Goal: Task Accomplishment & Management: Manage account settings

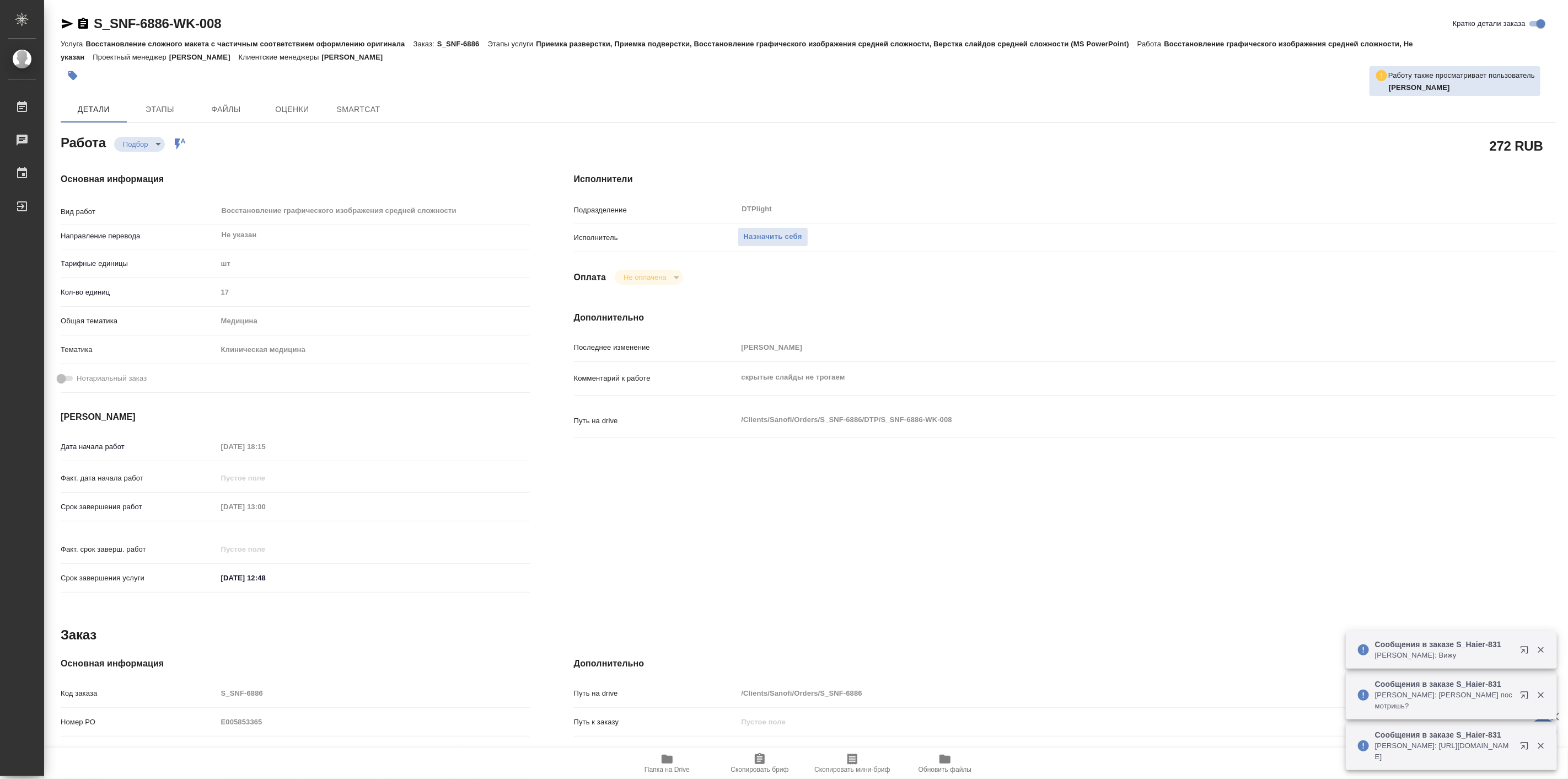
type textarea "x"
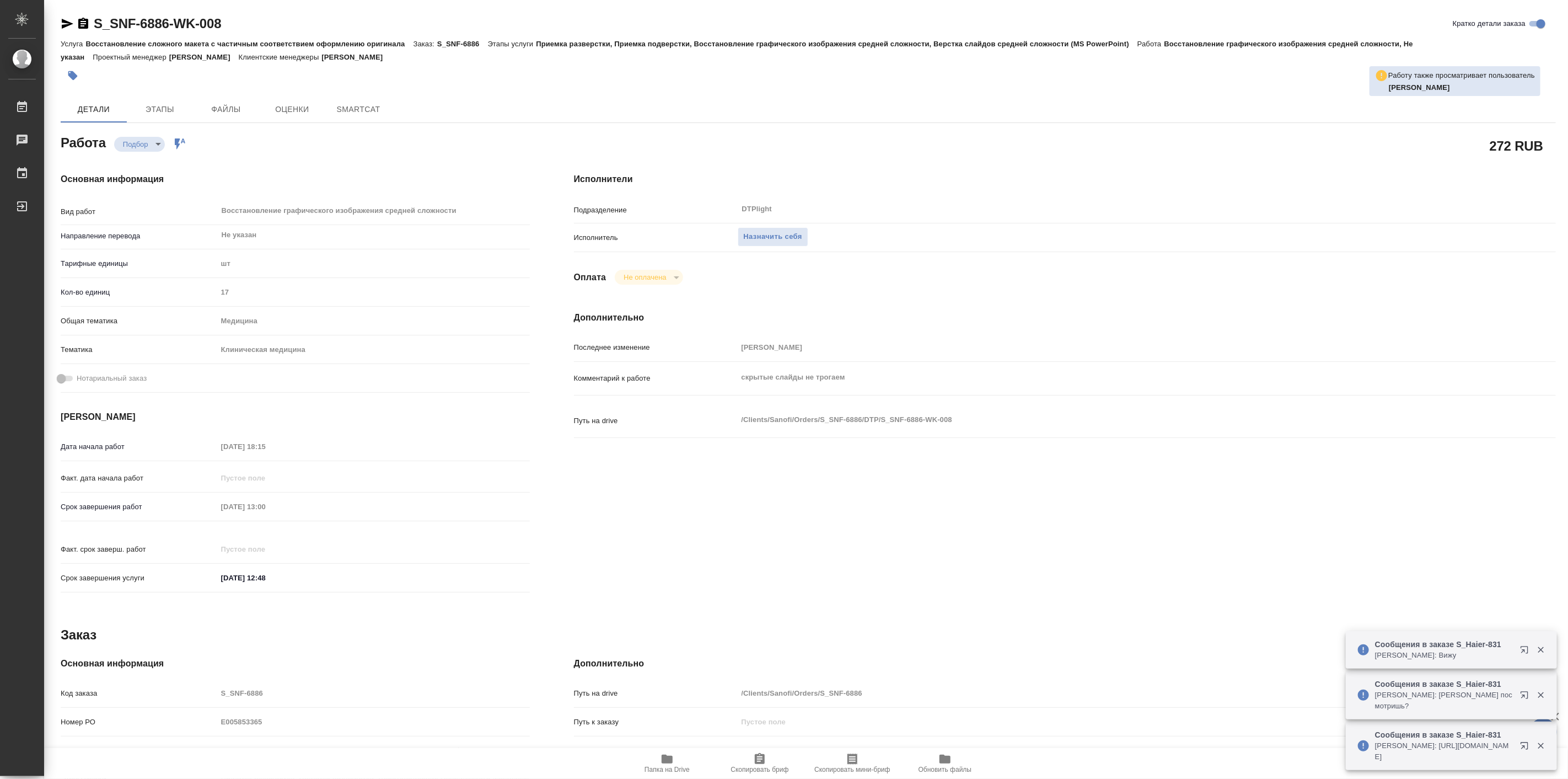
type textarea "x"
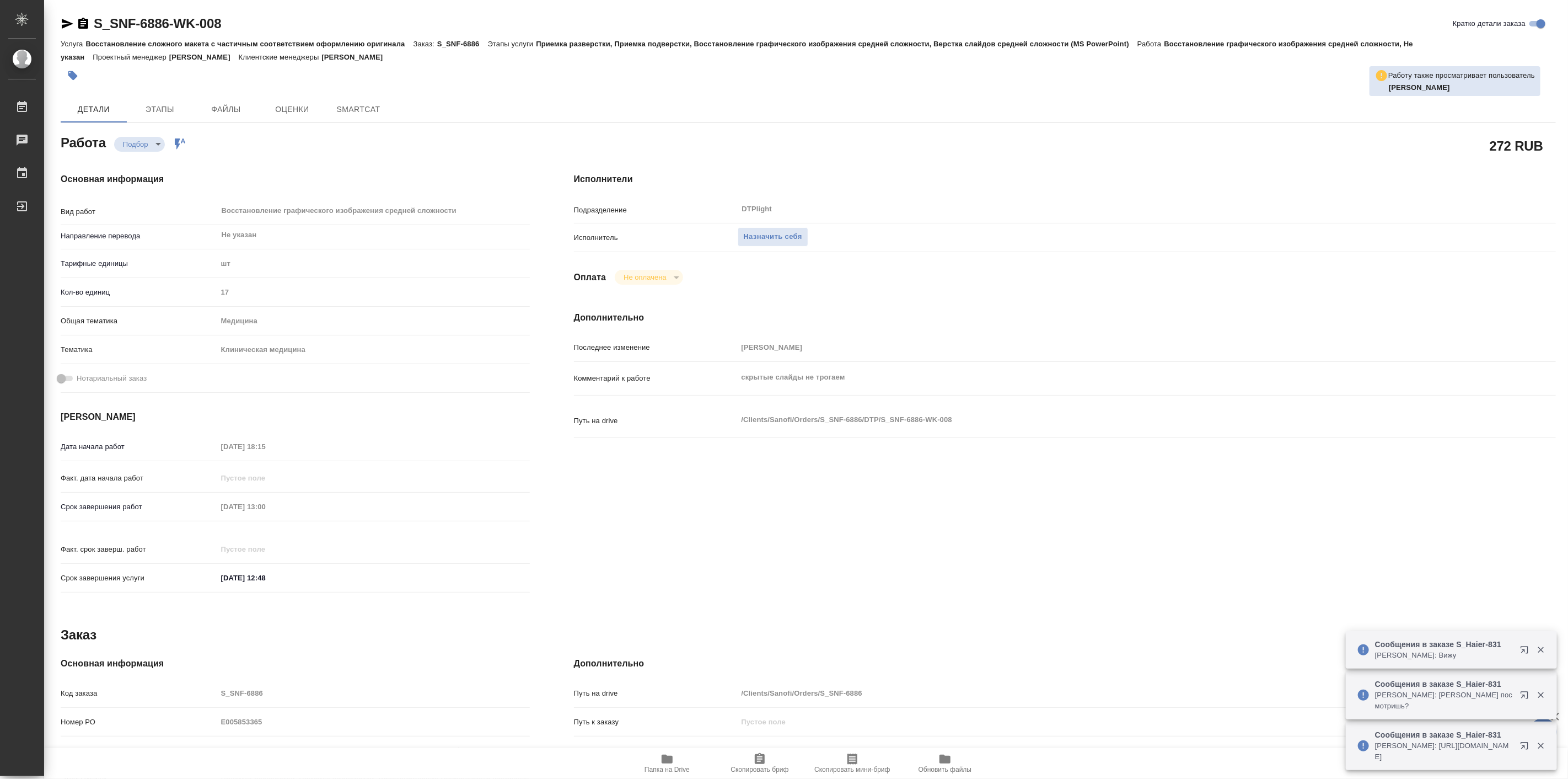
type textarea "x"
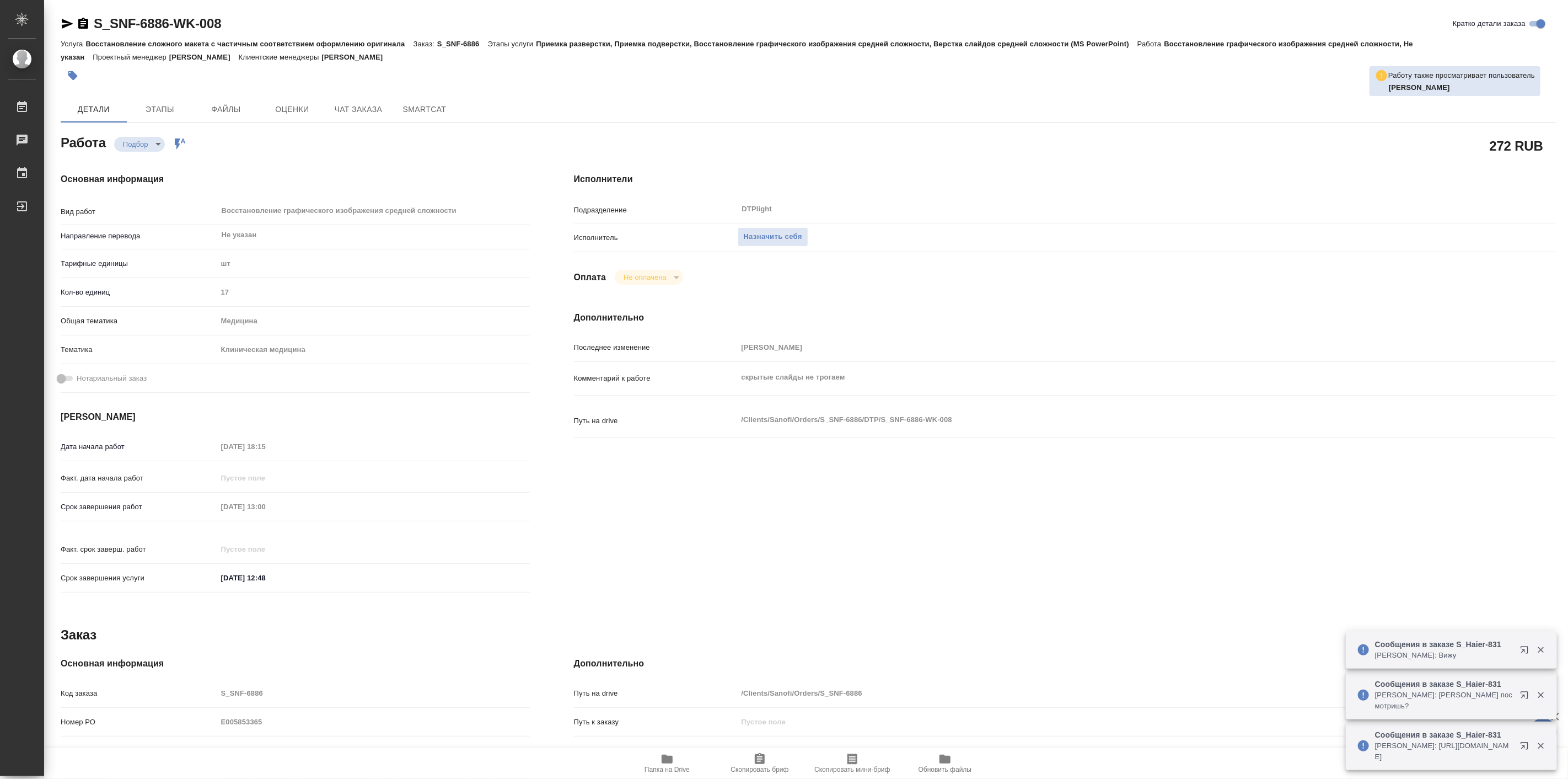
type textarea "x"
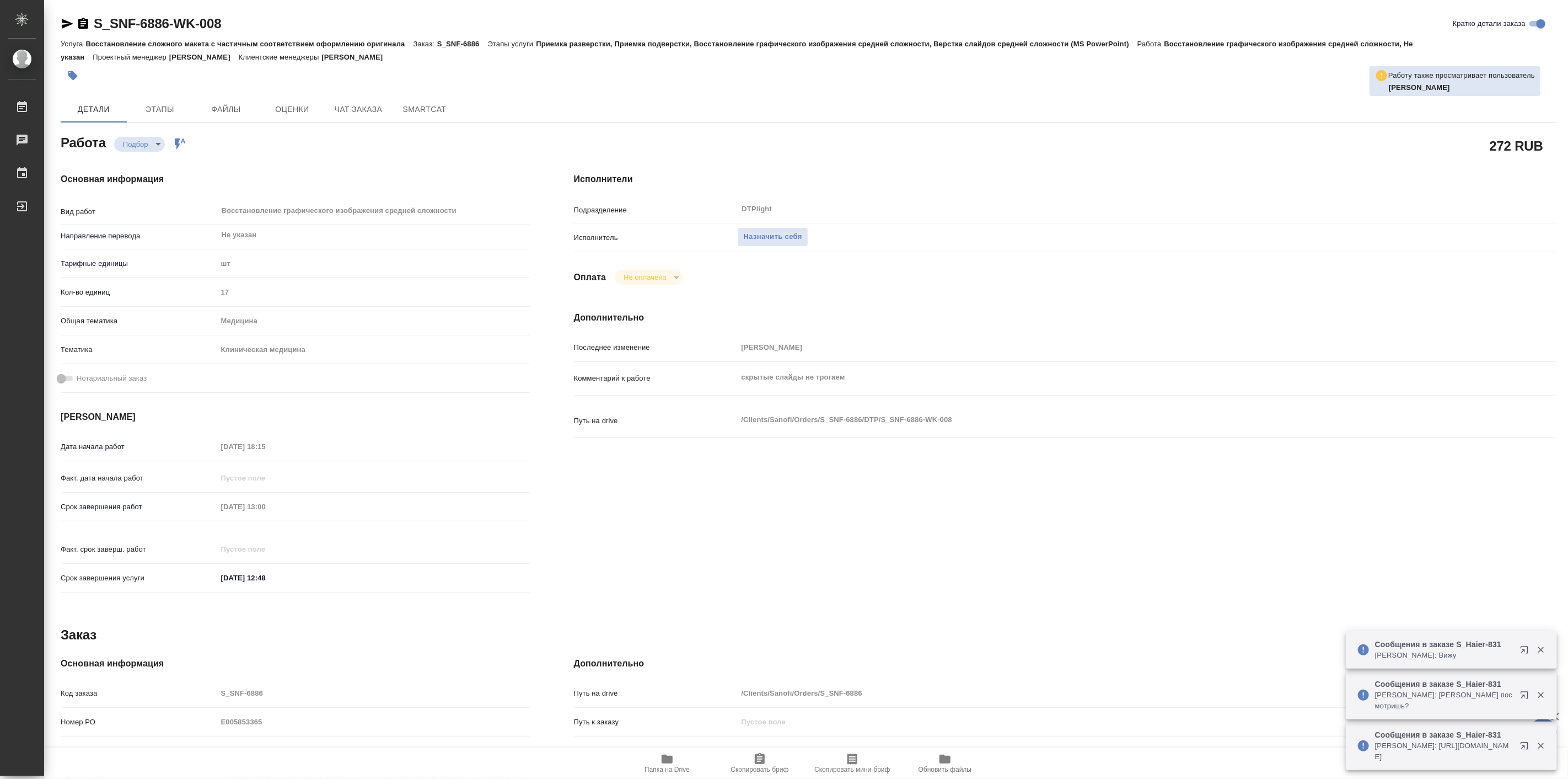
type textarea "x"
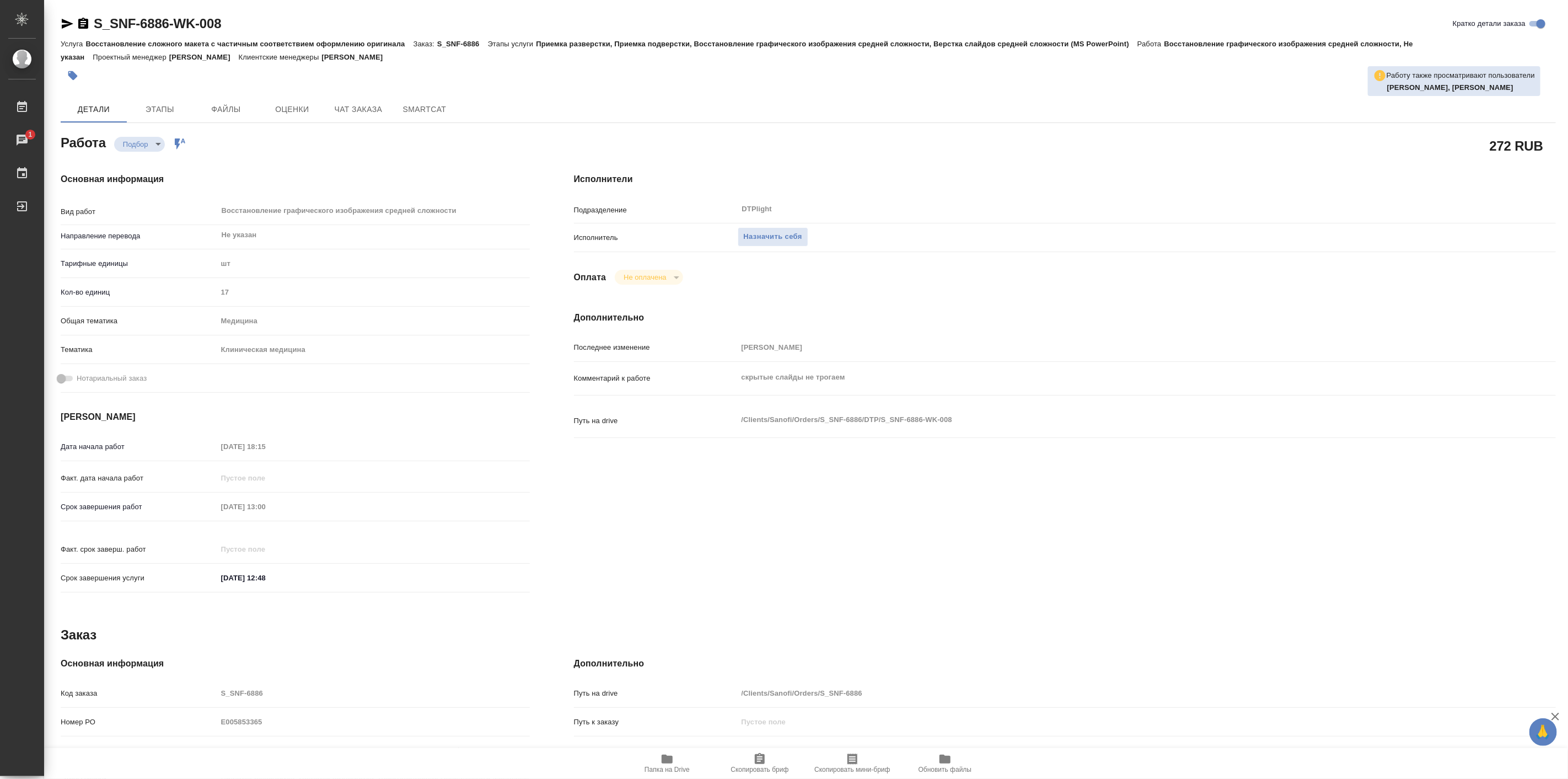
click at [283, 161] on div "Основная информация Вид работ Восстановление графического изображения средней с…" at bounding box center [295, 386] width 513 height 471
drag, startPoint x: 91, startPoint y: 6, endPoint x: 169, endPoint y: 25, distance: 80.3
click at [169, 25] on div "S_SNF-6886-WK-008 Кратко детали заказа Услуга Восстановление сложного макета с …" at bounding box center [808, 476] width 1507 height 952
copy link "S_SNF-6886"
click at [171, 100] on button "Этапы" at bounding box center [159, 109] width 66 height 26
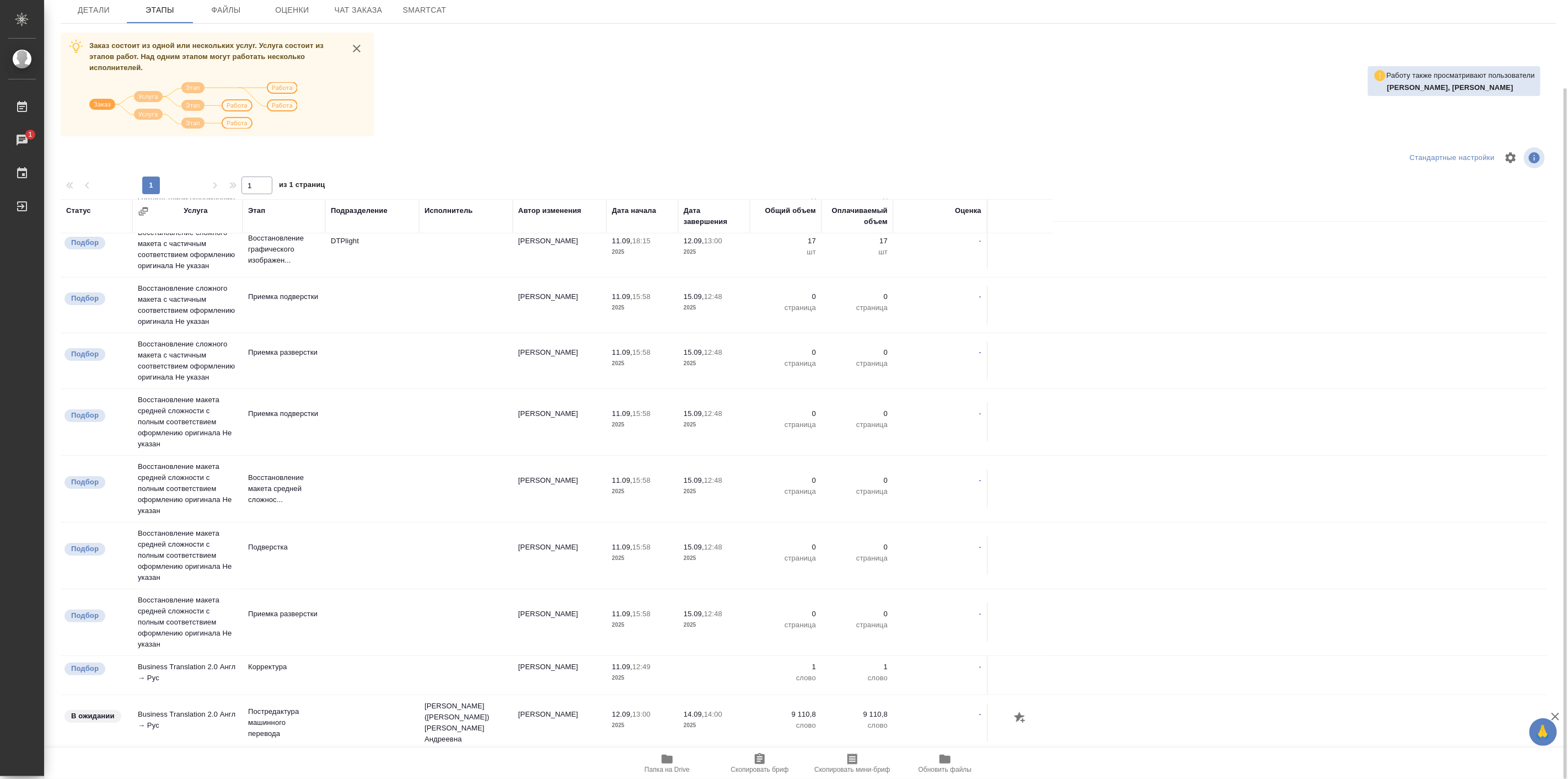
scroll to position [102, 0]
click at [1309, 196] on div "Заказ состоит из одной или нескольких услуг. Услуга состоит из этапов работ. На…" at bounding box center [808, 391] width 1495 height 718
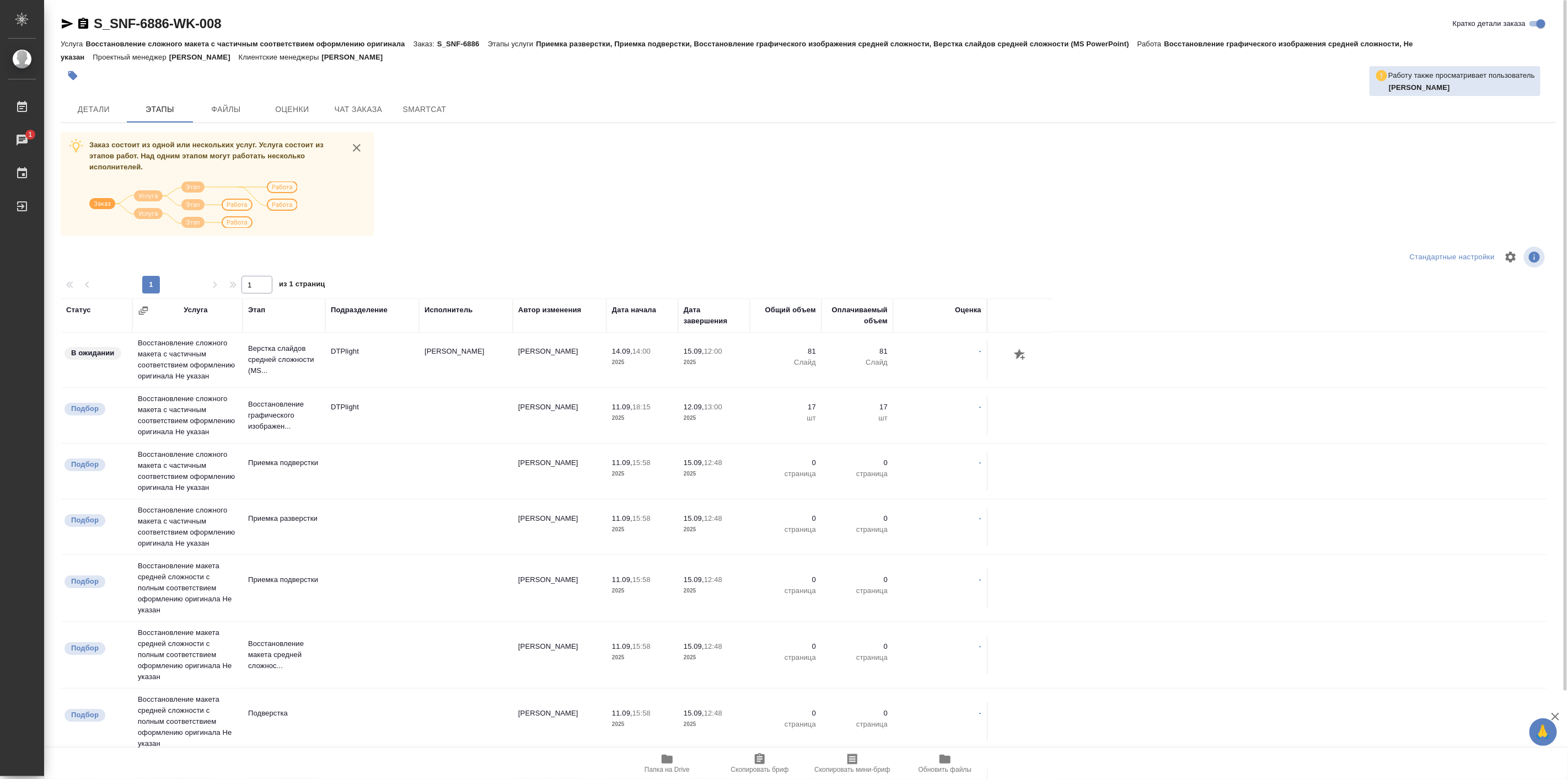
scroll to position [0, 0]
click at [91, 104] on span "Детали" at bounding box center [94, 109] width 53 height 14
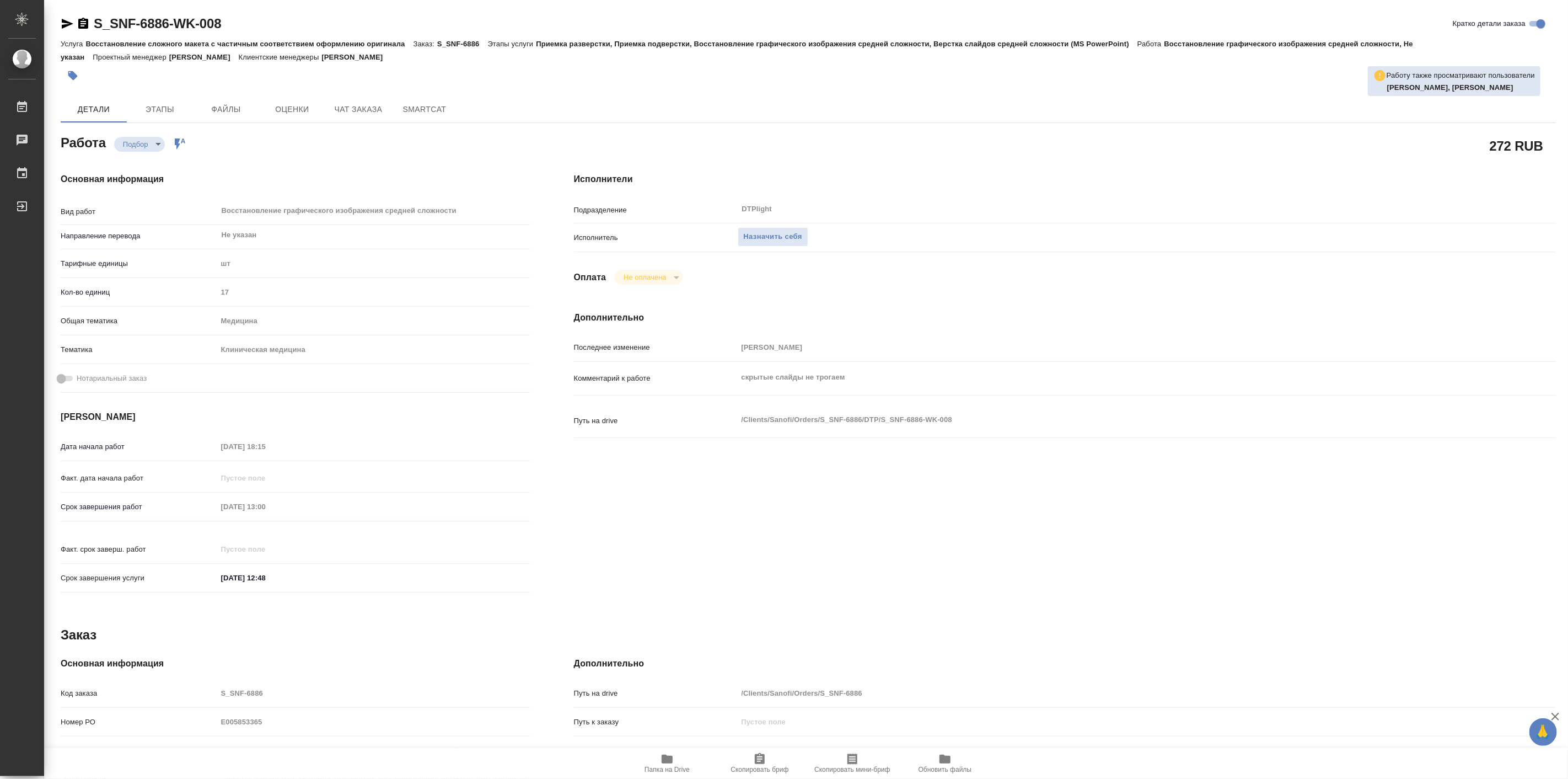
type textarea "x"
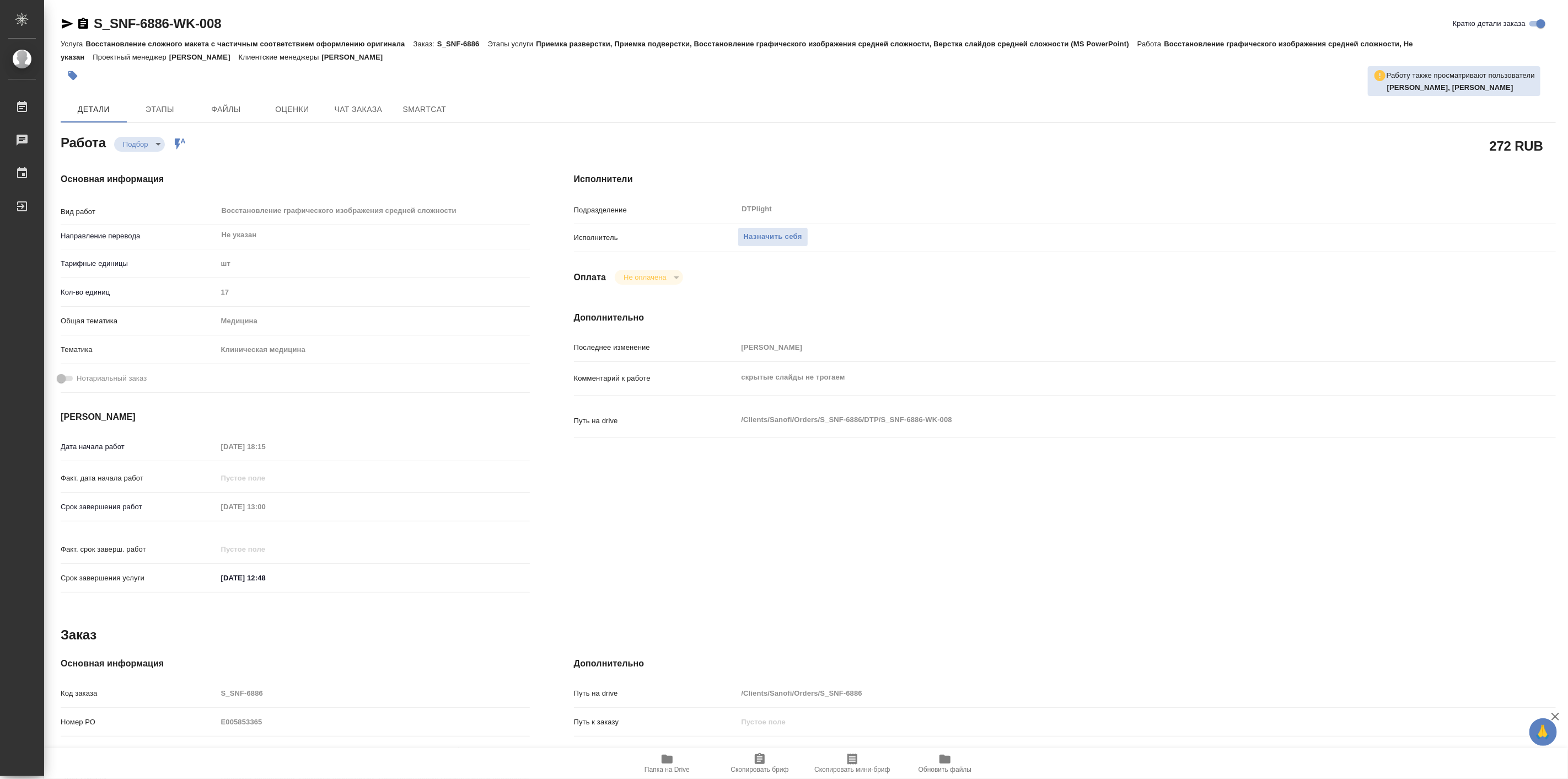
type textarea "x"
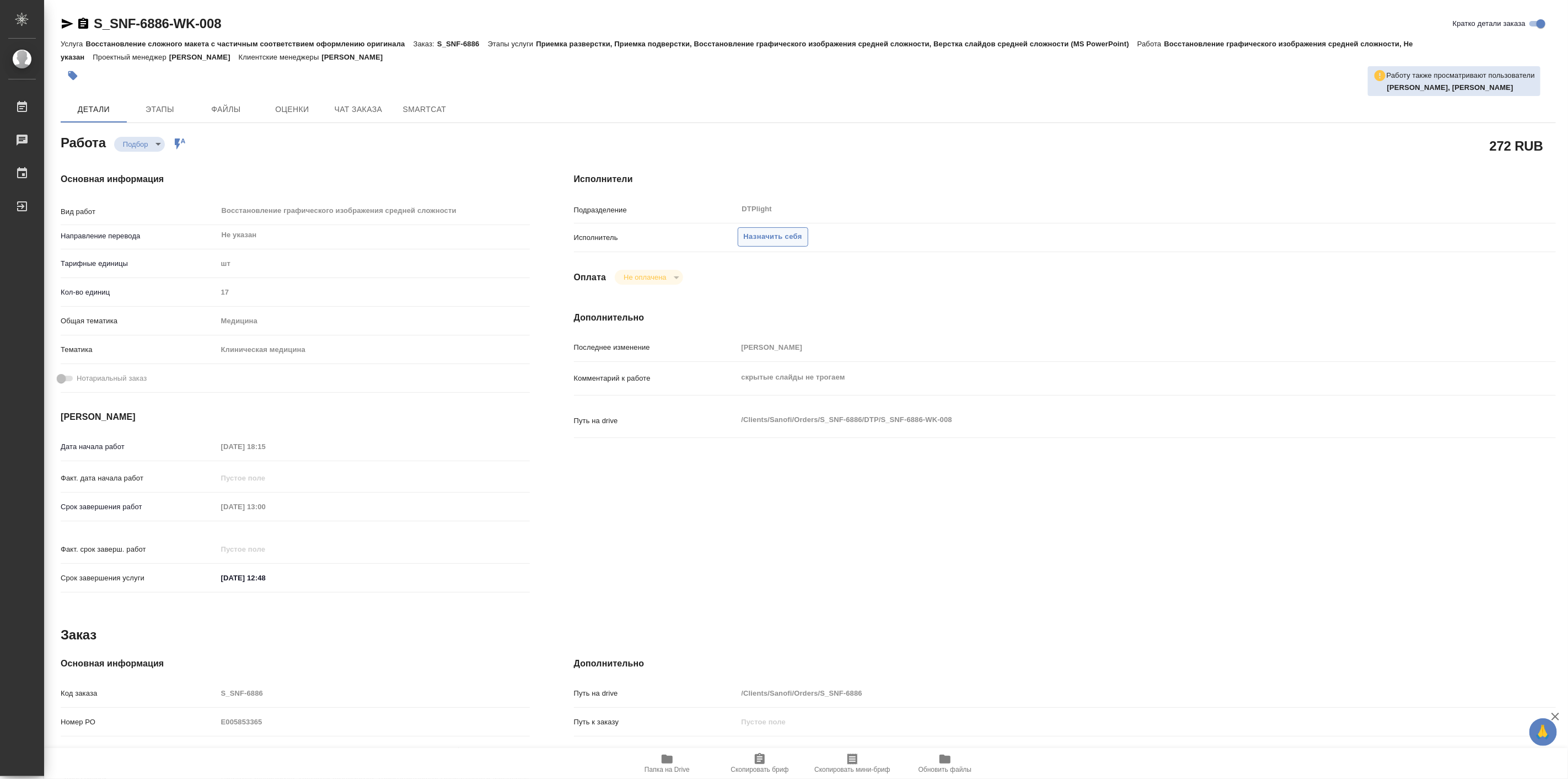
type textarea "x"
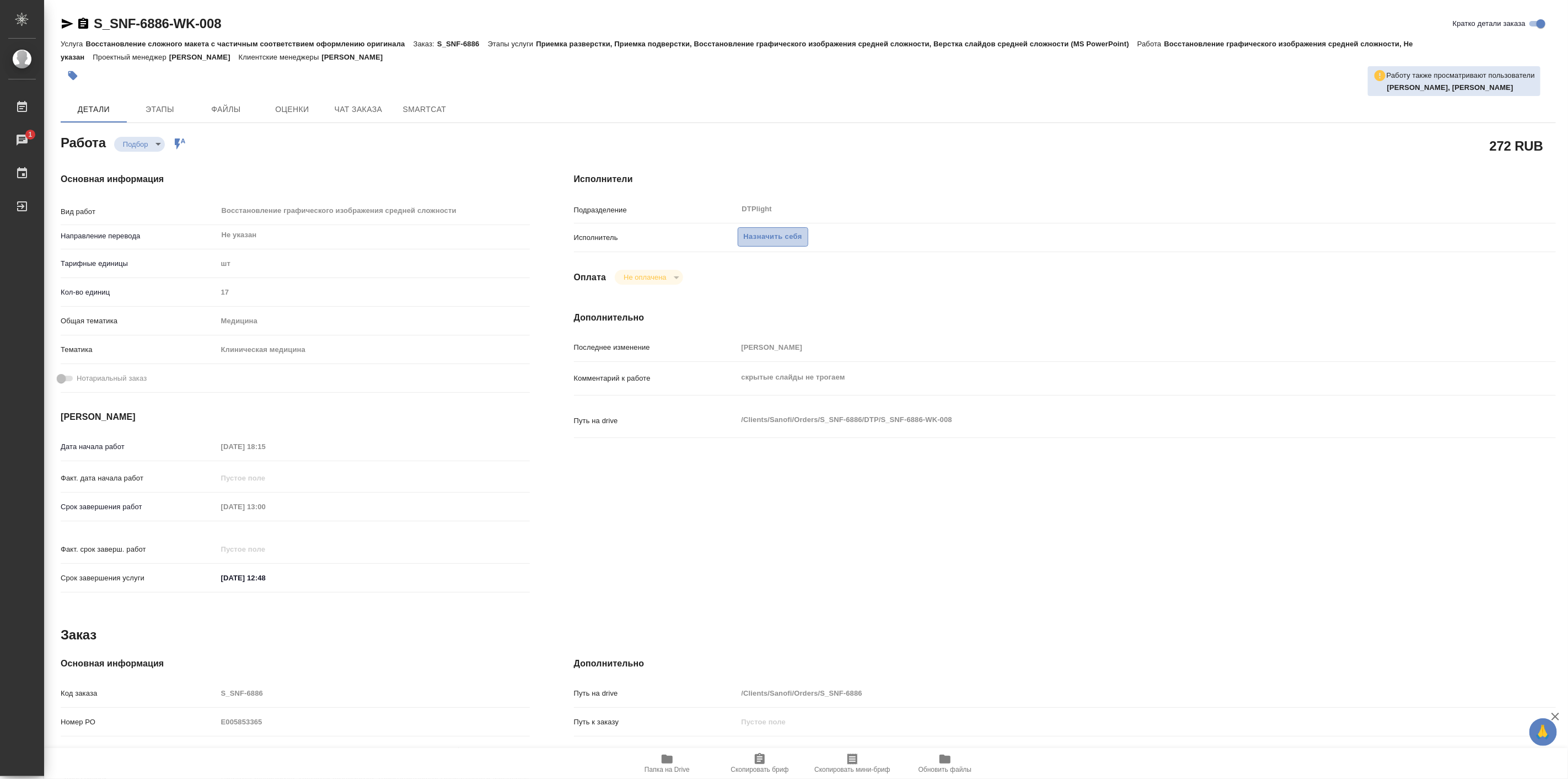
click at [783, 239] on span "Назначить себя" at bounding box center [773, 237] width 58 height 13
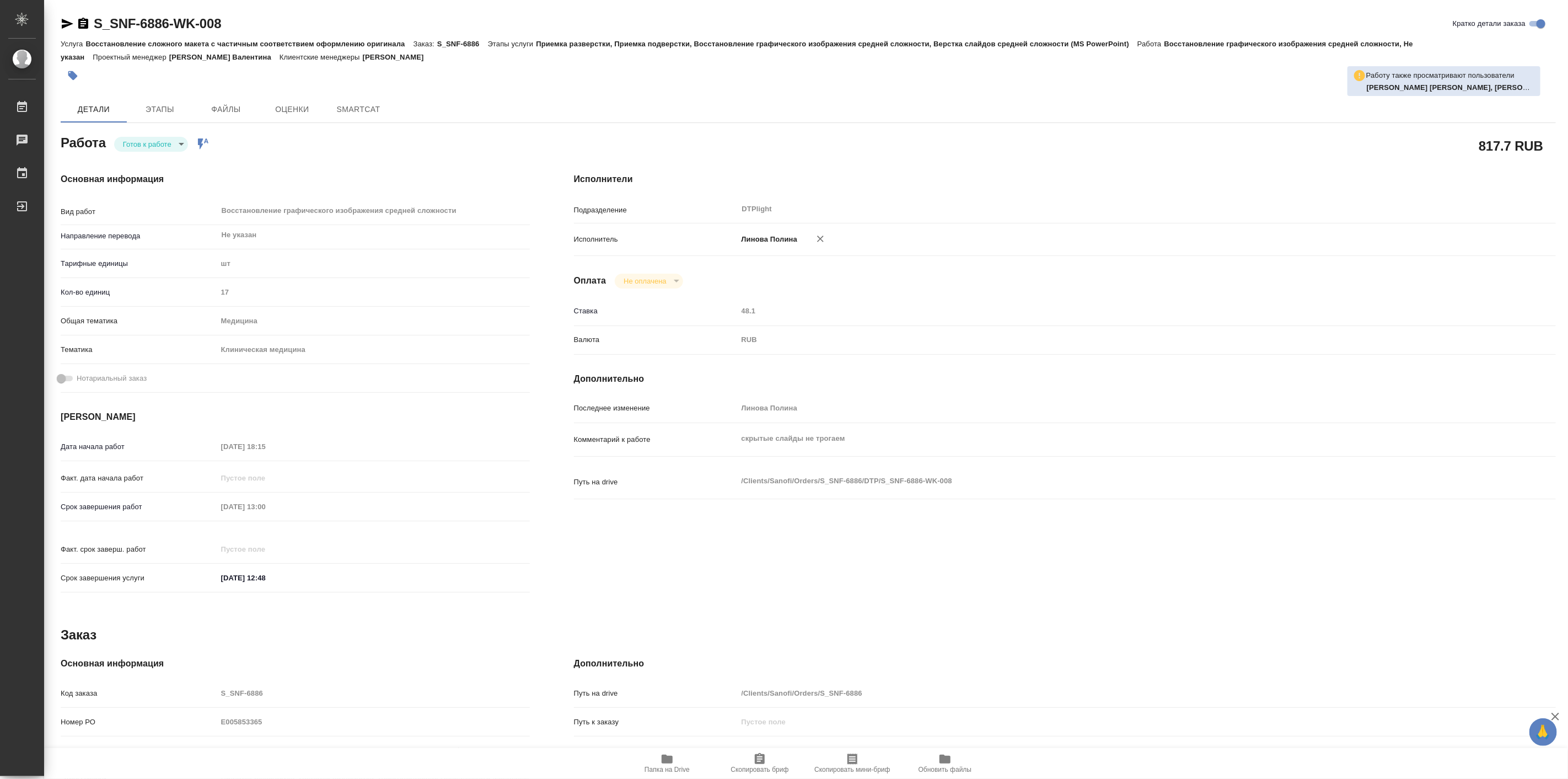
type textarea "x"
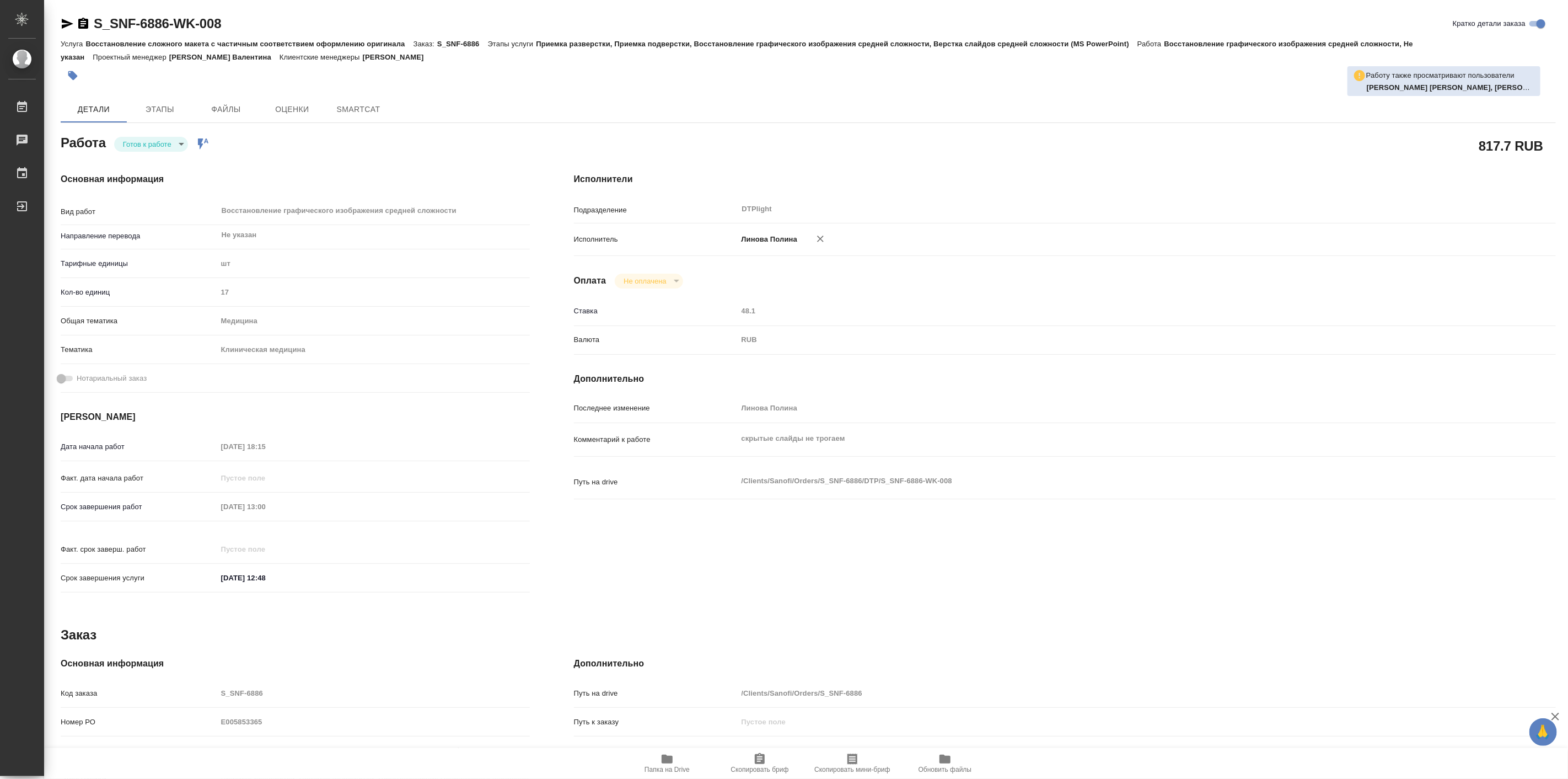
type textarea "x"
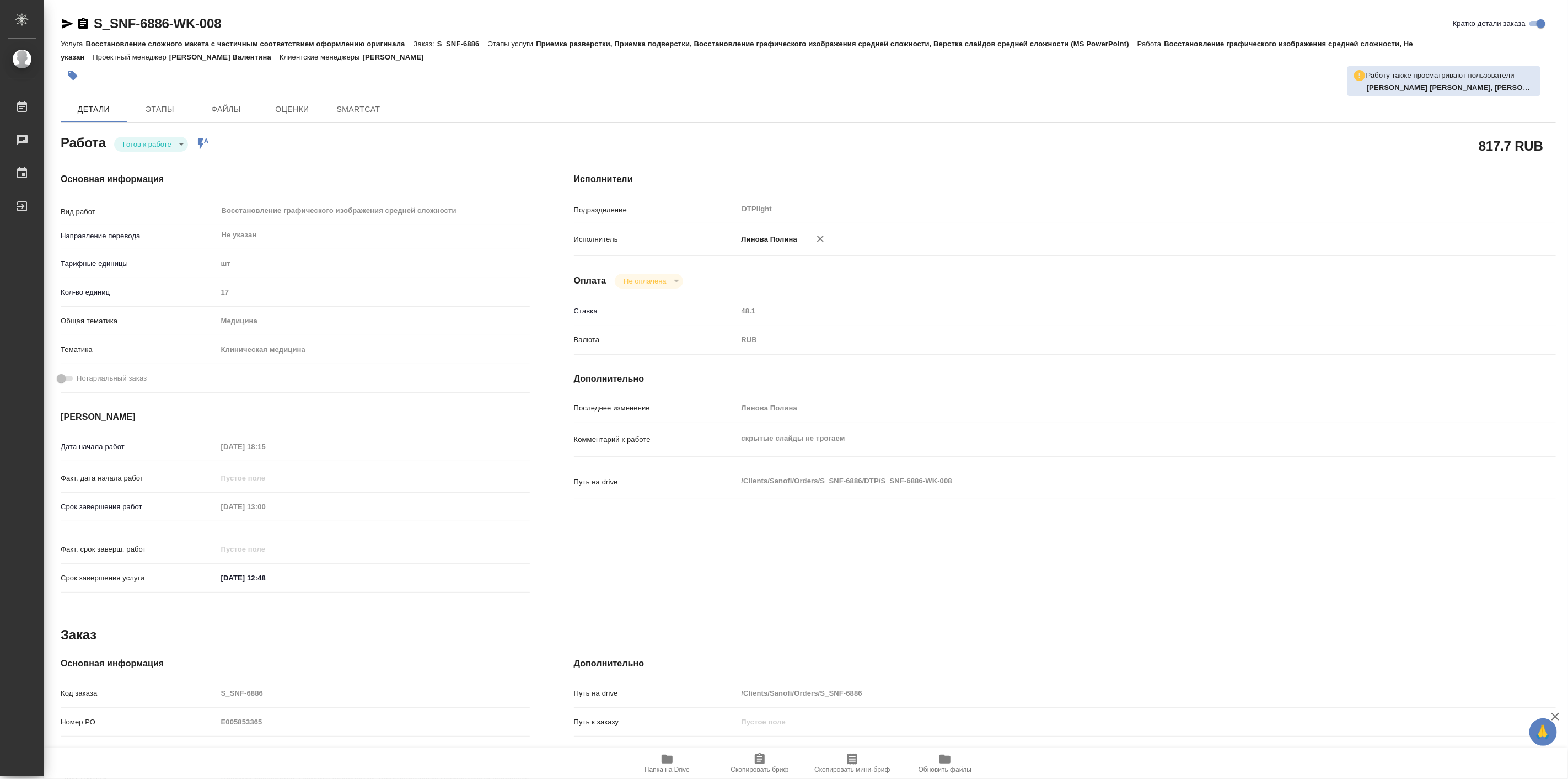
type textarea "x"
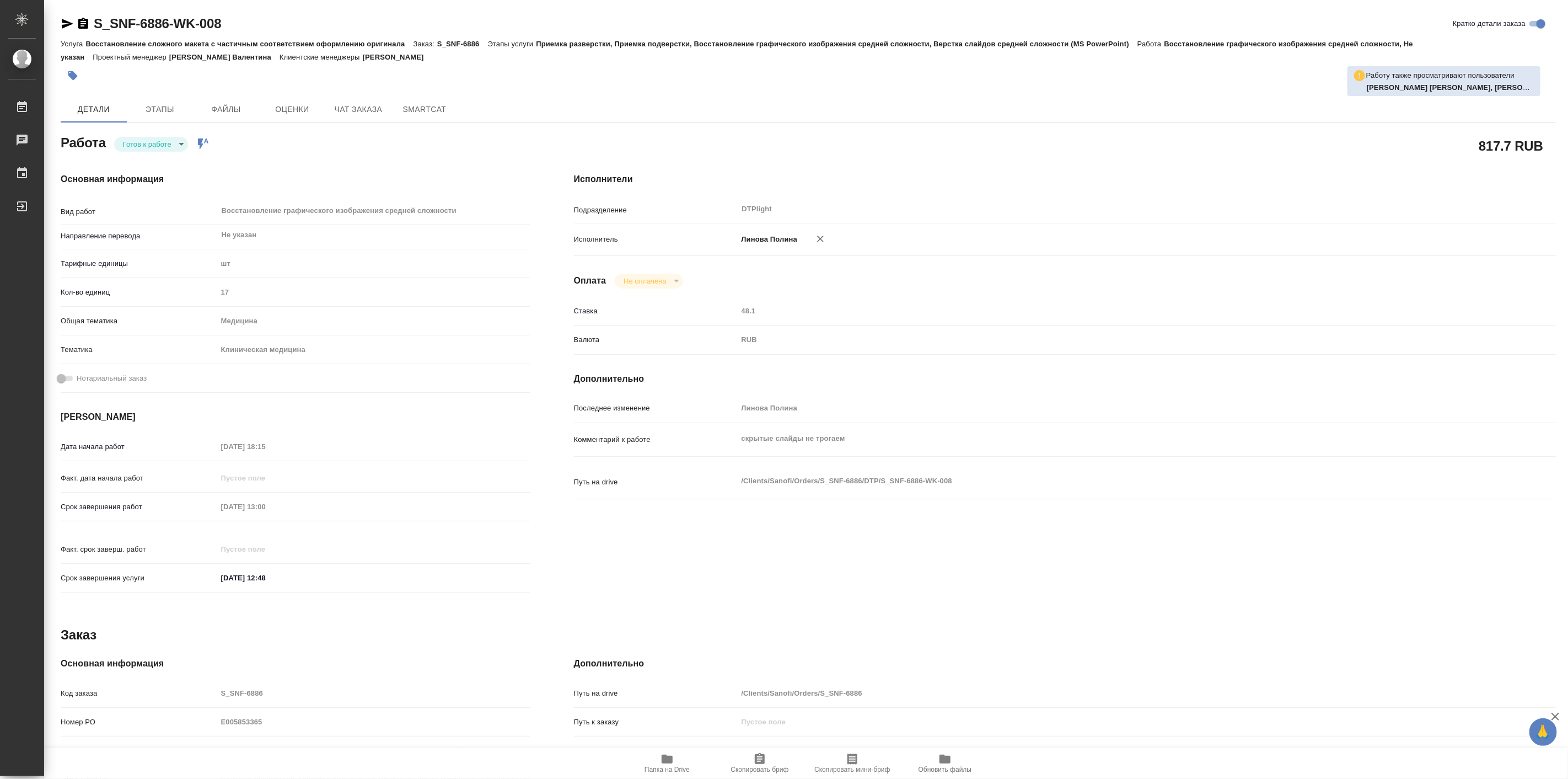
type textarea "x"
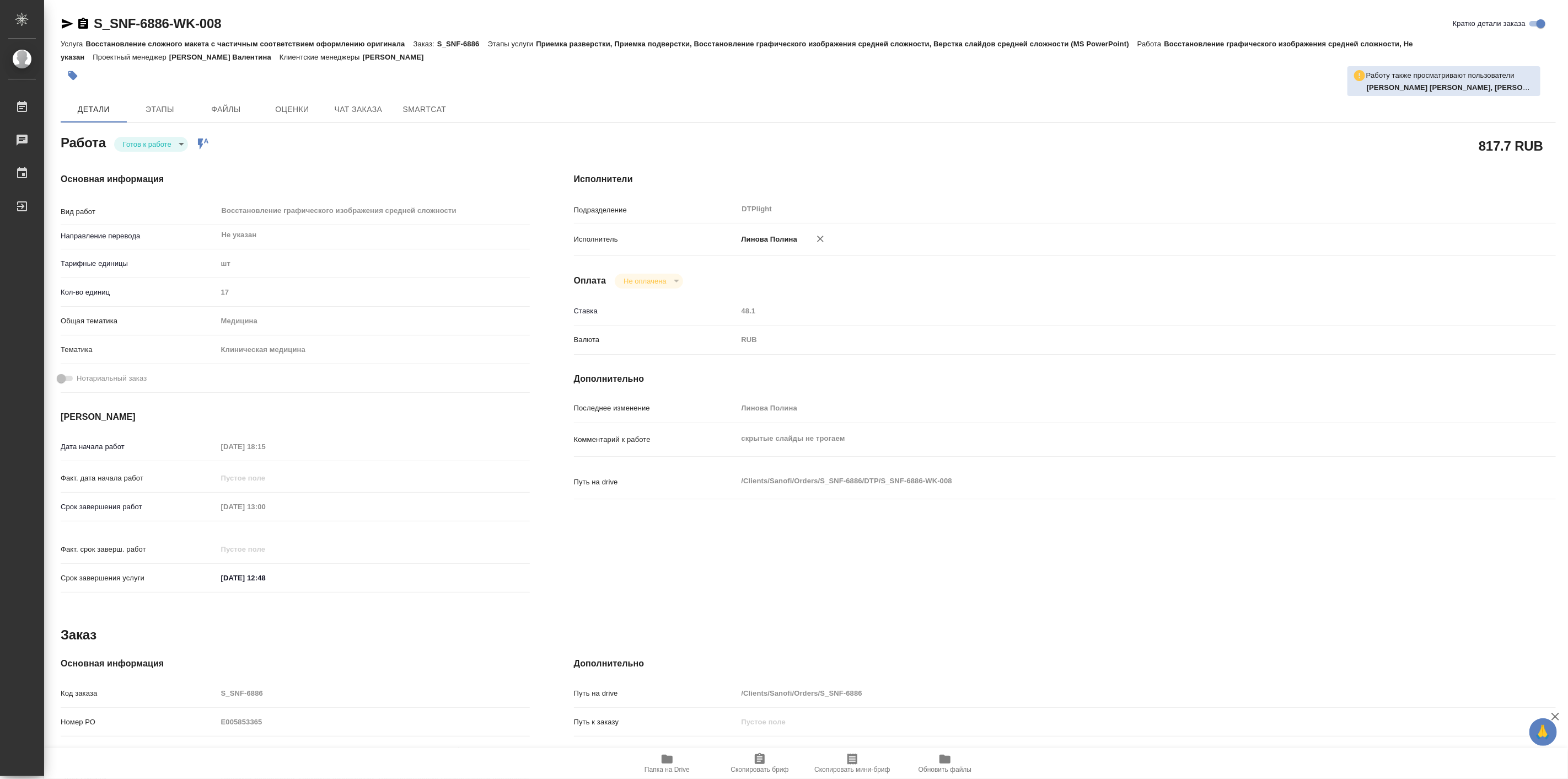
type textarea "x"
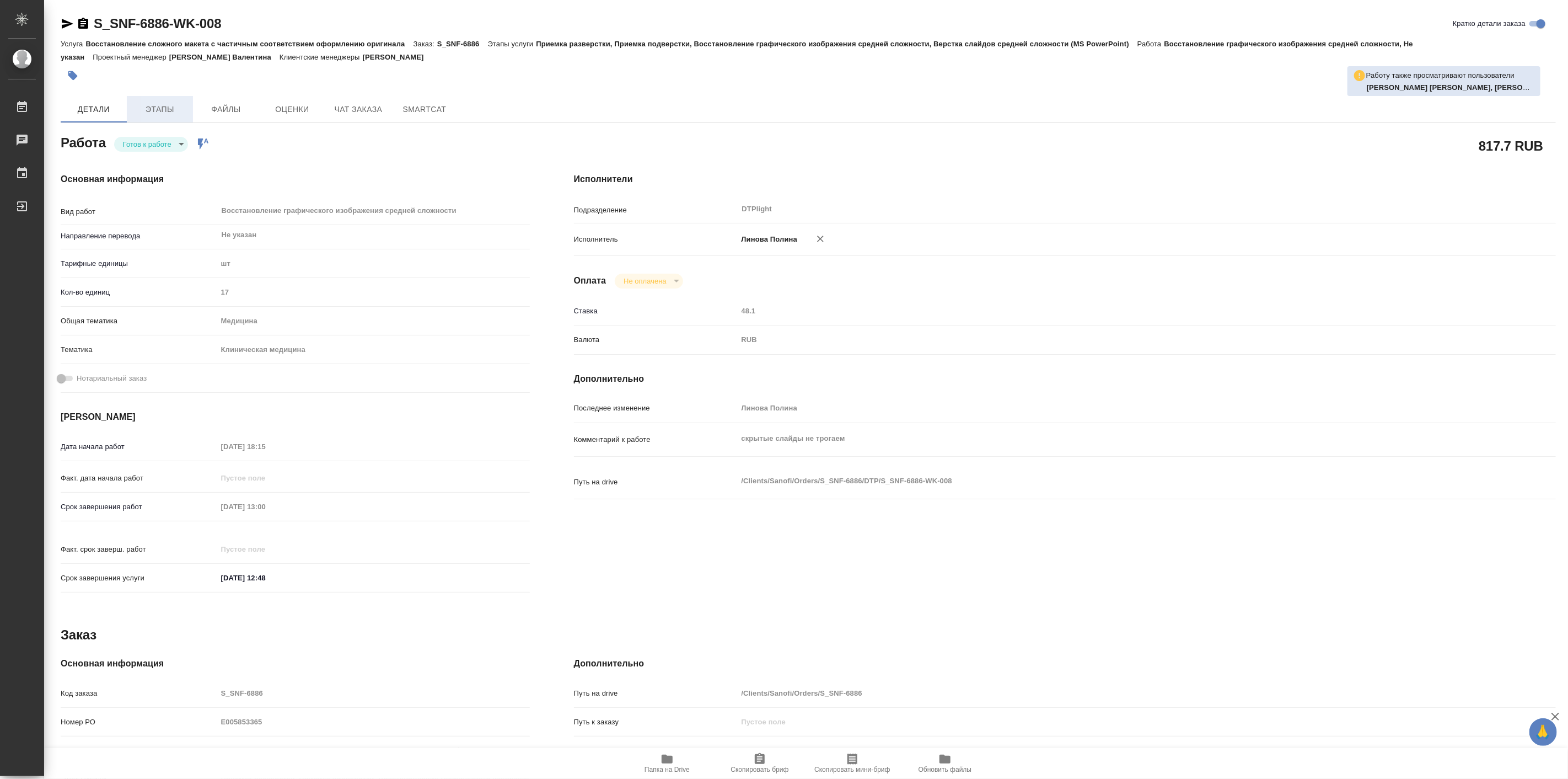
click at [179, 103] on span "Этапы" at bounding box center [159, 109] width 53 height 14
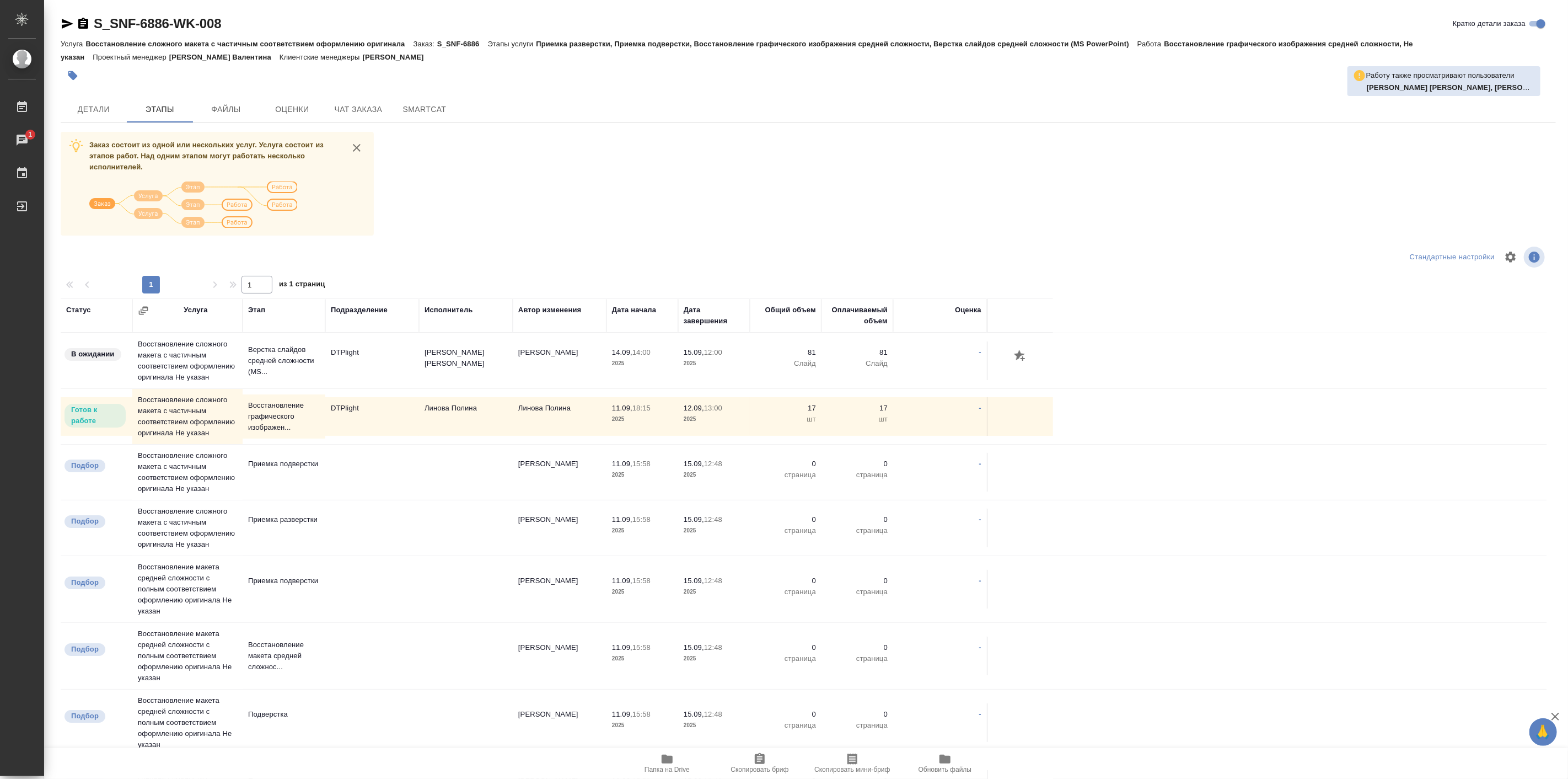
click at [455, 371] on td "Бартеньева Светлана Владимировна" at bounding box center [466, 361] width 94 height 38
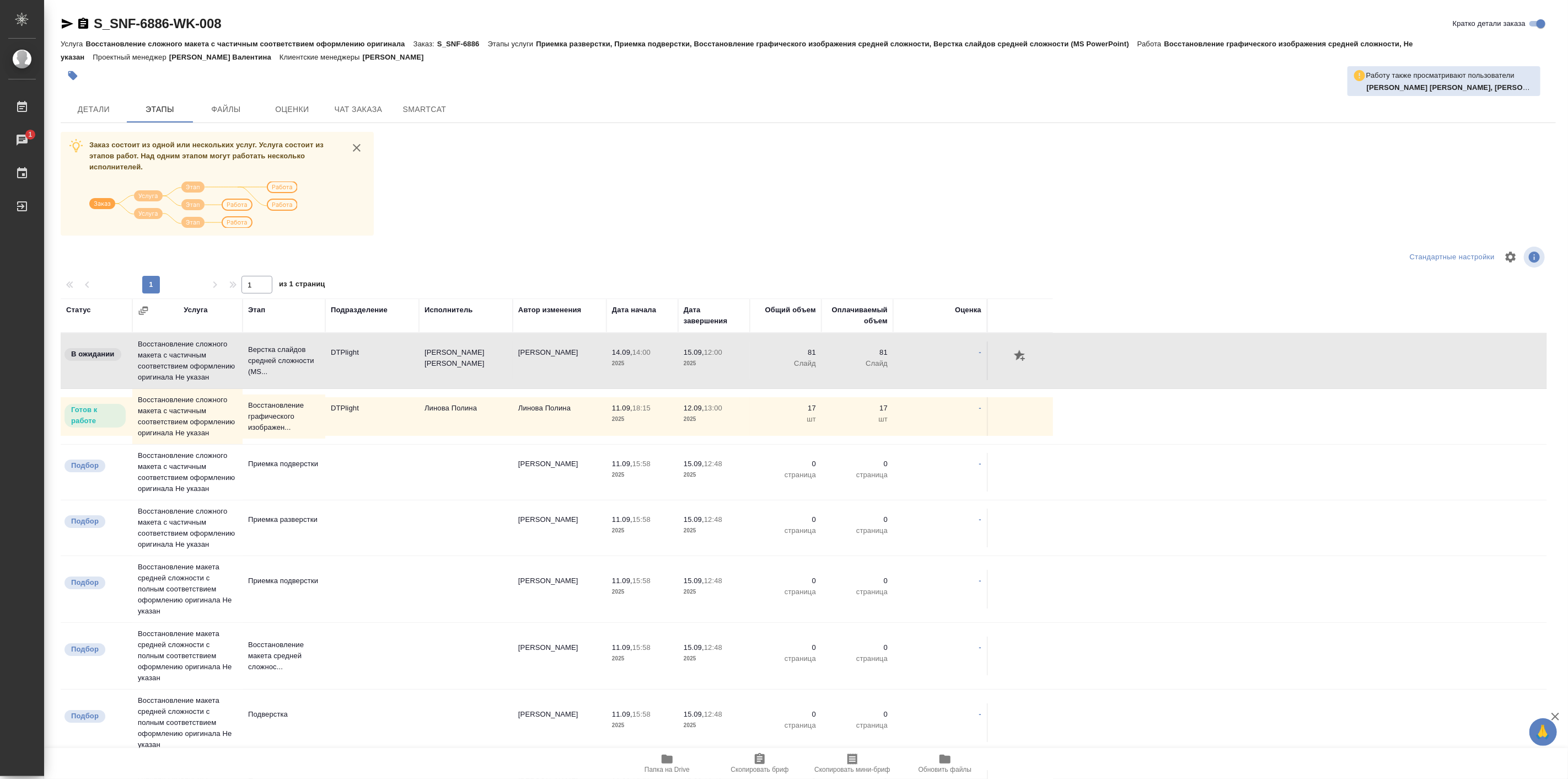
click at [455, 371] on td "Бартеньева Светлана Владимировна" at bounding box center [466, 361] width 94 height 38
click at [454, 368] on td "Бартеньева Светлана Владимировна" at bounding box center [466, 361] width 94 height 38
click at [454, 368] on td "[PERSON_NAME]" at bounding box center [466, 361] width 94 height 38
click at [1278, 197] on div "Заказ состоит из одной или нескольких услуг. Услуга состоит из этапов работ. На…" at bounding box center [808, 490] width 1495 height 718
click at [361, 98] on button "Чат заказа" at bounding box center [358, 109] width 66 height 26
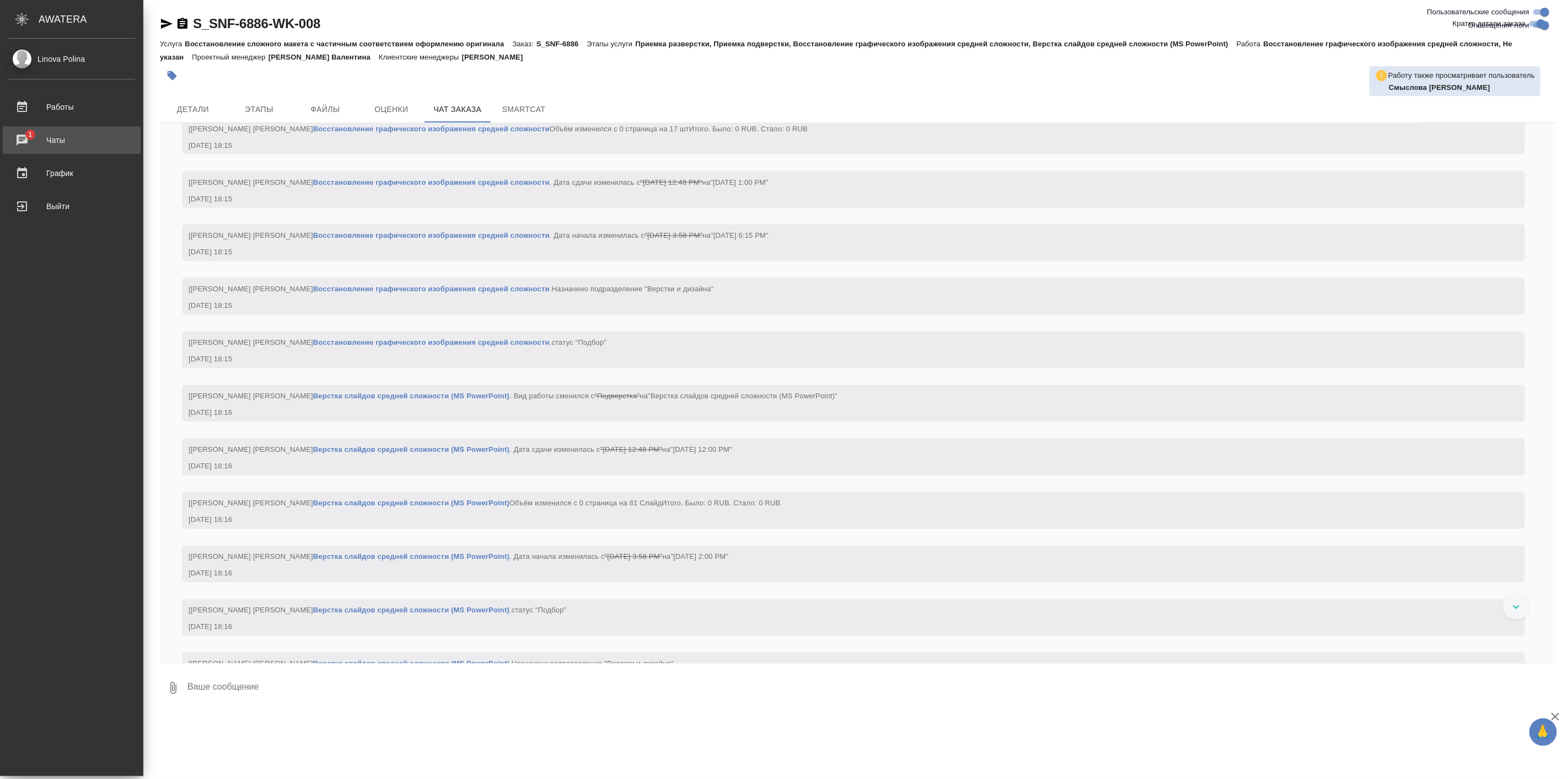
click at [26, 131] on span "1" at bounding box center [30, 135] width 17 height 11
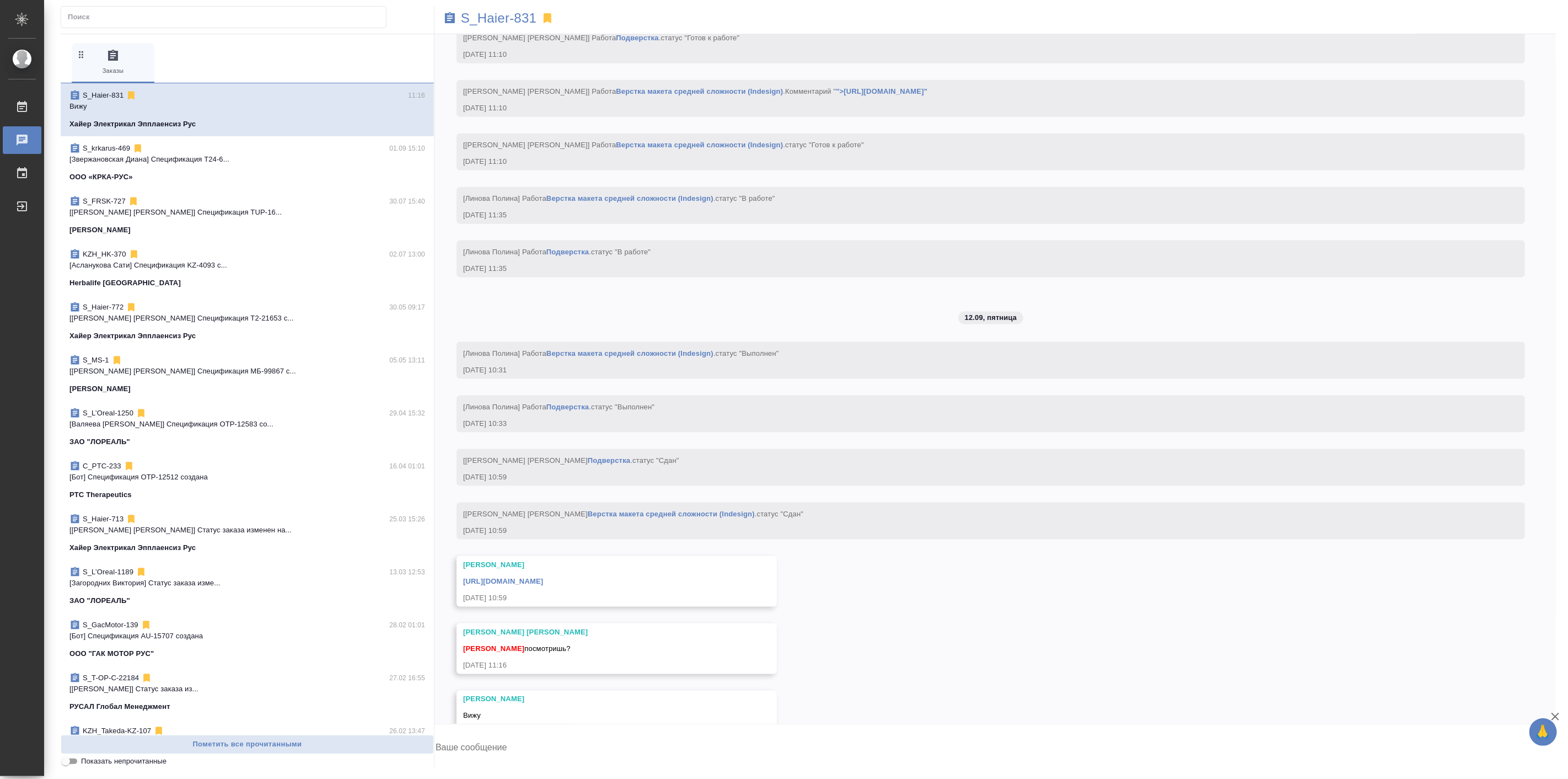
scroll to position [15762, 0]
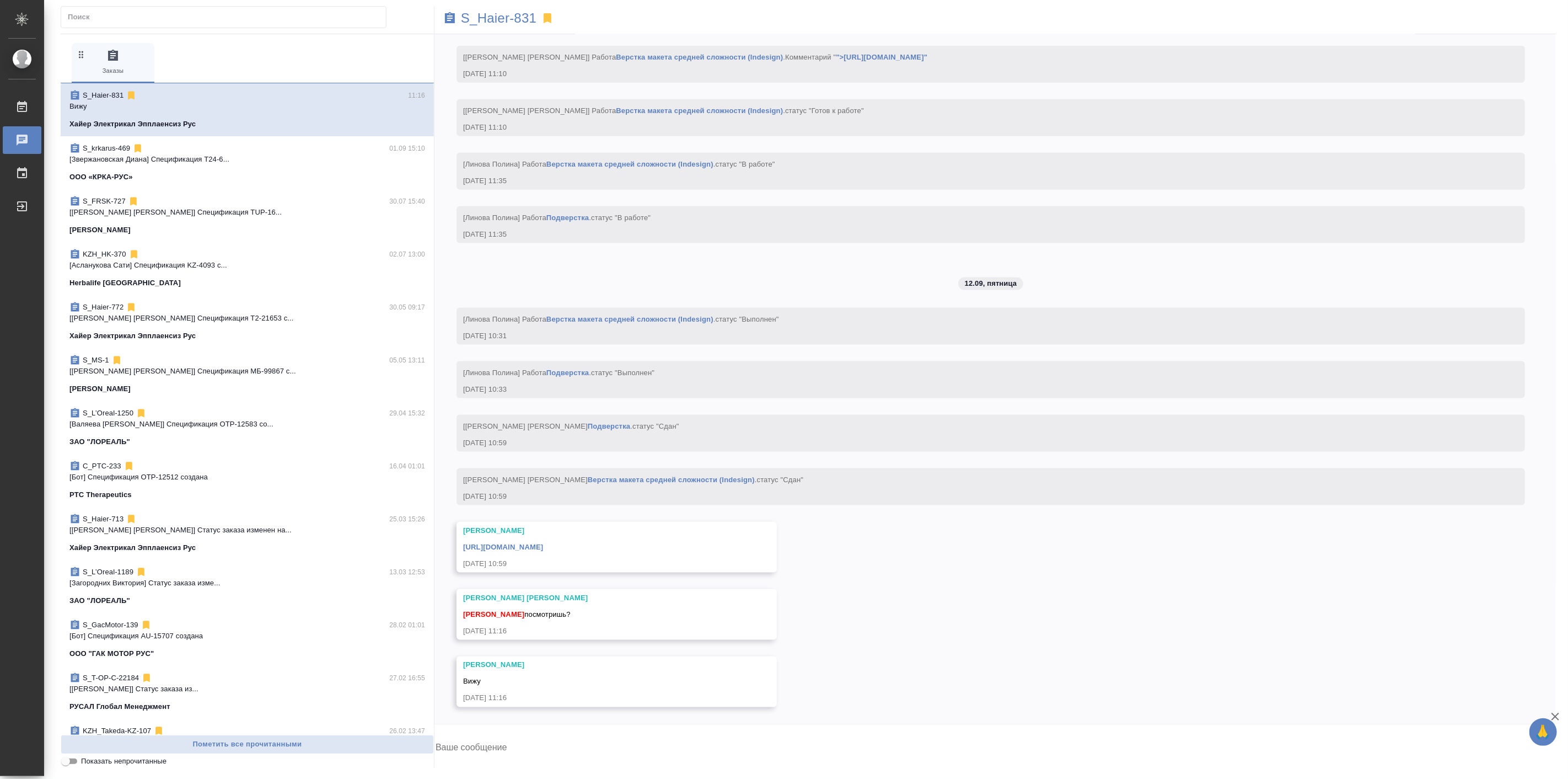
click at [266, 48] on div "0 Заказы" at bounding box center [247, 63] width 351 height 40
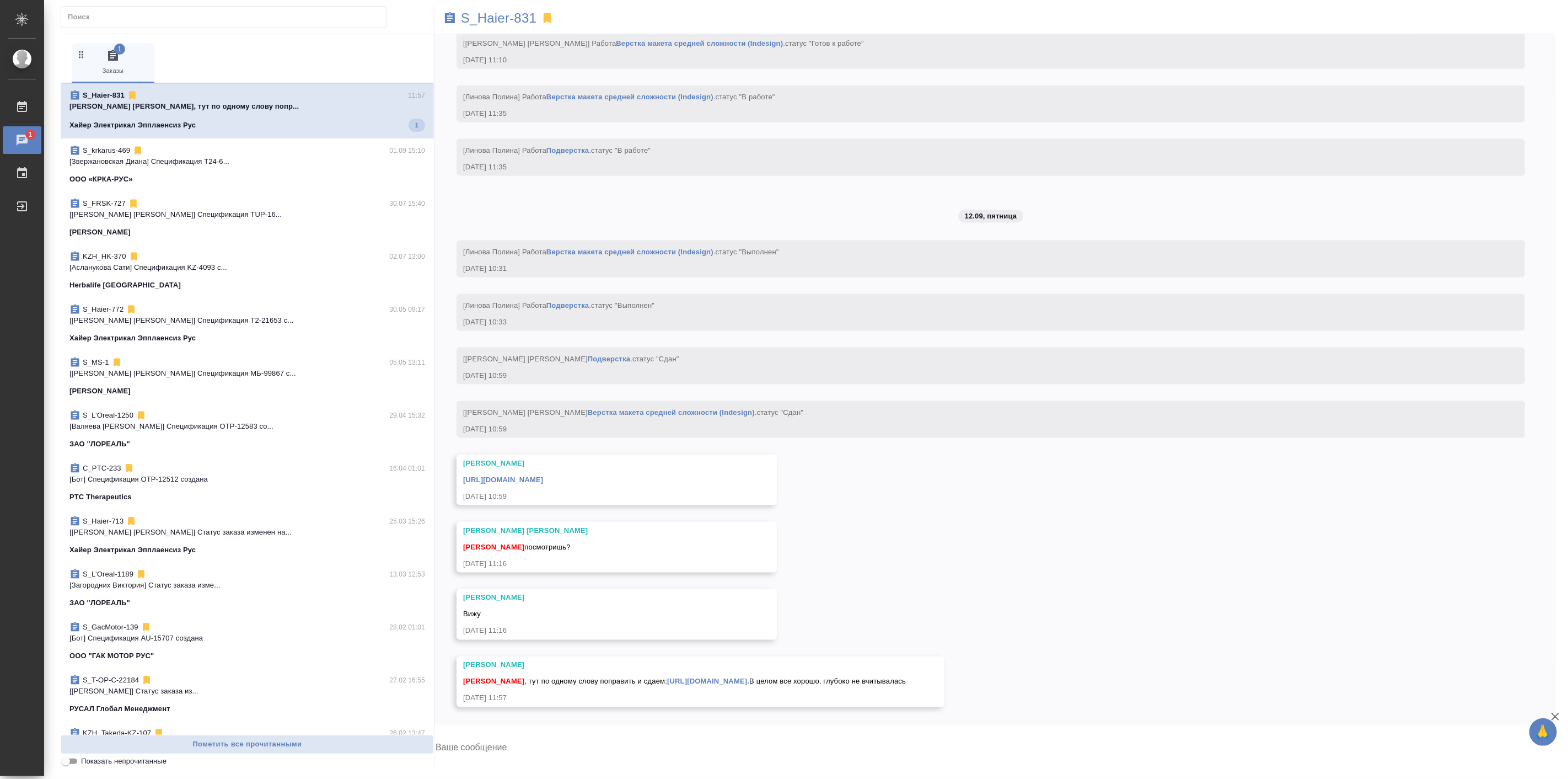
scroll to position [15828, 0]
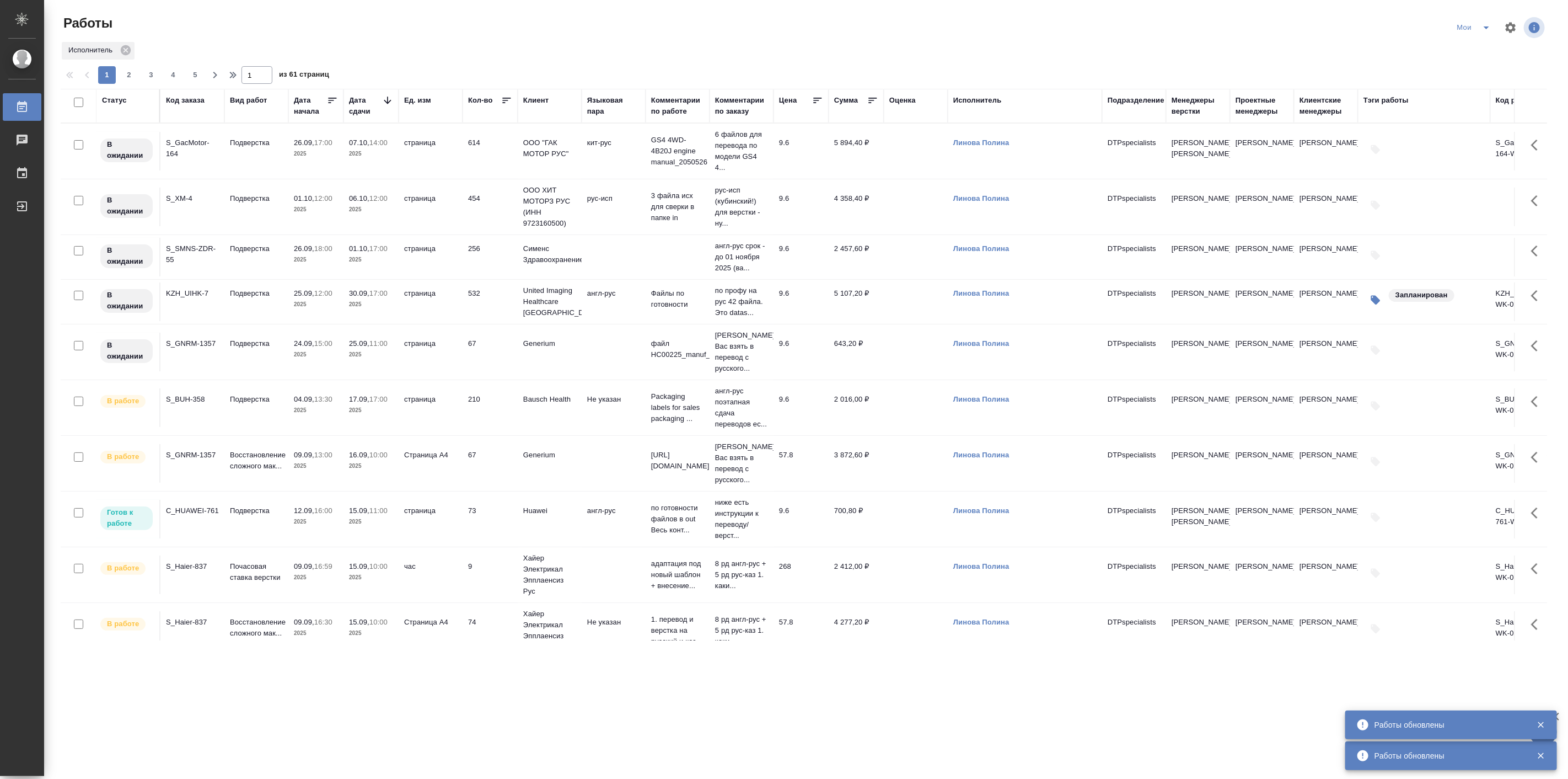
scroll to position [306, 0]
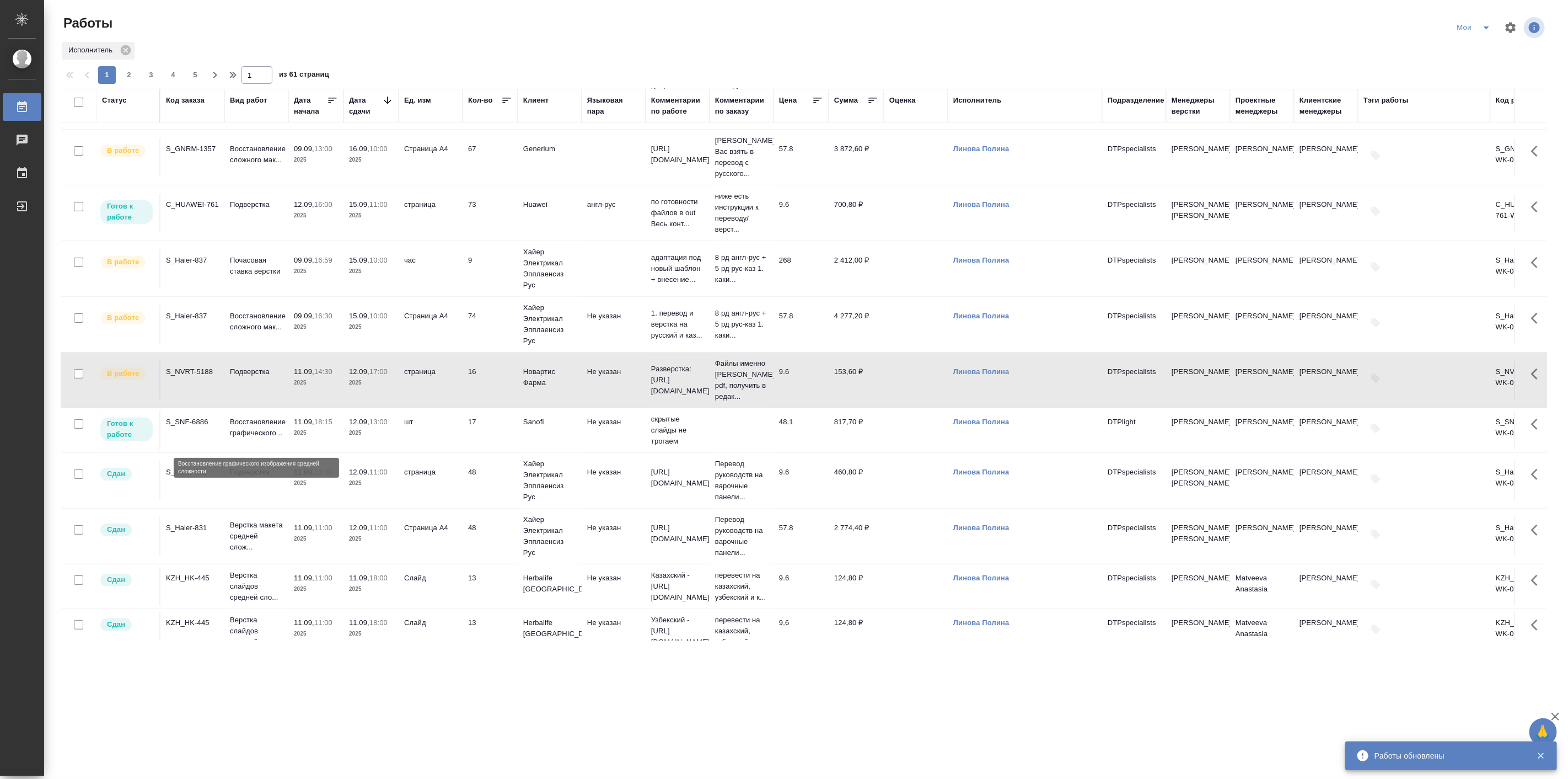
click at [243, 439] on p "Восстановление графического..." at bounding box center [256, 428] width 53 height 22
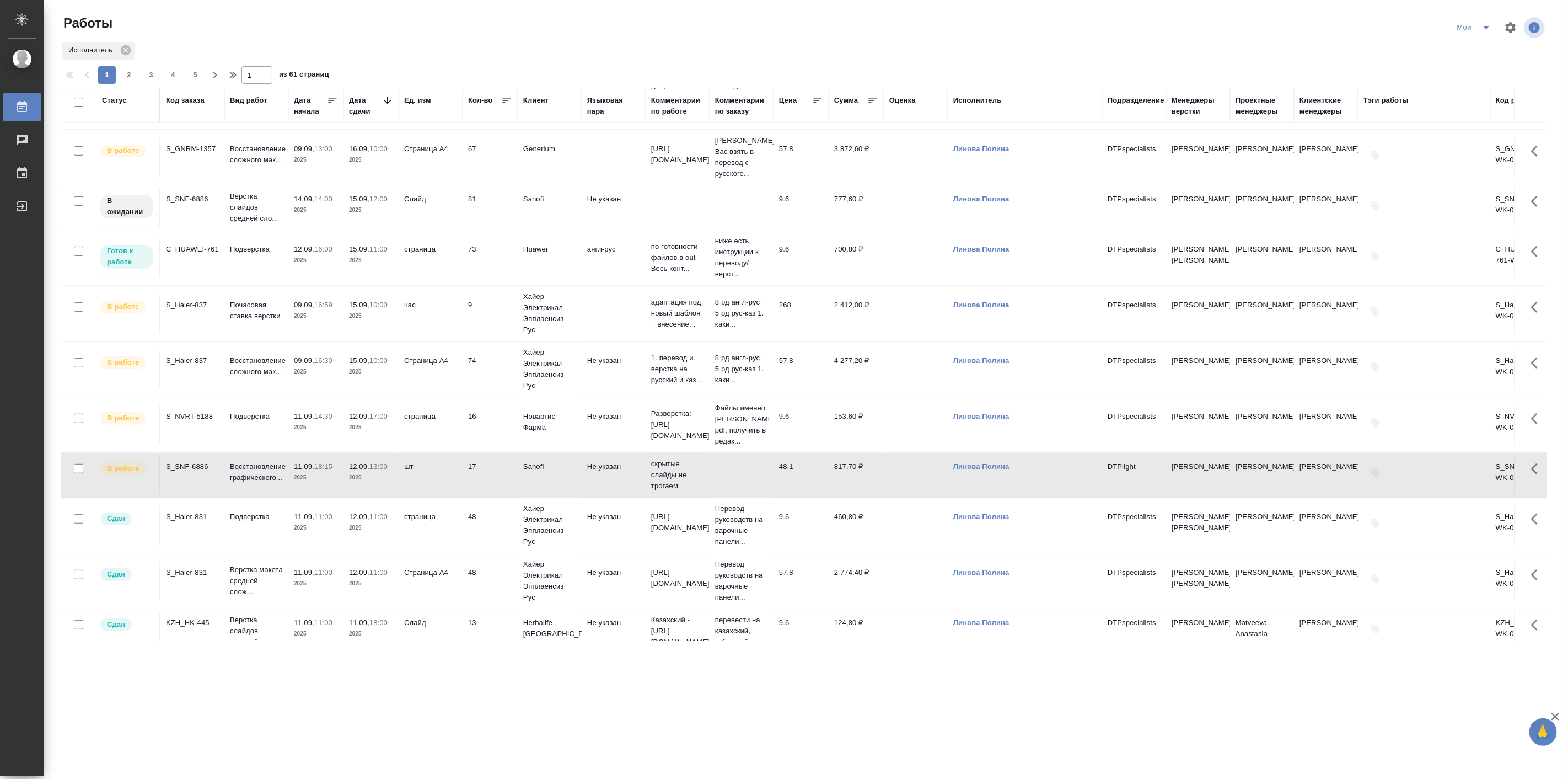
click at [1484, 29] on icon "split button" at bounding box center [1486, 27] width 13 height 13
click at [1477, 80] on li "Подбор" at bounding box center [1476, 85] width 62 height 18
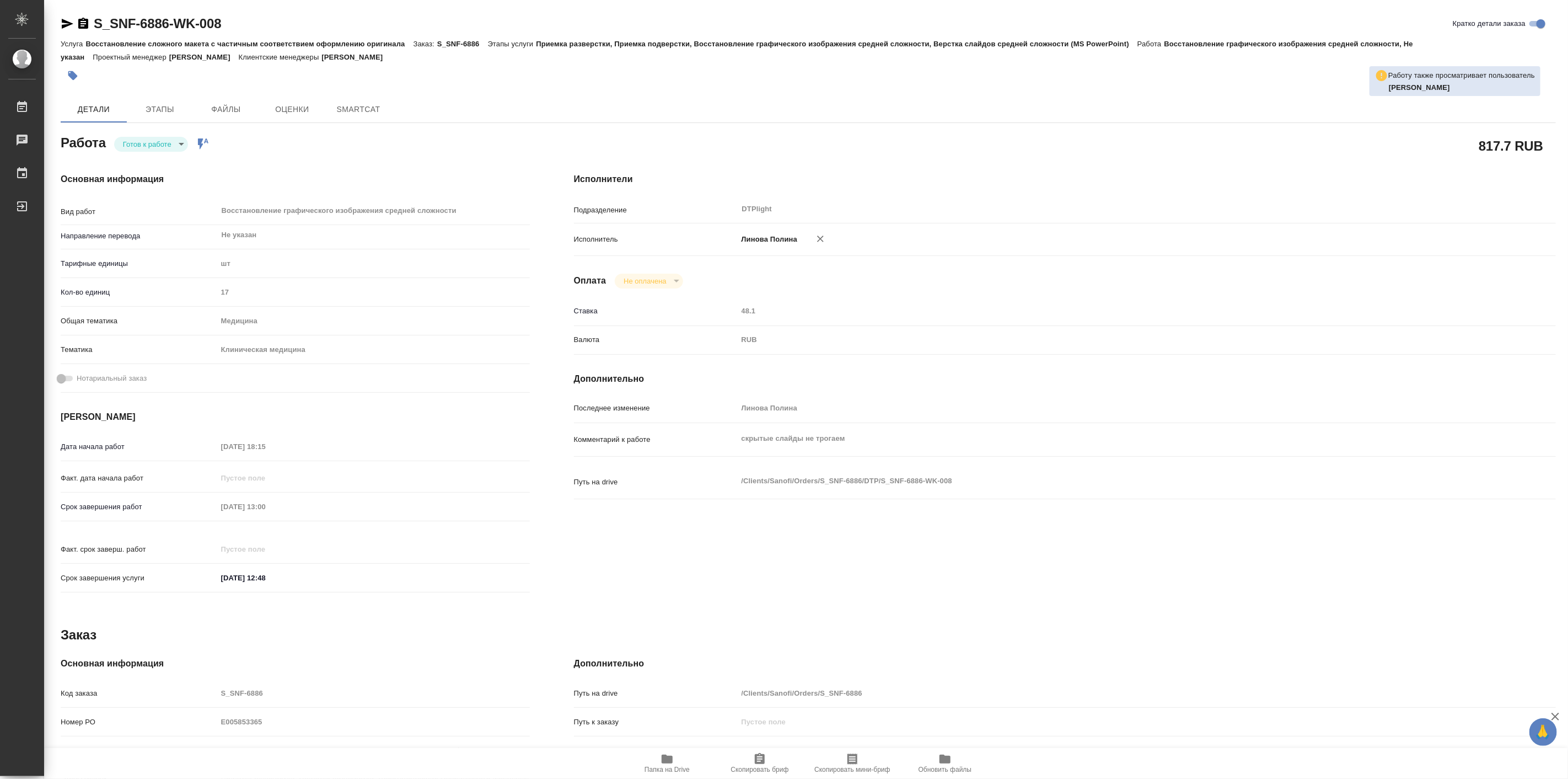
type textarea "x"
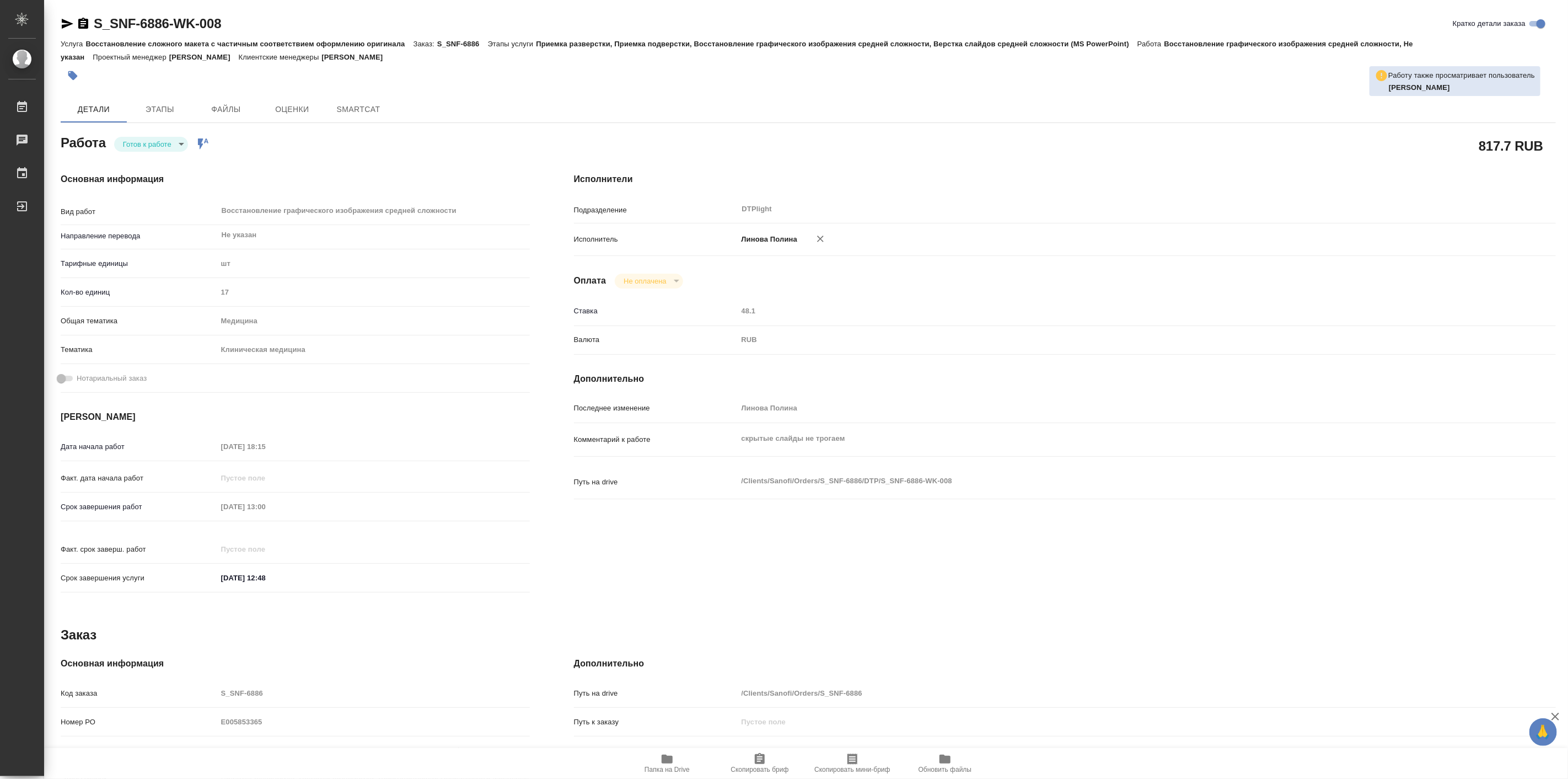
type textarea "x"
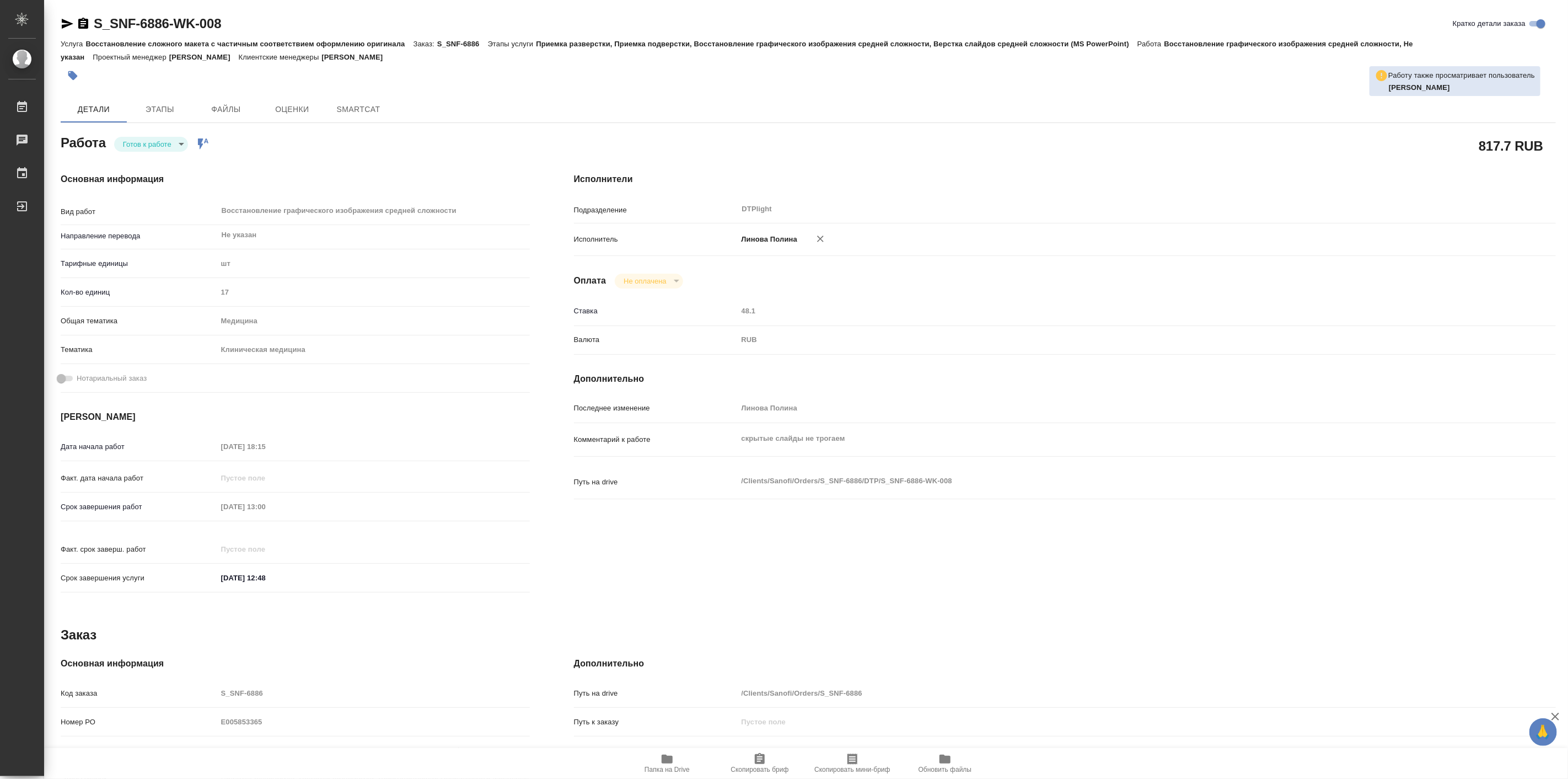
type textarea "x"
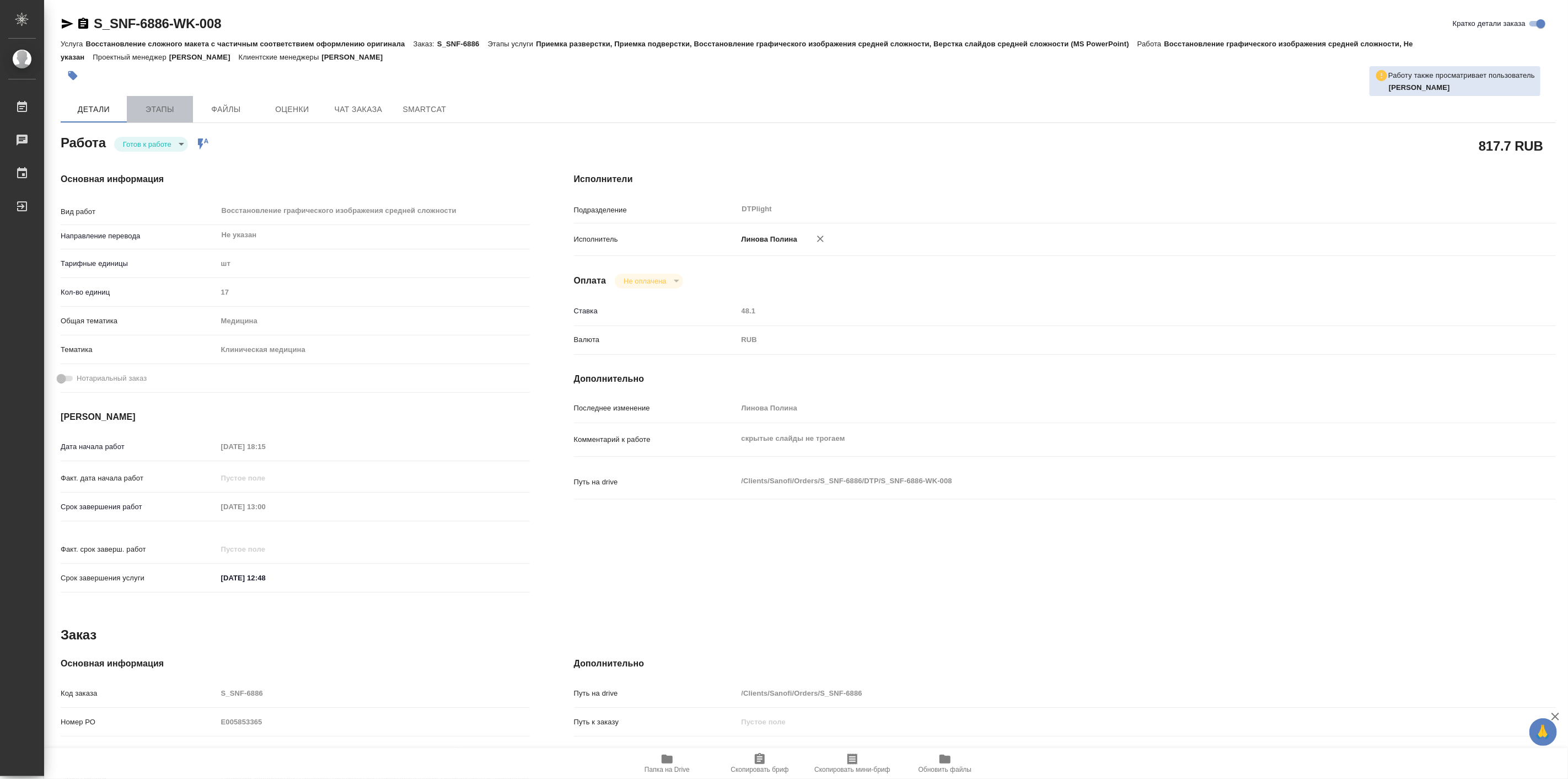
click at [178, 106] on span "Этапы" at bounding box center [159, 109] width 53 height 14
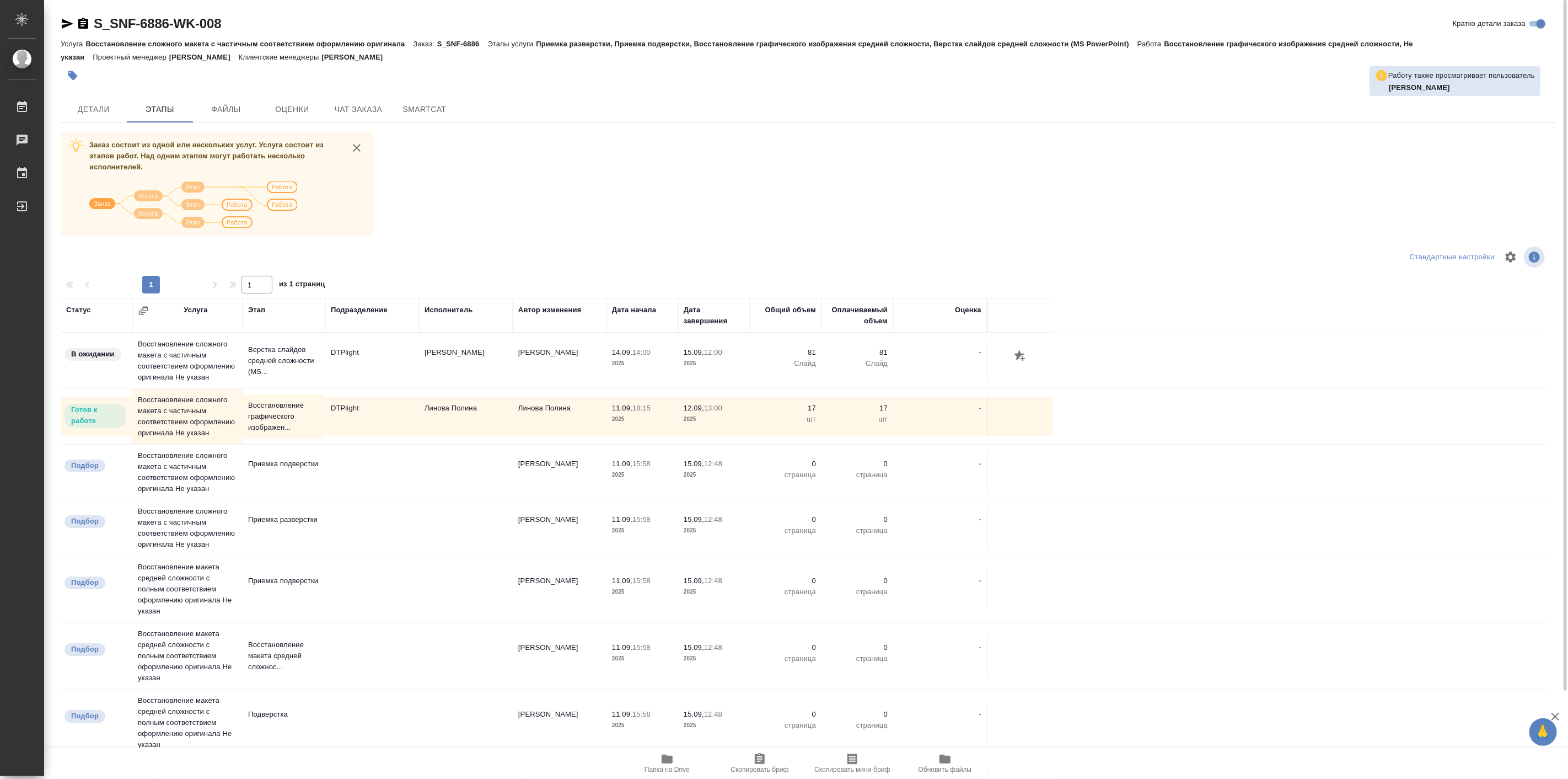
click at [885, 197] on div "Заказ состоит из одной или нескольких услуг. Услуга состоит из этапов работ. На…" at bounding box center [808, 490] width 1495 height 718
click at [338, 102] on span "Чат заказа" at bounding box center [358, 109] width 53 height 14
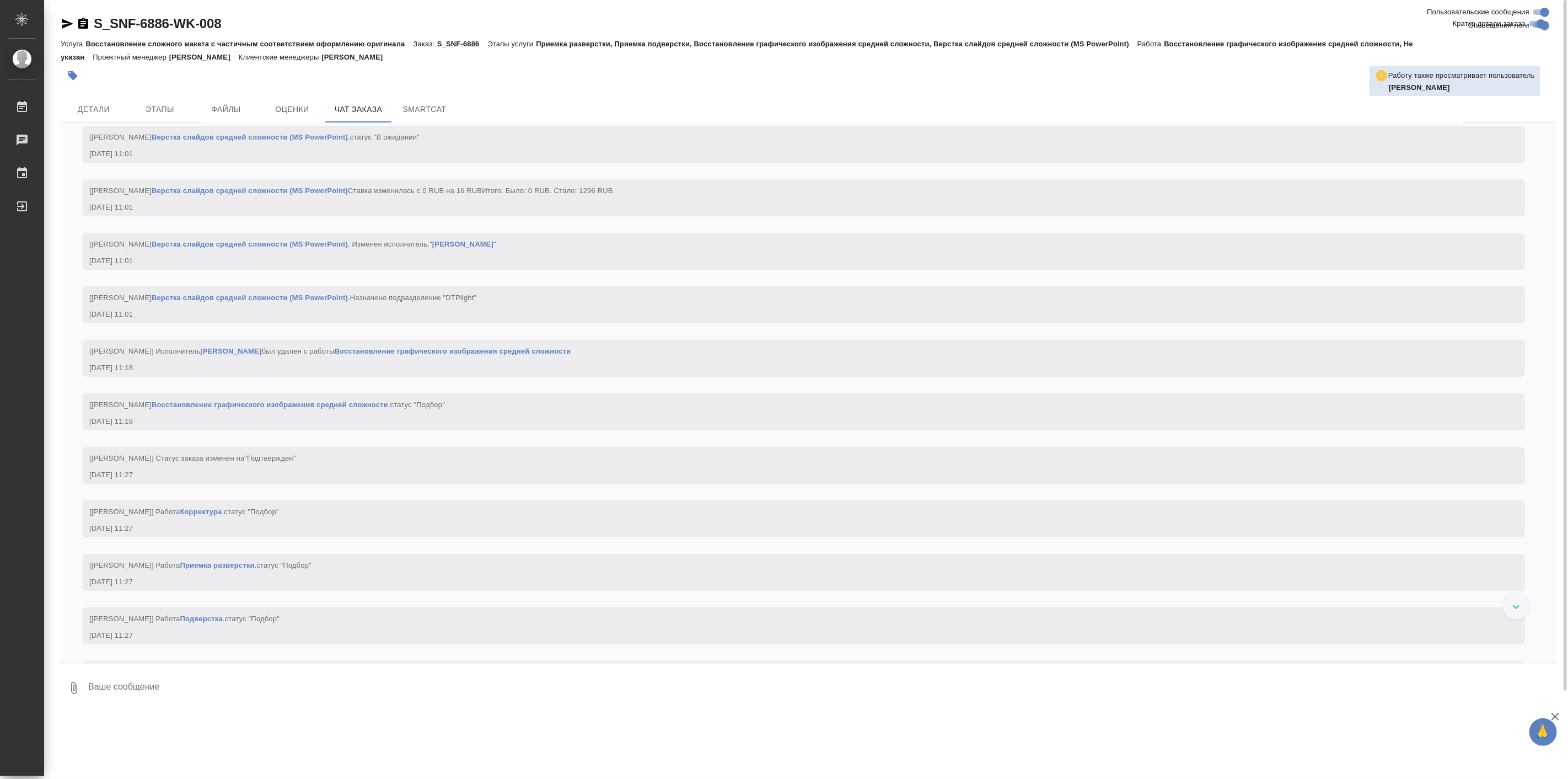
scroll to position [2903, 0]
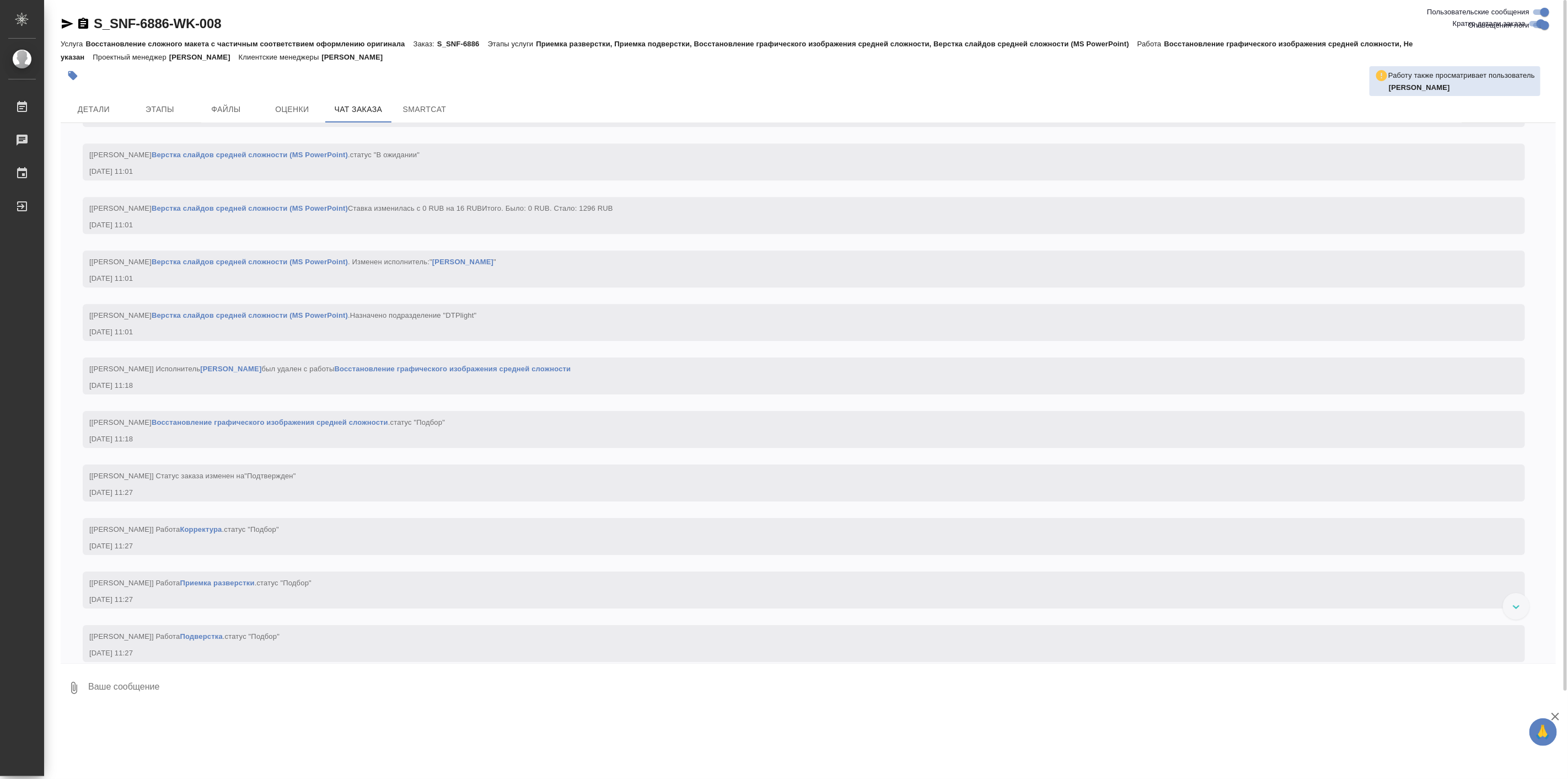
click at [326, 213] on link "Верстка слайдов средней сложности (MS PowerPoint)" at bounding box center [250, 208] width 196 height 9
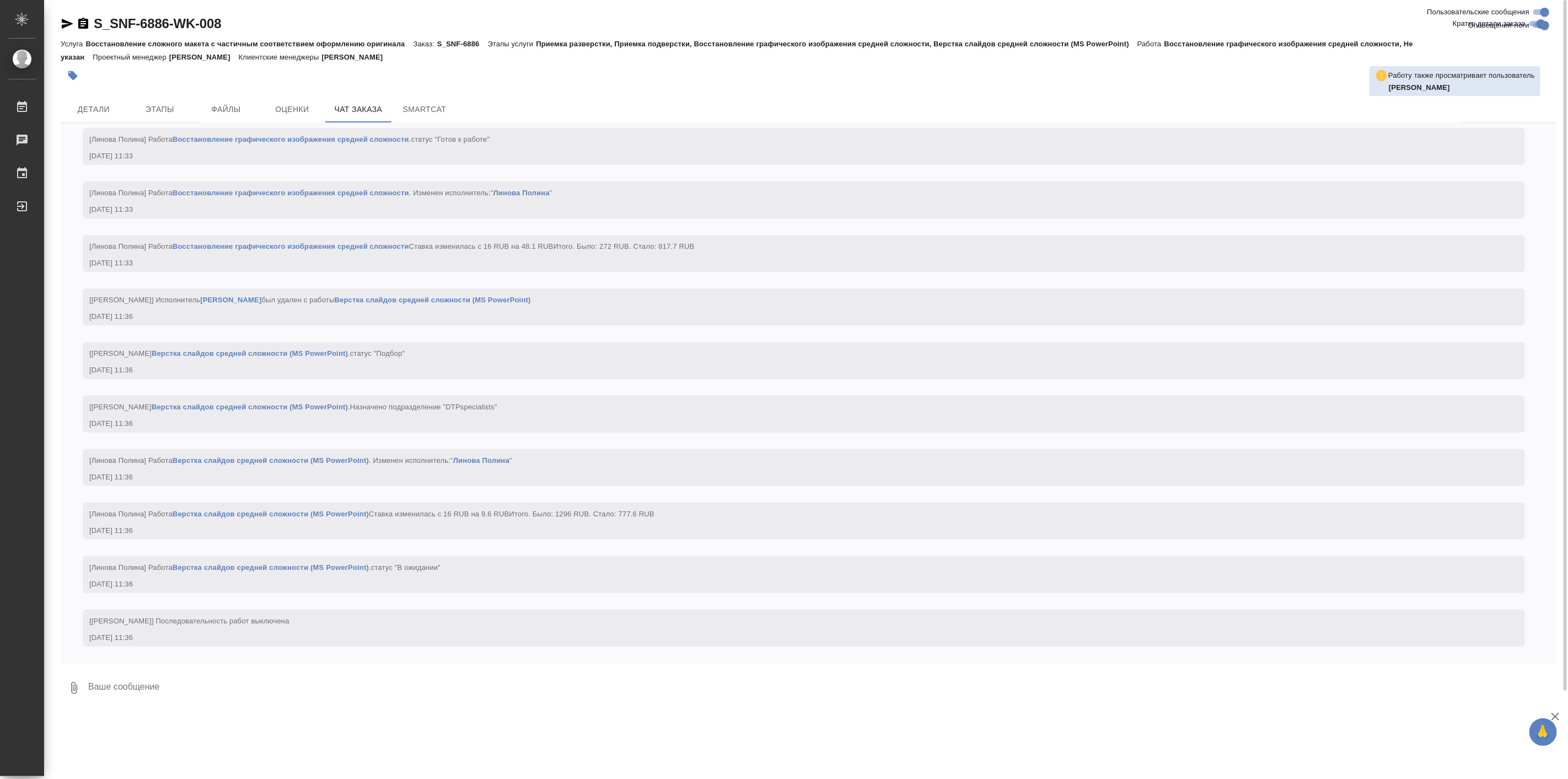
scroll to position [3799, 0]
click at [98, 104] on span "Детали" at bounding box center [94, 109] width 53 height 14
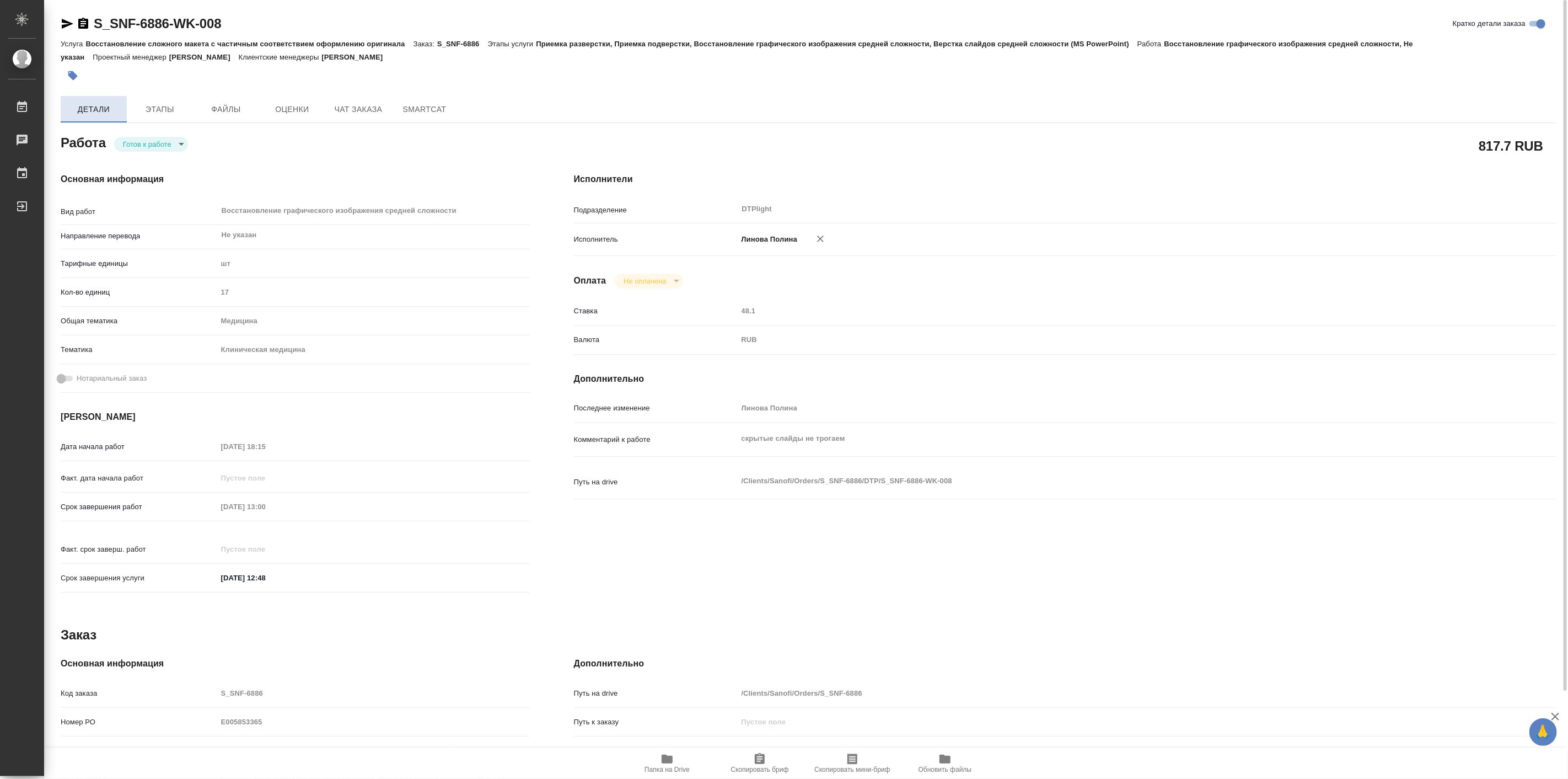
type textarea "x"
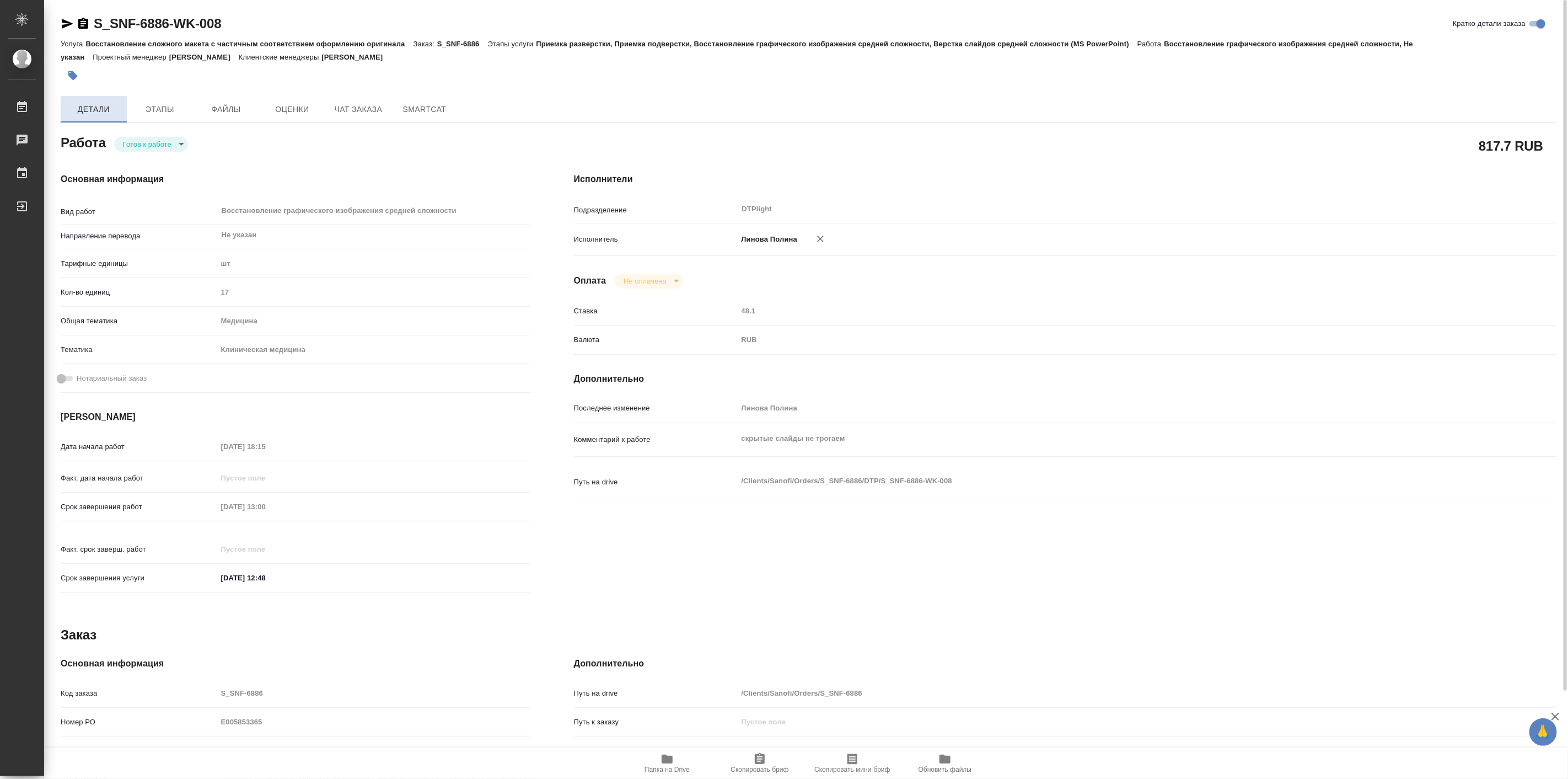
type textarea "x"
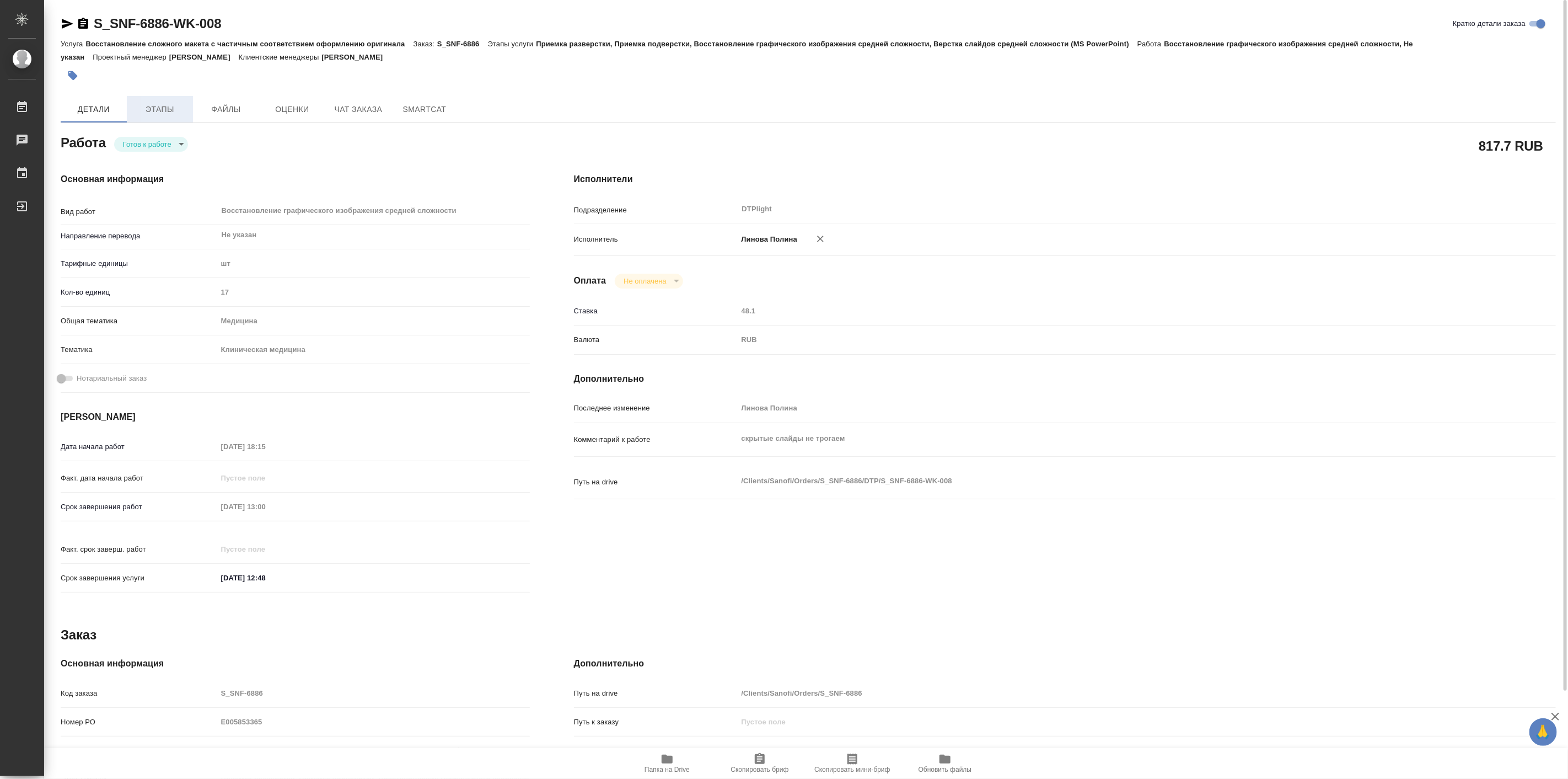
type textarea "x"
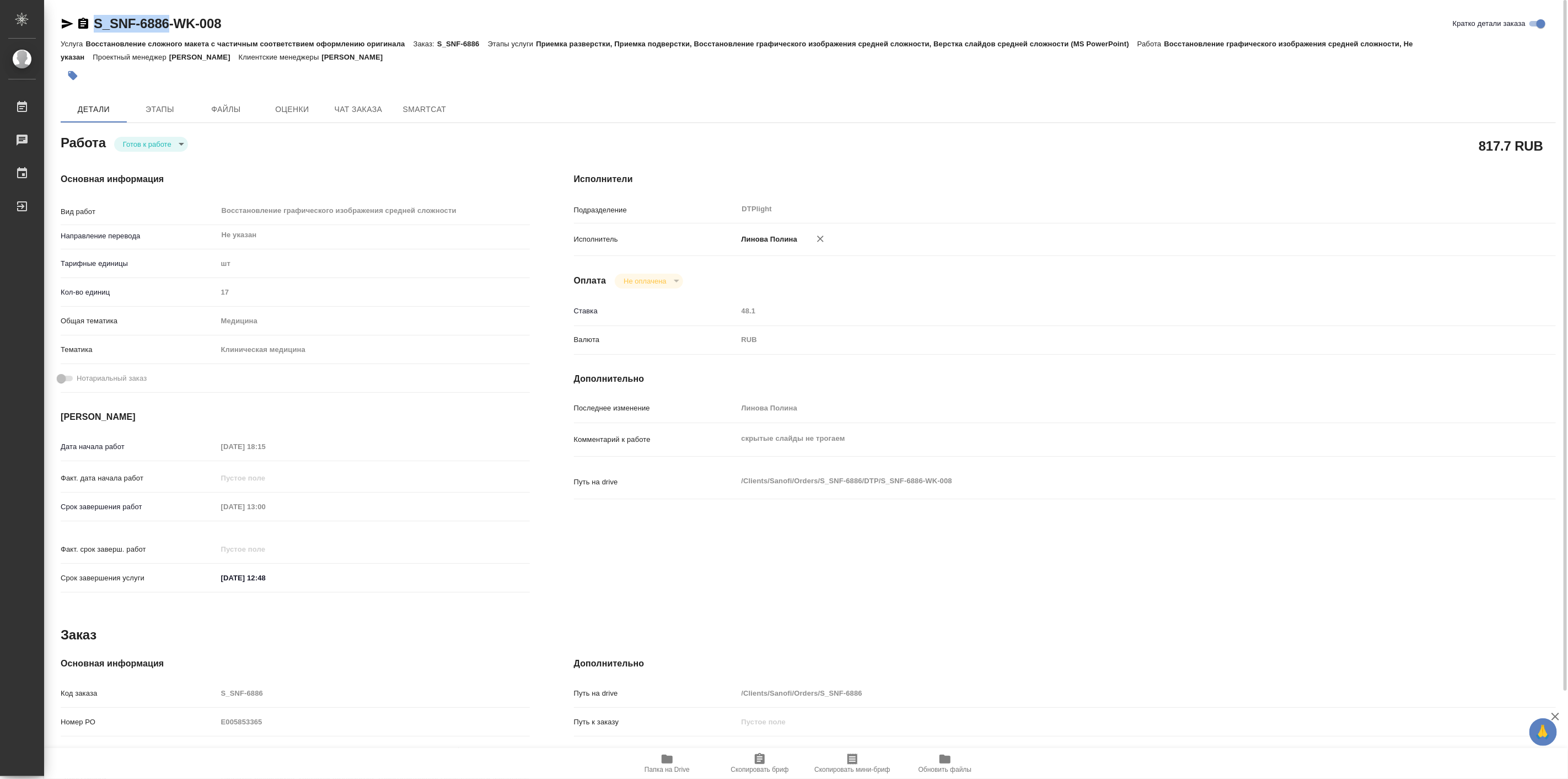
drag, startPoint x: 89, startPoint y: 6, endPoint x: 169, endPoint y: 20, distance: 81.2
click at [169, 20] on div "S_SNF-6886-WK-008 Кратко детали заказа Услуга Восстановление сложного макета с …" at bounding box center [808, 476] width 1507 height 952
copy link "S_SNF-6886"
click at [160, 144] on body "🙏 .cls-1 fill:#fff; AWATERA Linova Polina Работы 0 Чаты График Выйти S_SNF-6886…" at bounding box center [784, 389] width 1568 height 779
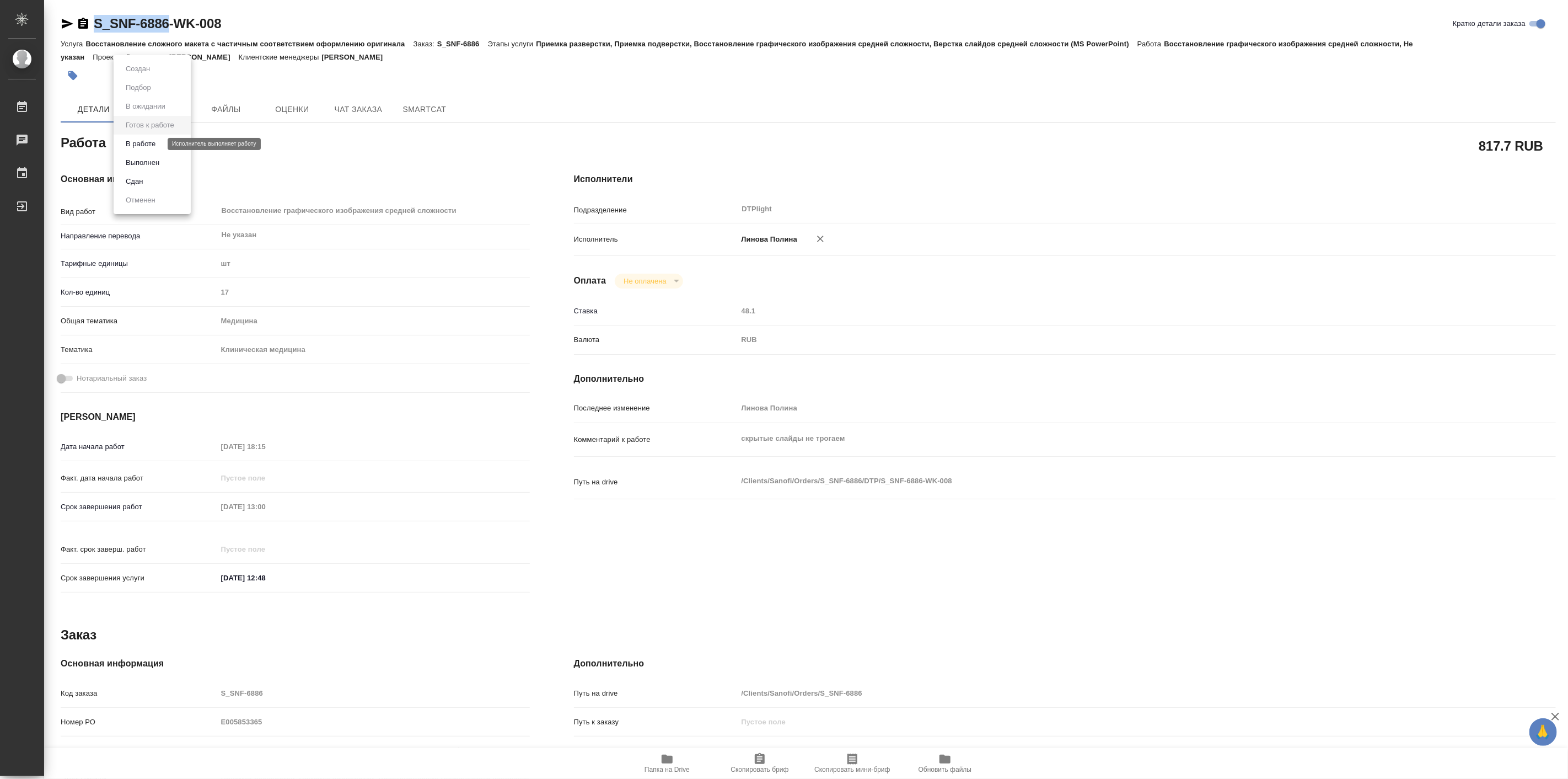
click at [135, 147] on button "В работе" at bounding box center [141, 144] width 37 height 12
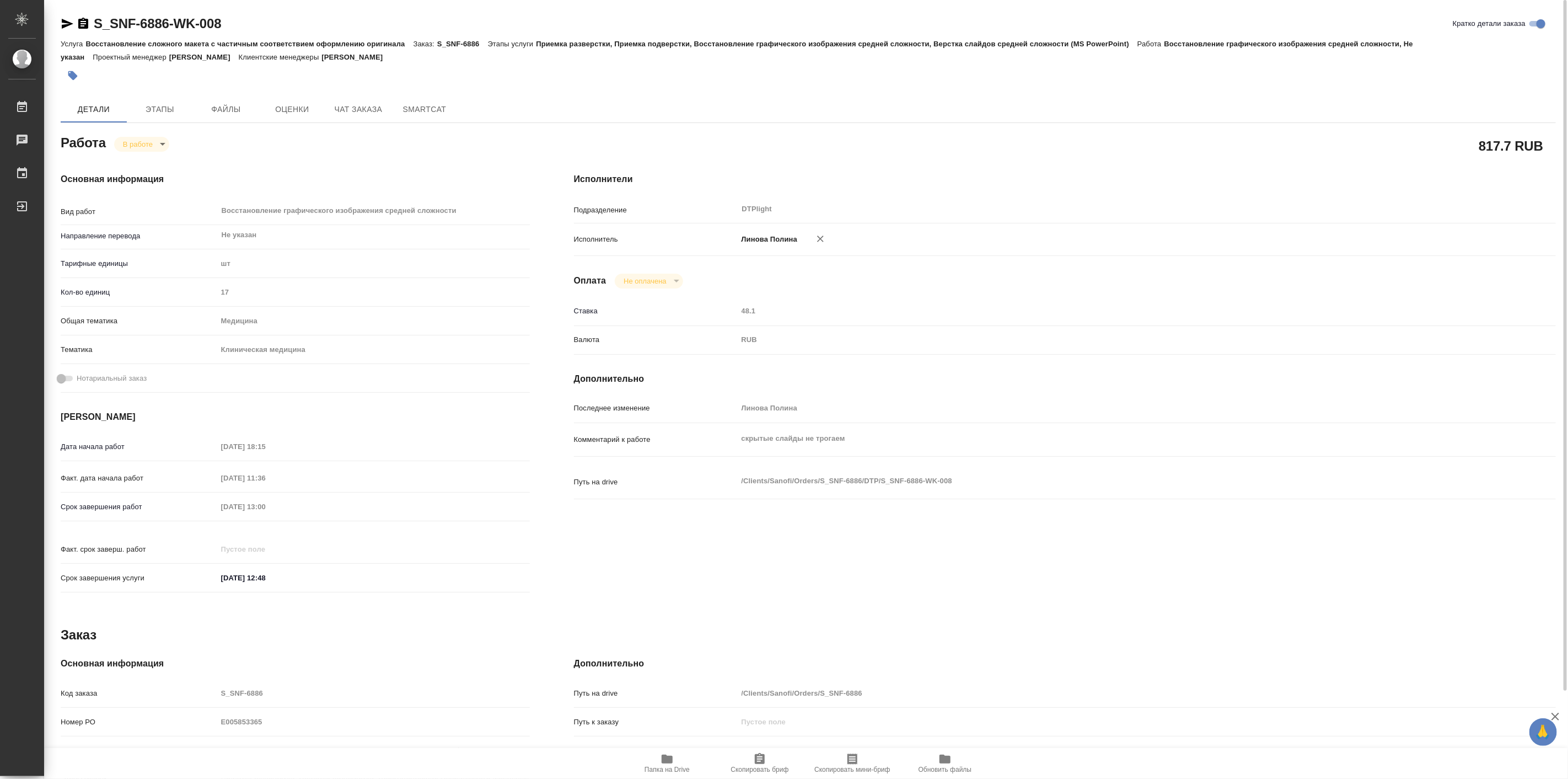
type textarea "x"
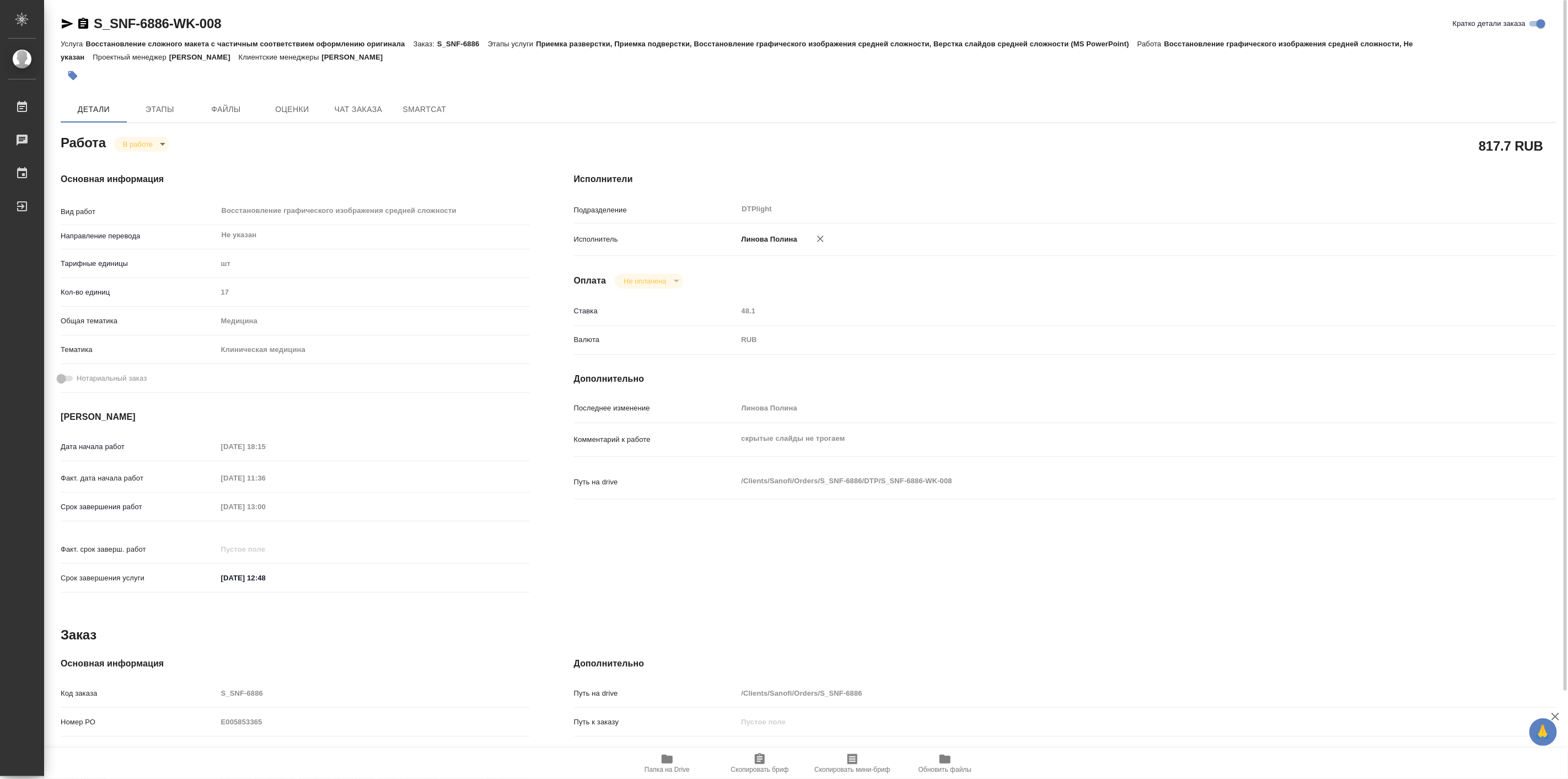
type textarea "x"
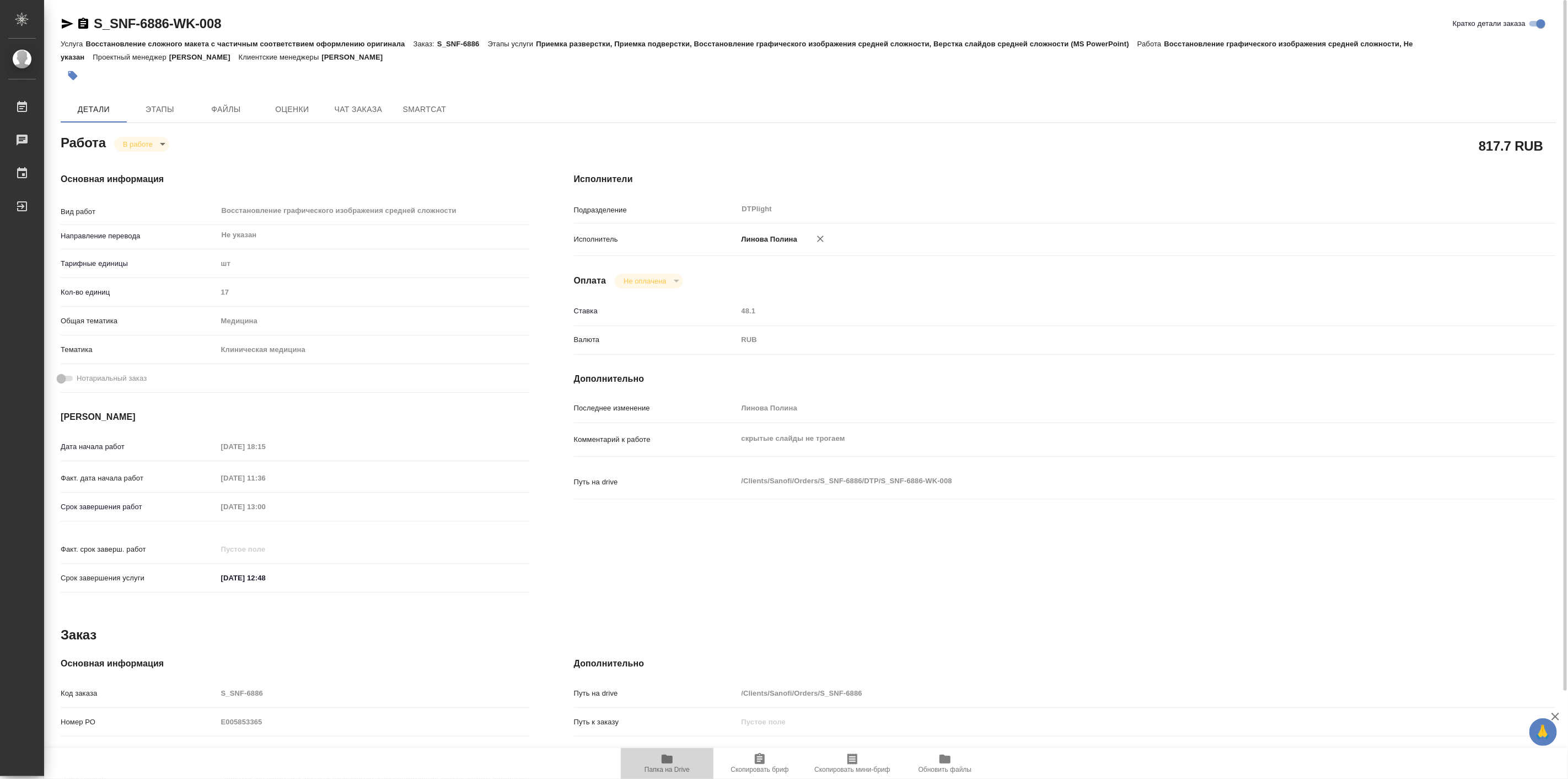
click at [673, 758] on icon "button" at bounding box center [667, 759] width 11 height 9
type textarea "x"
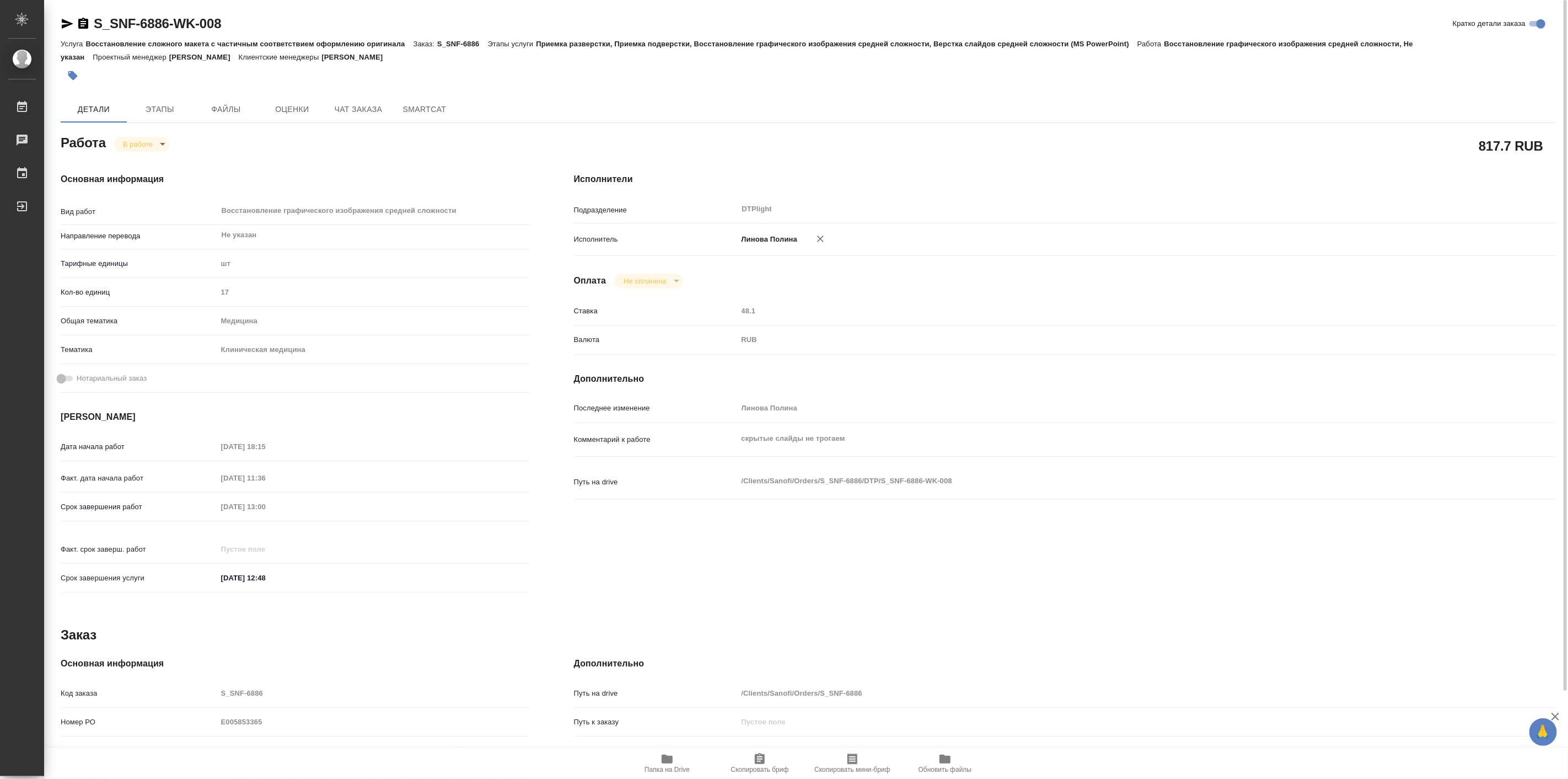
type textarea "x"
click at [362, 105] on span "Чат заказа" at bounding box center [358, 109] width 53 height 14
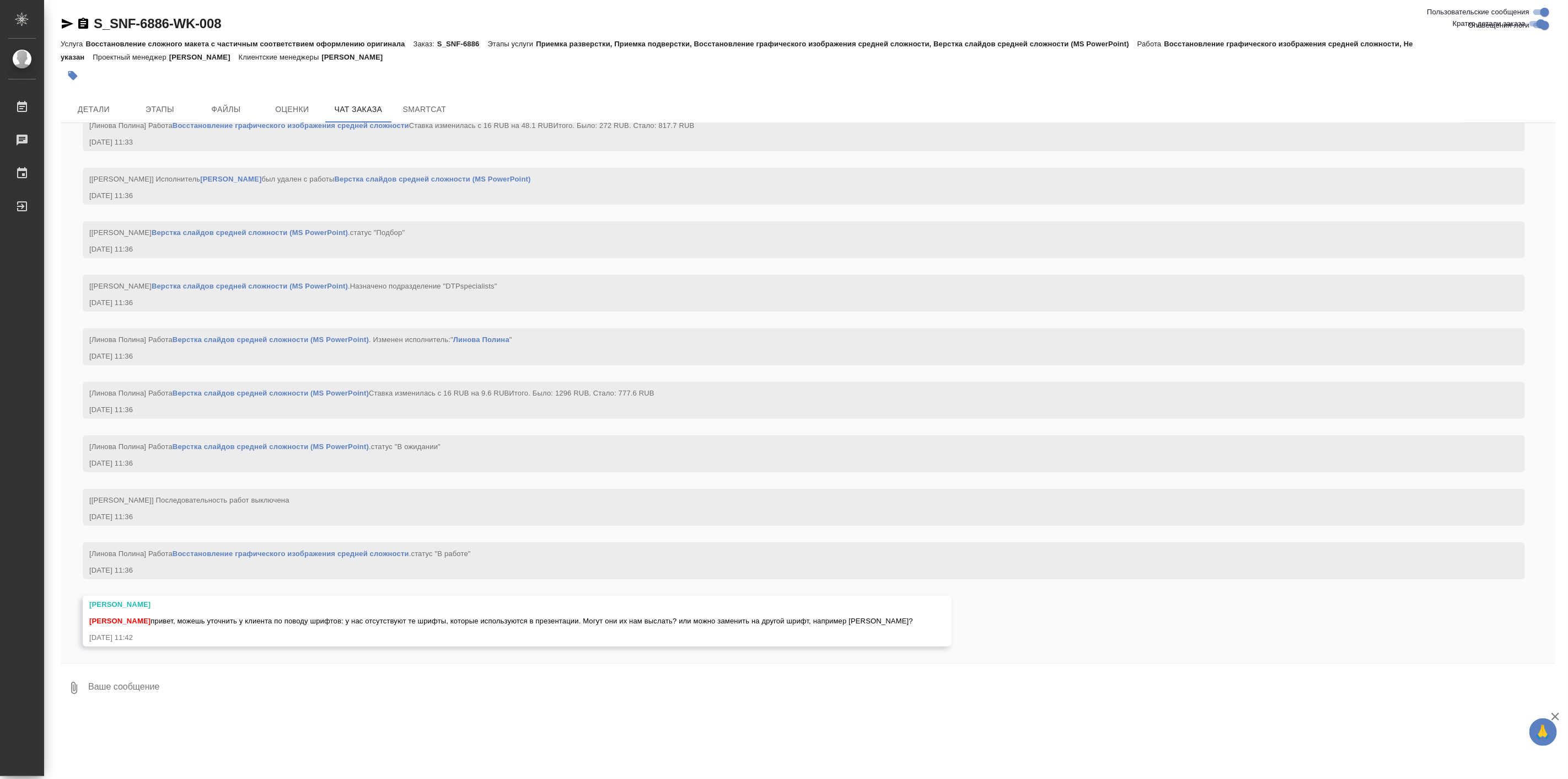
scroll to position [3919, 0]
click at [271, 720] on div ".cls-1 fill:#fff; AWATERA Linova Polina Работы 0 Чаты График Выйти S_SNF-6886-W…" at bounding box center [784, 389] width 1568 height 779
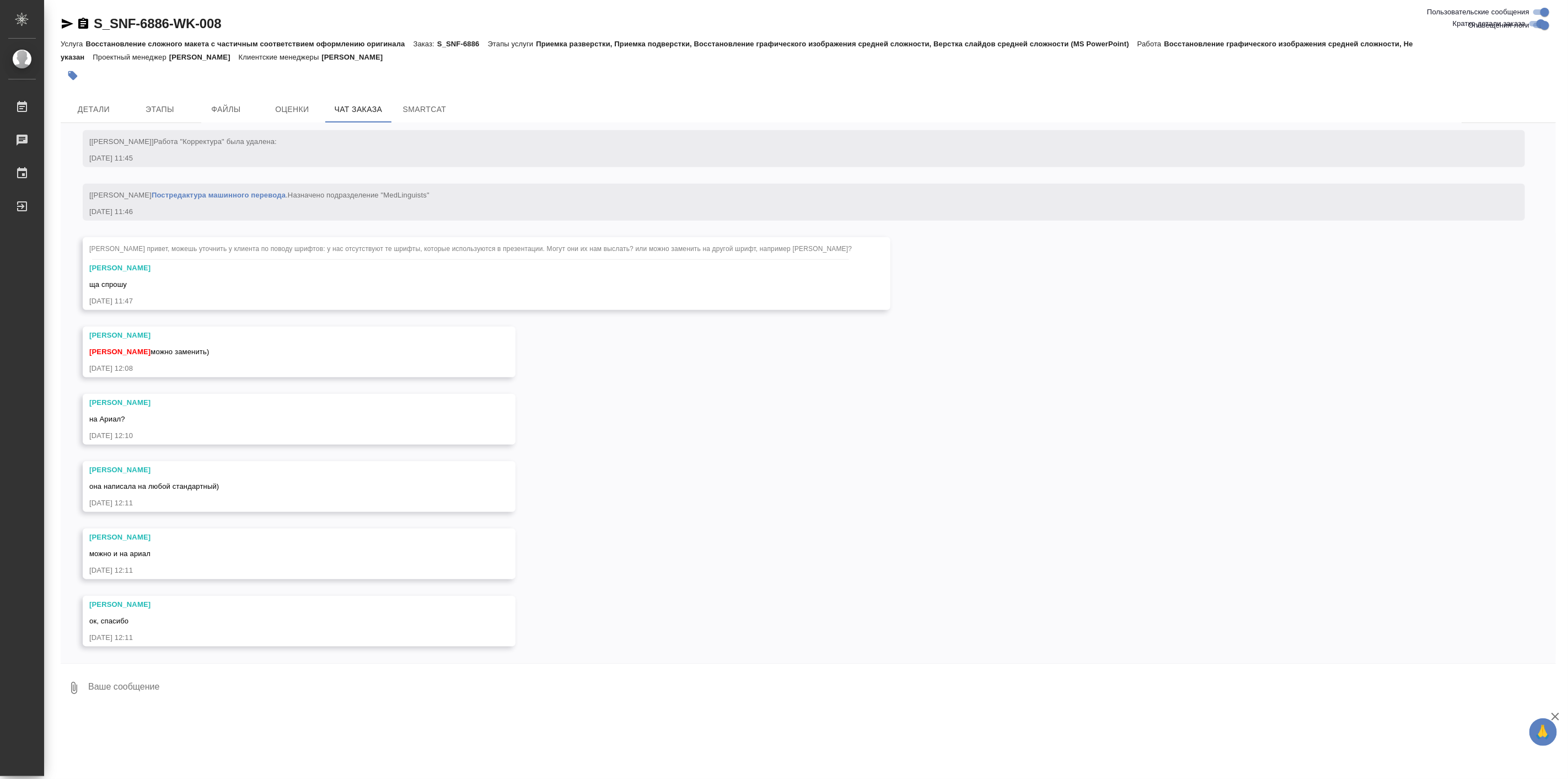
scroll to position [4507, 0]
click at [94, 110] on span "Детали" at bounding box center [94, 109] width 53 height 14
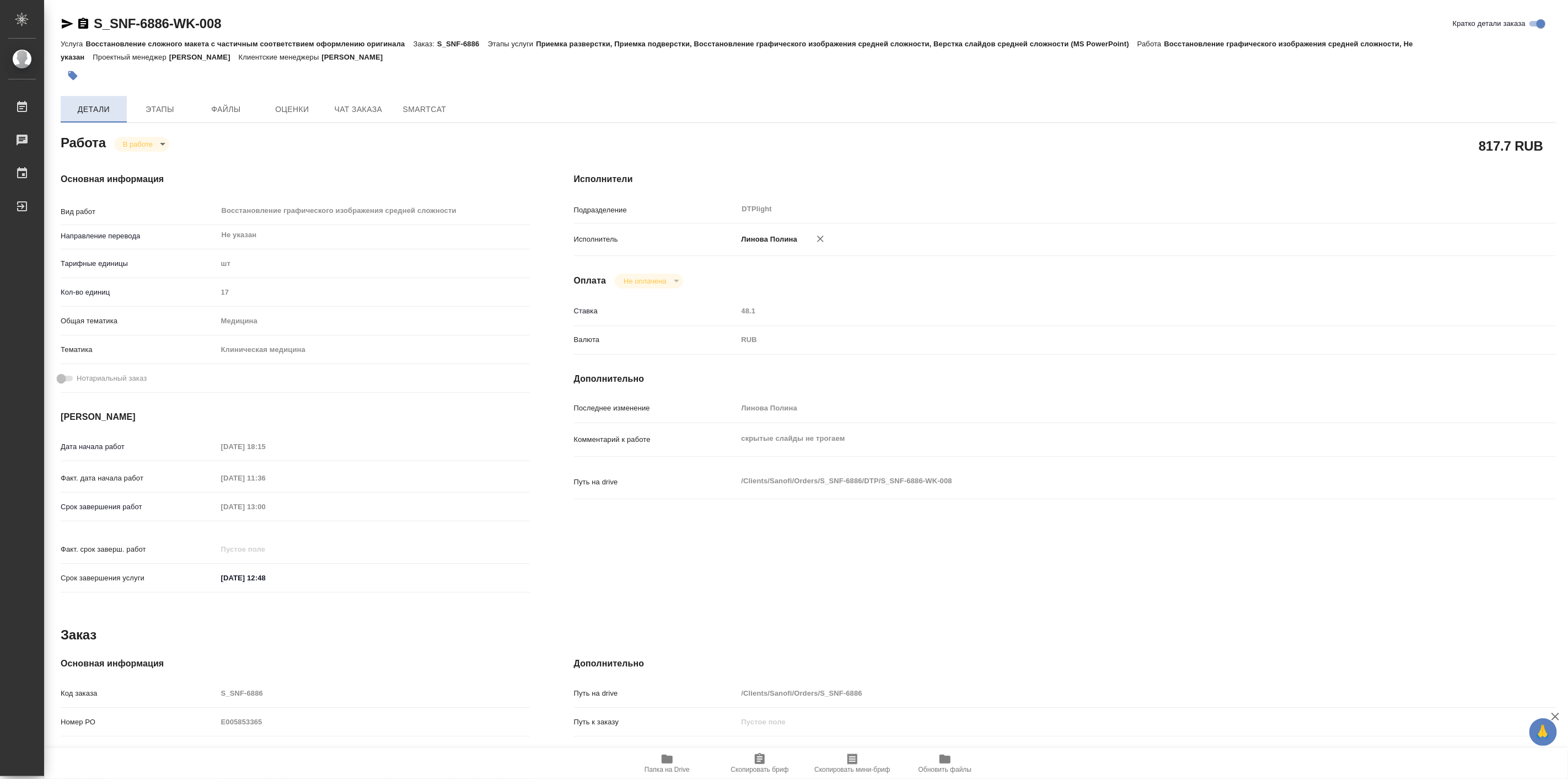
type textarea "x"
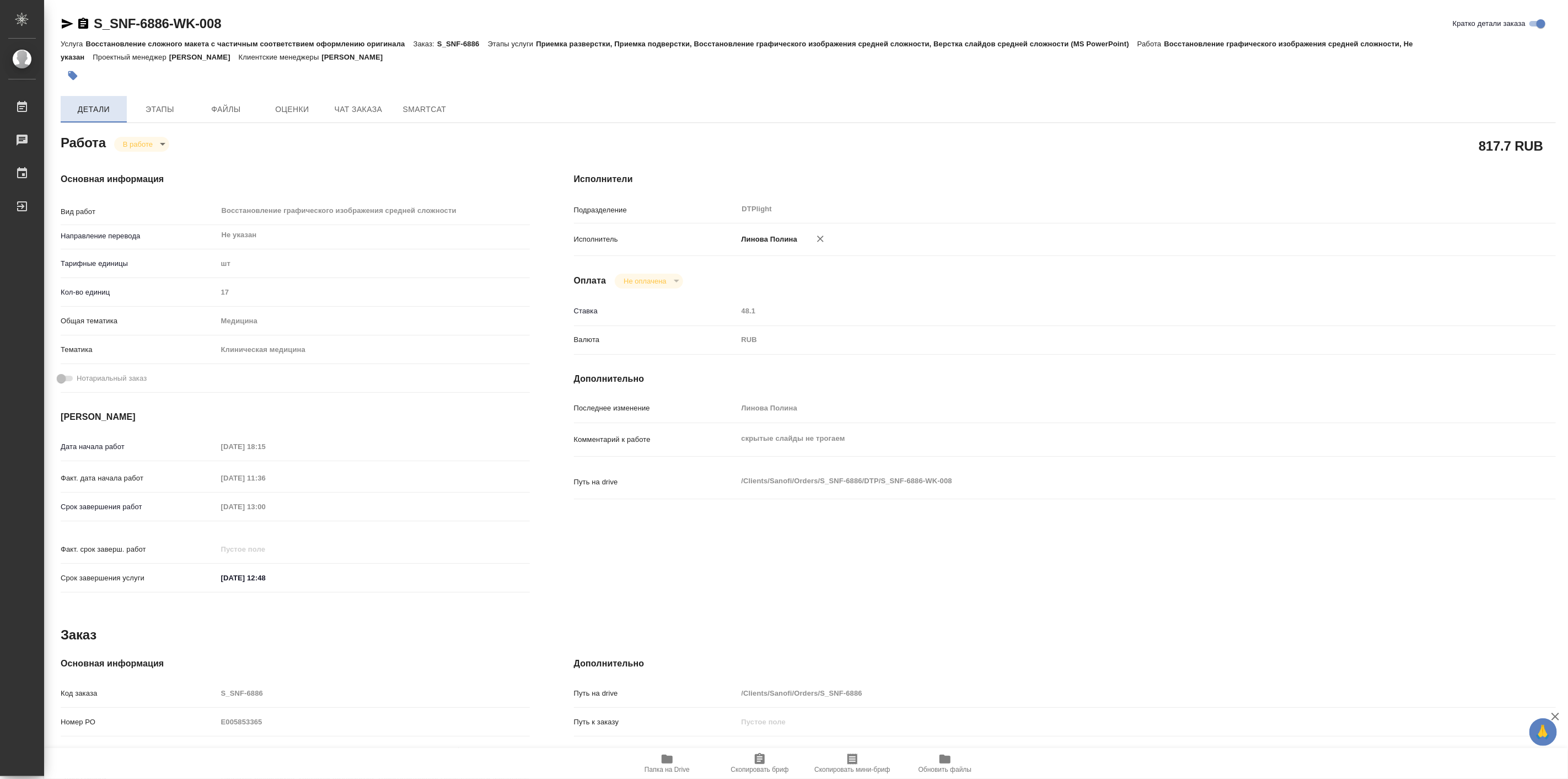
type textarea "x"
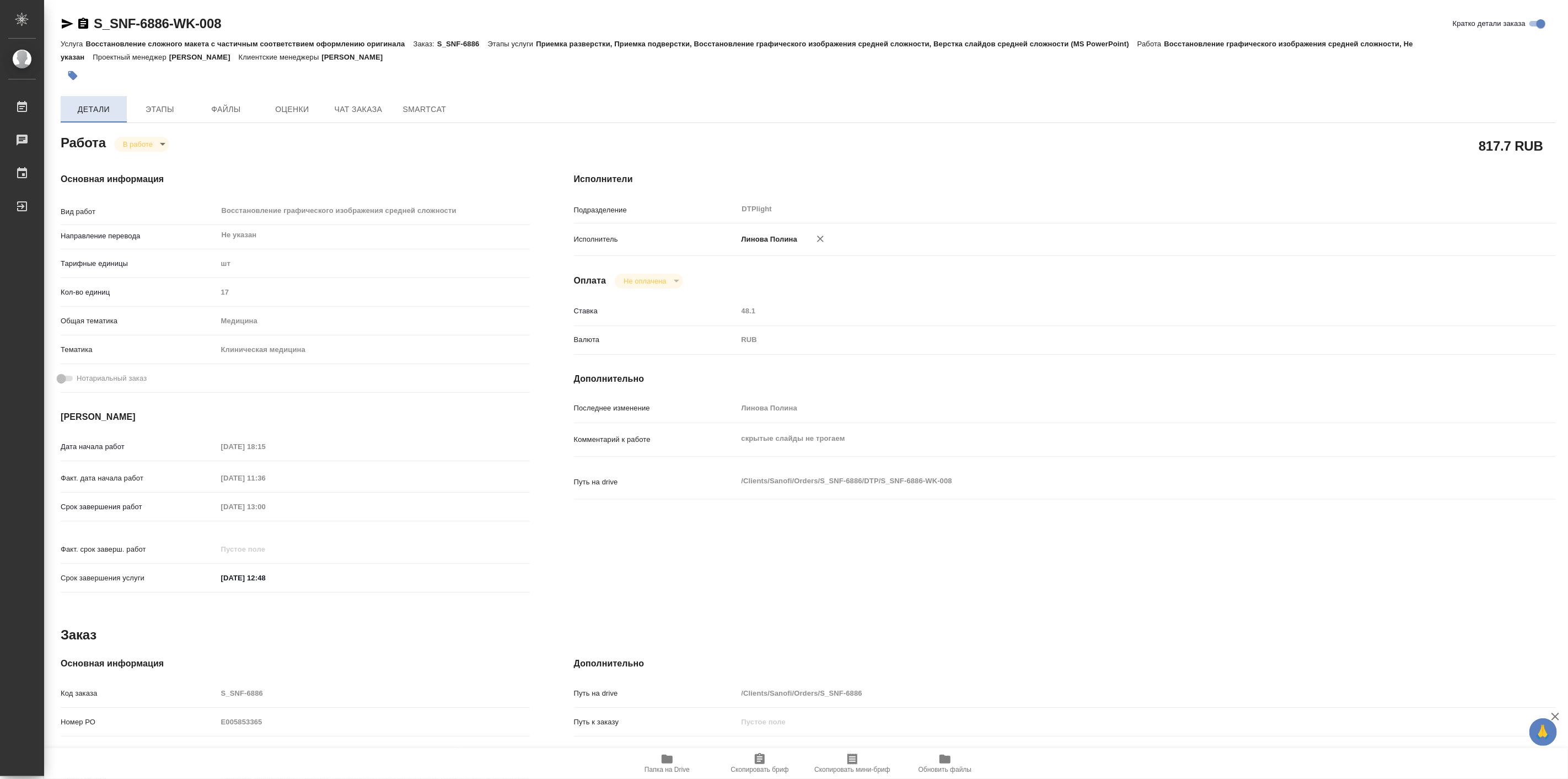
type textarea "x"
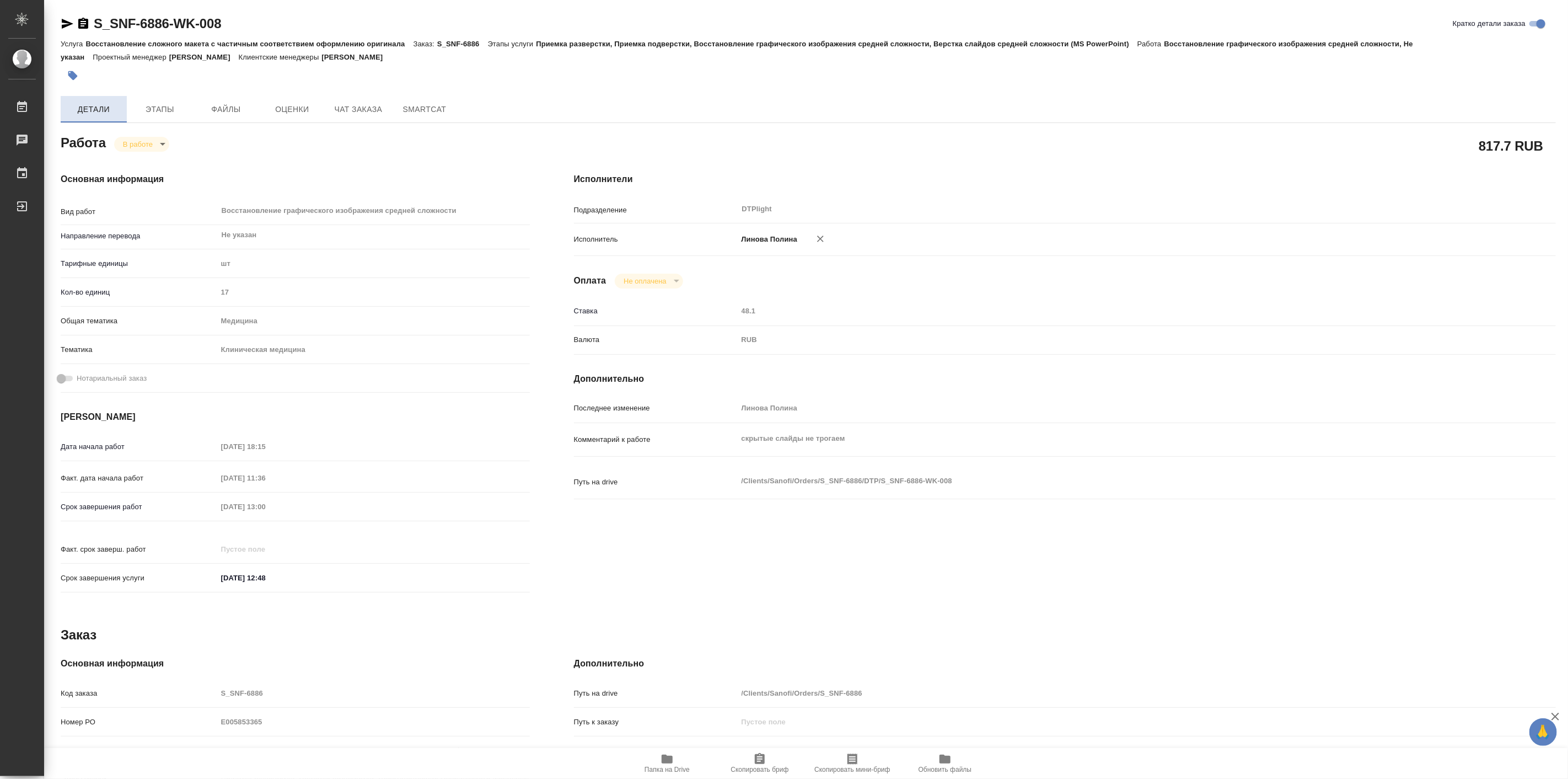
type textarea "x"
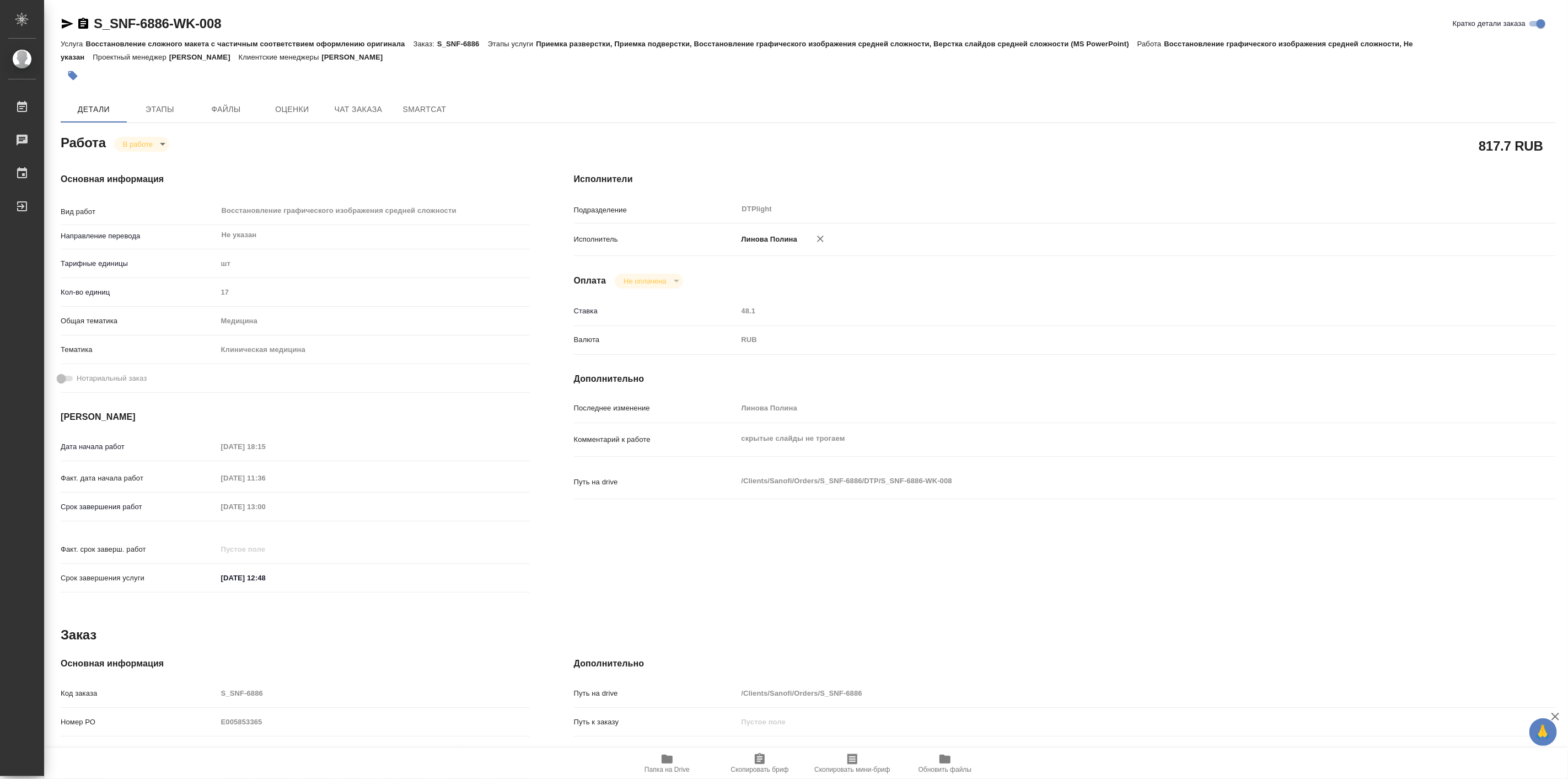
click at [233, 124] on div "Работа В работе inProgress" at bounding box center [295, 146] width 513 height 72
click at [373, 102] on span "Чат заказа" at bounding box center [358, 109] width 53 height 14
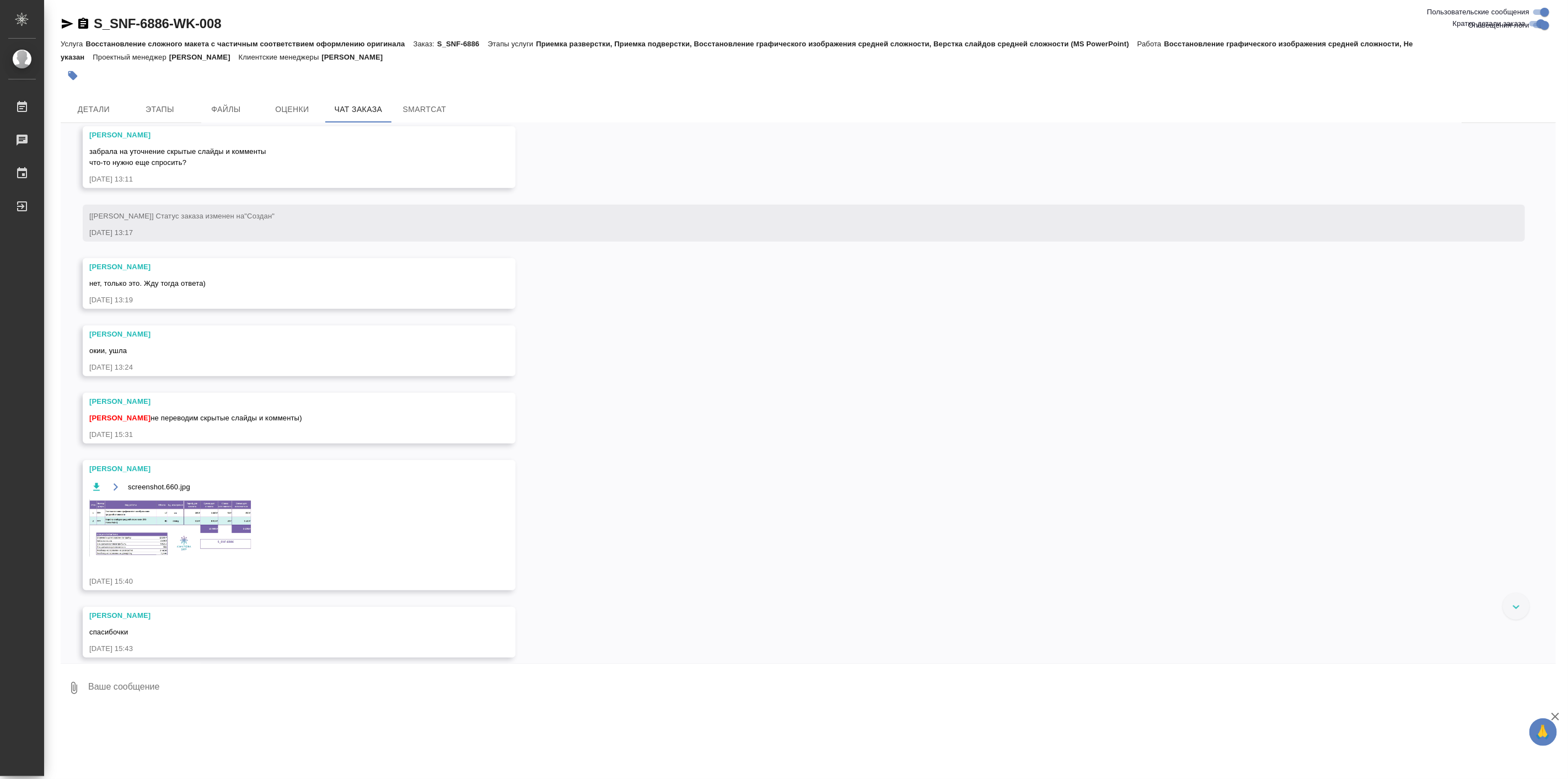
scroll to position [510, 0]
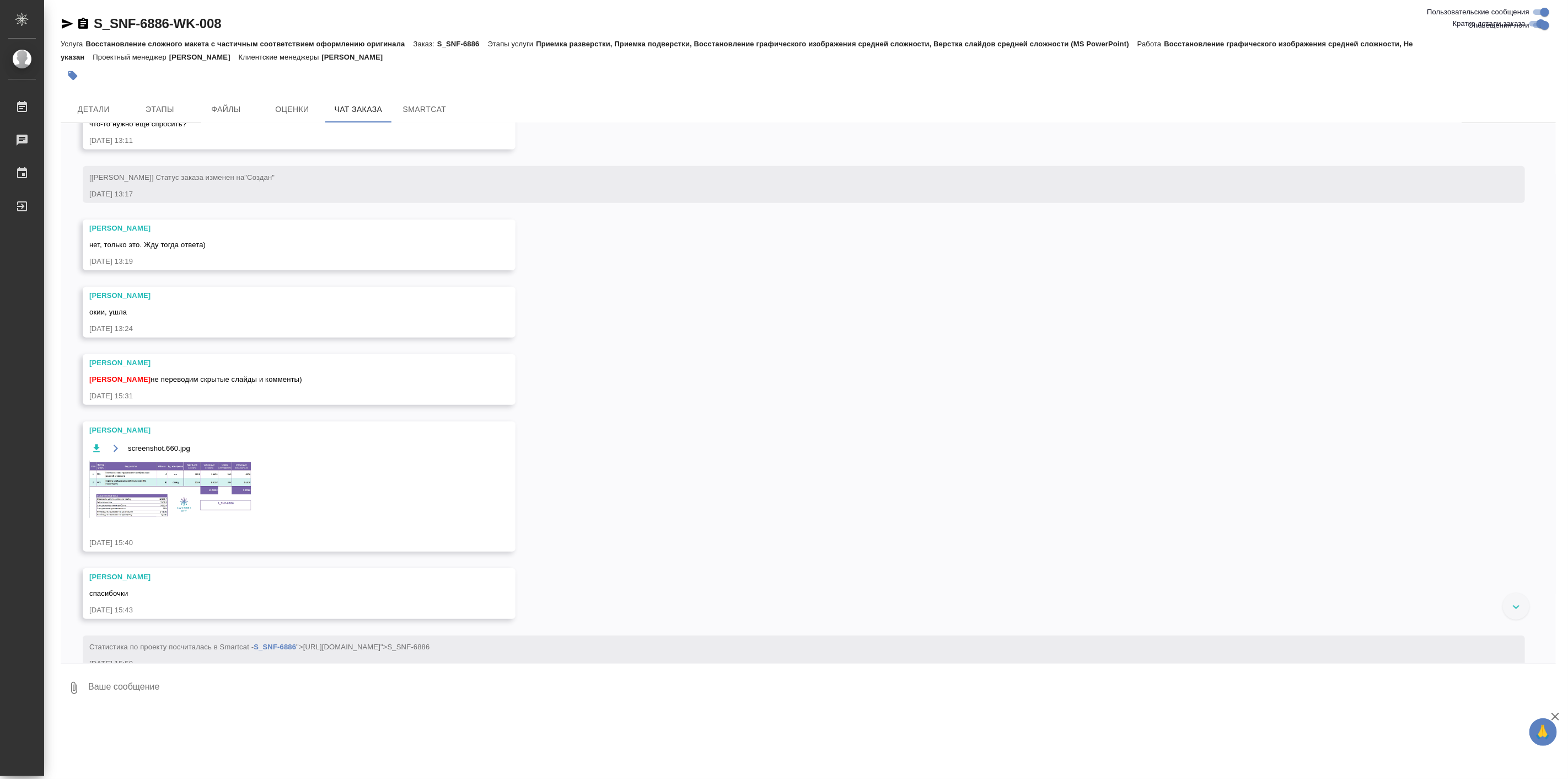
drag, startPoint x: 161, startPoint y: 406, endPoint x: 86, endPoint y: 406, distance: 75.0
click at [86, 405] on div "Сайдашева Диляра Арсеньева Вера не переводим скрытые слайды и комменты) 11.09.2…" at bounding box center [299, 379] width 433 height 51
copy div "Сайдашева Диляра"
click at [59, 23] on div "S_SNF-6886-WK-008 Кратко детали заказа Услуга Восстановление сложного макета с …" at bounding box center [808, 356] width 1507 height 713
click at [65, 21] on icon "button" at bounding box center [67, 24] width 12 height 10
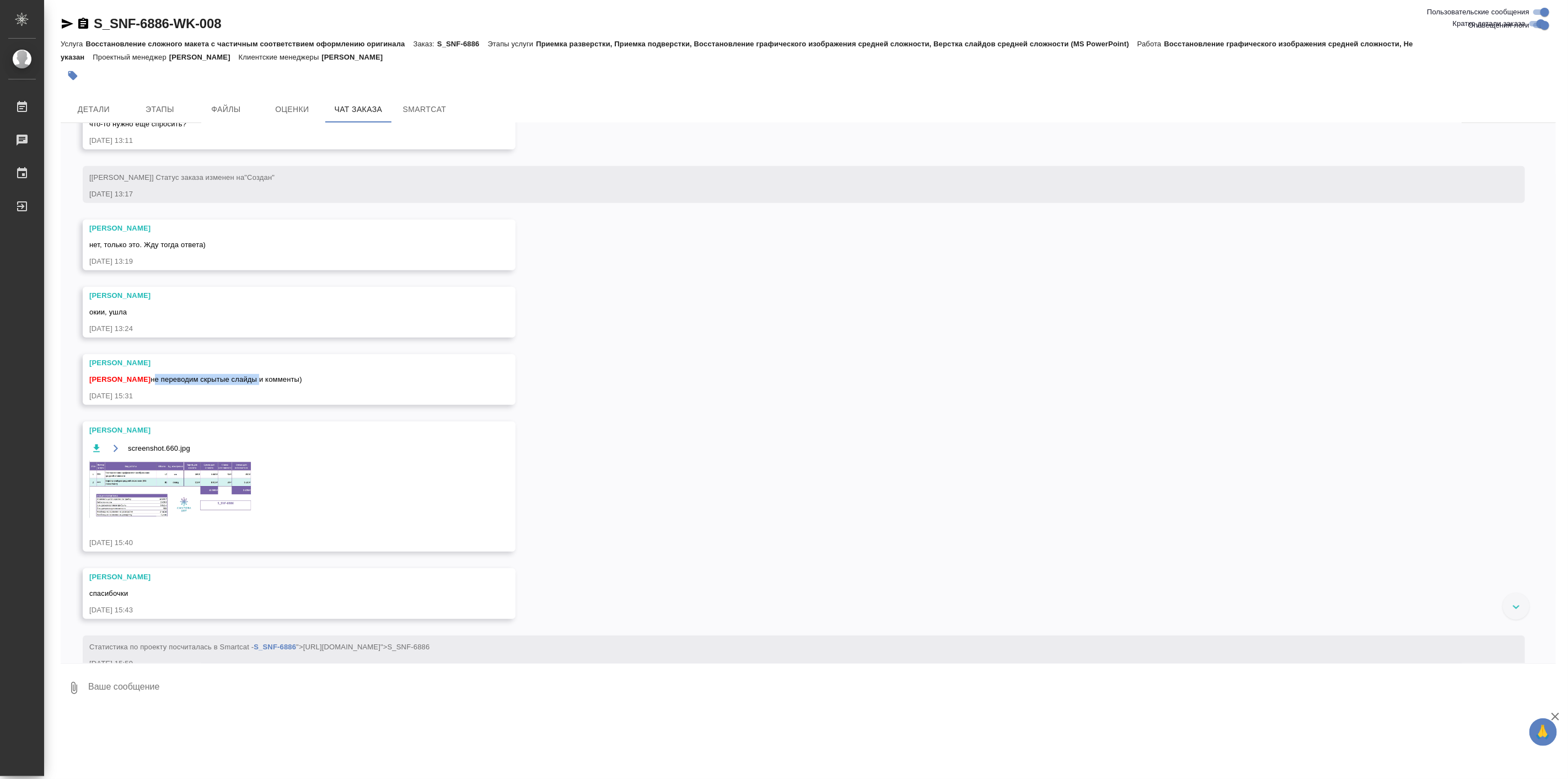
drag, startPoint x: 150, startPoint y: 420, endPoint x: 262, endPoint y: 420, distance: 112.0
click at [262, 384] on span "Арсеньева Вера не переводим скрытые слайды и комменты)" at bounding box center [196, 379] width 213 height 9
copy span "не переводим скрытые слайды"
click at [100, 107] on span "Детали" at bounding box center [94, 109] width 53 height 14
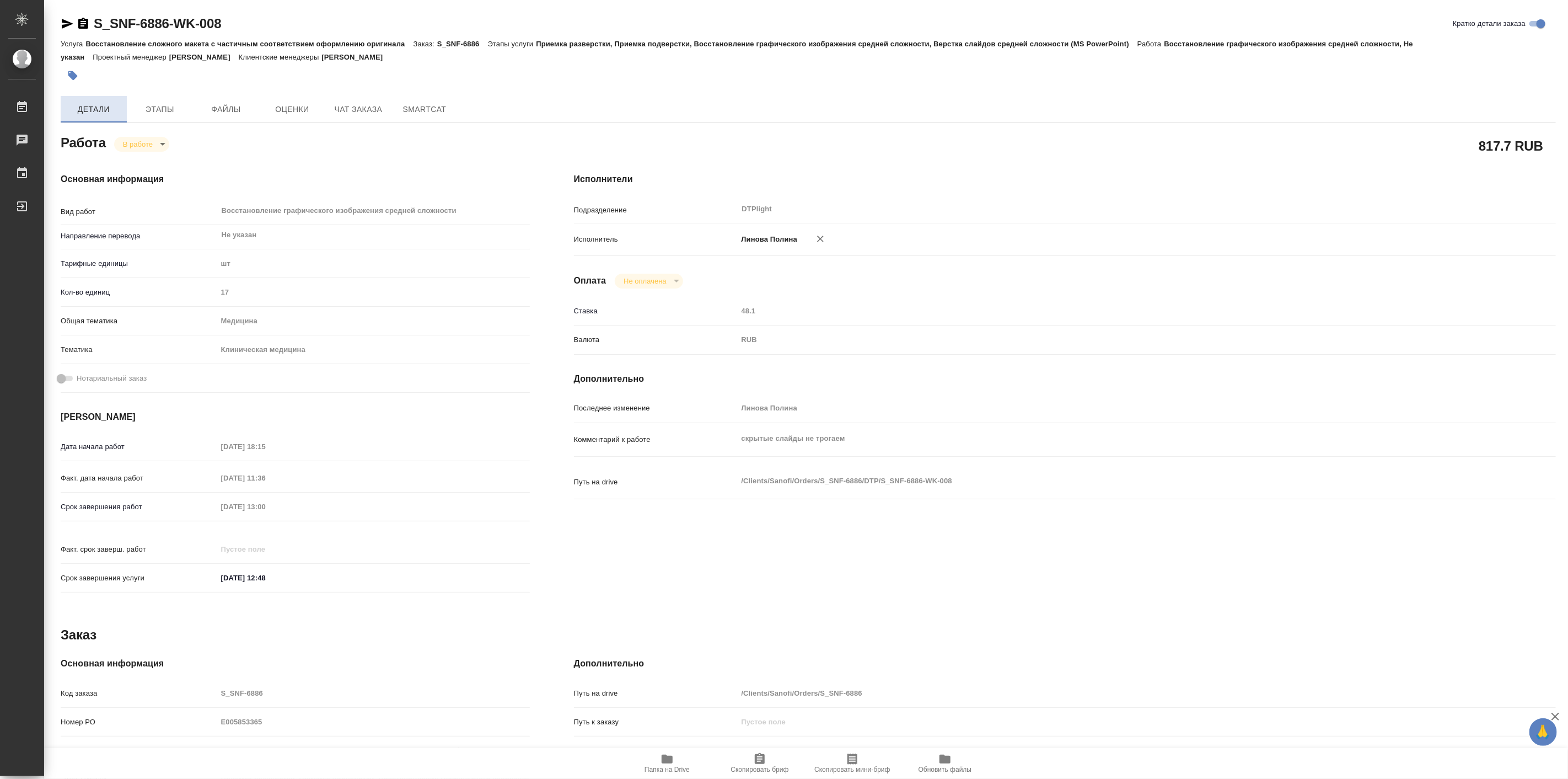
type textarea "x"
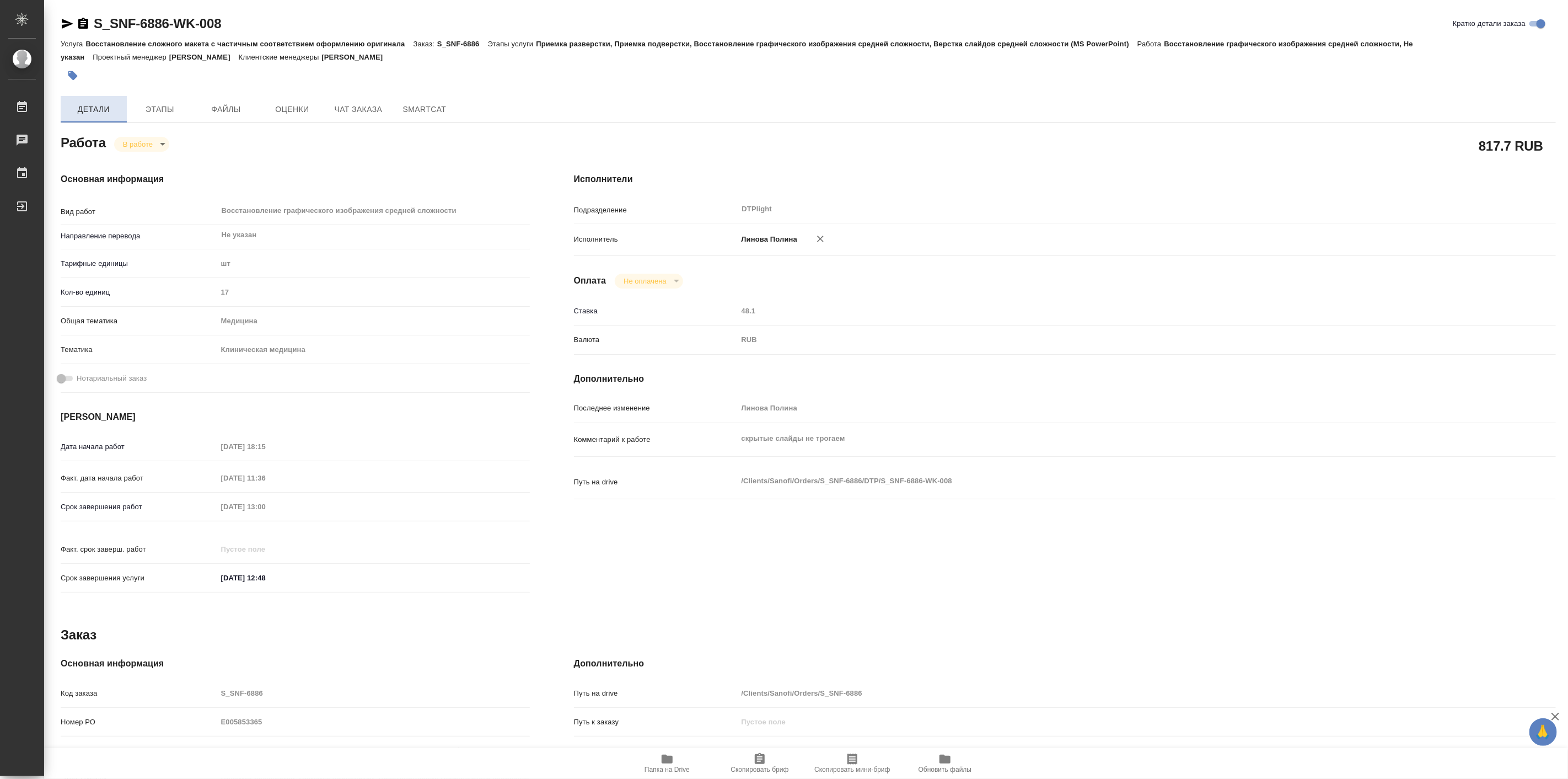
type textarea "x"
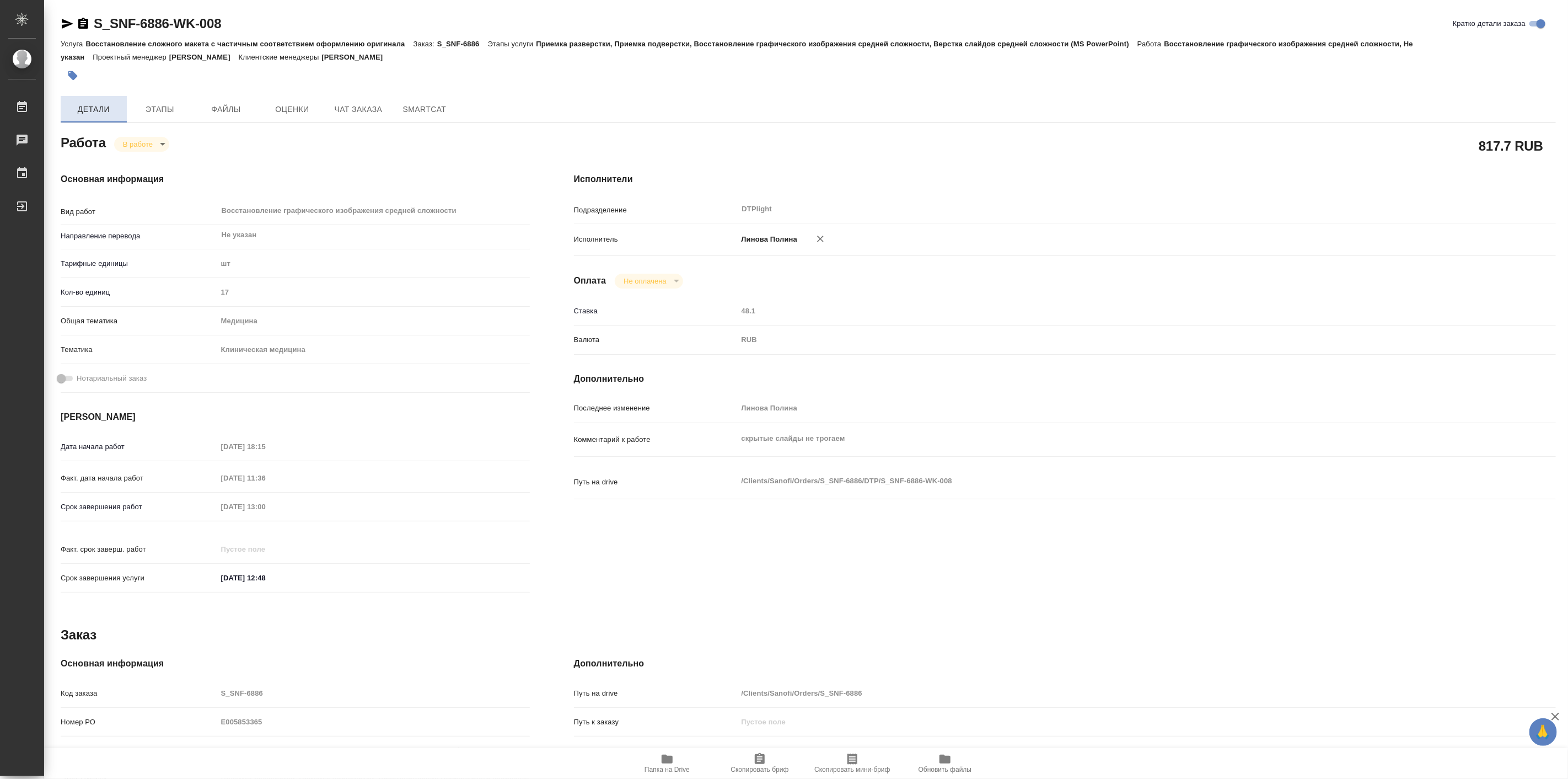
type textarea "x"
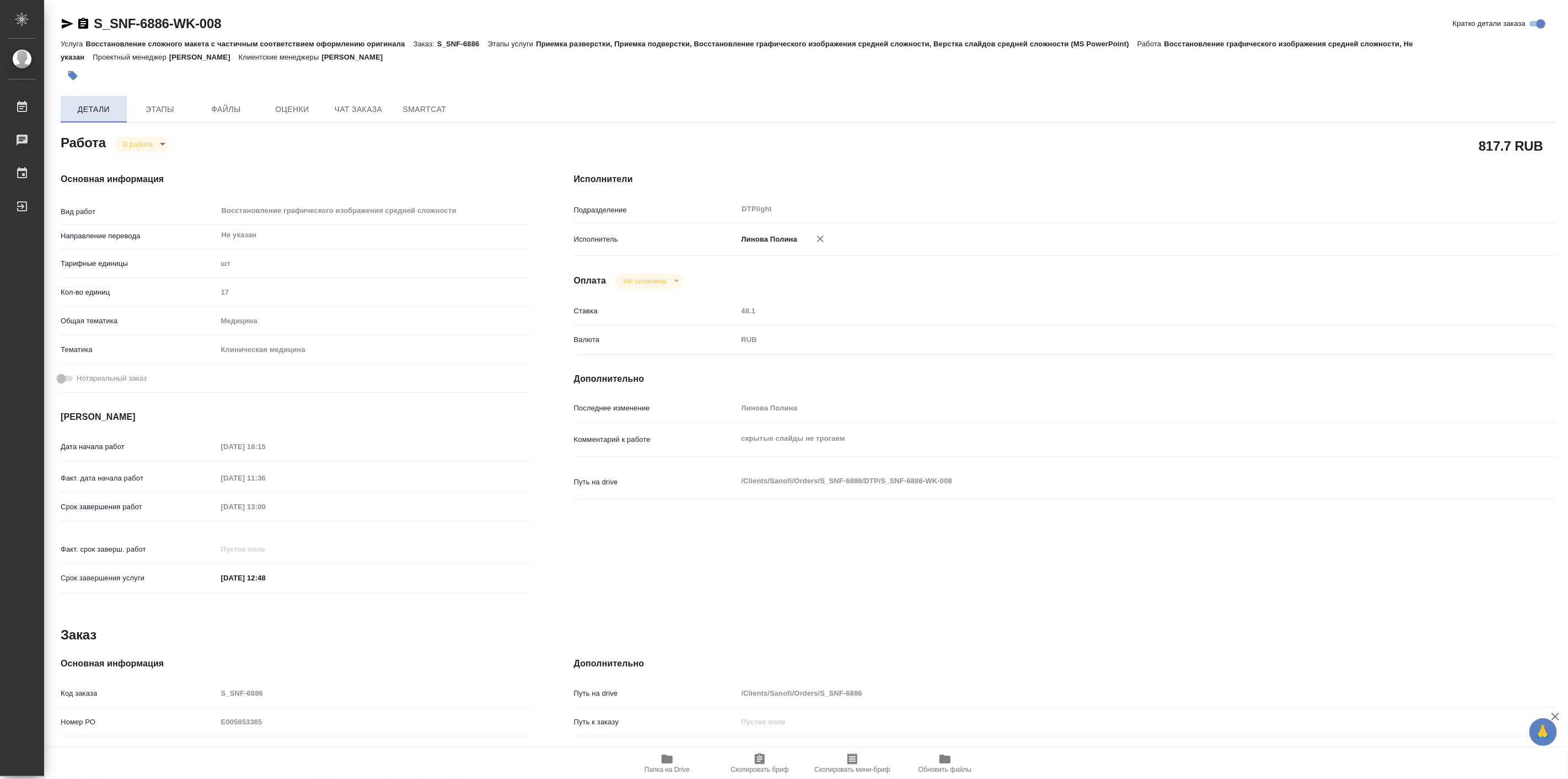
type textarea "x"
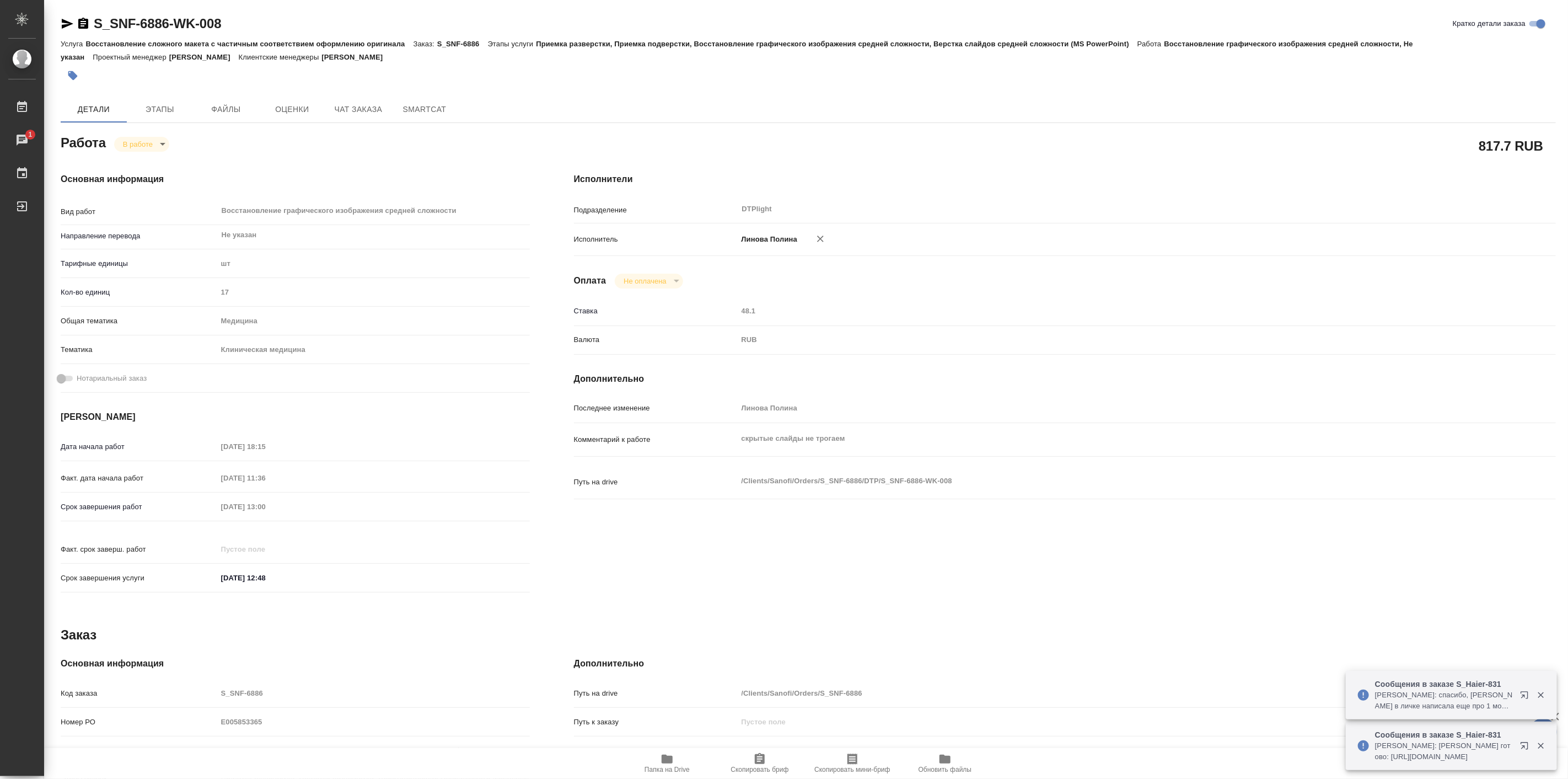
click at [1420, 696] on p "Сергеева Анастасия: спасибо, Ширина Сабина в личке написала еще про 1 момент, п…" at bounding box center [1444, 700] width 138 height 22
type textarea "x"
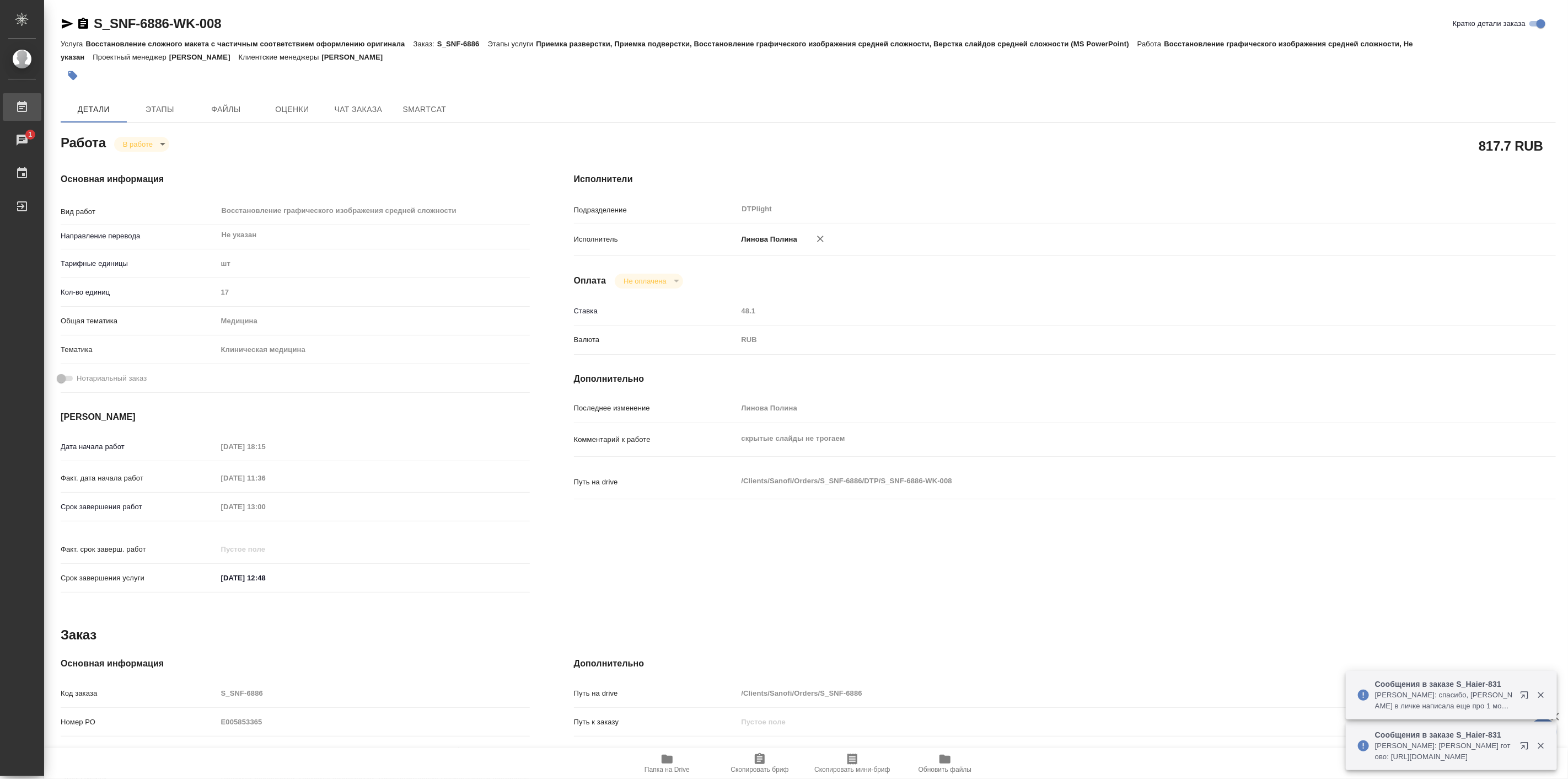
type textarea "x"
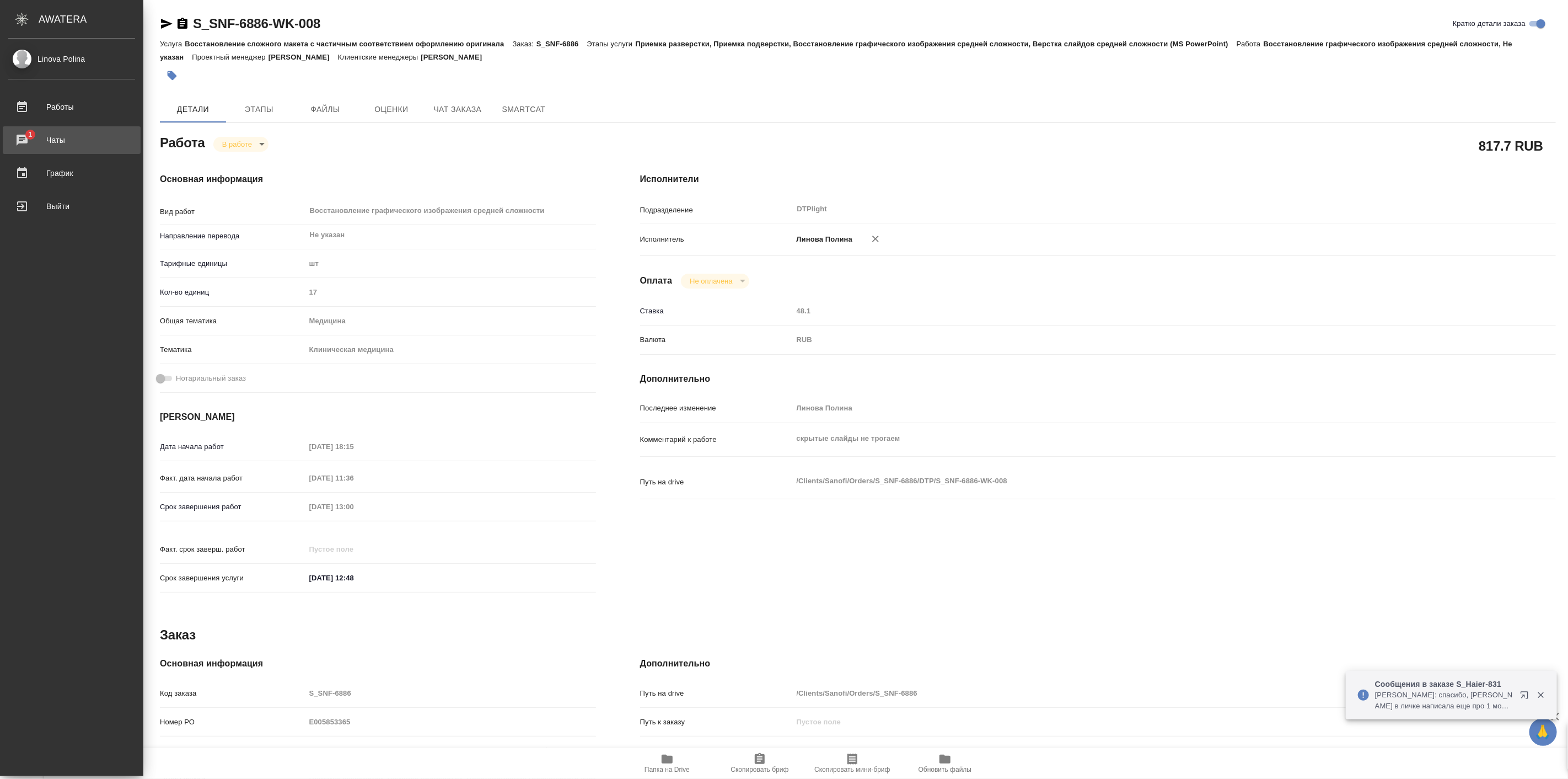
type textarea "x"
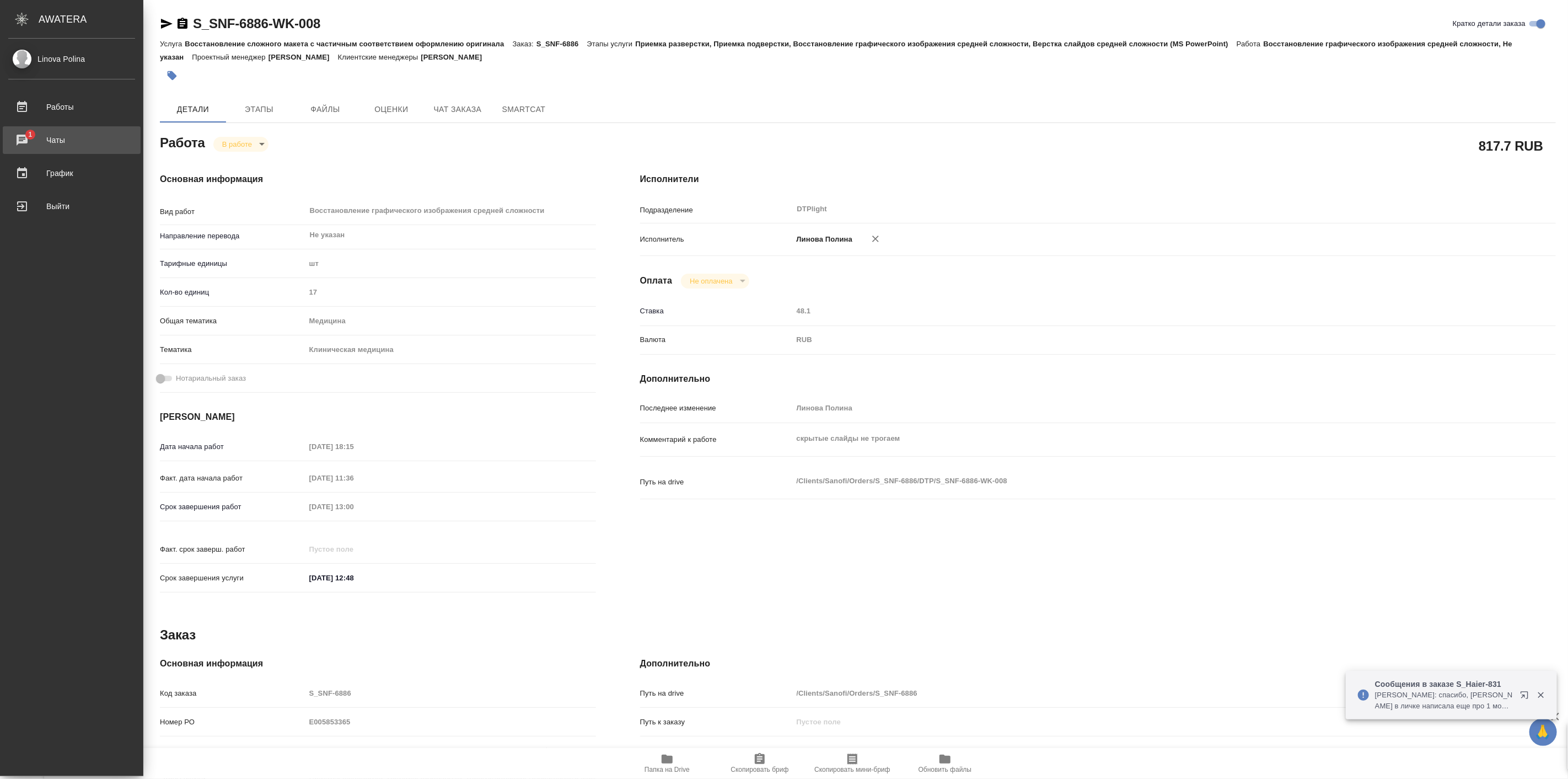
click at [58, 139] on div "Чаты" at bounding box center [72, 139] width 127 height 16
type textarea "x"
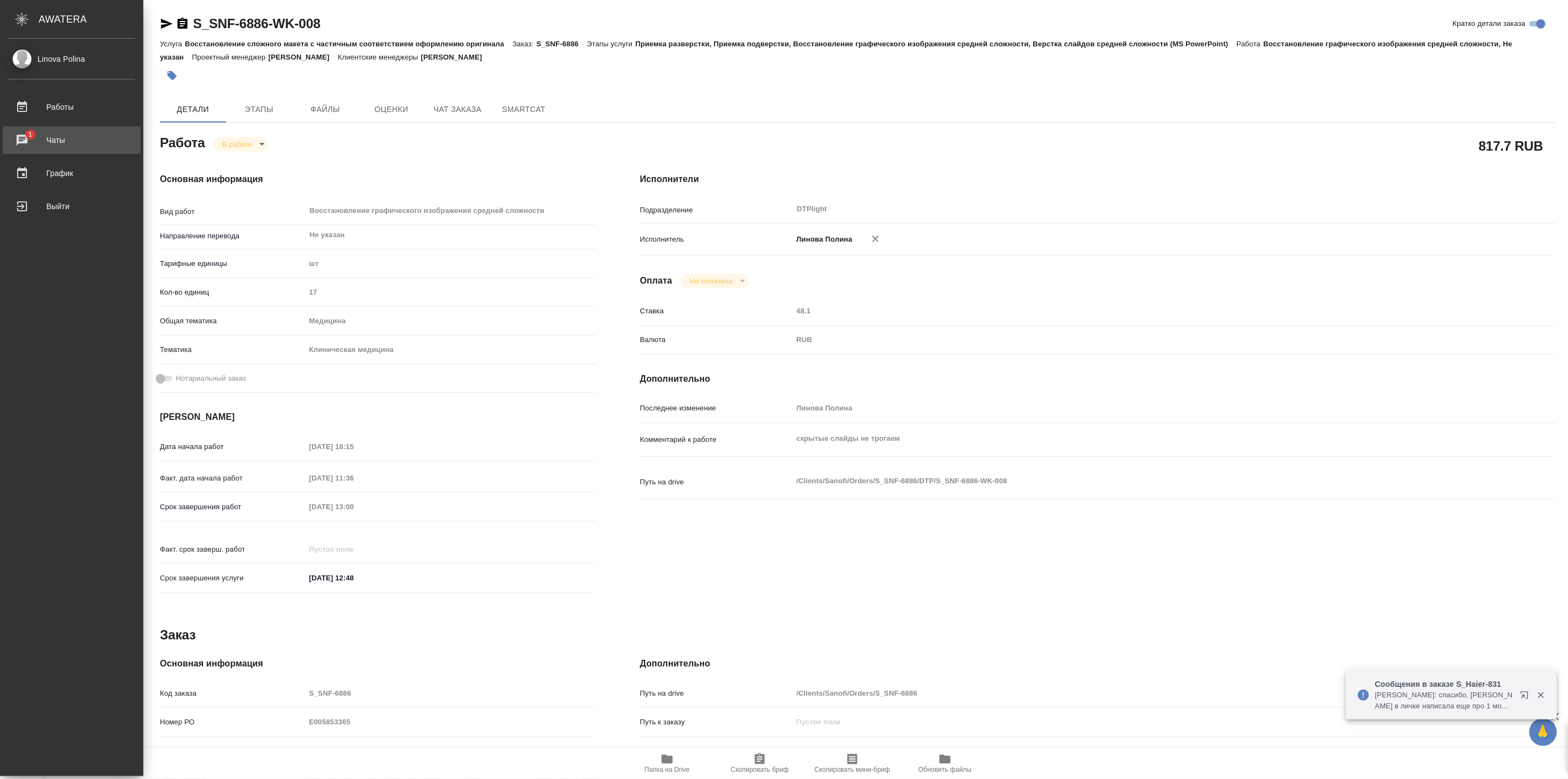
type textarea "x"
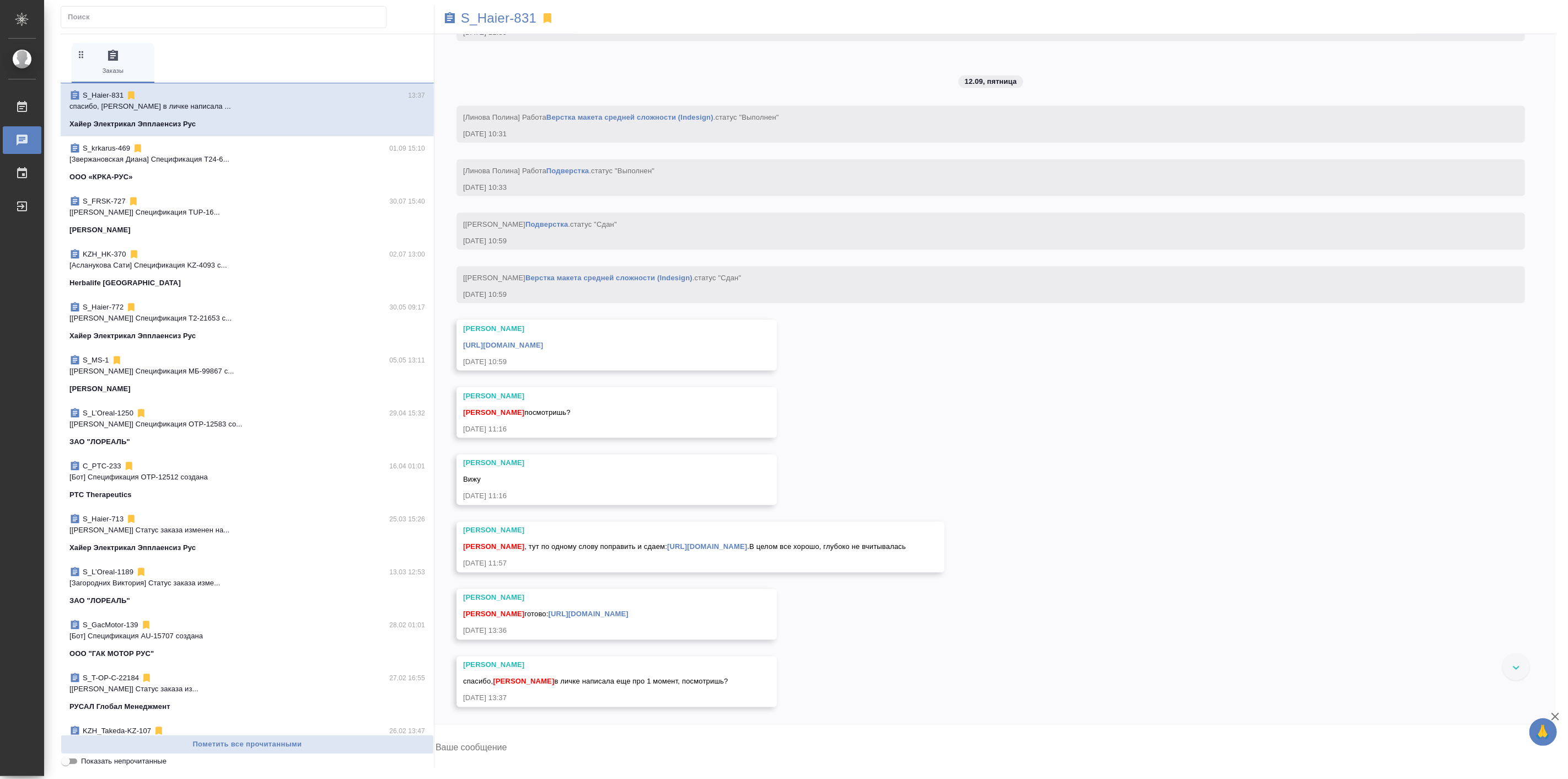
scroll to position [16007, 0]
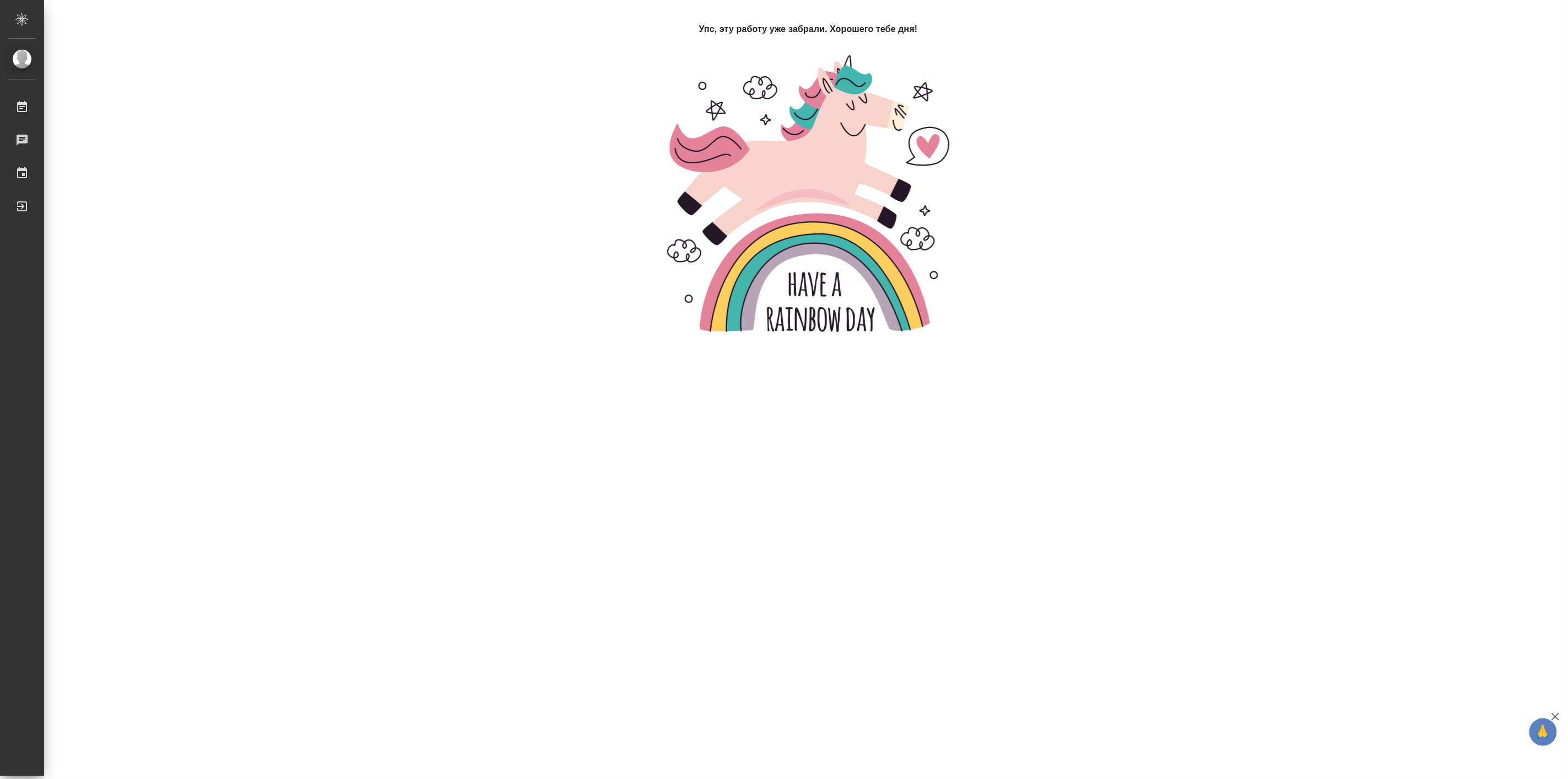
click at [158, 125] on div "Упс, эту работу уже забрали. Хорошего тебе дня!" at bounding box center [808, 178] width 1495 height 312
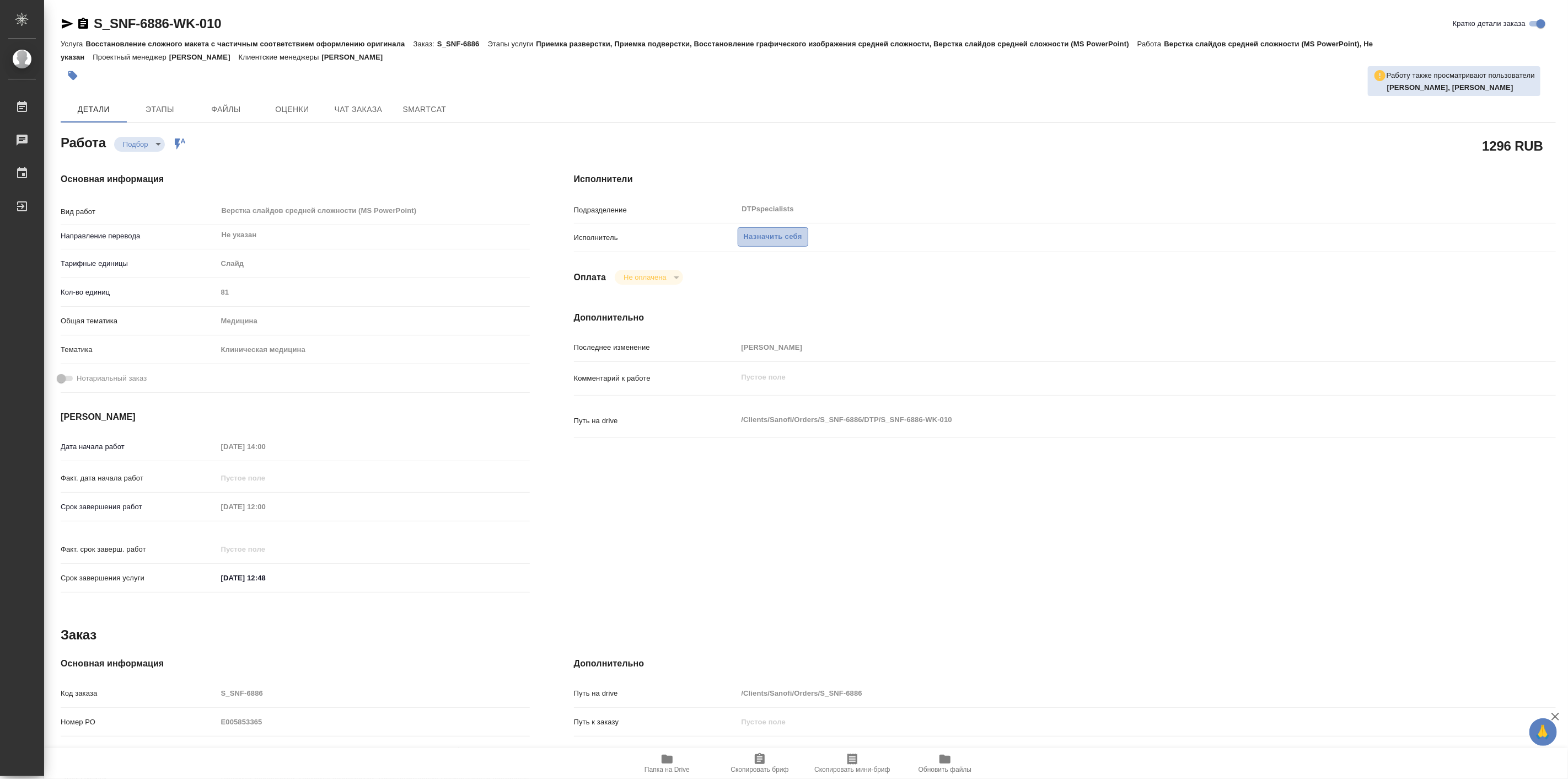
click at [774, 234] on span "Назначить себя" at bounding box center [773, 237] width 58 height 13
type textarea "x"
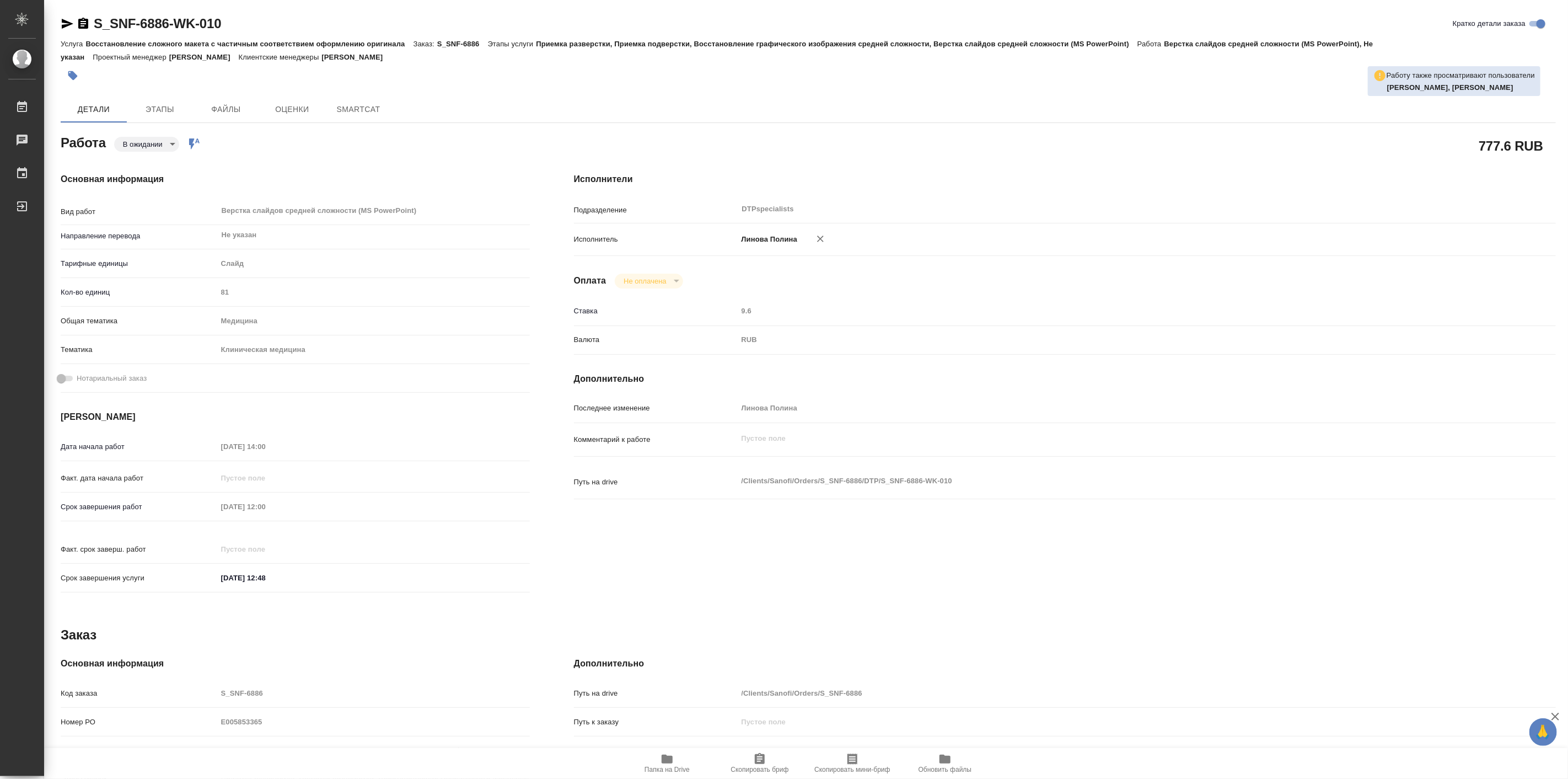
type textarea "x"
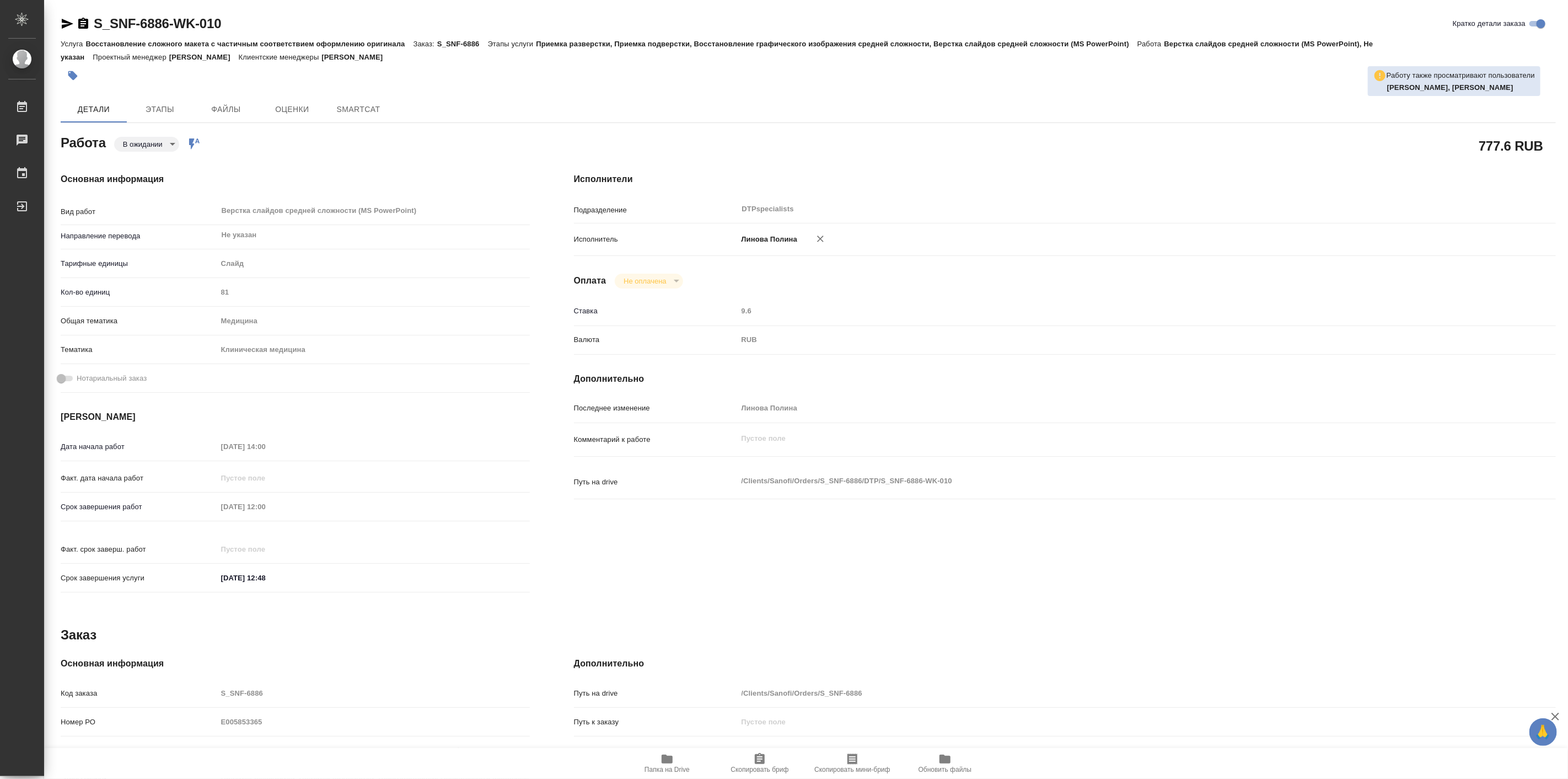
type textarea "x"
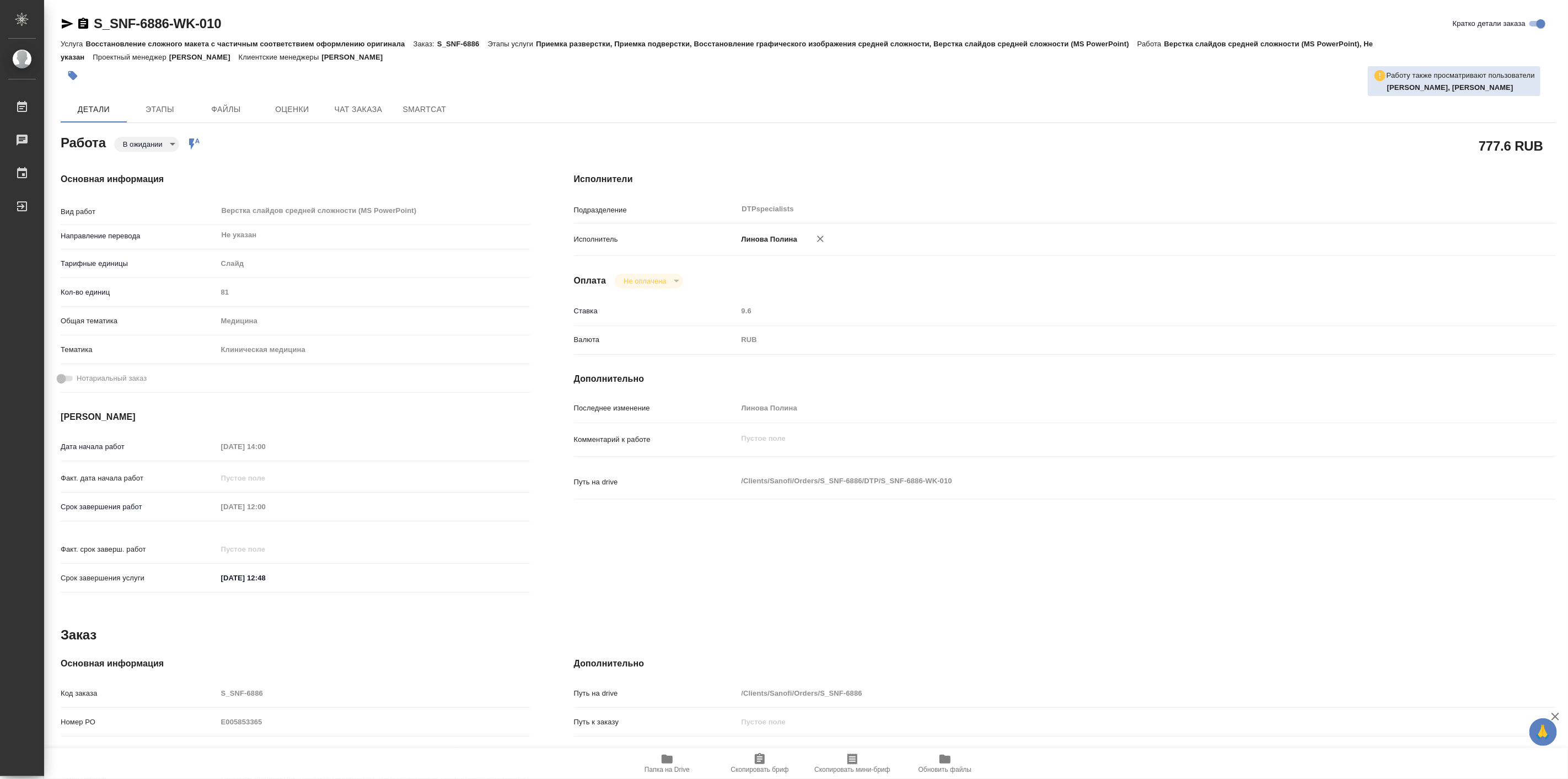
type textarea "x"
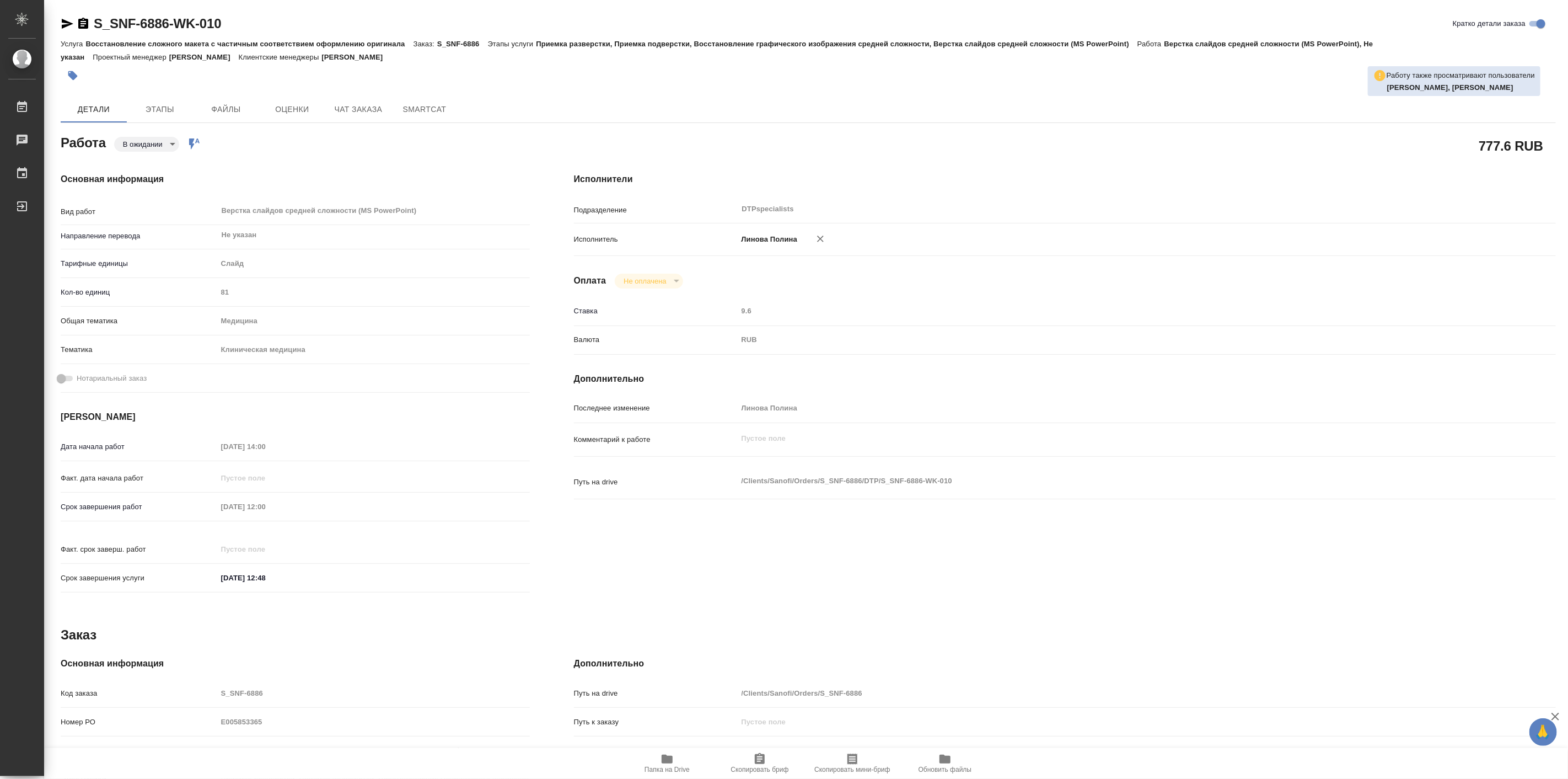
type textarea "x"
click at [261, 147] on div "Работа В ожидании pending Работа включена в последовательность" at bounding box center [295, 141] width 469 height 20
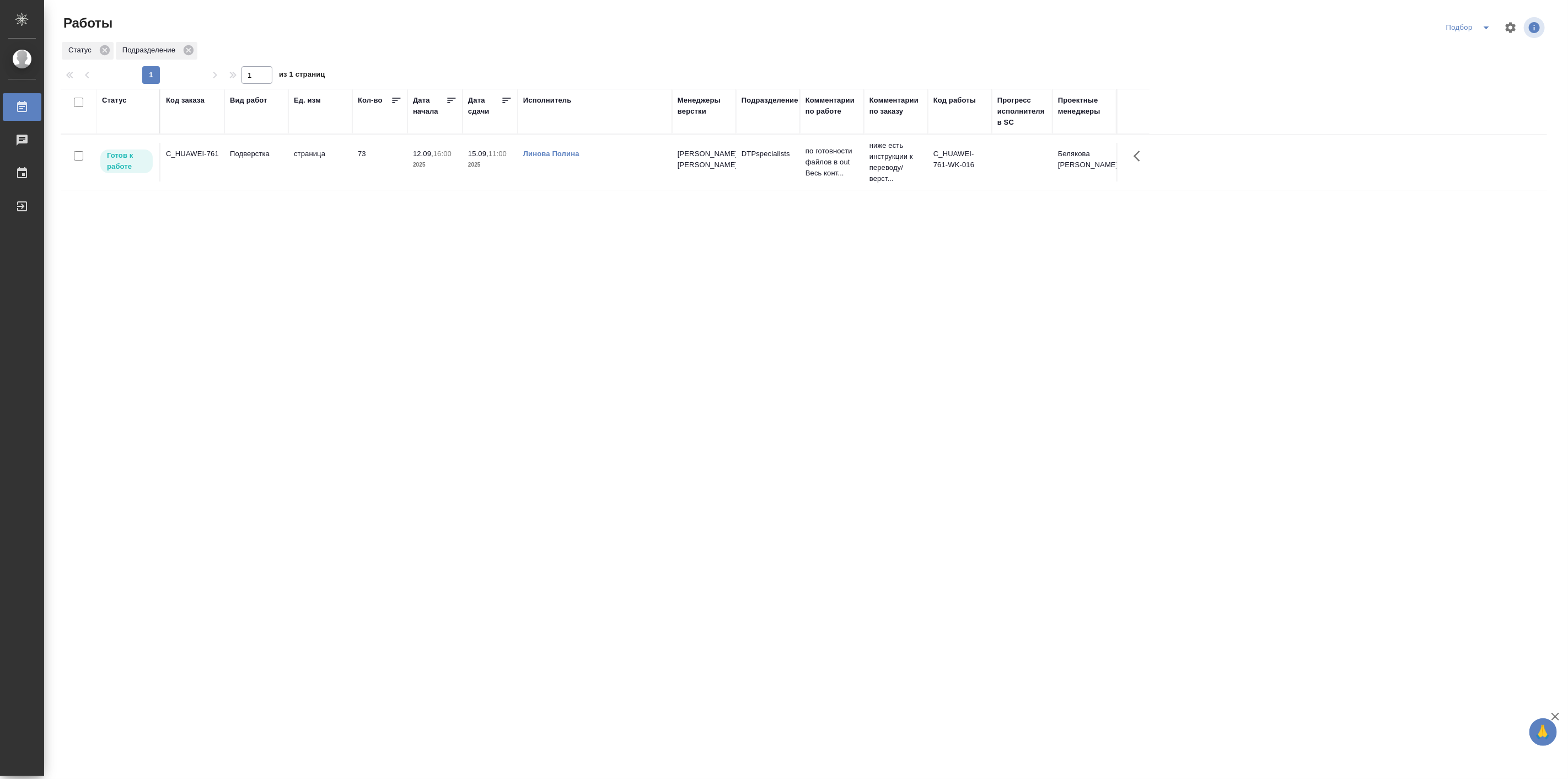
click at [771, 96] on div "Подразделение" at bounding box center [769, 100] width 57 height 11
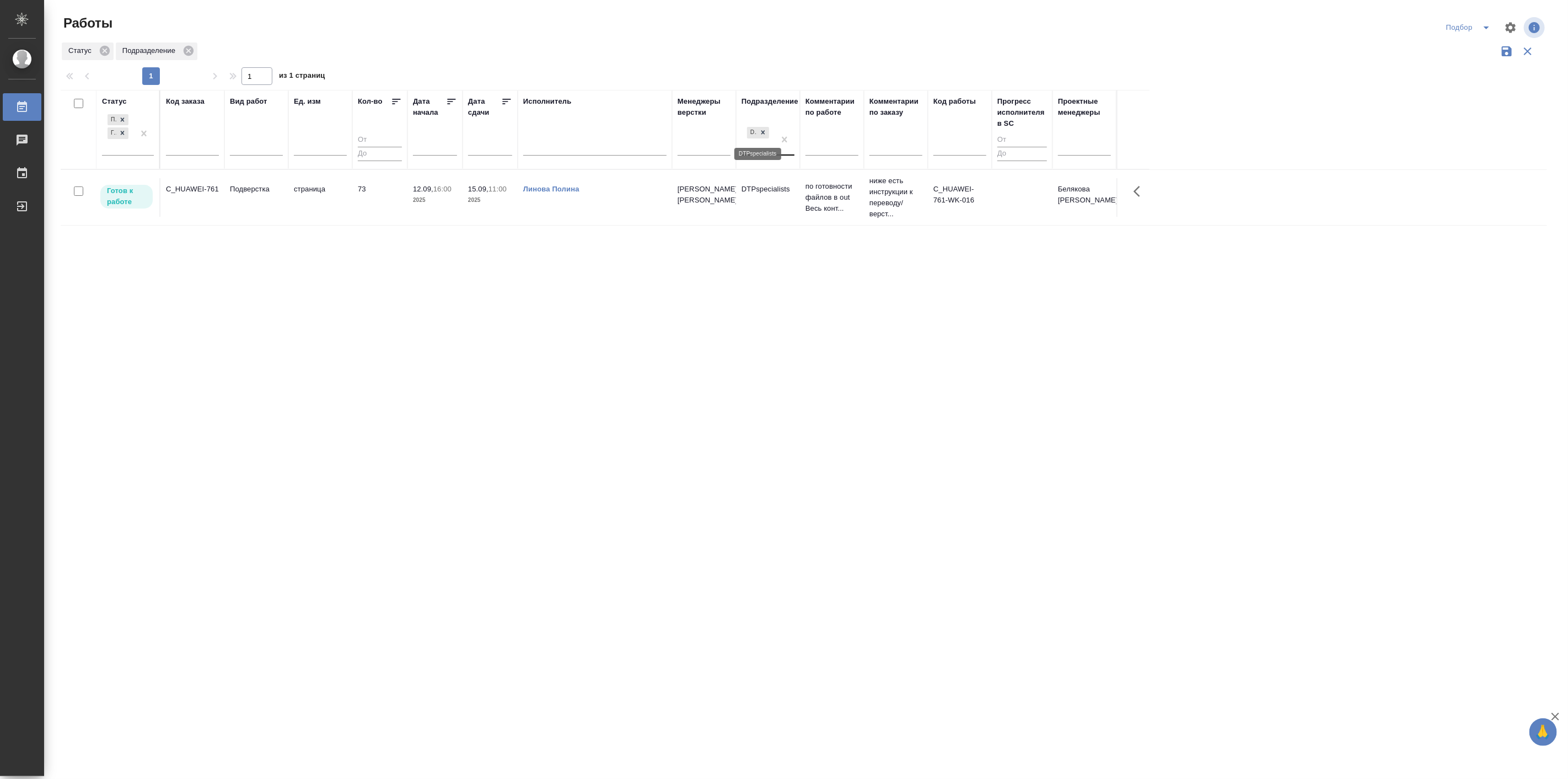
click at [763, 135] on icon at bounding box center [763, 132] width 8 height 8
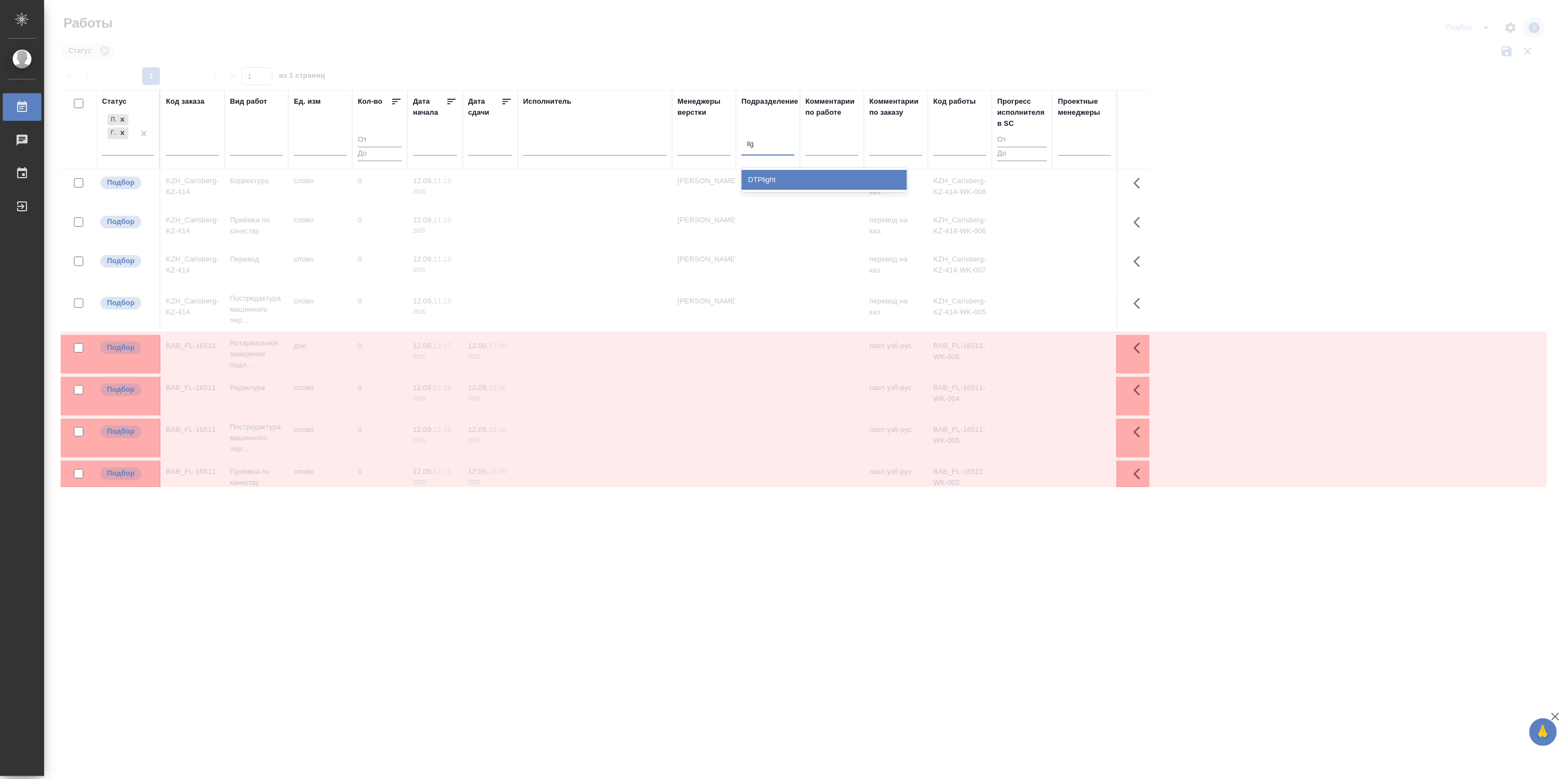
type input "ligh"
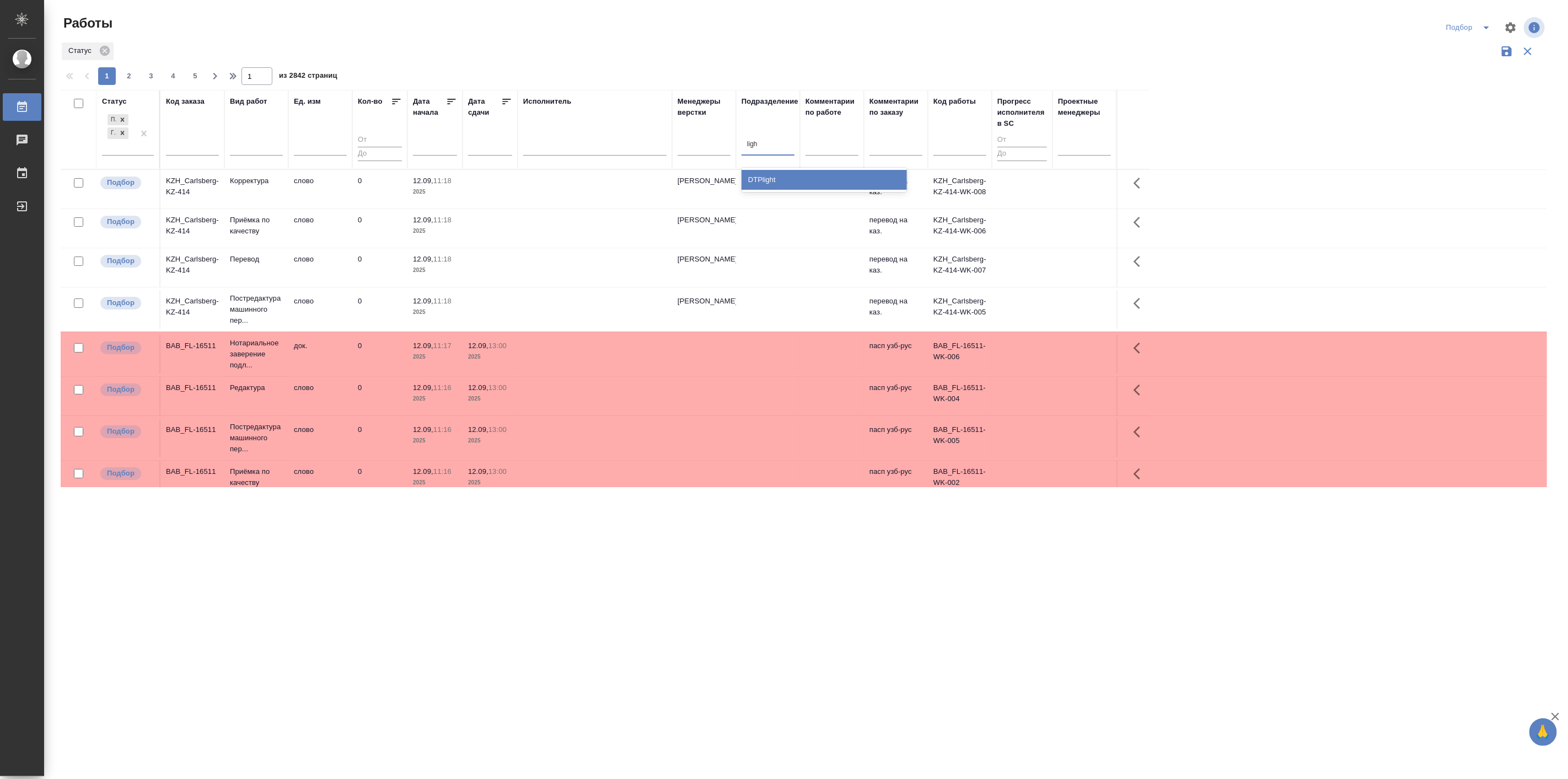
click at [780, 184] on div "DTPlight" at bounding box center [824, 180] width 166 height 20
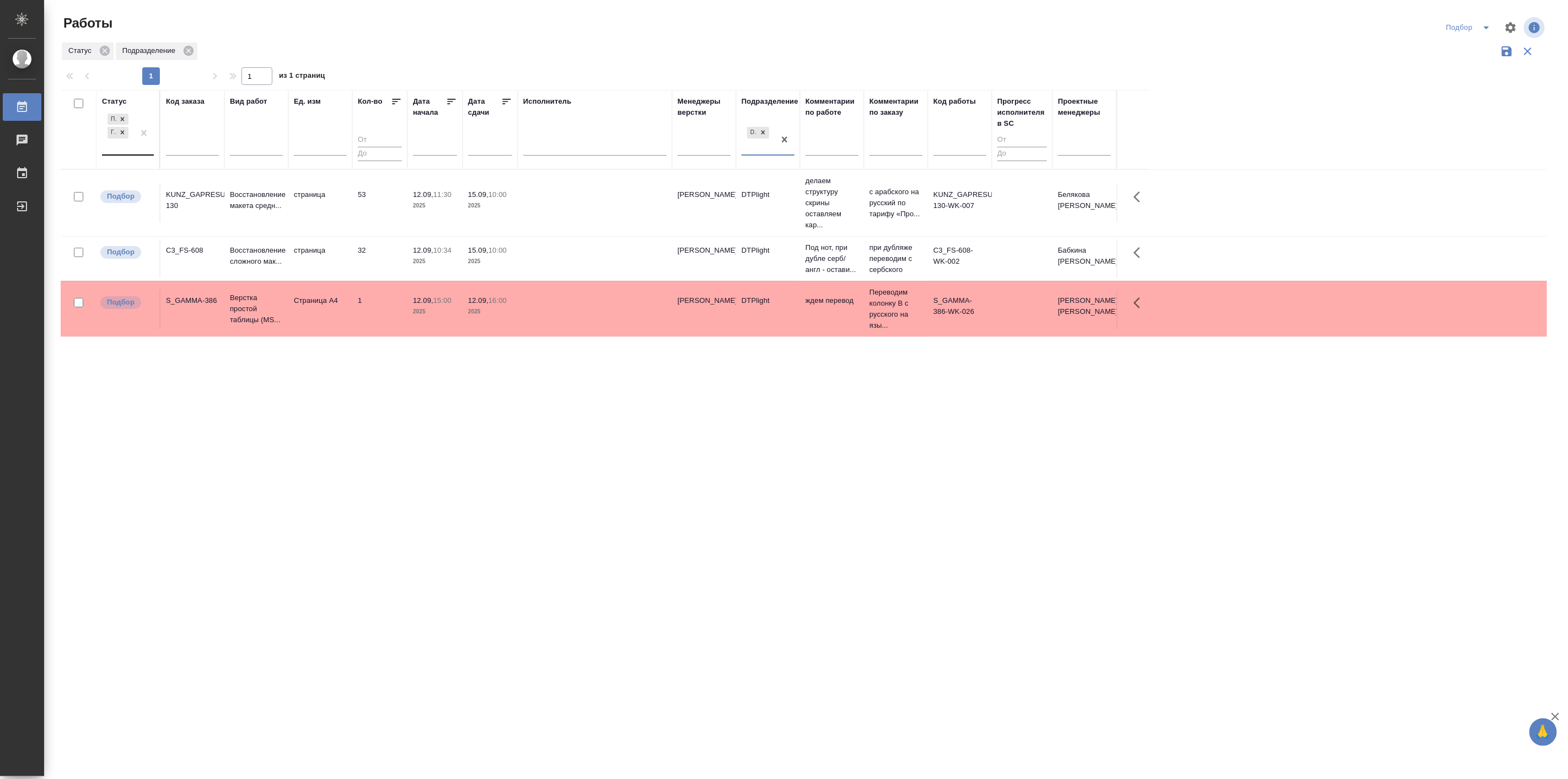
click at [117, 147] on div "Подбор Готов к работе" at bounding box center [118, 133] width 32 height 43
click at [205, 201] on div "В ожидании" at bounding box center [249, 200] width 166 height 20
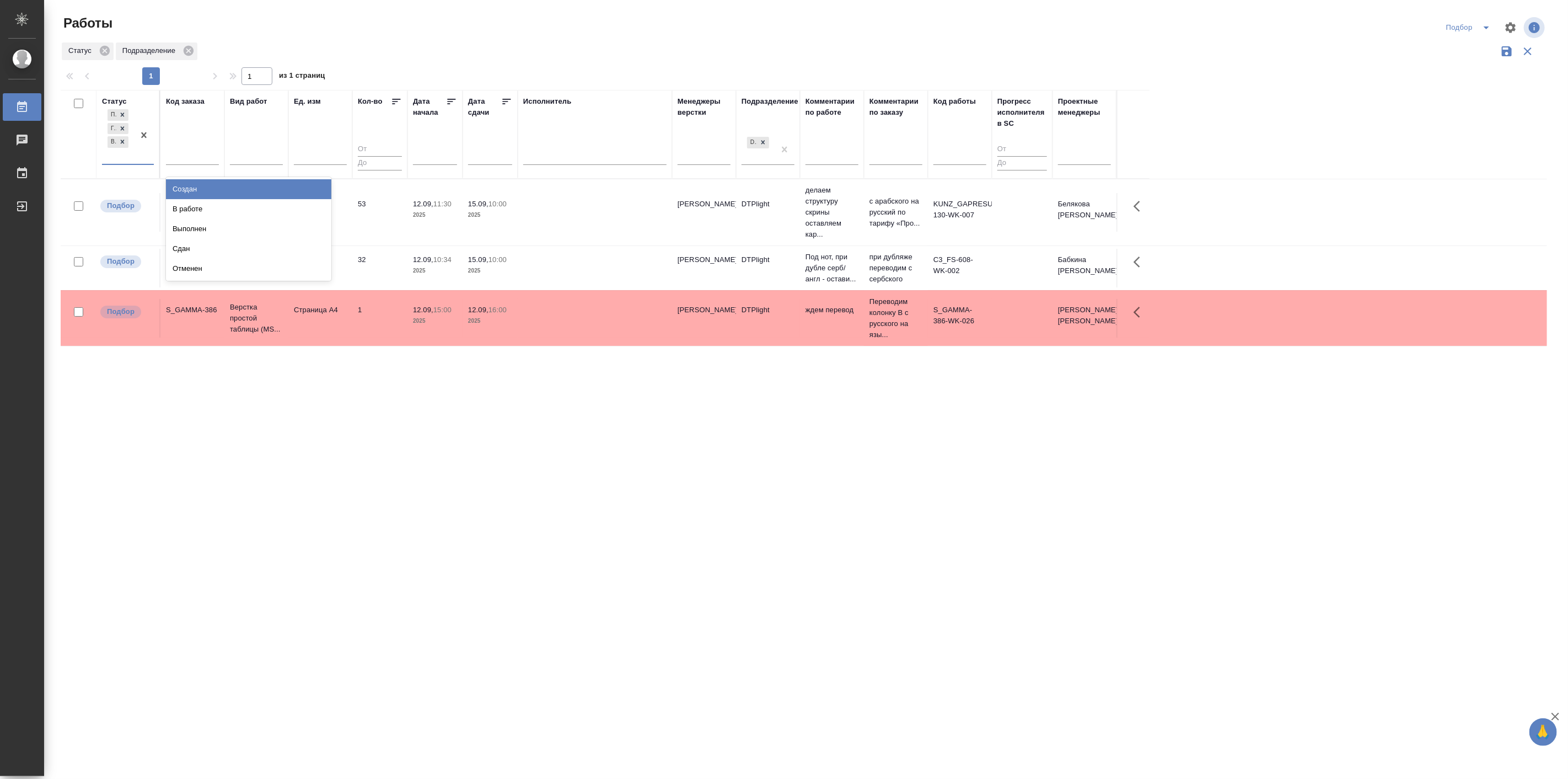
click at [112, 153] on div "Подбор Готов к работе В ожидании" at bounding box center [118, 135] width 32 height 57
click at [210, 192] on div "Создан" at bounding box center [249, 189] width 166 height 20
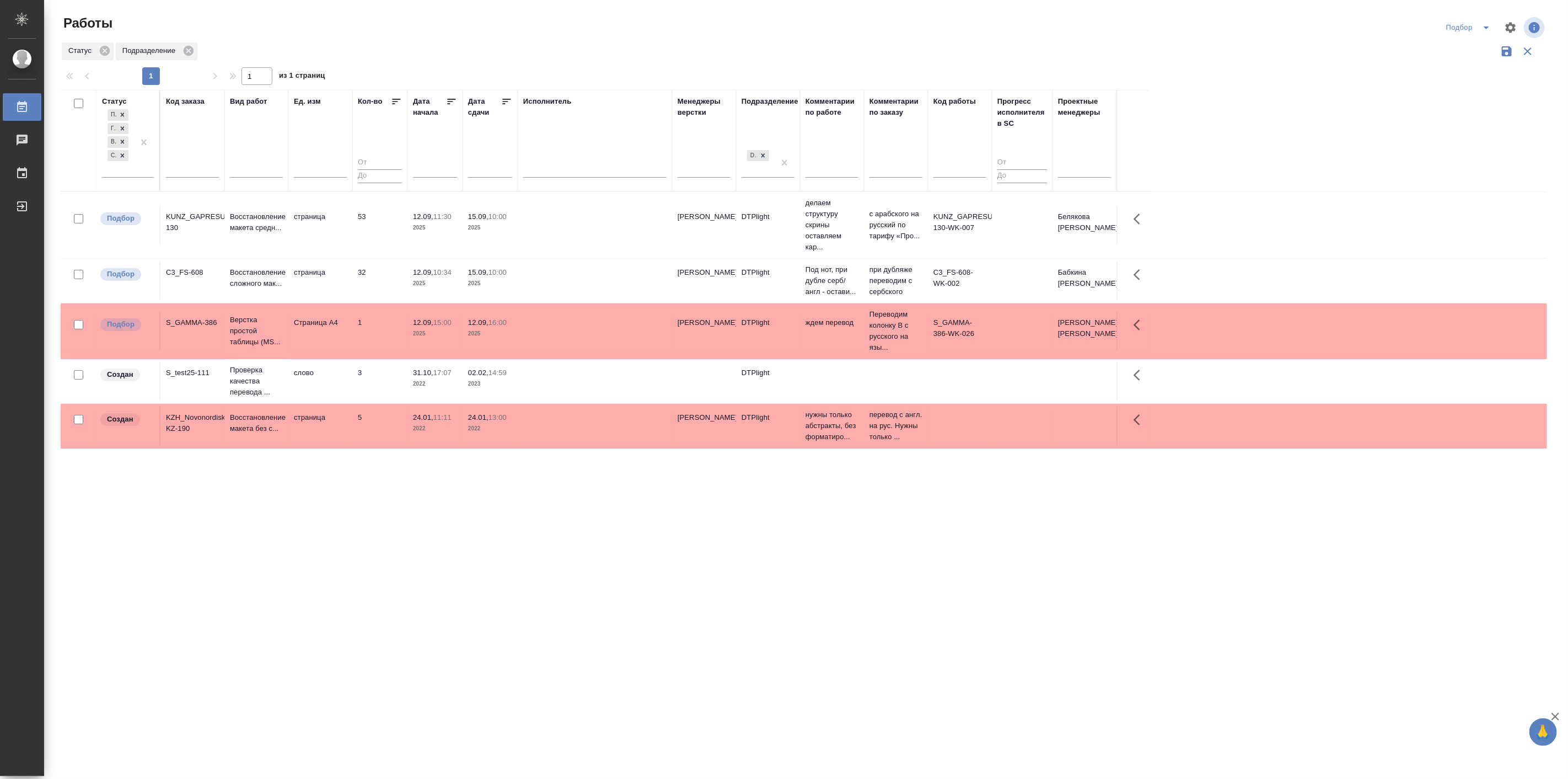
click at [572, 41] on div "Статус Подразделение" at bounding box center [804, 51] width 1486 height 21
drag, startPoint x: 1503, startPoint y: 52, endPoint x: 1436, endPoint y: 140, distance: 110.6
click at [1436, 140] on div "Работы Подбор Статус Подразделение 1 1 из 1 страниц Статус Подбор Готов к работ…" at bounding box center [808, 247] width 1507 height 493
click at [1505, 52] on icon "button" at bounding box center [1507, 51] width 10 height 10
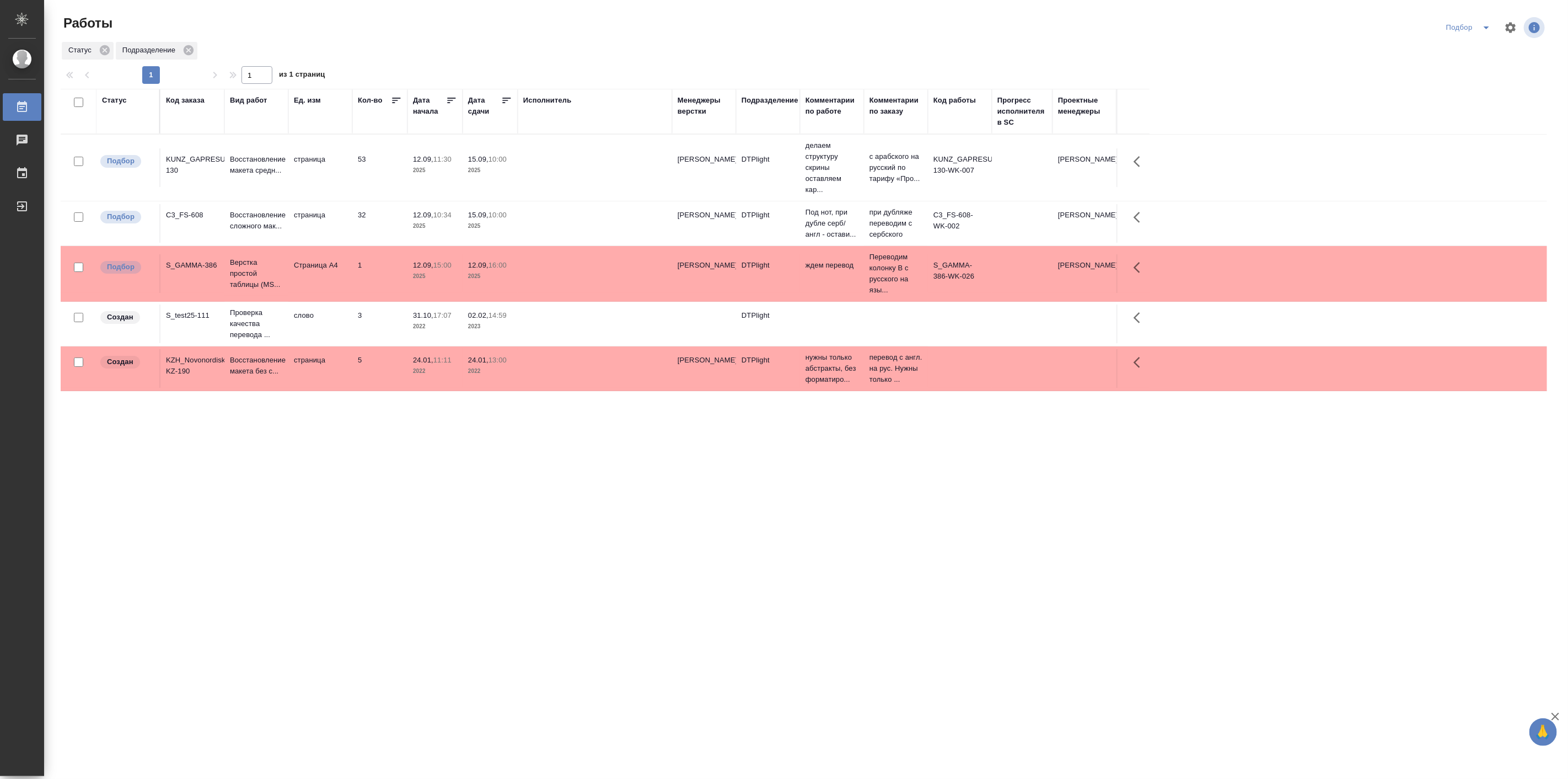
click at [1486, 31] on icon "split button" at bounding box center [1486, 27] width 13 height 13
click at [1510, 97] on thead "Статус Код заказа Вид работ Ед. изм Кол-во Дата начала Дата сдачи Исполнитель М…" at bounding box center [804, 111] width 1486 height 46
click at [1508, 18] on button "button" at bounding box center [1510, 27] width 26 height 26
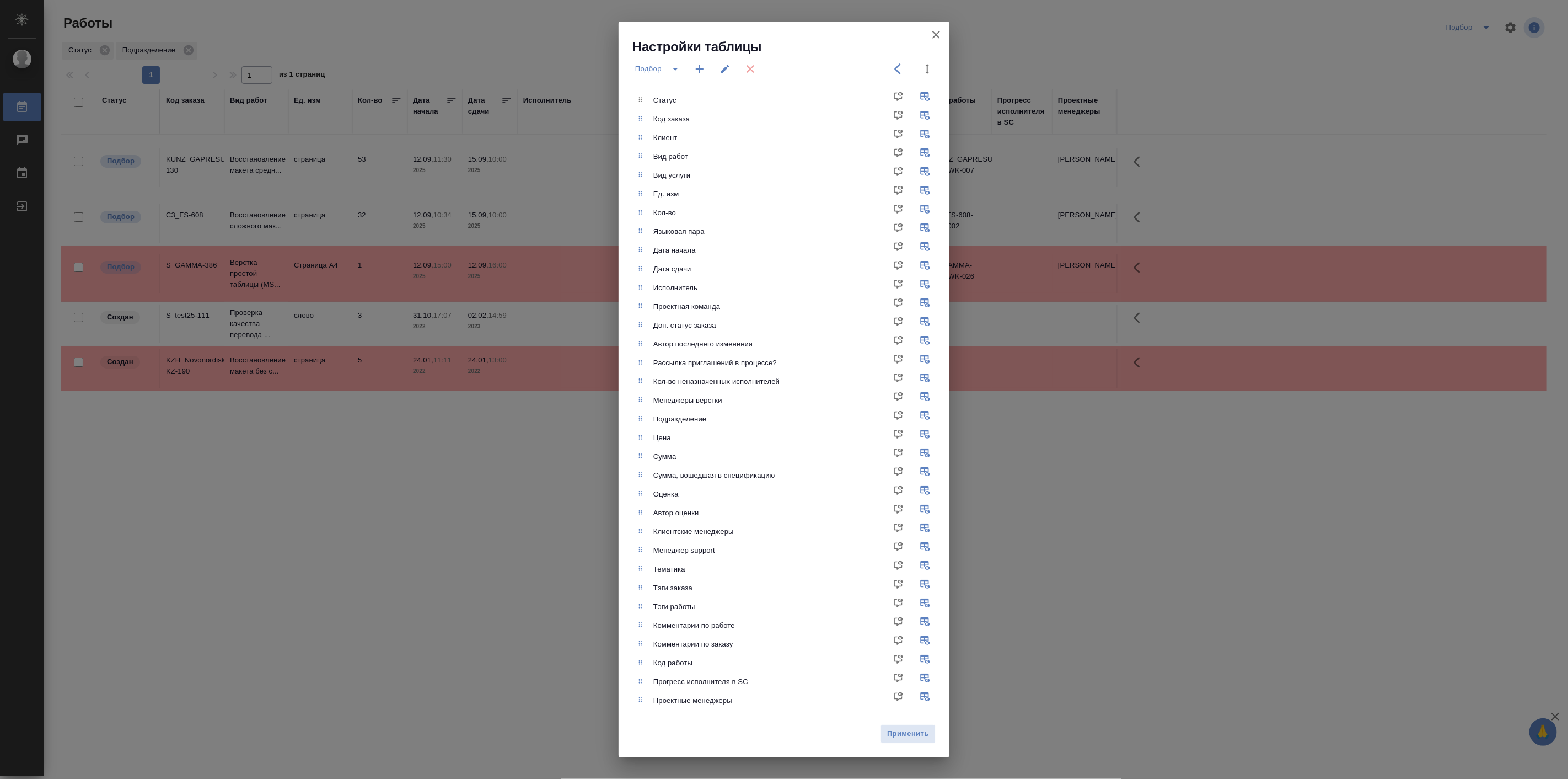
click at [659, 68] on div "Подбор" at bounding box center [659, 68] width 54 height 26
click at [668, 65] on span "split button" at bounding box center [675, 69] width 16 height 13
click at [729, 65] on icon "button" at bounding box center [725, 69] width 11 height 11
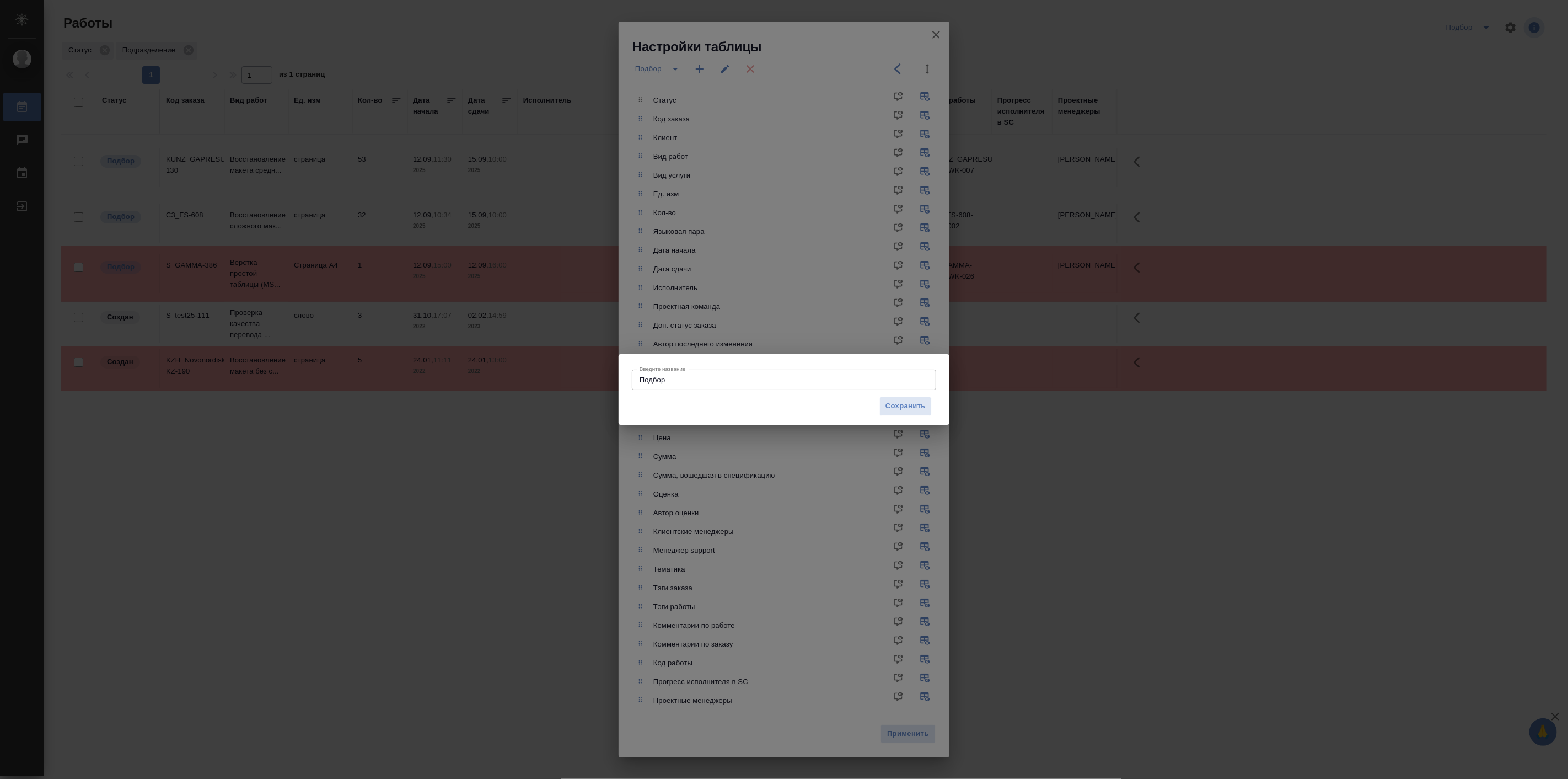
click at [682, 384] on input "Подбор" at bounding box center [784, 379] width 304 height 20
type input "Подбор Лайт"
click at [911, 411] on span "Сохранить" at bounding box center [906, 406] width 40 height 13
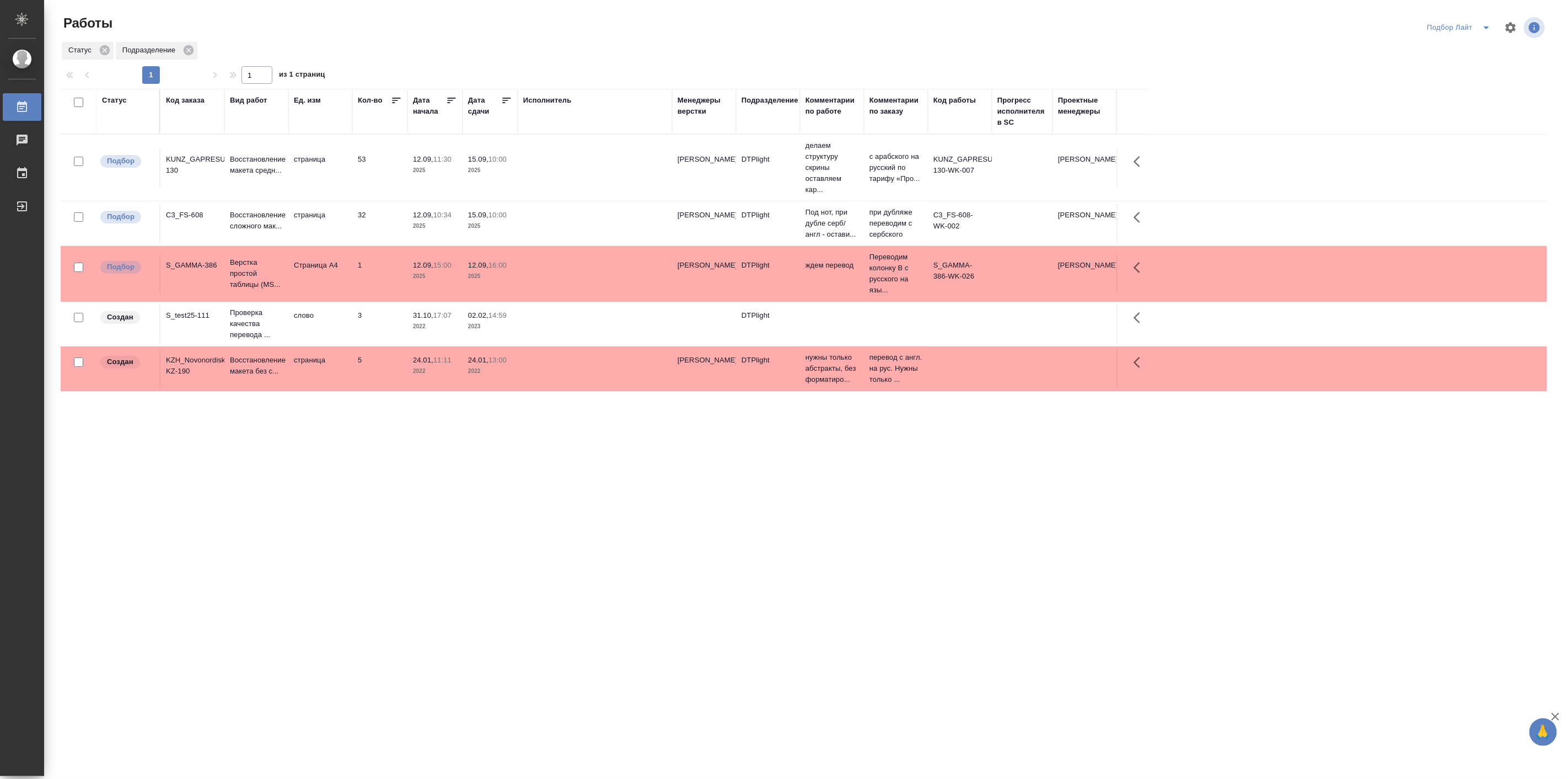
click at [522, 580] on div ".cls-1 fill:#fff; AWATERA [PERSON_NAME] Работы 0 Чаты График Выйти Работы Подбо…" at bounding box center [784, 389] width 1568 height 779
click at [1486, 26] on icon "split button" at bounding box center [1486, 27] width 5 height 3
click at [1436, 100] on li "все" at bounding box center [1459, 102] width 75 height 18
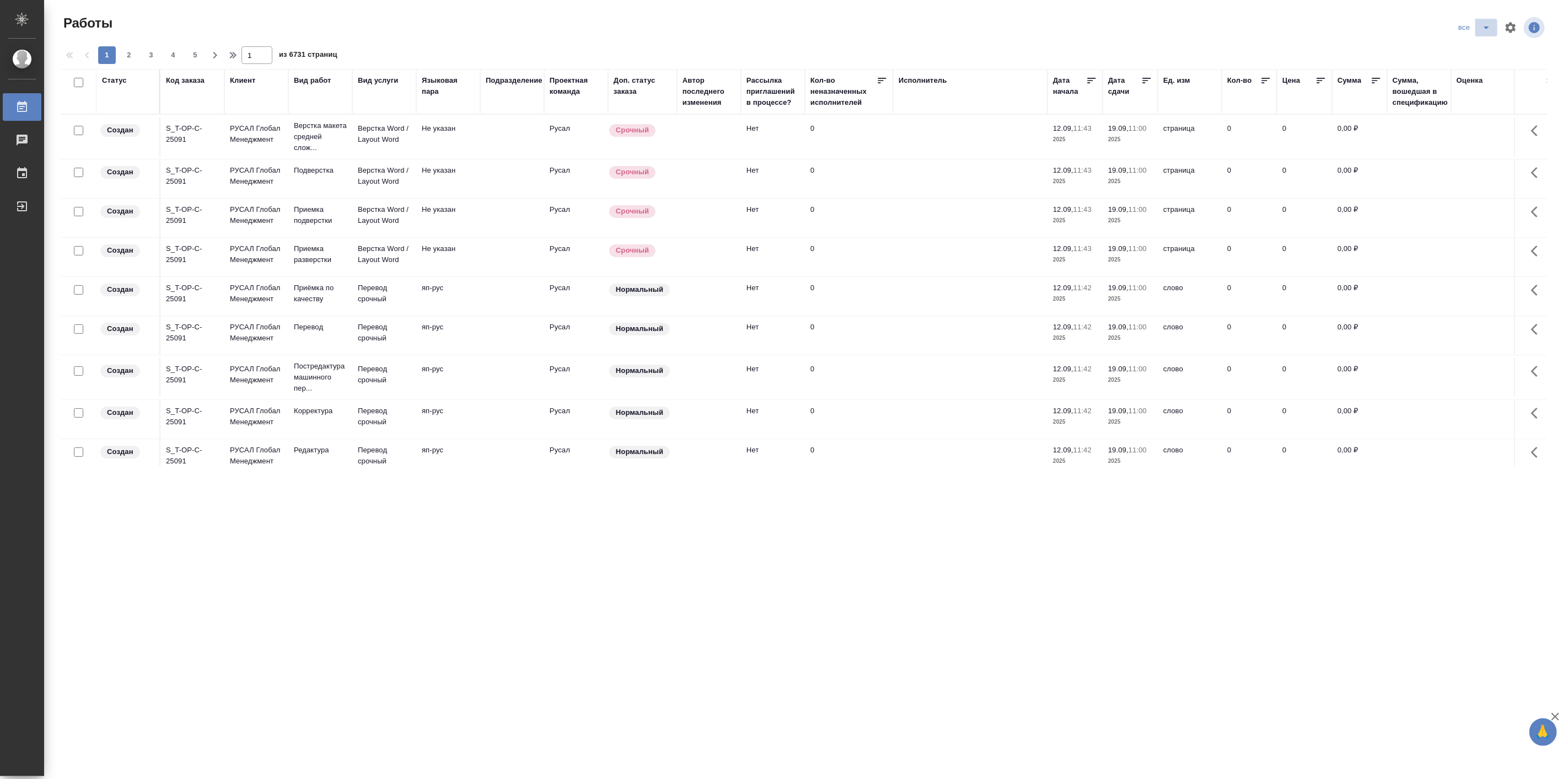
click at [1484, 26] on icon "split button" at bounding box center [1486, 27] width 13 height 13
click at [1510, 24] on icon "button" at bounding box center [1511, 27] width 10 height 10
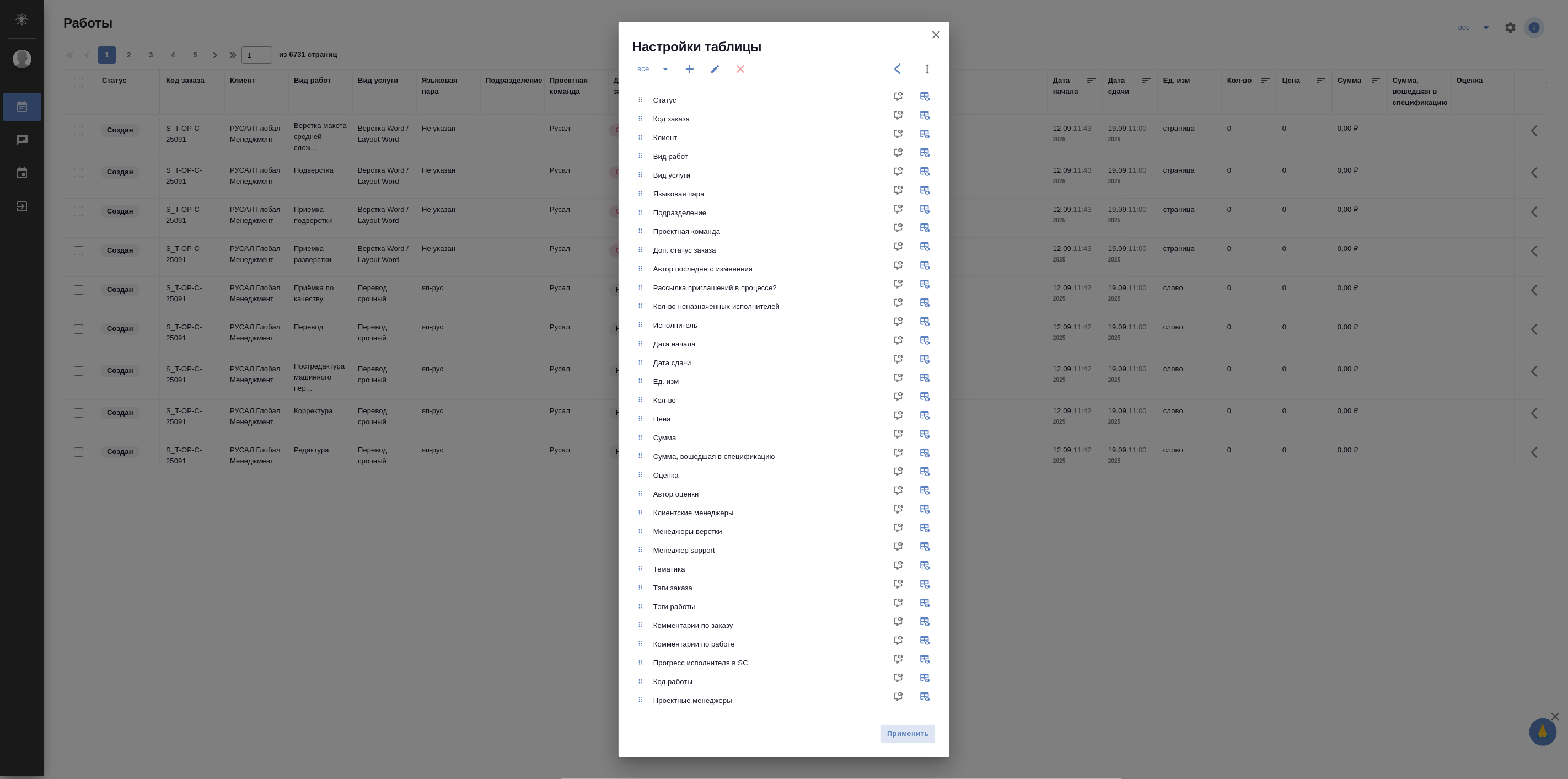
click at [939, 35] on icon "button" at bounding box center [936, 35] width 13 height 13
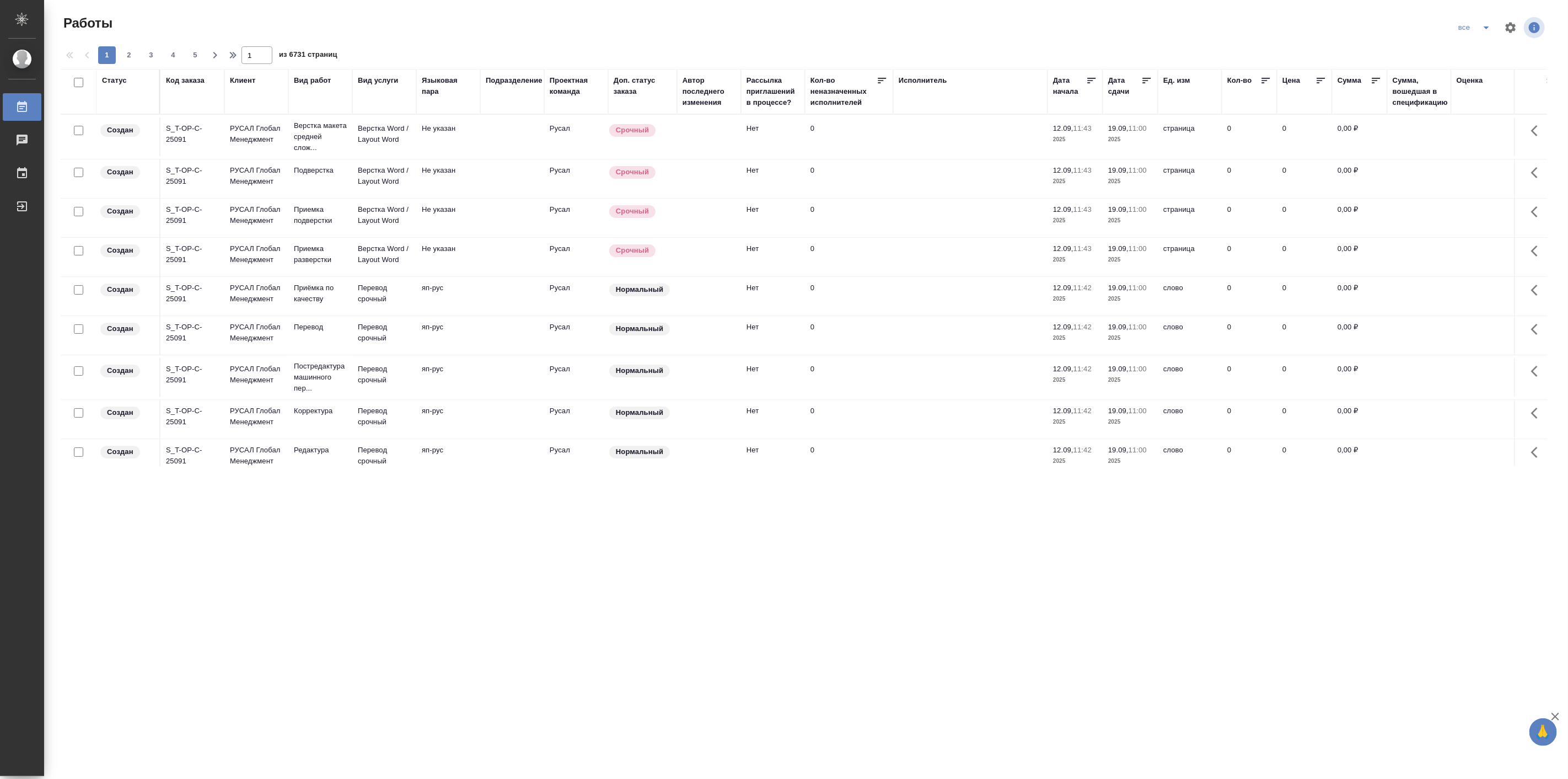
click at [1490, 26] on icon "split button" at bounding box center [1486, 27] width 13 height 13
click at [1471, 83] on li "Подбор Лайт" at bounding box center [1475, 85] width 65 height 18
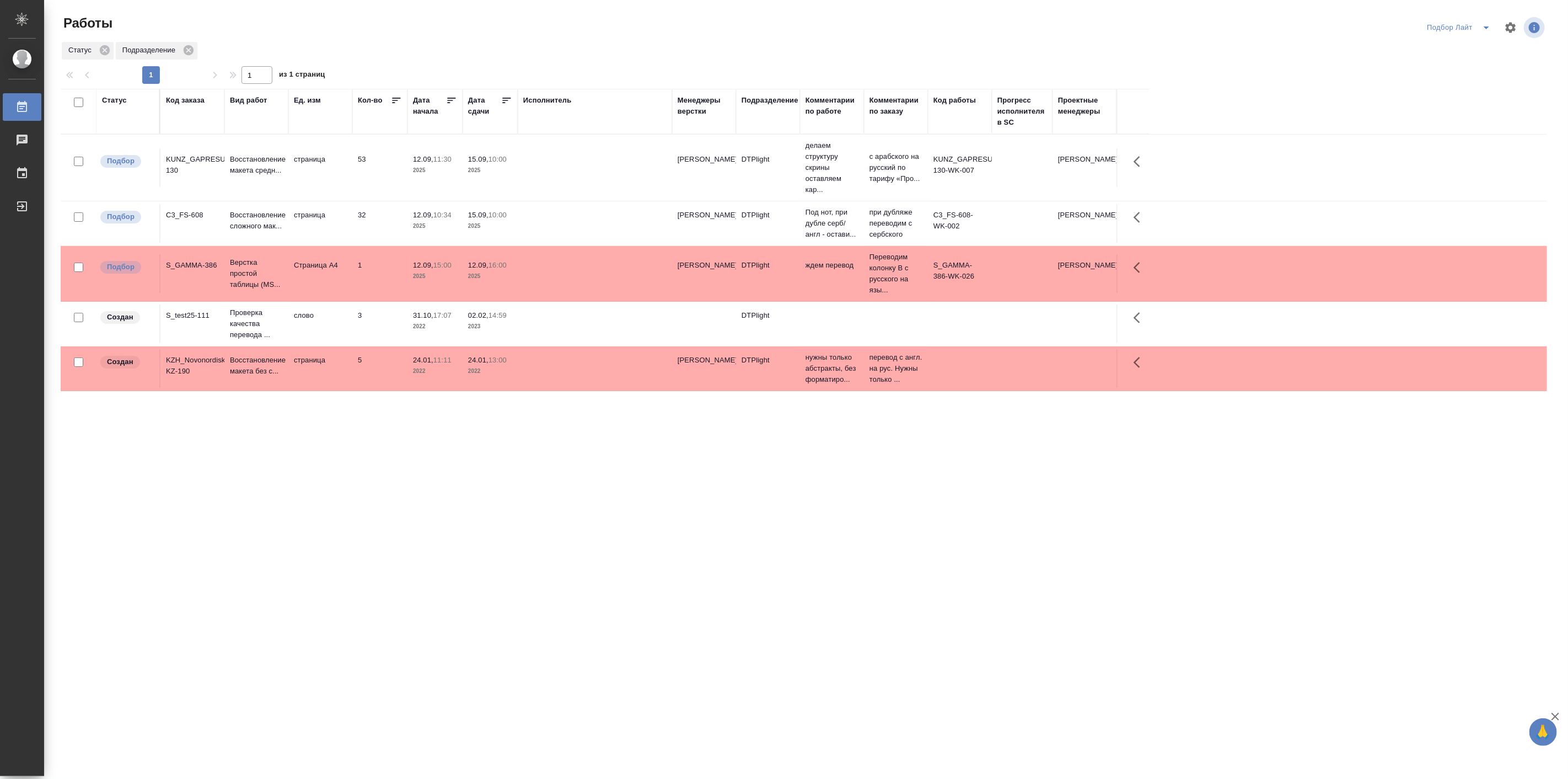
click at [1484, 26] on icon "split button" at bounding box center [1486, 27] width 13 height 13
click at [1514, 30] on icon "button" at bounding box center [1511, 27] width 10 height 10
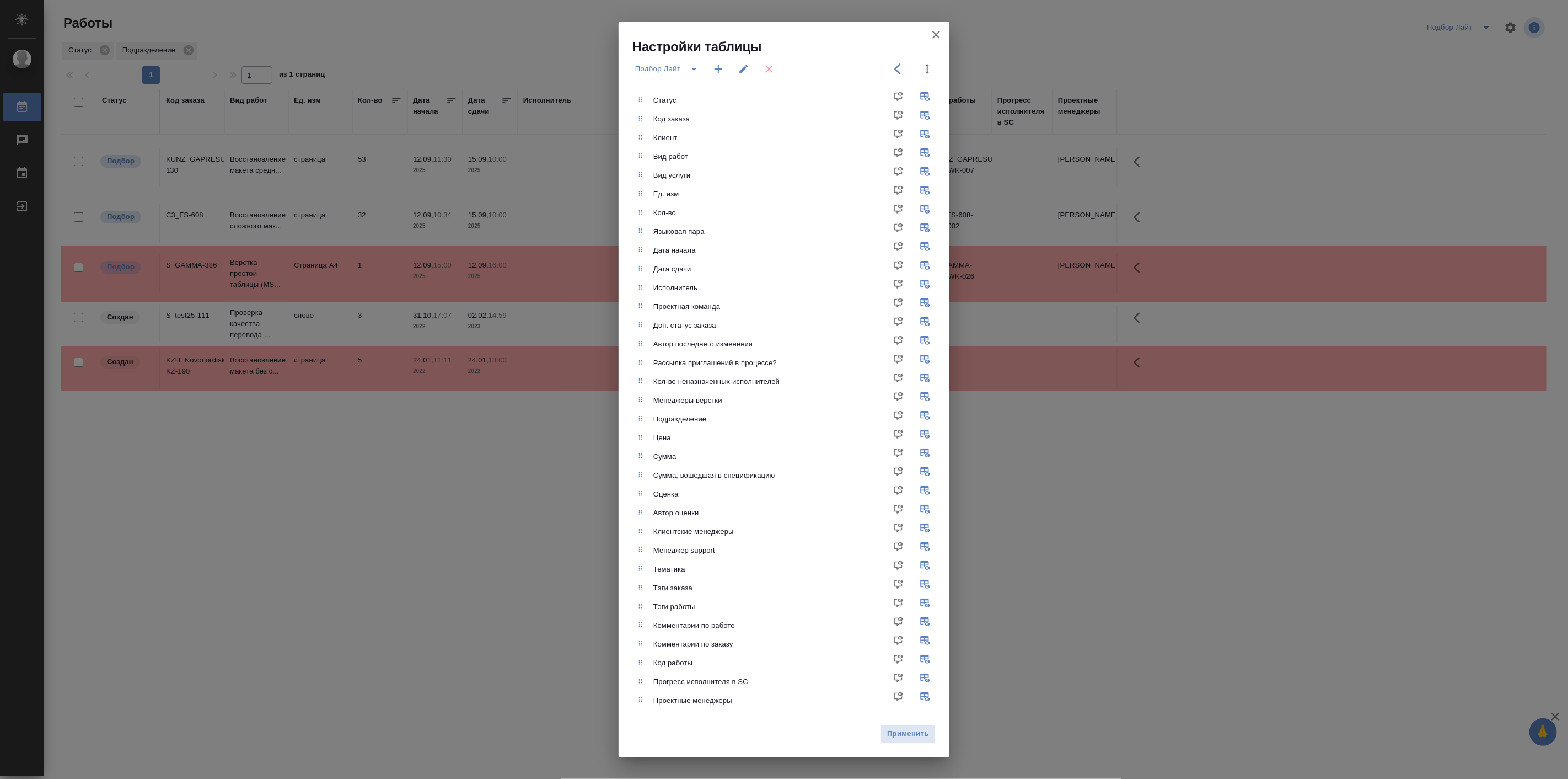
click at [723, 67] on icon "button" at bounding box center [718, 69] width 13 height 13
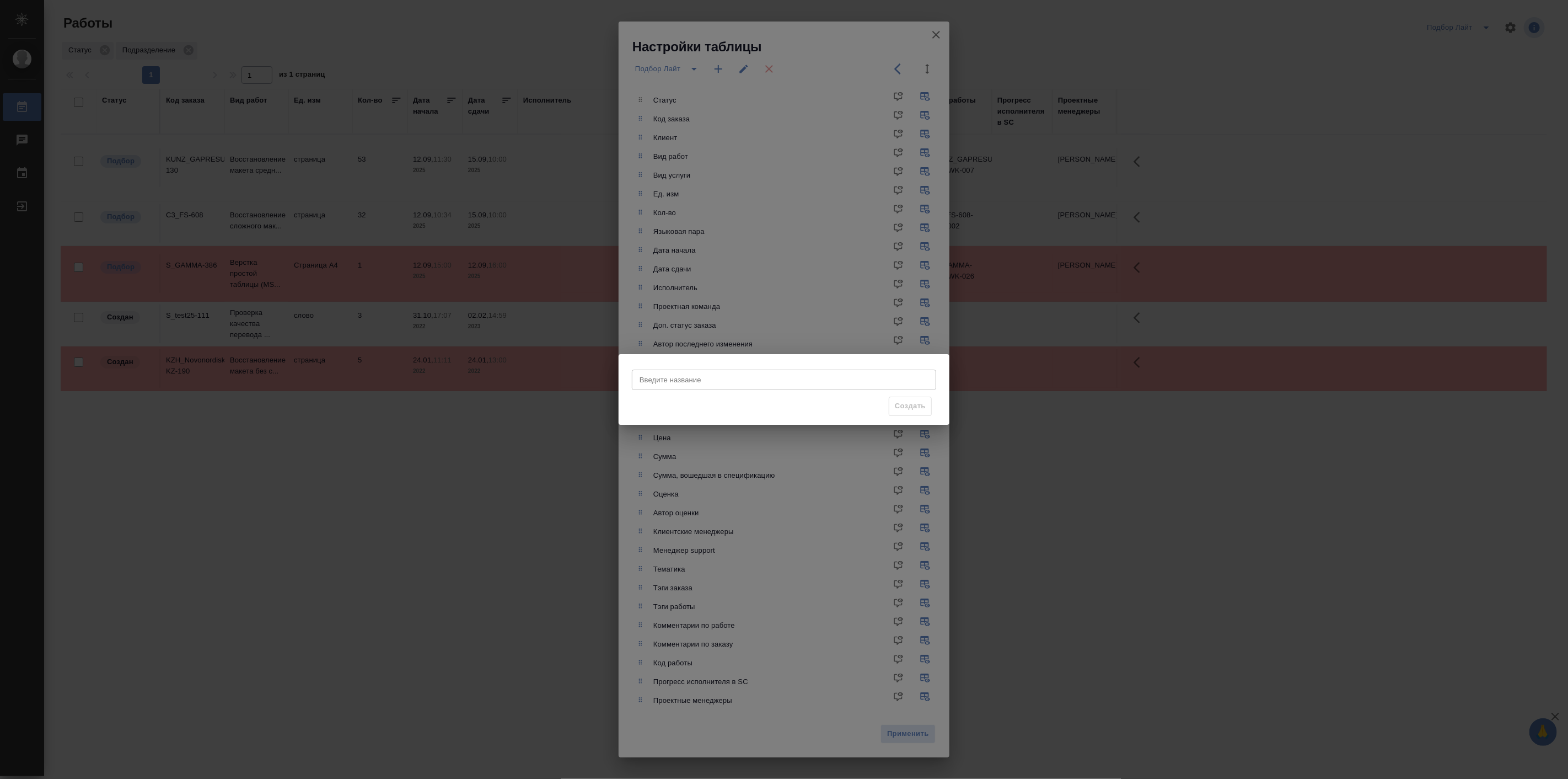
click at [709, 381] on input "Введите название" at bounding box center [784, 379] width 304 height 20
type input "Подбор Спец"
click at [912, 404] on span "Создать" at bounding box center [910, 406] width 31 height 13
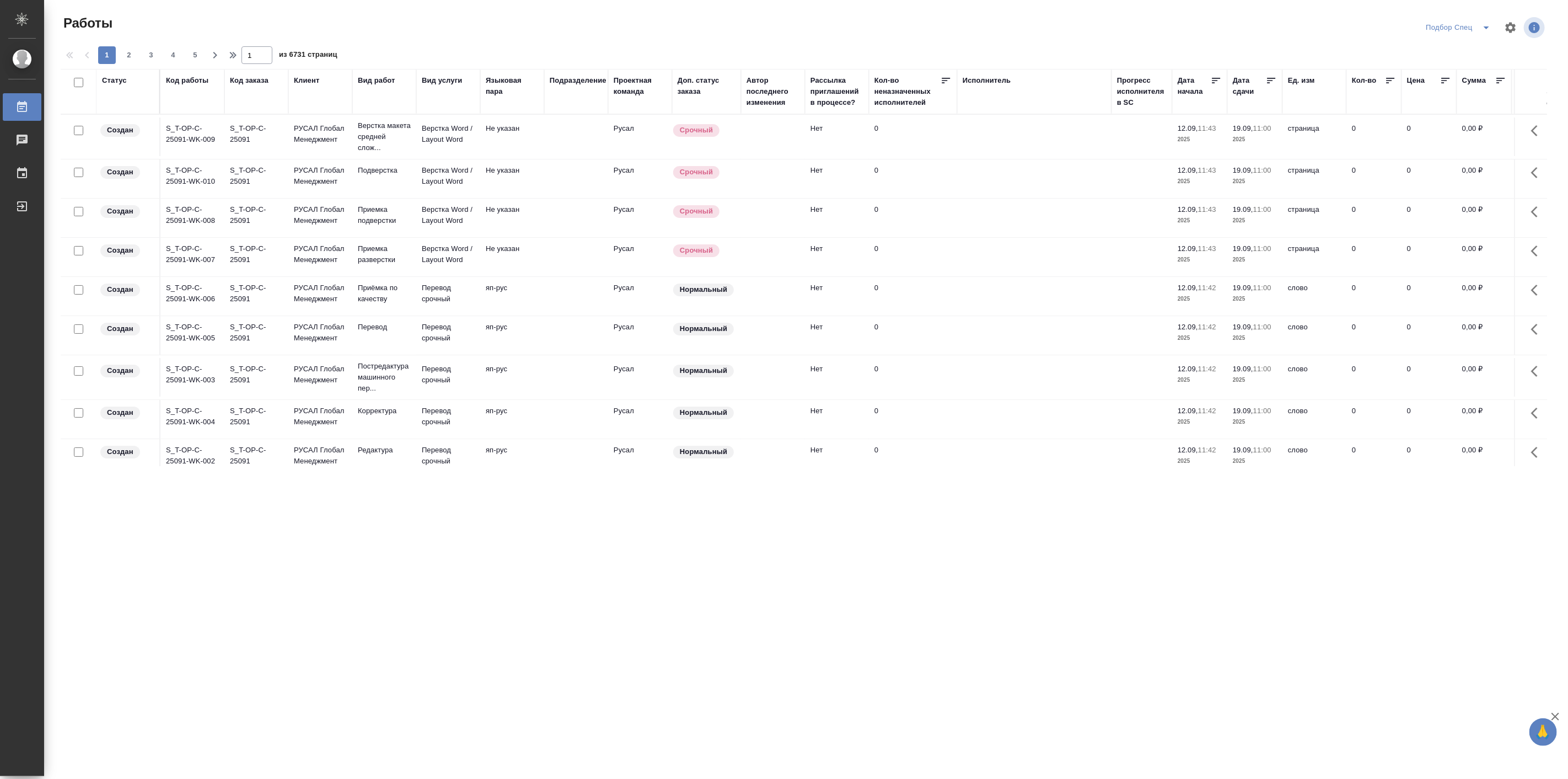
click at [120, 80] on div "Статус" at bounding box center [114, 80] width 25 height 11
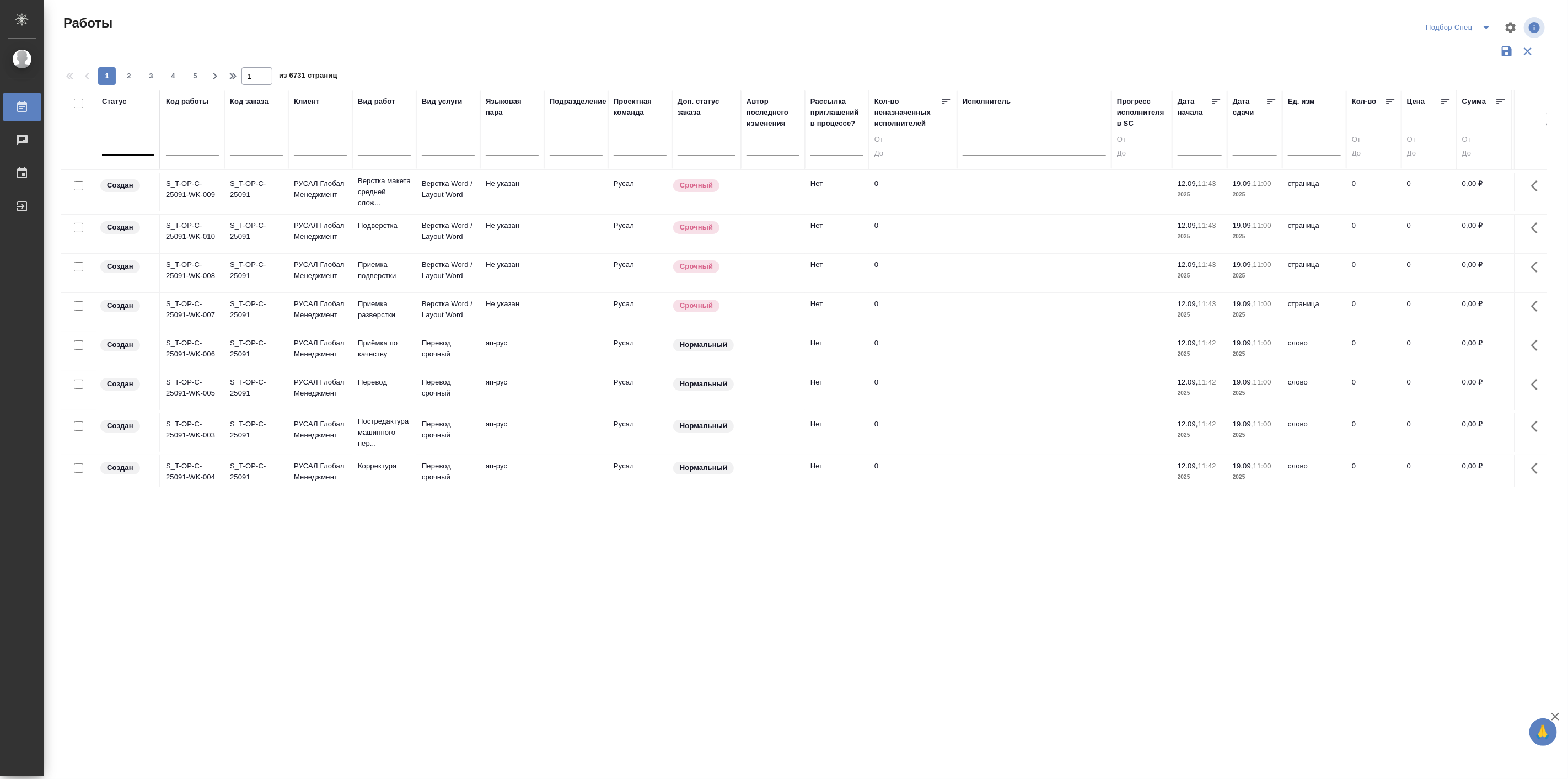
click at [109, 145] on div at bounding box center [128, 144] width 52 height 16
click at [194, 196] on div "Подбор" at bounding box center [249, 200] width 166 height 20
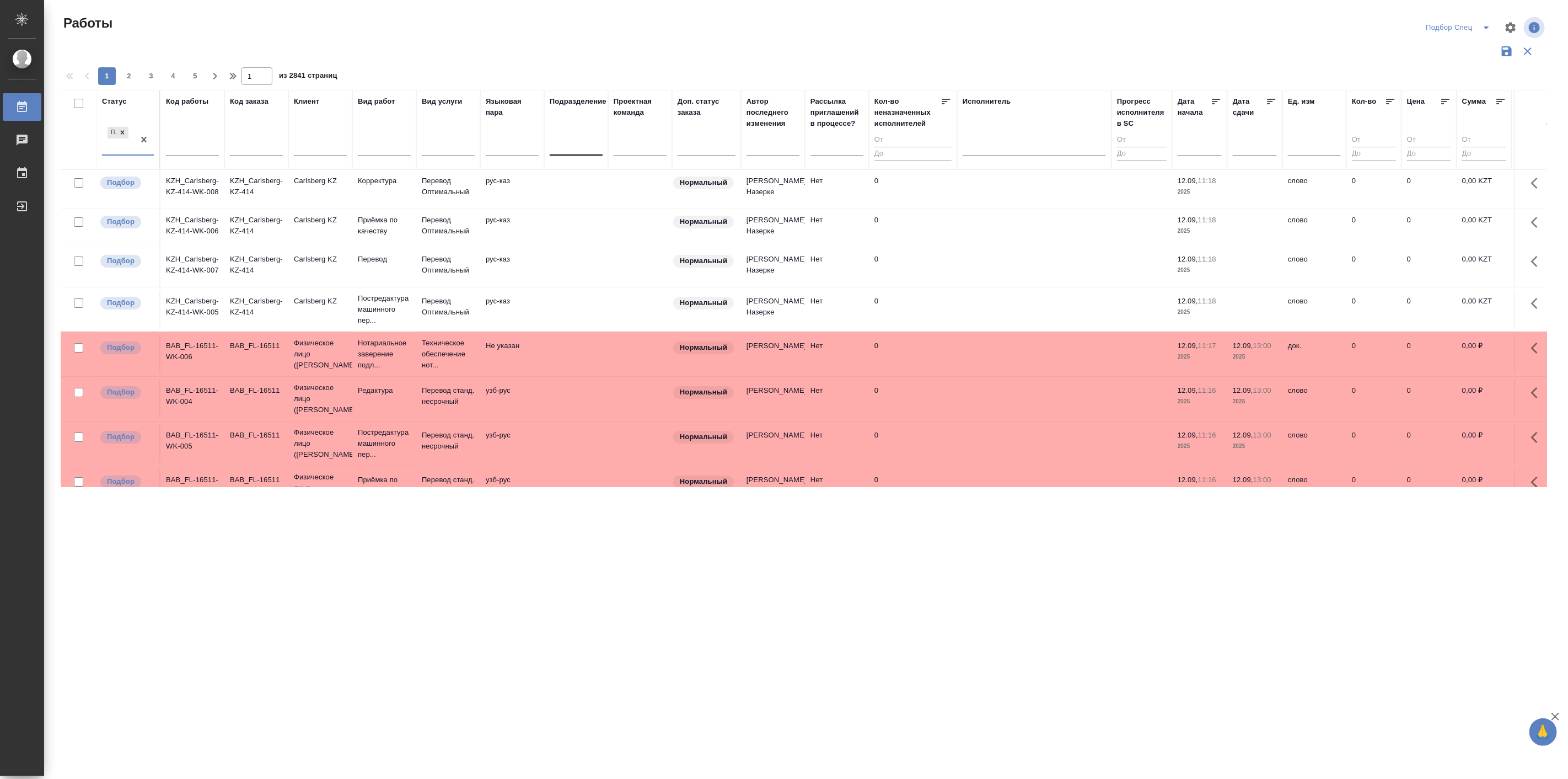
click at [571, 142] on div at bounding box center [576, 144] width 53 height 16
type input "spe"
click at [581, 175] on div "DTPspecialists" at bounding box center [632, 180] width 166 height 20
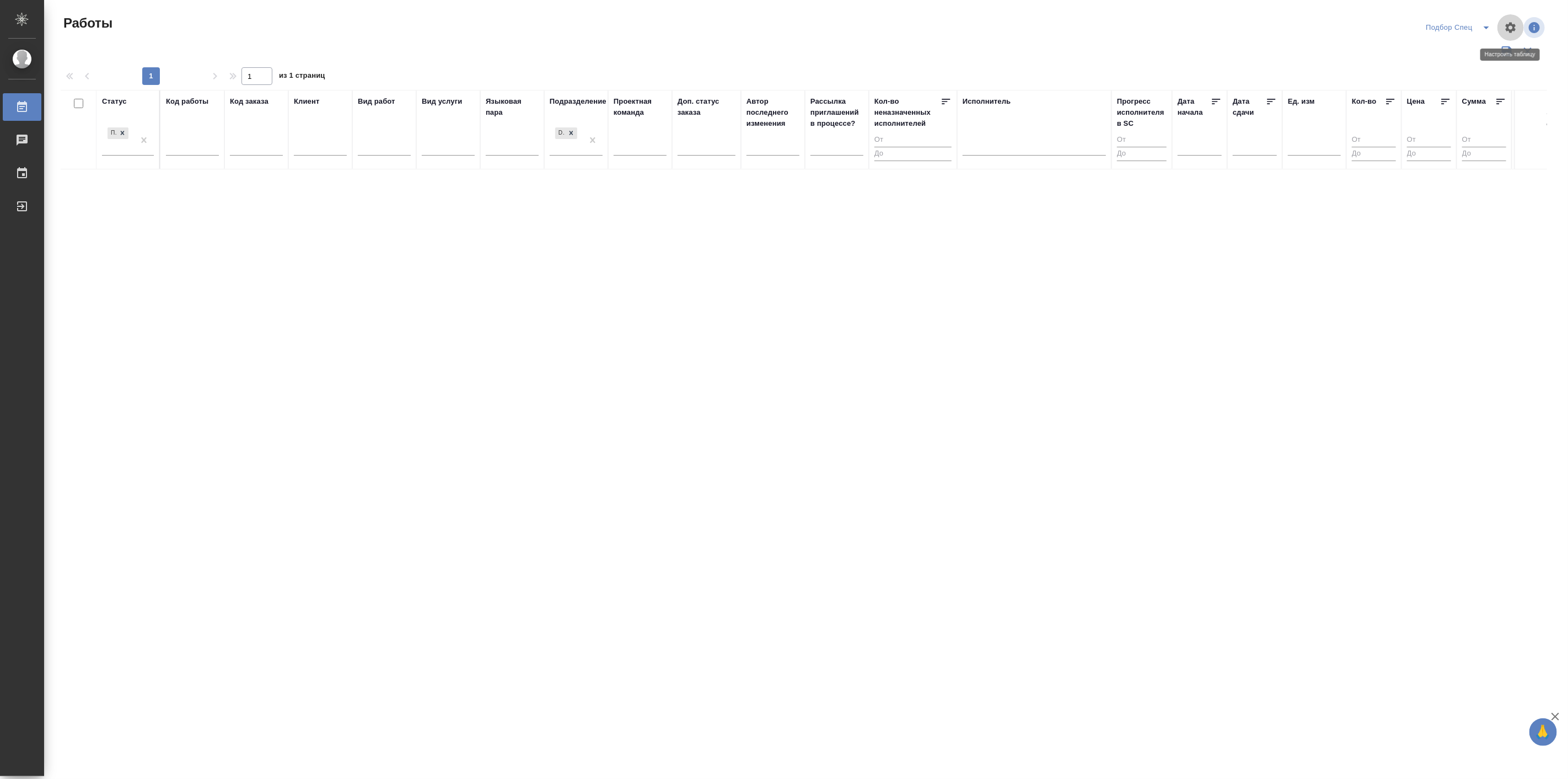
click at [1503, 26] on button "button" at bounding box center [1510, 27] width 26 height 26
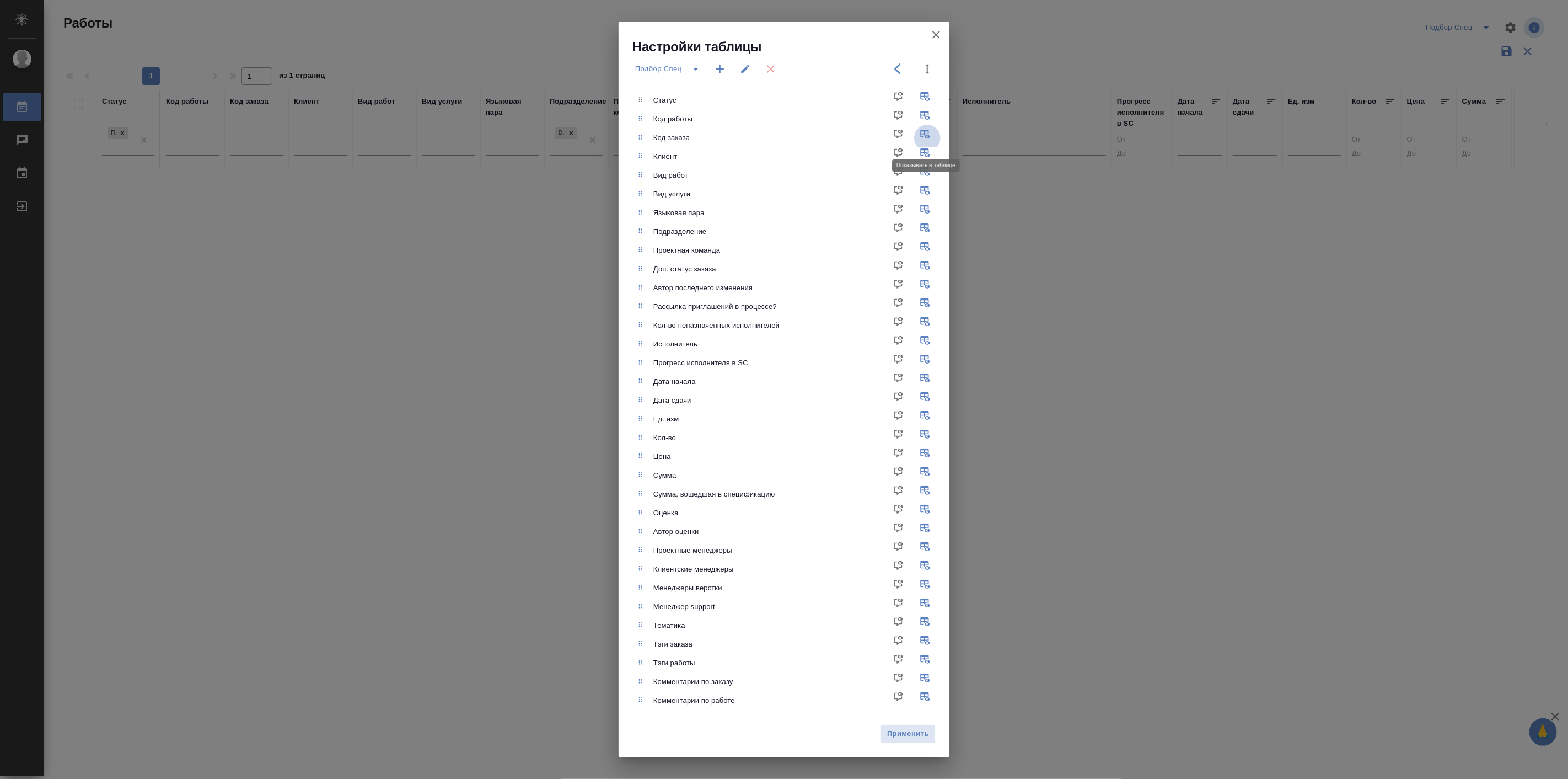
click at [926, 136] on input "checkbox" at bounding box center [927, 138] width 26 height 26
checkbox input "false"
click at [925, 147] on input "checkbox" at bounding box center [927, 156] width 26 height 26
checkbox input "false"
click at [925, 189] on input "checkbox" at bounding box center [927, 194] width 26 height 26
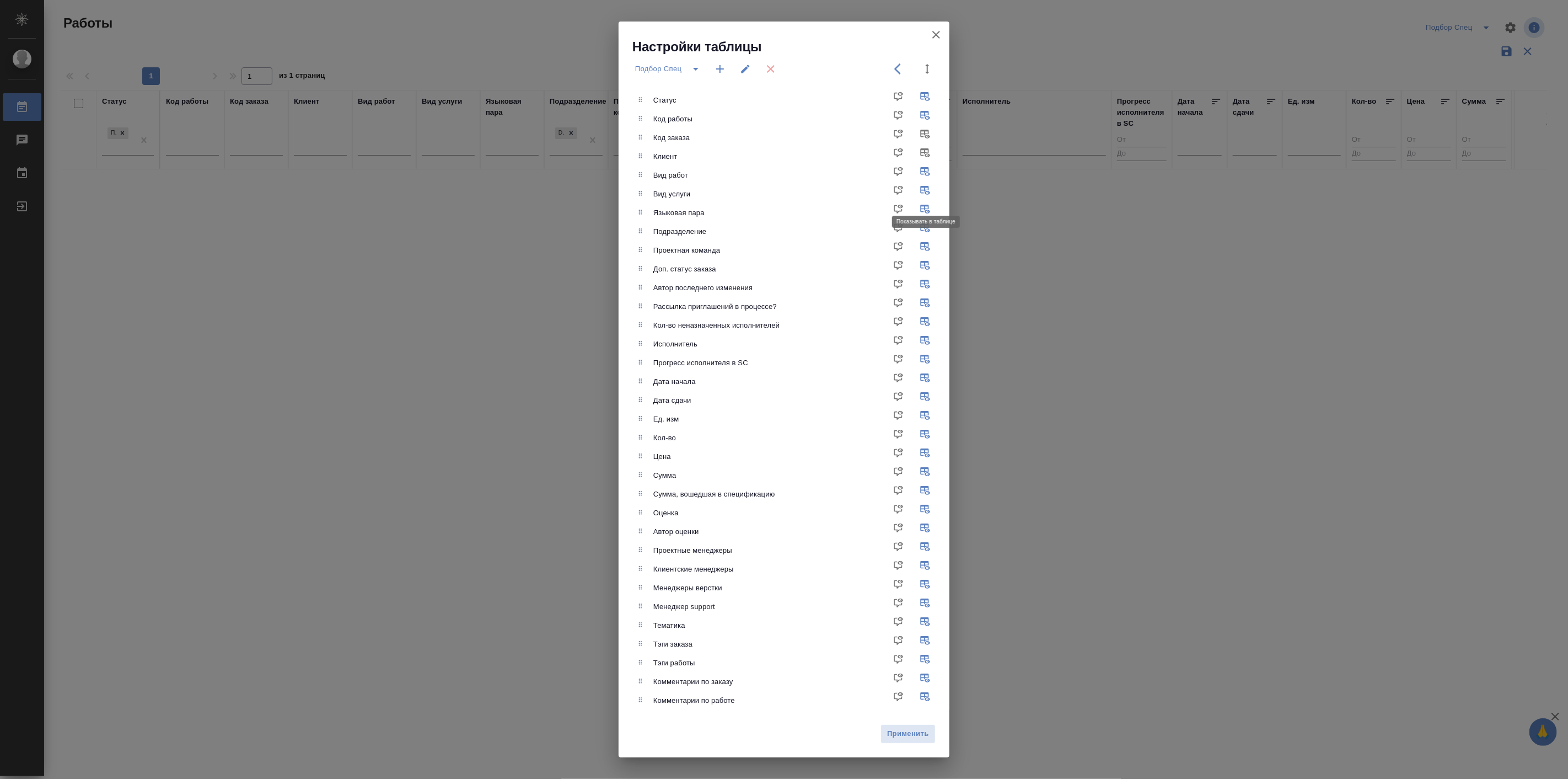
checkbox input "false"
click at [924, 245] on input "checkbox" at bounding box center [927, 250] width 26 height 26
checkbox input "false"
drag, startPoint x: 663, startPoint y: 386, endPoint x: 663, endPoint y: 199, distance: 187.0
click at [663, 199] on ul "Статус Код работы Код заказа Клиент Вид работ Вид услуги Языковая пара Подразде…" at bounding box center [792, 400] width 314 height 628
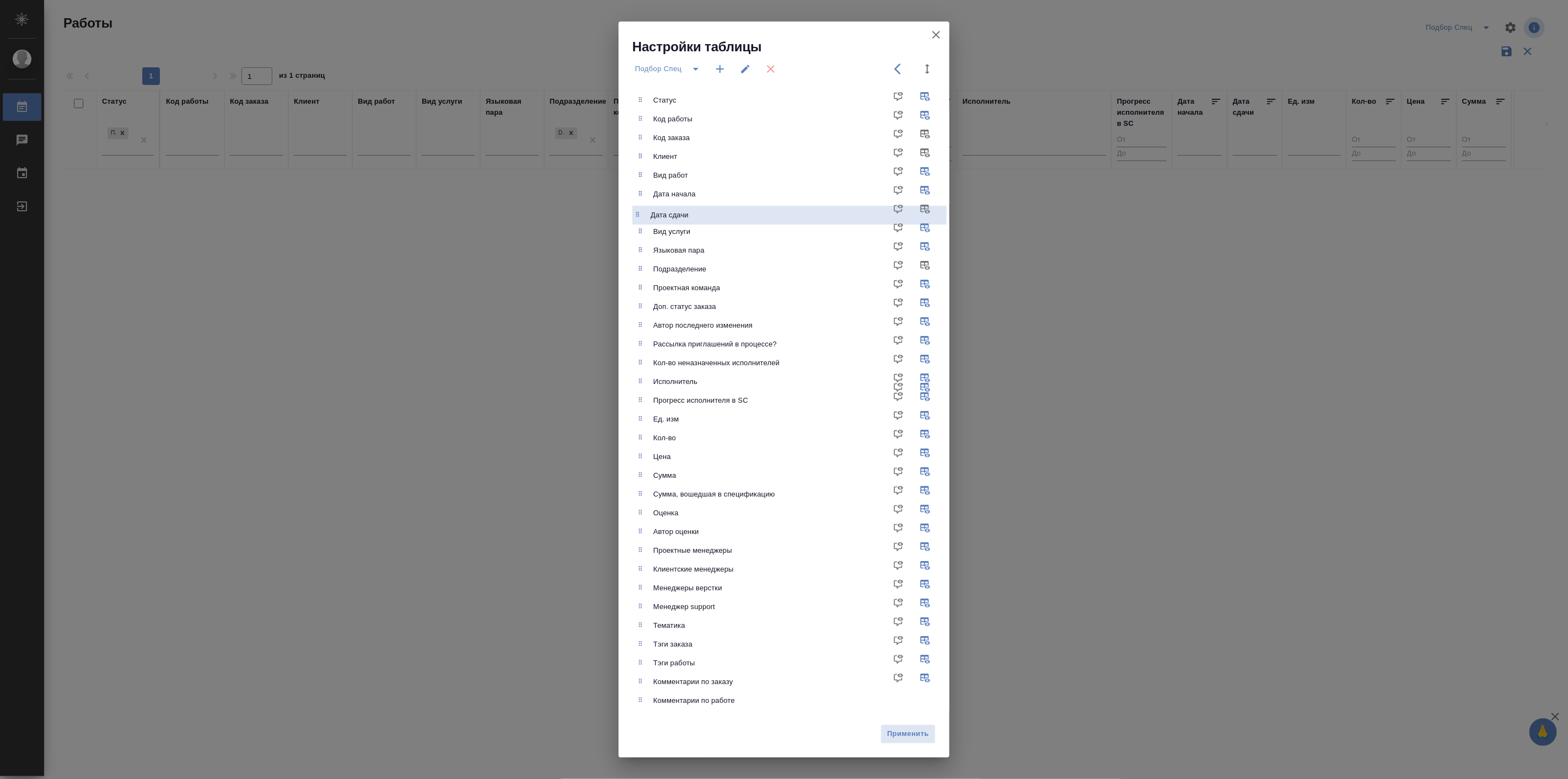
drag, startPoint x: 687, startPoint y: 406, endPoint x: 684, endPoint y: 211, distance: 195.0
click at [684, 211] on ul "Статус Код работы Код заказа Клиент Вид работ Дата начала Вид услуги Языковая п…" at bounding box center [792, 400] width 314 height 628
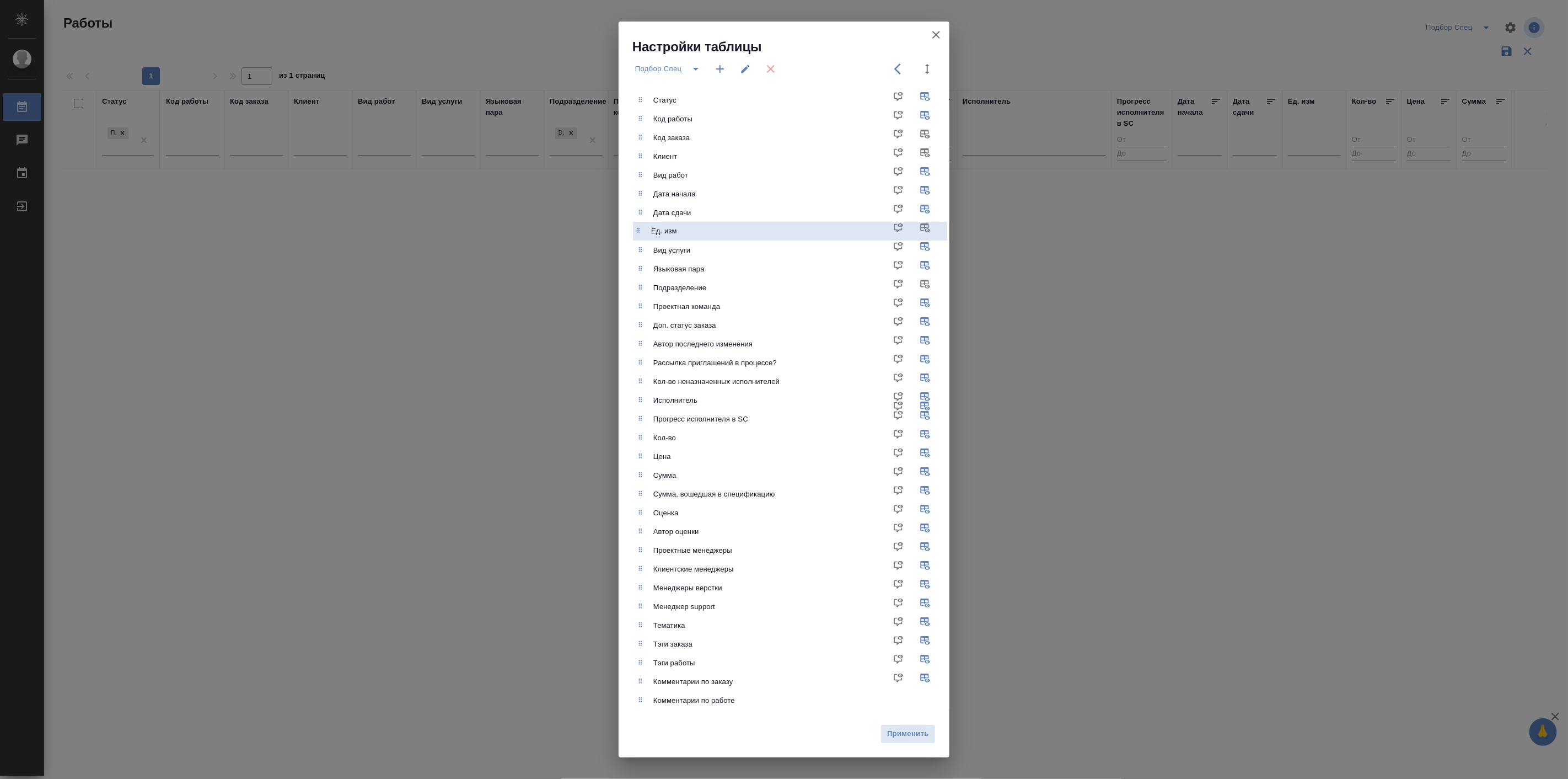
drag, startPoint x: 674, startPoint y: 428, endPoint x: 690, endPoint y: 351, distance: 78.6
click at [673, 234] on ul "Статус Код работы Код заказа Клиент Вид работ Дата начала Дата сдачи Вид услуги…" at bounding box center [792, 400] width 314 height 628
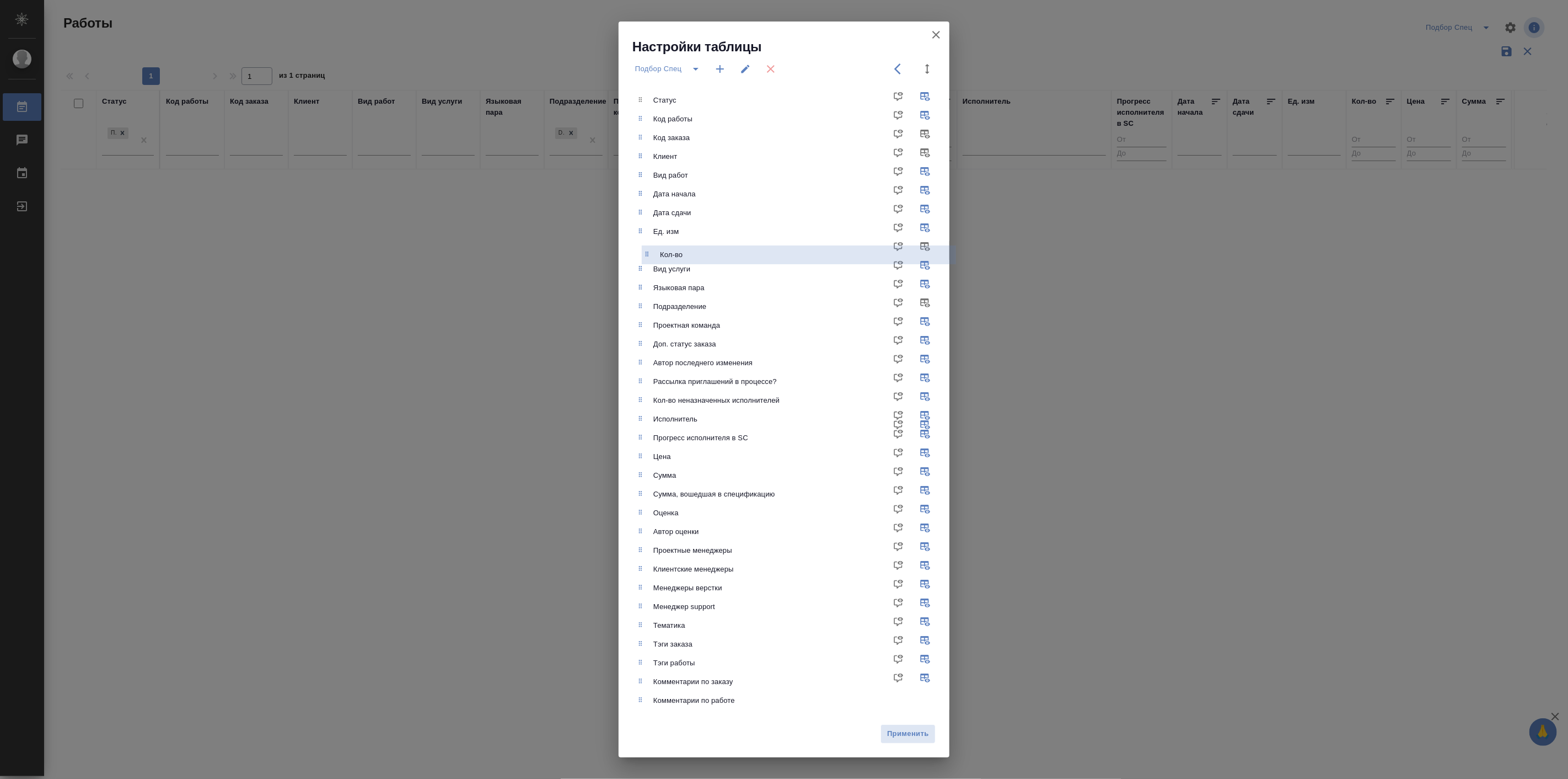
drag, startPoint x: 671, startPoint y: 443, endPoint x: 678, endPoint y: 255, distance: 188.1
click at [678, 255] on ul "Статус Код работы Код заказа Клиент Вид работ Дата начала Дата сдачи Ед. изм Ви…" at bounding box center [792, 400] width 314 height 628
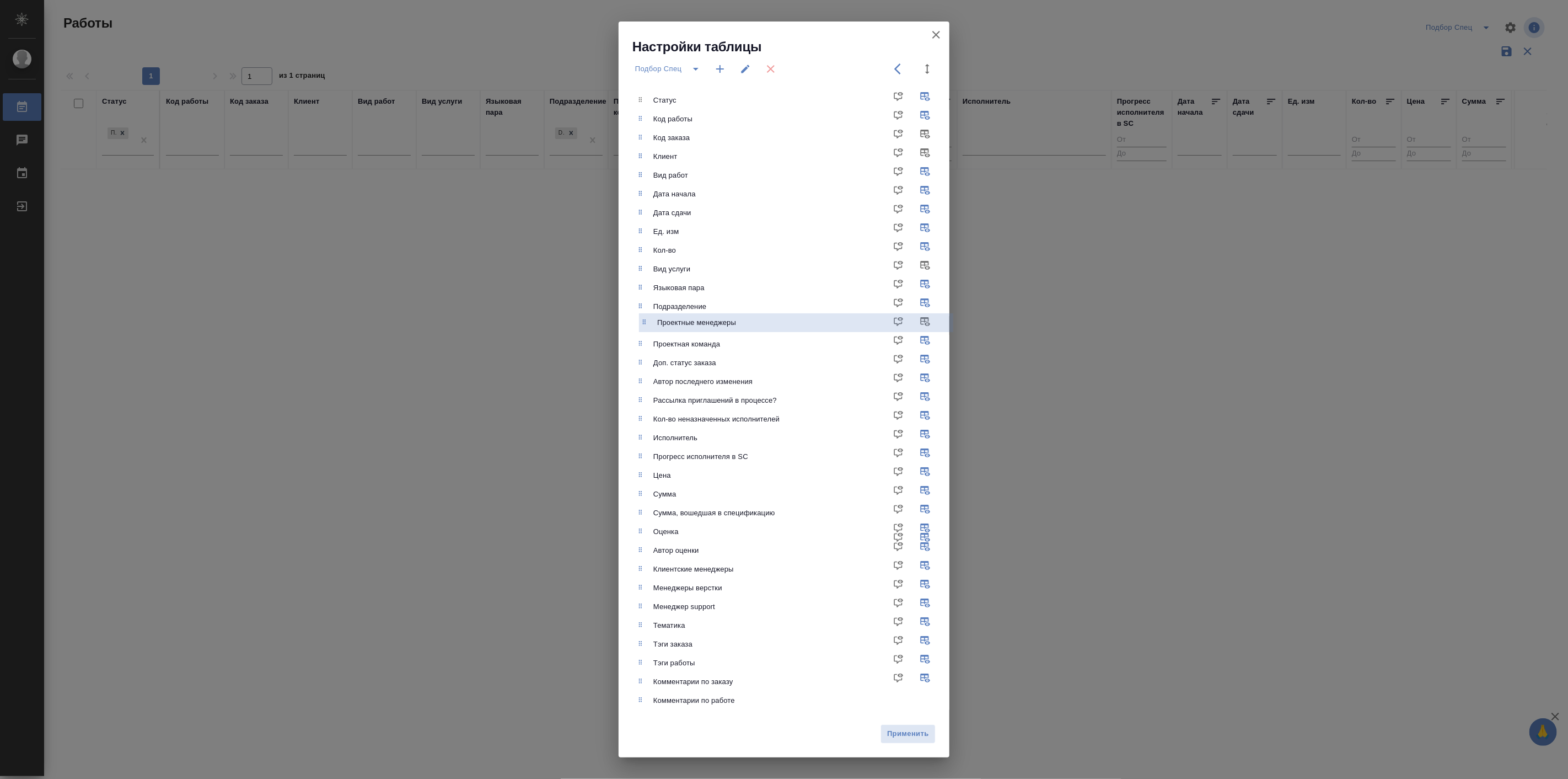
drag, startPoint x: 668, startPoint y: 554, endPoint x: 673, endPoint y: 320, distance: 234.1
click at [673, 320] on ul "Статус Код работы Код заказа Клиент Вид работ Дата начала Дата сдачи Ед. изм Ко…" at bounding box center [792, 400] width 314 height 628
drag, startPoint x: 706, startPoint y: 593, endPoint x: 709, endPoint y: 323, distance: 270.0
click at [709, 323] on ul "Статус Код работы Код заказа Клиент Вид работ Дата начала Дата сдачи Ед. изм Ко…" at bounding box center [792, 400] width 314 height 628
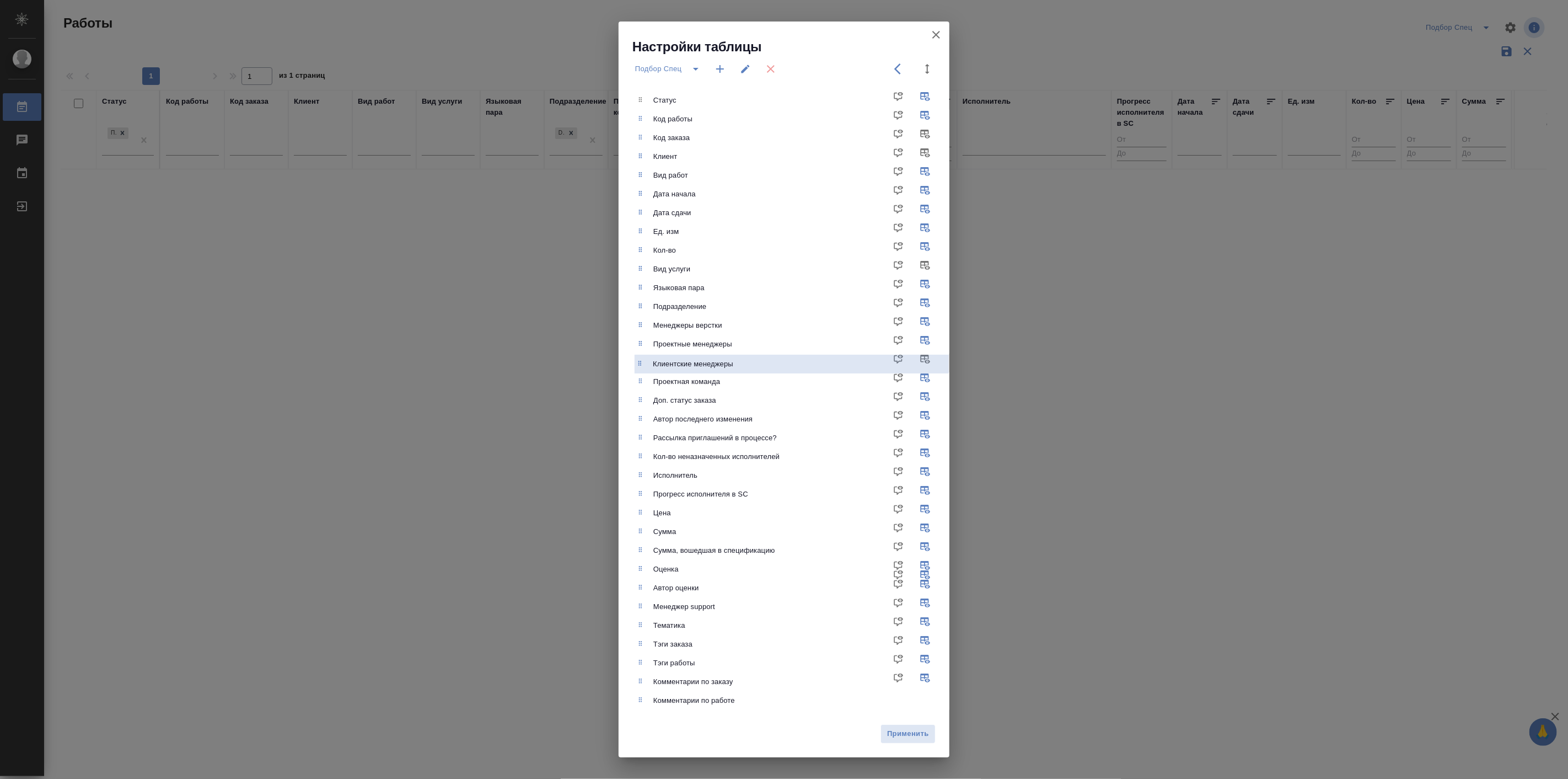
drag, startPoint x: 695, startPoint y: 592, endPoint x: 693, endPoint y: 358, distance: 234.0
click at [693, 358] on ul "Статус Код работы Код заказа Клиент Вид работ Дата начала Дата сдачи Ед. изм Ко…" at bounding box center [792, 400] width 314 height 628
drag, startPoint x: 693, startPoint y: 358, endPoint x: 662, endPoint y: 363, distance: 31.4
click at [662, 363] on div "Клиентские менеджеры" at bounding box center [800, 363] width 295 height 11
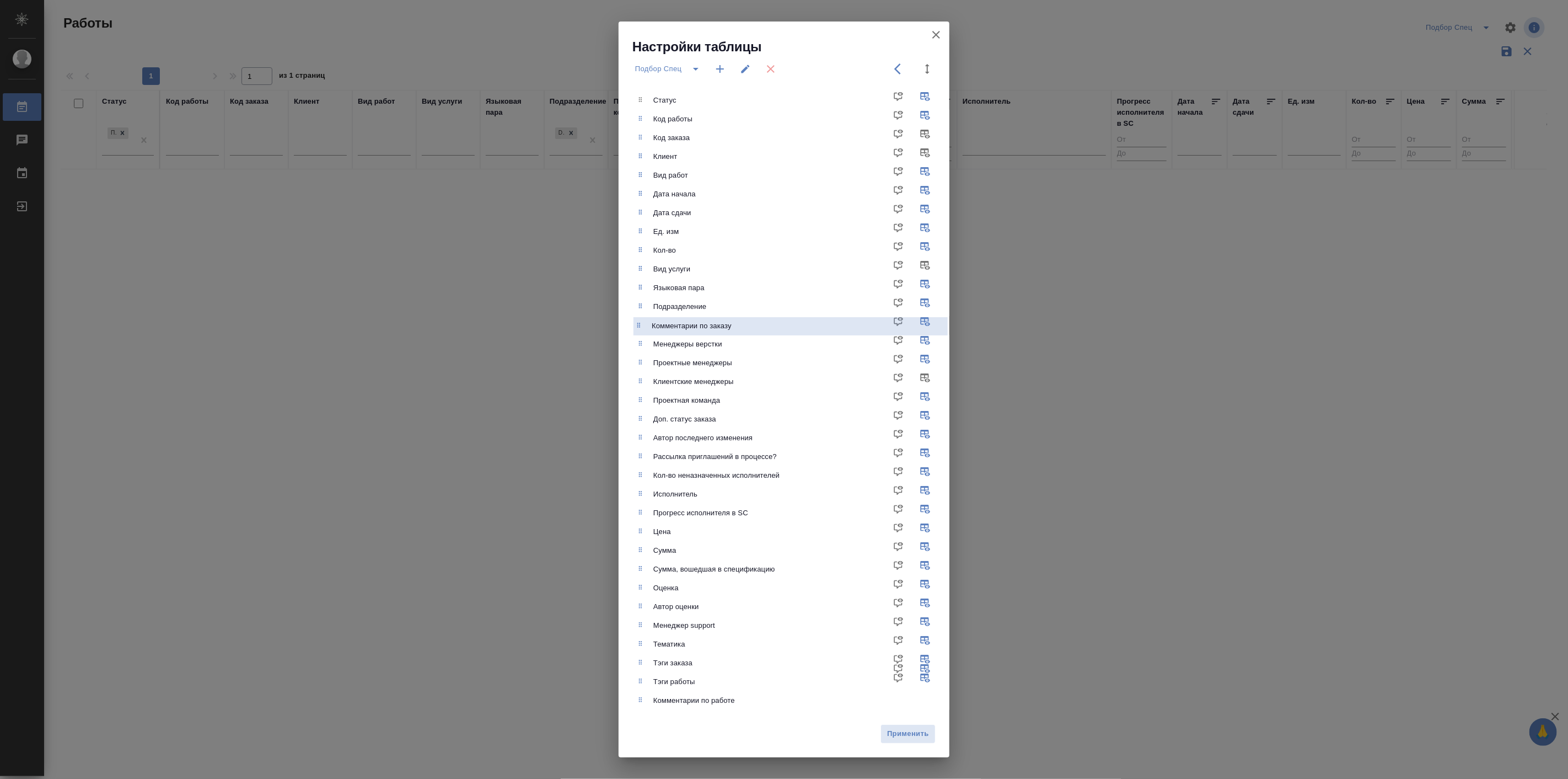
drag, startPoint x: 692, startPoint y: 684, endPoint x: 690, endPoint y: 320, distance: 364.0
click at [690, 320] on ul "Статус Код работы Код заказа Клиент Вид работ Дата начала Дата сдачи Ед. изм Ко…" at bounding box center [792, 400] width 314 height 628
drag, startPoint x: 710, startPoint y: 317, endPoint x: 695, endPoint y: 320, distance: 15.3
click at [695, 320] on ul "Статус Код работы Код заказа Клиент Вид работ Дата начала Дата сдачи Ед. изм Ко…" at bounding box center [792, 400] width 314 height 628
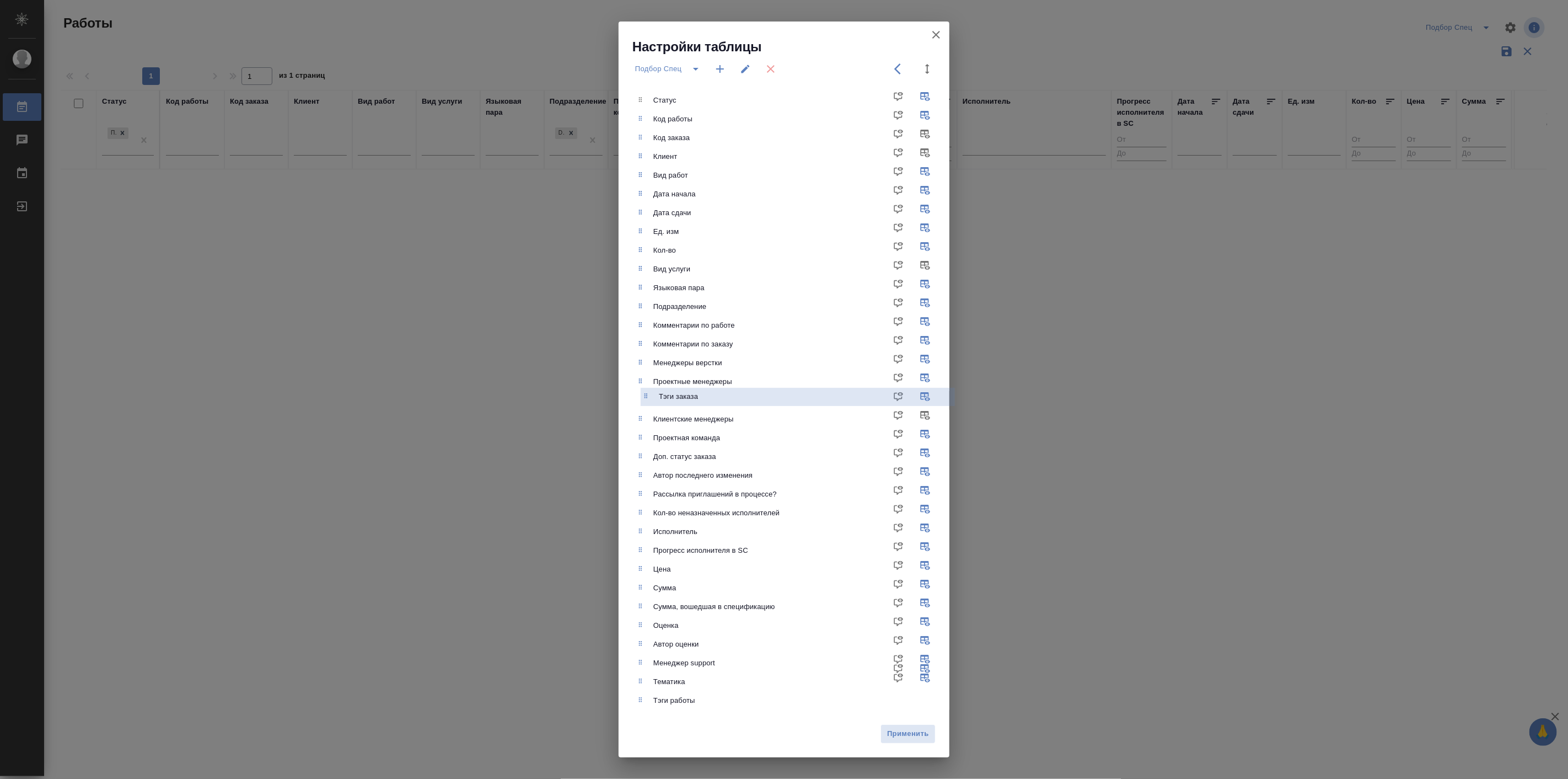
drag, startPoint x: 687, startPoint y: 684, endPoint x: 693, endPoint y: 384, distance: 300.1
click at [693, 384] on ul "Статус Код работы Код заказа Клиент Вид работ Дата начала Дата сдачи Ед. изм Ко…" at bounding box center [792, 400] width 314 height 628
drag, startPoint x: 697, startPoint y: 389, endPoint x: 701, endPoint y: 420, distance: 31.3
click at [701, 420] on ul "Статус Код работы Код заказа Клиент Вид работ Дата начала Дата сдачи Ед. изм Ко…" at bounding box center [792, 400] width 314 height 628
drag, startPoint x: 682, startPoint y: 705, endPoint x: 690, endPoint y: 378, distance: 327.1
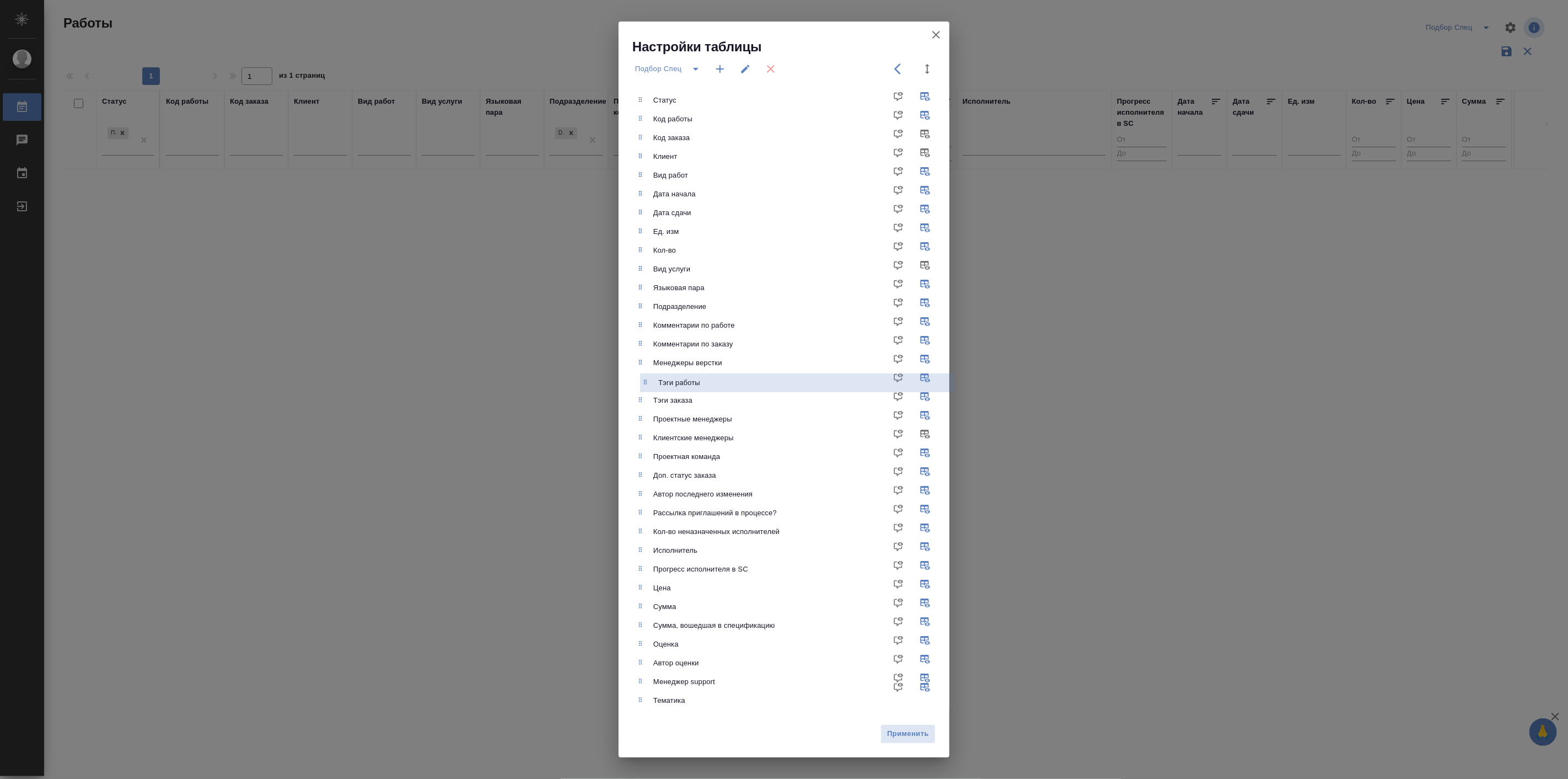
click at [690, 378] on ul "Статус Код работы Код заказа Клиент Вид работ Дата начала Дата сдачи Ед. изм Ко…" at bounding box center [792, 400] width 314 height 628
click at [906, 735] on span "Применить" at bounding box center [908, 734] width 43 height 13
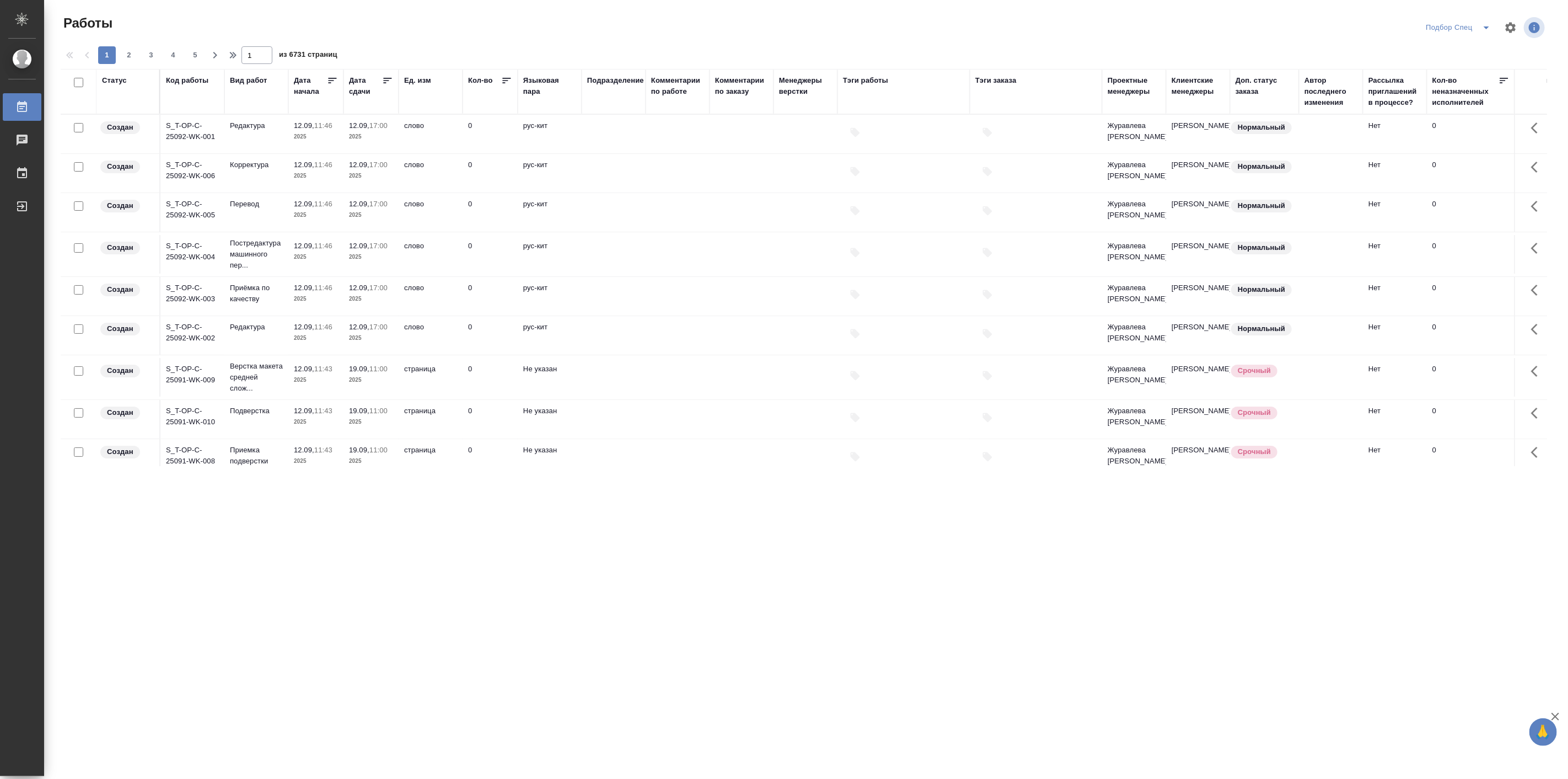
drag, startPoint x: 288, startPoint y: 80, endPoint x: 317, endPoint y: 172, distance: 96.5
click at [289, 80] on div at bounding box center [289, 91] width 1 height 44
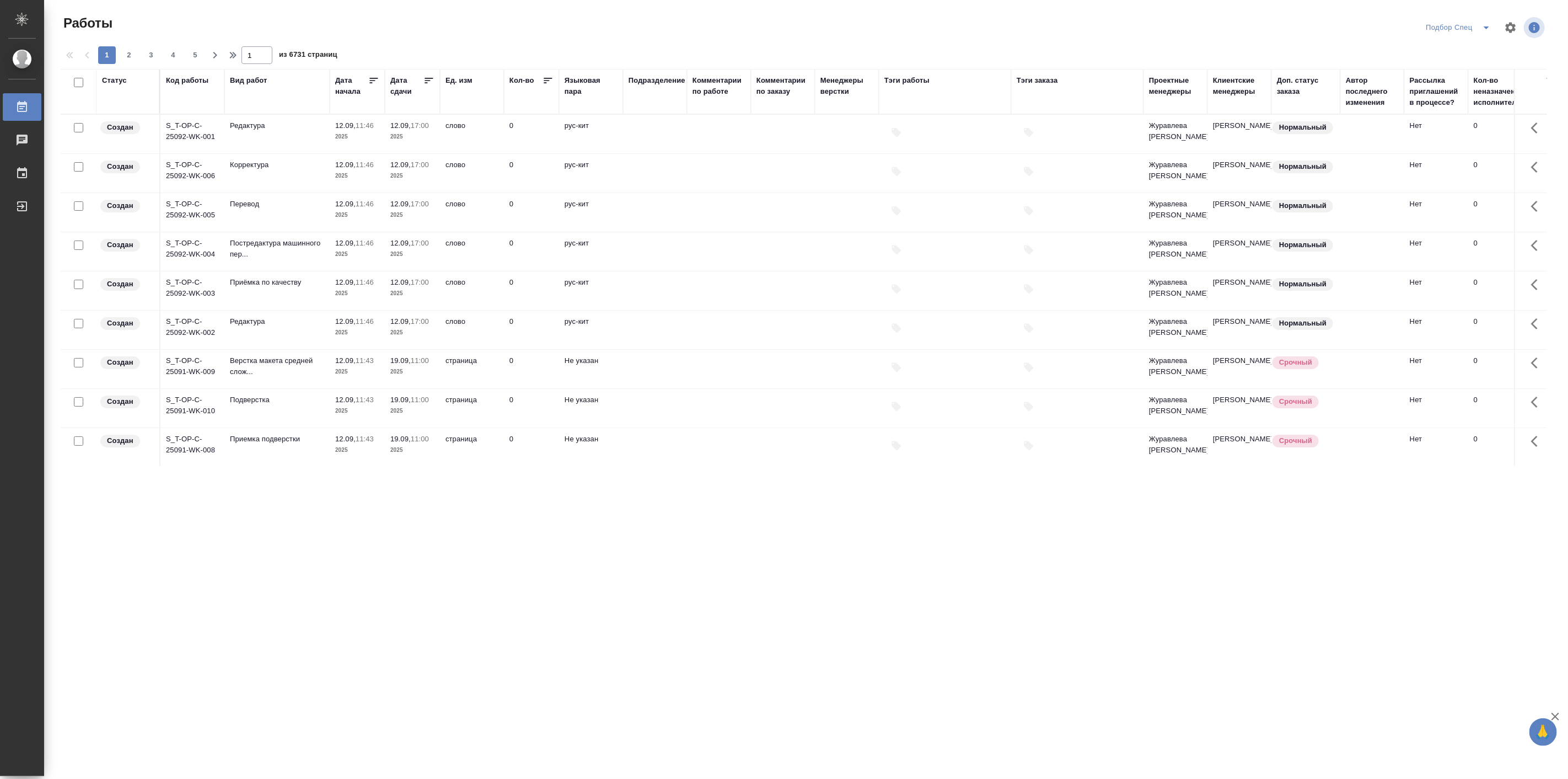
click at [119, 82] on div "Статус" at bounding box center [114, 80] width 25 height 11
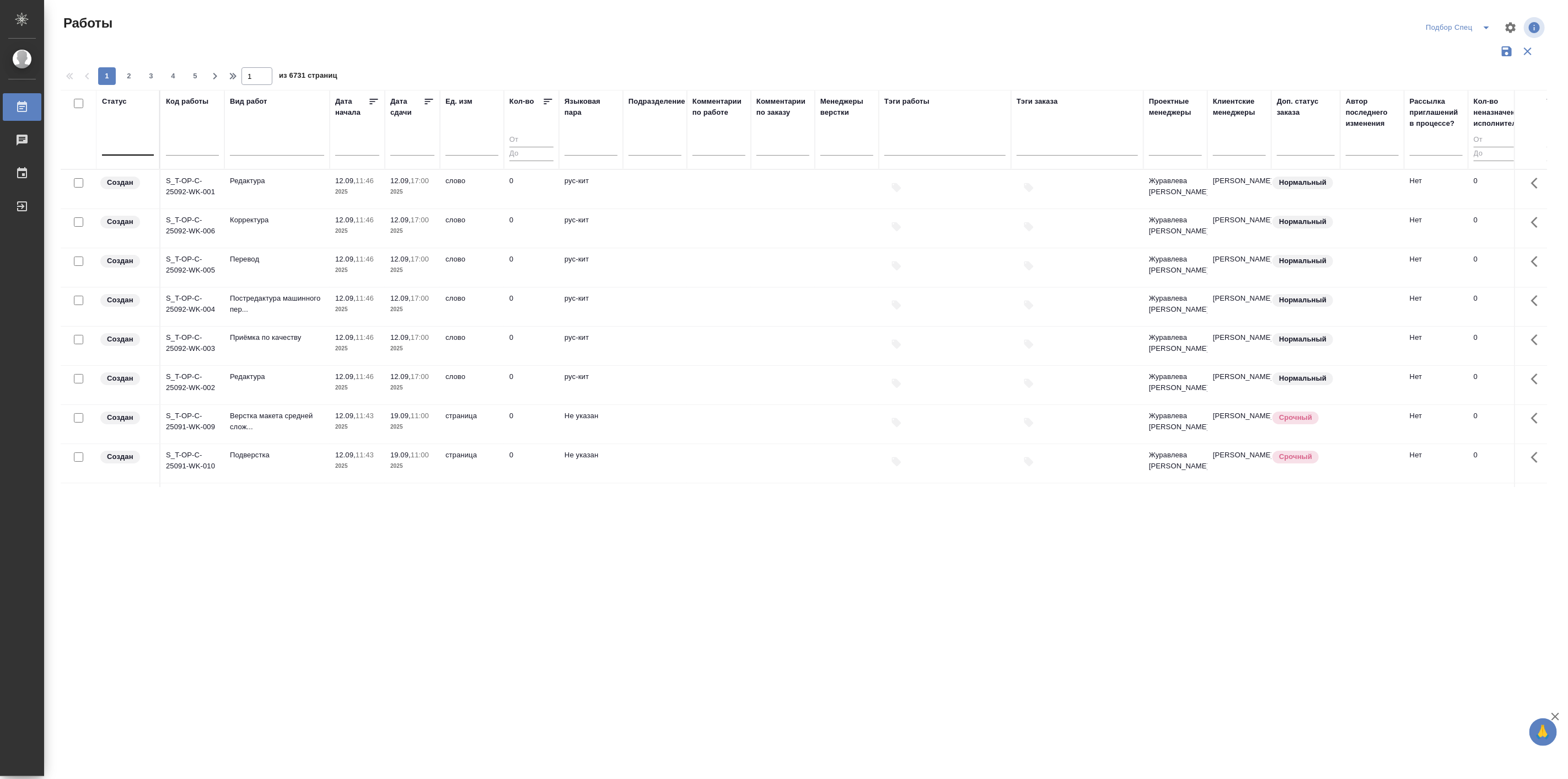
click at [130, 140] on div at bounding box center [128, 144] width 52 height 16
click at [189, 202] on div "Подбор" at bounding box center [249, 200] width 166 height 20
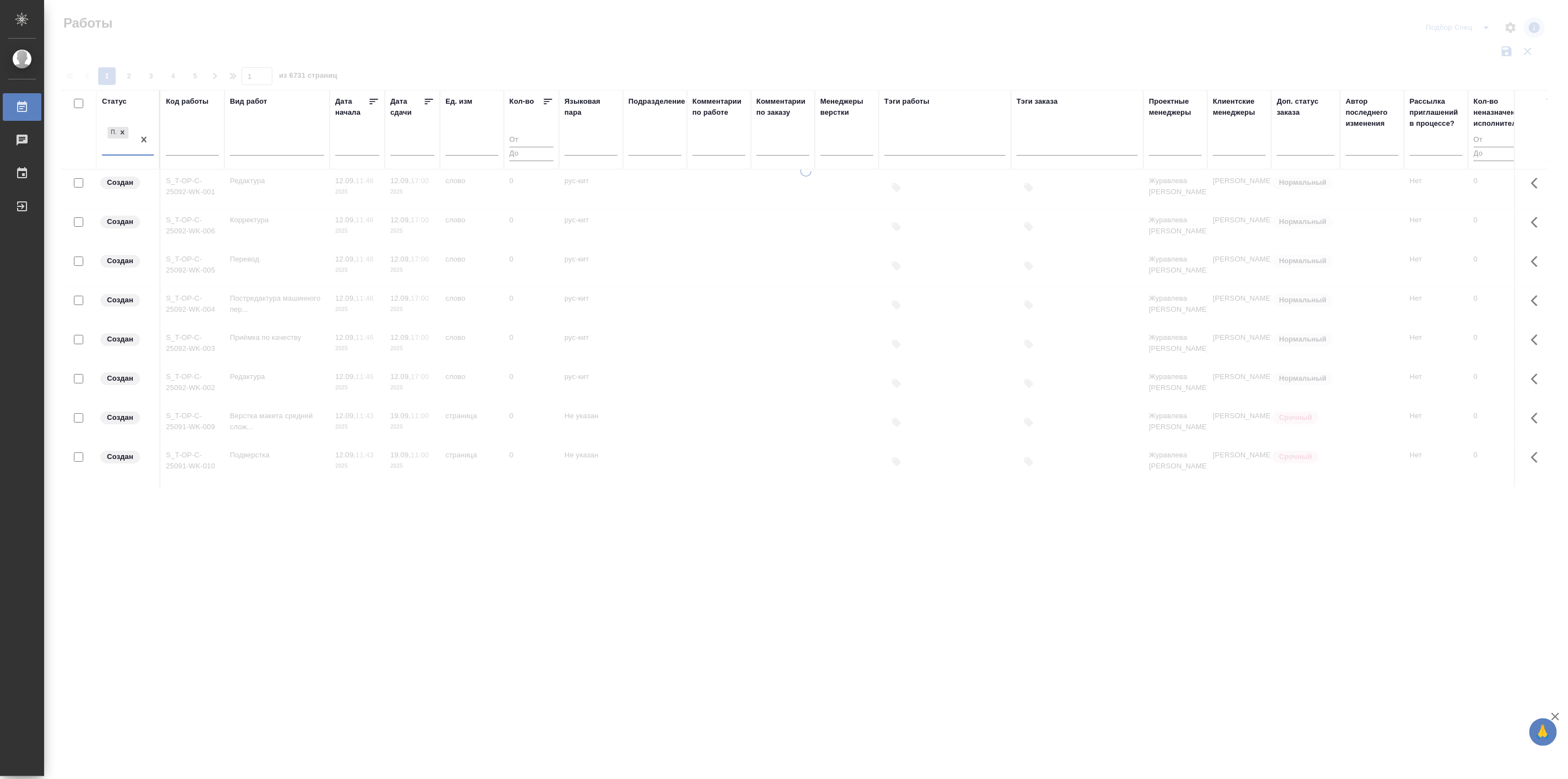
click at [1458, 67] on div at bounding box center [806, 247] width 1524 height 493
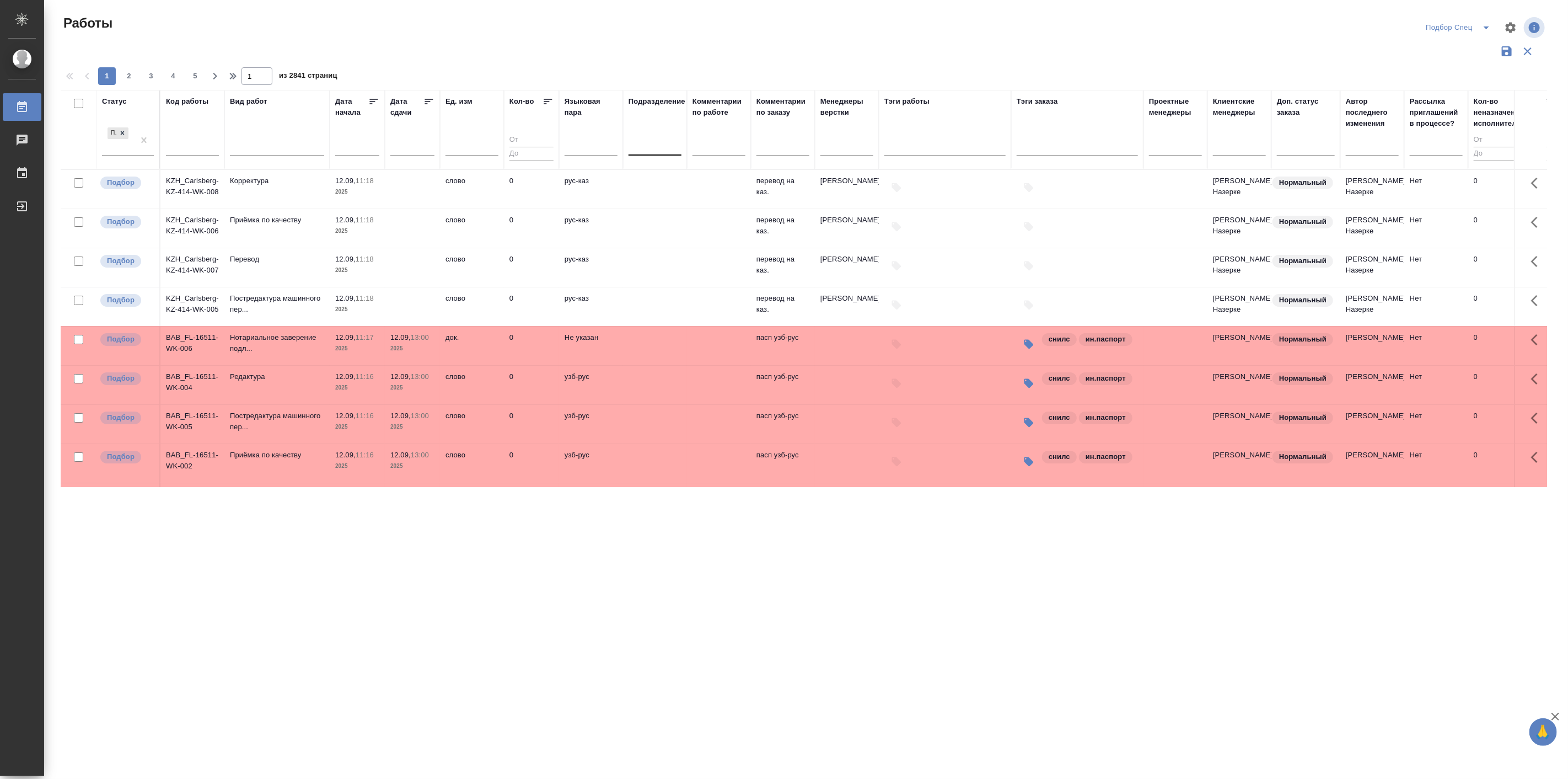
click at [642, 136] on div at bounding box center [655, 144] width 53 height 16
type input "spe"
click at [668, 178] on div "DTPspecialists" at bounding box center [712, 180] width 166 height 20
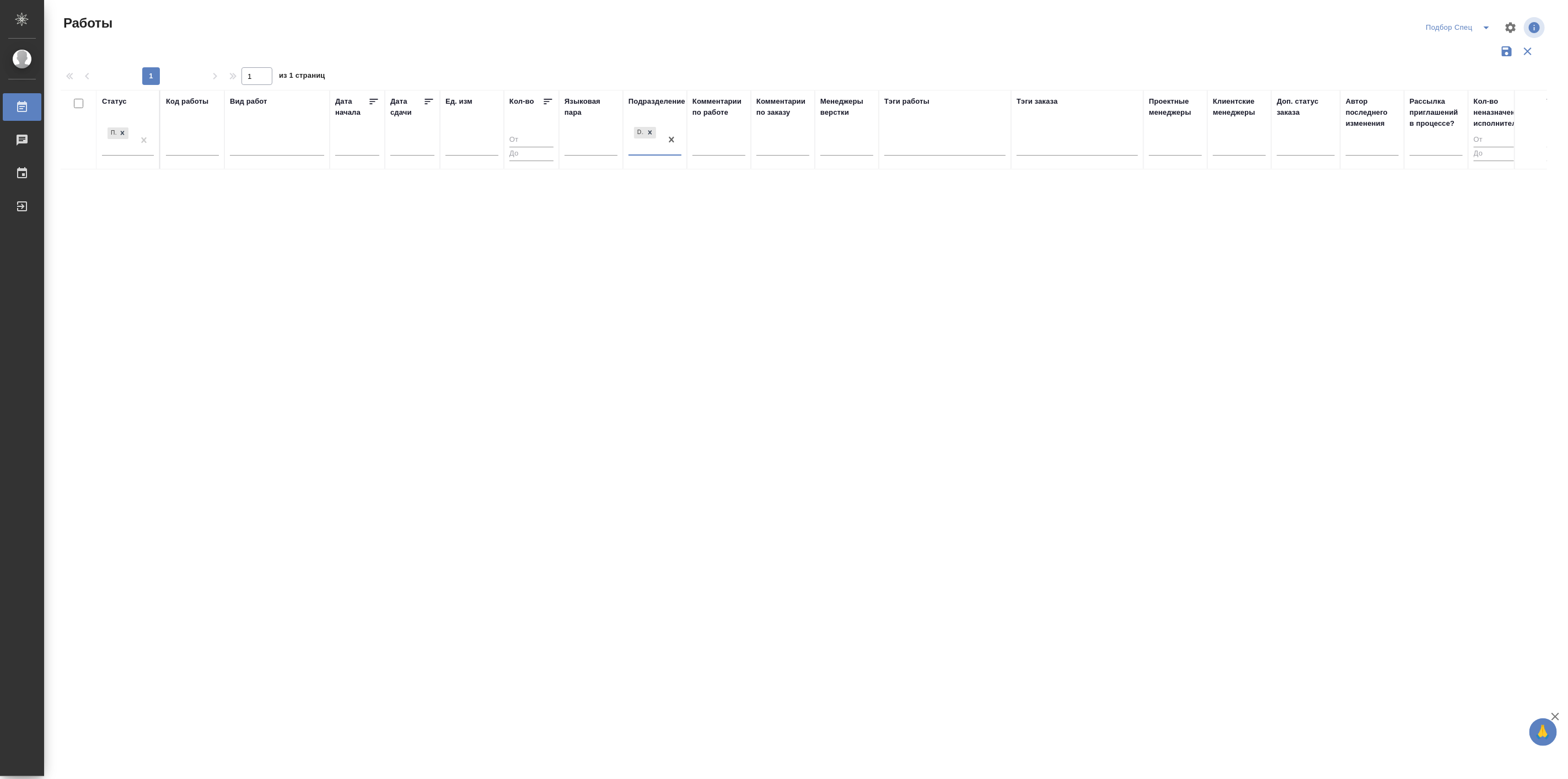
click at [1503, 50] on icon "button" at bounding box center [1507, 51] width 10 height 10
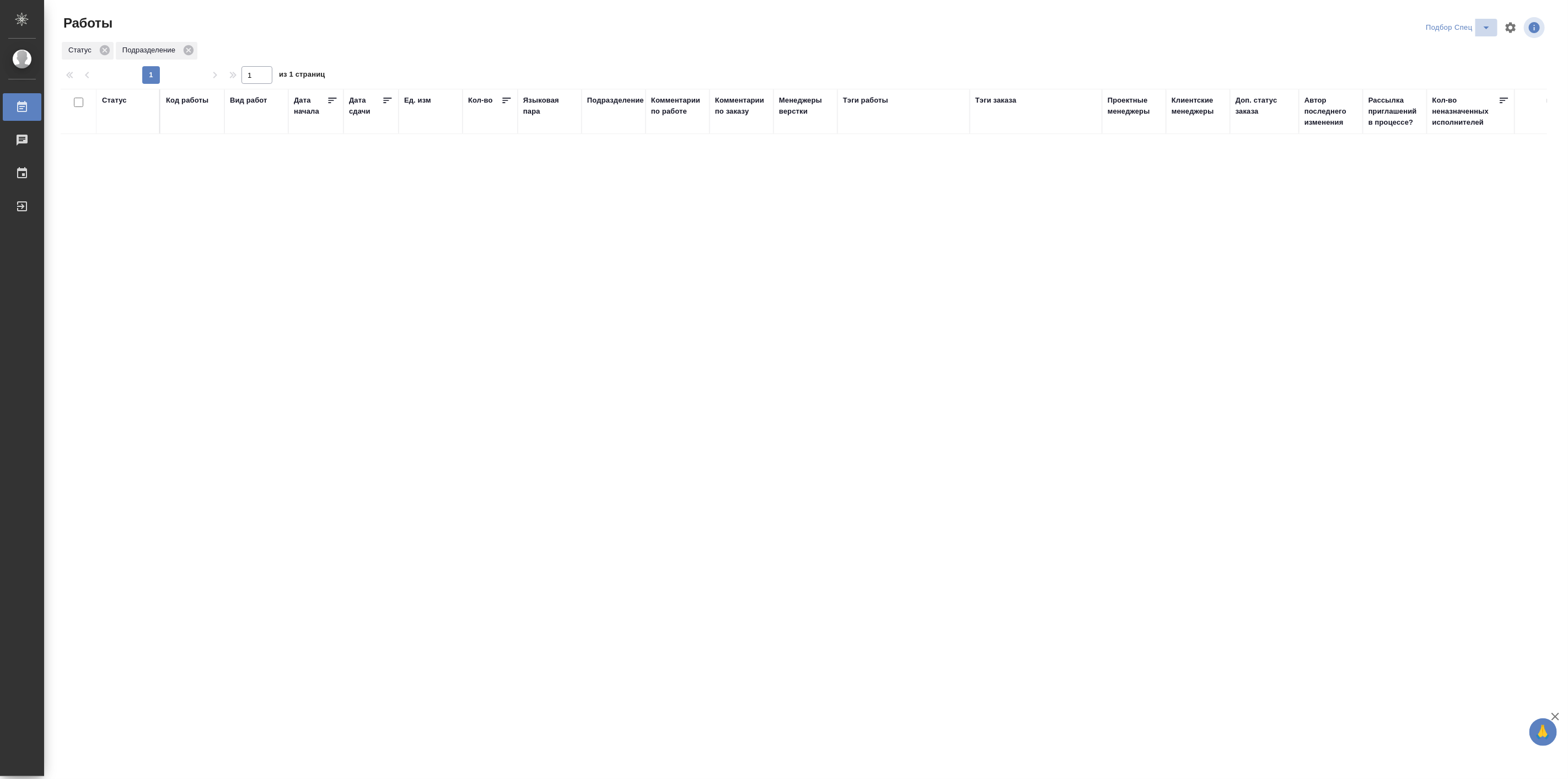
click at [1483, 23] on icon "split button" at bounding box center [1486, 27] width 13 height 13
click at [1452, 90] on li "Подбор Лайт" at bounding box center [1458, 85] width 77 height 18
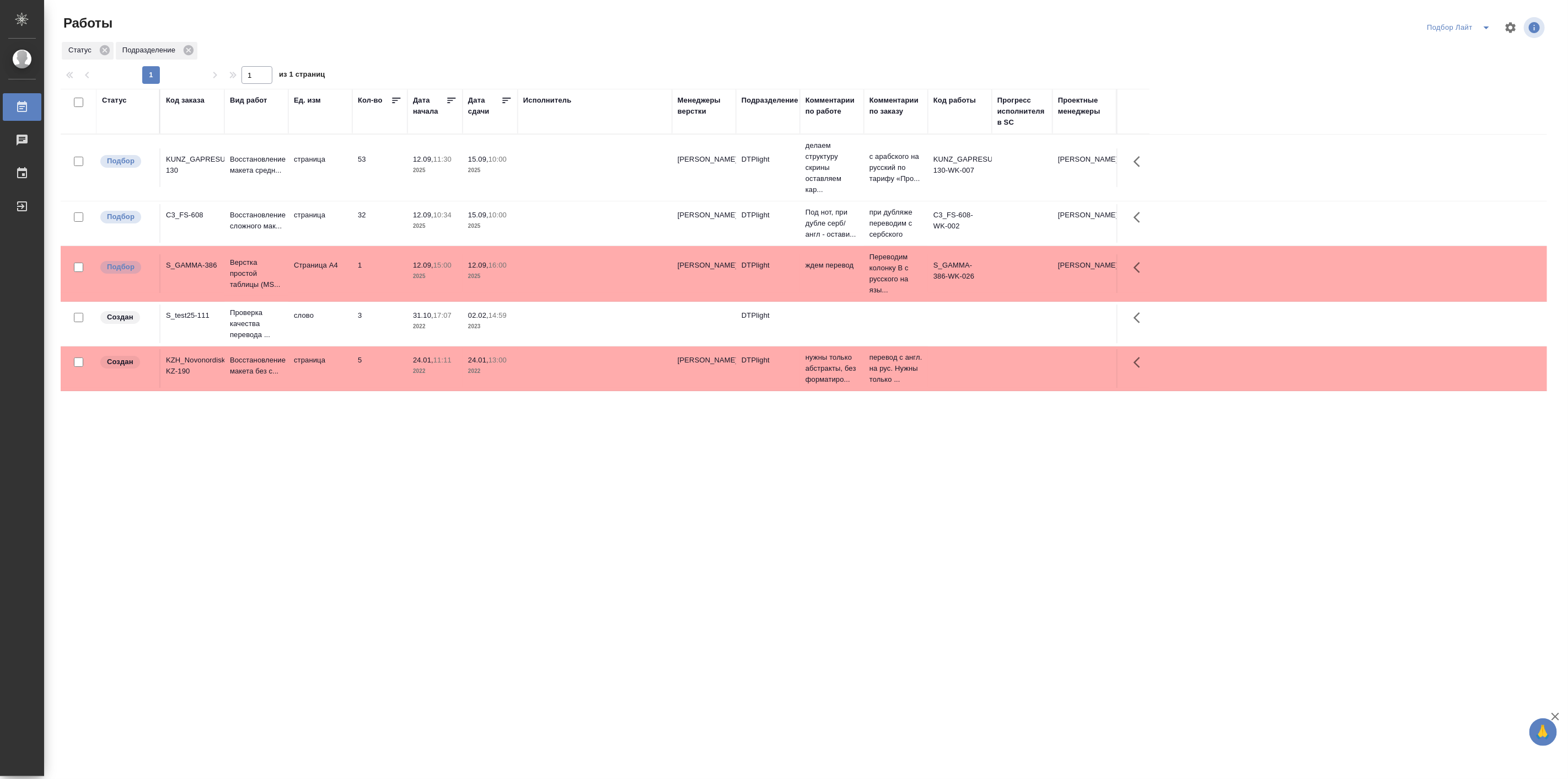
click at [928, 110] on th "Комментарии по заказу" at bounding box center [895, 111] width 64 height 45
click at [892, 167] on p "с арабского на русский по тарифу «Про..." at bounding box center [895, 167] width 53 height 33
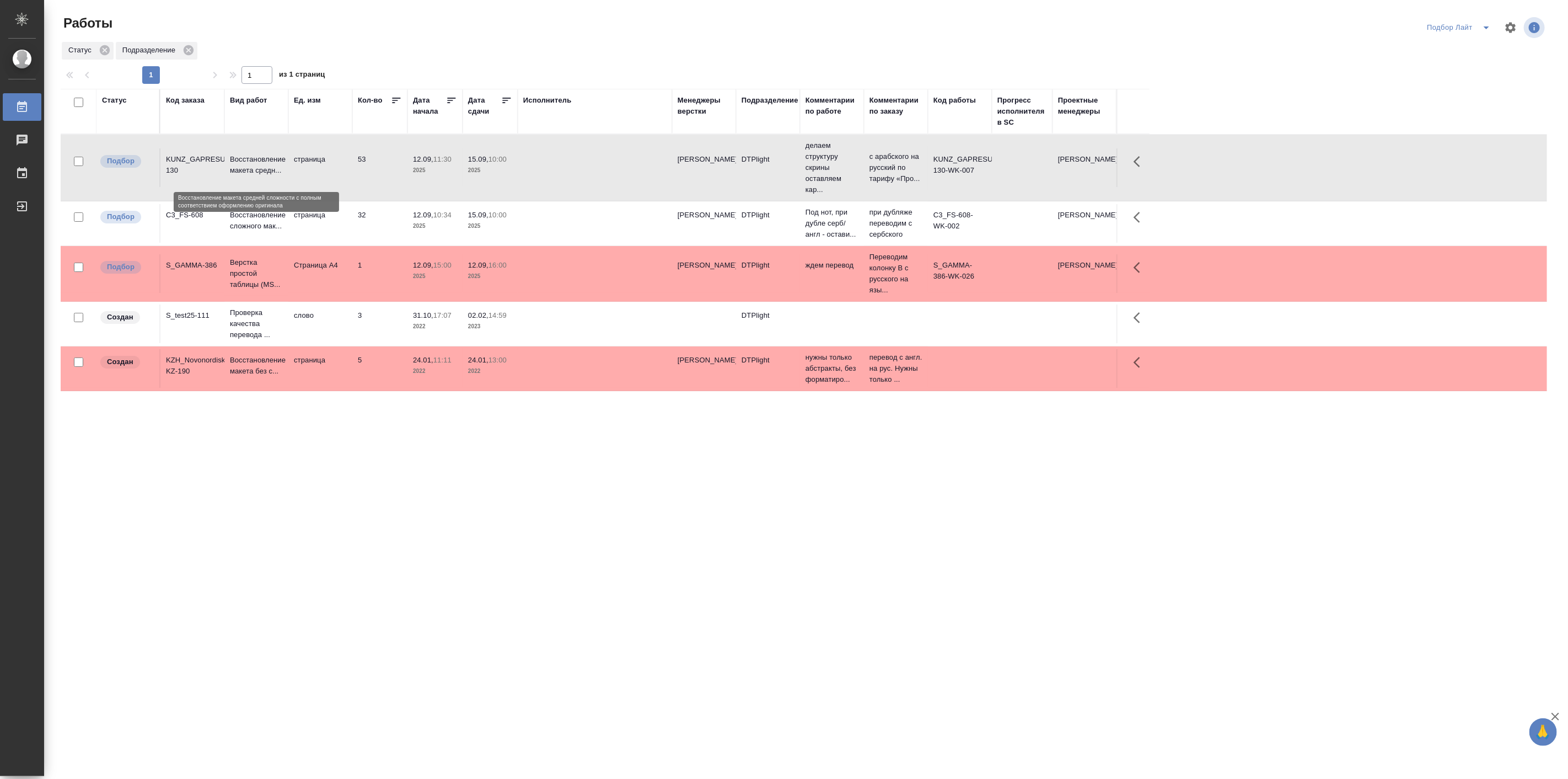
click at [266, 162] on p "Восстановление макета средн..." at bounding box center [256, 165] width 53 height 22
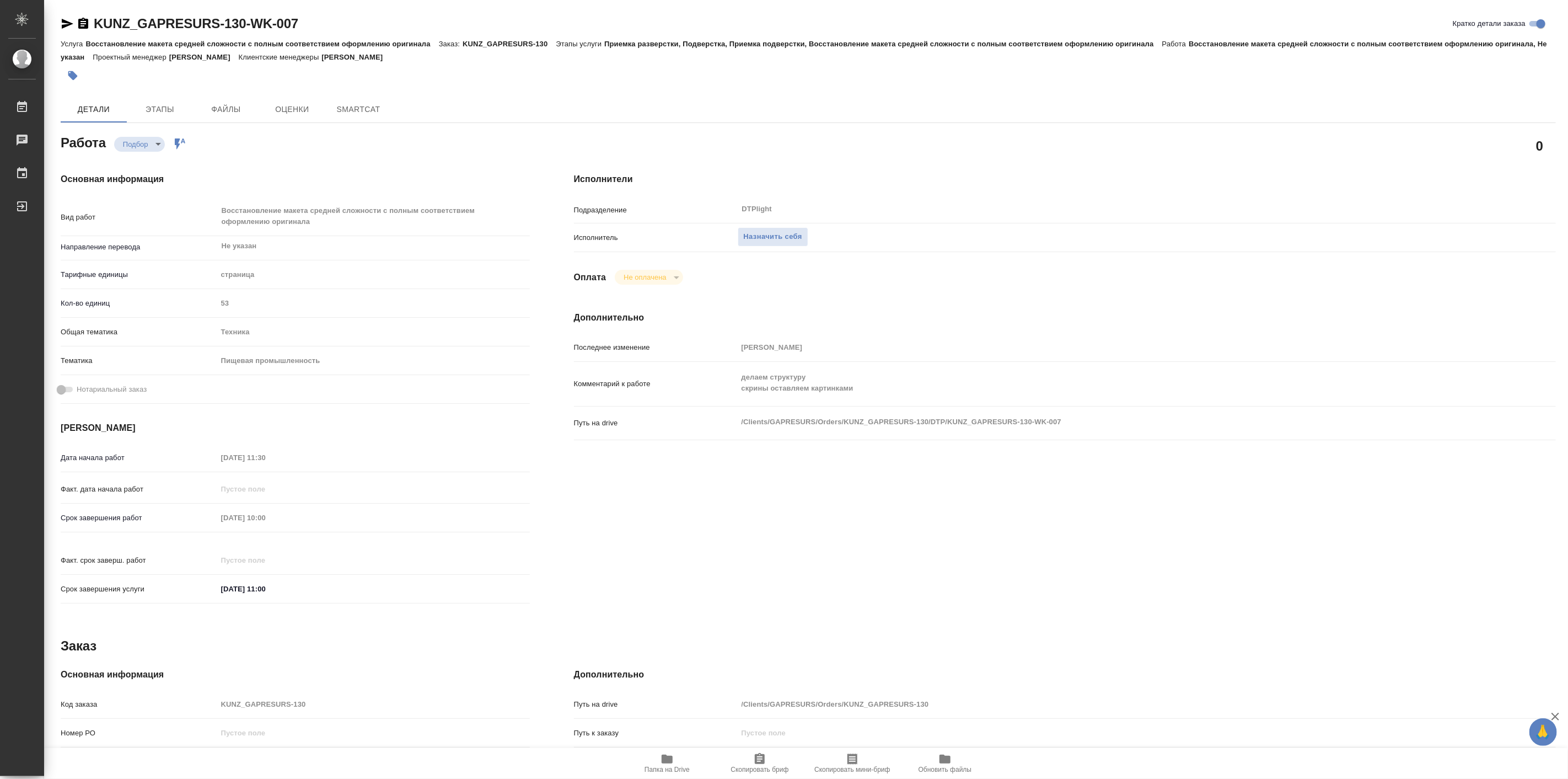
type textarea "x"
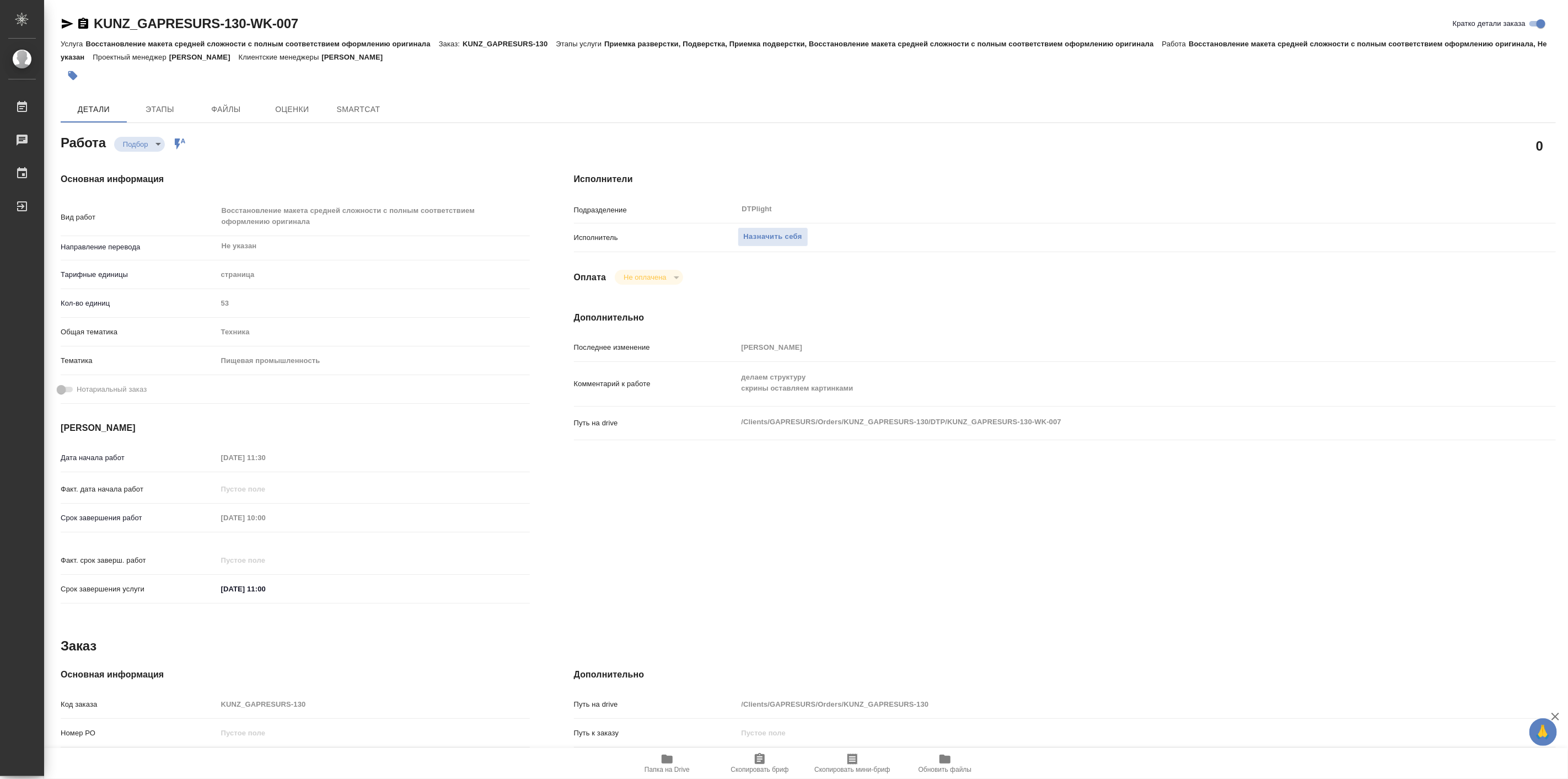
click at [668, 760] on icon "button" at bounding box center [667, 759] width 11 height 9
type textarea "x"
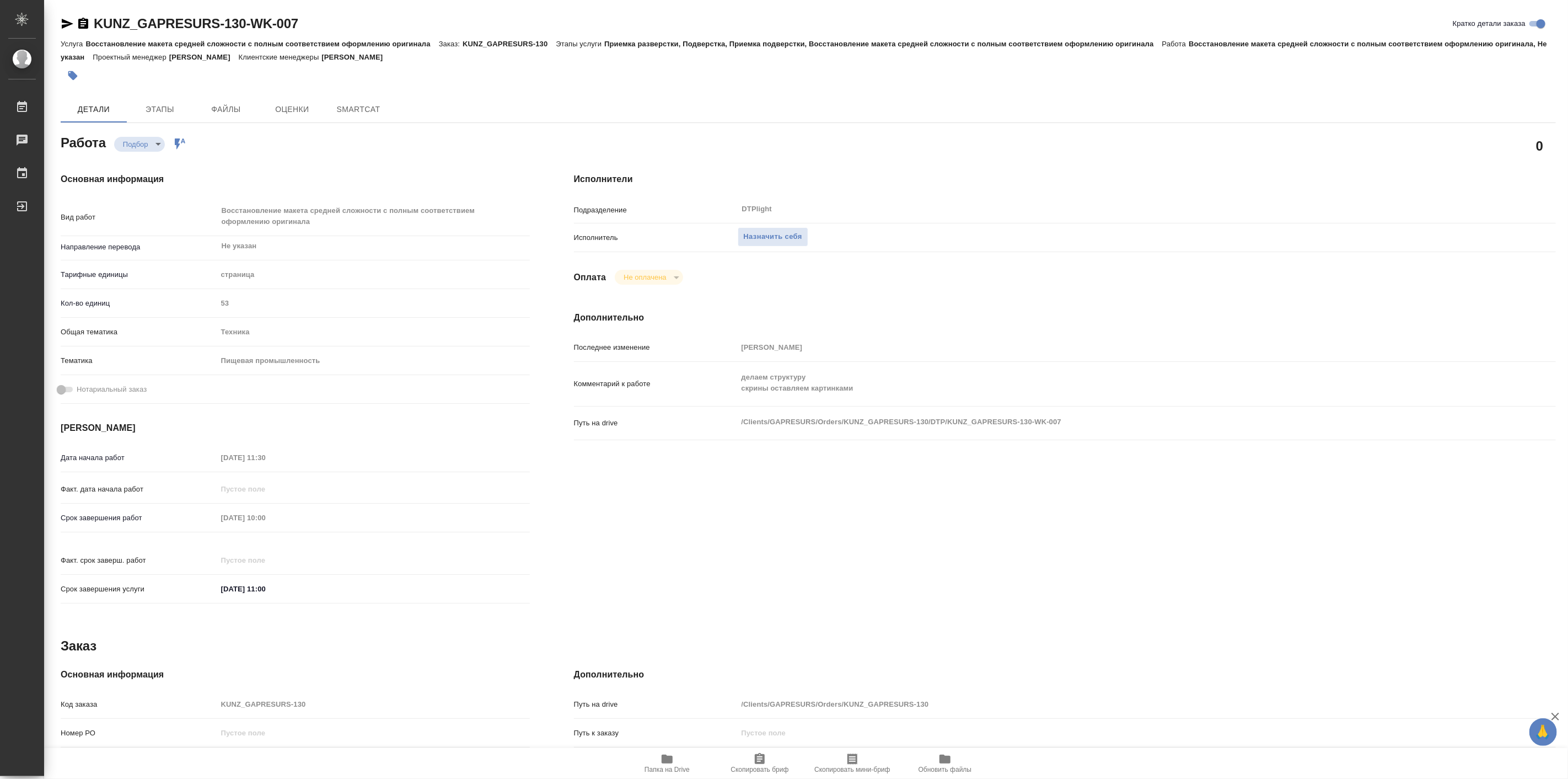
type textarea "x"
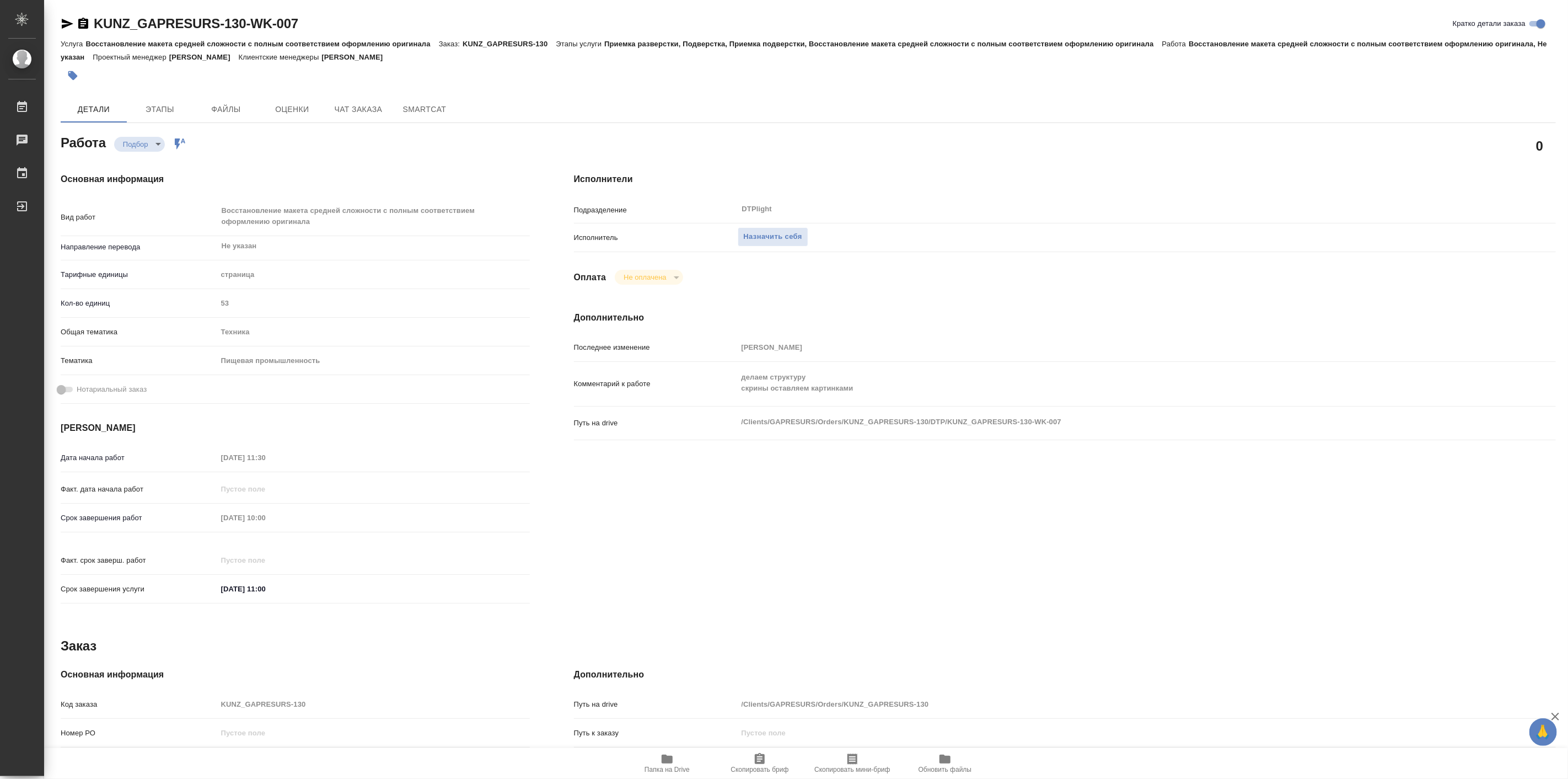
type textarea "x"
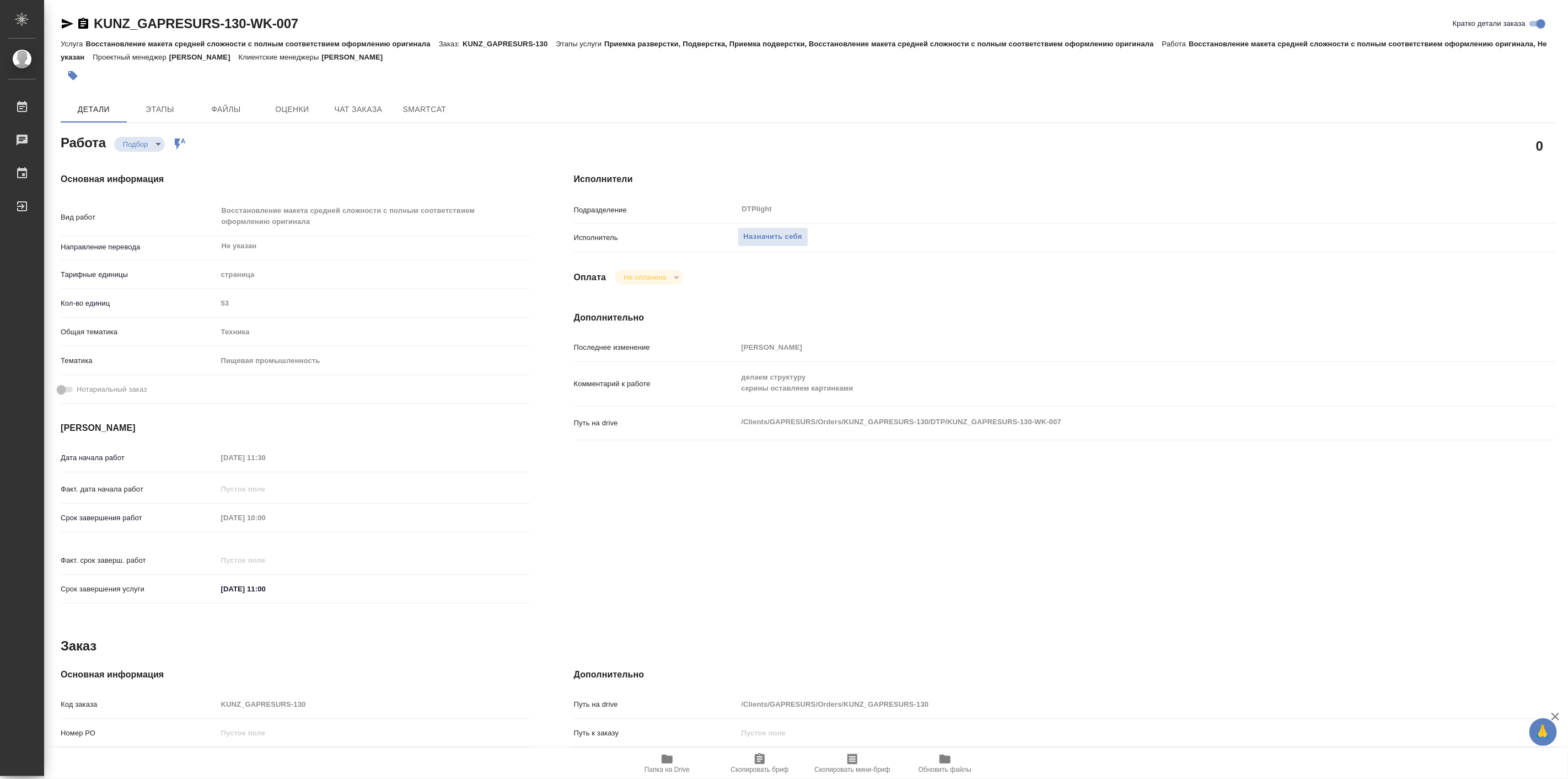
type textarea "x"
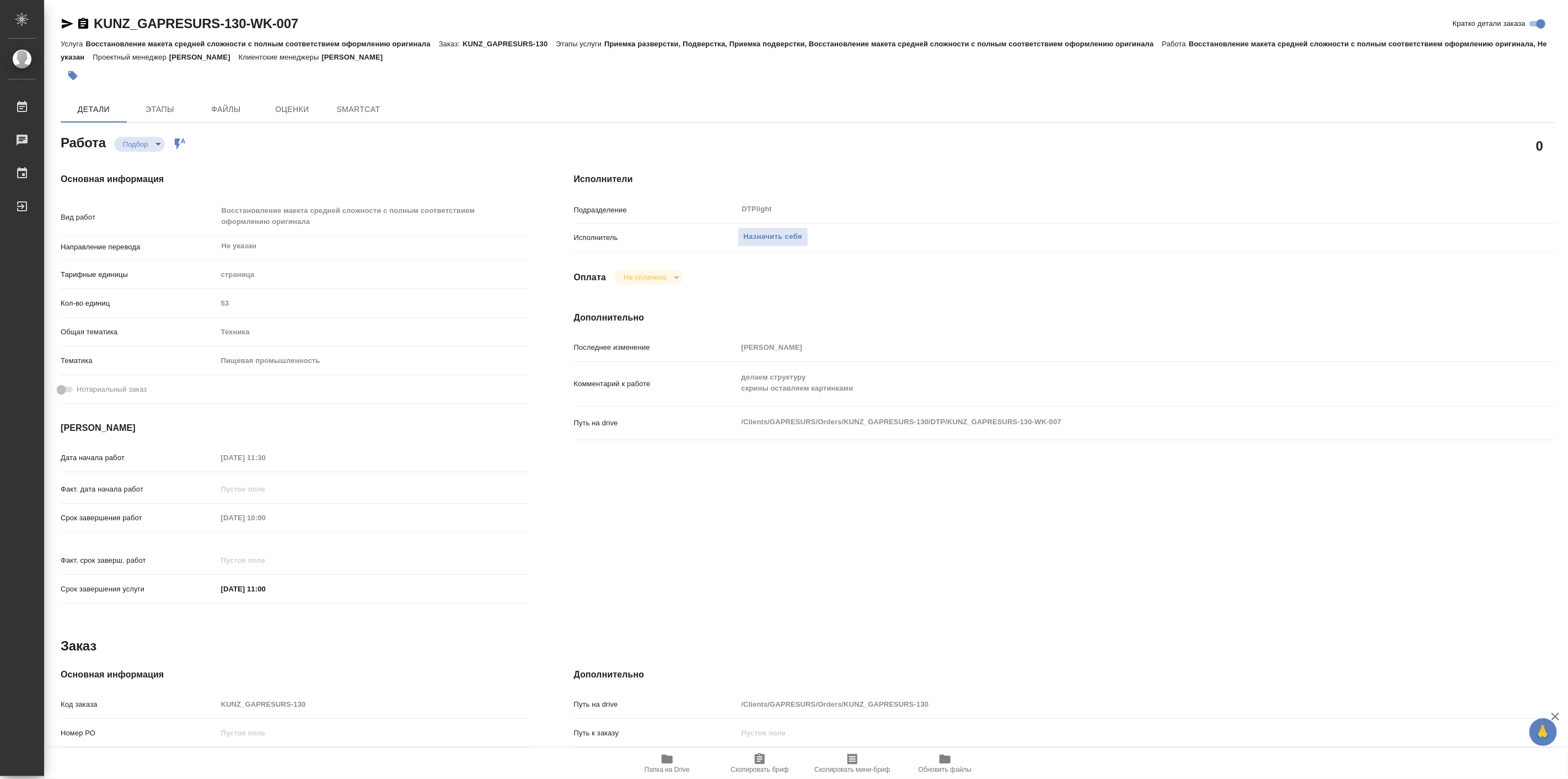
type textarea "x"
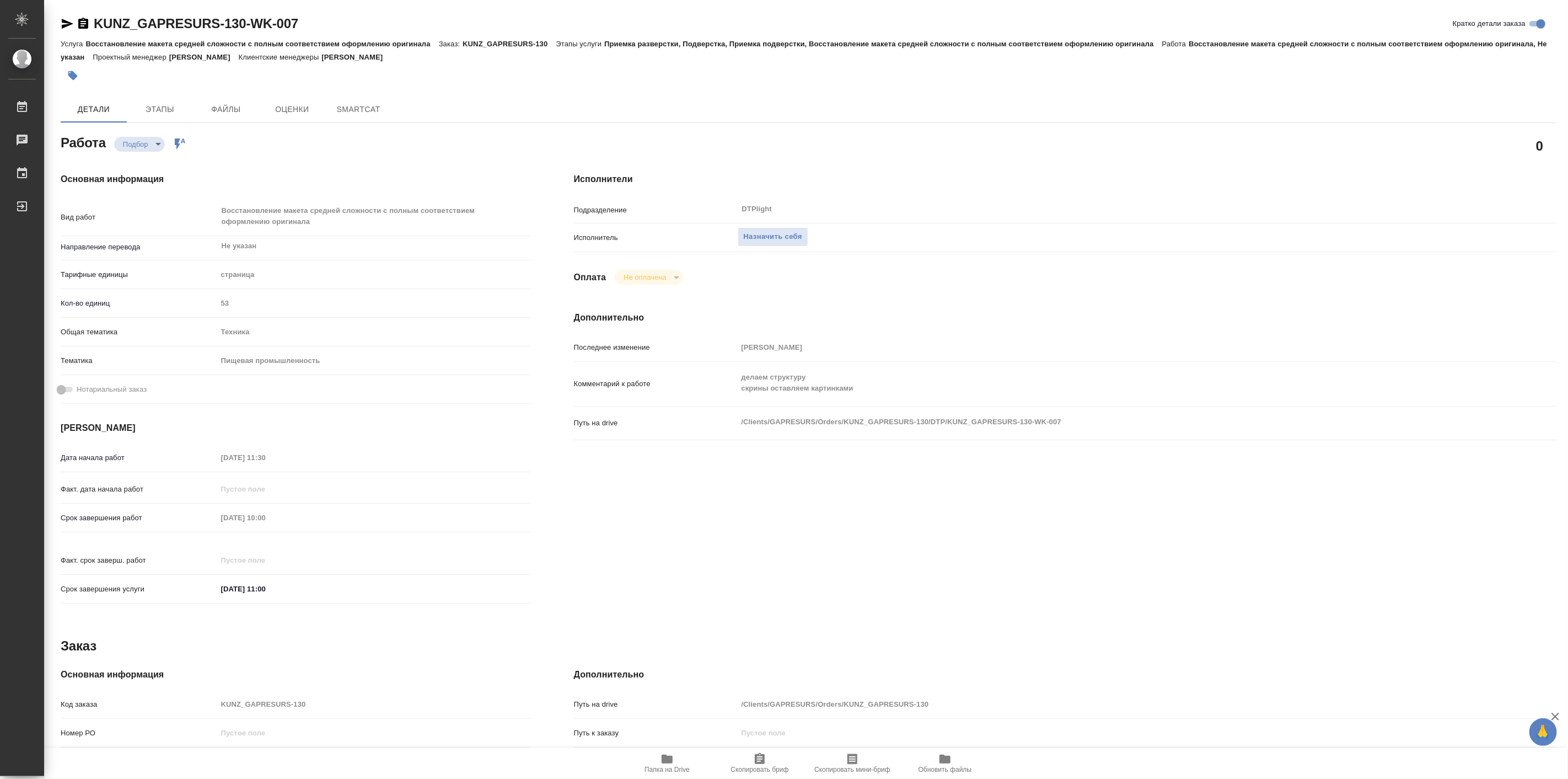
type textarea "x"
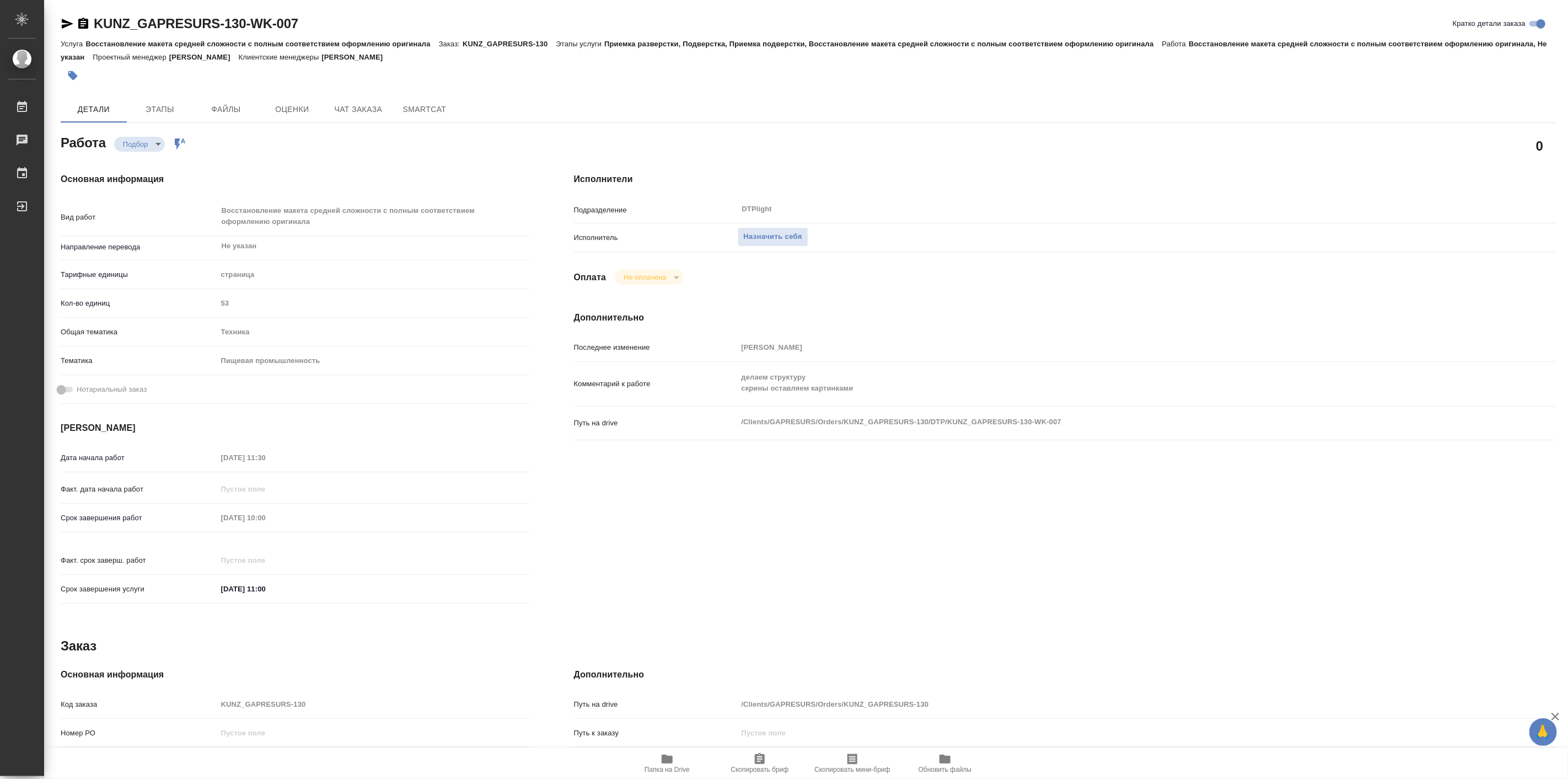
type textarea "x"
drag, startPoint x: 800, startPoint y: 96, endPoint x: 733, endPoint y: 97, distance: 67.0
click at [800, 96] on div "Детали Этапы Файлы Оценки Чат заказа SmartCat" at bounding box center [808, 109] width 1495 height 26
type textarea "x"
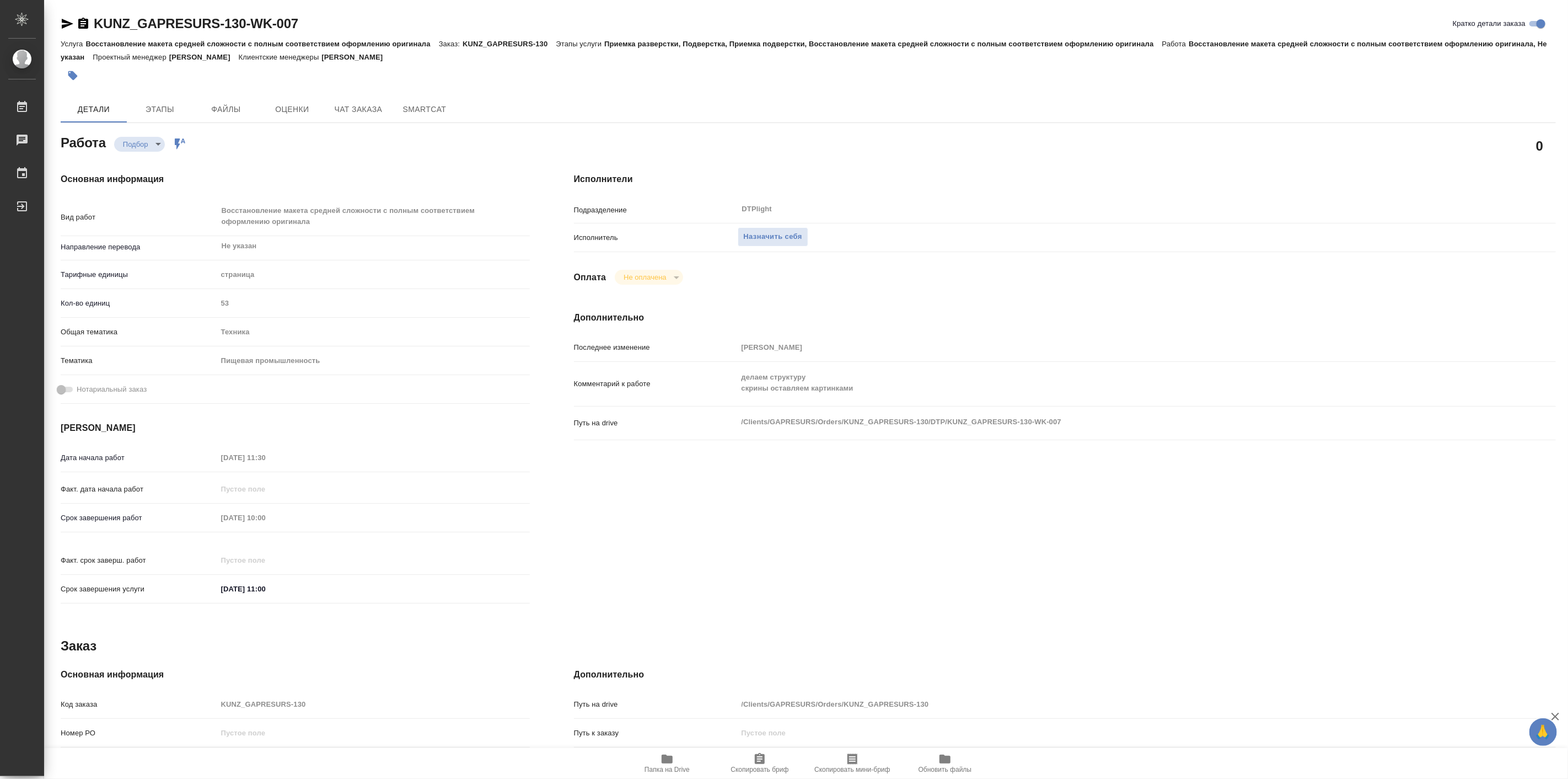
type textarea "x"
click at [63, 21] on icon "button" at bounding box center [67, 24] width 12 height 10
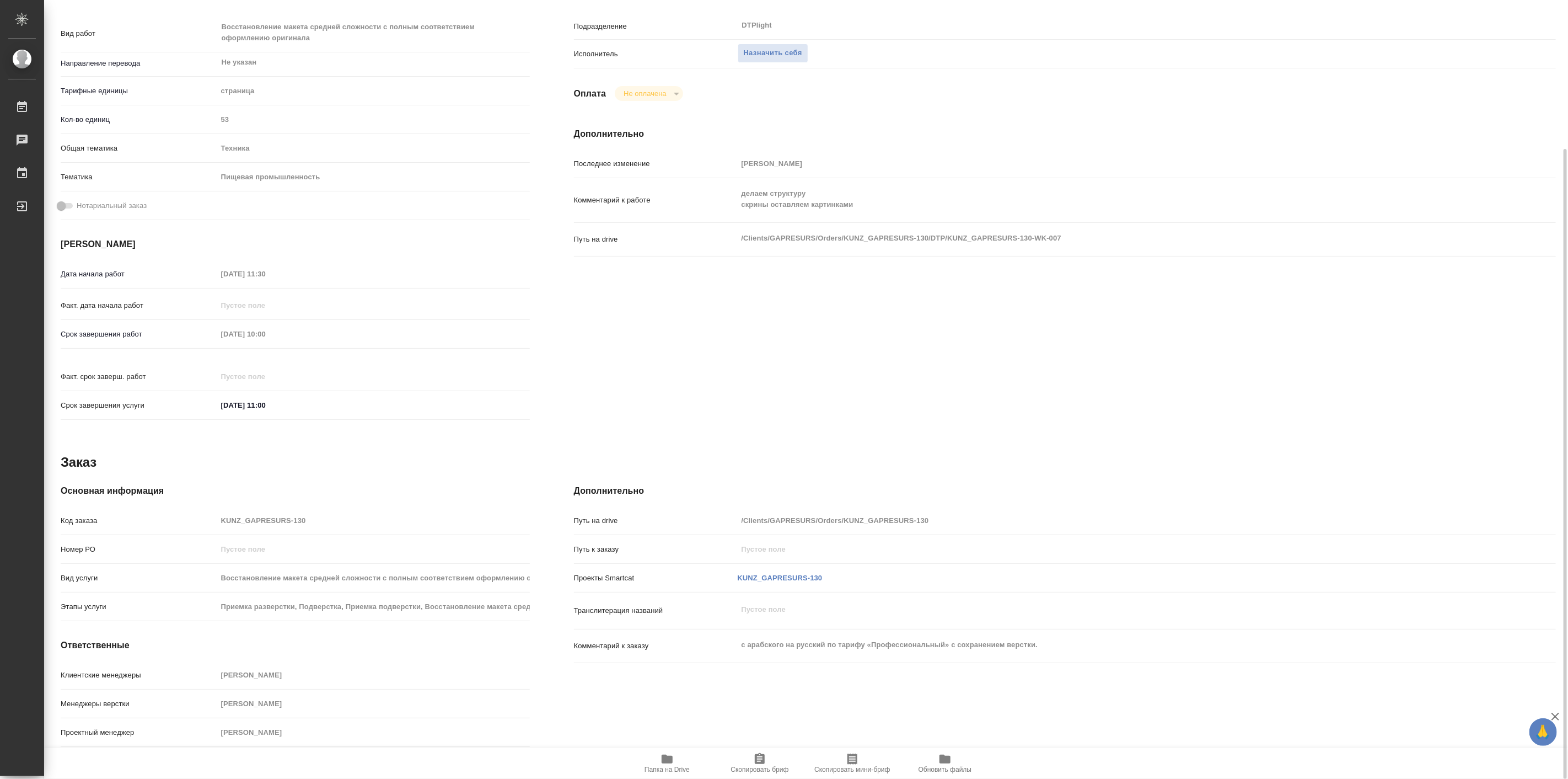
click at [564, 303] on div "Исполнители Подразделение DTPlight ​ Исполнитель Назначить себя Оплата Не оплач…" at bounding box center [1065, 208] width 1026 height 482
click at [550, 336] on div "Основная информация Вид работ Восстановление макета средней сложности с полным …" at bounding box center [295, 208] width 513 height 482
click at [864, 644] on div "Комментарий к заказу с арабского на русский по тарифу «Профессиональный» с сохр…" at bounding box center [1065, 646] width 982 height 24
click at [204, 465] on div "Основная информация Код заказа KUNZ_GAPRESURS-130 Номер РО Вид услуги Восстанов…" at bounding box center [295, 618] width 513 height 311
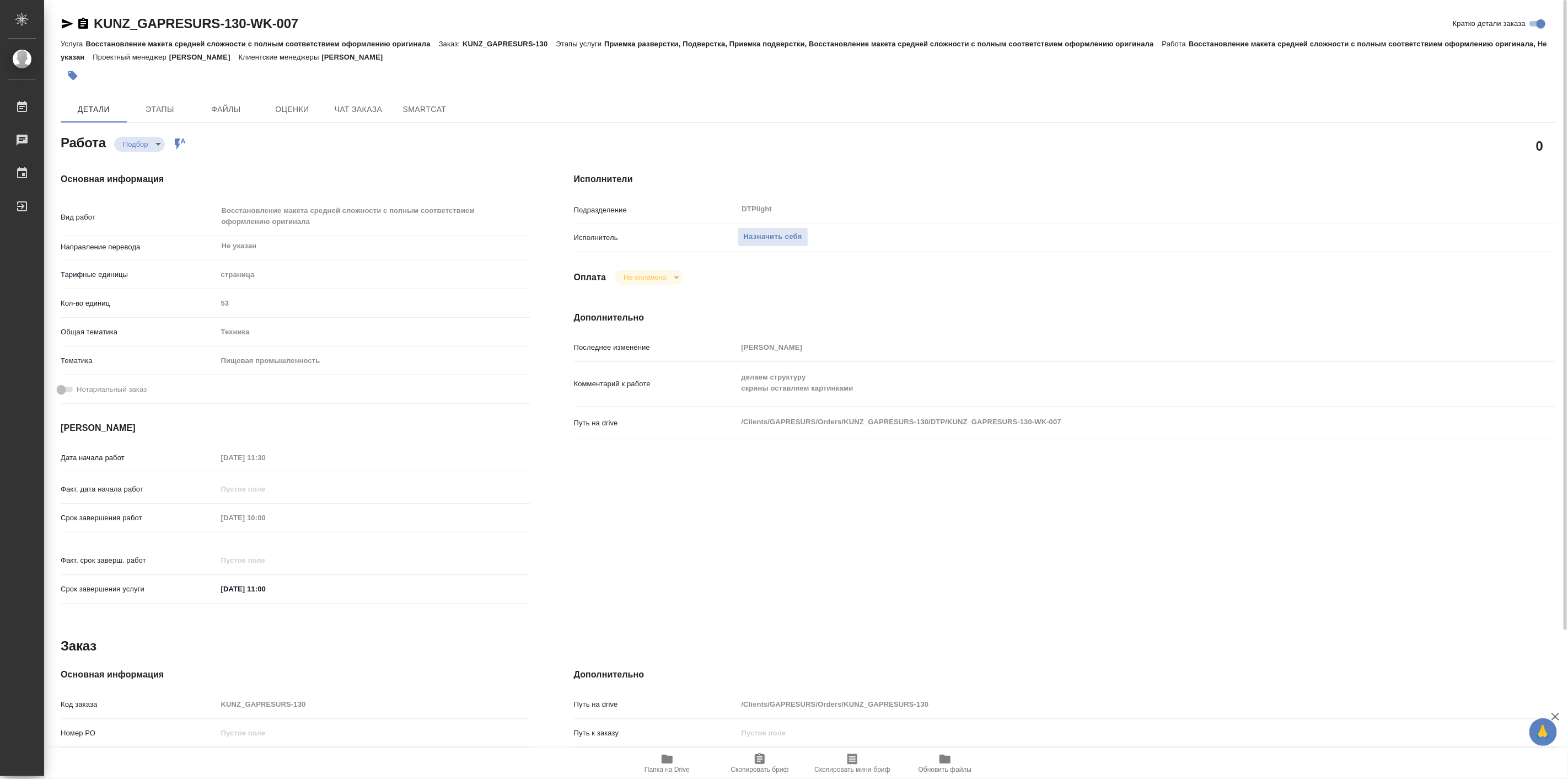
click at [548, 147] on div "Работа Подбор recruiting Работа включена в последовательность" at bounding box center [295, 146] width 513 height 72
click at [61, 30] on icon "button" at bounding box center [68, 24] width 13 height 13
click at [377, 113] on span "Чат заказа" at bounding box center [358, 109] width 53 height 14
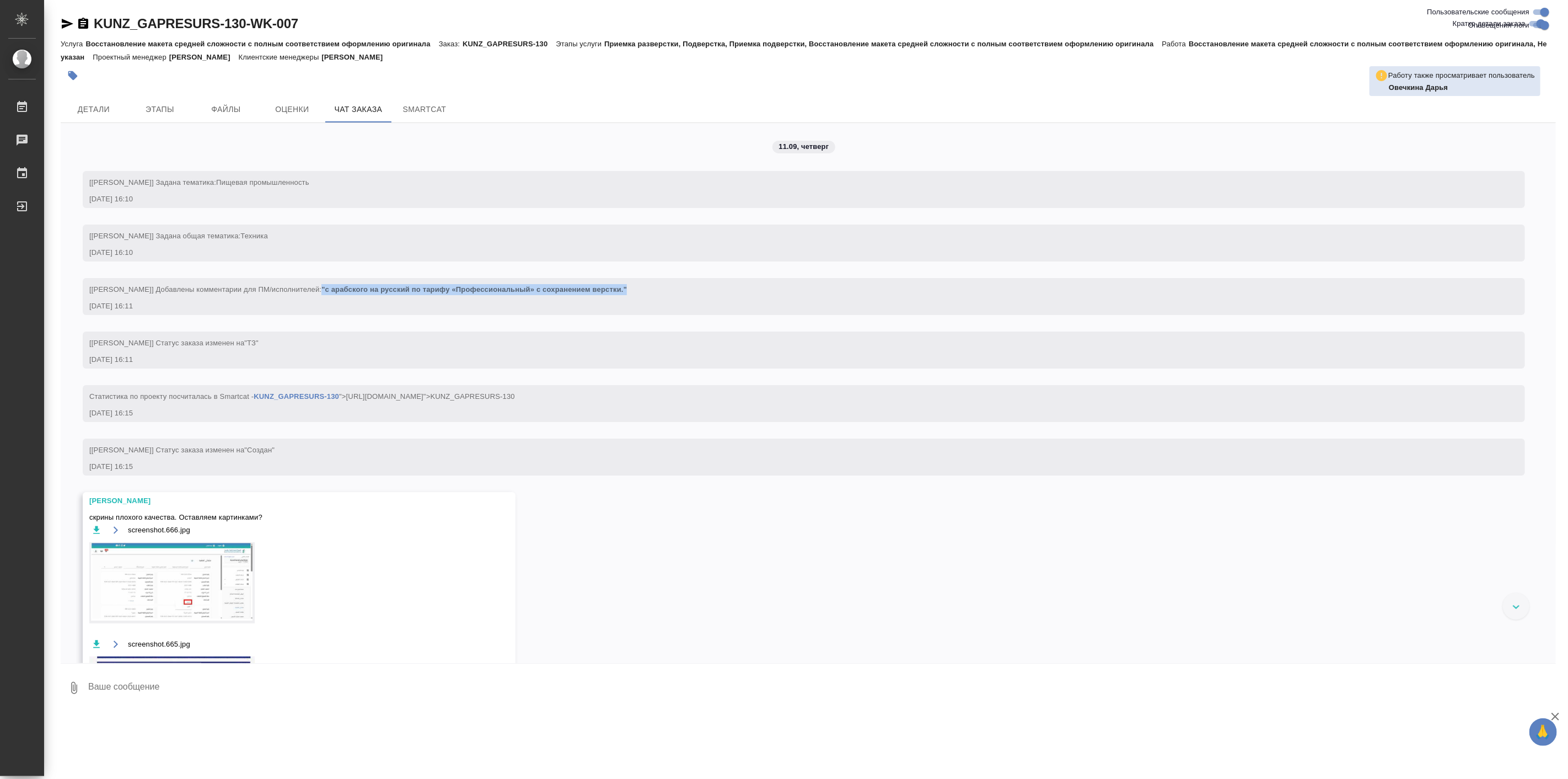
drag, startPoint x: 629, startPoint y: 293, endPoint x: 334, endPoint y: 289, distance: 295.0
click at [334, 289] on div "[Веселова Юлия] Добавлены комментарии для ПМ/исполнителей: "с арабского на русс…" at bounding box center [788, 288] width 1397 height 14
copy span ""с арабского на русский по тарифу «Профессиональный» с сохранением верстки.""
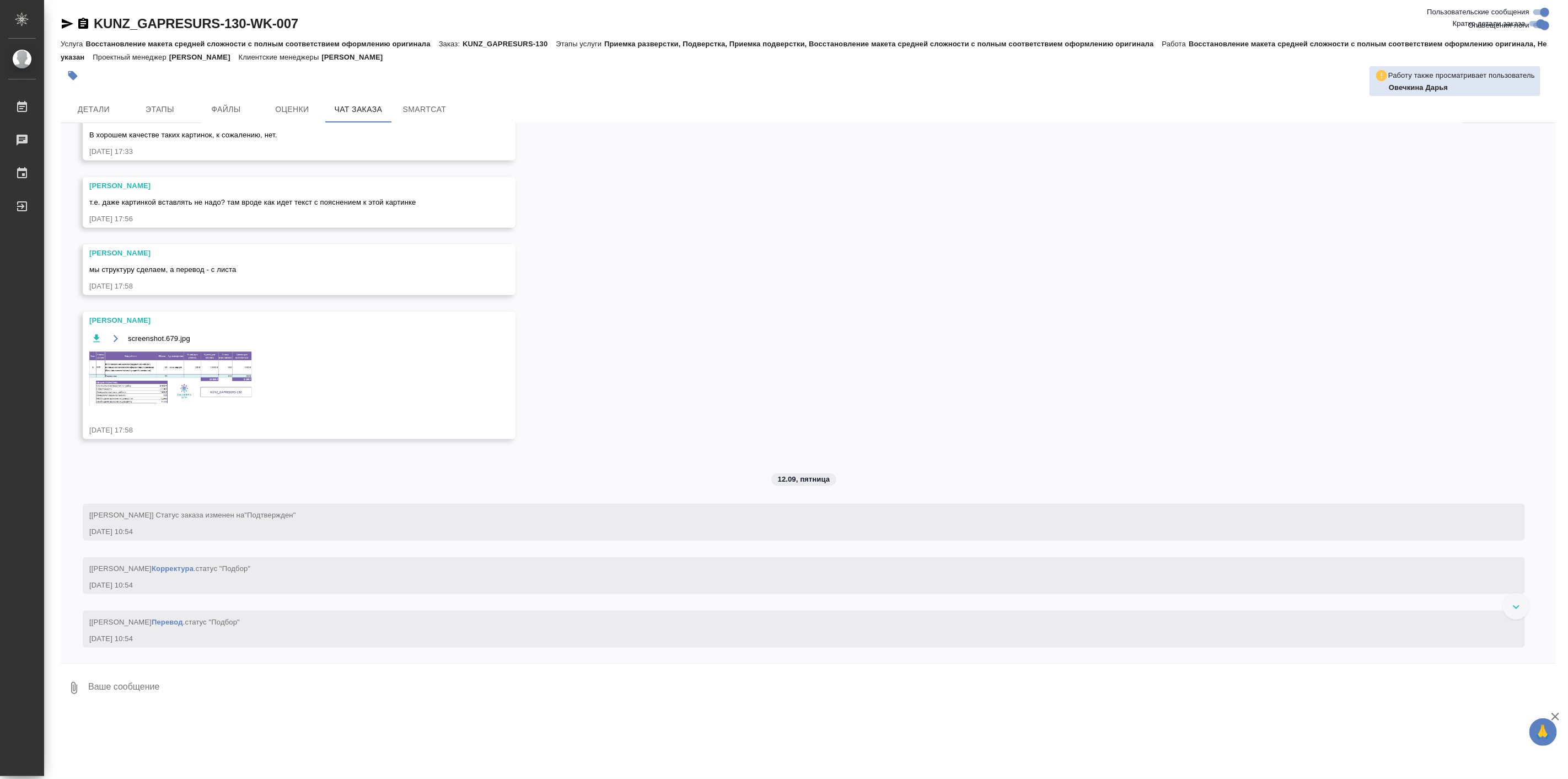
scroll to position [919, 0]
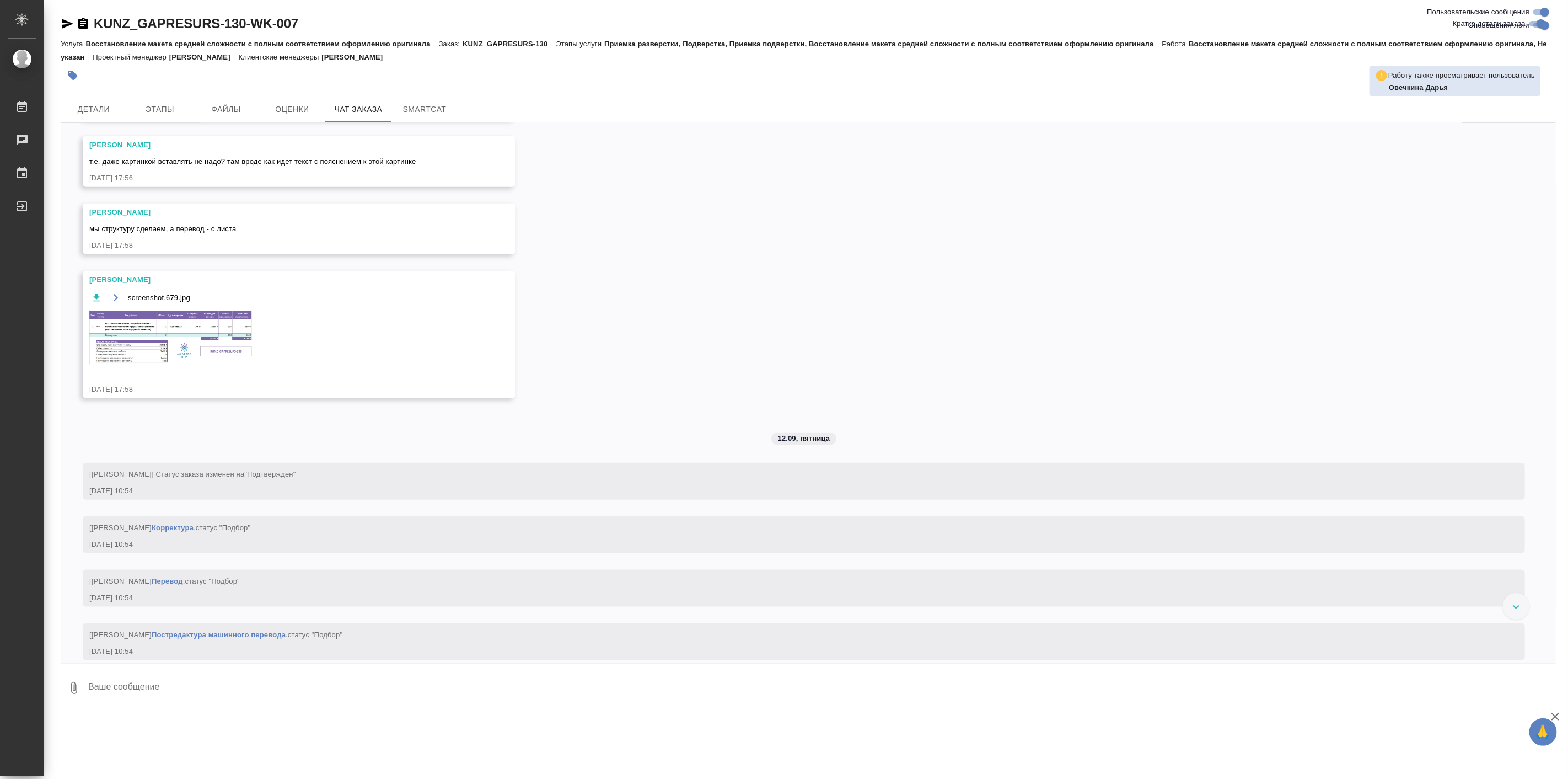
click at [245, 334] on img at bounding box center [172, 337] width 166 height 55
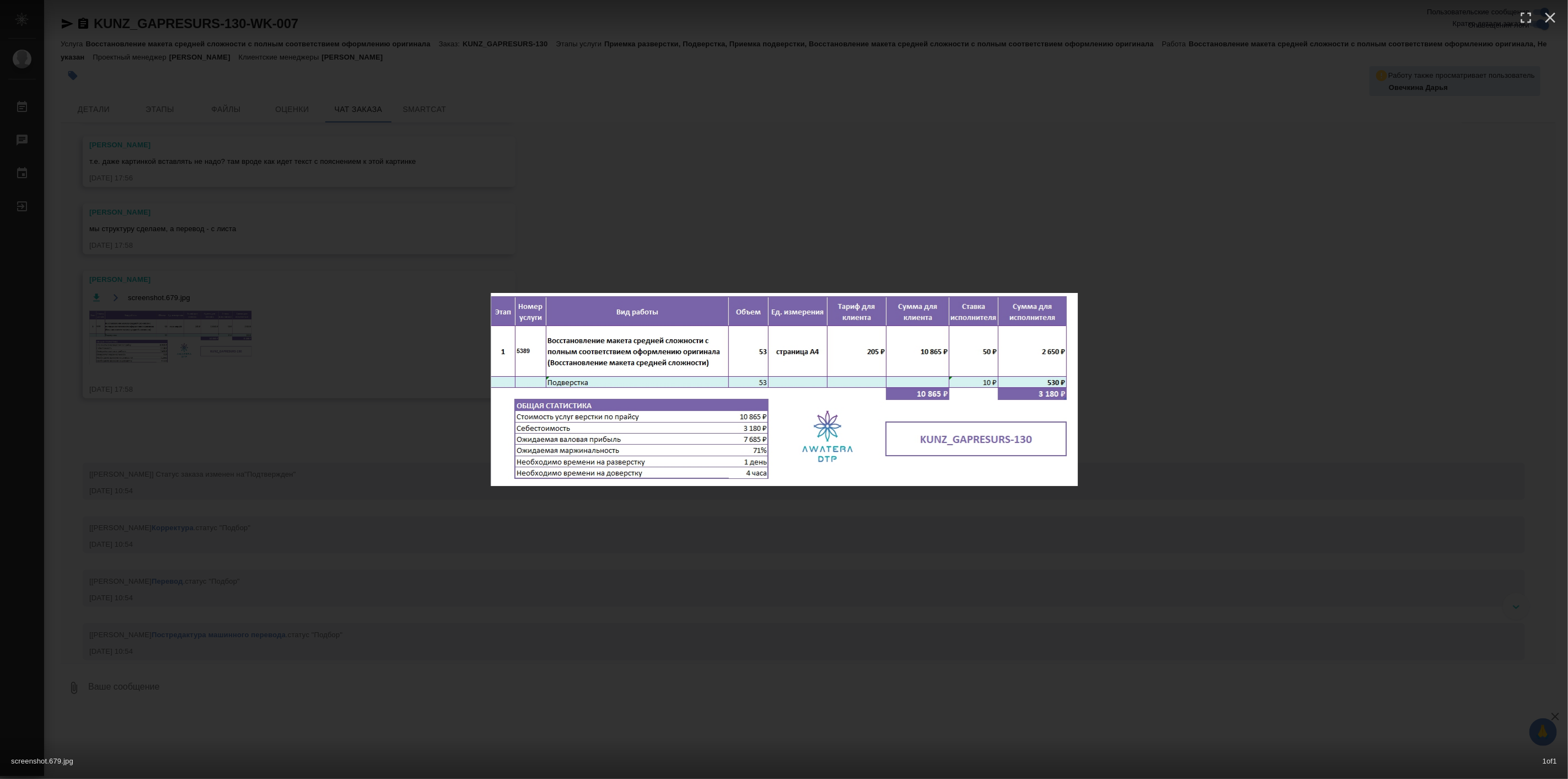
click at [867, 564] on div "screenshot.679.jpg 1 of 1" at bounding box center [784, 389] width 1568 height 779
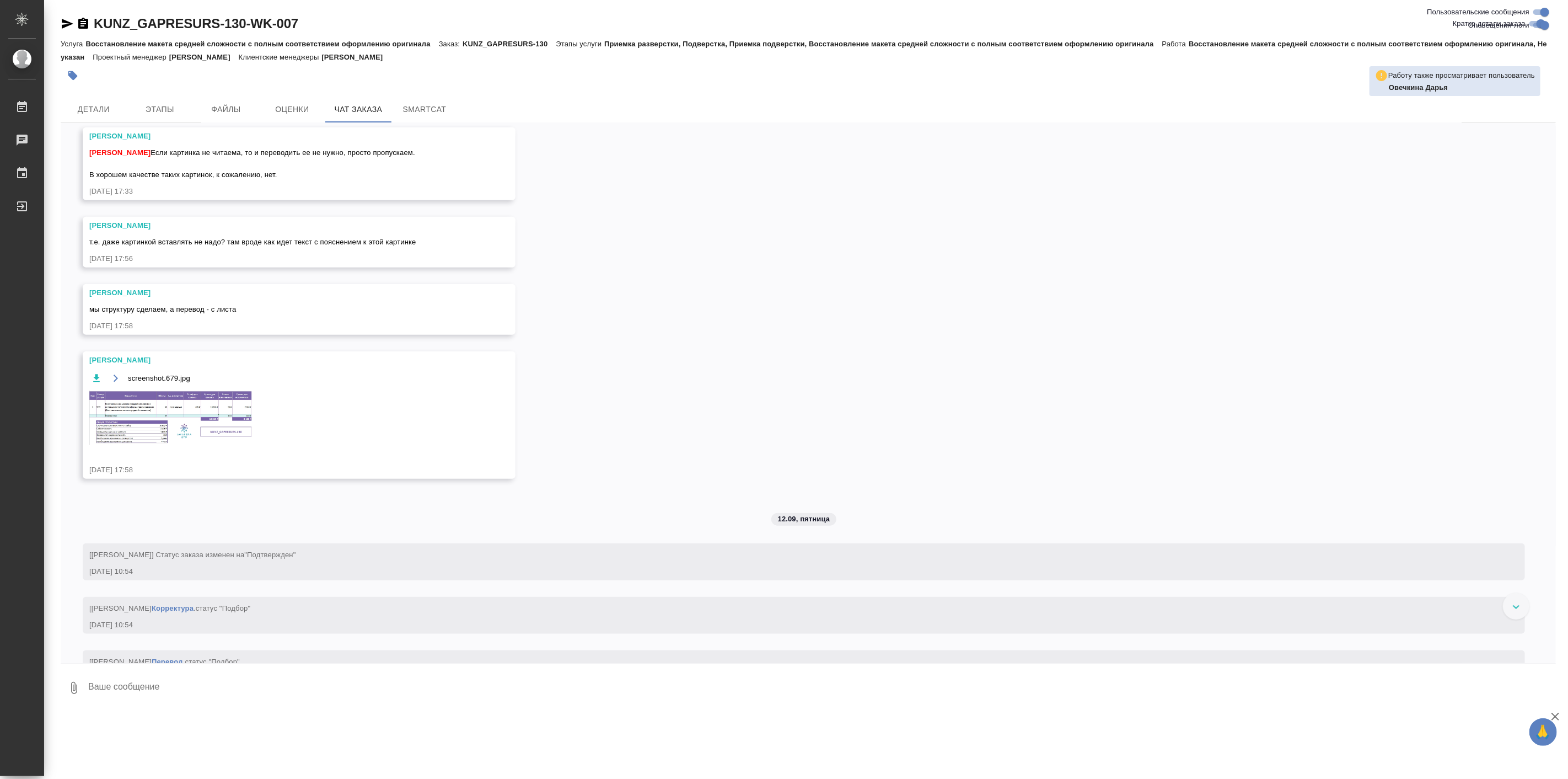
scroll to position [510, 0]
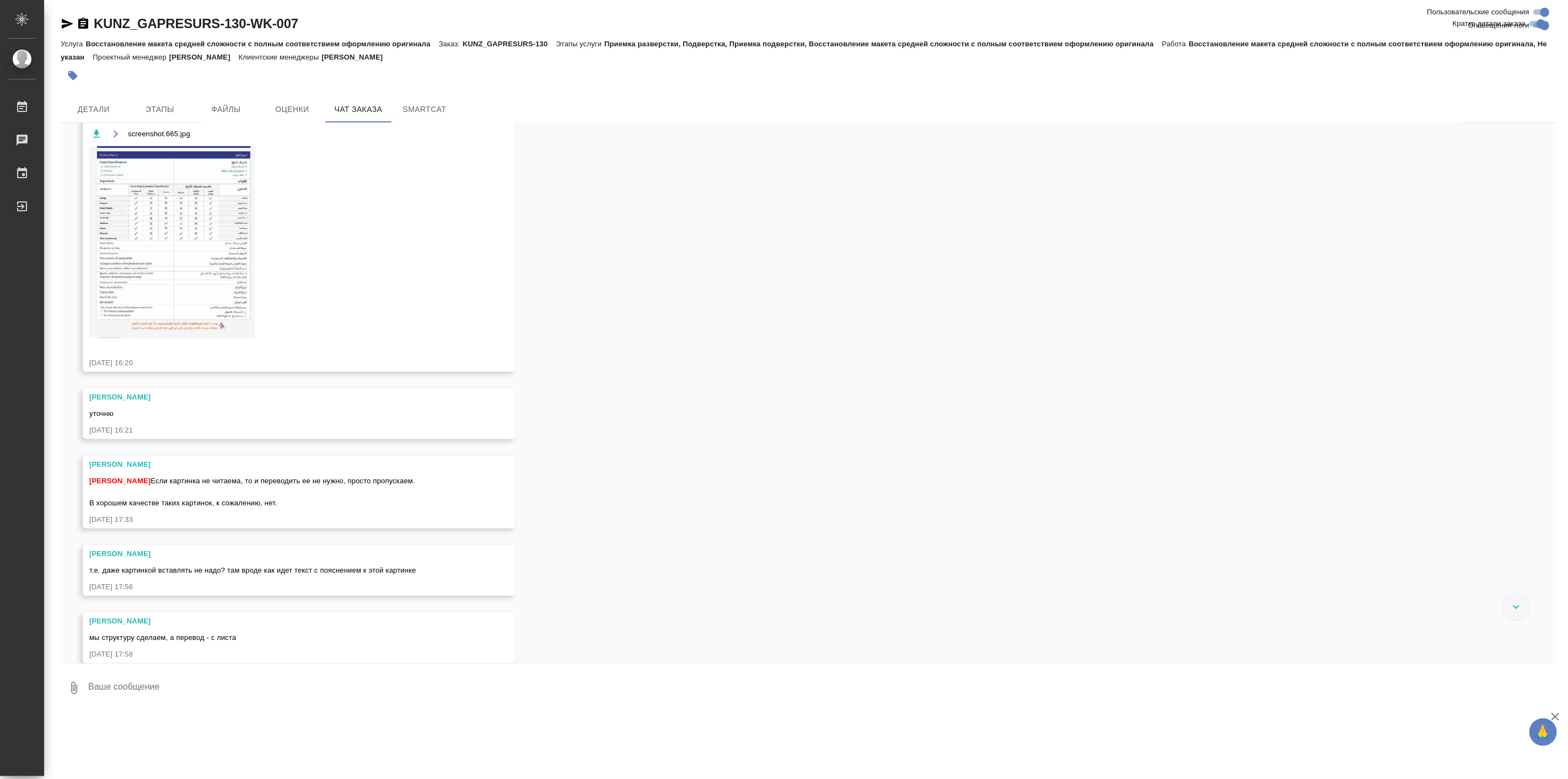
click at [572, 526] on div "11.09, четверг [Веселова Юлия] Задана тематика: Пищевая промышленность 11.09.25…" at bounding box center [808, 393] width 1495 height 540
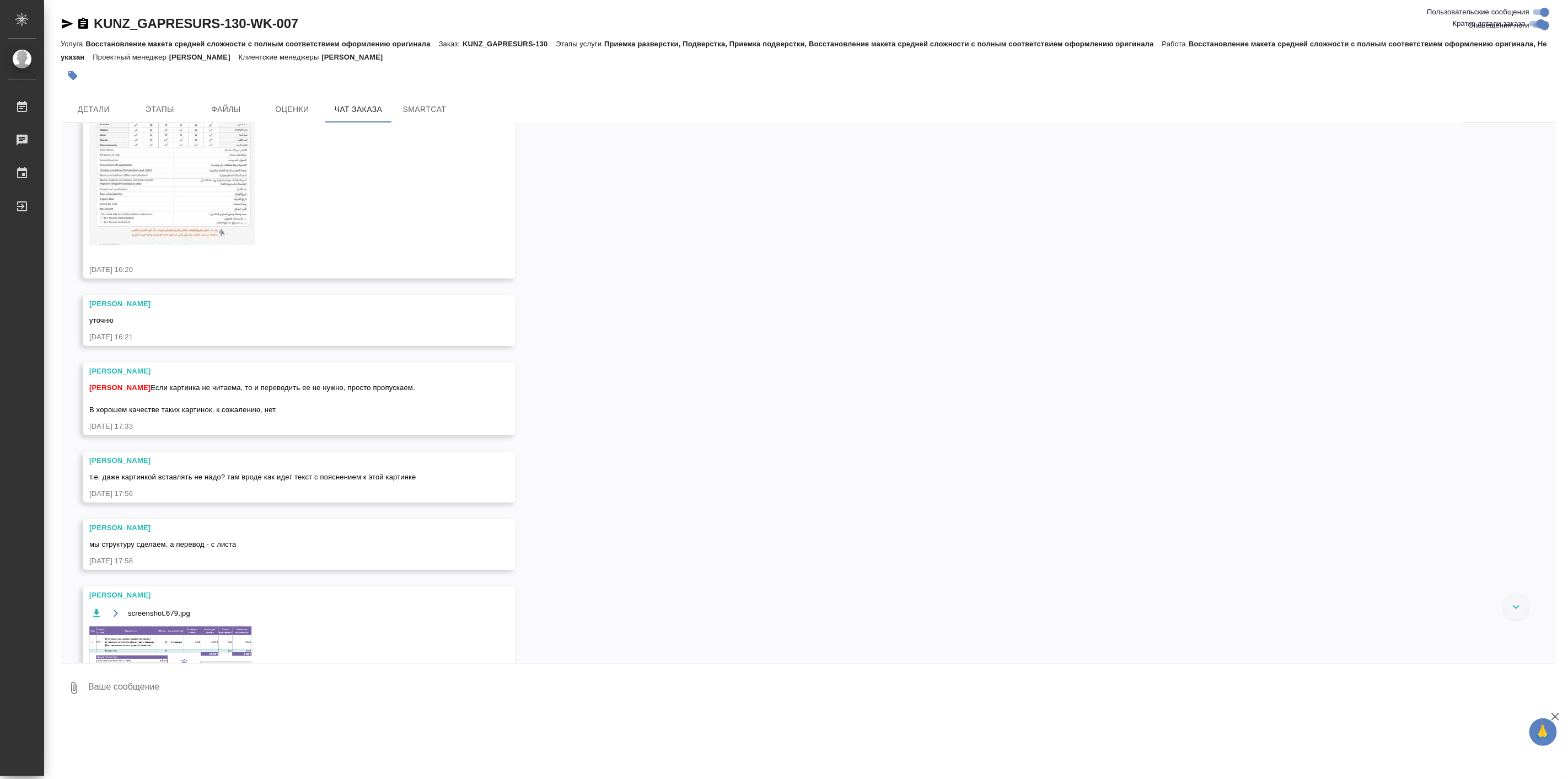
scroll to position [613, 0]
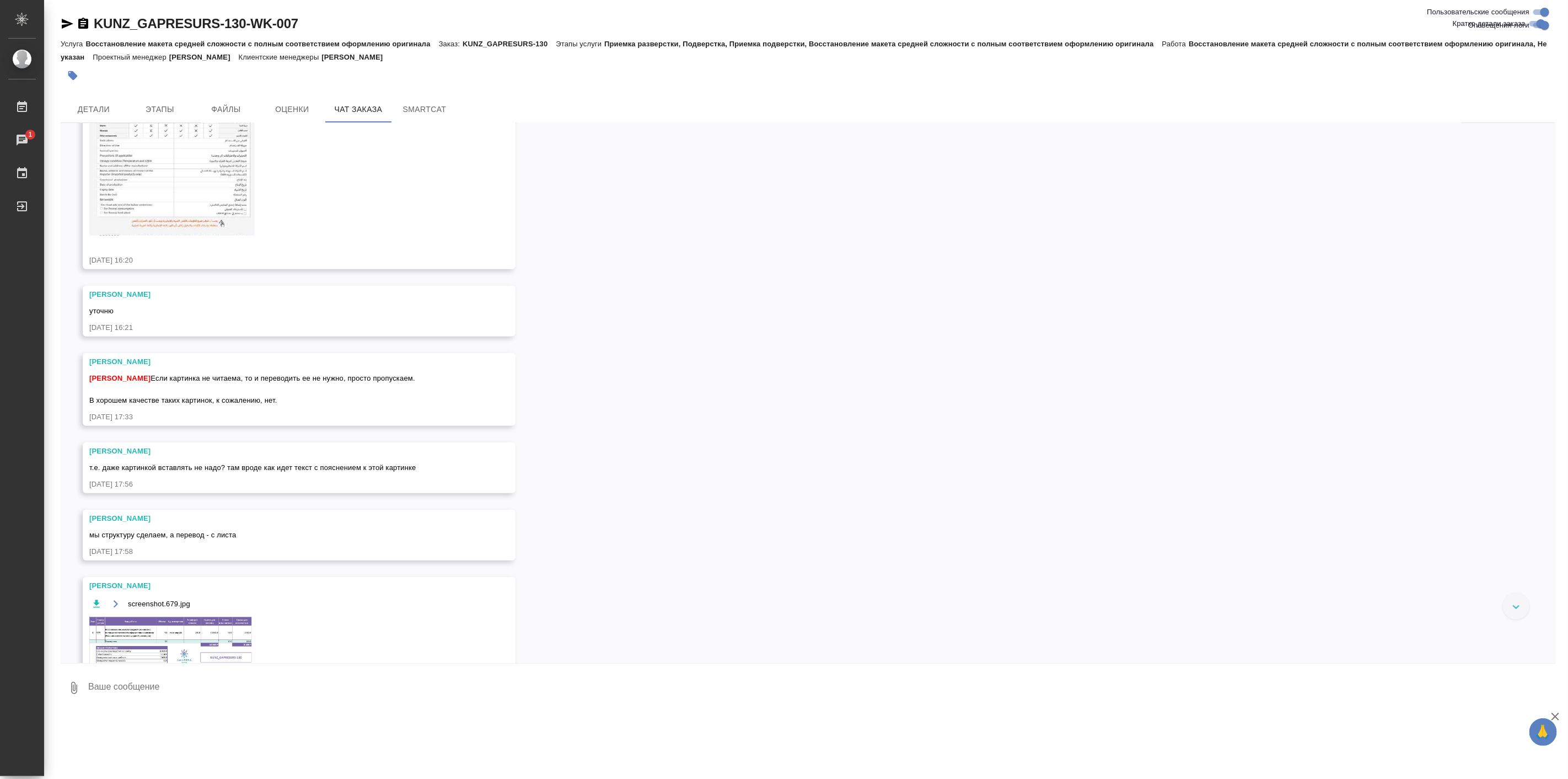
drag, startPoint x: 436, startPoint y: 700, endPoint x: 418, endPoint y: 719, distance: 26.2
click at [436, 700] on textarea at bounding box center [821, 688] width 1469 height 38
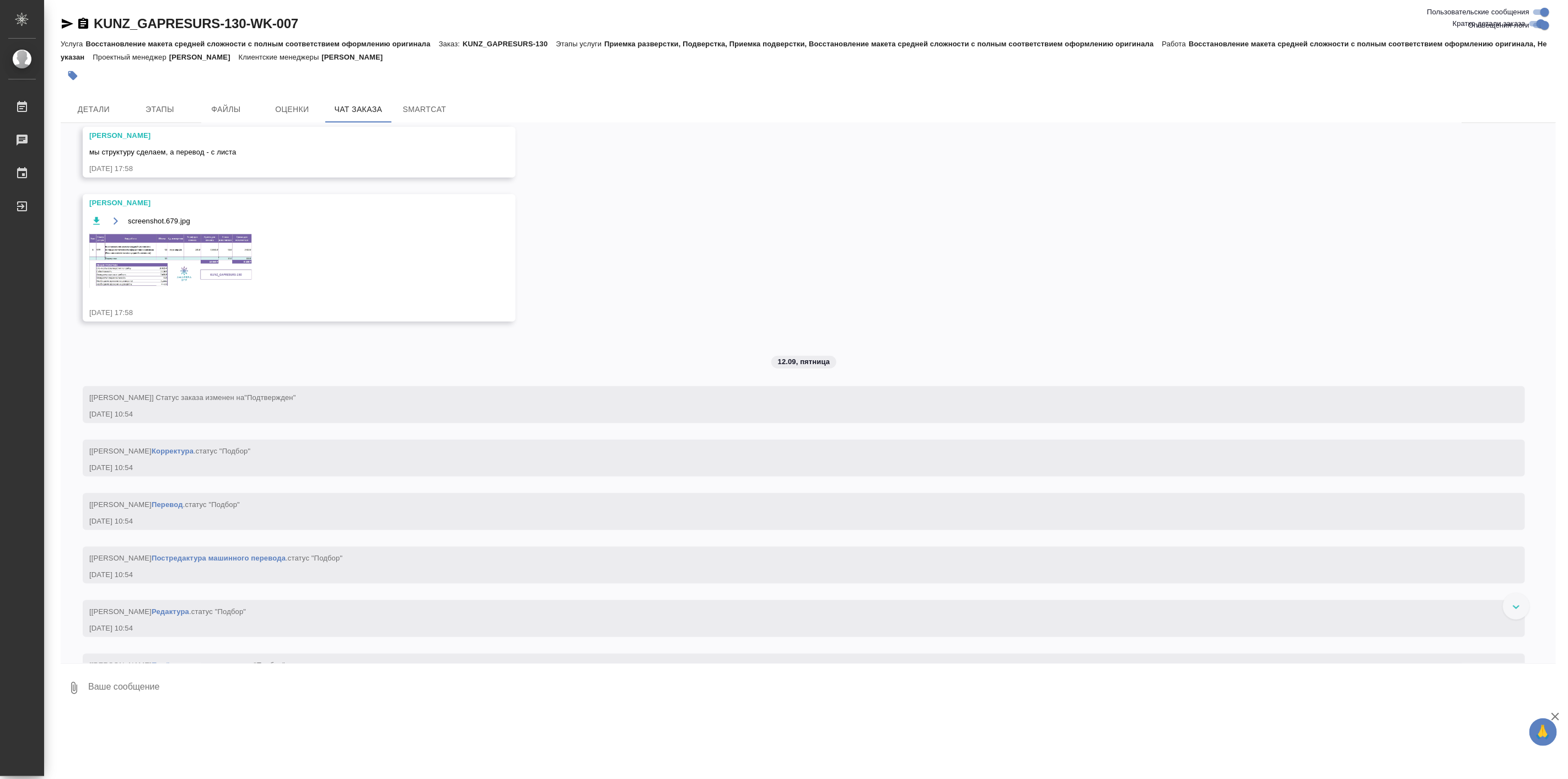
scroll to position [1021, 0]
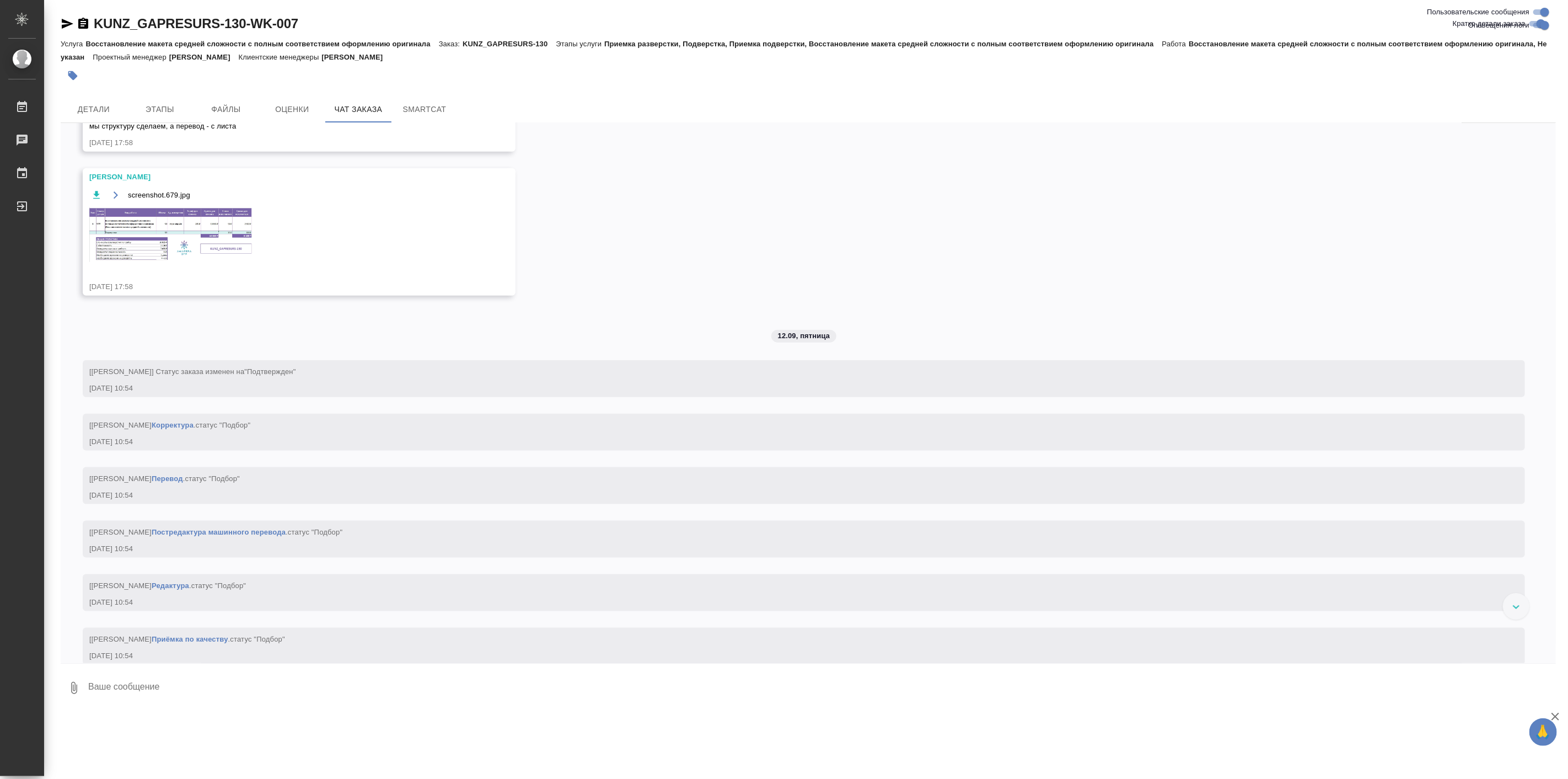
click at [223, 225] on img at bounding box center [172, 235] width 166 height 55
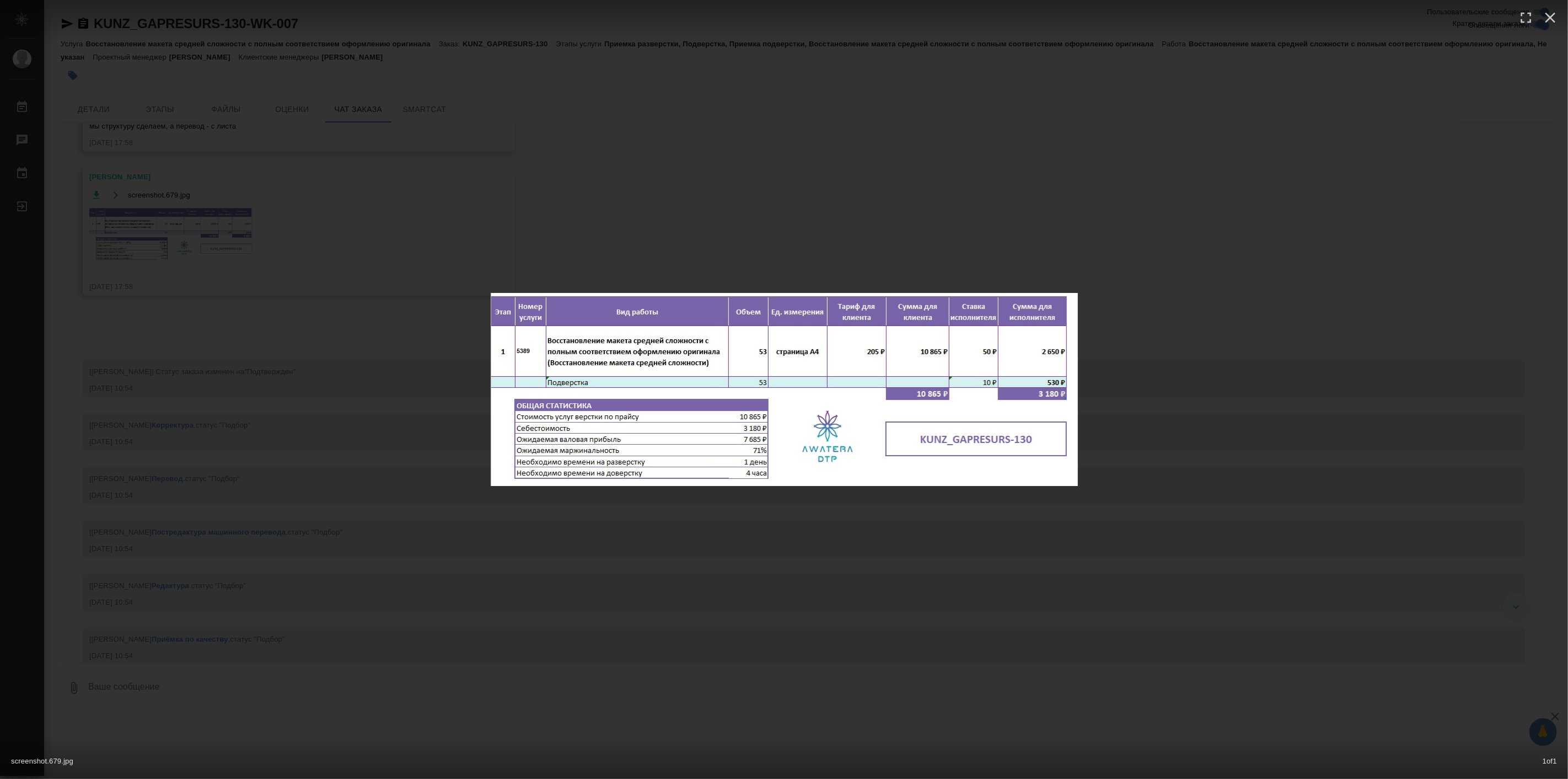
click at [910, 548] on div "screenshot.679.jpg 1 of 1" at bounding box center [784, 389] width 1568 height 779
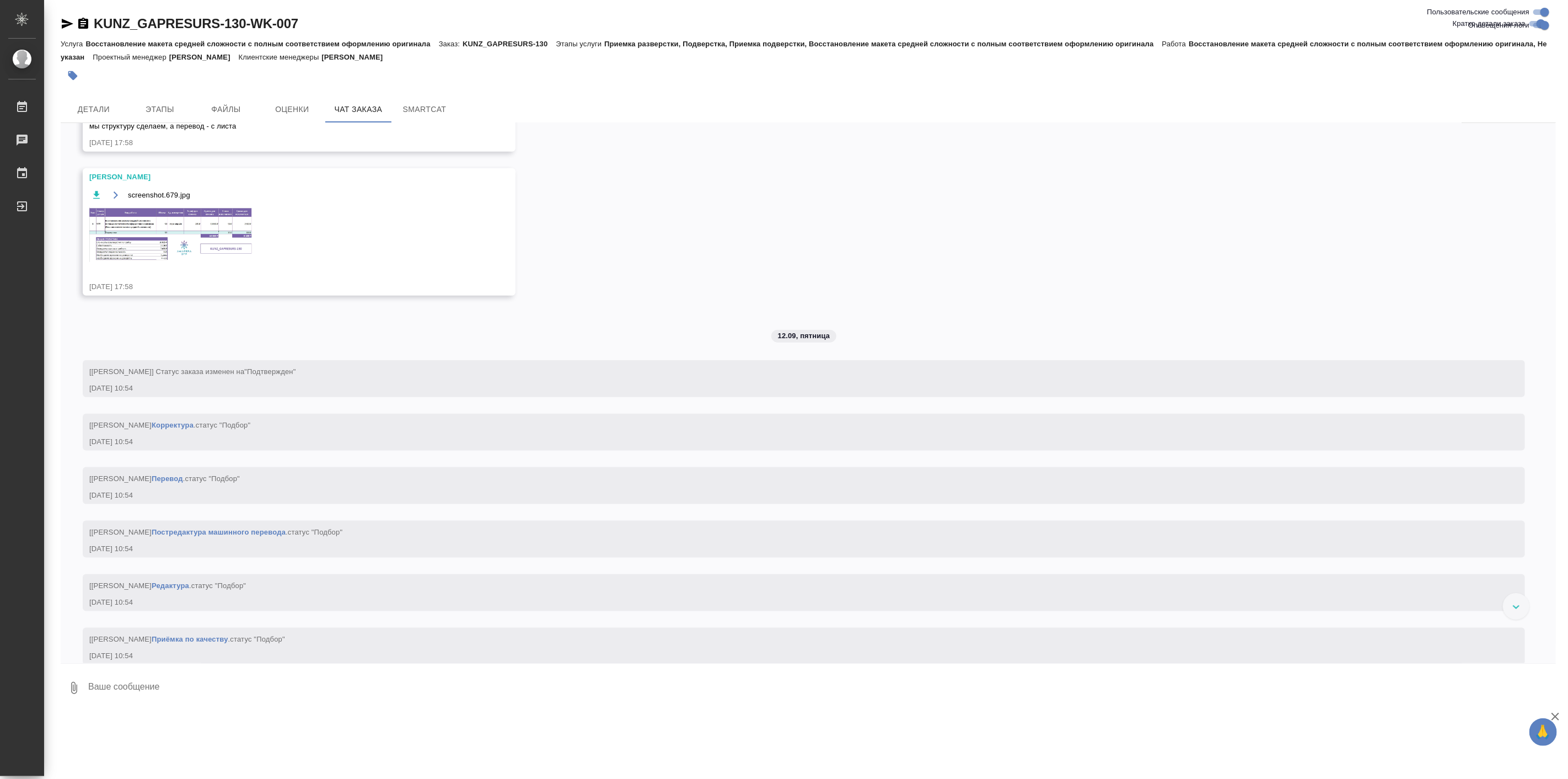
scroll to position [715, 0]
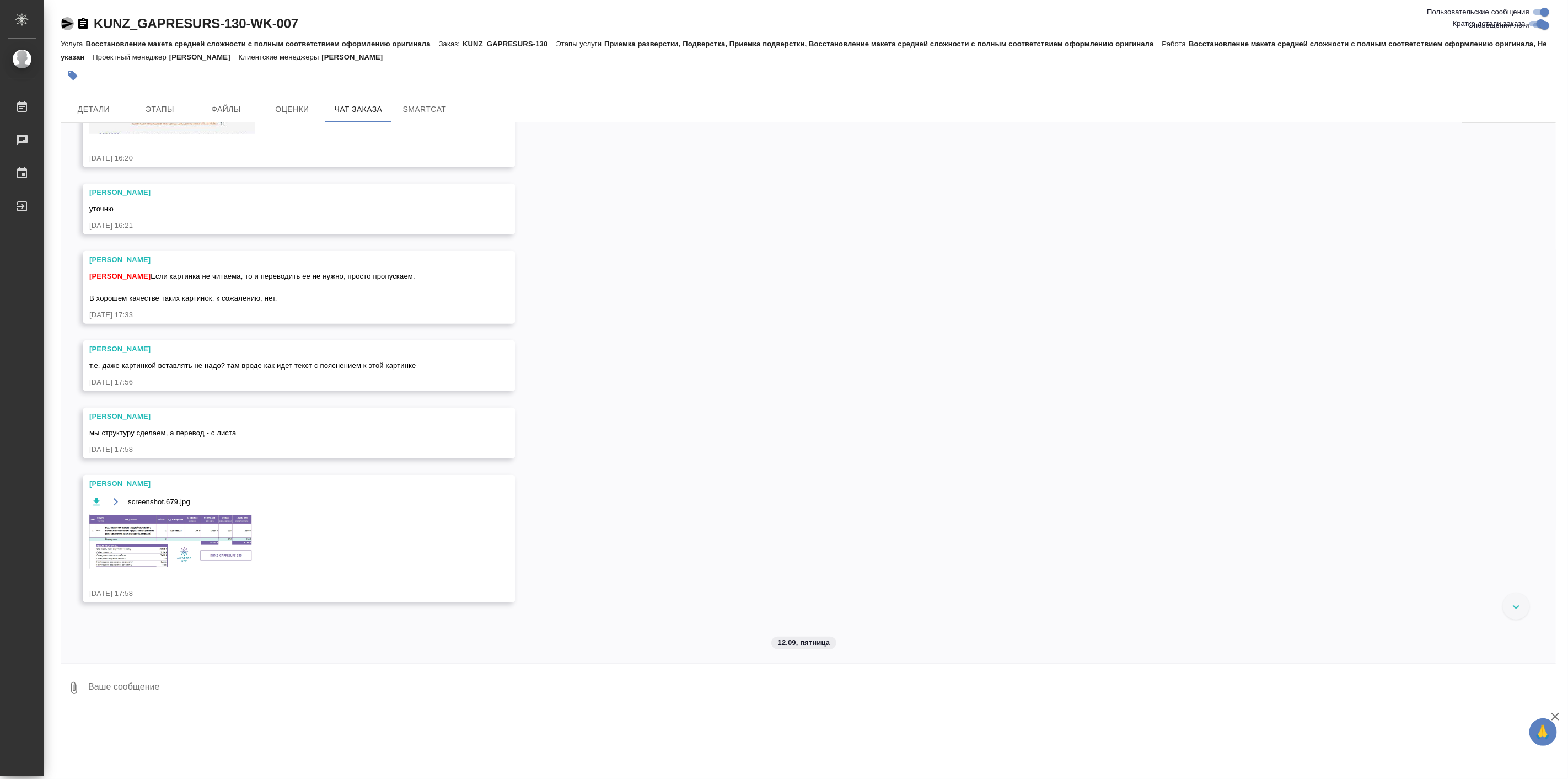
click at [68, 21] on icon "button" at bounding box center [68, 24] width 13 height 13
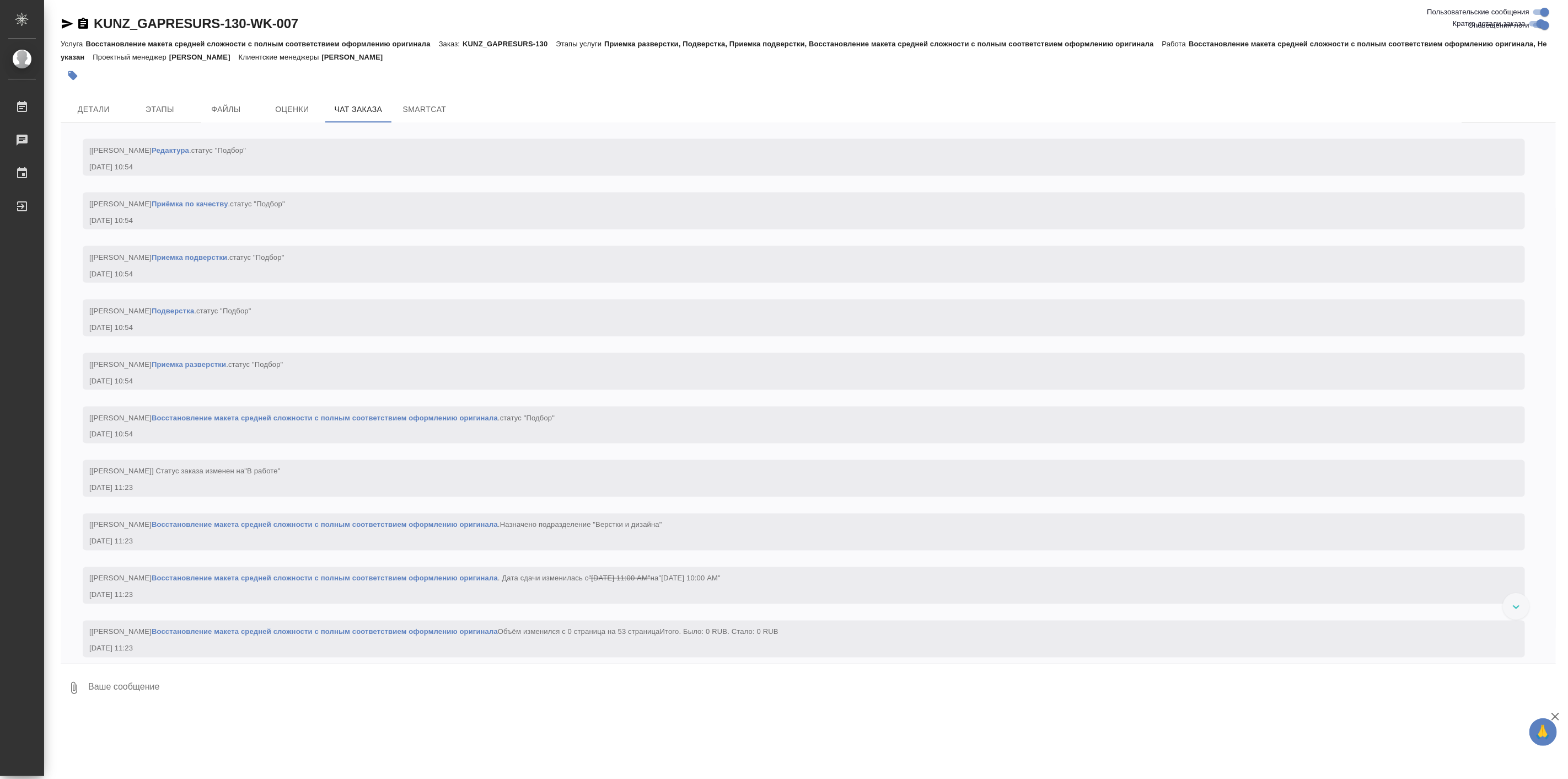
scroll to position [1661, 0]
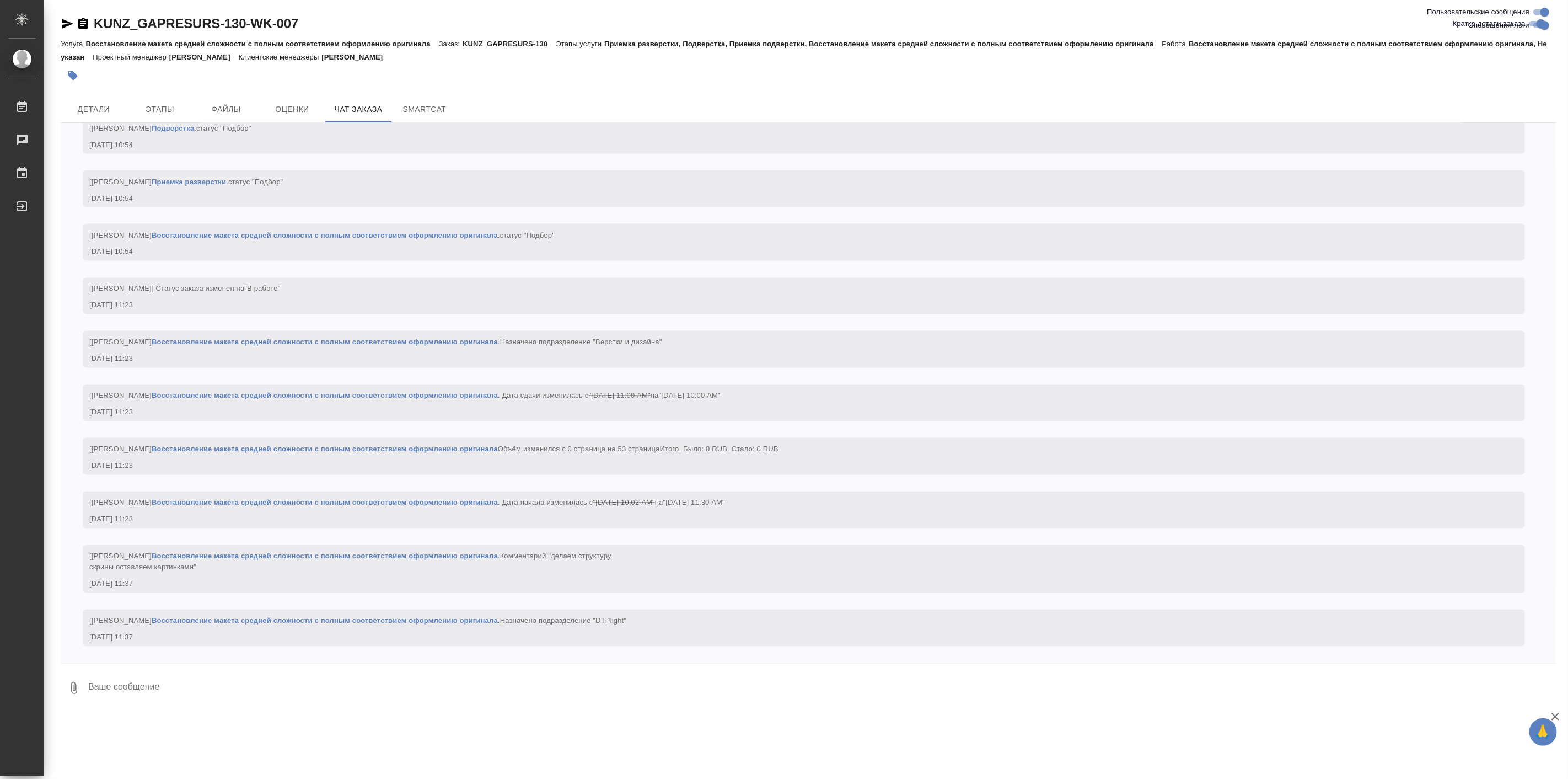
click at [142, 284] on span "[Белякова Юлия] Статус заказа изменен на "В работе"" at bounding box center [184, 289] width 191 height 9
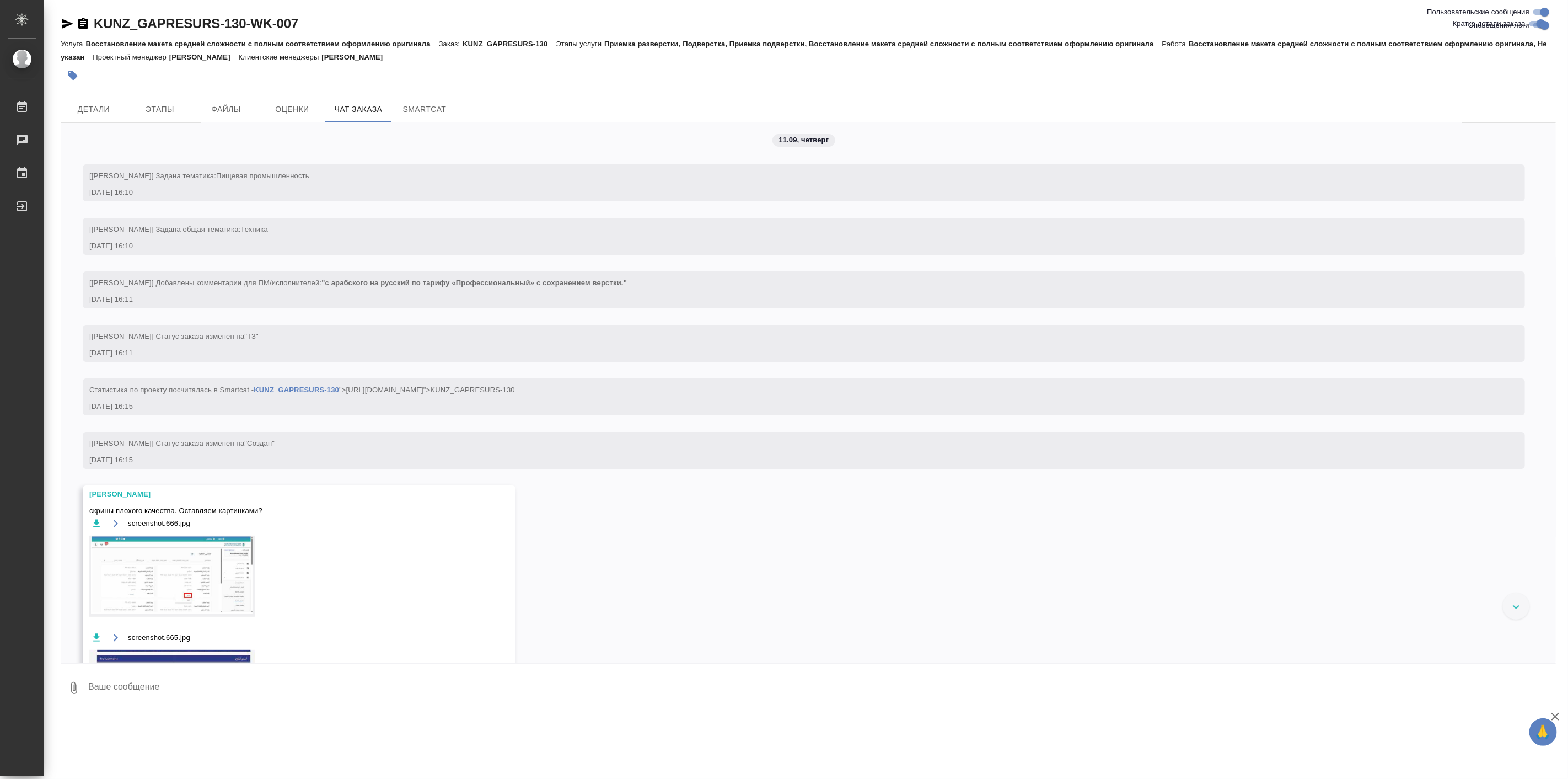
scroll to position [0, 0]
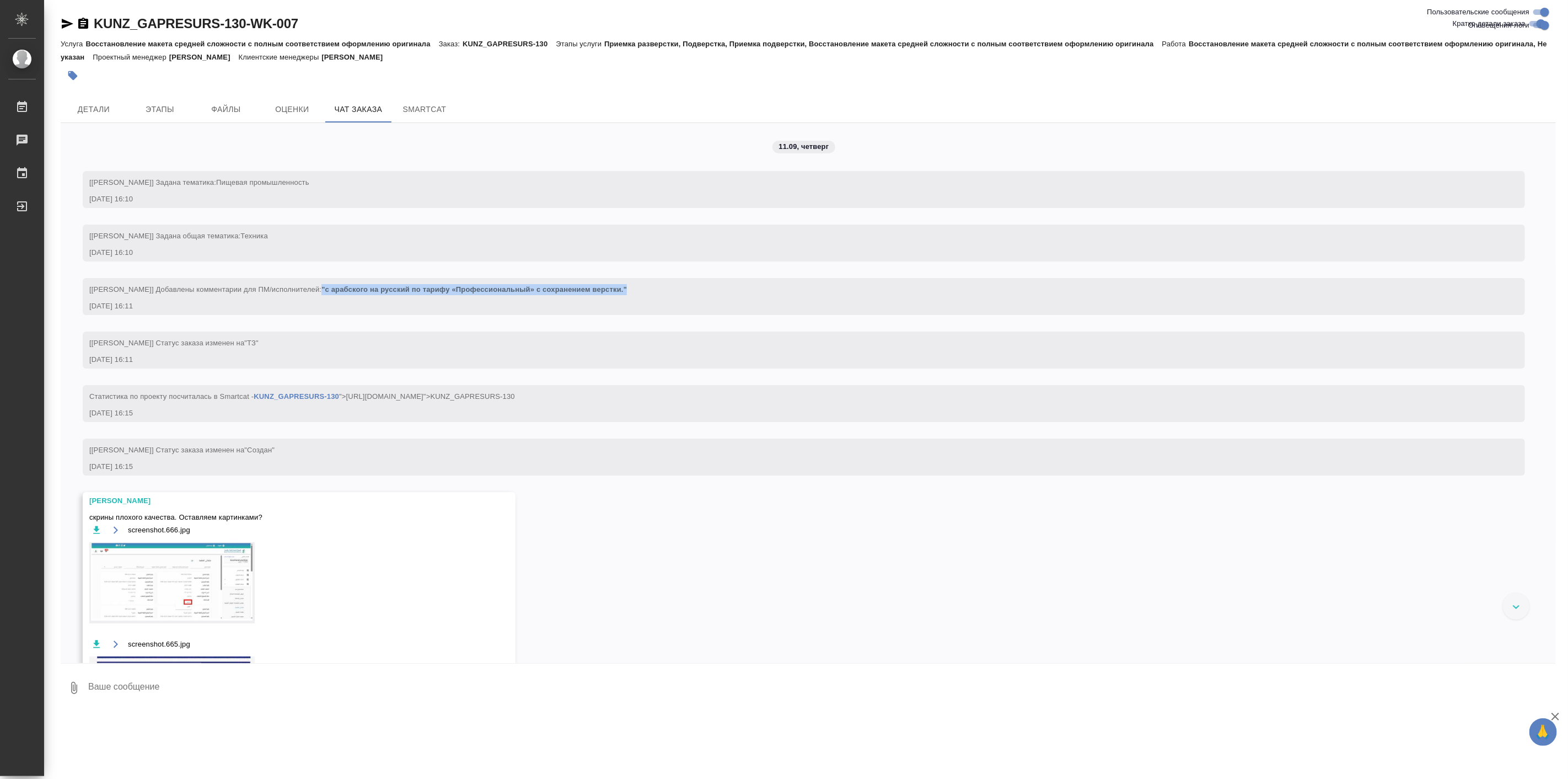
drag, startPoint x: 642, startPoint y: 290, endPoint x: 335, endPoint y: 287, distance: 307.0
click at [335, 287] on div "[Веселова Юлия] Добавлены комментарии для ПМ/исполнителей: "с арабского на русс…" at bounding box center [788, 288] width 1397 height 14
copy span ""с арабского на русский по тарифу «Профессиональный» с сохранением верстки.""
click at [243, 515] on span "скрины плохого качества. Оставляем картинками?" at bounding box center [283, 518] width 388 height 11
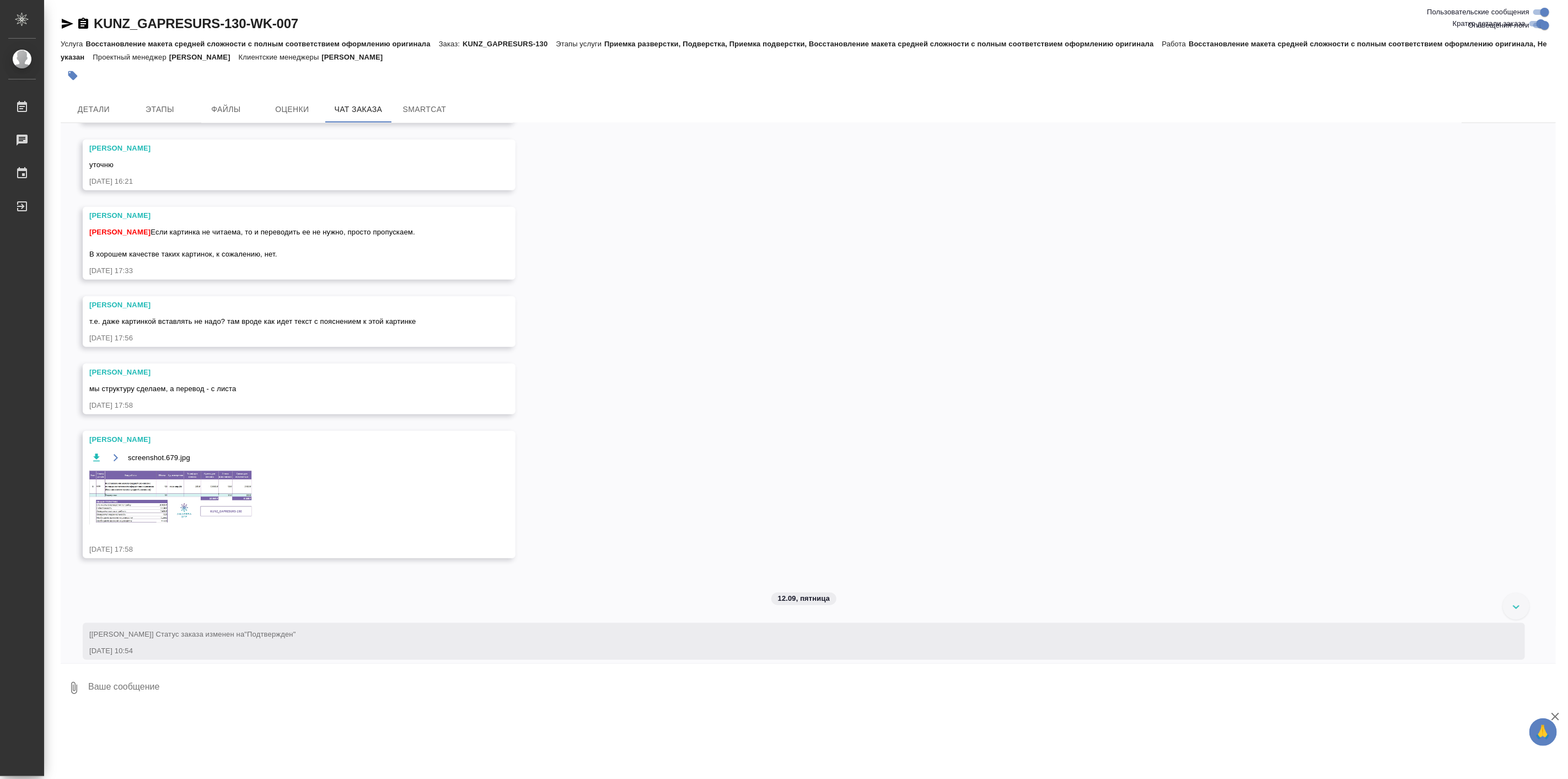
scroll to position [817, 0]
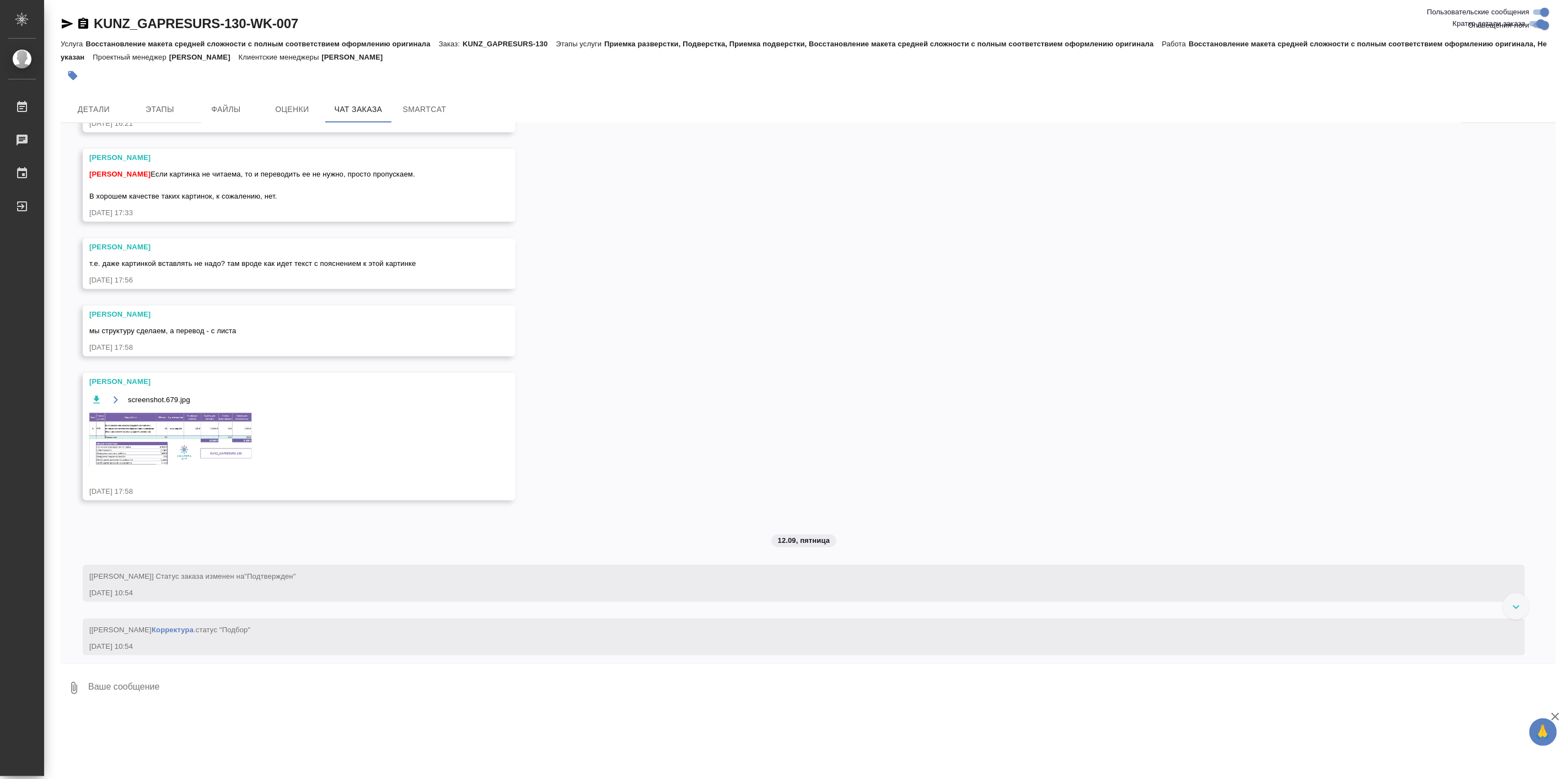
click at [182, 335] on span "мы структуру сделаем, а перевод - с листа" at bounding box center [163, 331] width 147 height 9
copy span "мы структуру сделаем, а перевод - с листа"
click at [63, 342] on div "11.09, четверг [Веселова Юлия] Задана тематика: Пищевая промышленность 11.09.25…" at bounding box center [808, 393] width 1495 height 540
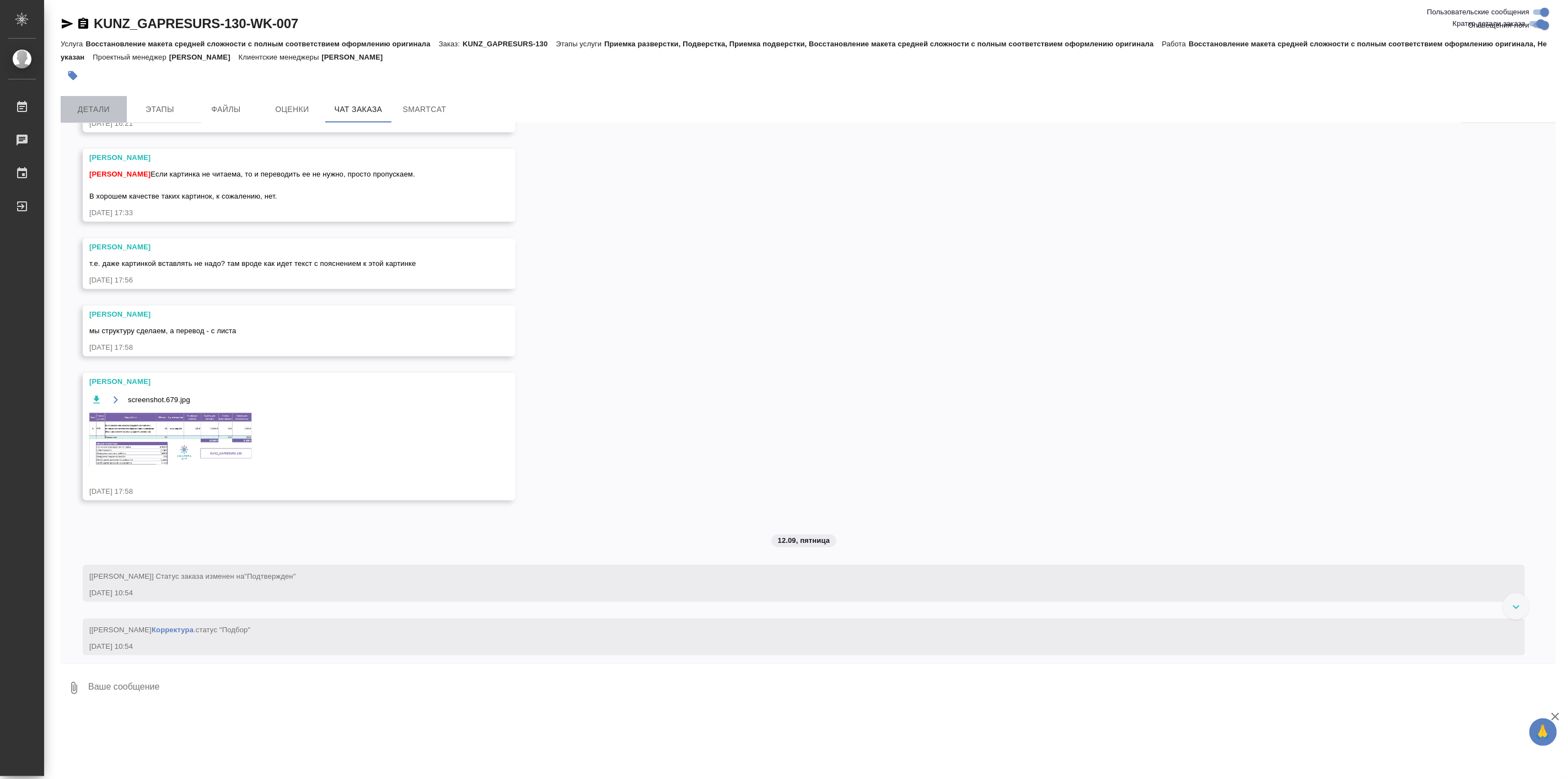
click at [86, 113] on span "Детали" at bounding box center [94, 109] width 53 height 14
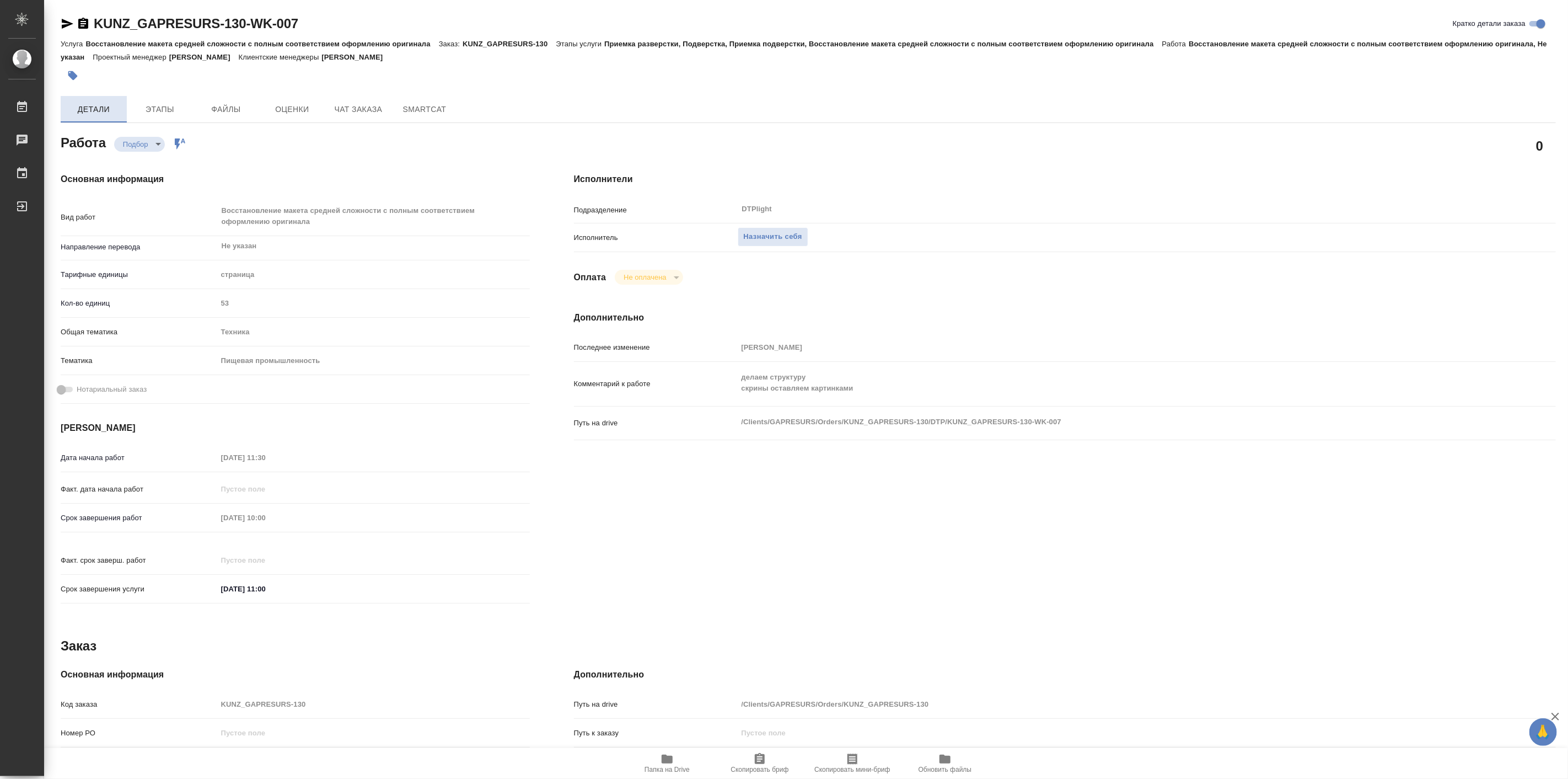
type textarea "x"
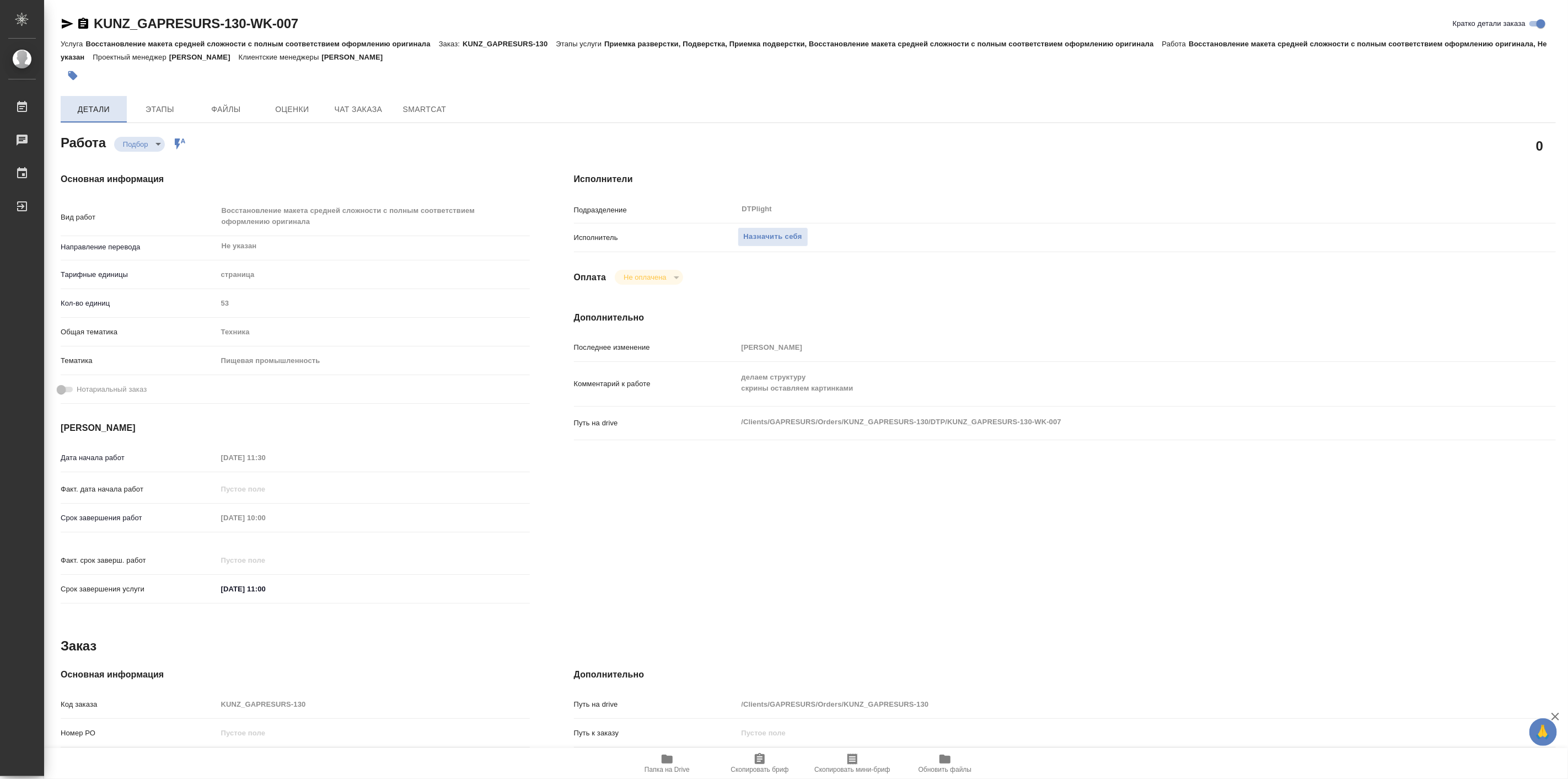
type textarea "x"
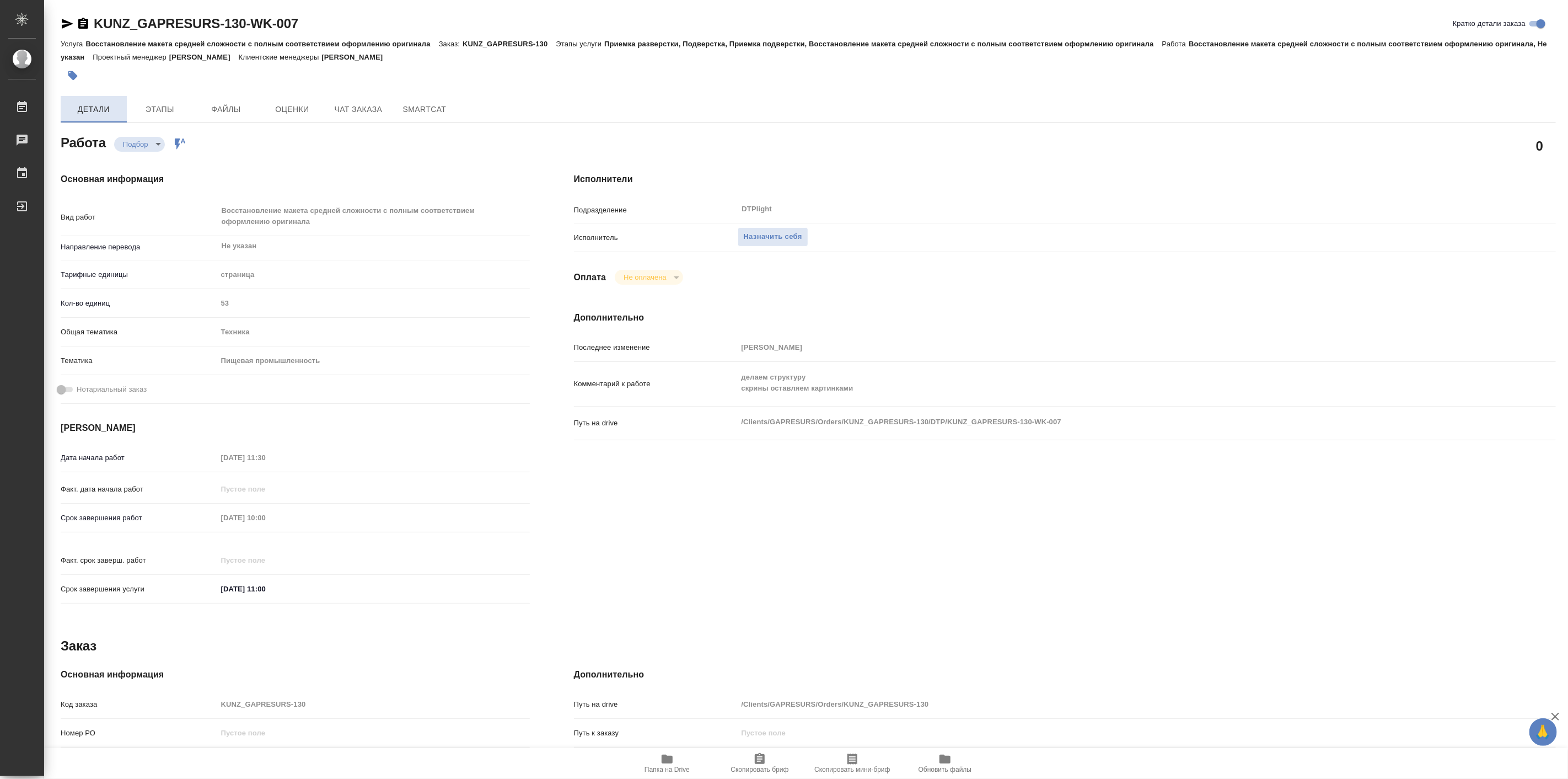
type textarea "x"
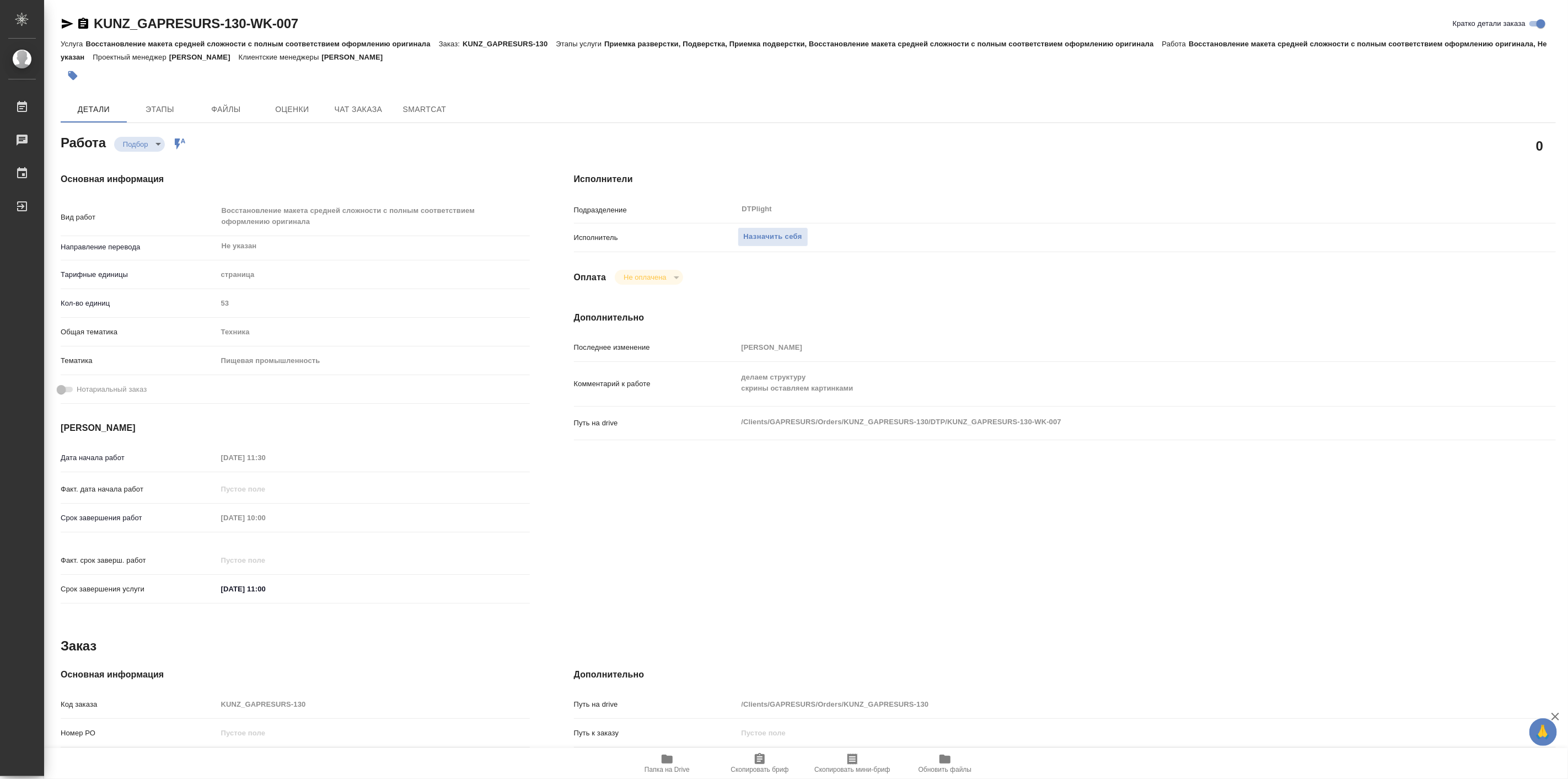
type textarea "x"
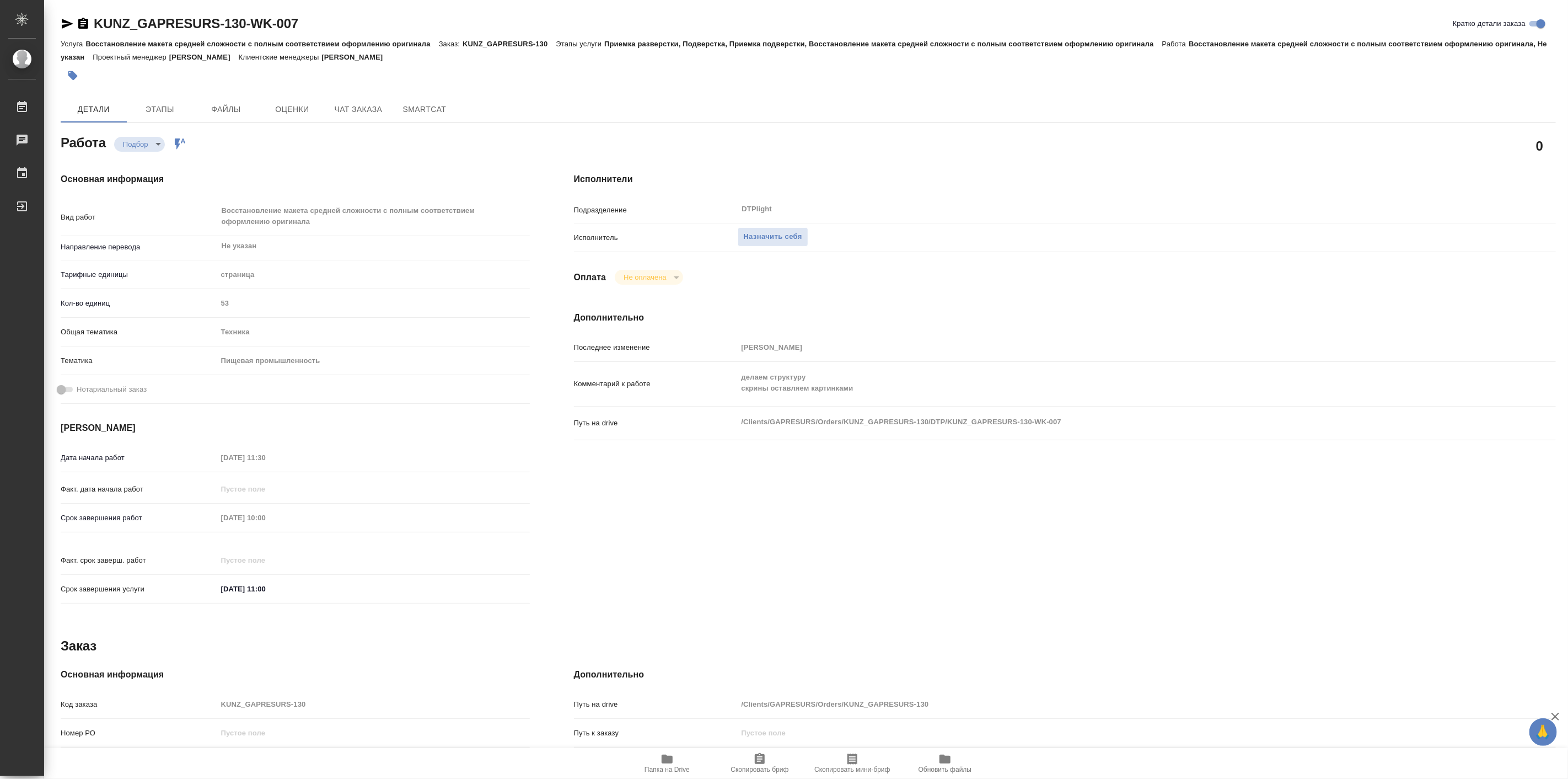
click at [250, 163] on div "Основная информация Вид работ Восстановление макета средней сложности с полным …" at bounding box center [295, 392] width 513 height 482
click at [360, 114] on span "Чат заказа" at bounding box center [358, 109] width 53 height 14
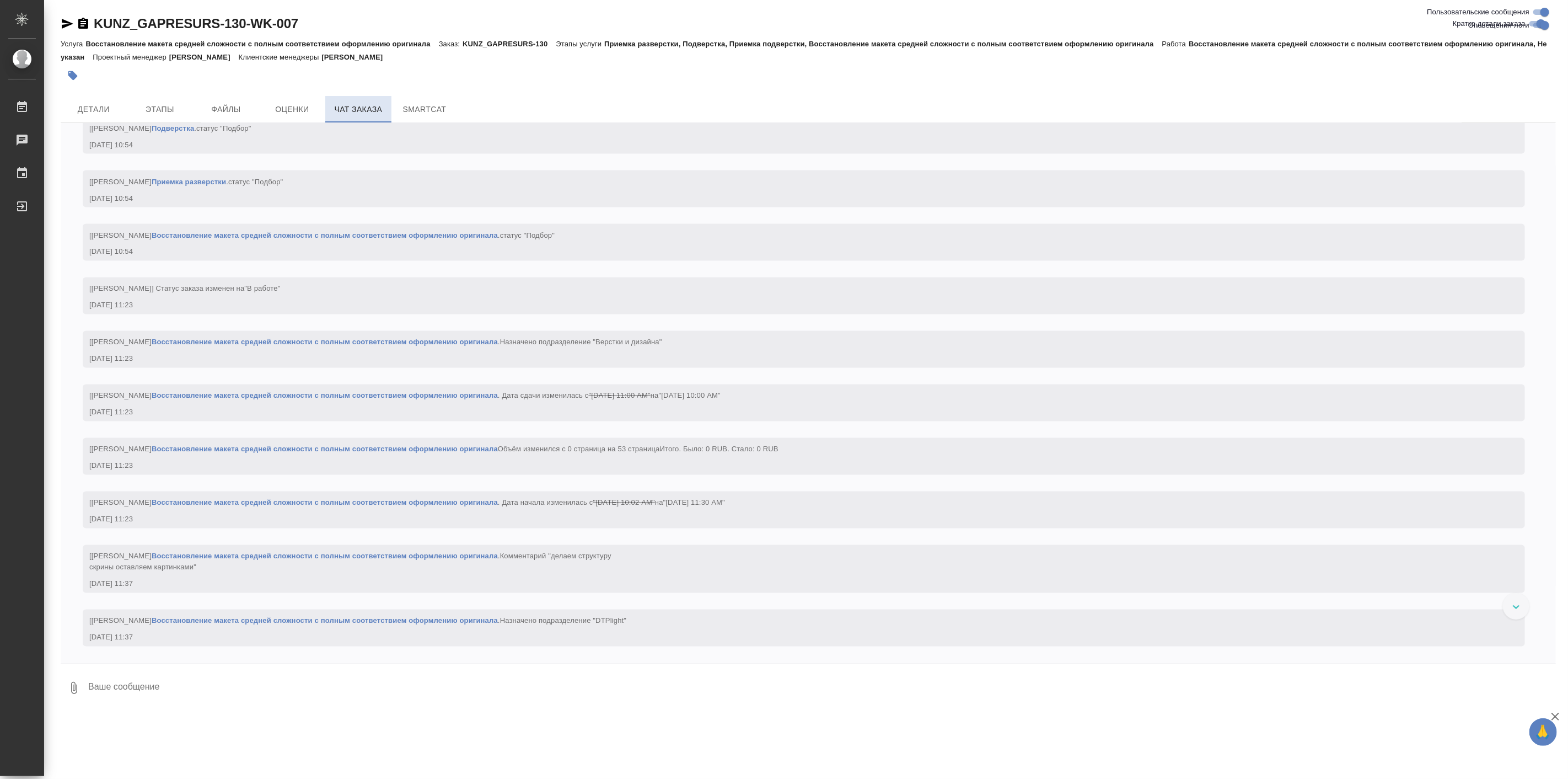
scroll to position [1661, 0]
click at [418, 102] on span "SmartCat" at bounding box center [424, 109] width 53 height 14
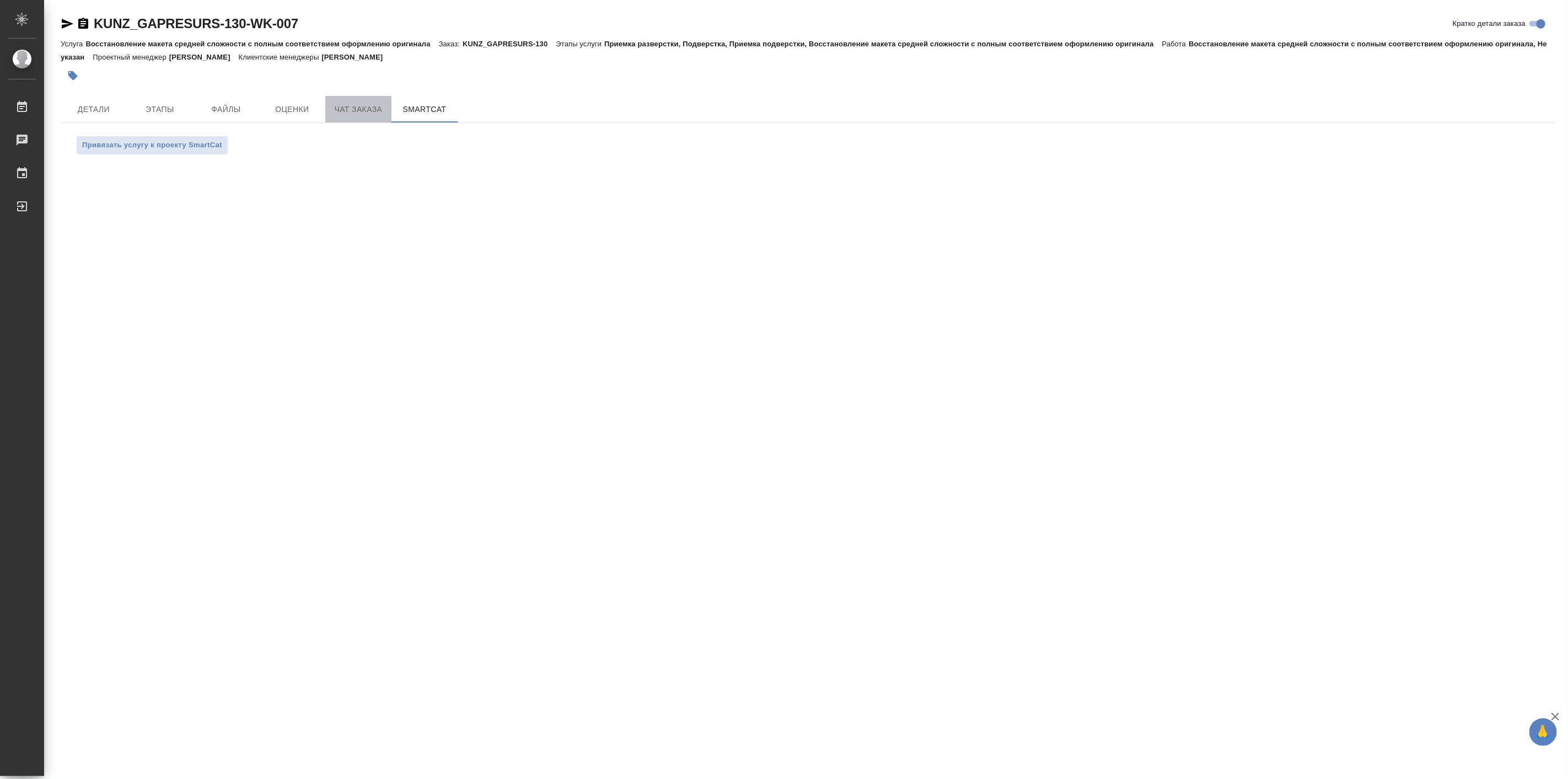
click at [362, 111] on span "Чат заказа" at bounding box center [358, 109] width 53 height 14
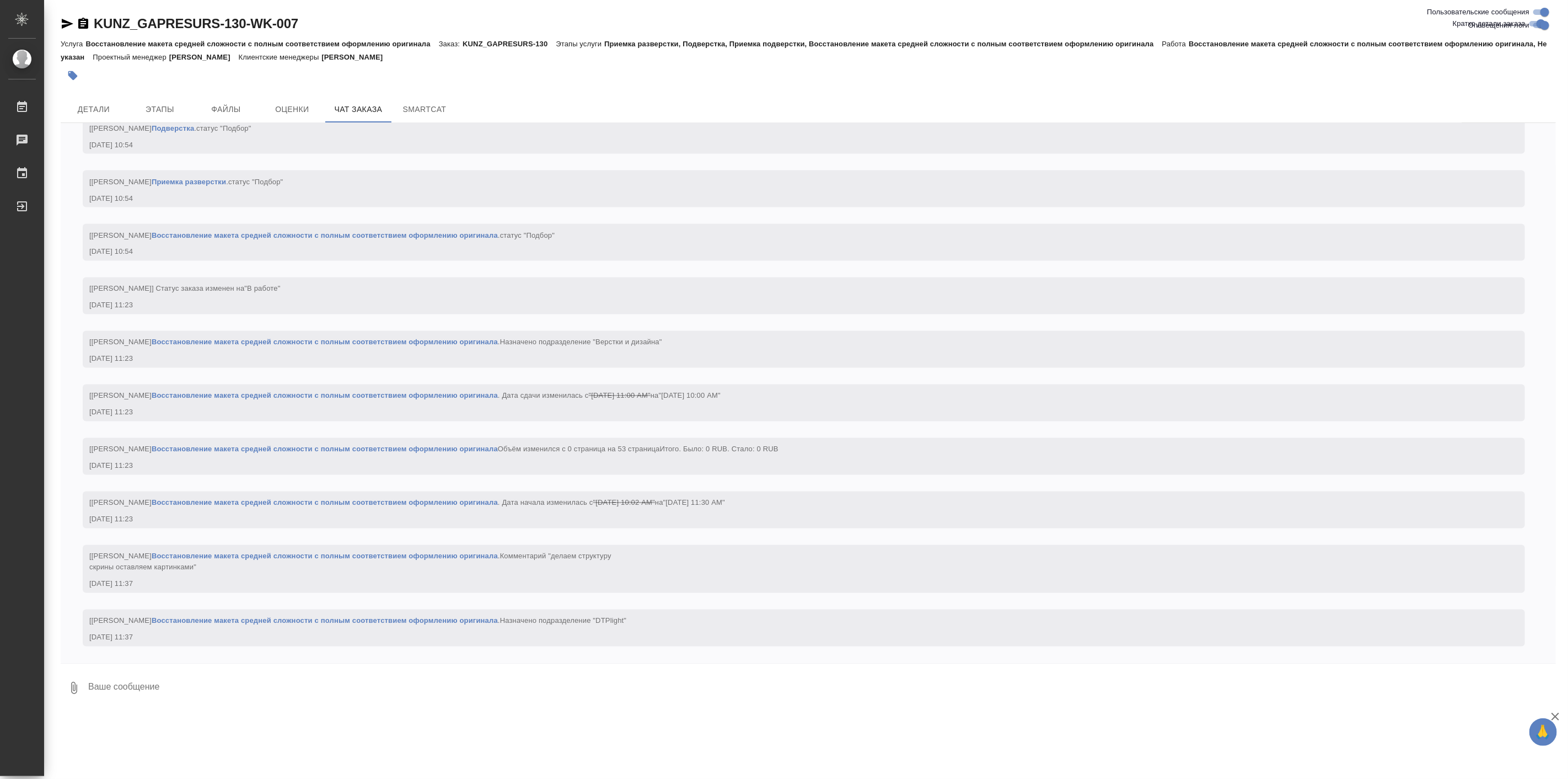
scroll to position [1661, 0]
drag, startPoint x: 63, startPoint y: 183, endPoint x: 79, endPoint y: 85, distance: 99.3
click at [63, 183] on div "11.09, четверг [Веселова Юлия] Задана тематика: Пищевая промышленность 11.09.25…" at bounding box center [808, 393] width 1495 height 540
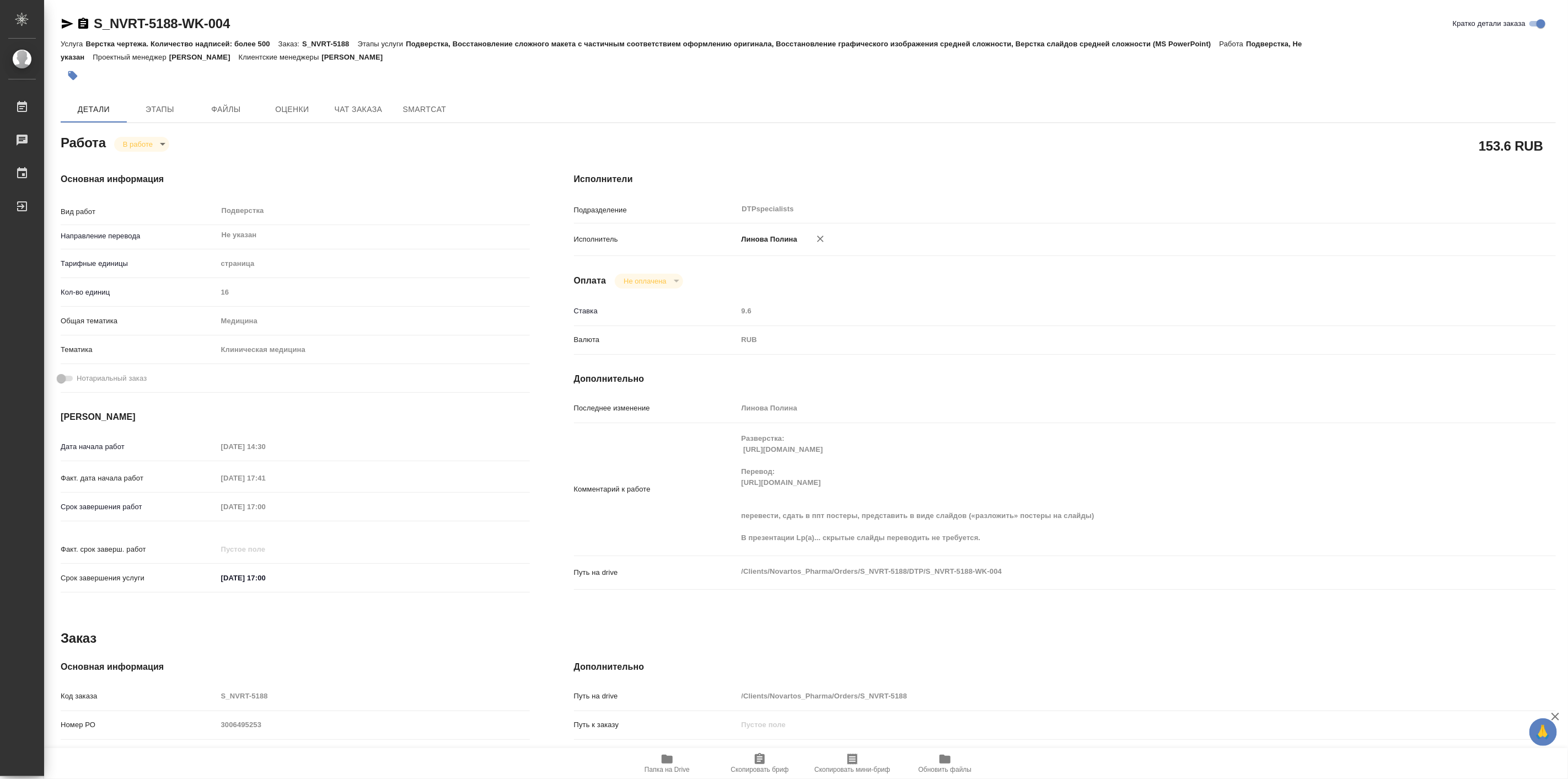
drag, startPoint x: 344, startPoint y: 147, endPoint x: 214, endPoint y: 81, distance: 145.8
click at [344, 147] on div "Работа В работе inProgress" at bounding box center [295, 141] width 469 height 20
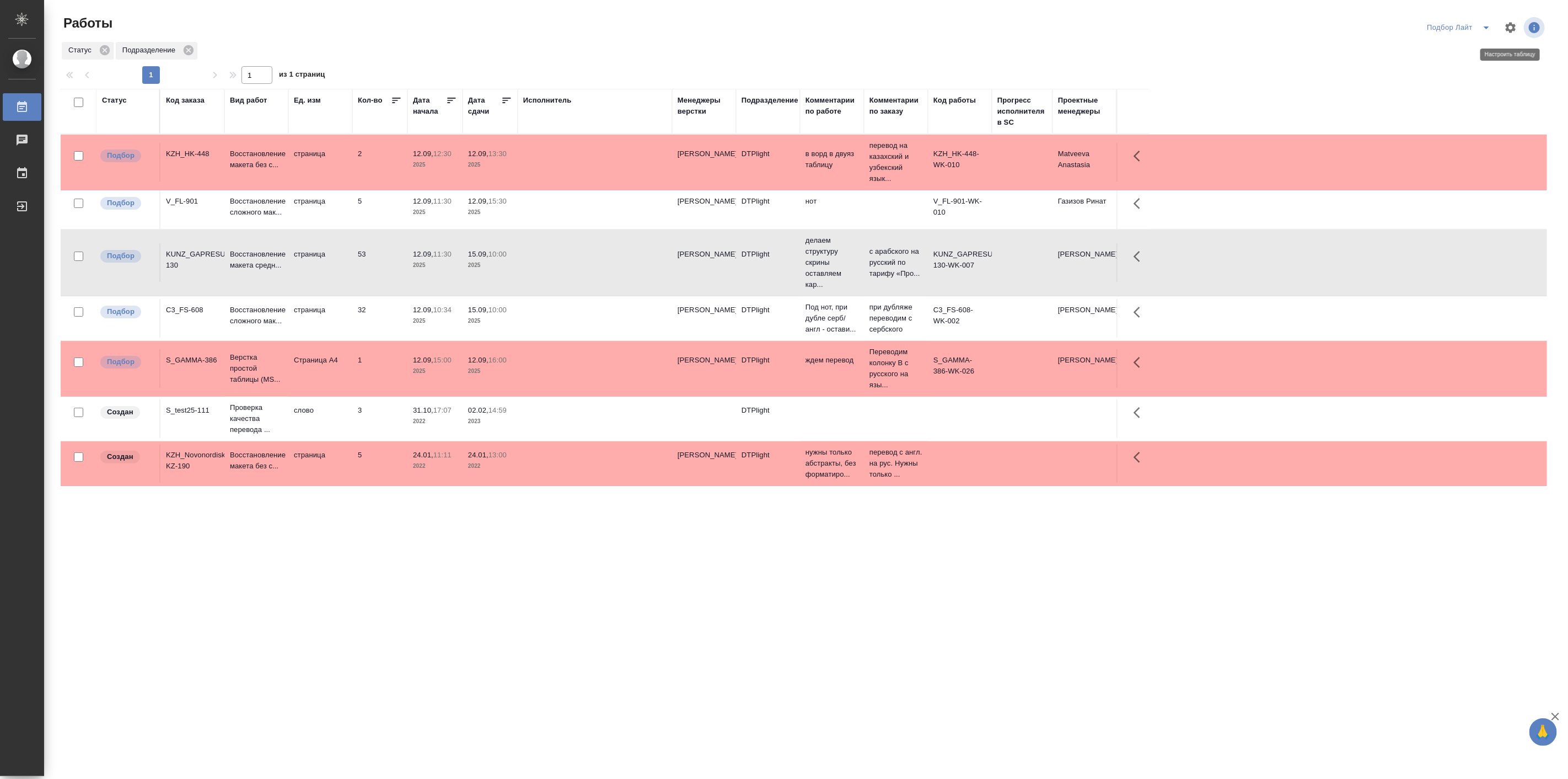
click at [1509, 27] on icon "button" at bounding box center [1511, 27] width 13 height 13
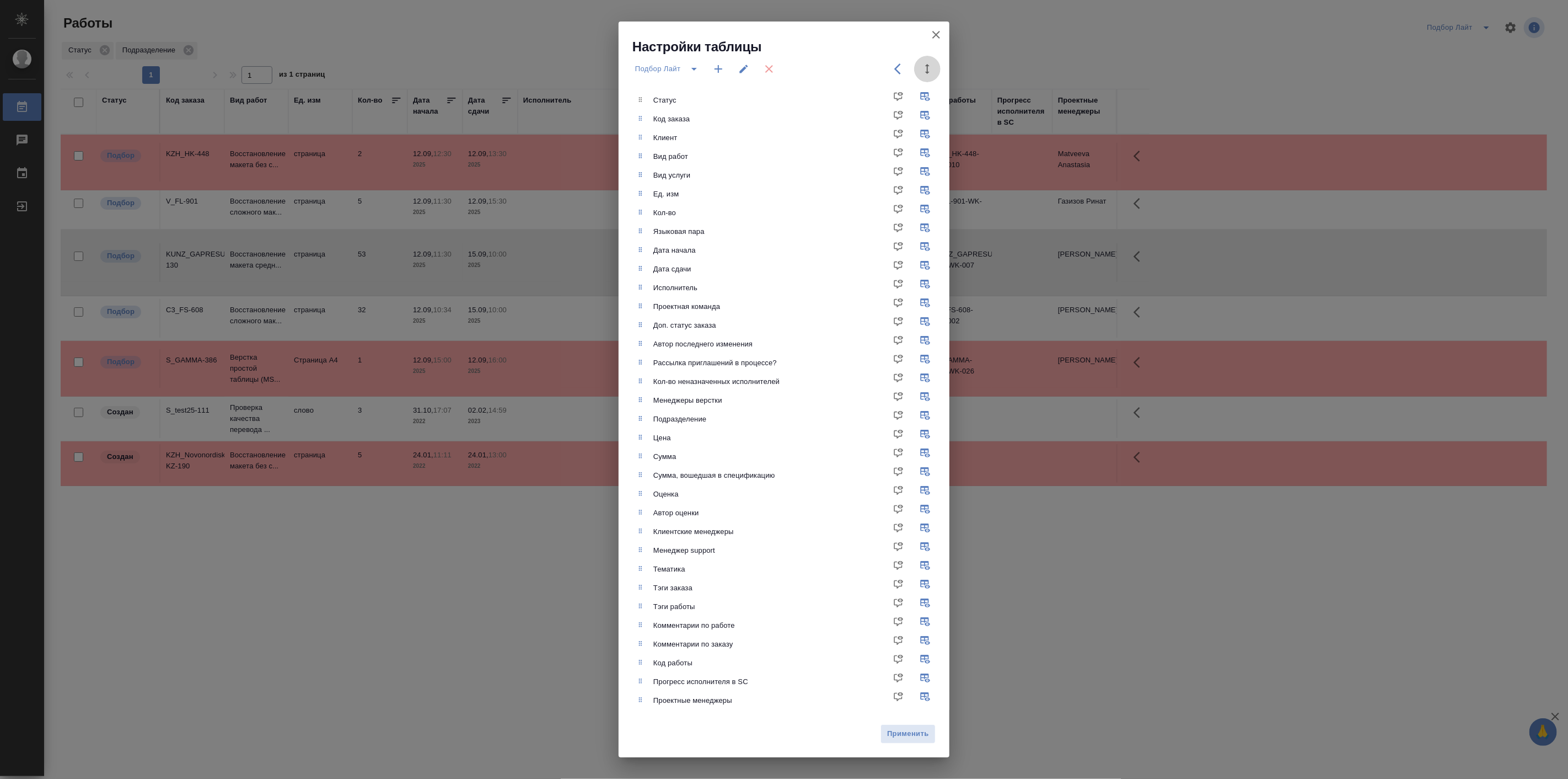
click at [929, 63] on icon "button" at bounding box center [928, 69] width 13 height 13
drag, startPoint x: 910, startPoint y: 66, endPoint x: 878, endPoint y: 72, distance: 32.6
click at [878, 72] on div "720" at bounding box center [905, 68] width 71 height 26
type input "1200"
click at [925, 736] on span "Применить" at bounding box center [908, 734] width 43 height 13
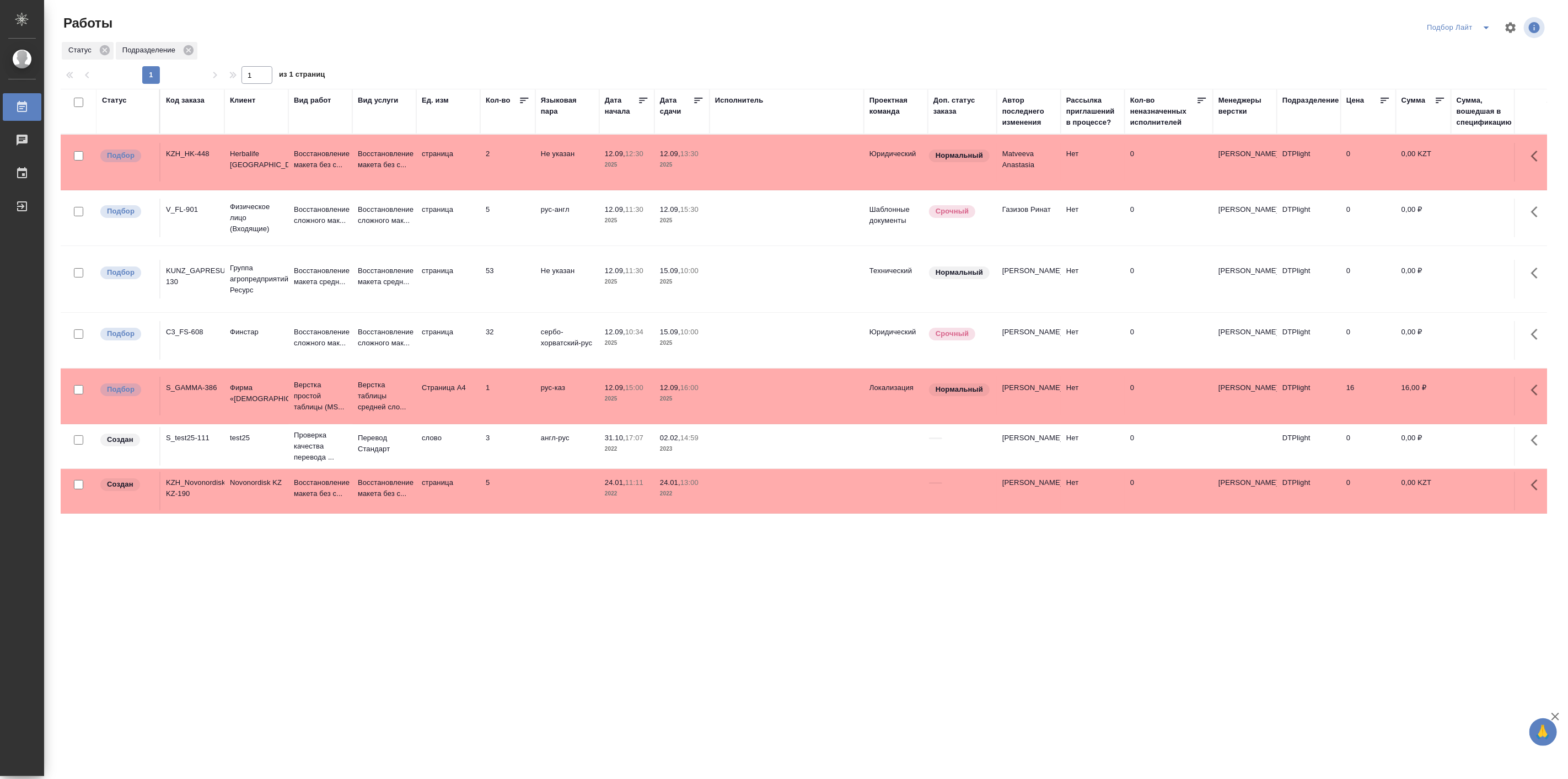
click at [1489, 26] on icon "split button" at bounding box center [1486, 27] width 13 height 13
click at [1450, 83] on li "Мои" at bounding box center [1459, 85] width 75 height 18
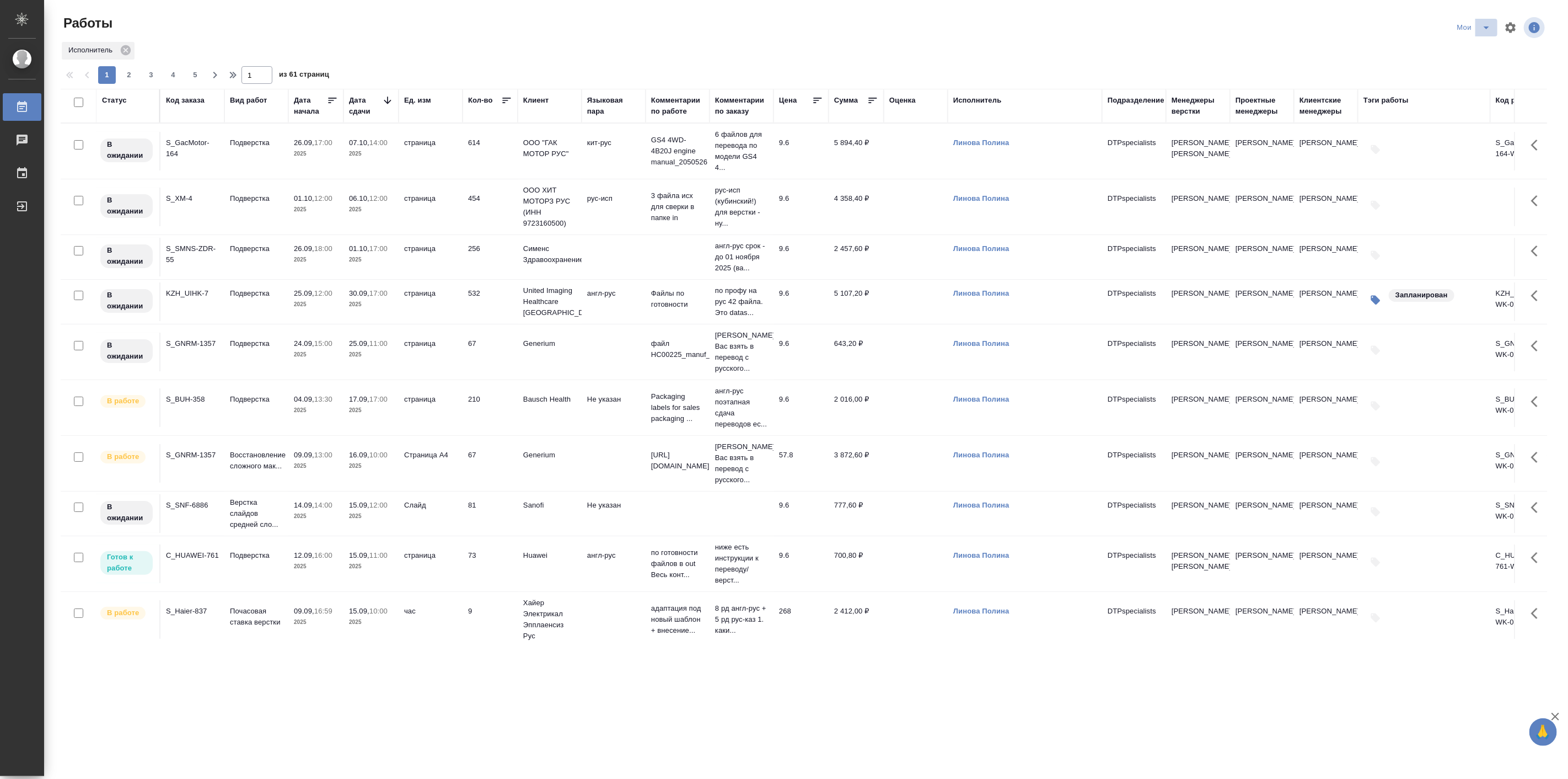
click at [1489, 26] on icon "split button" at bounding box center [1486, 27] width 5 height 3
click at [1491, 153] on li "Подбор Спец" at bounding box center [1475, 155] width 66 height 18
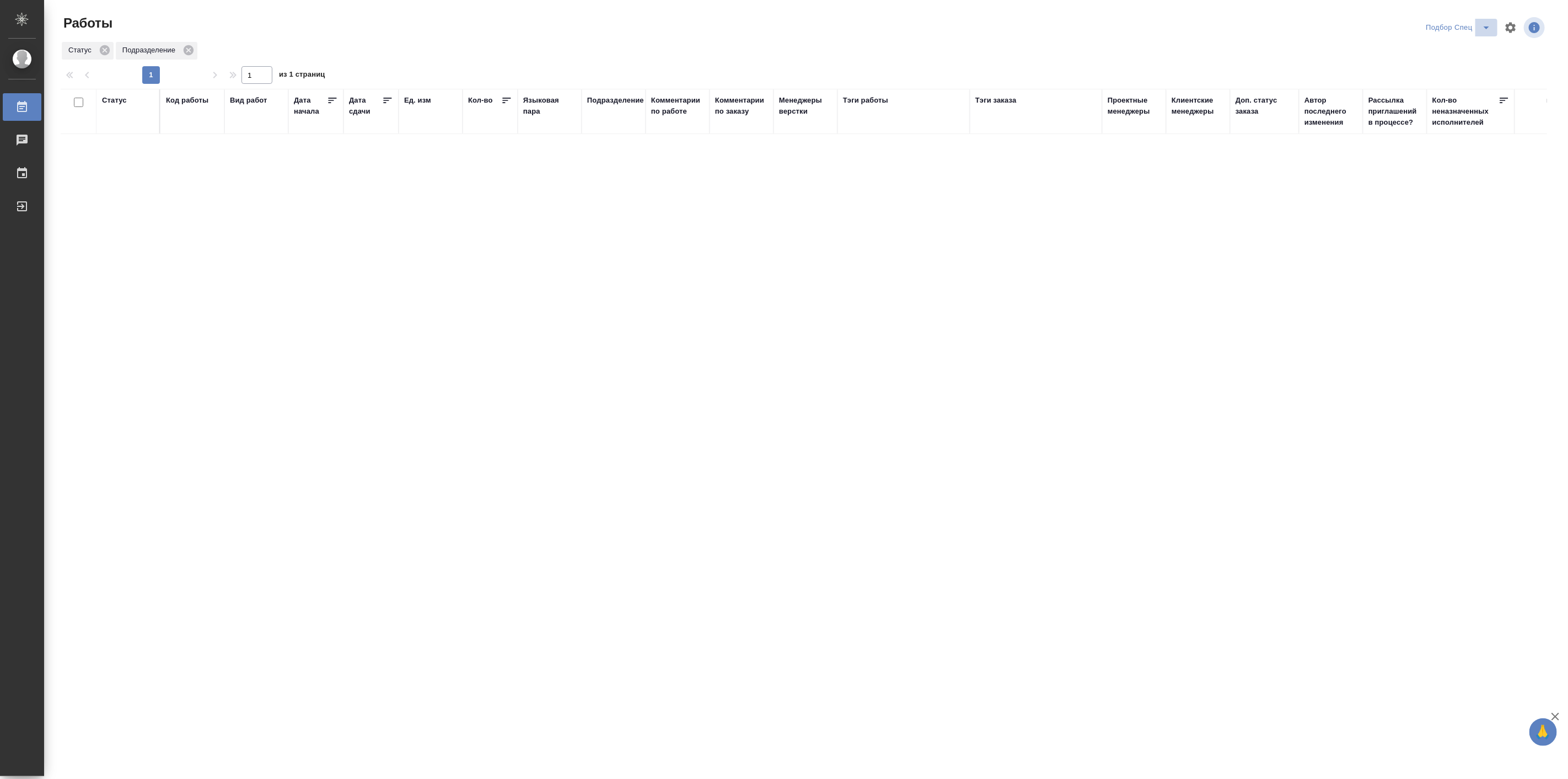
click at [1489, 28] on icon "split button" at bounding box center [1486, 27] width 13 height 13
click at [1454, 69] on li "Актуальные" at bounding box center [1458, 67] width 77 height 18
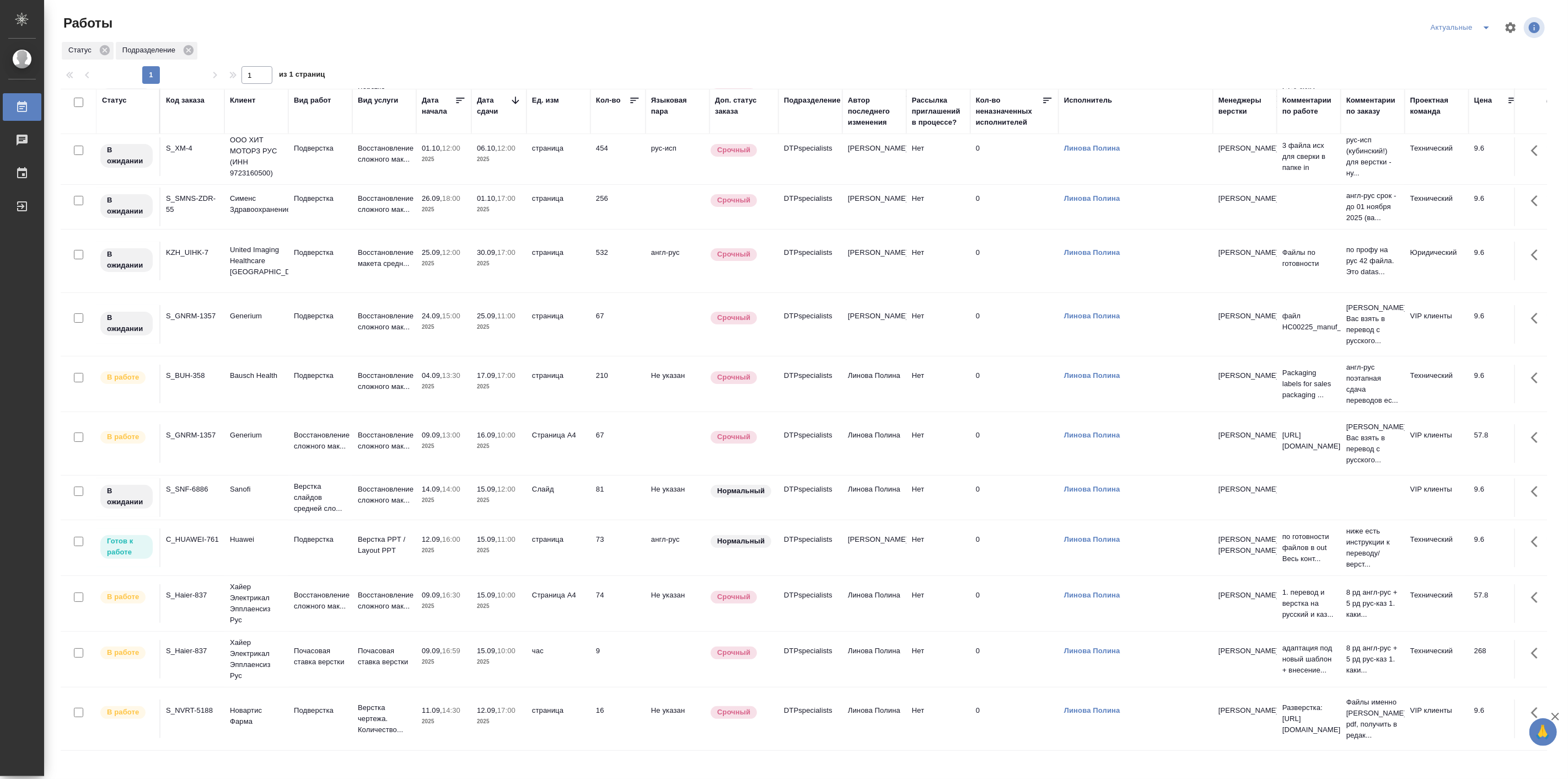
scroll to position [82, 0]
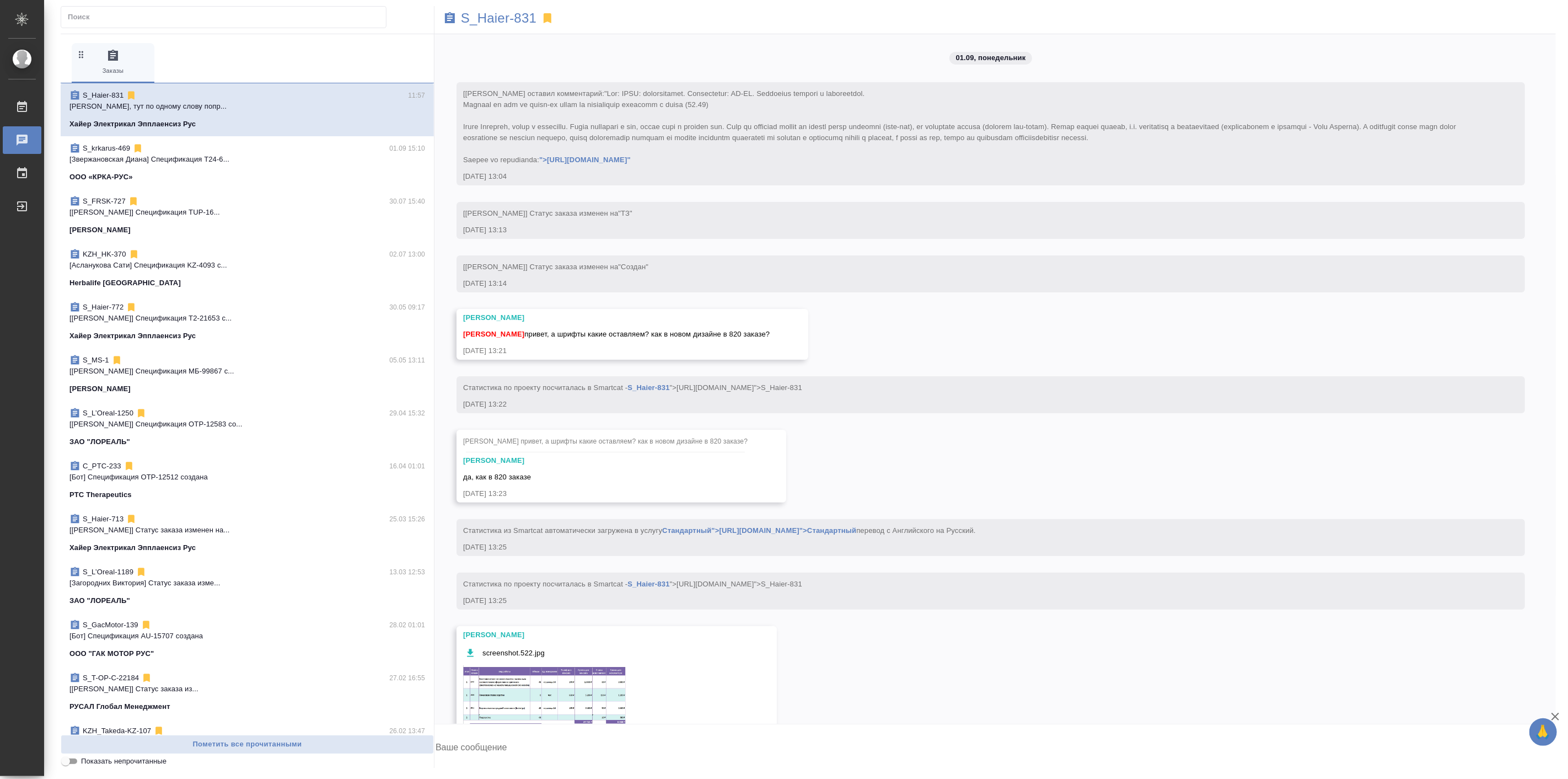
scroll to position [15828, 0]
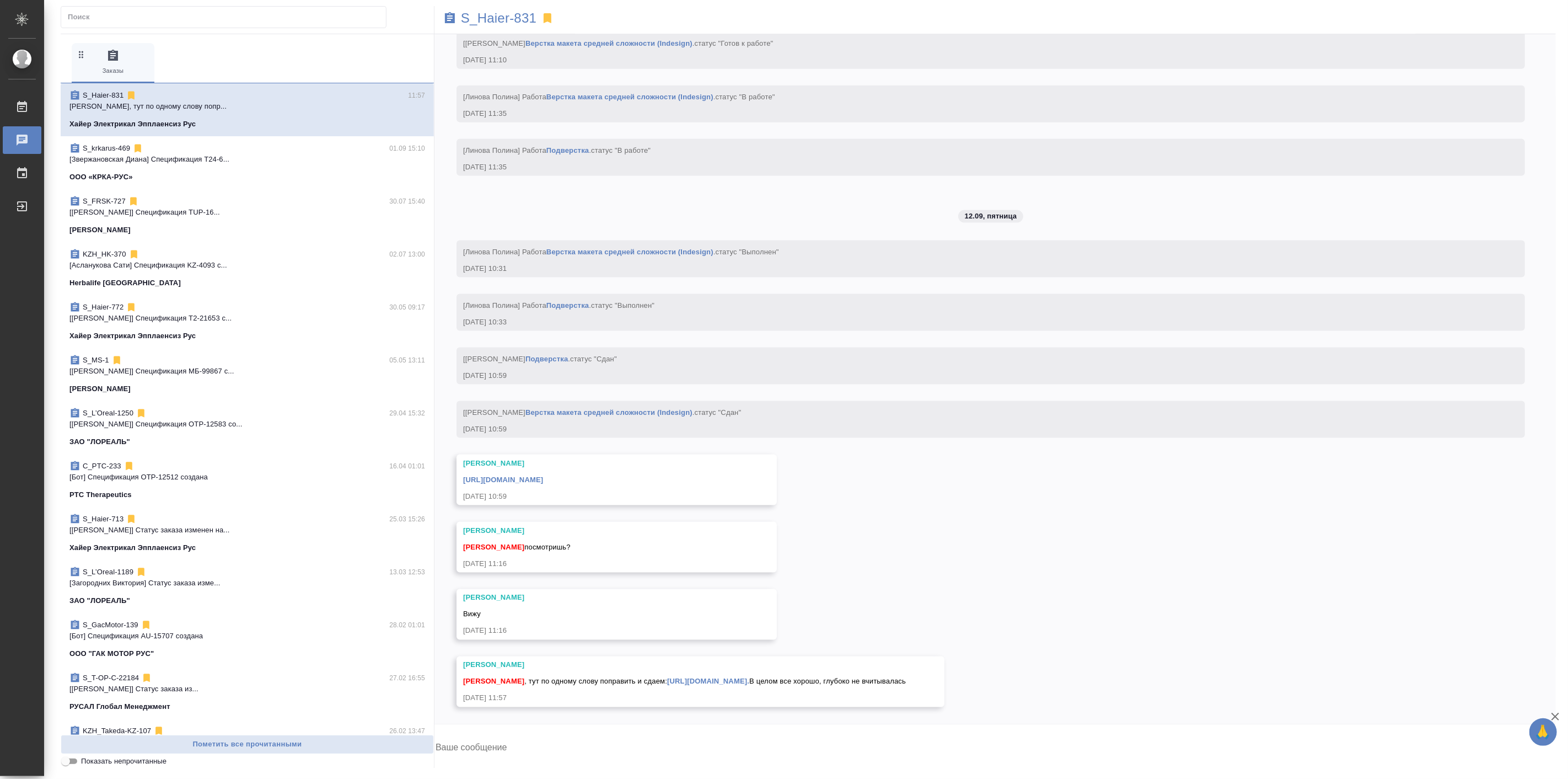
drag, startPoint x: 0, startPoint y: 0, endPoint x: 775, endPoint y: 681, distance: 1031.7
click at [749, 681] on link "[URL][DOMAIN_NAME]." at bounding box center [708, 682] width 82 height 9
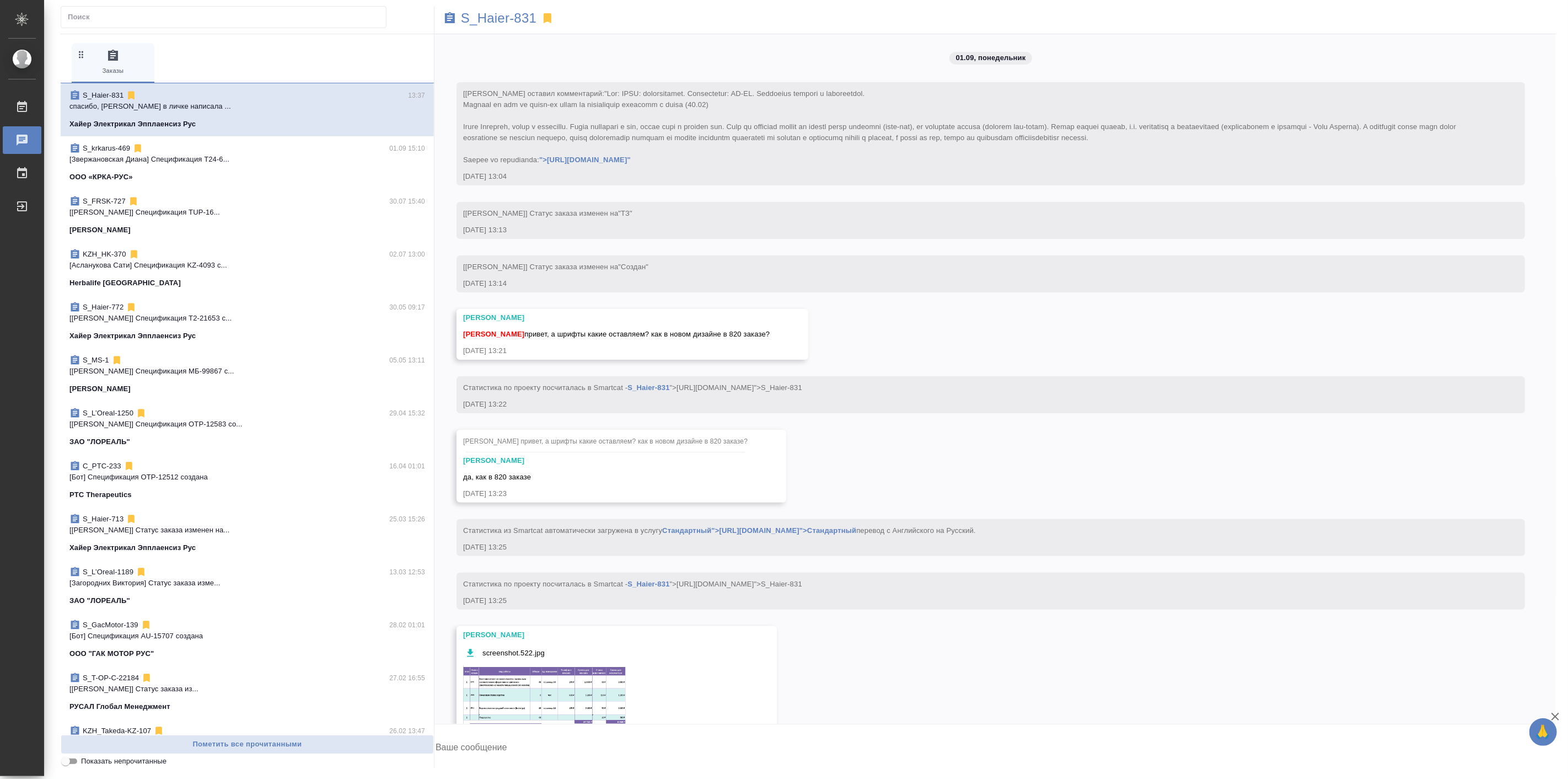
scroll to position [16007, 0]
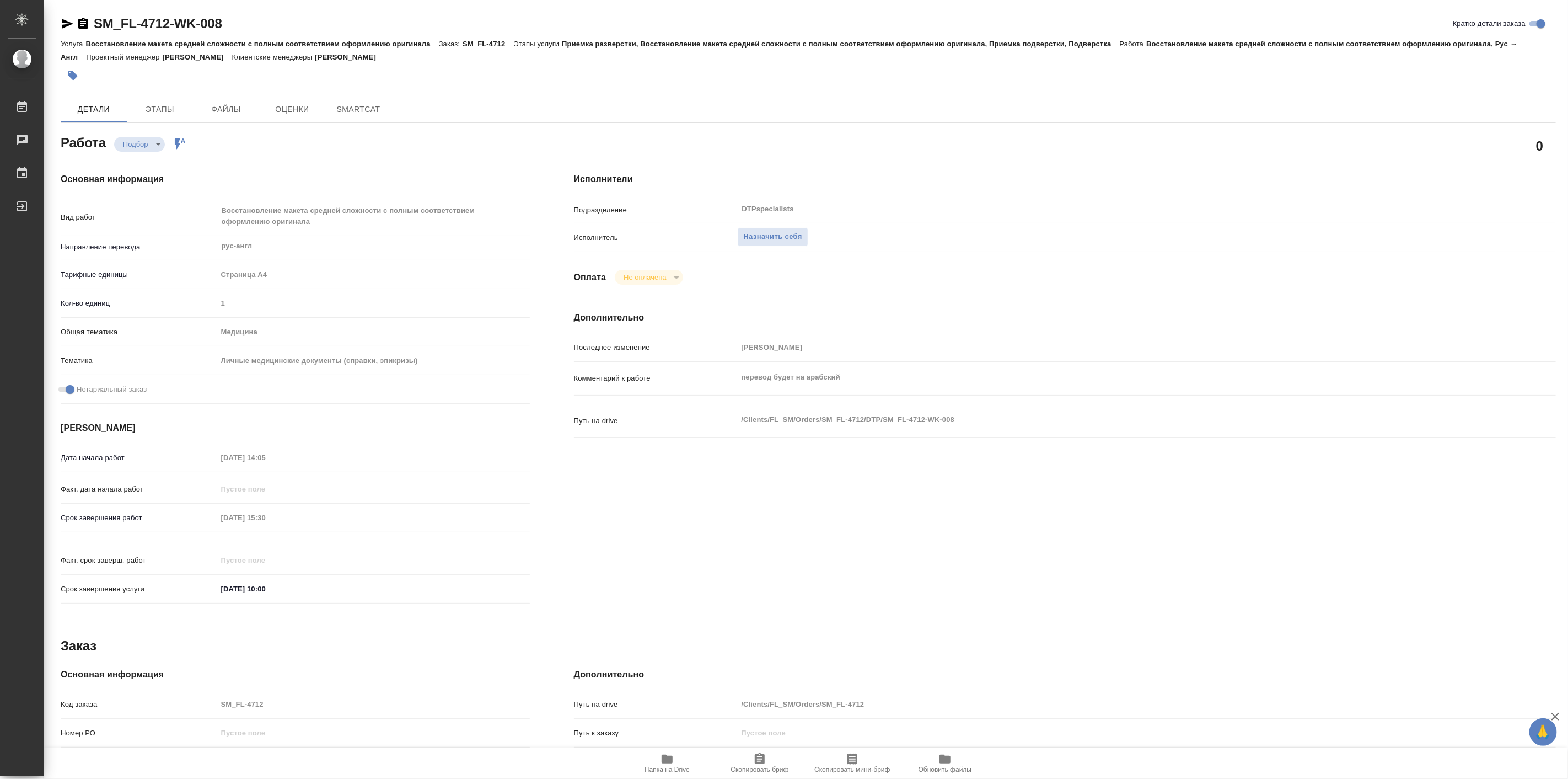
type textarea "x"
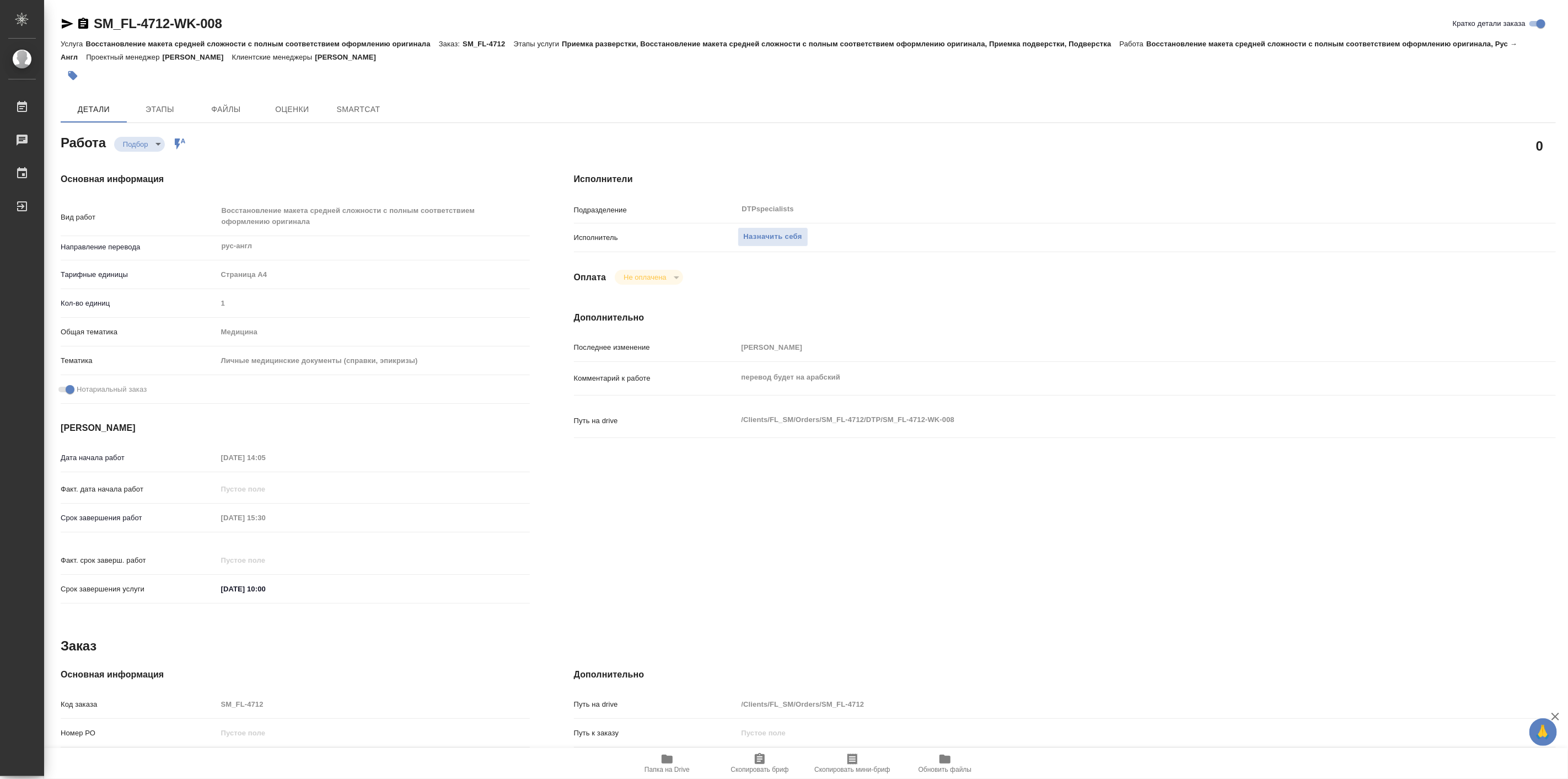
type textarea "x"
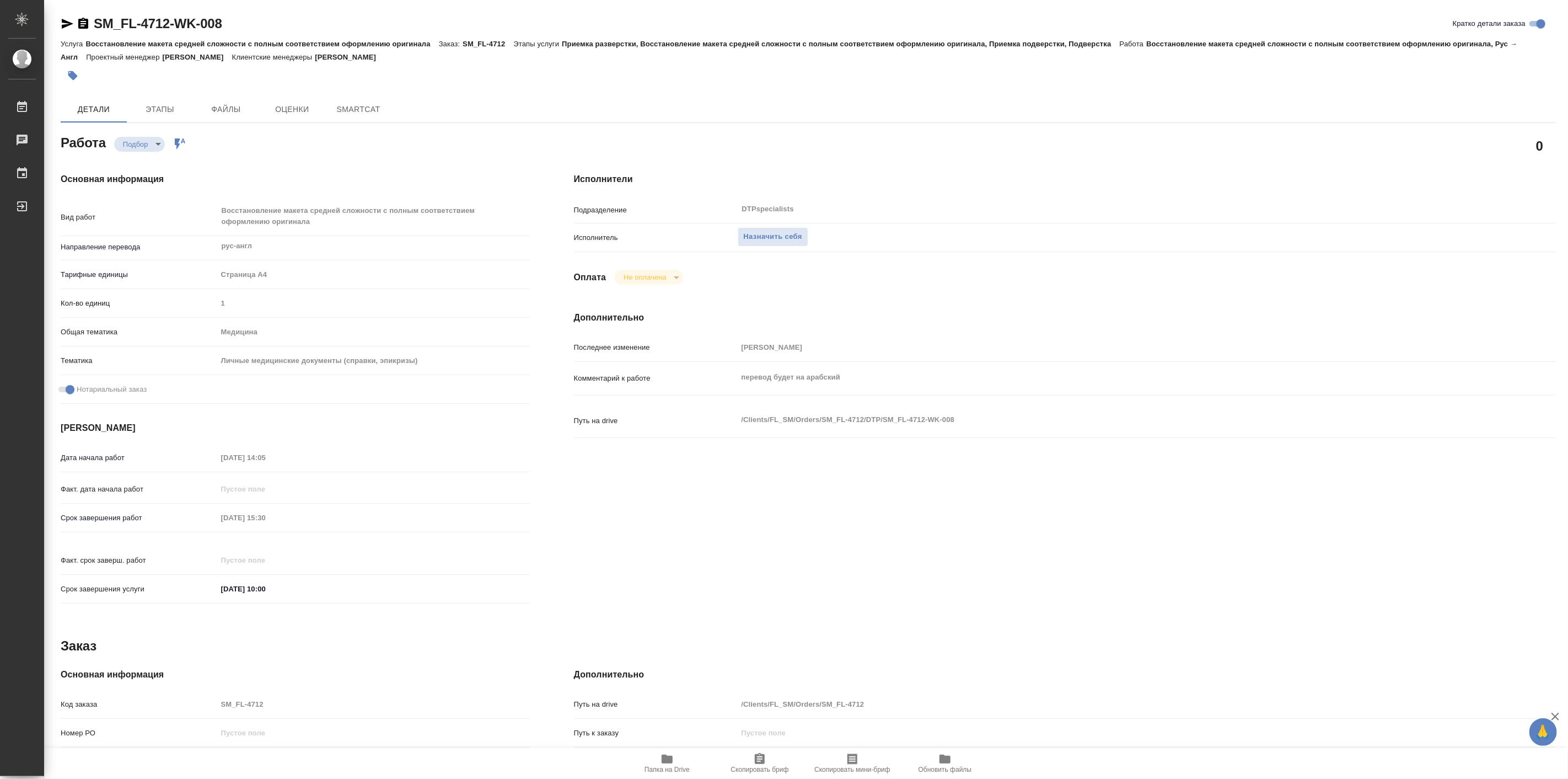
type textarea "x"
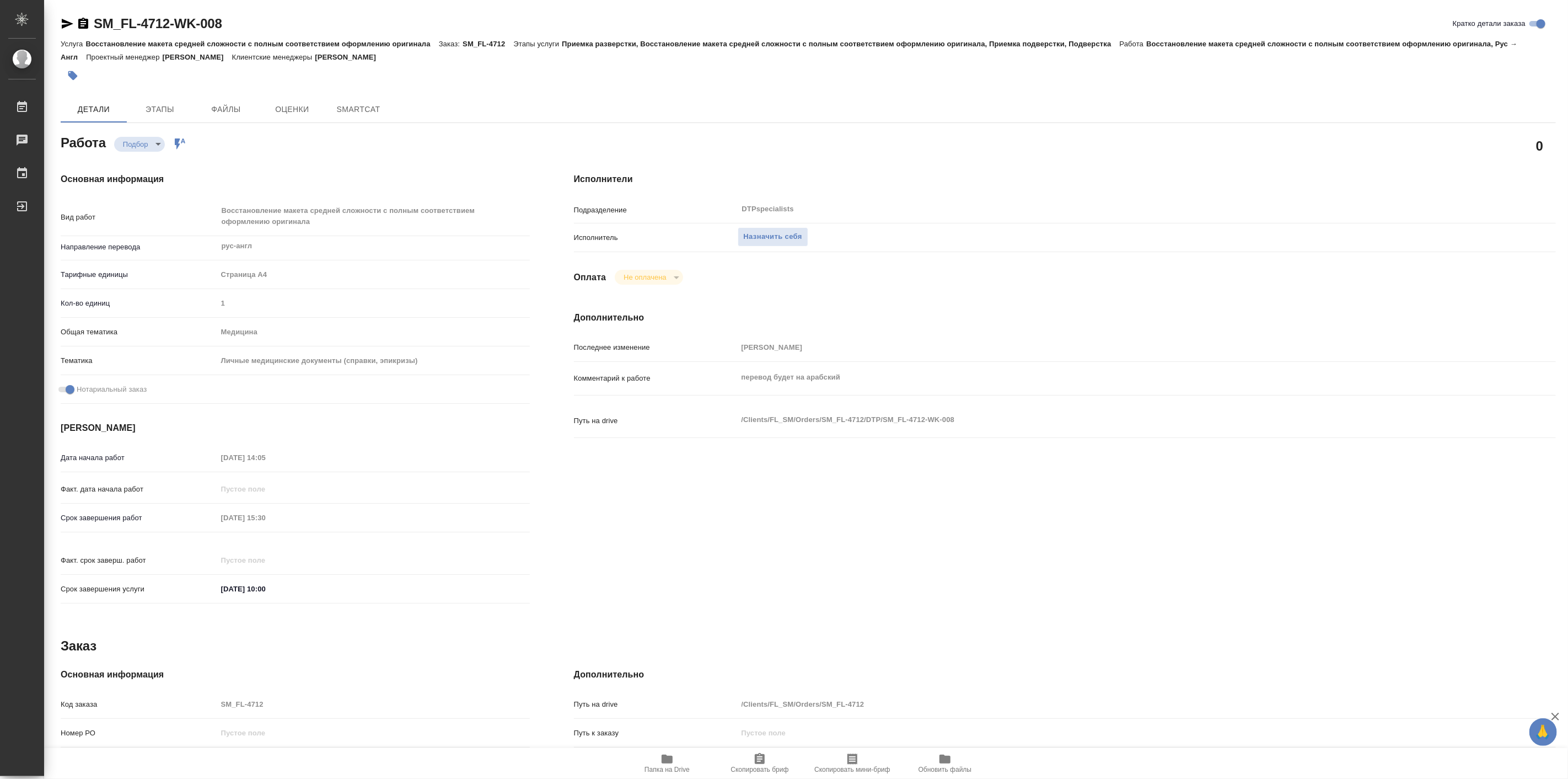
type textarea "x"
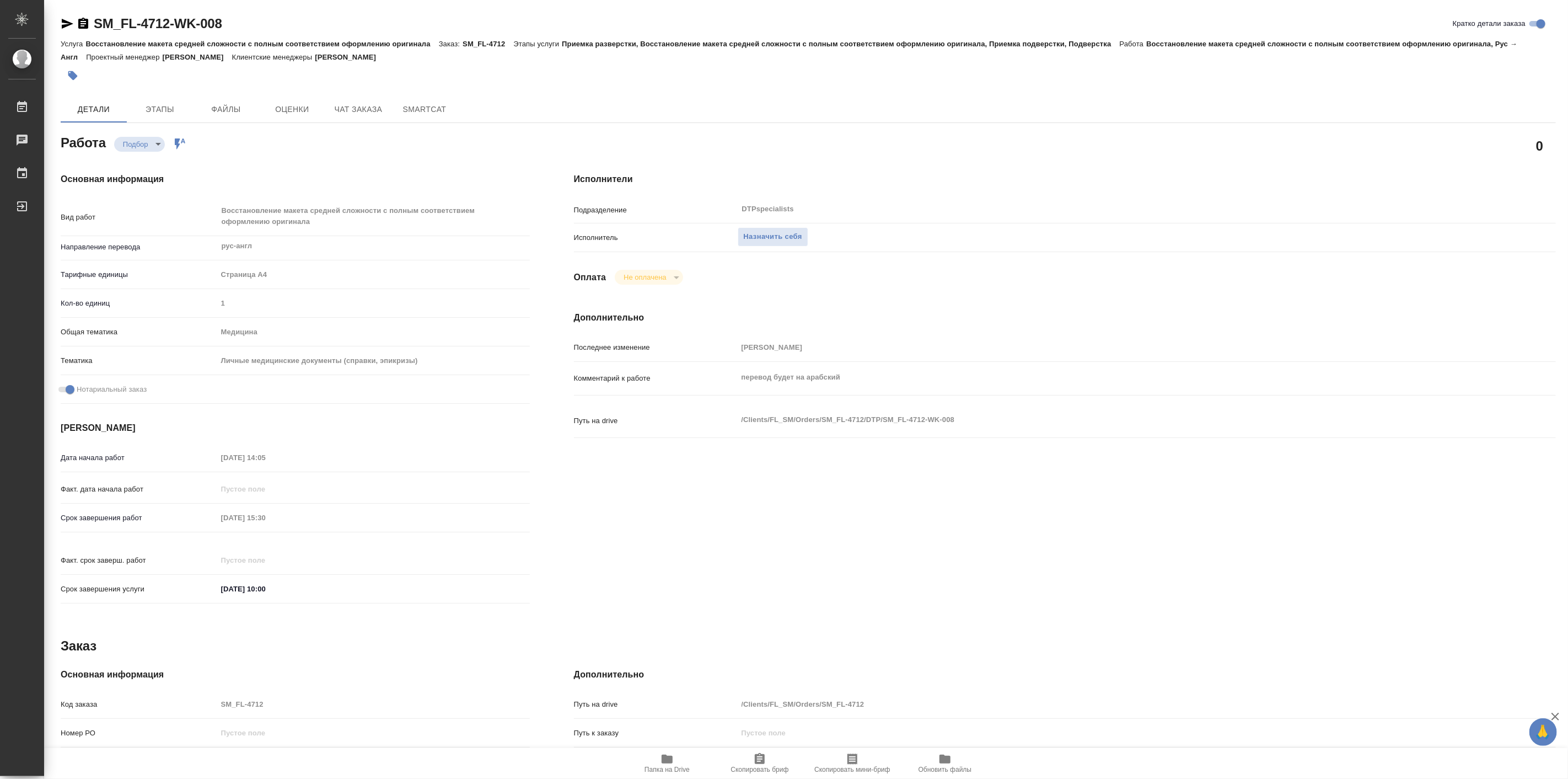
type textarea "x"
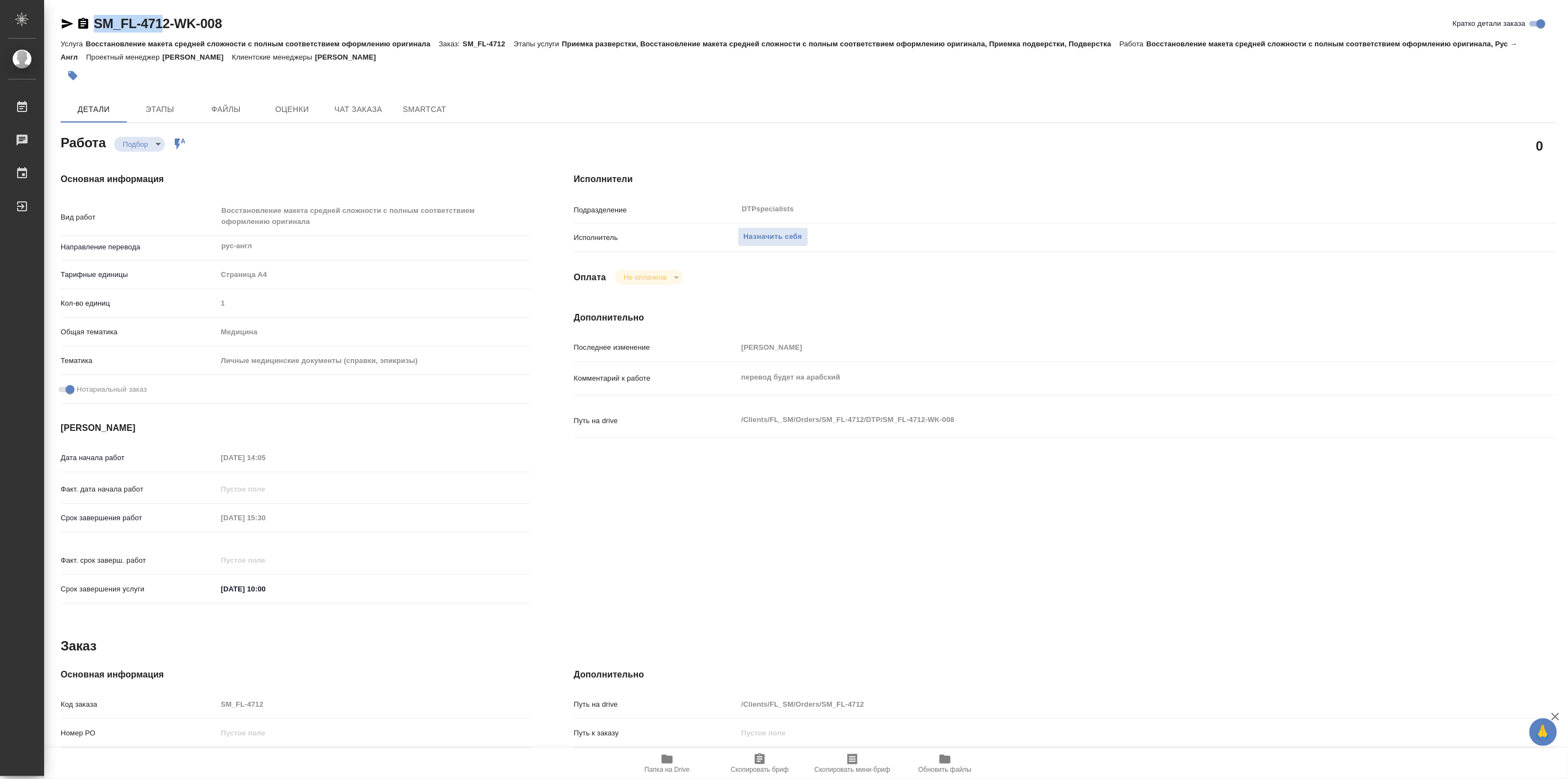
type textarea "x"
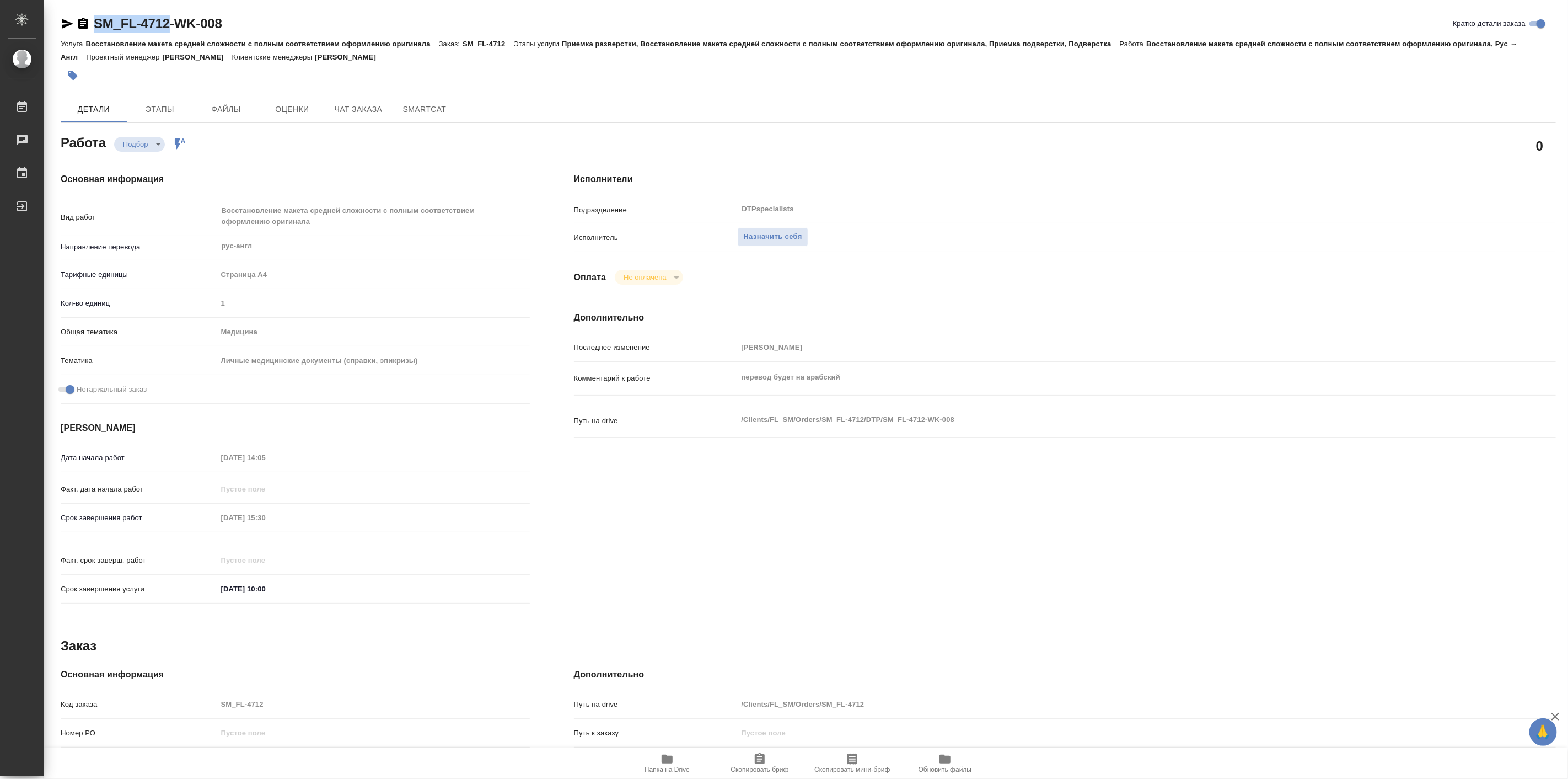
drag, startPoint x: 91, startPoint y: 15, endPoint x: 167, endPoint y: 23, distance: 76.4
click at [167, 23] on div "SM_FL-4712-WK-008" at bounding box center [141, 23] width 161 height 18
copy link "SM_FL-4712"
click at [656, 764] on span "Папка на Drive" at bounding box center [667, 763] width 79 height 21
click at [797, 236] on span "Назначить себя" at bounding box center [773, 237] width 58 height 13
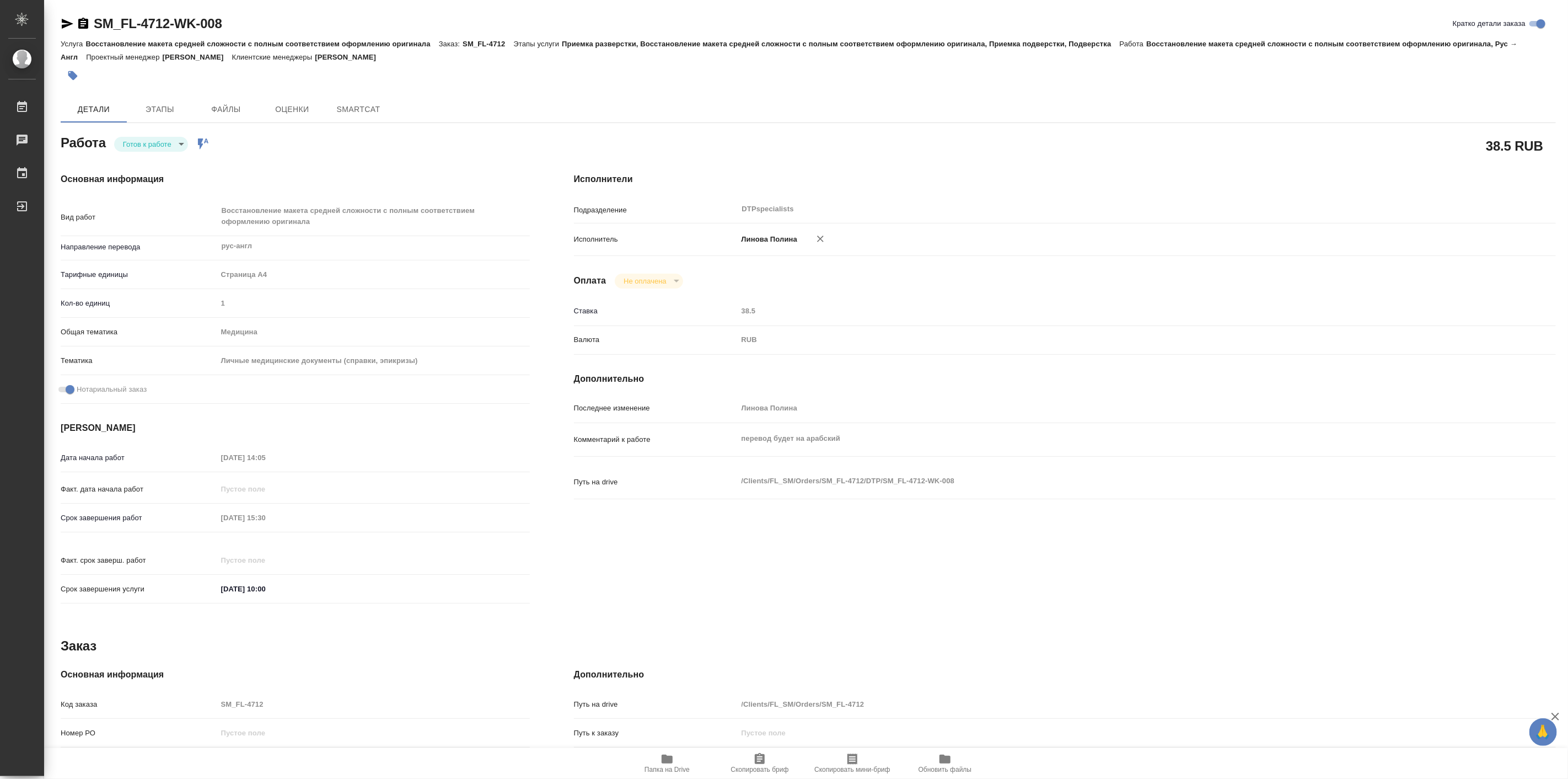
type textarea "x"
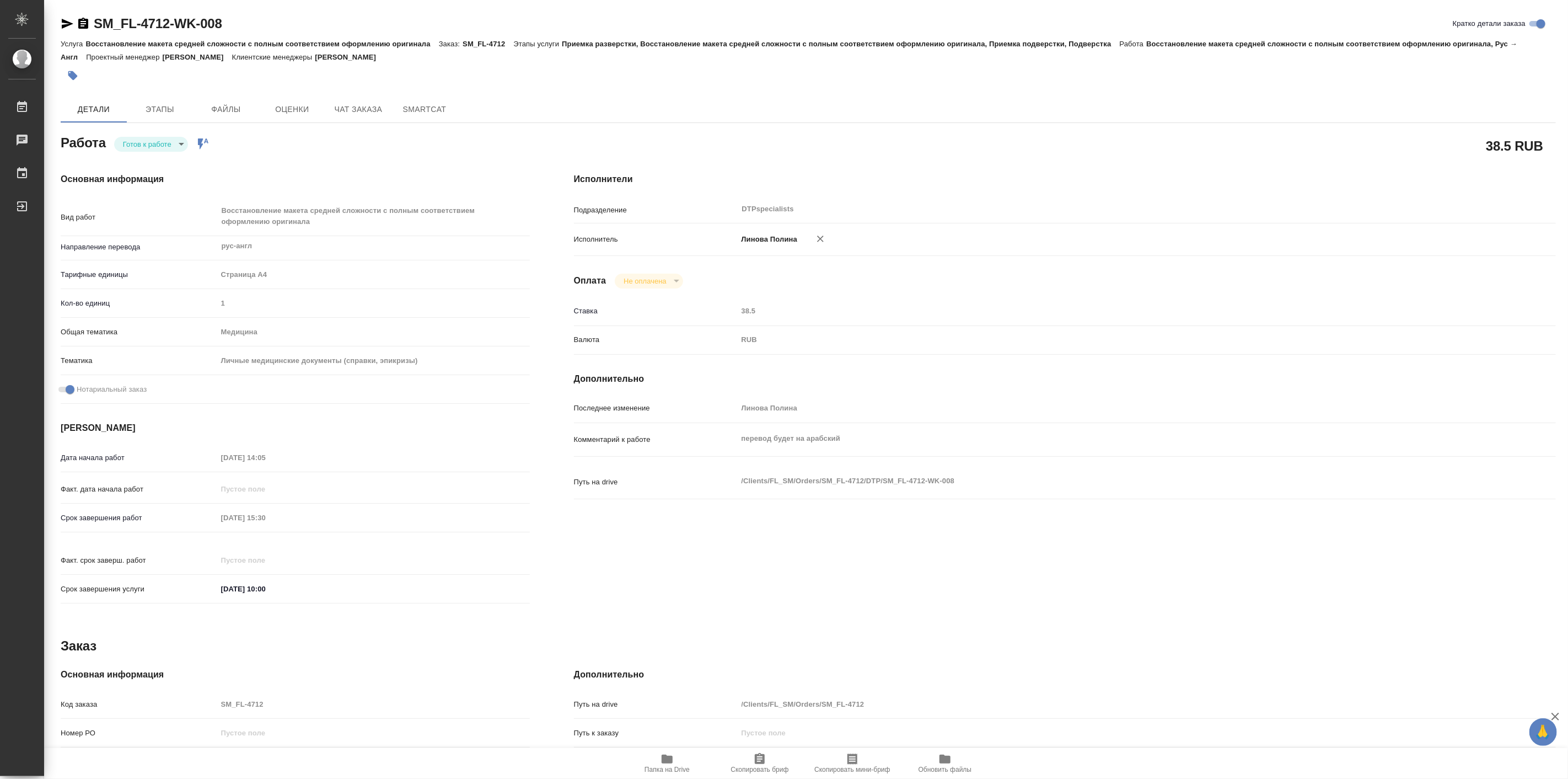
type textarea "x"
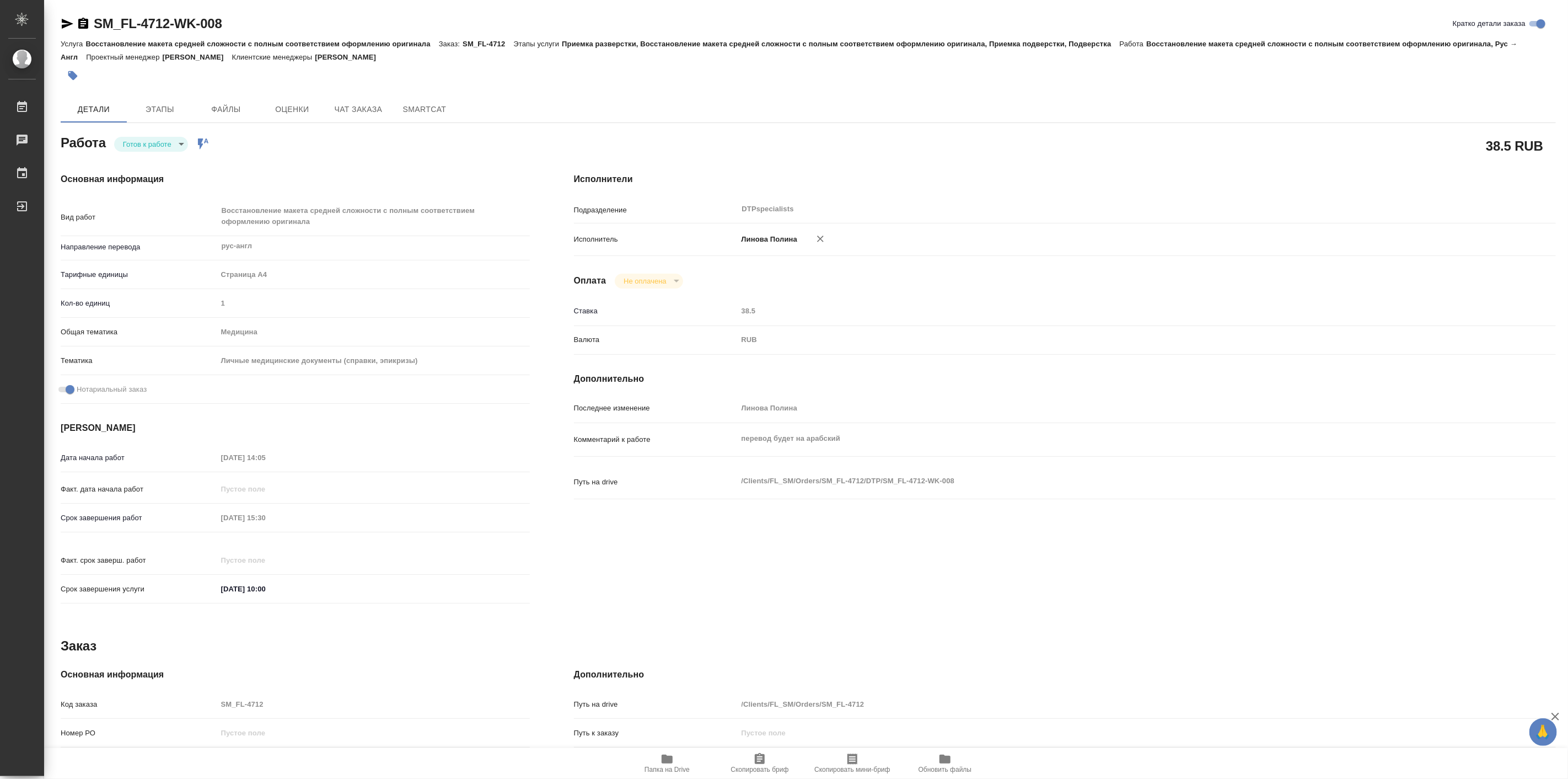
type textarea "x"
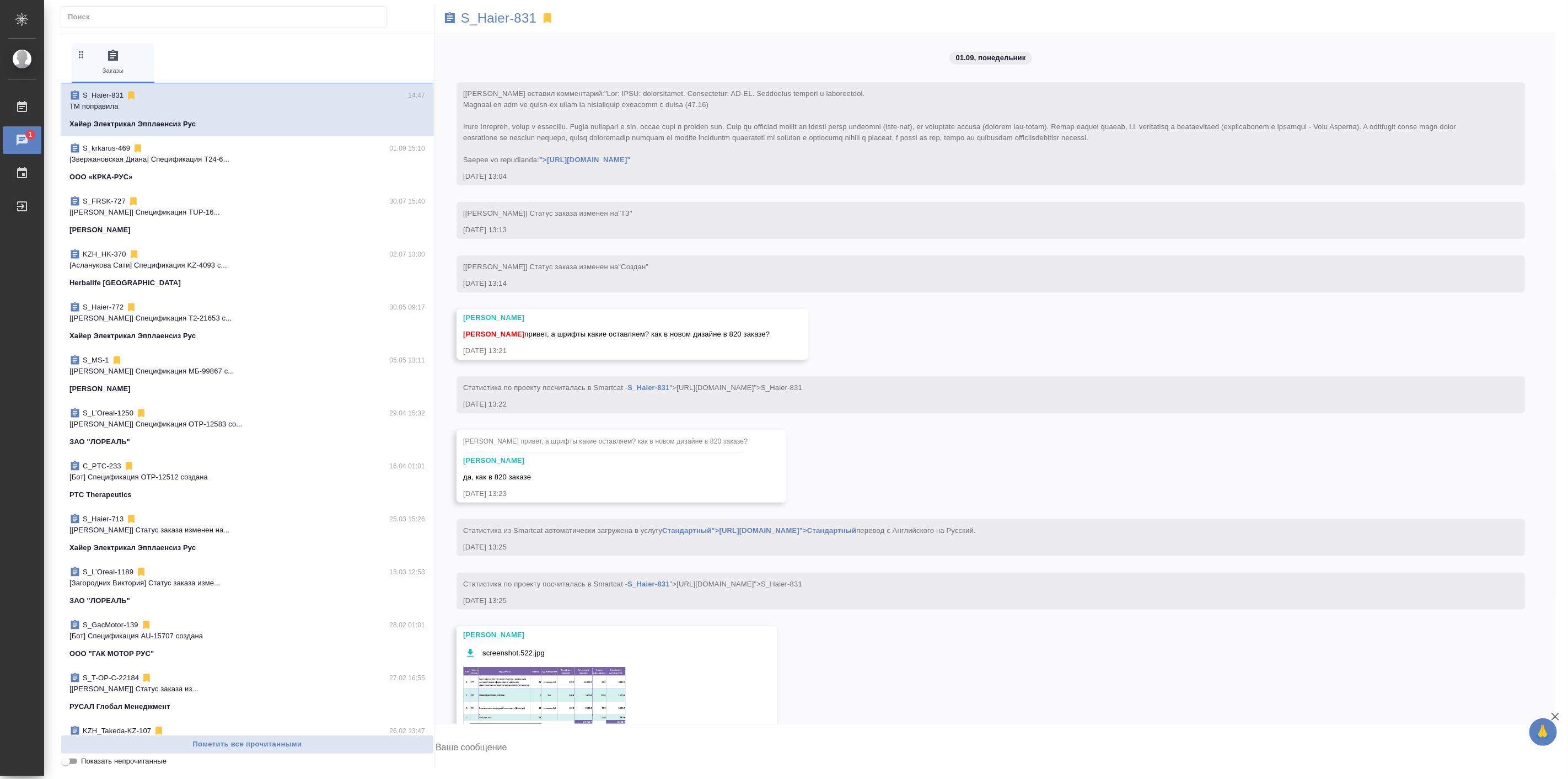
scroll to position [16353, 0]
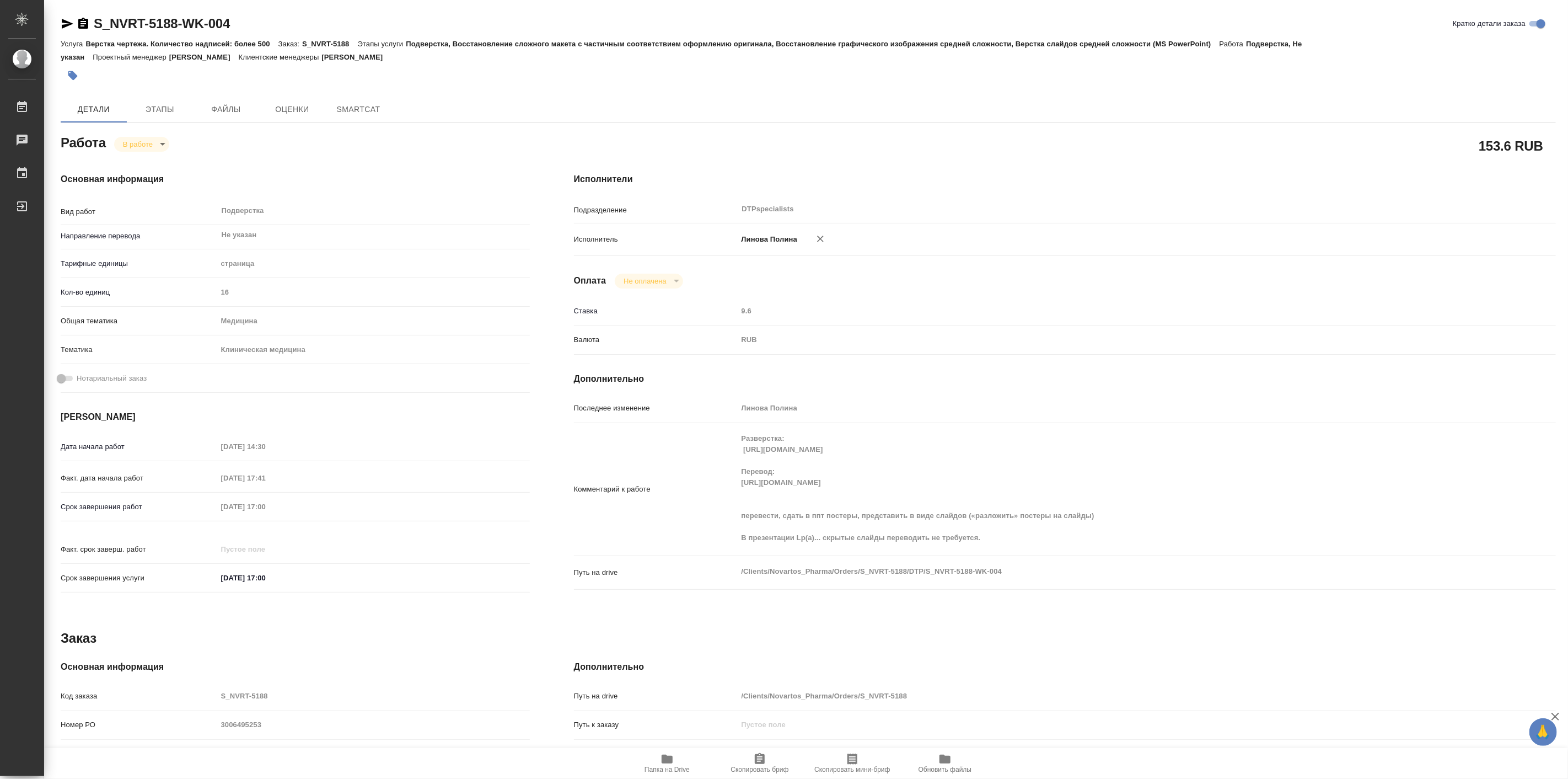
type textarea "x"
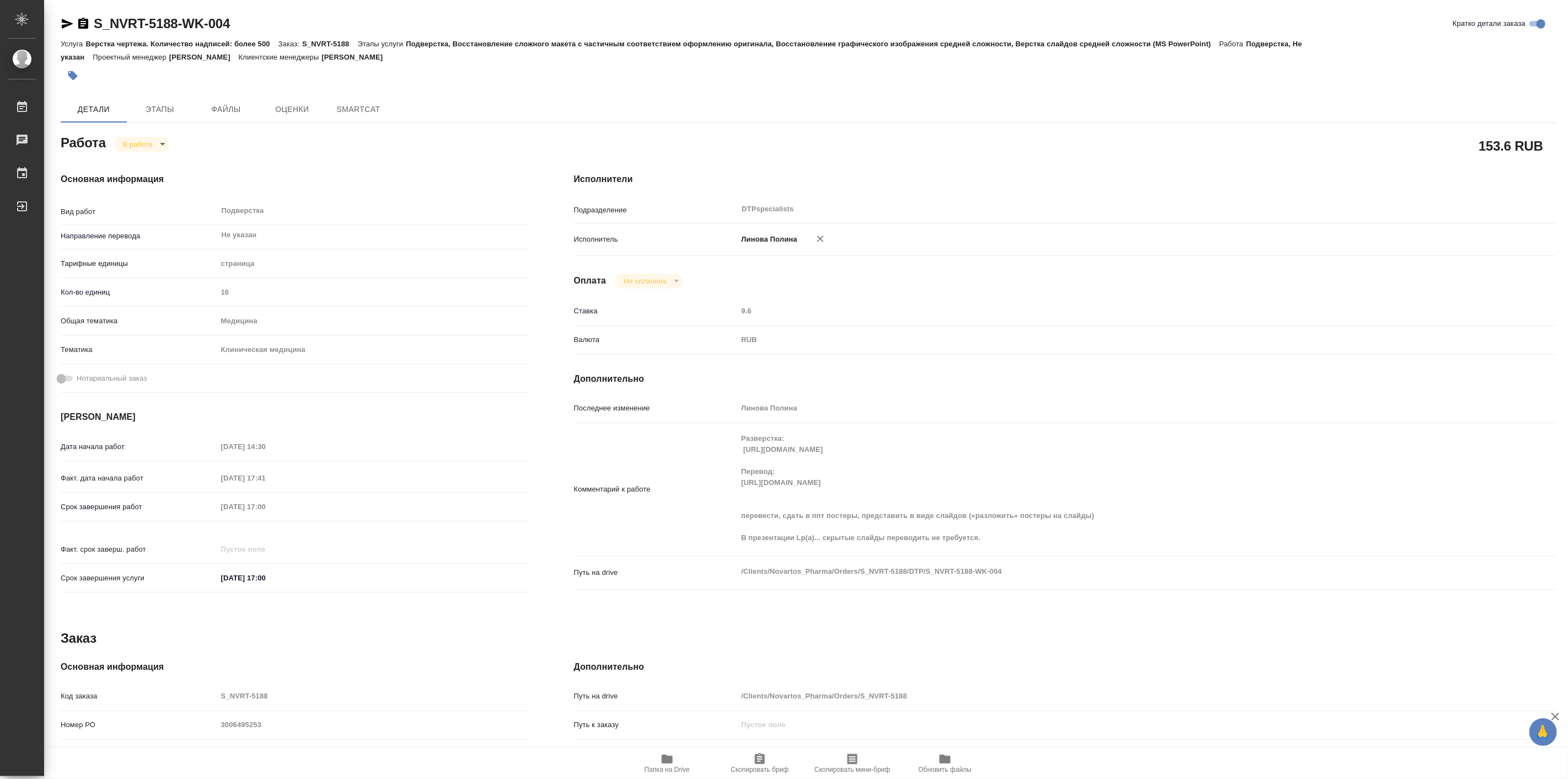
type textarea "x"
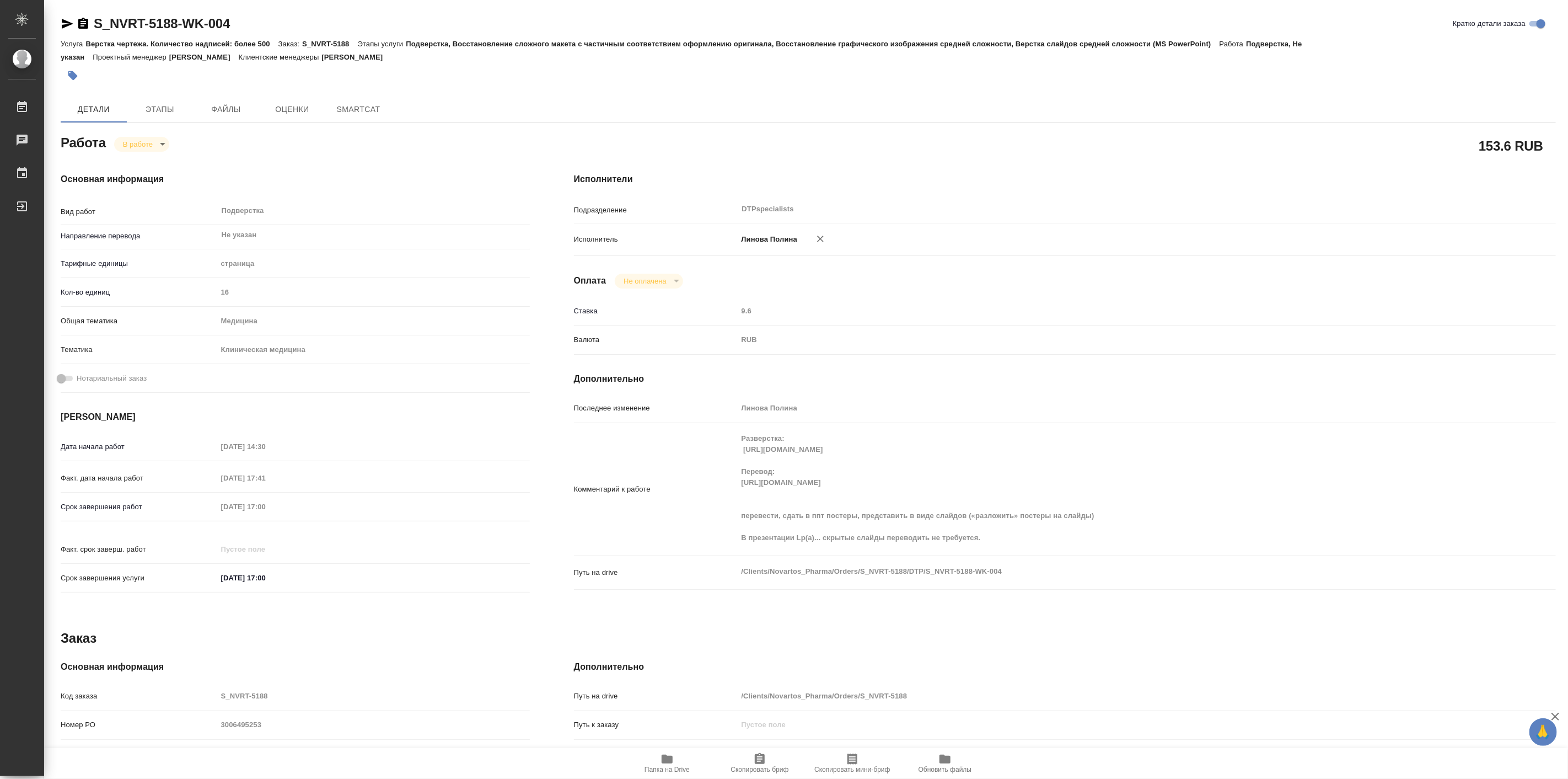
type textarea "x"
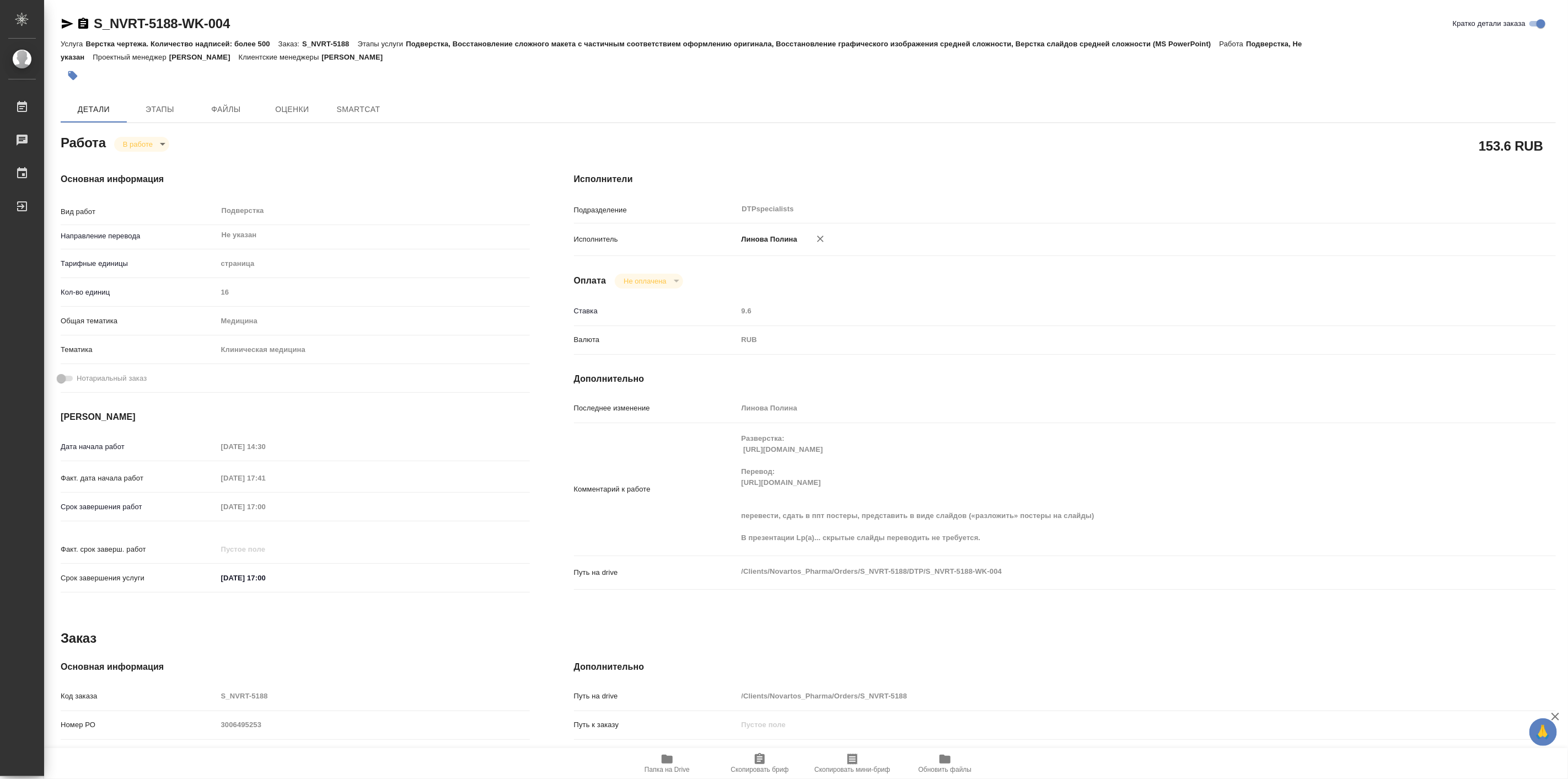
type textarea "x"
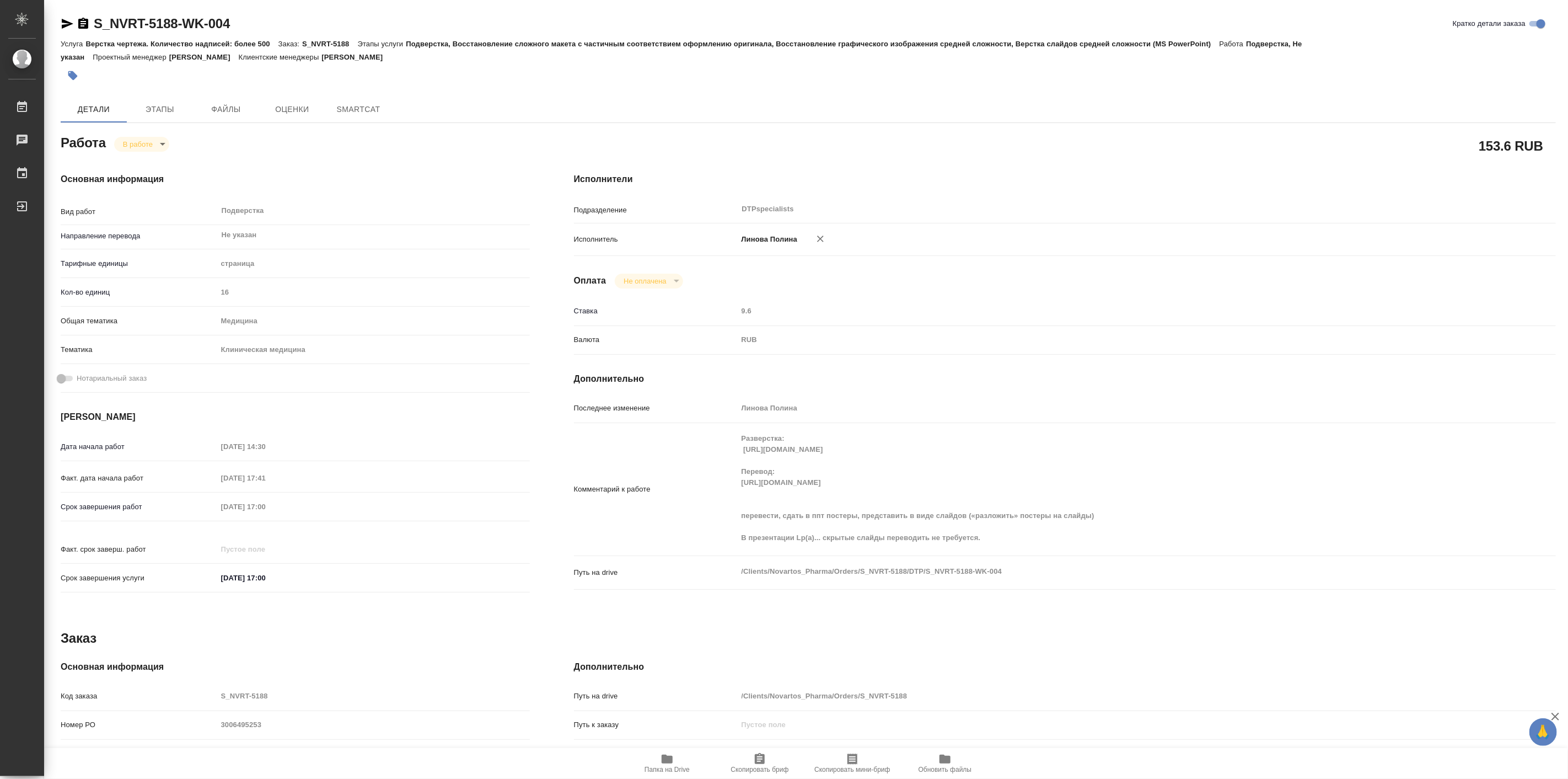
type textarea "x"
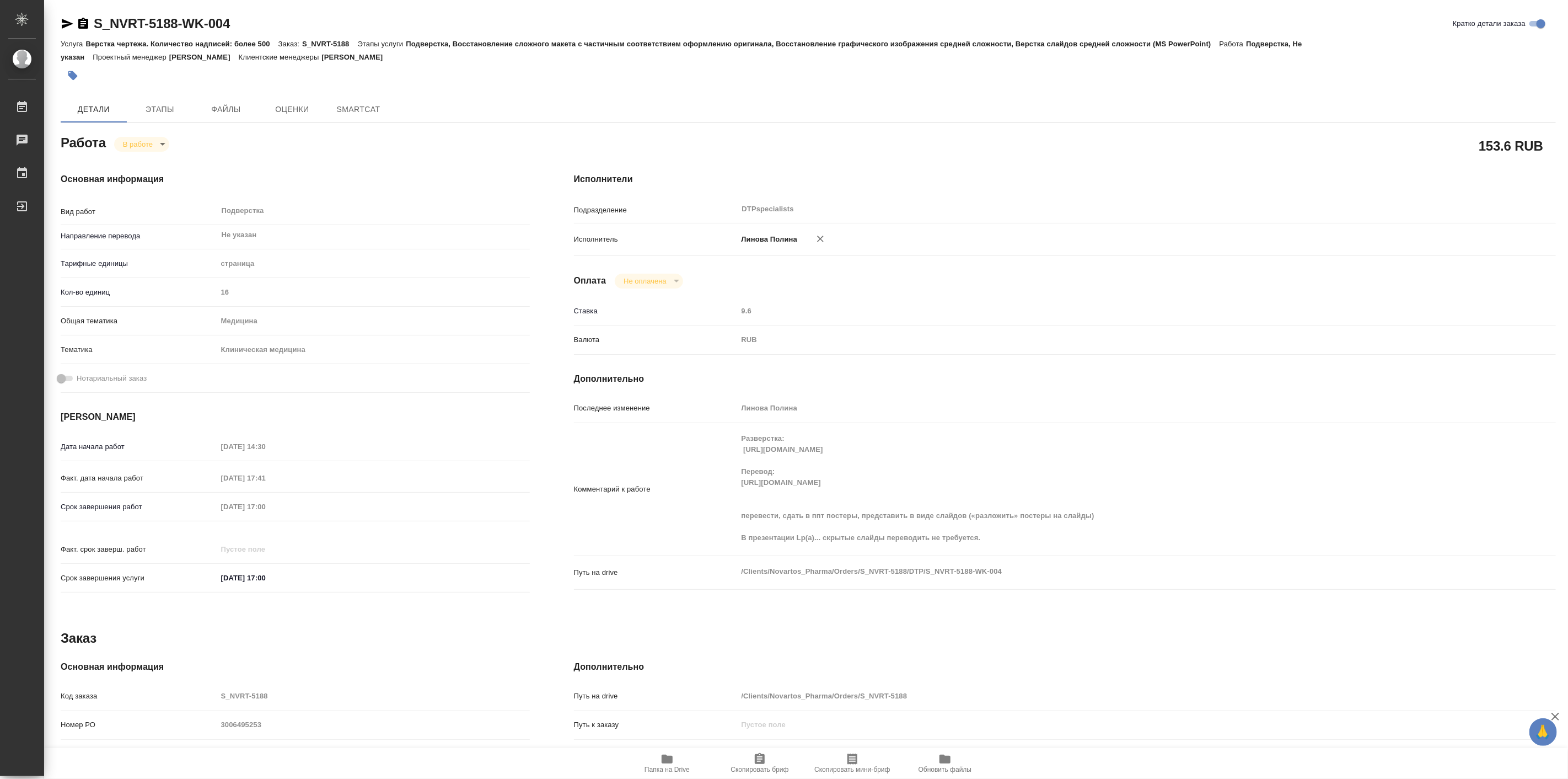
type textarea "x"
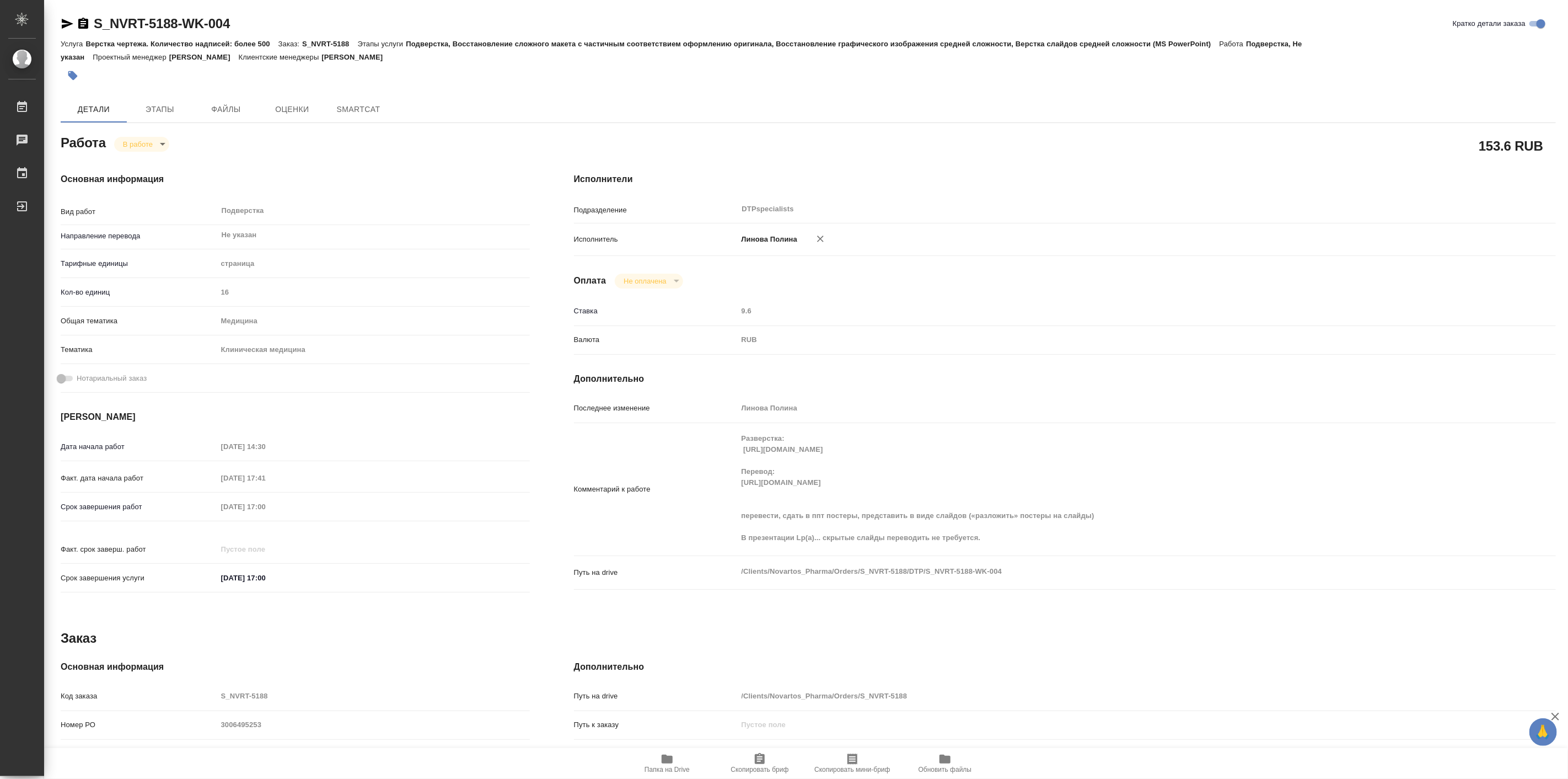
type textarea "x"
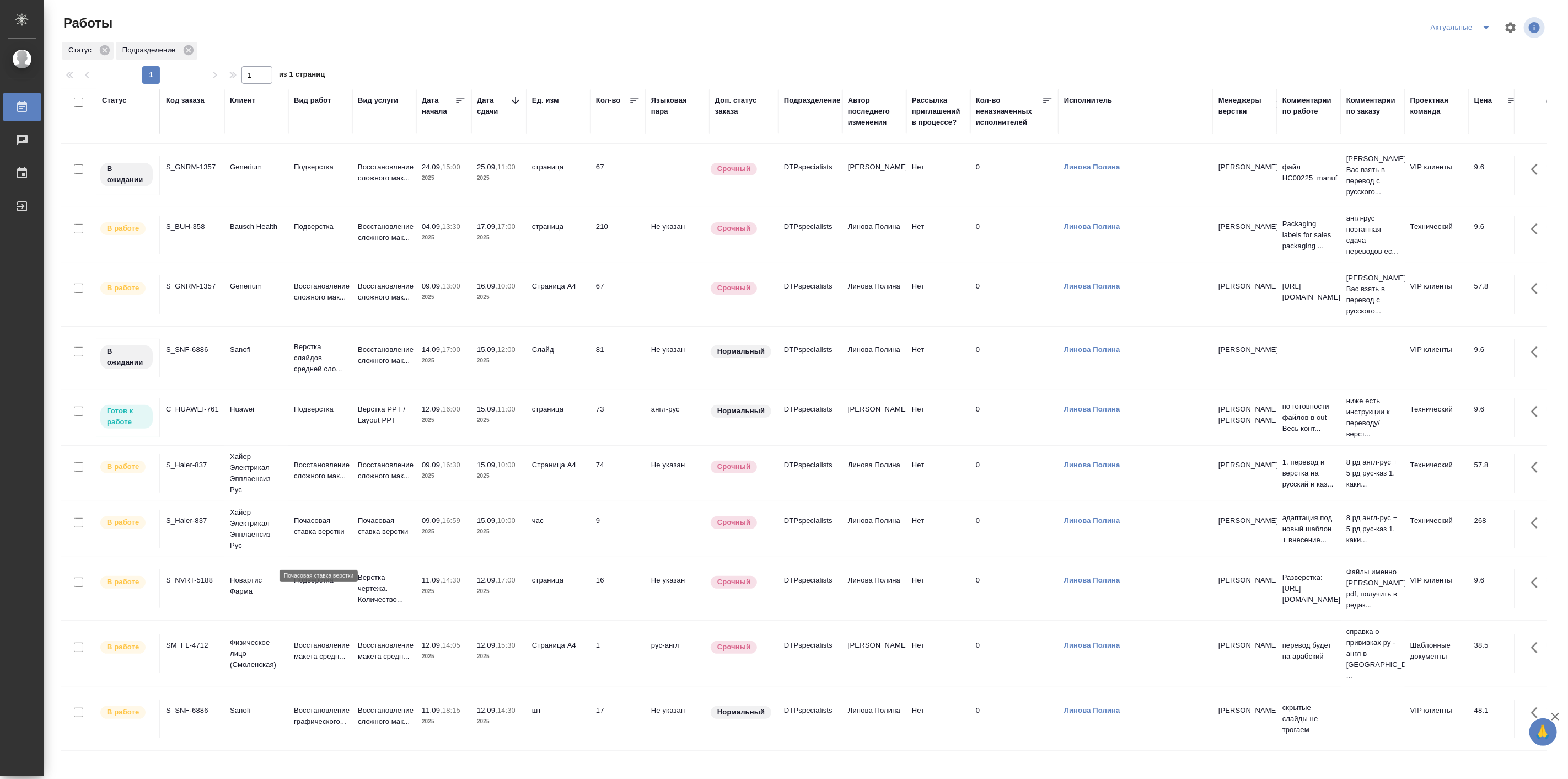
scroll to position [219, 0]
click at [327, 705] on p "Восстановление графического..." at bounding box center [320, 716] width 53 height 22
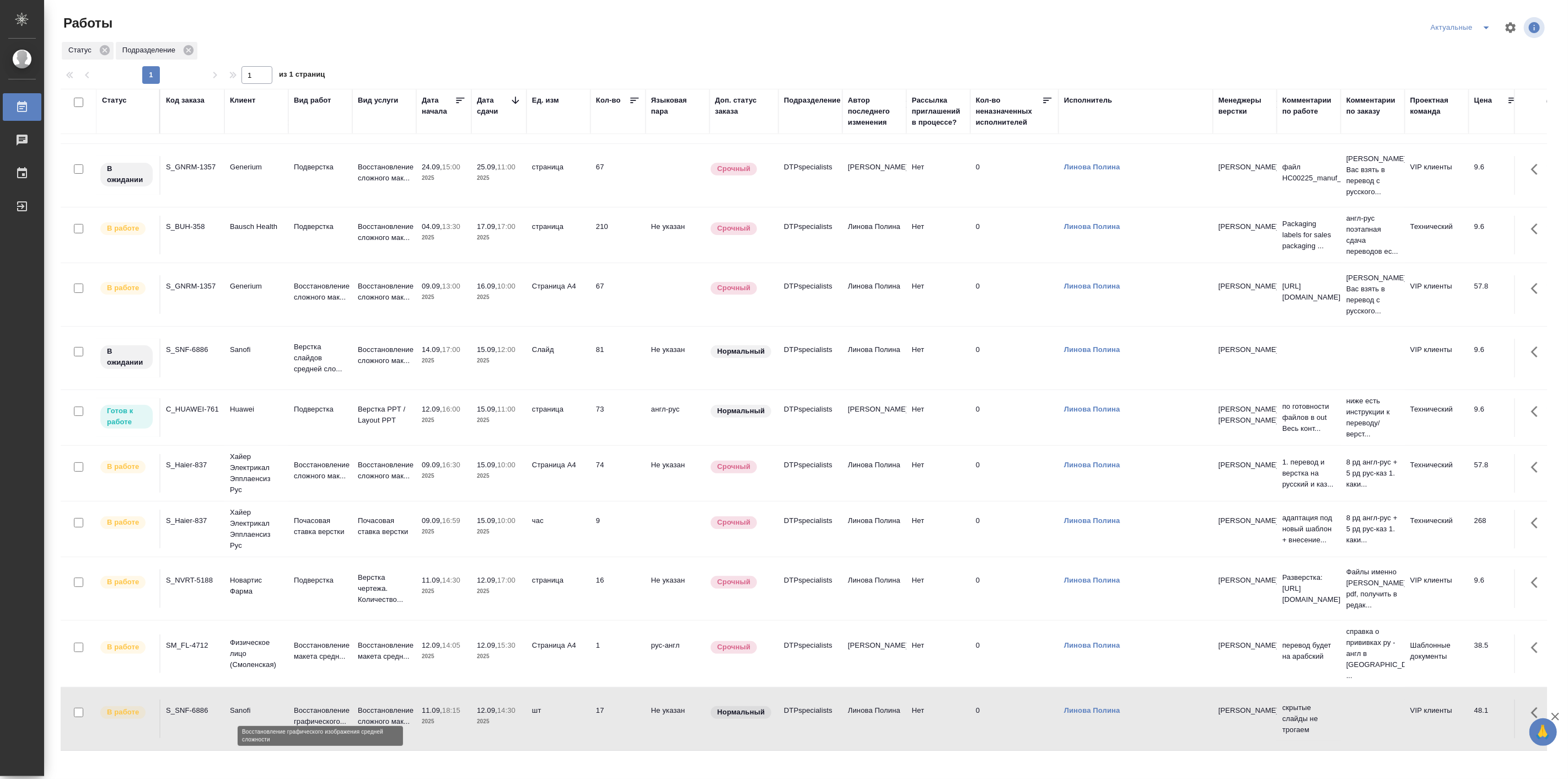
click at [327, 705] on p "Восстановление графического..." at bounding box center [320, 716] width 53 height 22
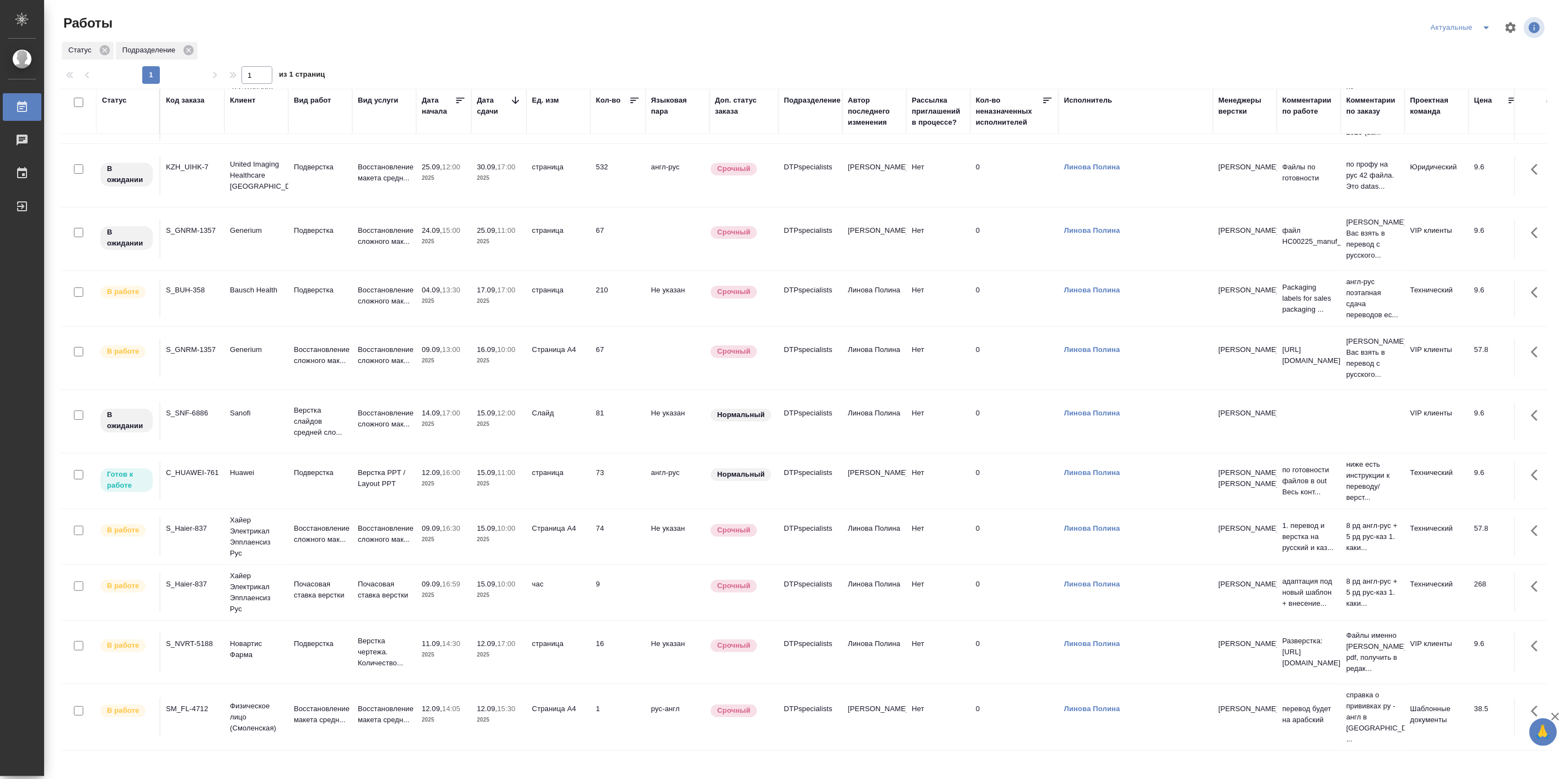
scroll to position [157, 0]
click at [289, 717] on td "Восстановление макета средн..." at bounding box center [320, 717] width 64 height 38
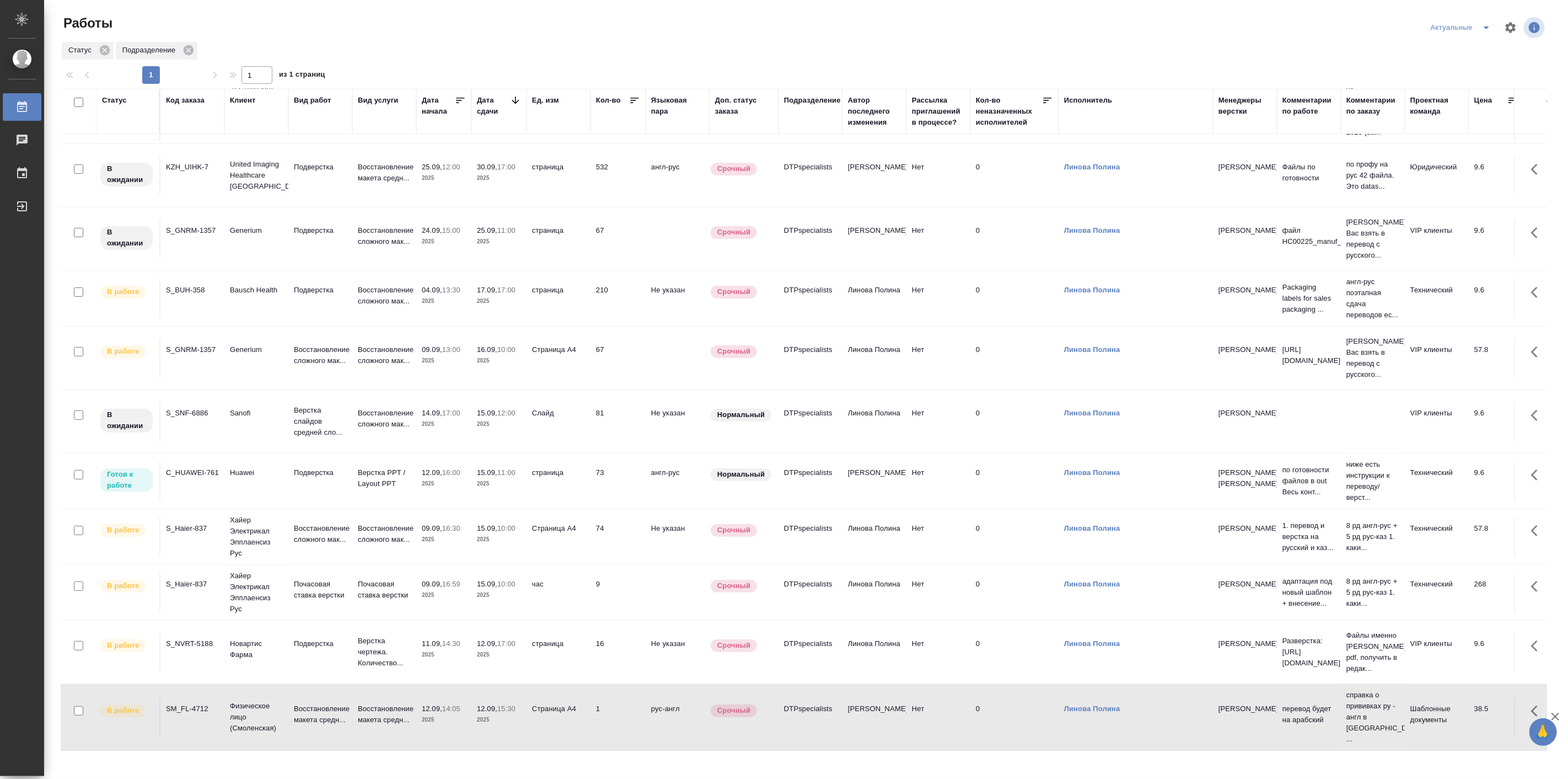
click at [289, 717] on td "Восстановление макета средн..." at bounding box center [320, 717] width 64 height 38
click at [1486, 29] on icon "split button" at bounding box center [1486, 27] width 5 height 3
click at [1474, 67] on li "Подбор Лайт" at bounding box center [1461, 67] width 72 height 18
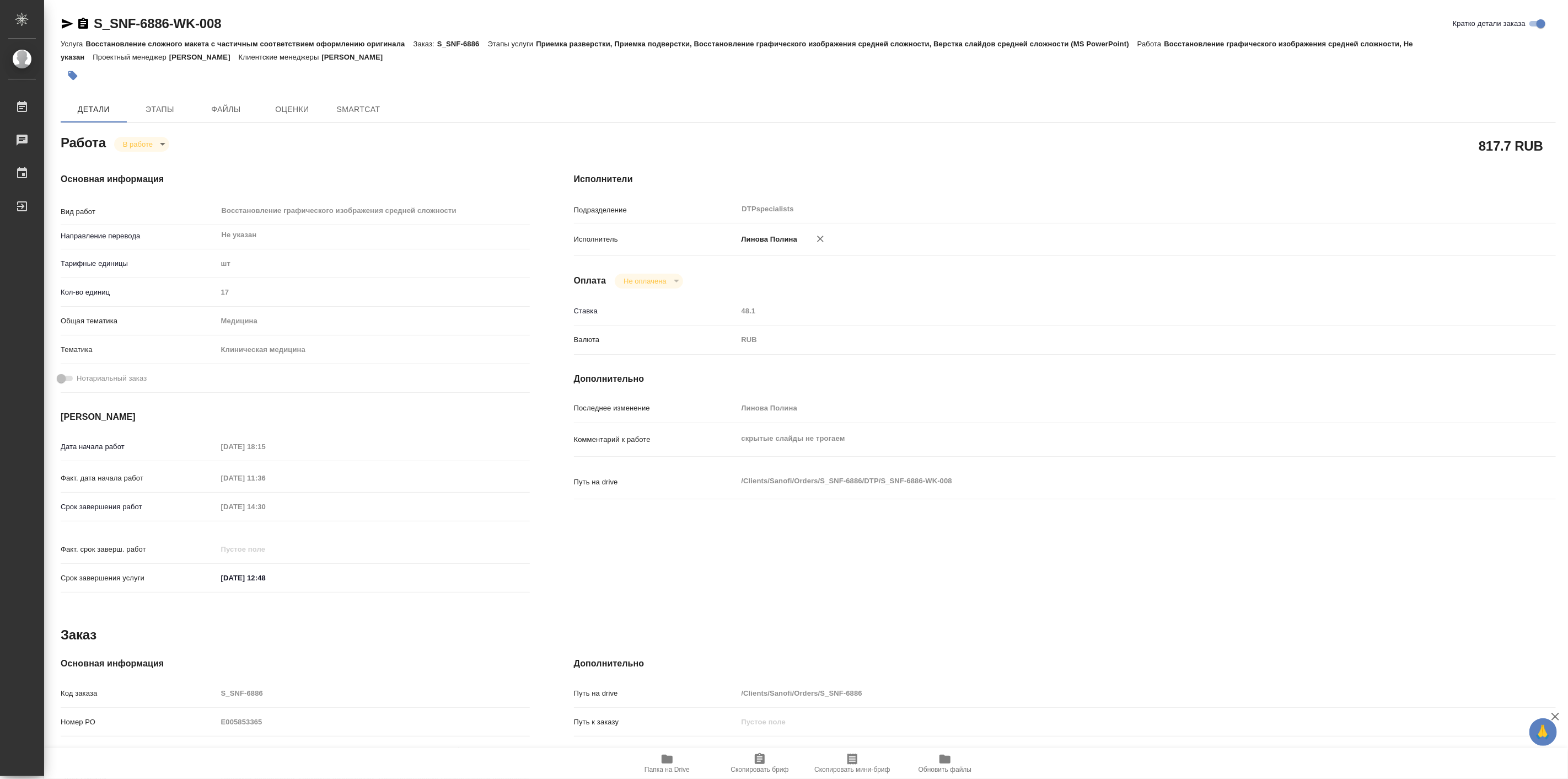
type textarea "x"
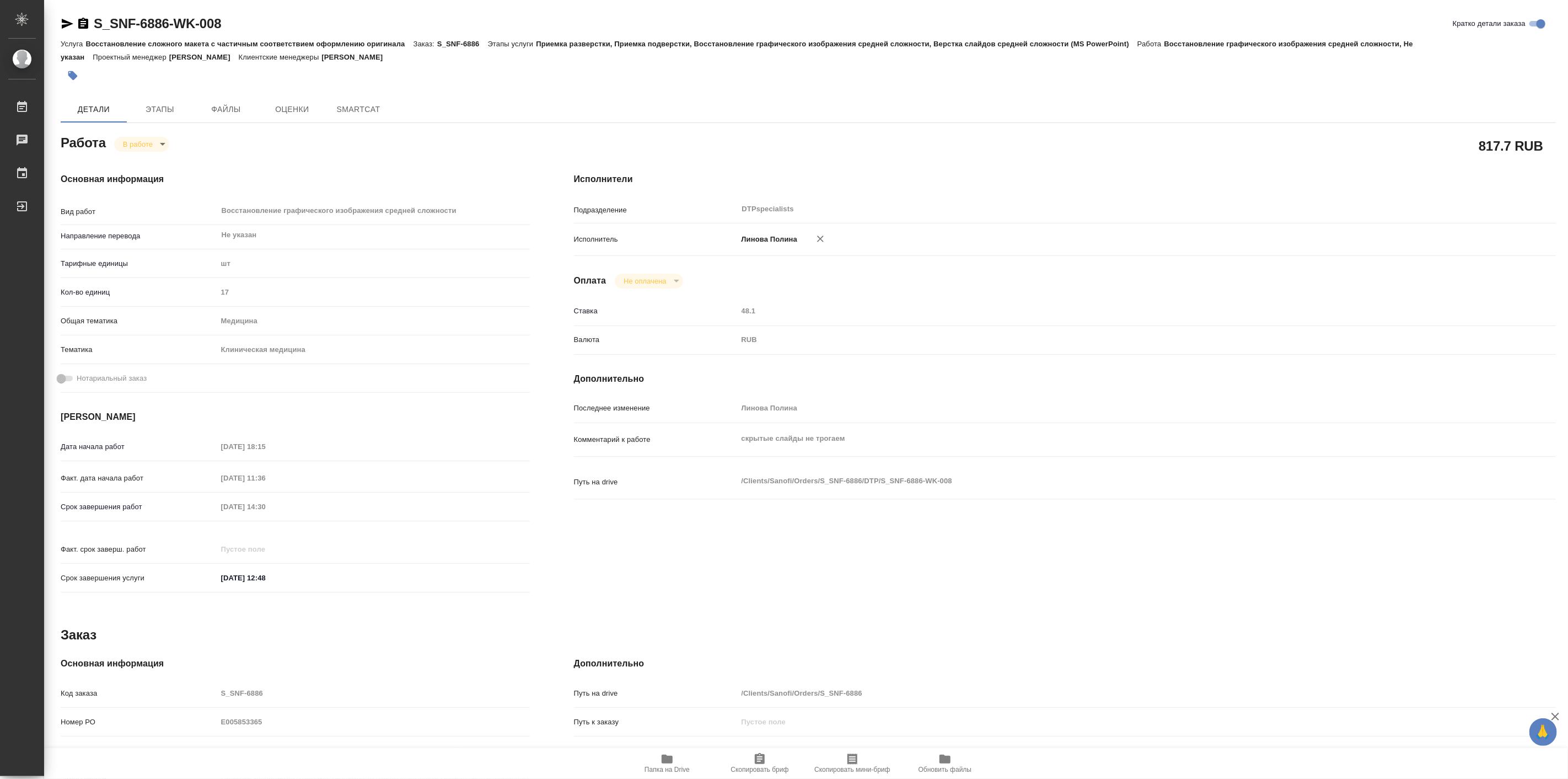
type textarea "x"
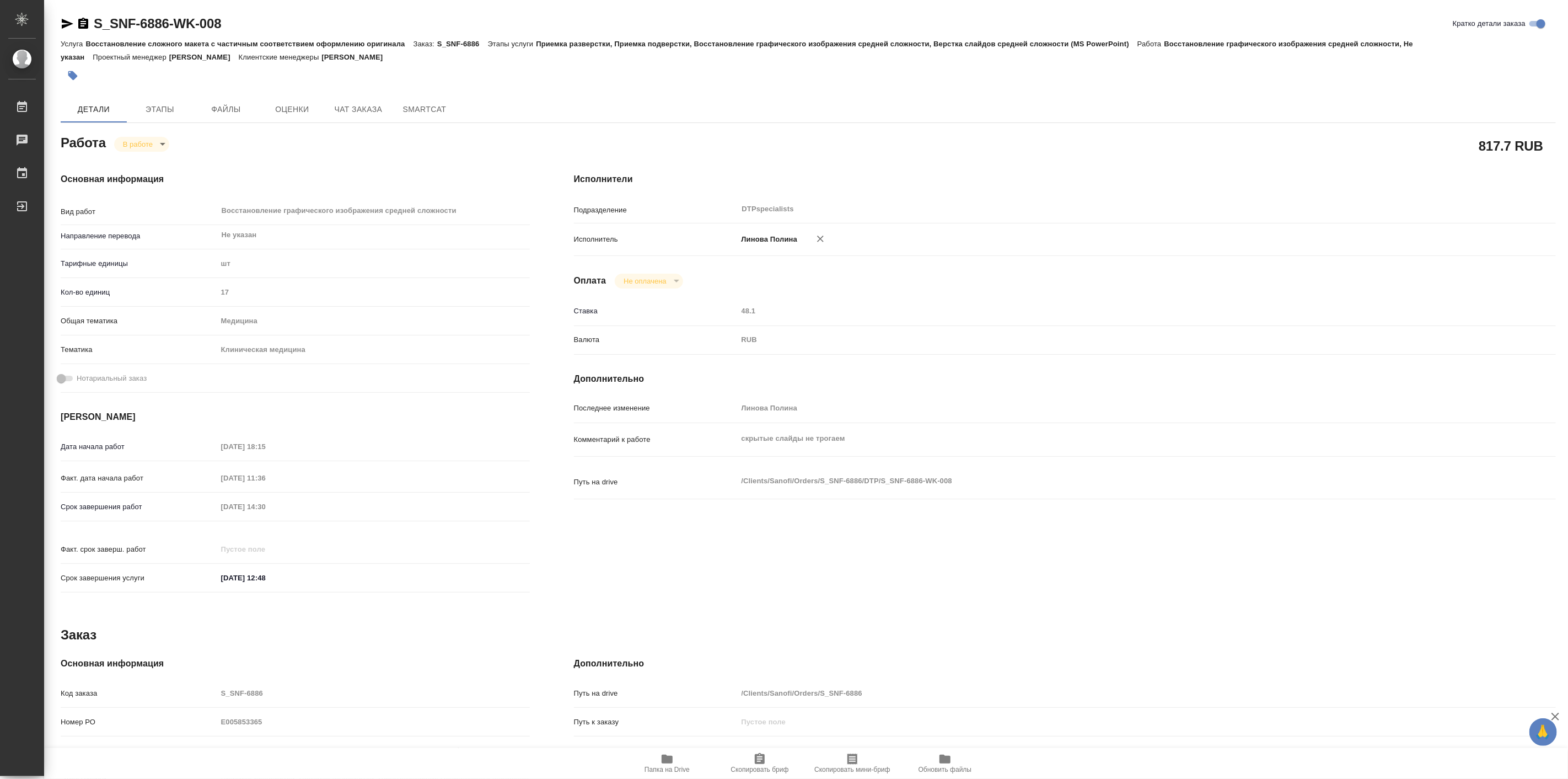
click at [666, 764] on icon "button" at bounding box center [667, 759] width 13 height 13
type textarea "x"
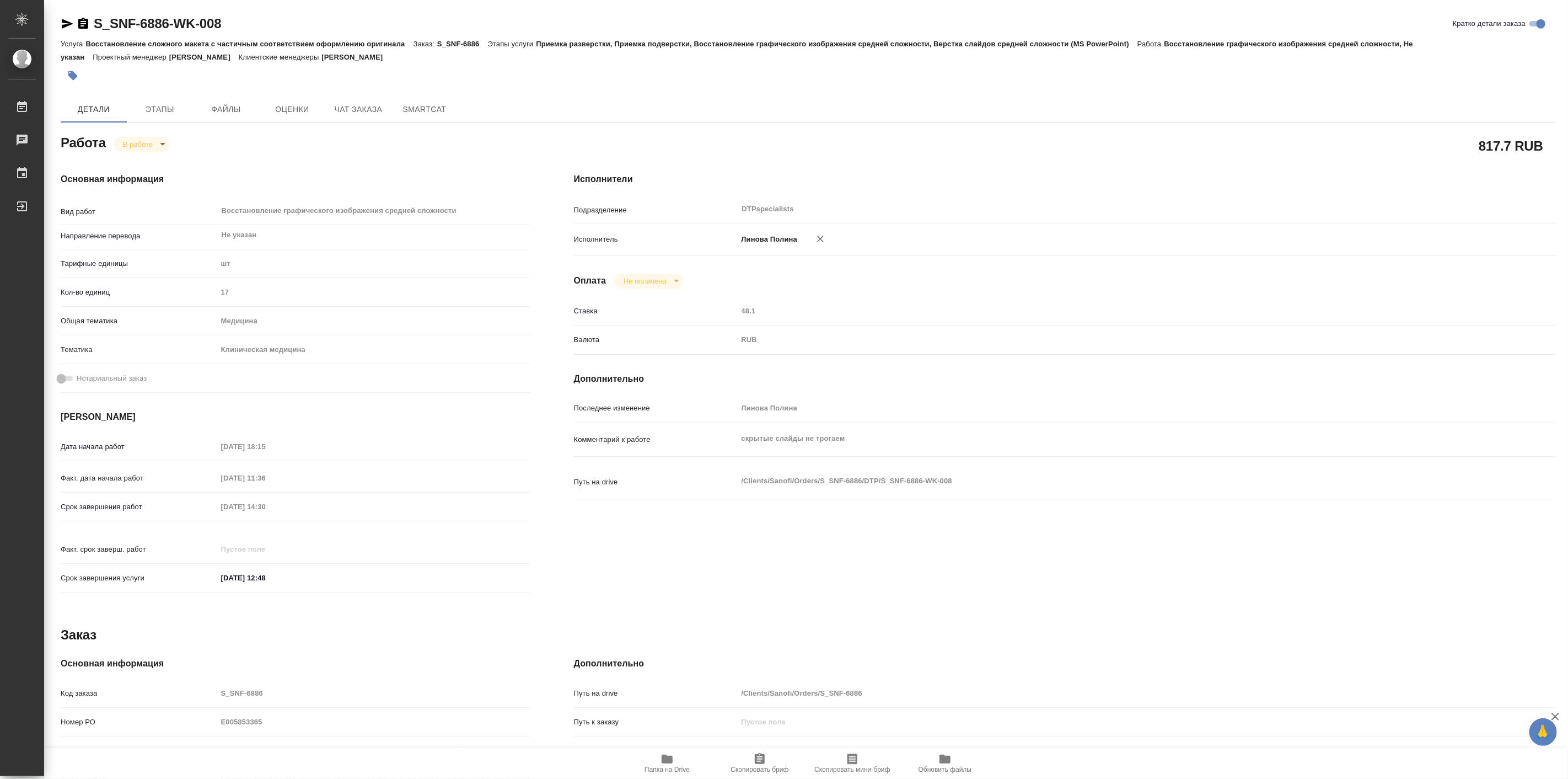
type textarea "x"
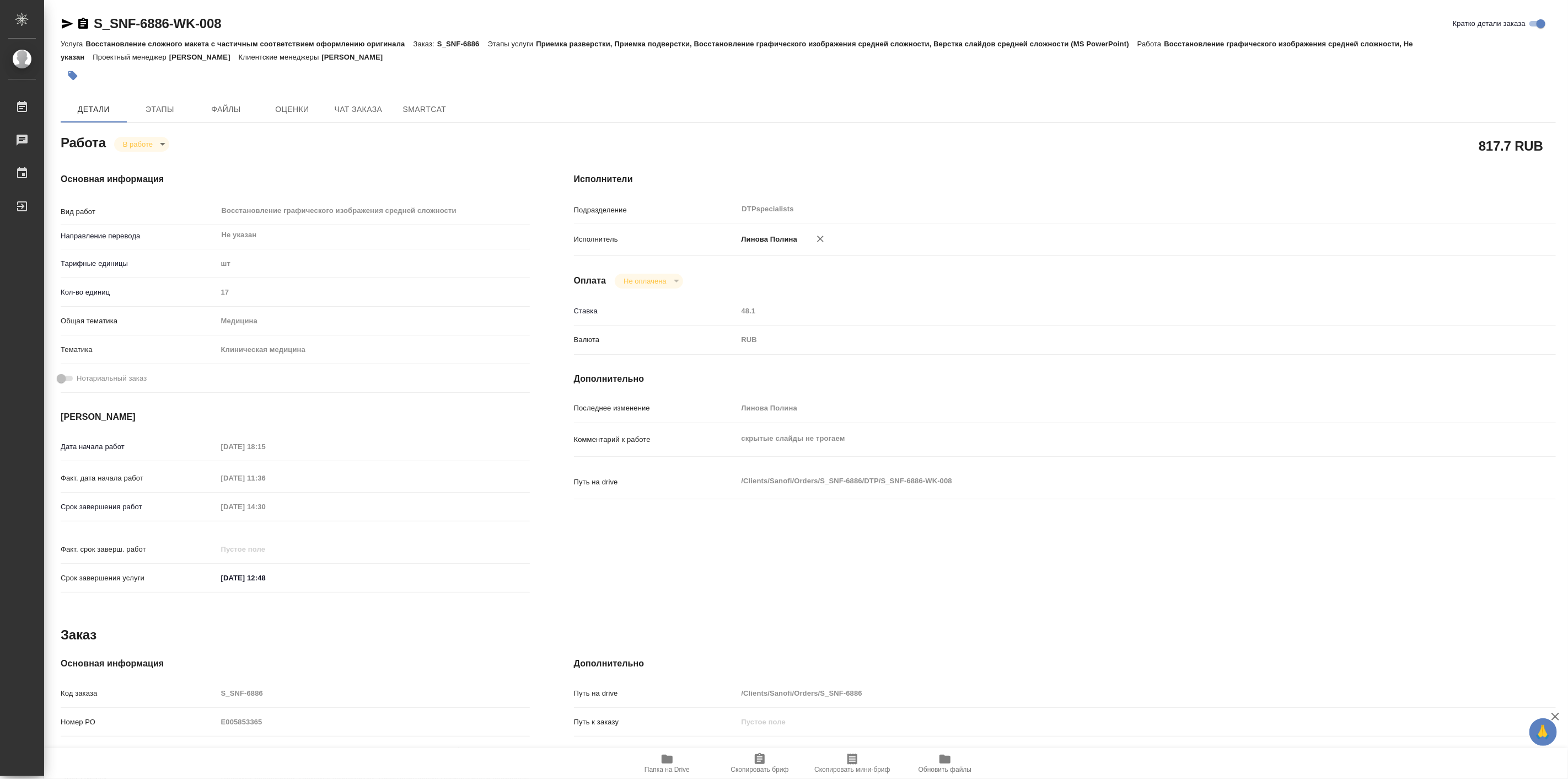
type textarea "x"
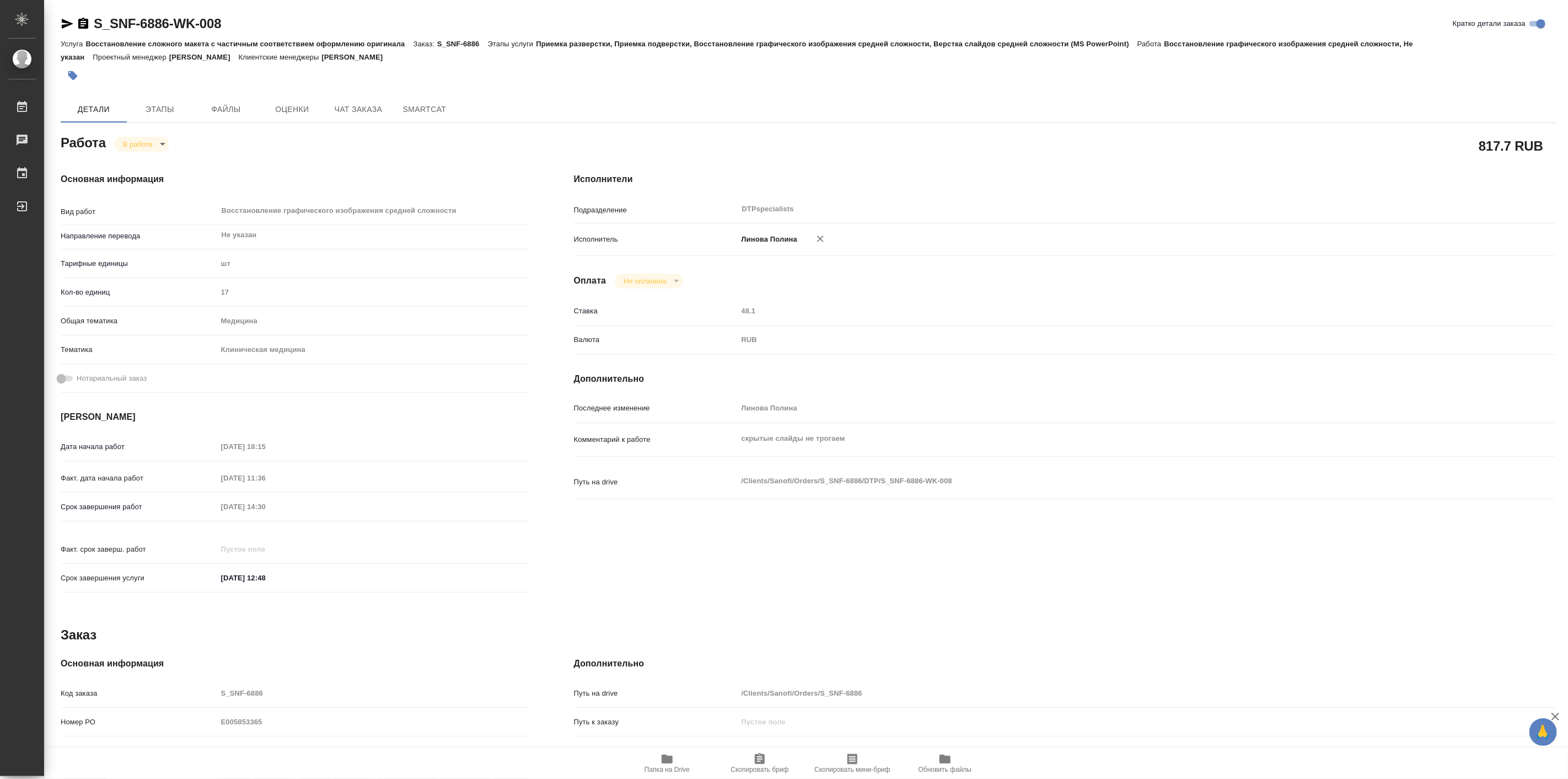
type textarea "x"
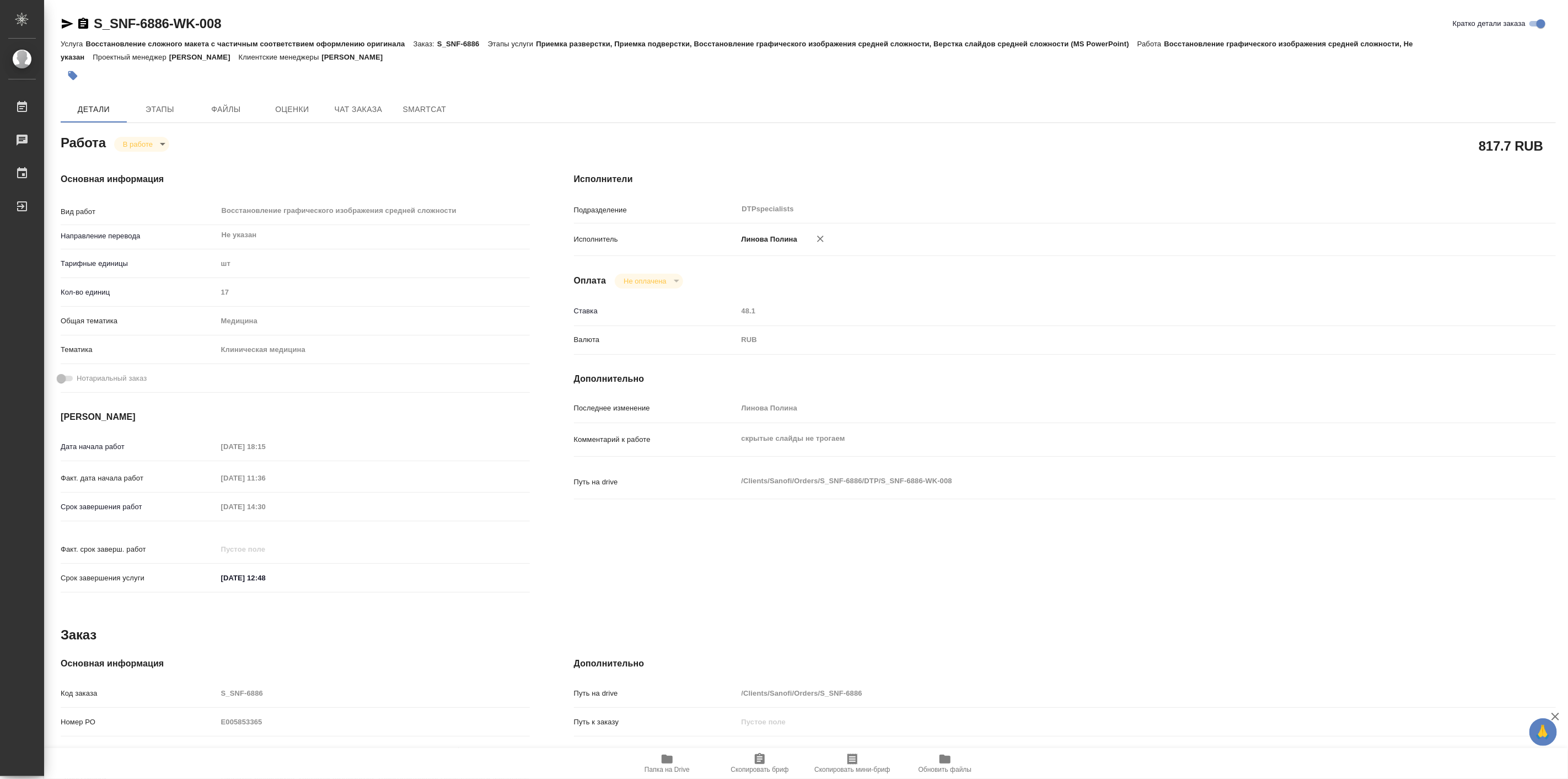
type textarea "x"
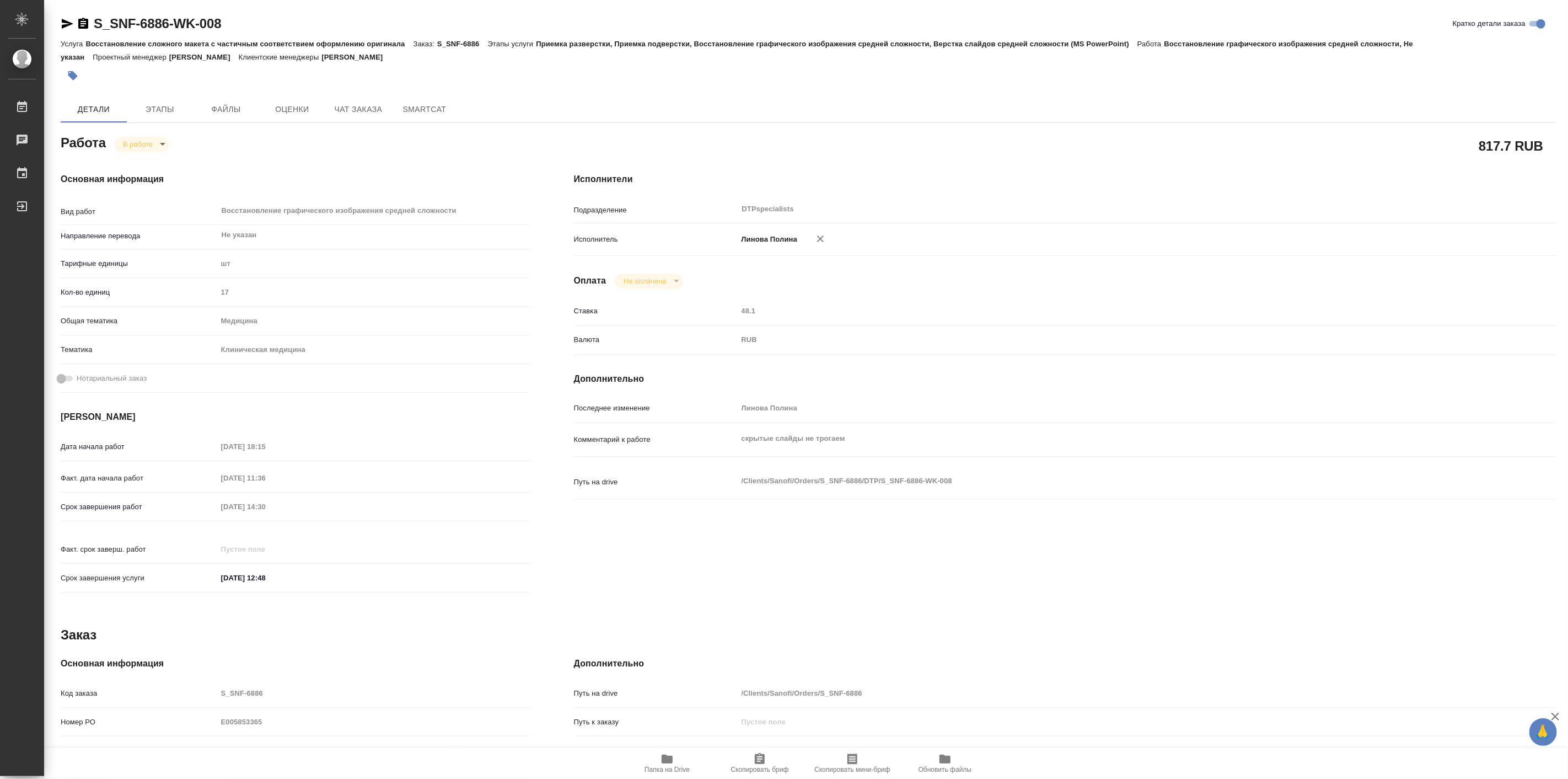
type textarea "x"
click at [141, 136] on body "🙏 .cls-1 fill:#fff; AWATERA Linova Polina Работы 0 Чаты График Выйти S_SNF-6886…" at bounding box center [784, 389] width 1568 height 779
click at [150, 166] on button "Выполнен" at bounding box center [142, 163] width 40 height 12
type textarea "x"
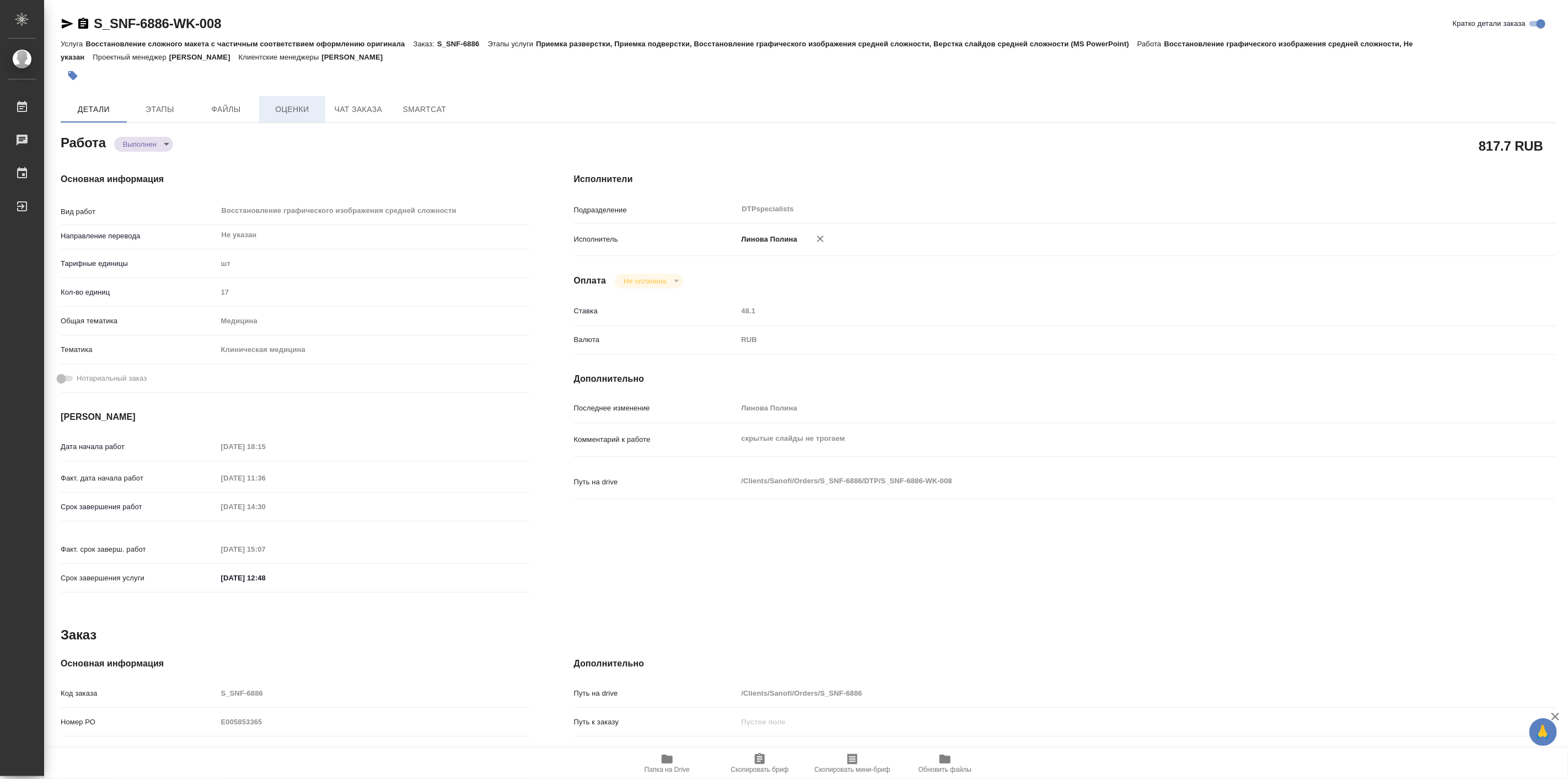
type textarea "x"
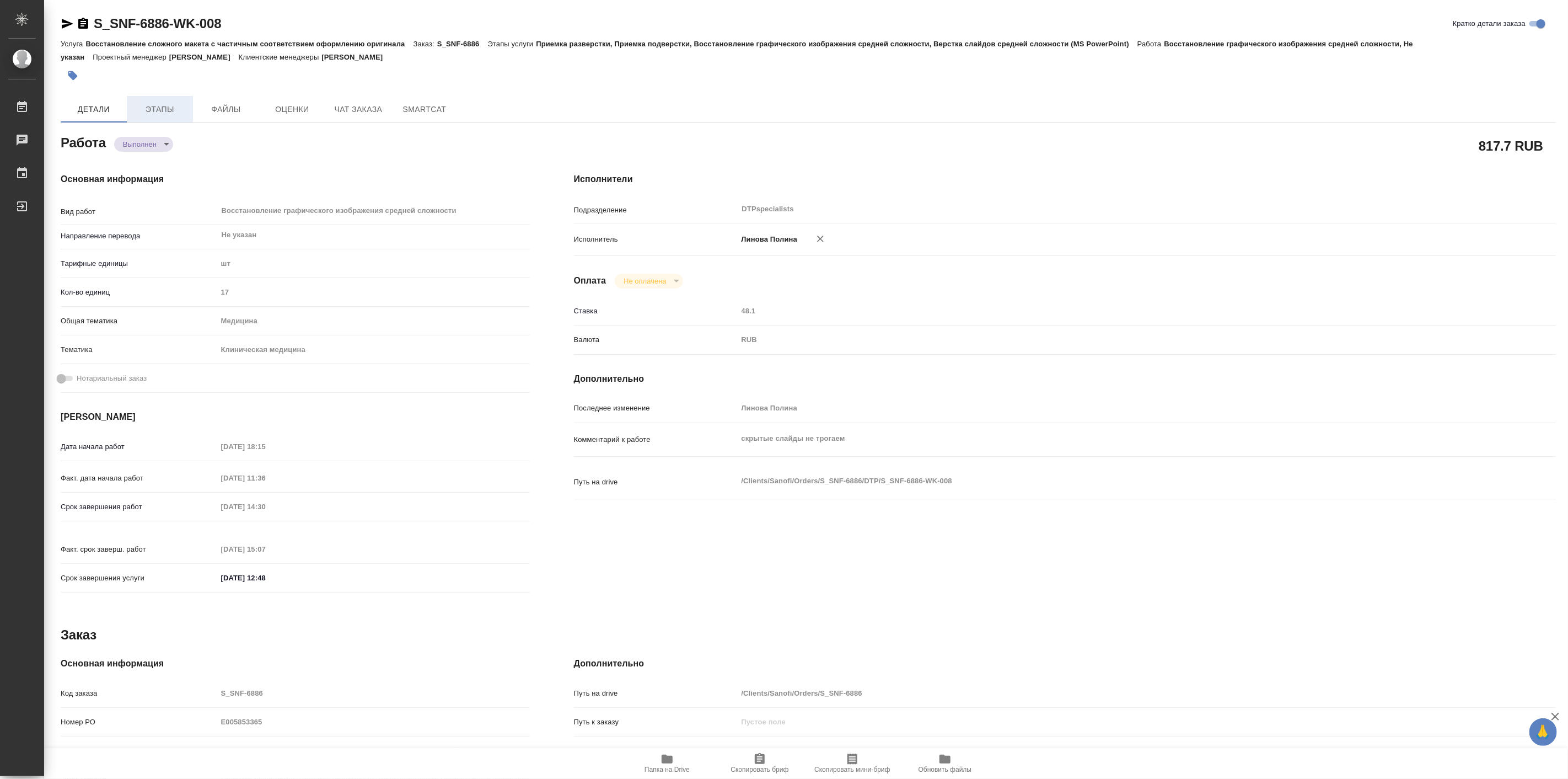
type textarea "x"
click at [177, 102] on span "Этапы" at bounding box center [159, 109] width 53 height 14
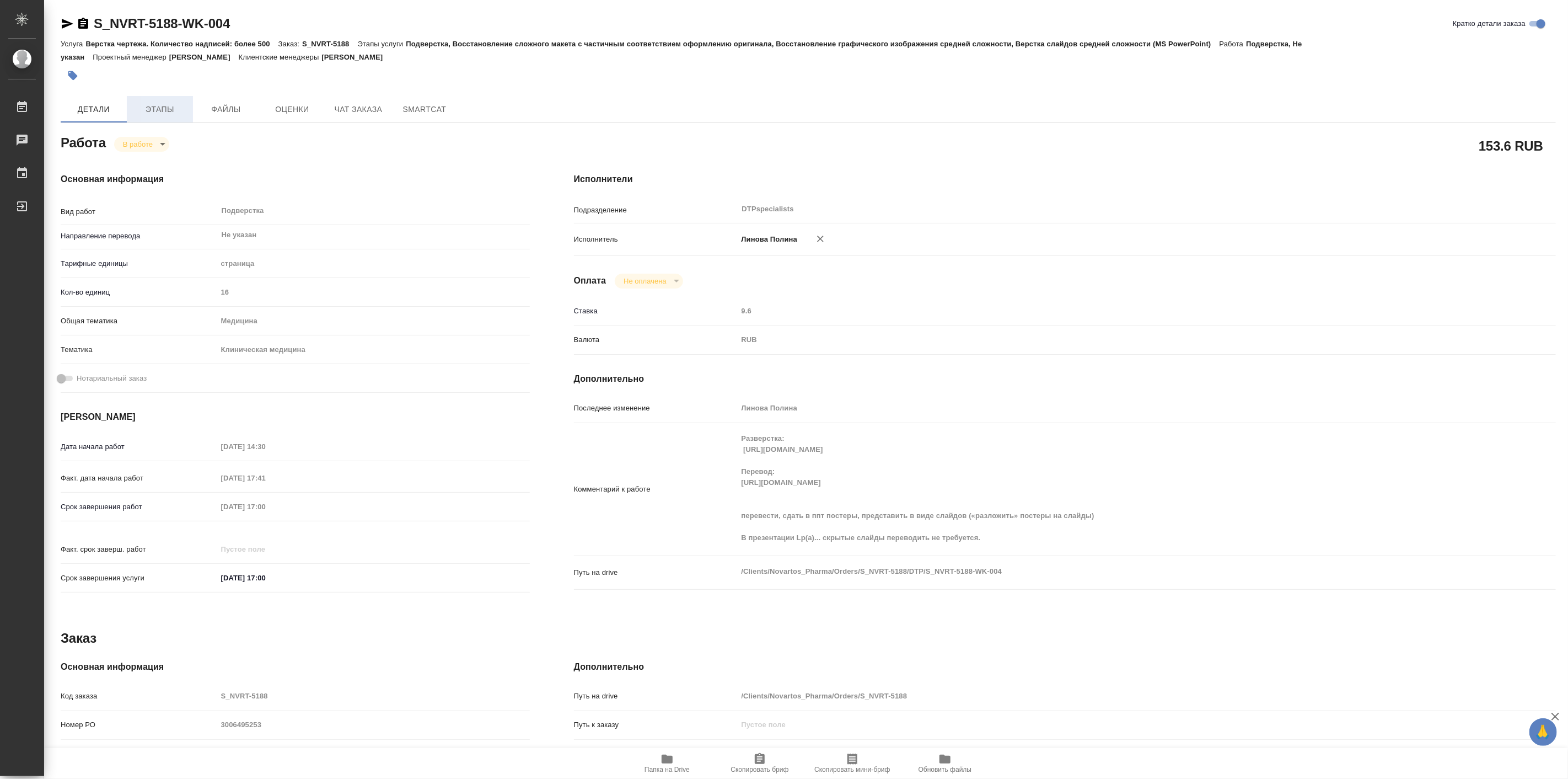
click at [167, 105] on span "Этапы" at bounding box center [159, 109] width 53 height 14
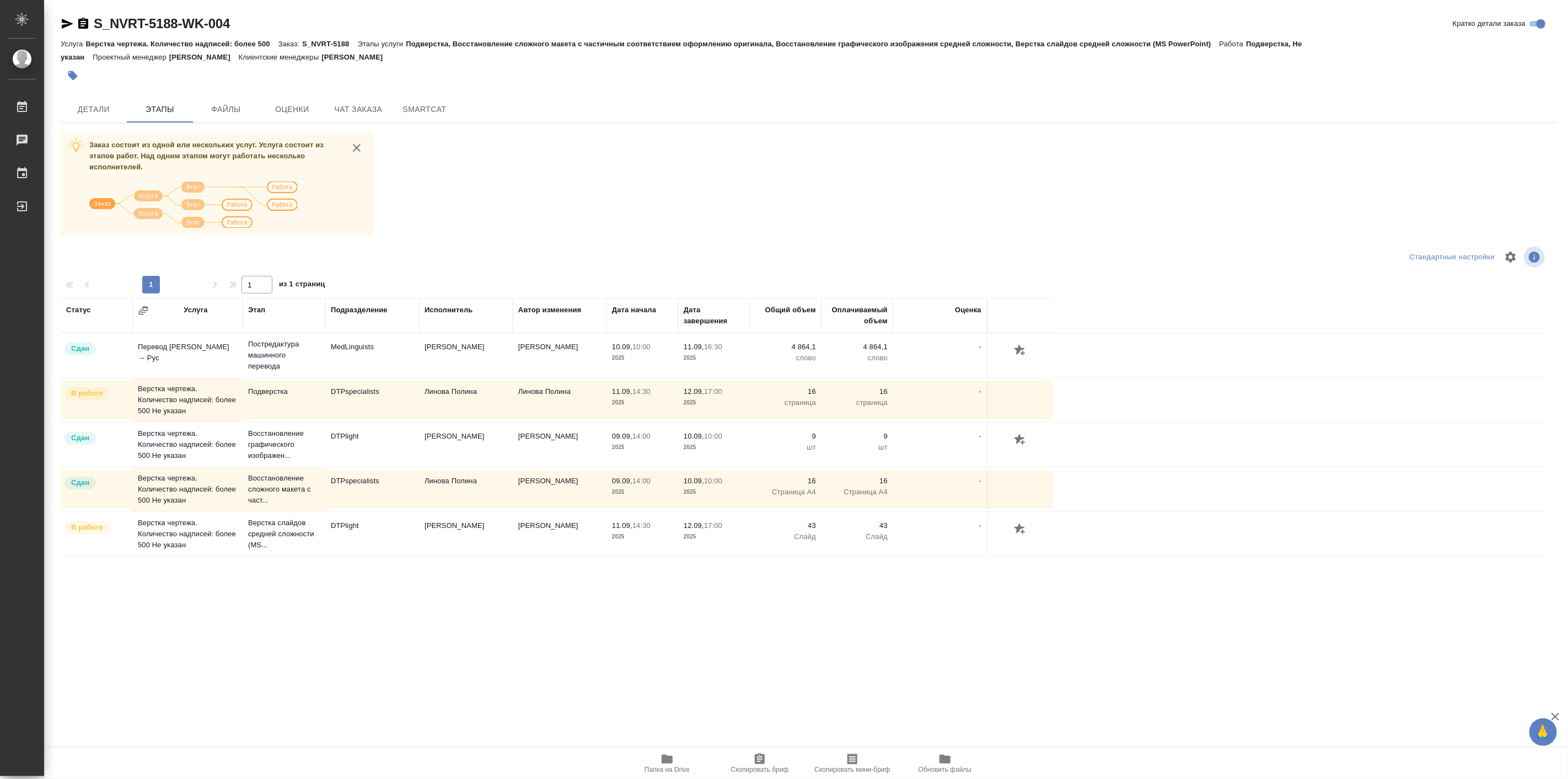
click at [339, 405] on td "DTPspecialists" at bounding box center [372, 400] width 94 height 38
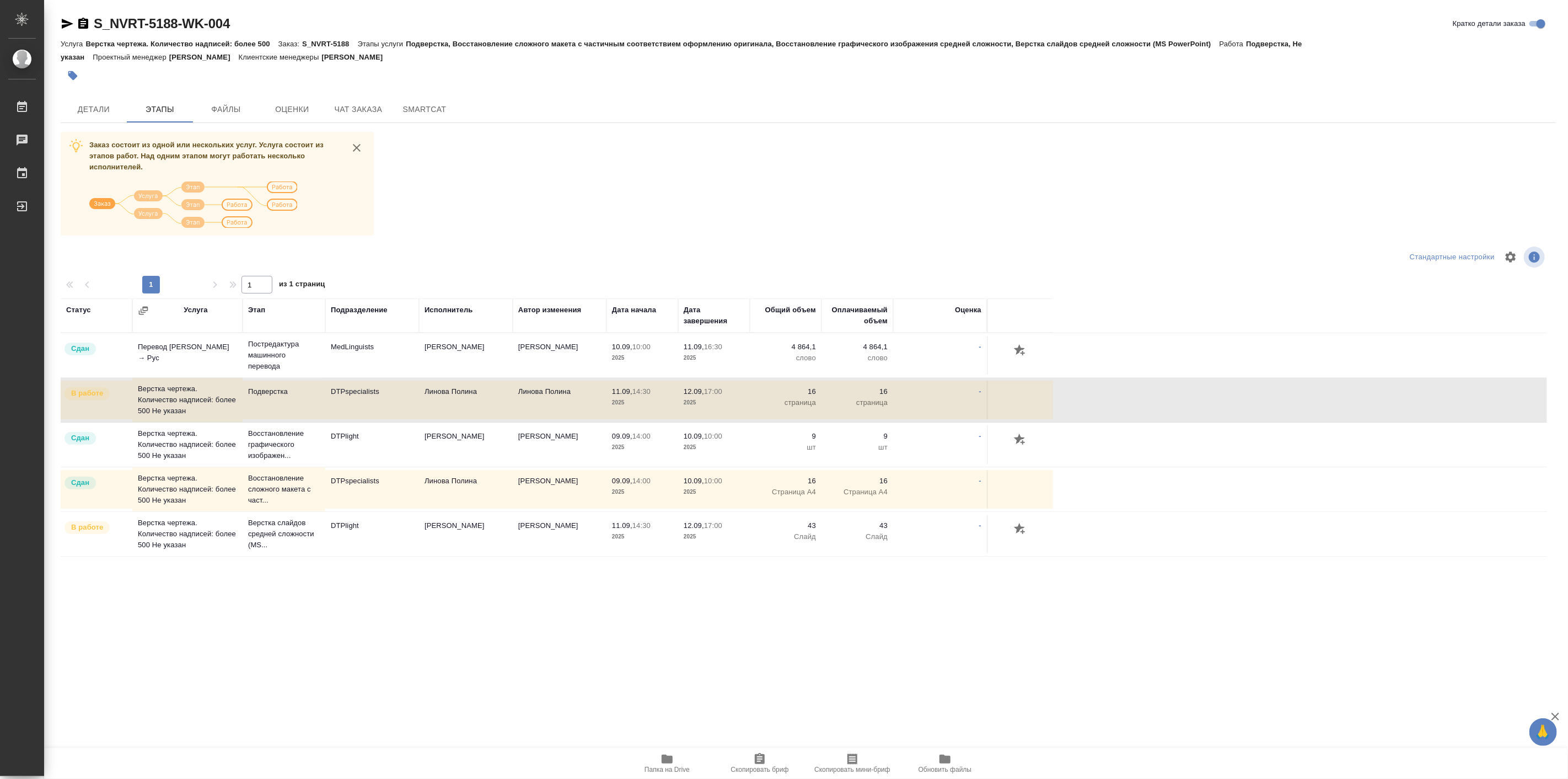
click at [339, 405] on td "DTPspecialists" at bounding box center [372, 400] width 94 height 38
click at [354, 100] on button "Чат заказа" at bounding box center [358, 109] width 66 height 26
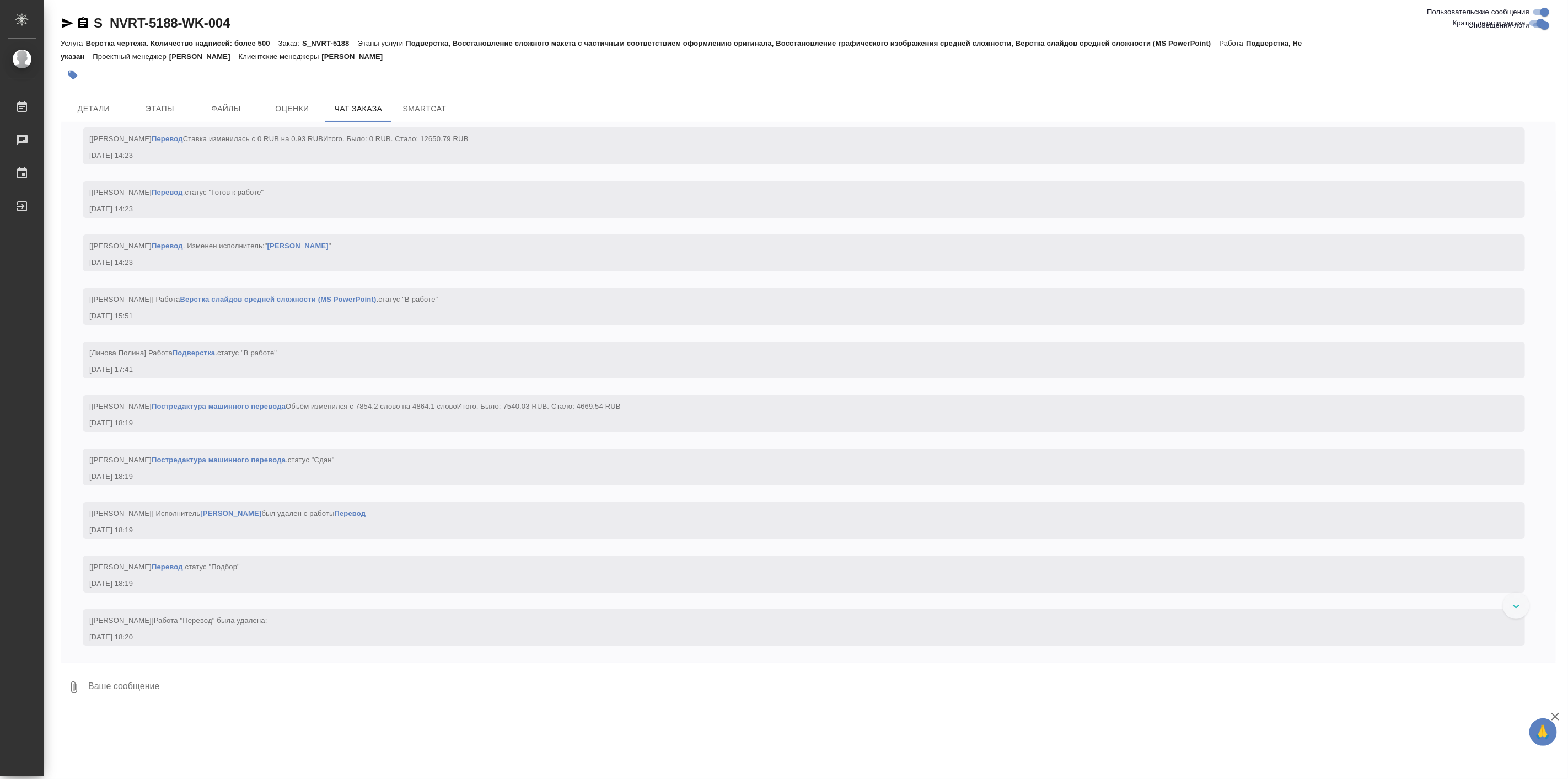
scroll to position [6879, 0]
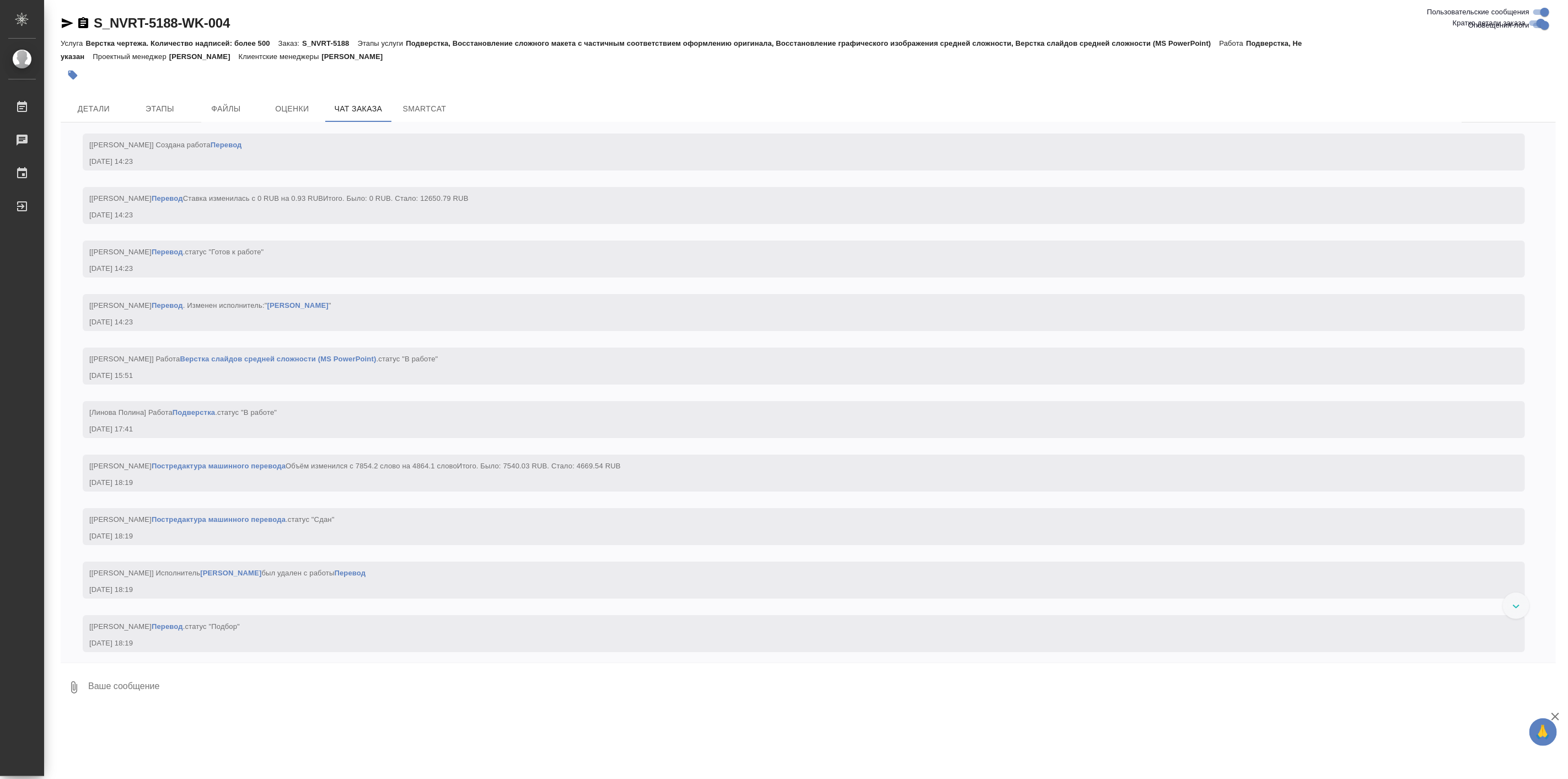
click at [68, 20] on icon "button" at bounding box center [68, 23] width 13 height 13
click at [147, 112] on span "Этапы" at bounding box center [159, 109] width 53 height 14
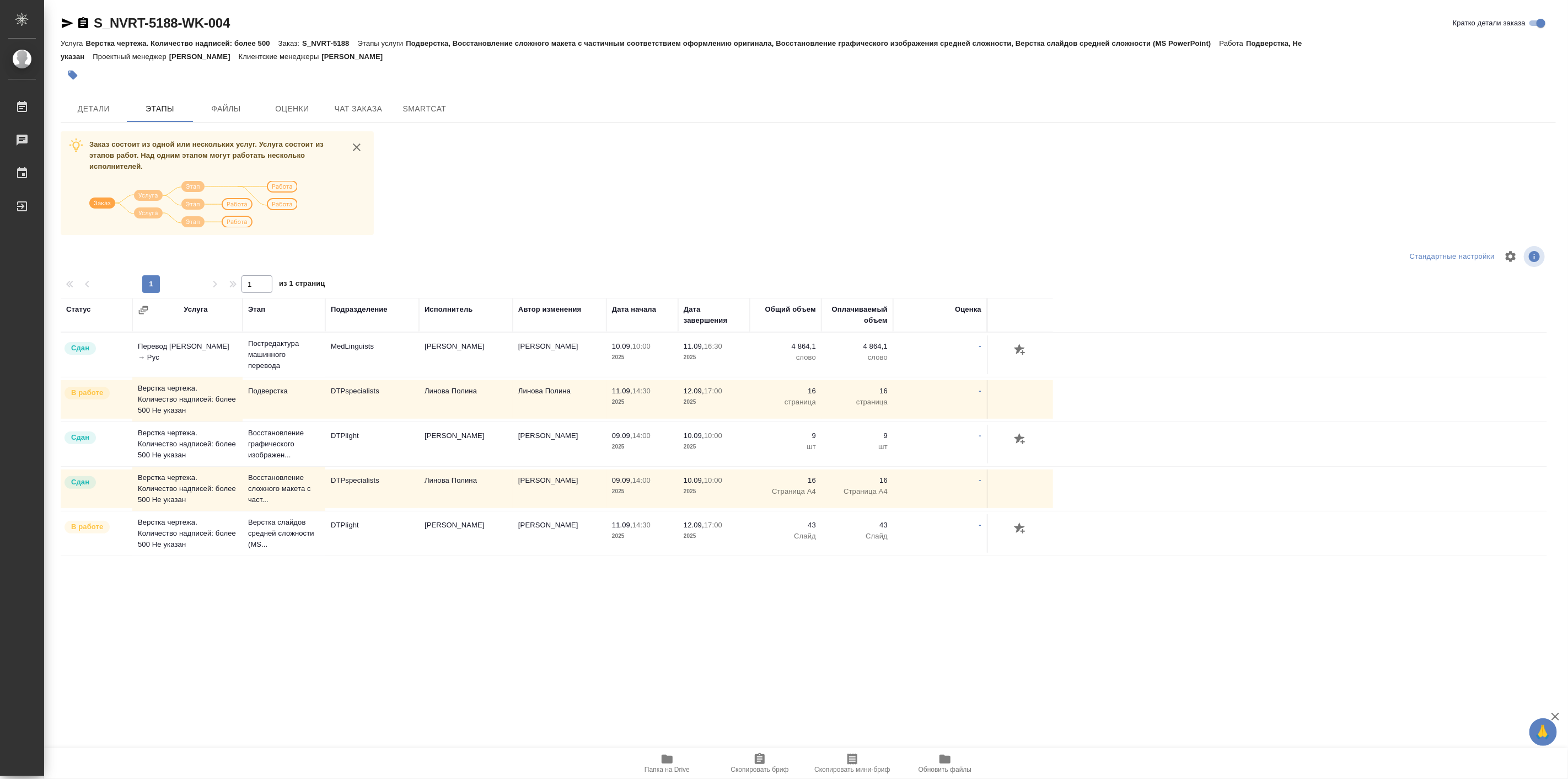
click at [262, 628] on div "Статус Услуга Этап Подразделение Исполнитель Автор изменения Дата начала Дата з…" at bounding box center [804, 574] width 1486 height 552
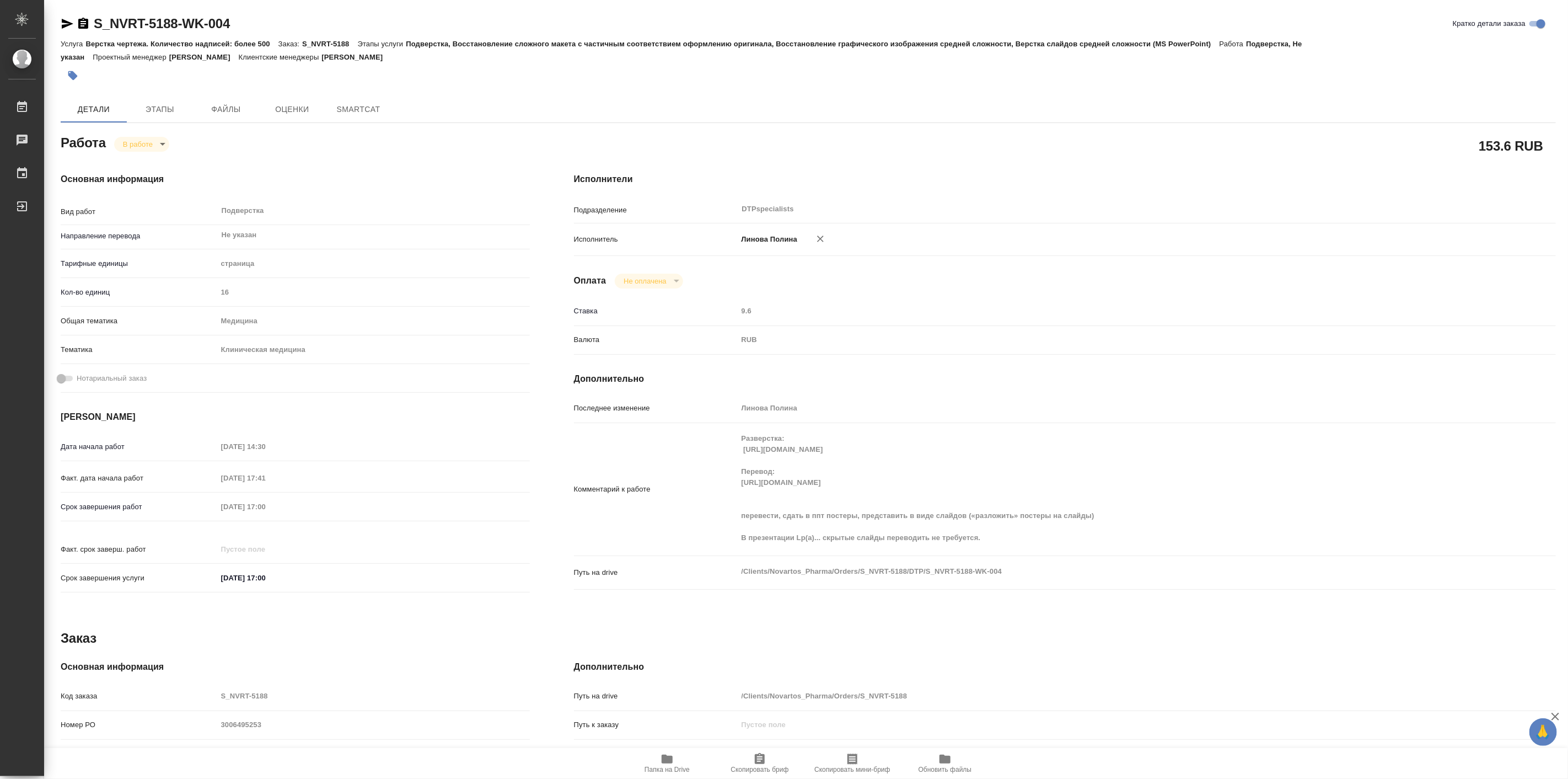
type textarea "x"
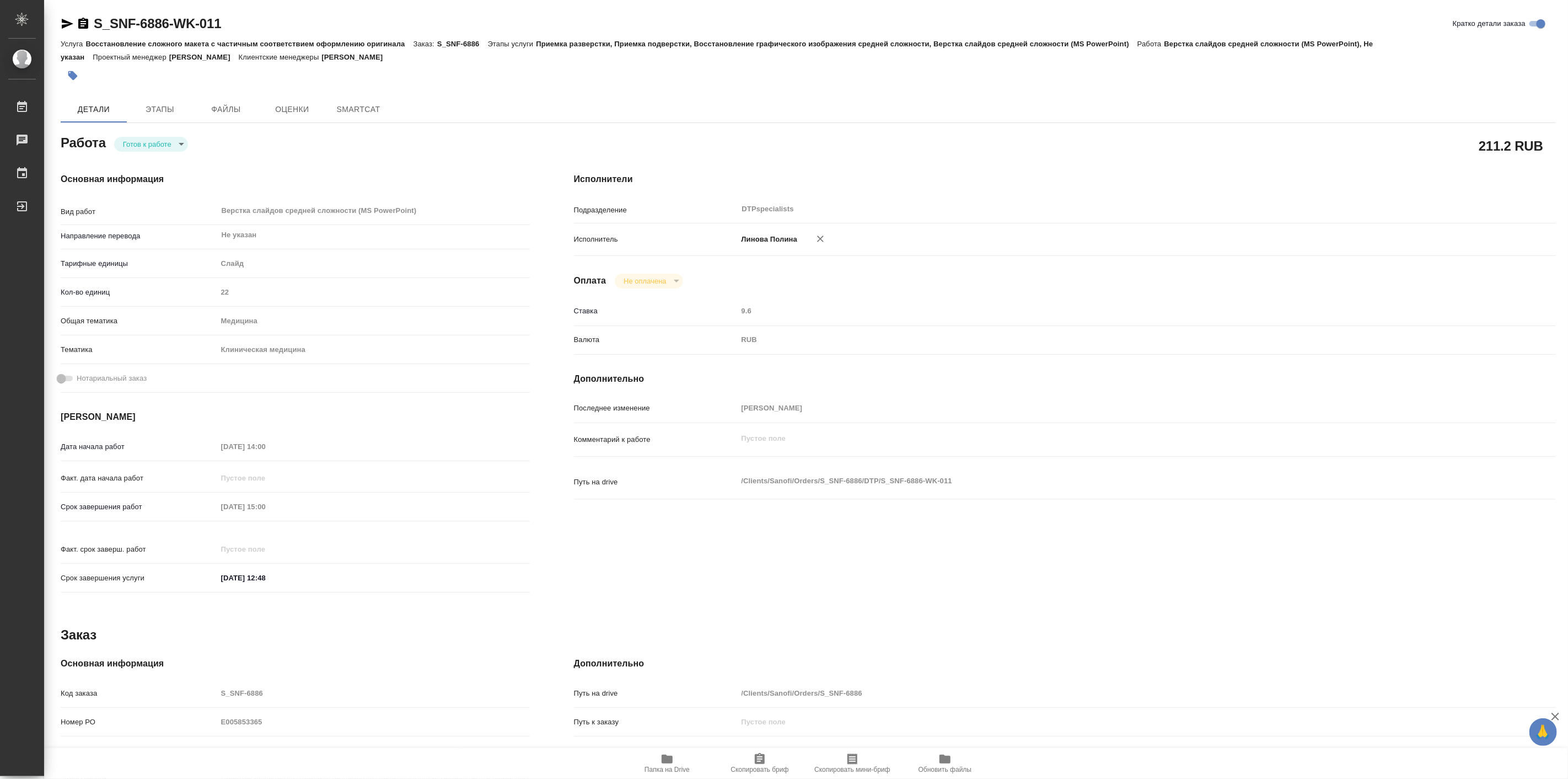
type textarea "x"
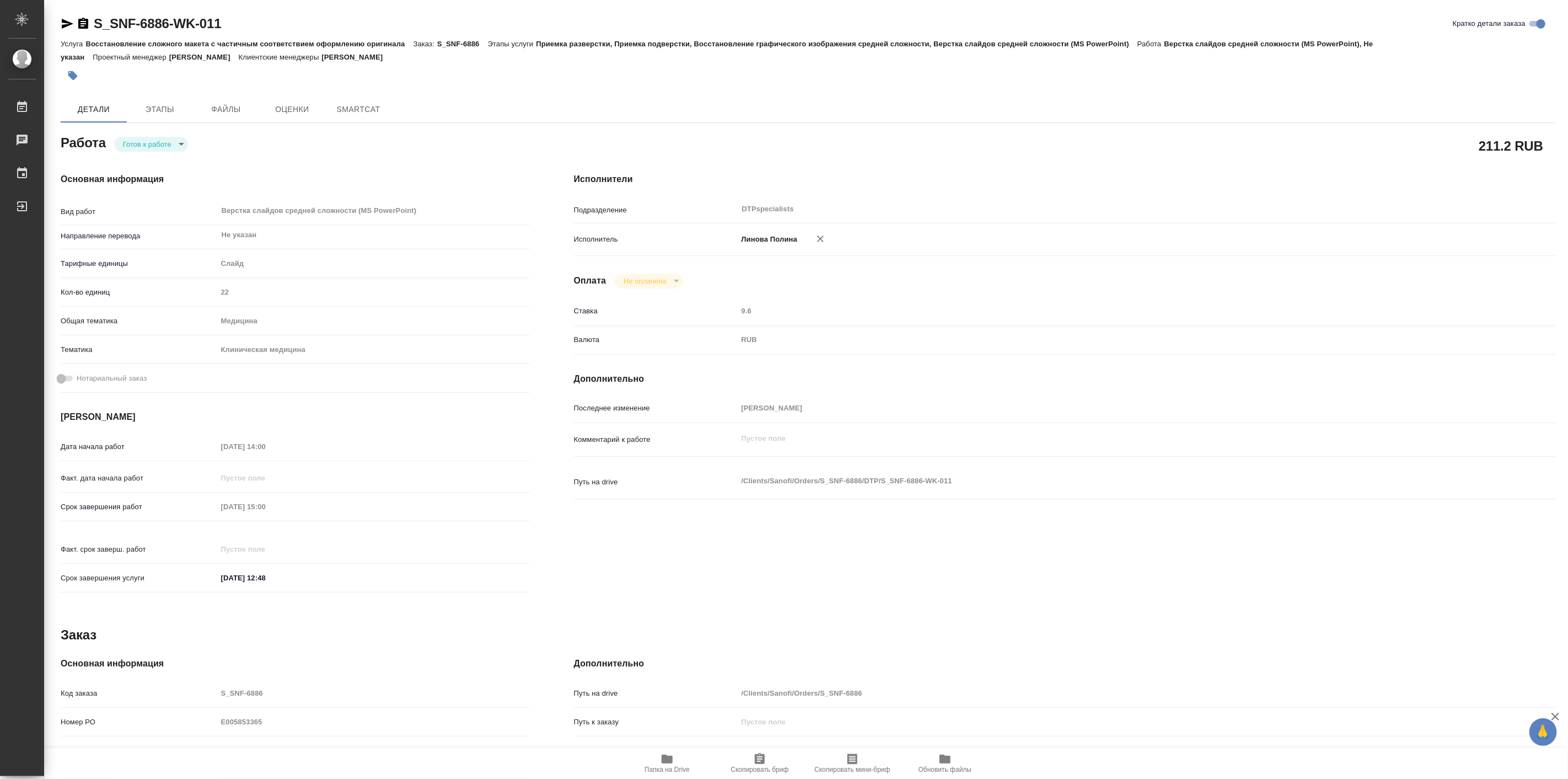
type textarea "x"
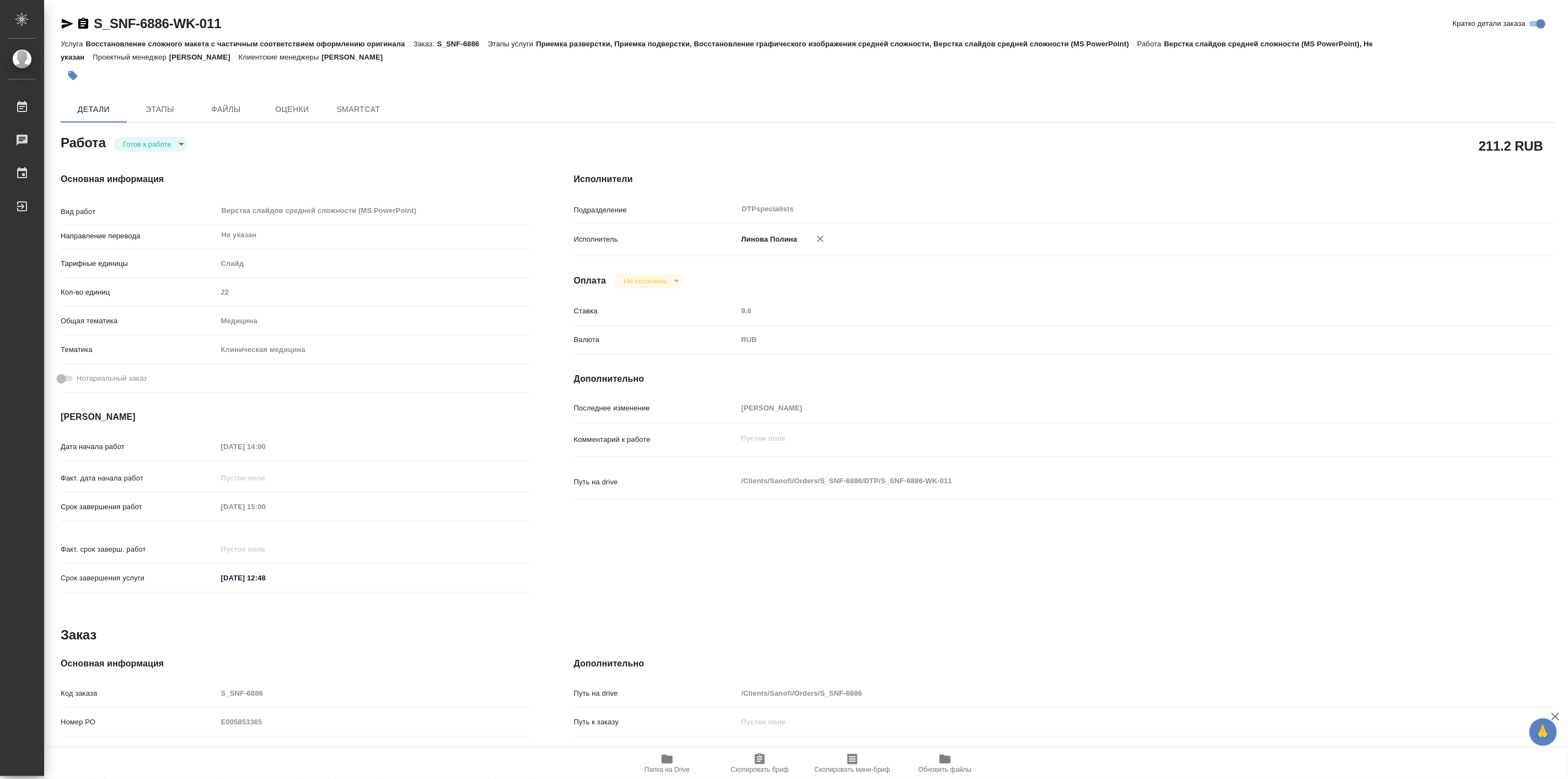
type textarea "x"
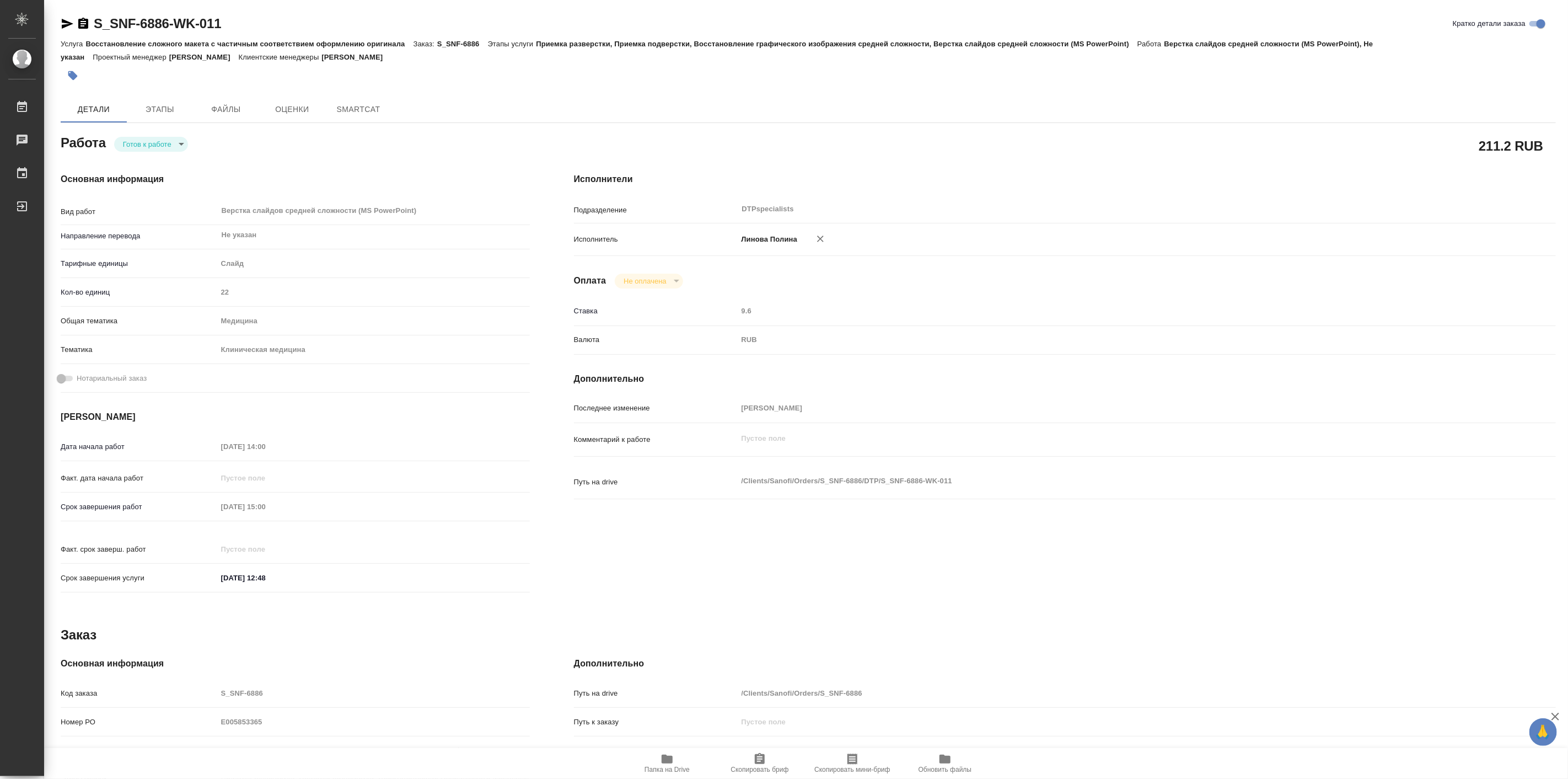
type textarea "x"
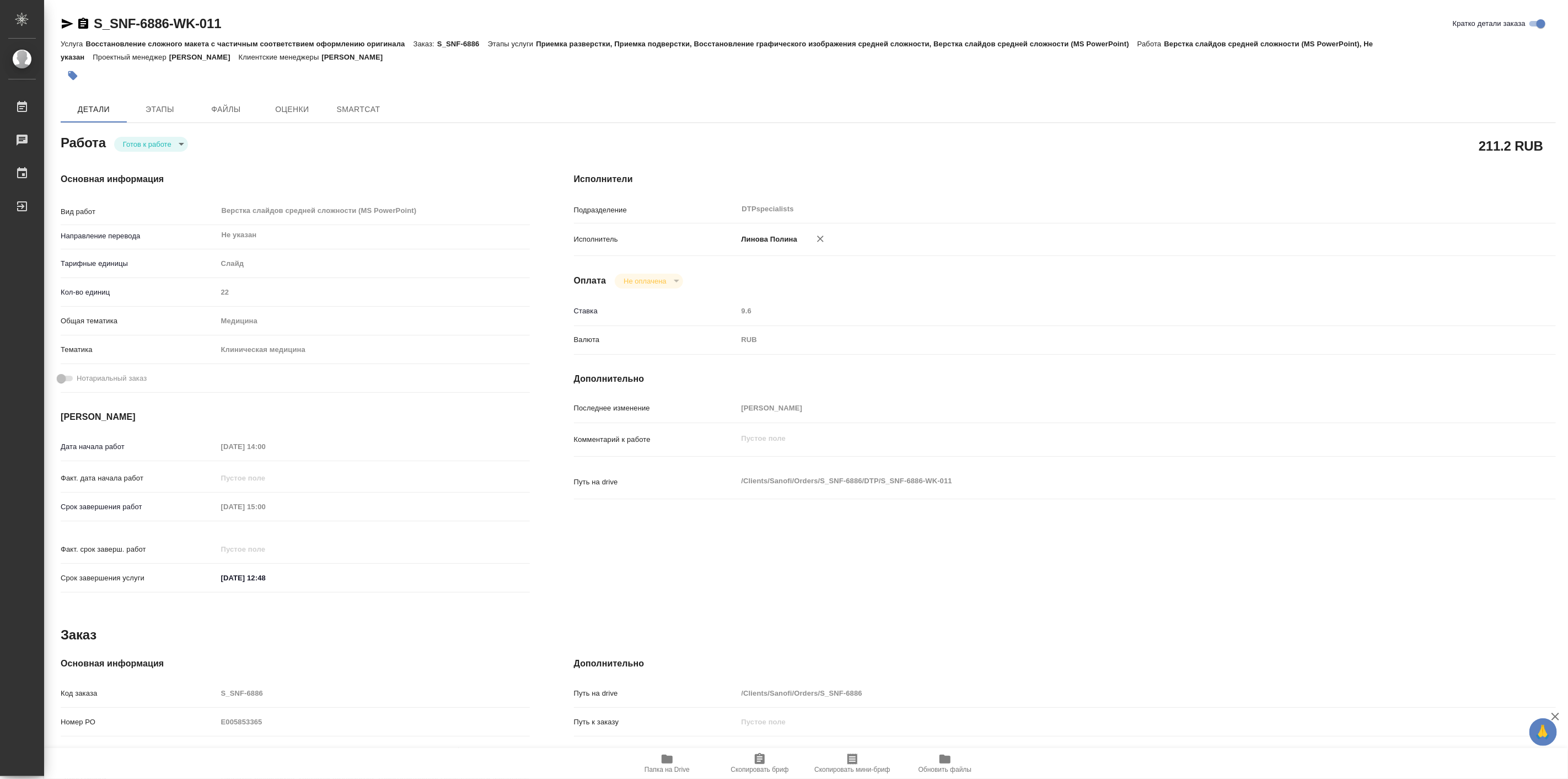
type textarea "x"
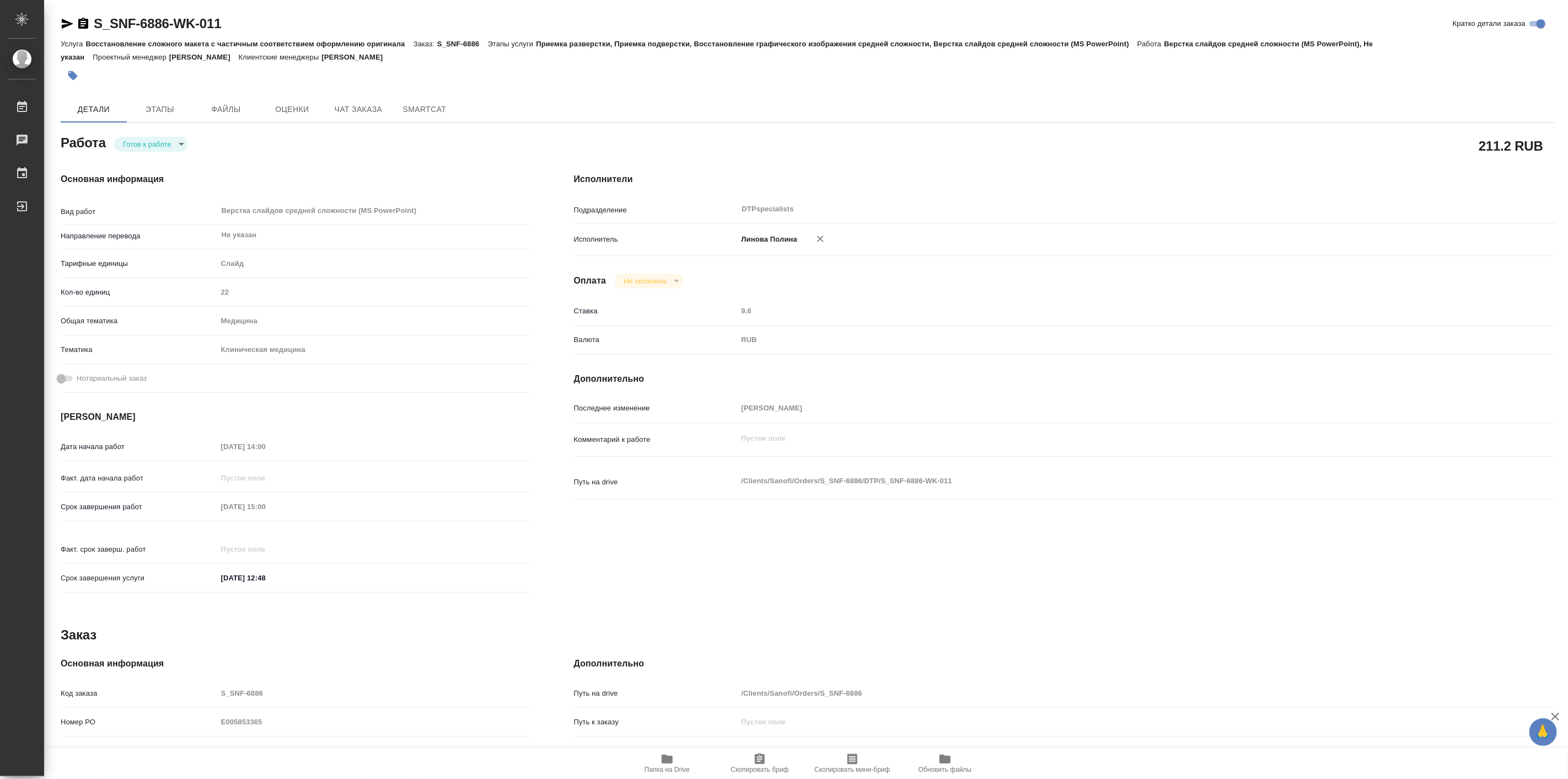
type textarea "x"
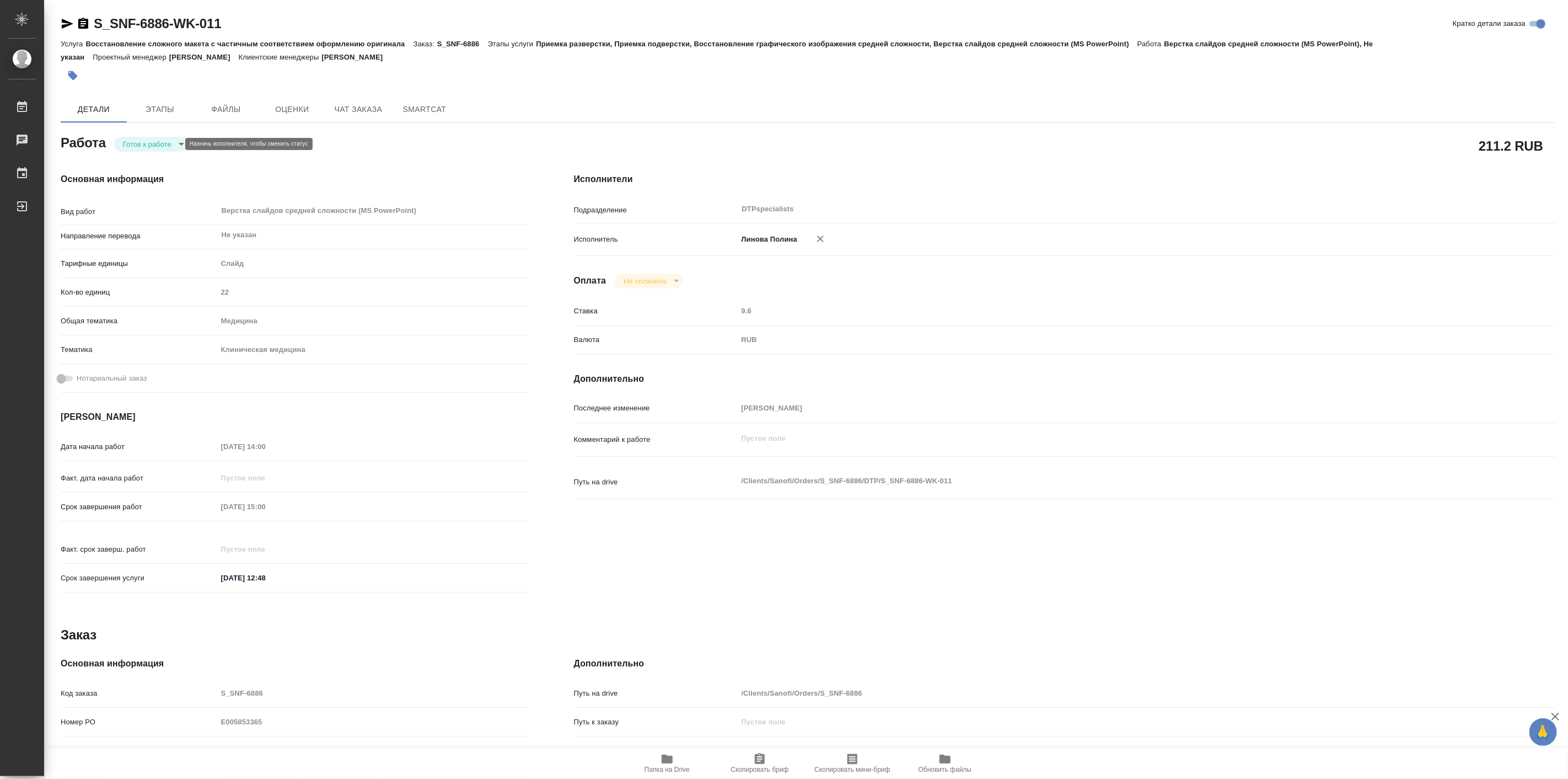
type textarea "x"
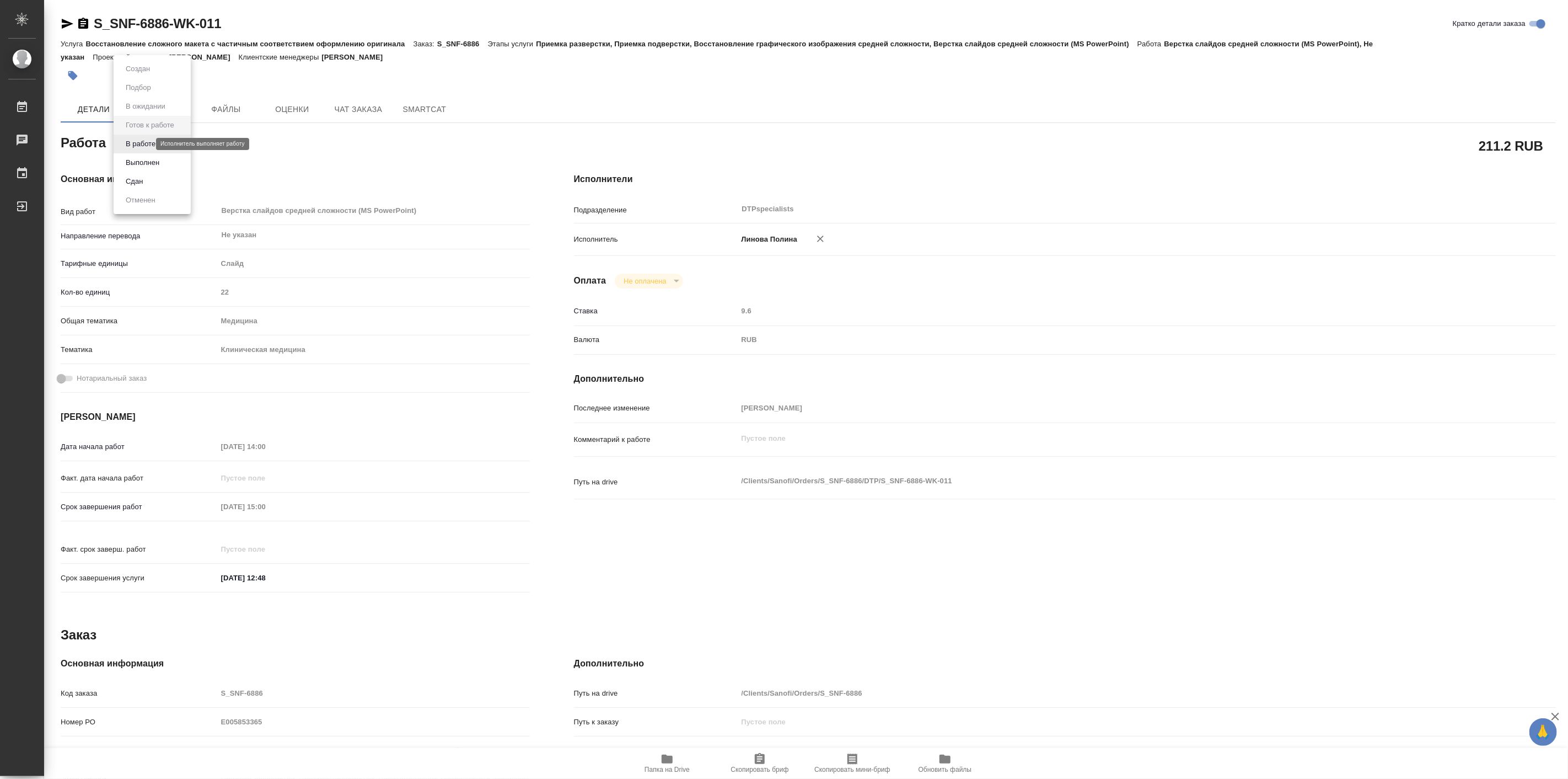
click at [145, 146] on body "🙏 .cls-1 fill:#fff; AWATERA Linova Polina Работы Чаты График Выйти S_SNF-6886-W…" at bounding box center [784, 389] width 1568 height 779
click at [149, 167] on button "Выполнен" at bounding box center [142, 163] width 40 height 12
type textarea "x"
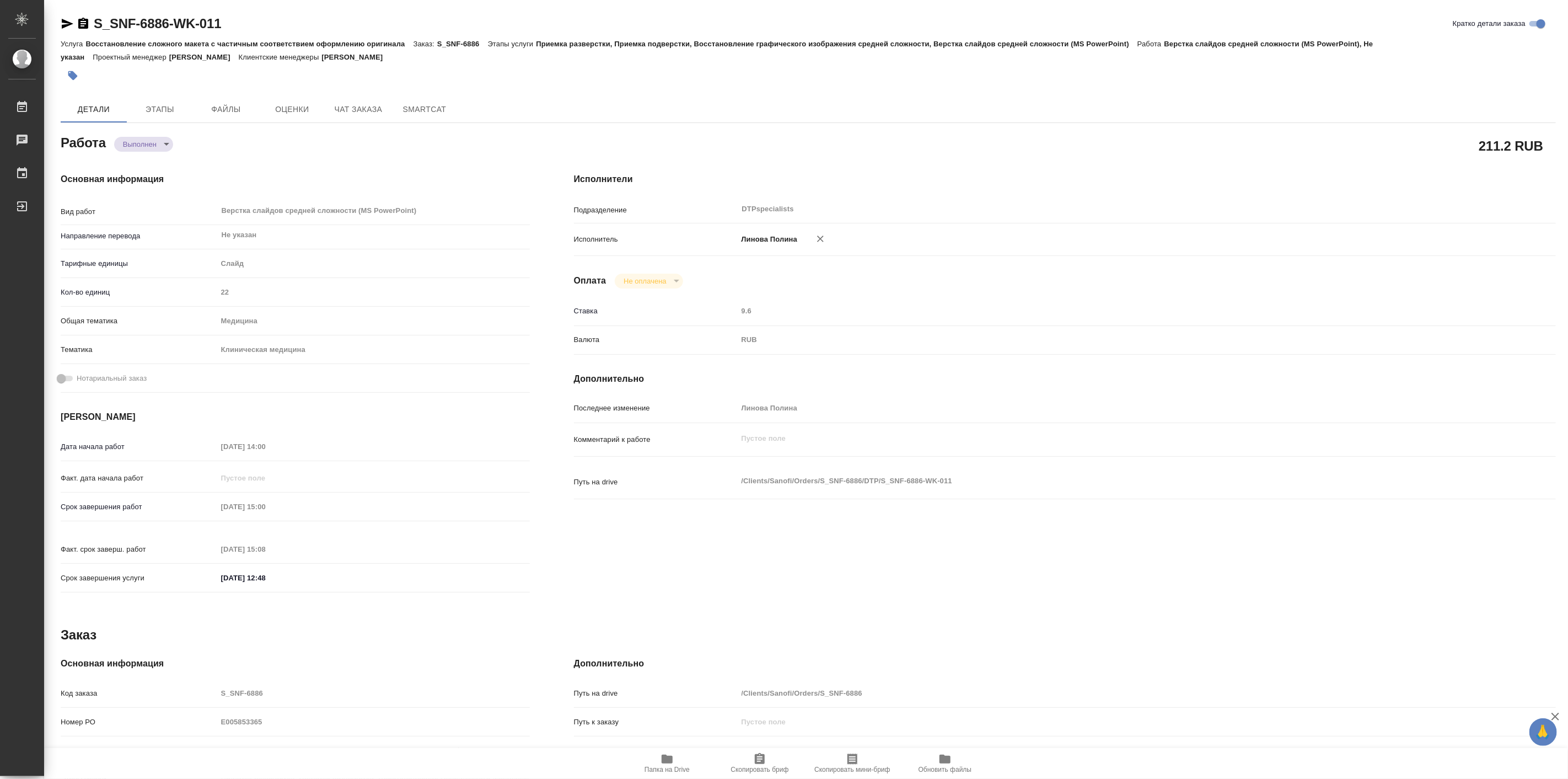
type textarea "x"
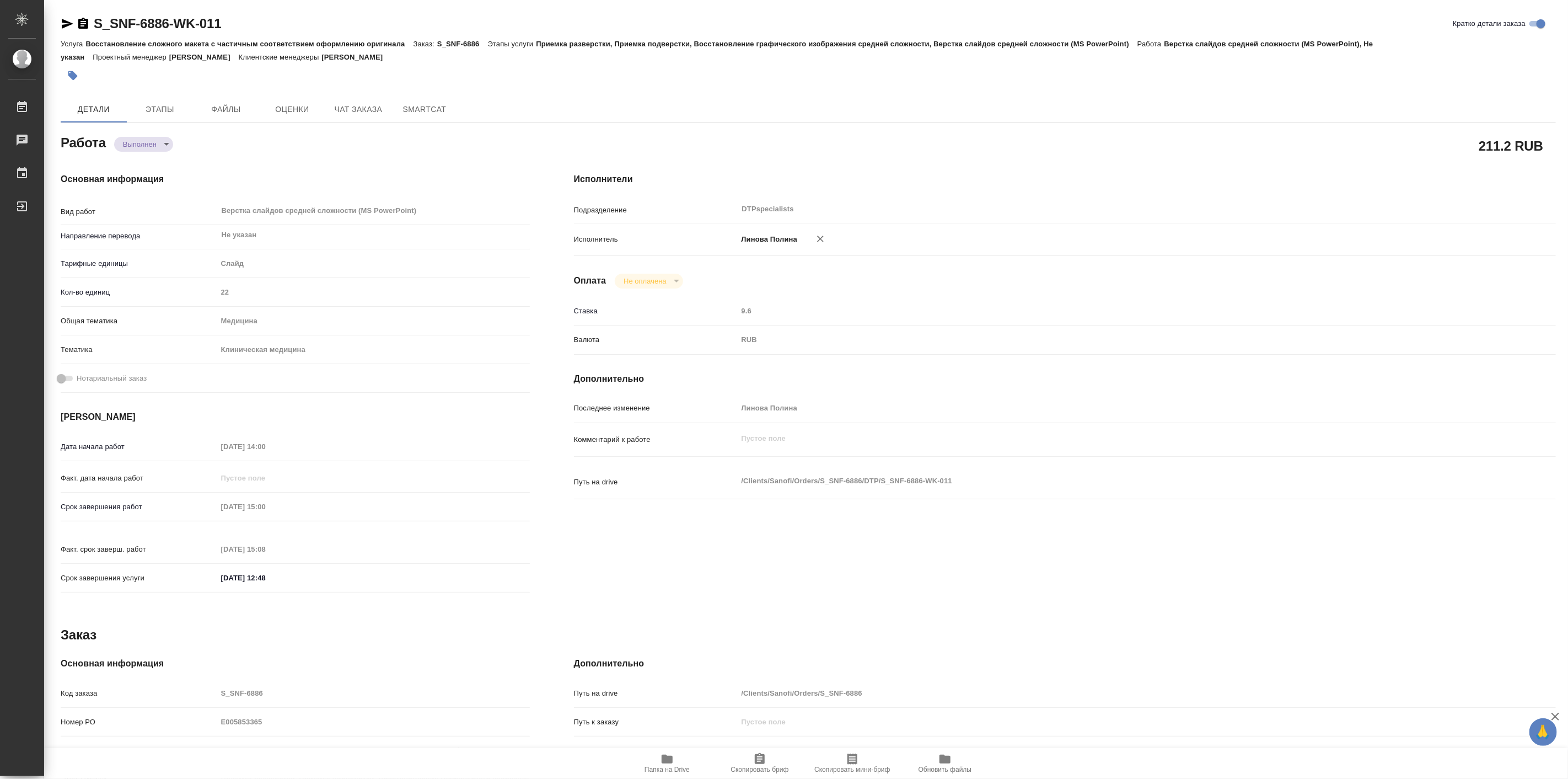
type textarea "x"
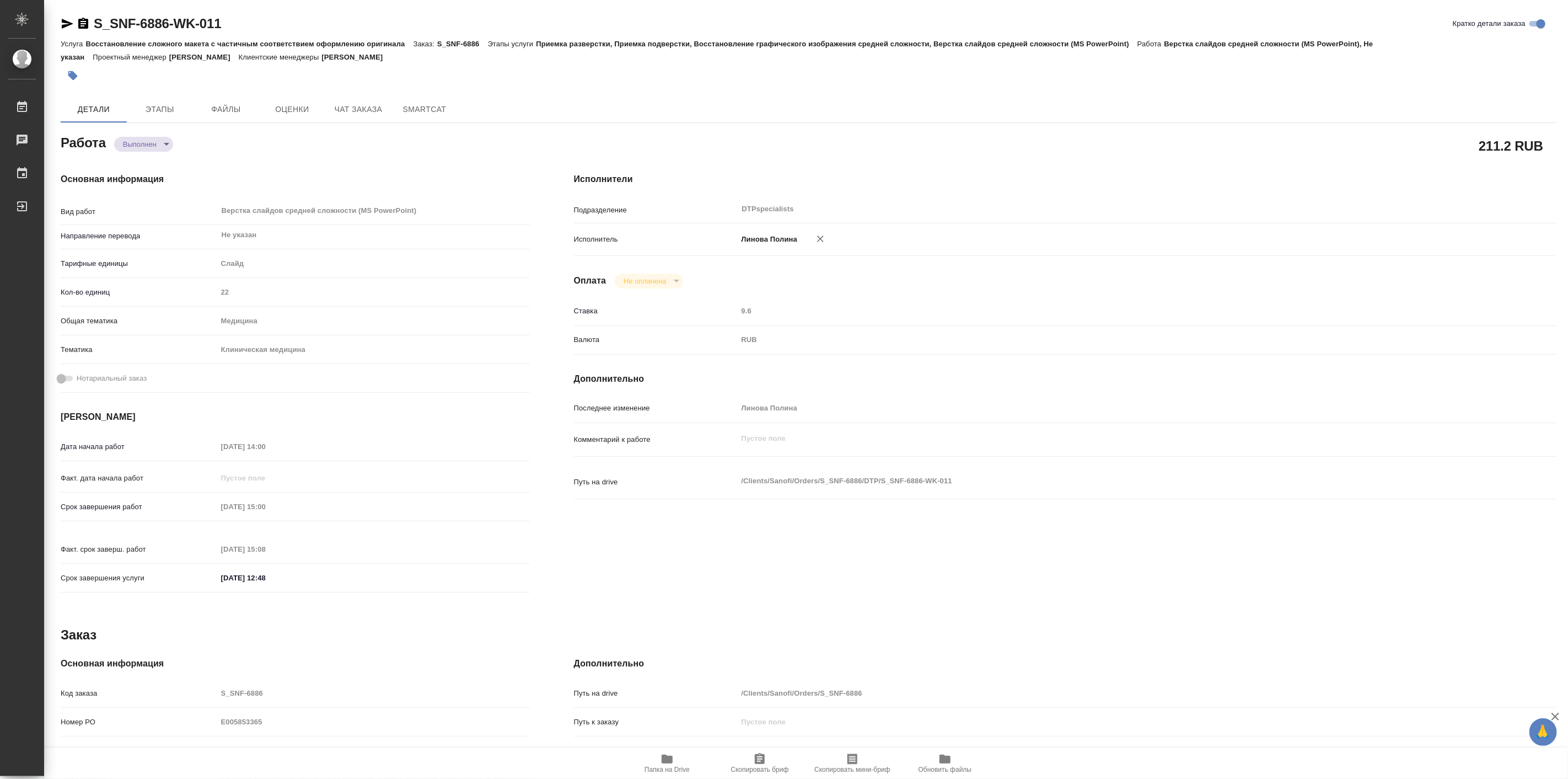
type textarea "x"
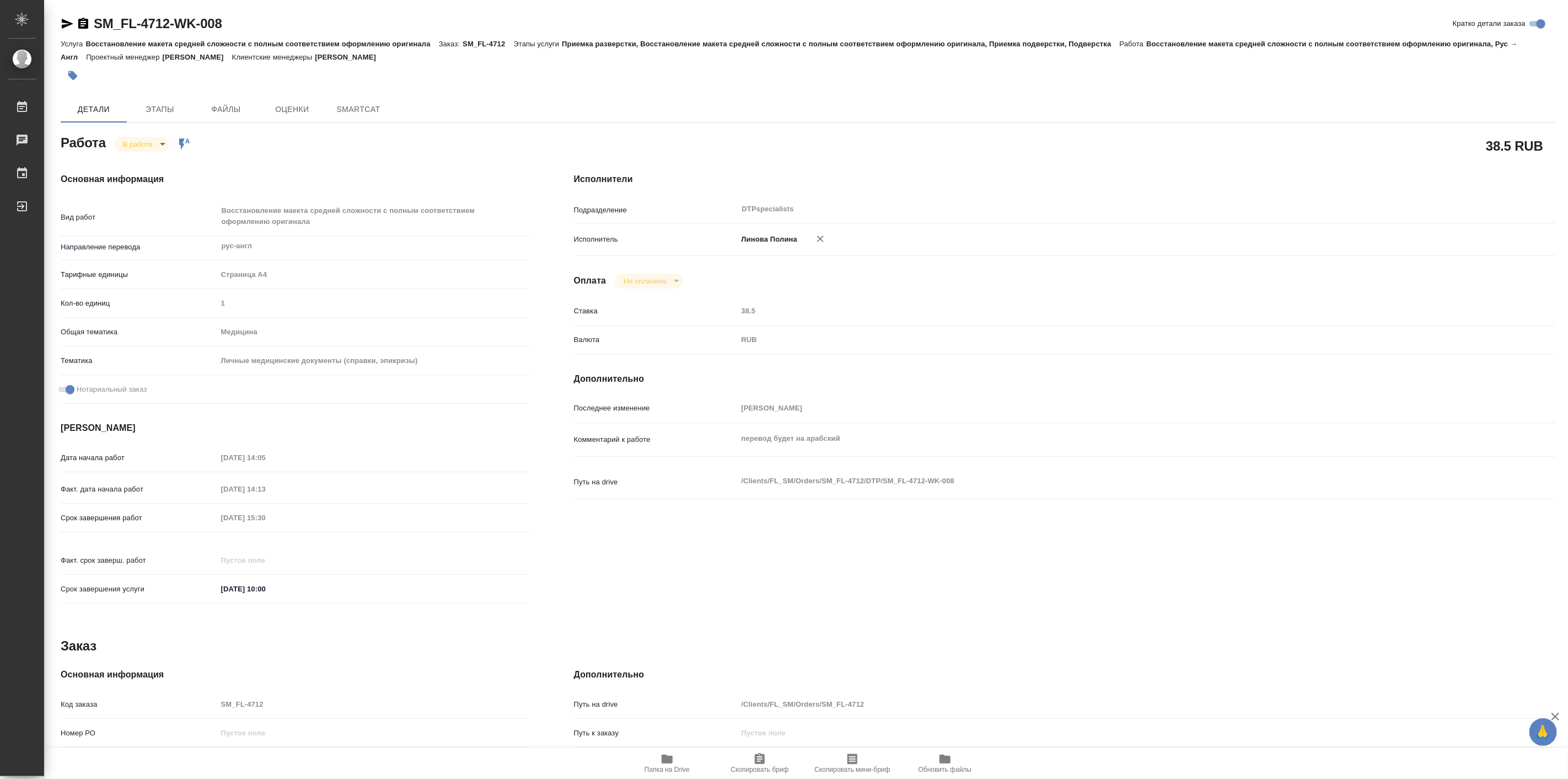
type textarea "x"
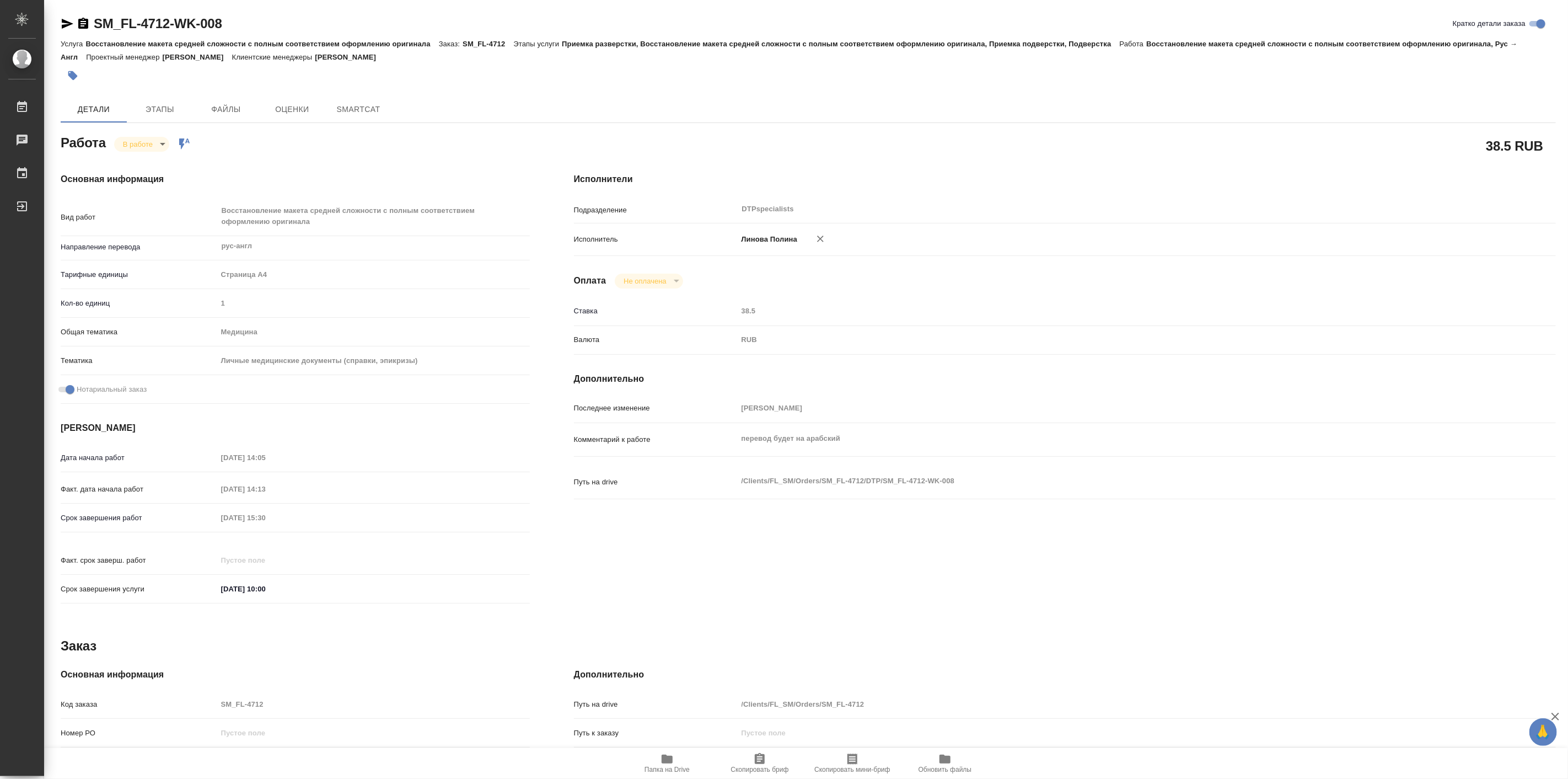
type textarea "x"
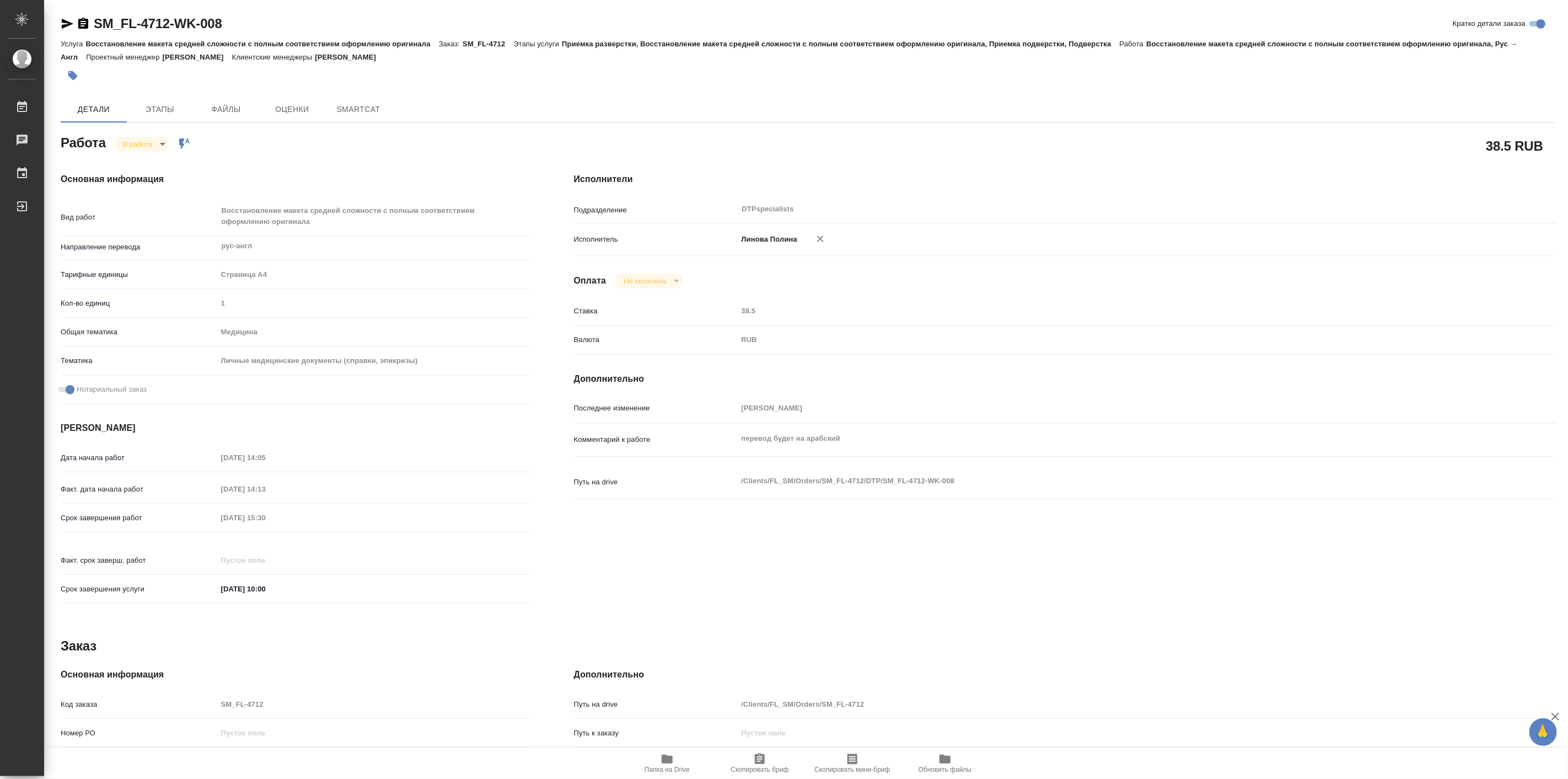
type textarea "x"
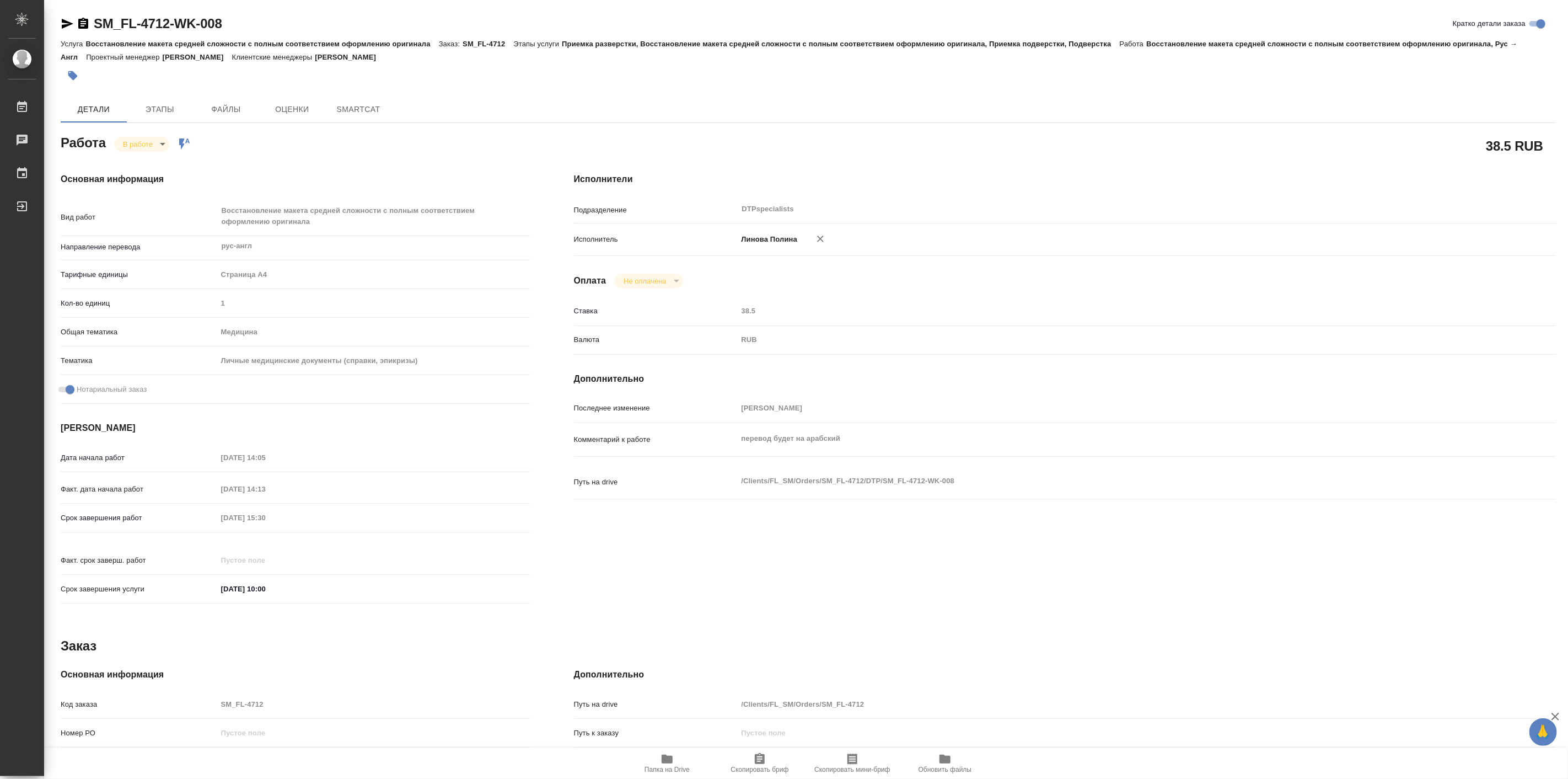
type textarea "x"
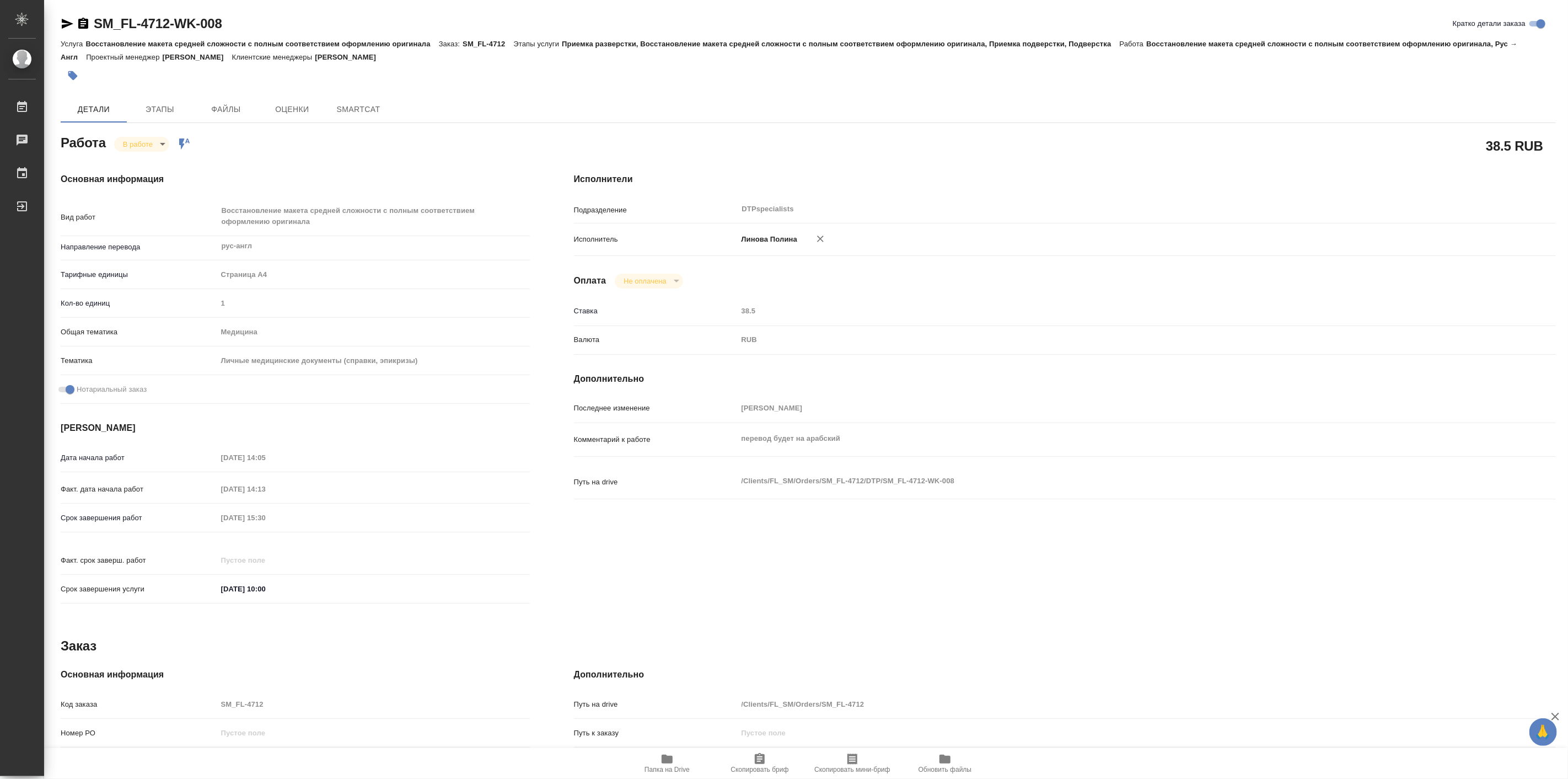
type textarea "x"
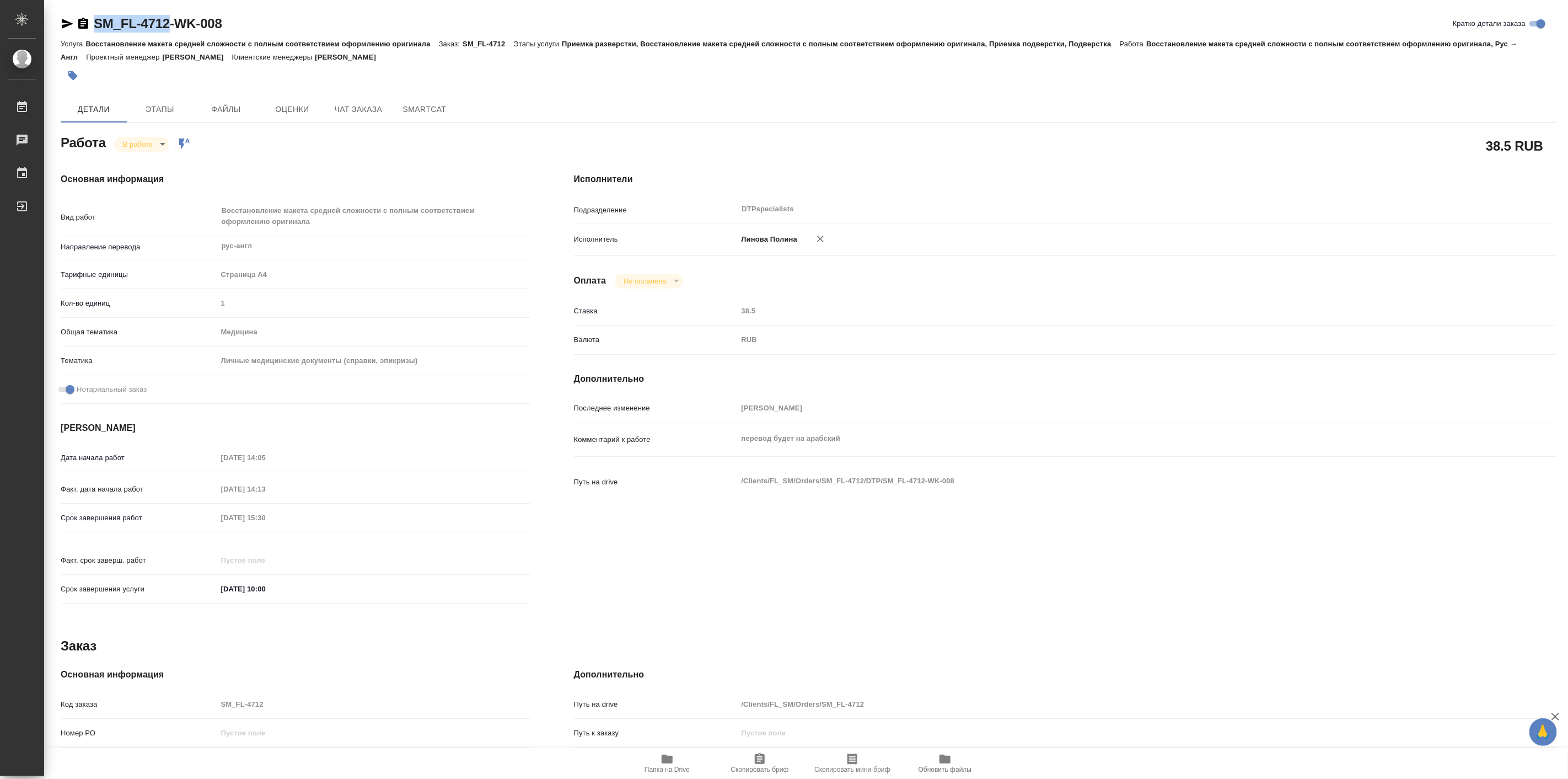
type textarea "x"
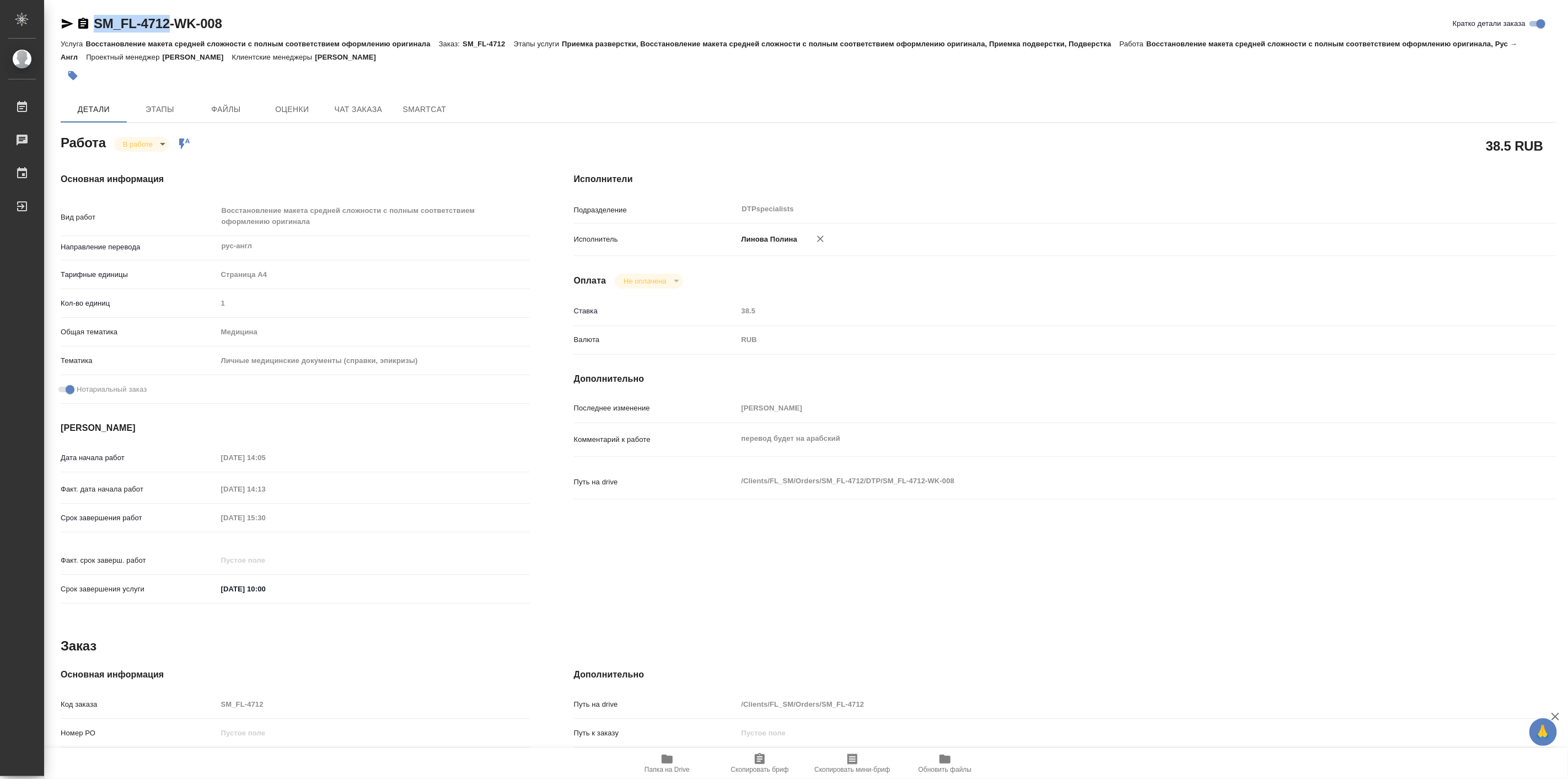
drag, startPoint x: 114, startPoint y: 17, endPoint x: 167, endPoint y: 26, distance: 53.8
click at [167, 26] on div "SM_FL-4712-WK-008 Кратко детали заказа Услуга Восстановление макета средней сло…" at bounding box center [808, 481] width 1507 height 963
type textarea "x"
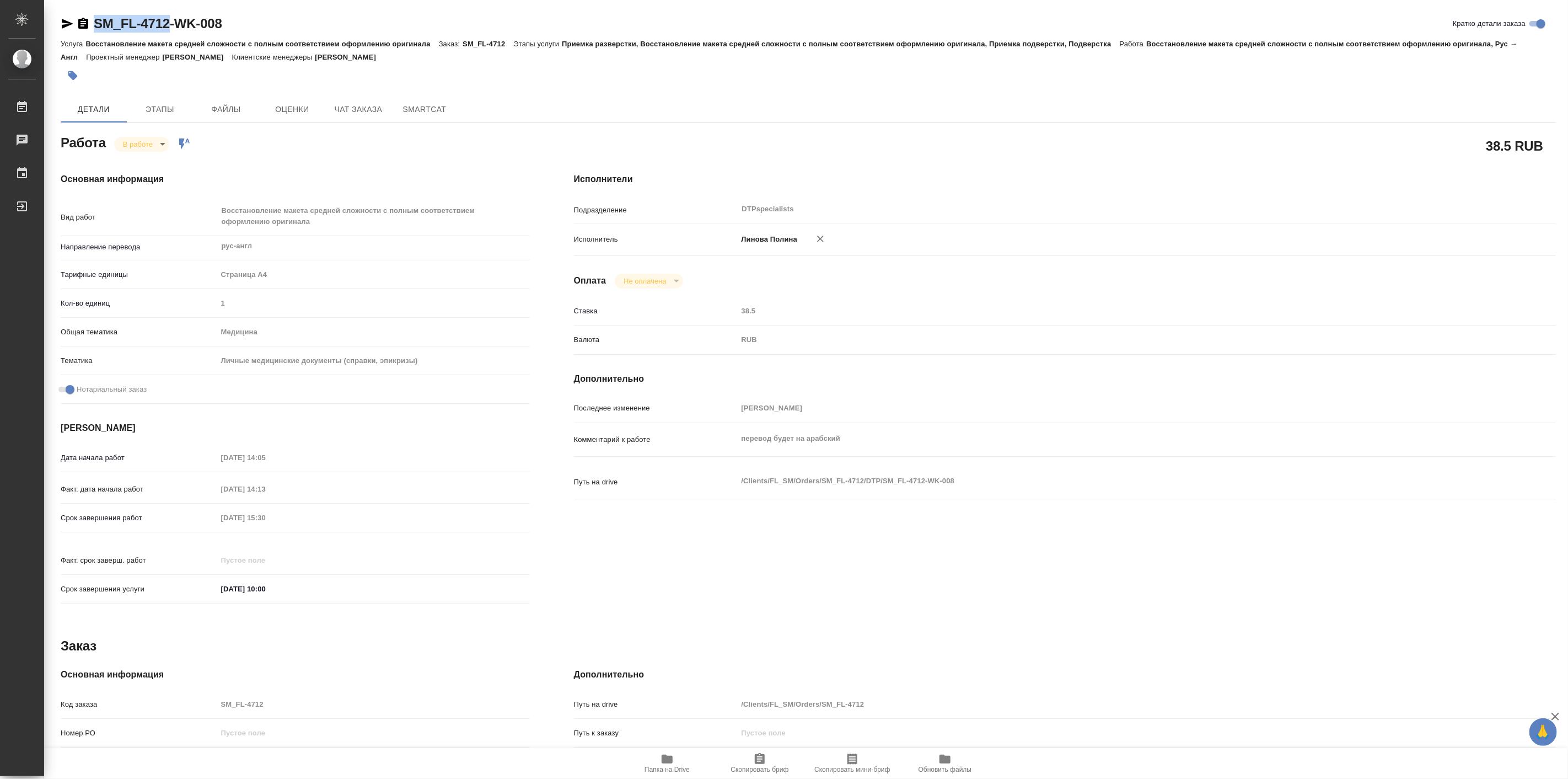
type textarea "x"
copy link "SM_FL-4712"
click at [669, 759] on icon "button" at bounding box center [667, 759] width 11 height 9
click at [140, 138] on body "🙏 .cls-1 fill:#fff; AWATERA Linova Polina Работы 0 Чаты График Выйти SM_FL-4712…" at bounding box center [784, 389] width 1568 height 779
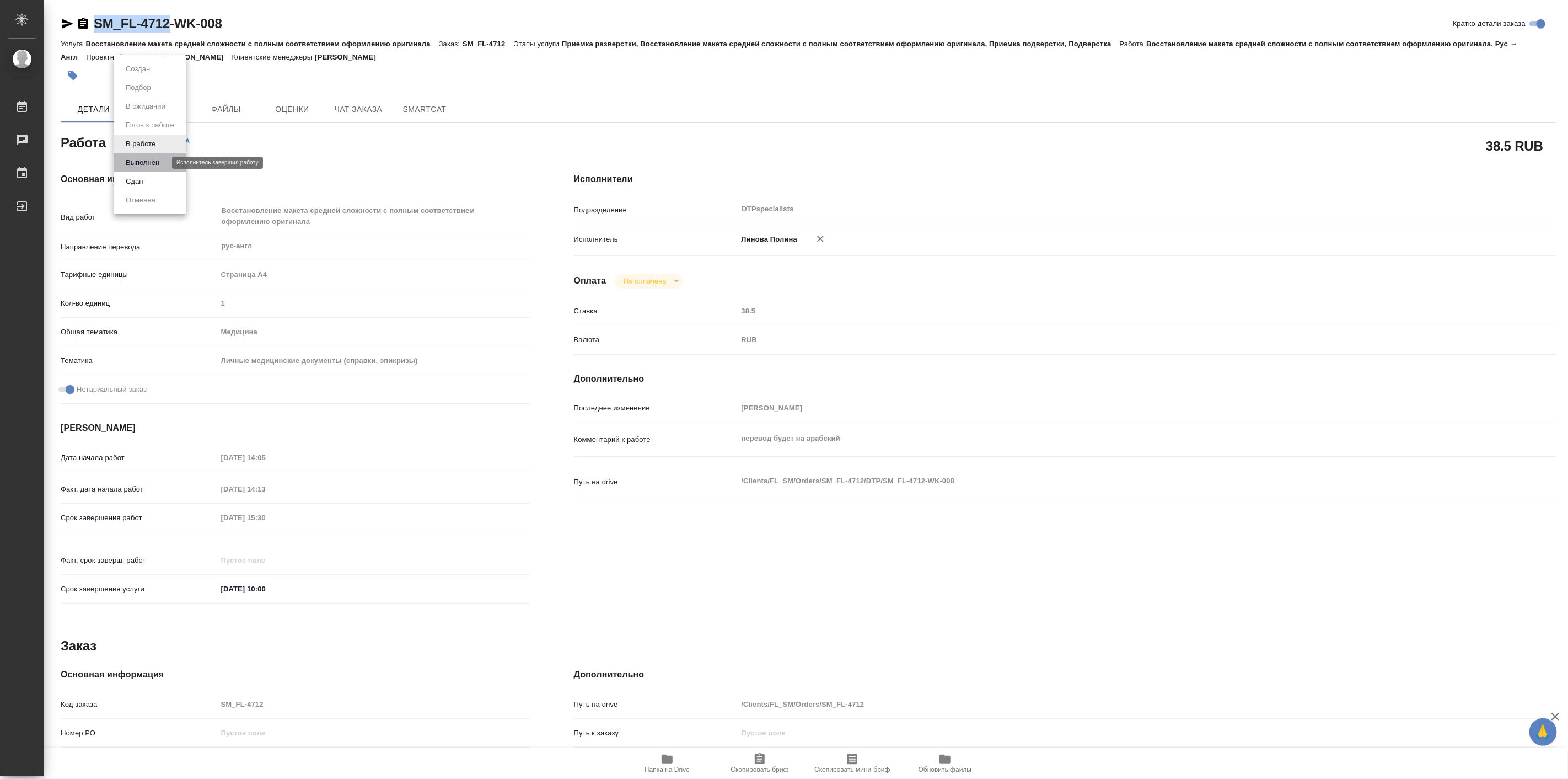
click at [140, 159] on button "Выполнен" at bounding box center [142, 163] width 40 height 12
type textarea "x"
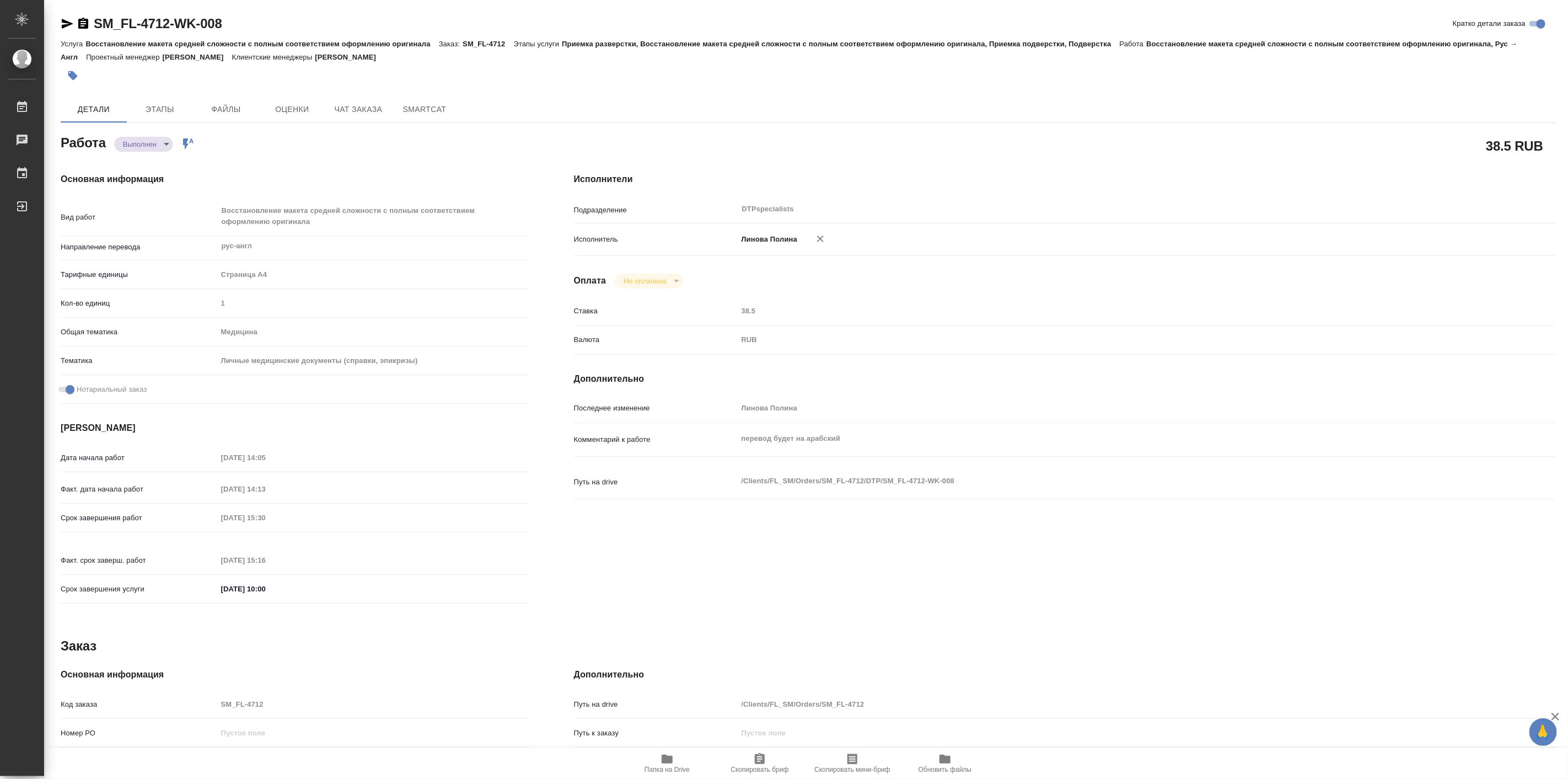
type textarea "x"
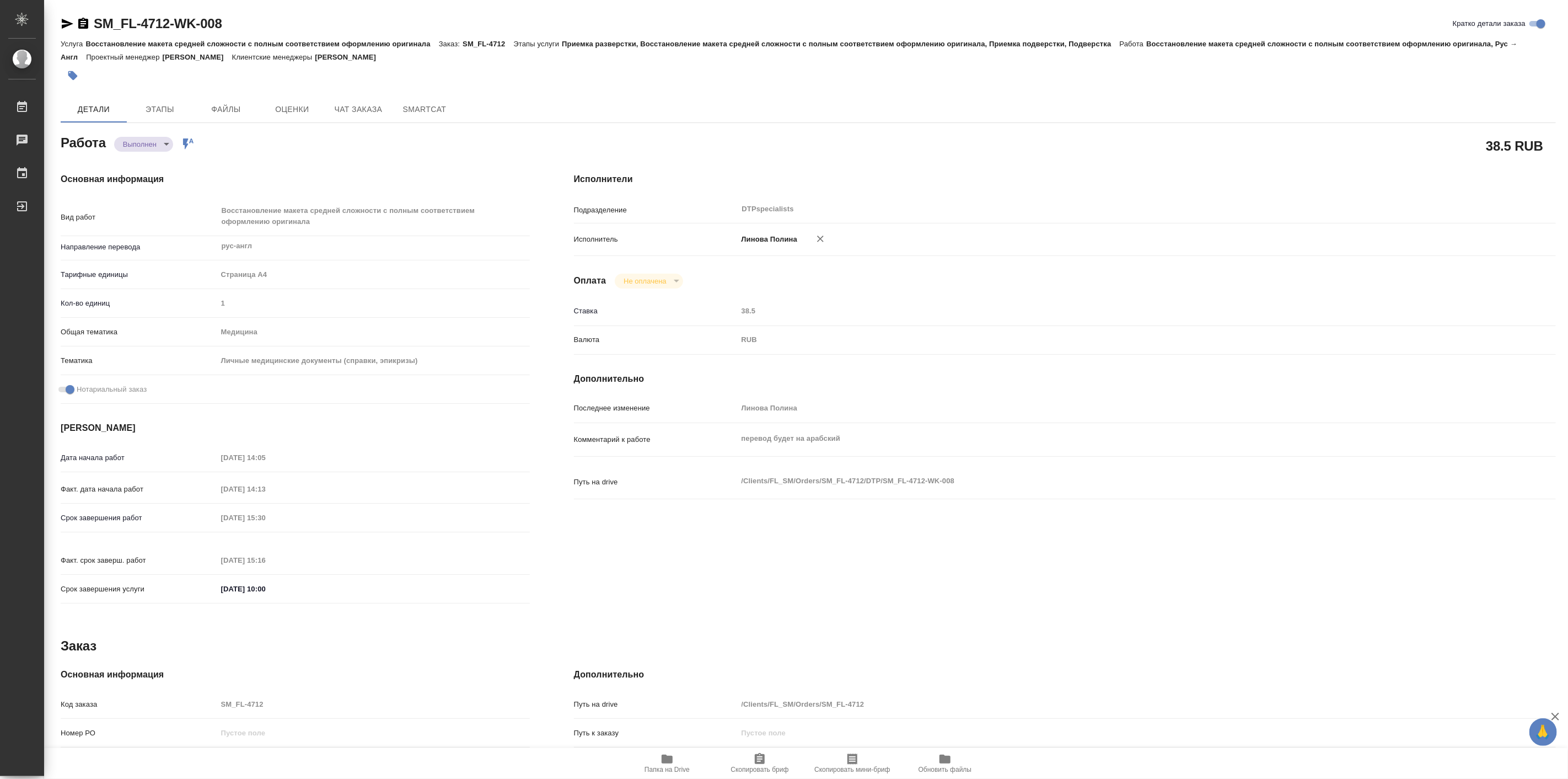
type textarea "x"
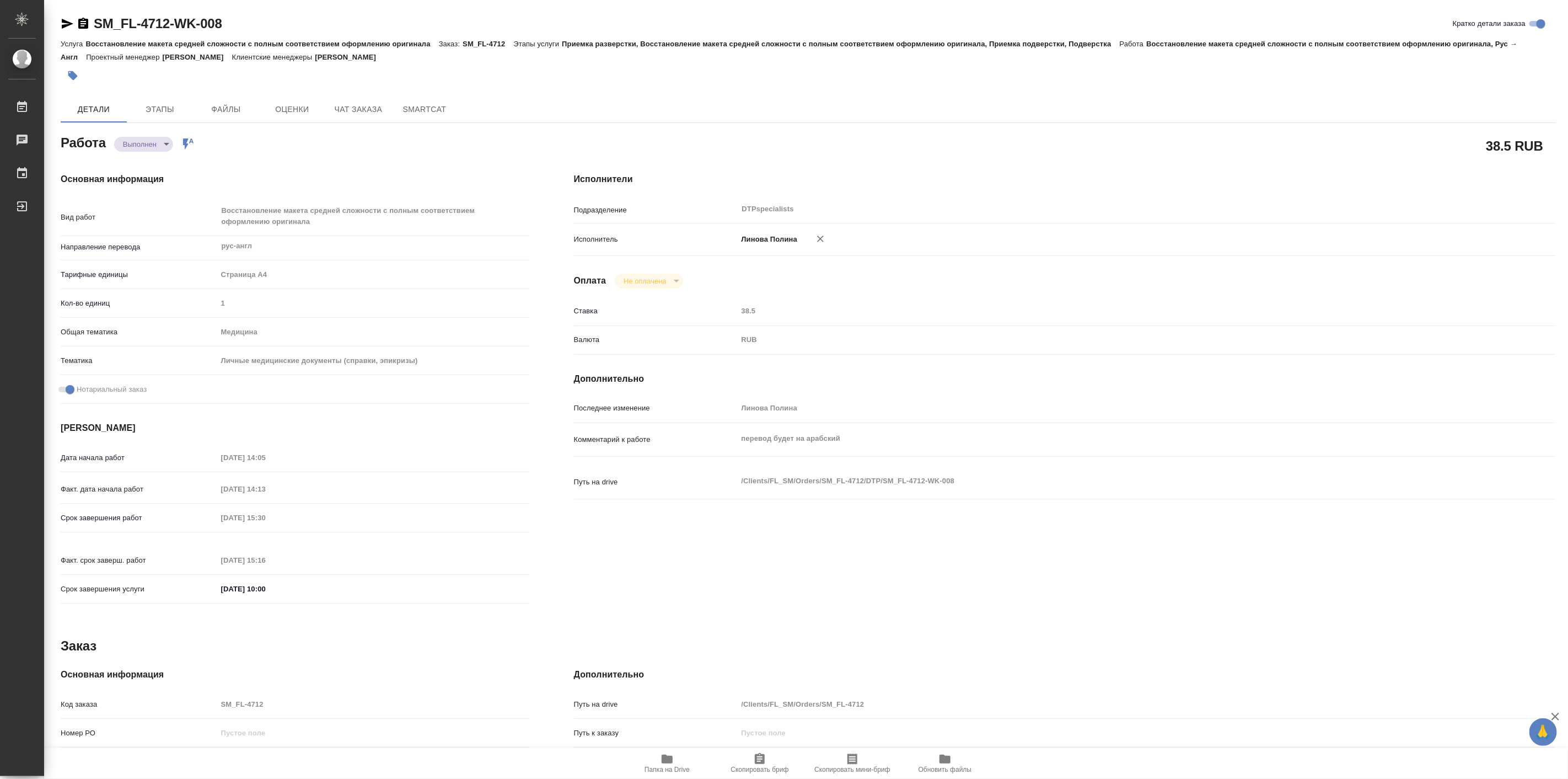
type textarea "x"
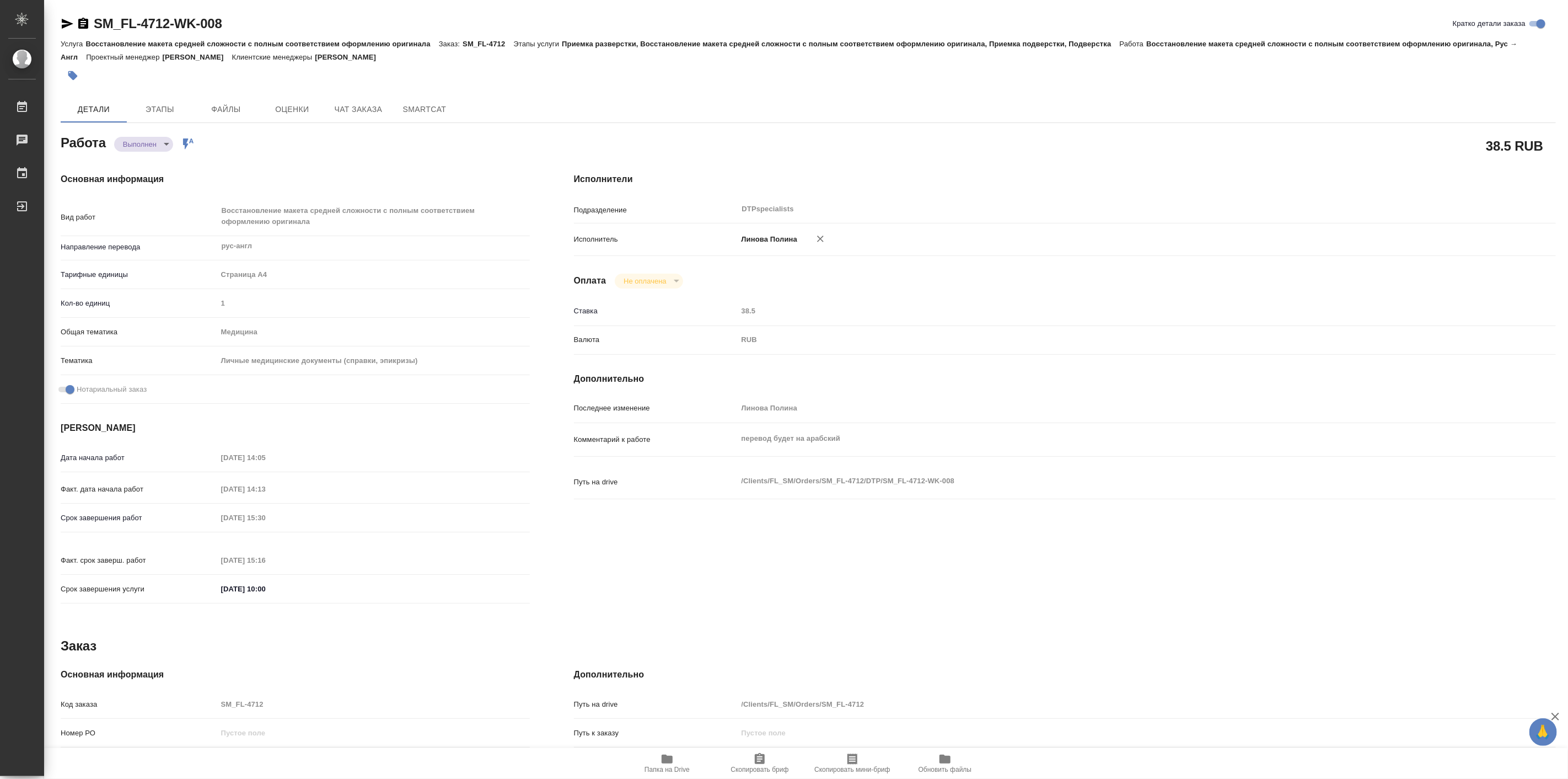
type textarea "x"
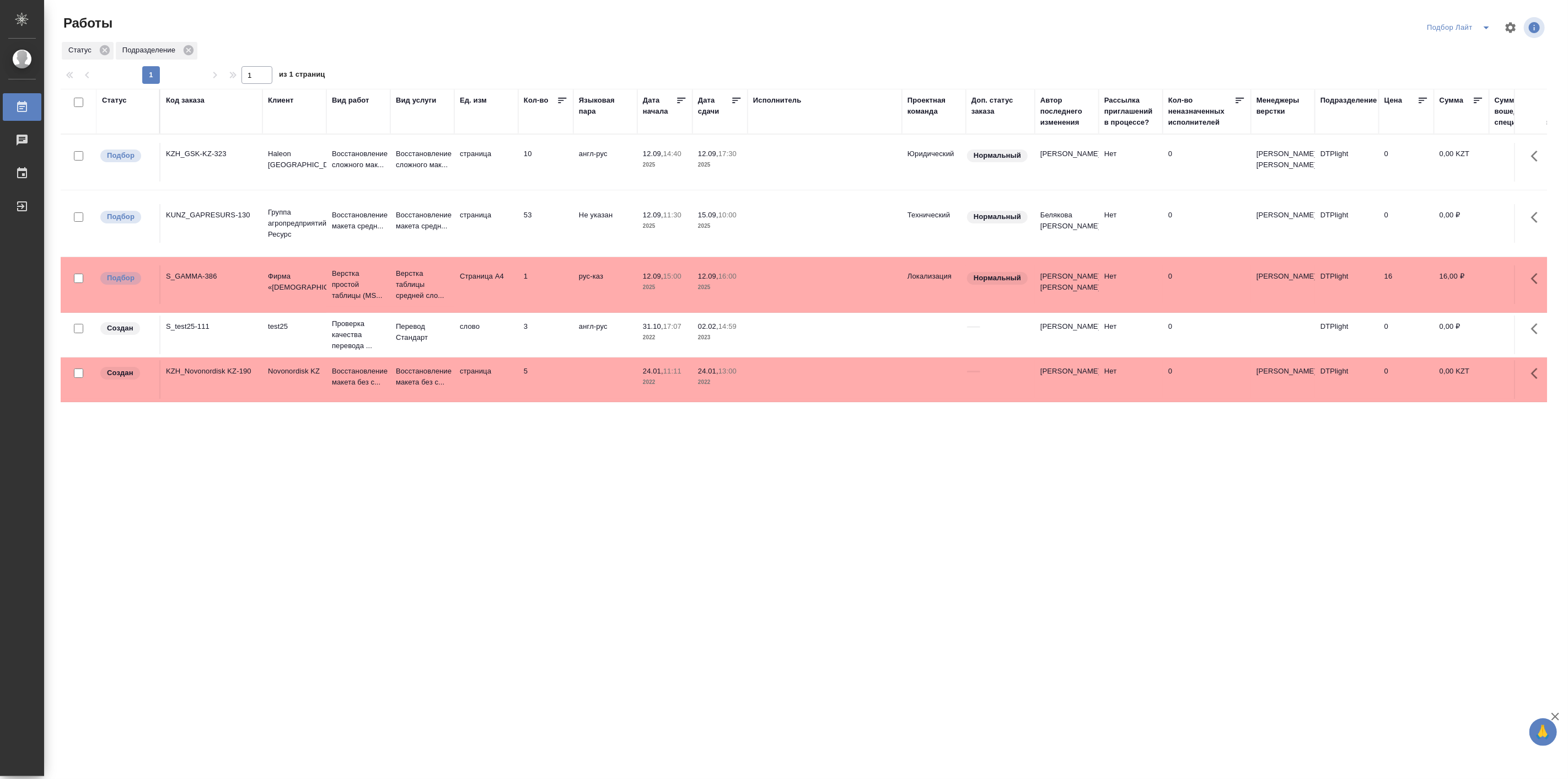
drag, startPoint x: 224, startPoint y: 96, endPoint x: 262, endPoint y: 114, distance: 42.0
click at [262, 114] on div at bounding box center [262, 111] width 1 height 44
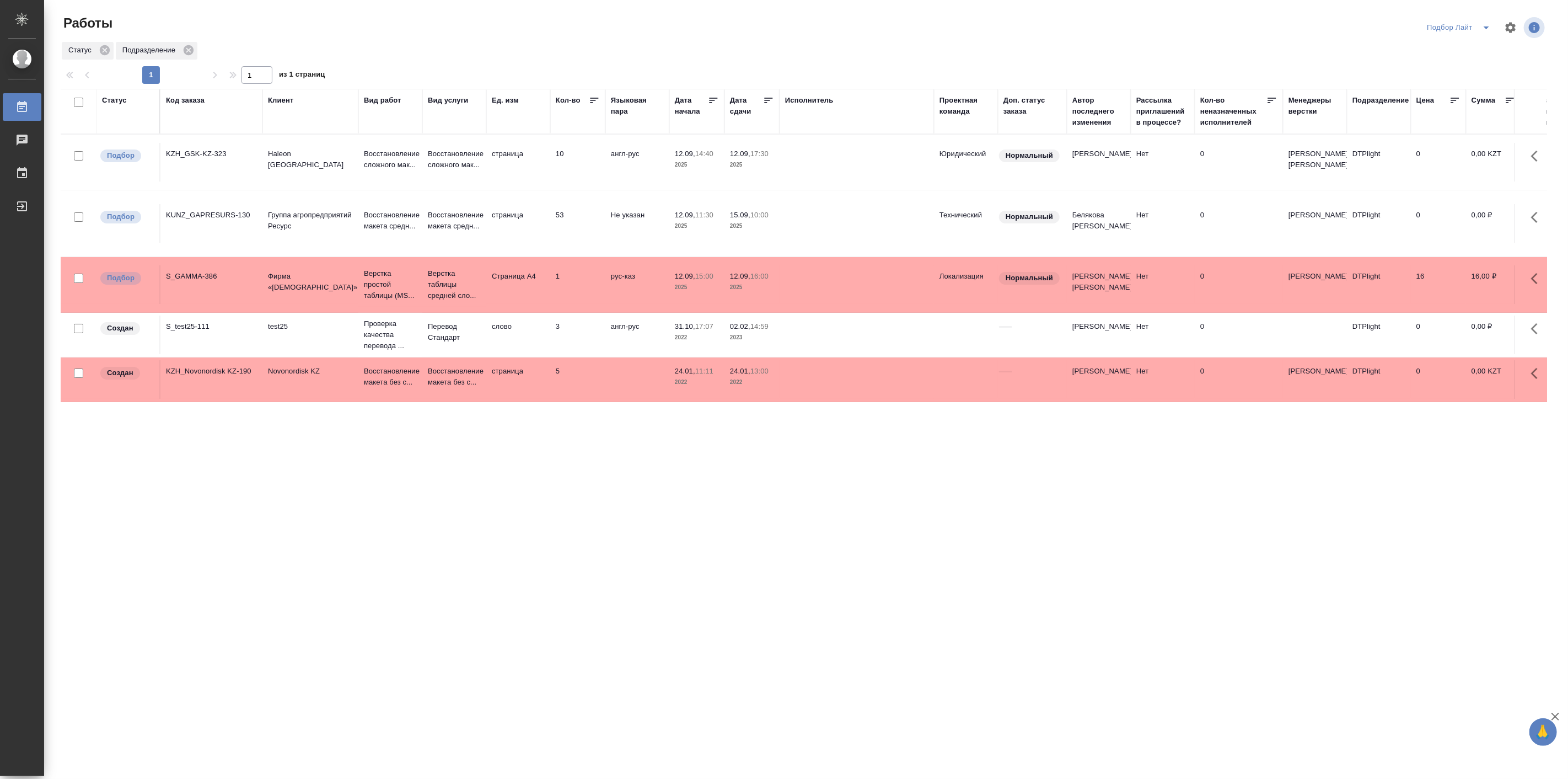
drag, startPoint x: 326, startPoint y: 116, endPoint x: 359, endPoint y: 132, distance: 36.7
click at [359, 132] on div at bounding box center [359, 111] width 1 height 44
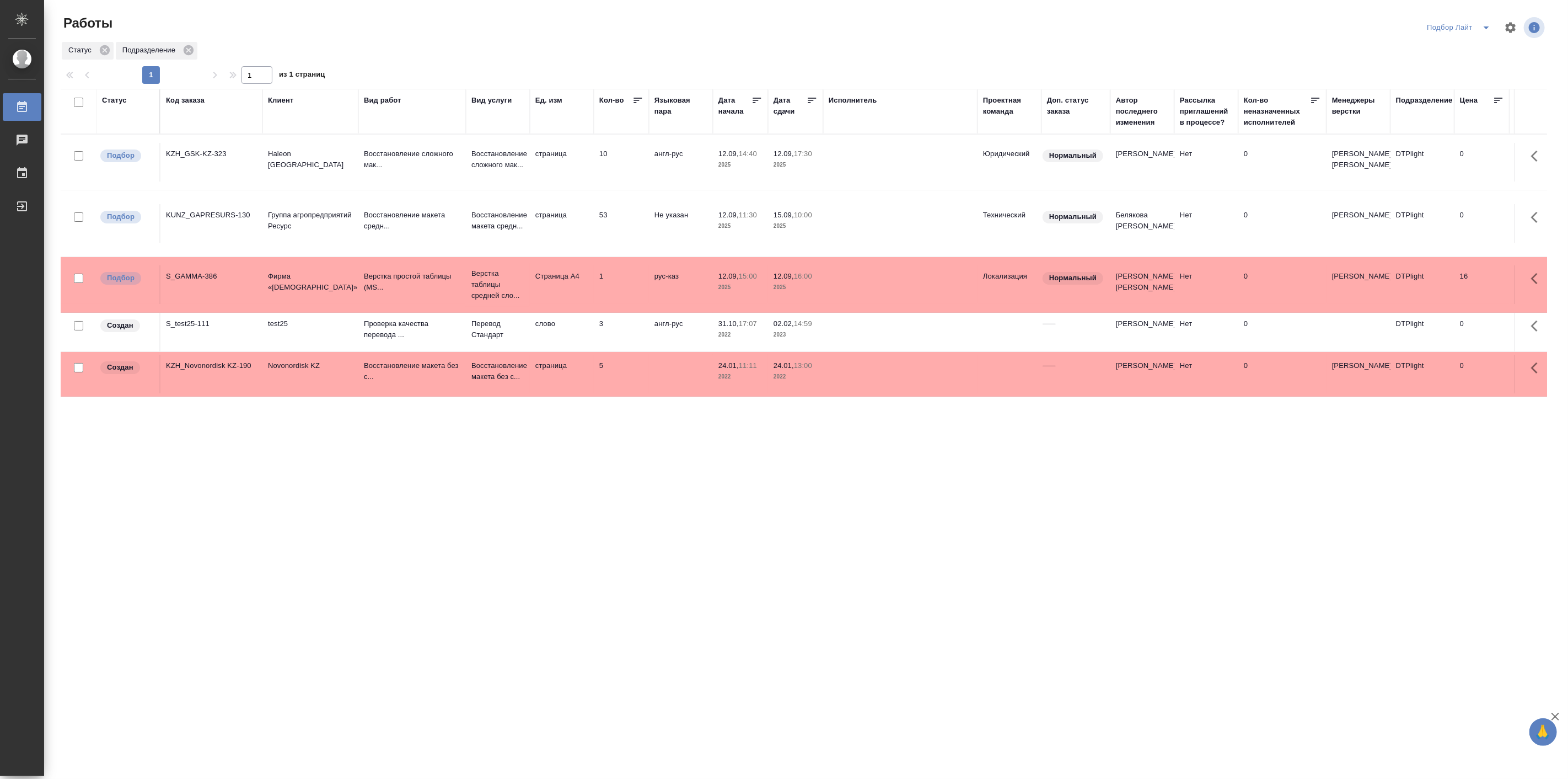
drag, startPoint x: 422, startPoint y: 111, endPoint x: 466, endPoint y: 115, distance: 44.2
click at [466, 115] on div at bounding box center [466, 111] width 1 height 44
click at [1514, 26] on icon "button" at bounding box center [1511, 27] width 10 height 10
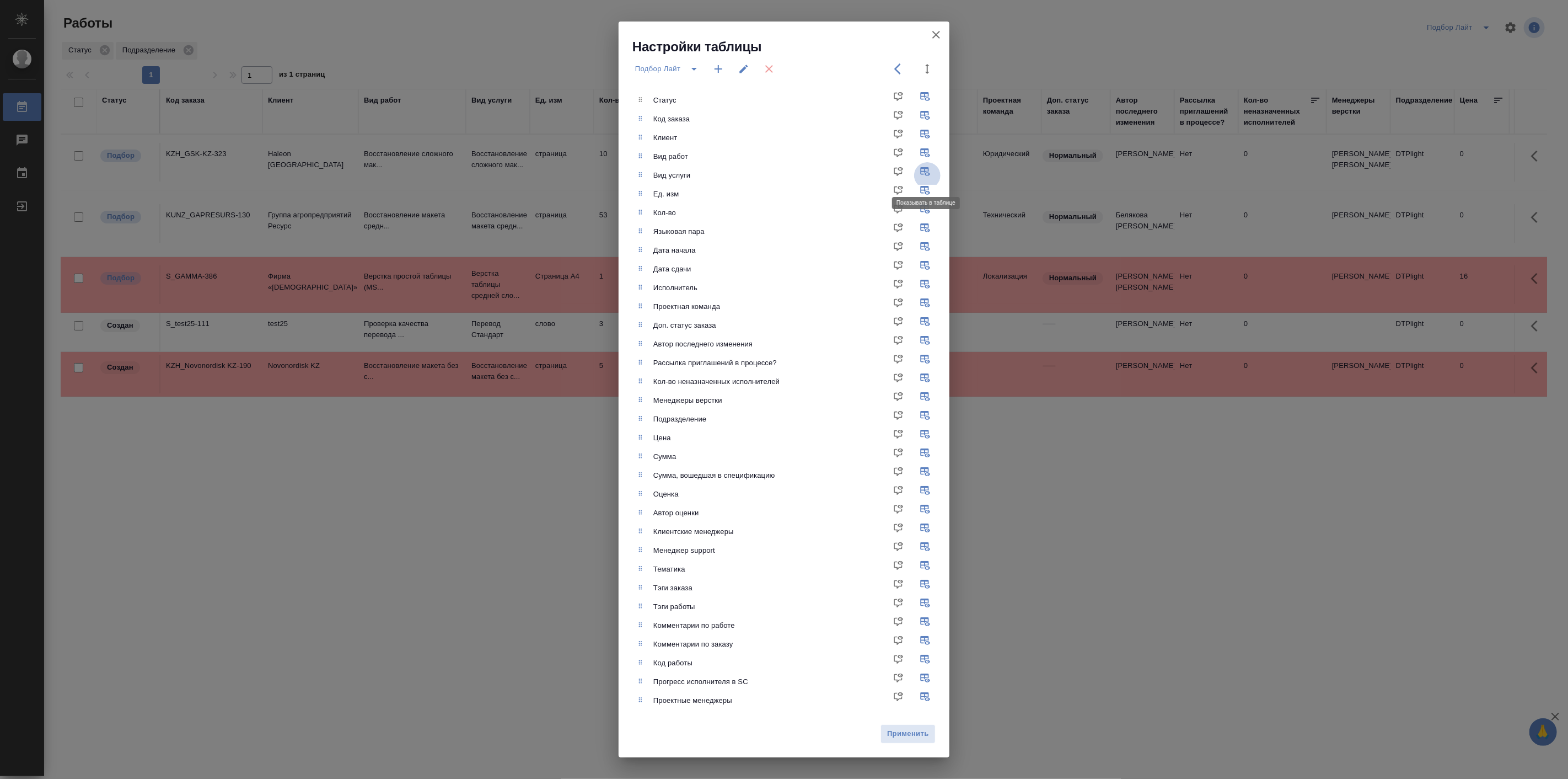
click at [927, 171] on input "checkbox" at bounding box center [927, 175] width 26 height 26
checkbox input "false"
click at [906, 729] on span "Применить" at bounding box center [908, 734] width 43 height 13
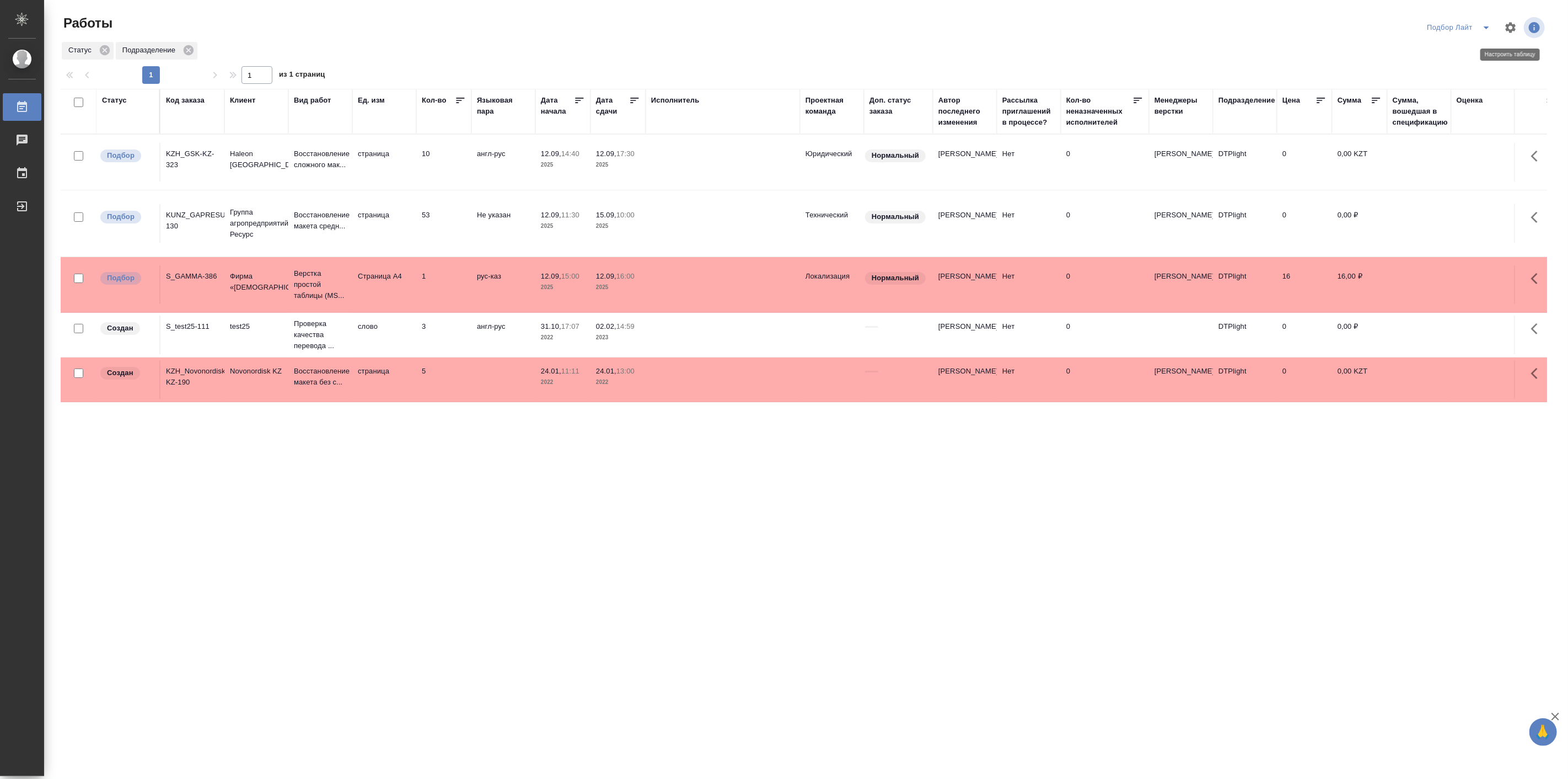
click at [1511, 26] on icon "button" at bounding box center [1511, 27] width 13 height 13
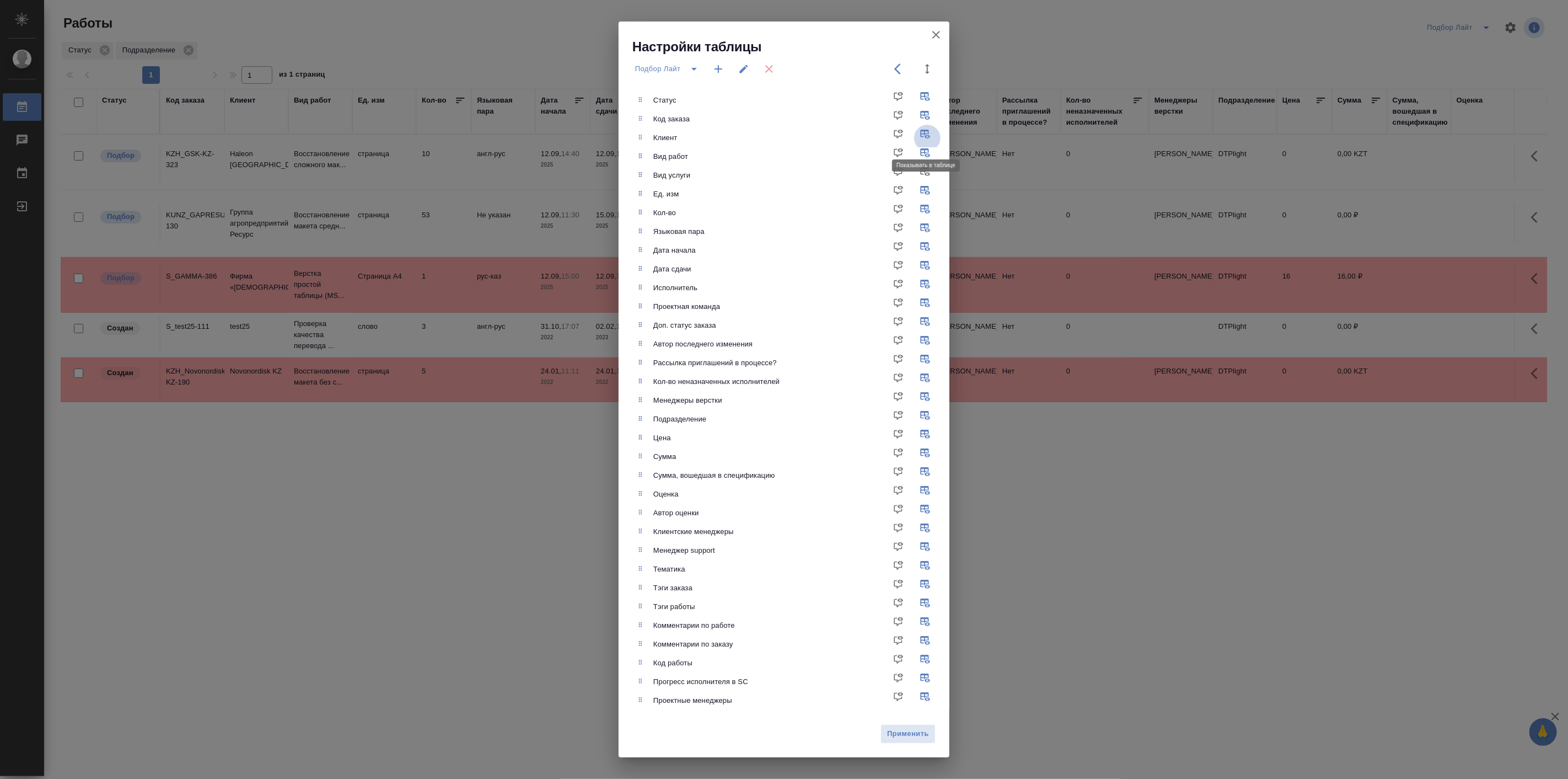
click at [924, 133] on input "checkbox" at bounding box center [927, 138] width 26 height 26
checkbox input "false"
drag, startPoint x: 693, startPoint y: 238, endPoint x: 700, endPoint y: 279, distance: 41.6
click at [700, 279] on ul "Статус Код заказа Клиент Вид работ Вид услуги Ед. изм Кол-во Языковая пара Дата…" at bounding box center [792, 400] width 314 height 628
click at [928, 301] on input "checkbox" at bounding box center [927, 306] width 26 height 26
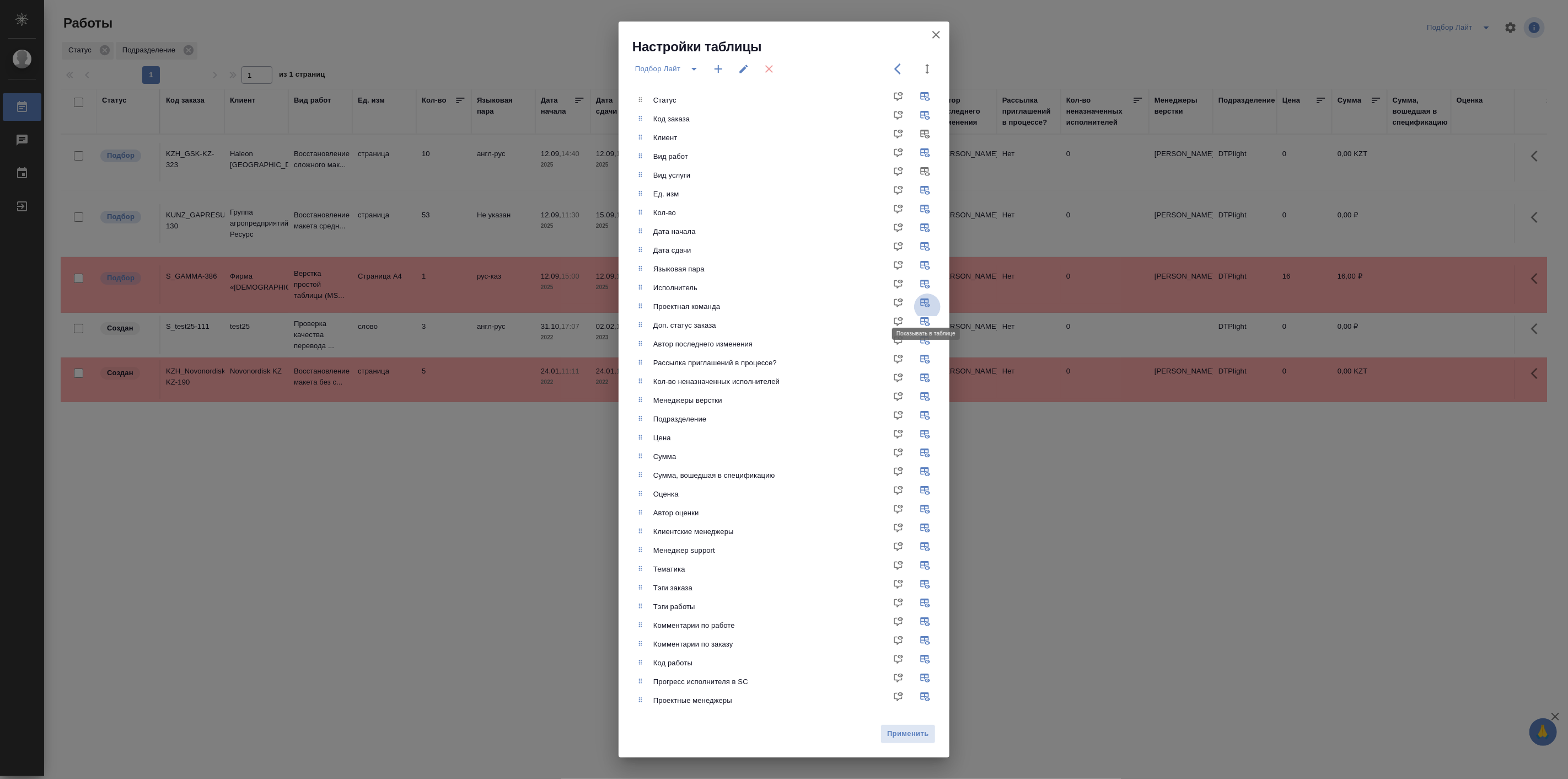
checkbox input "false"
click at [926, 316] on input "checkbox" at bounding box center [927, 325] width 26 height 26
checkbox input "false"
click at [925, 342] on input "checkbox" at bounding box center [927, 344] width 26 height 26
checkbox input "false"
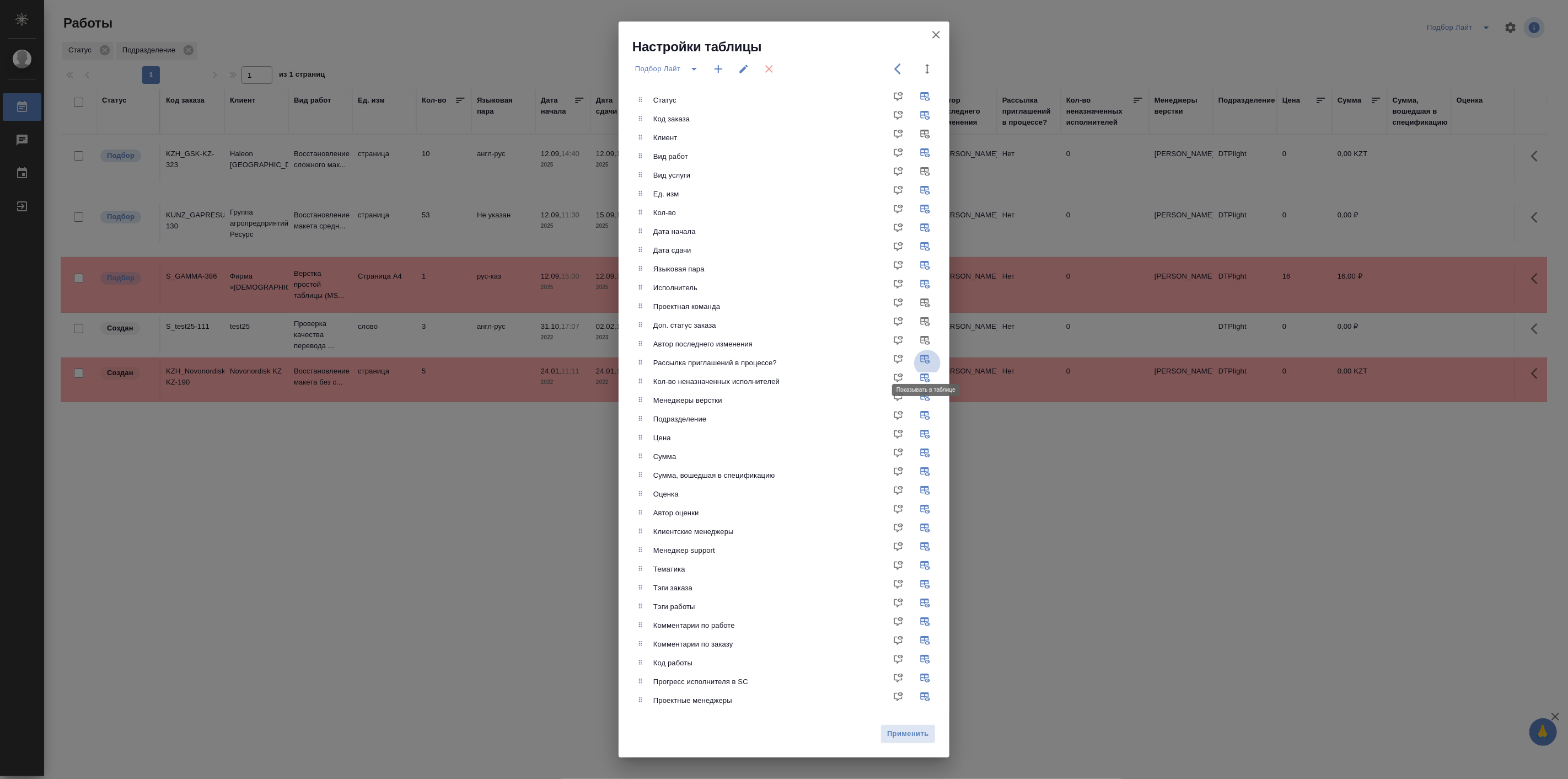
click at [928, 359] on input "checkbox" at bounding box center [927, 362] width 26 height 26
click at [926, 356] on input "checkbox" at bounding box center [927, 362] width 26 height 26
checkbox input "true"
click at [924, 378] on input "checkbox" at bounding box center [927, 381] width 26 height 26
checkbox input "false"
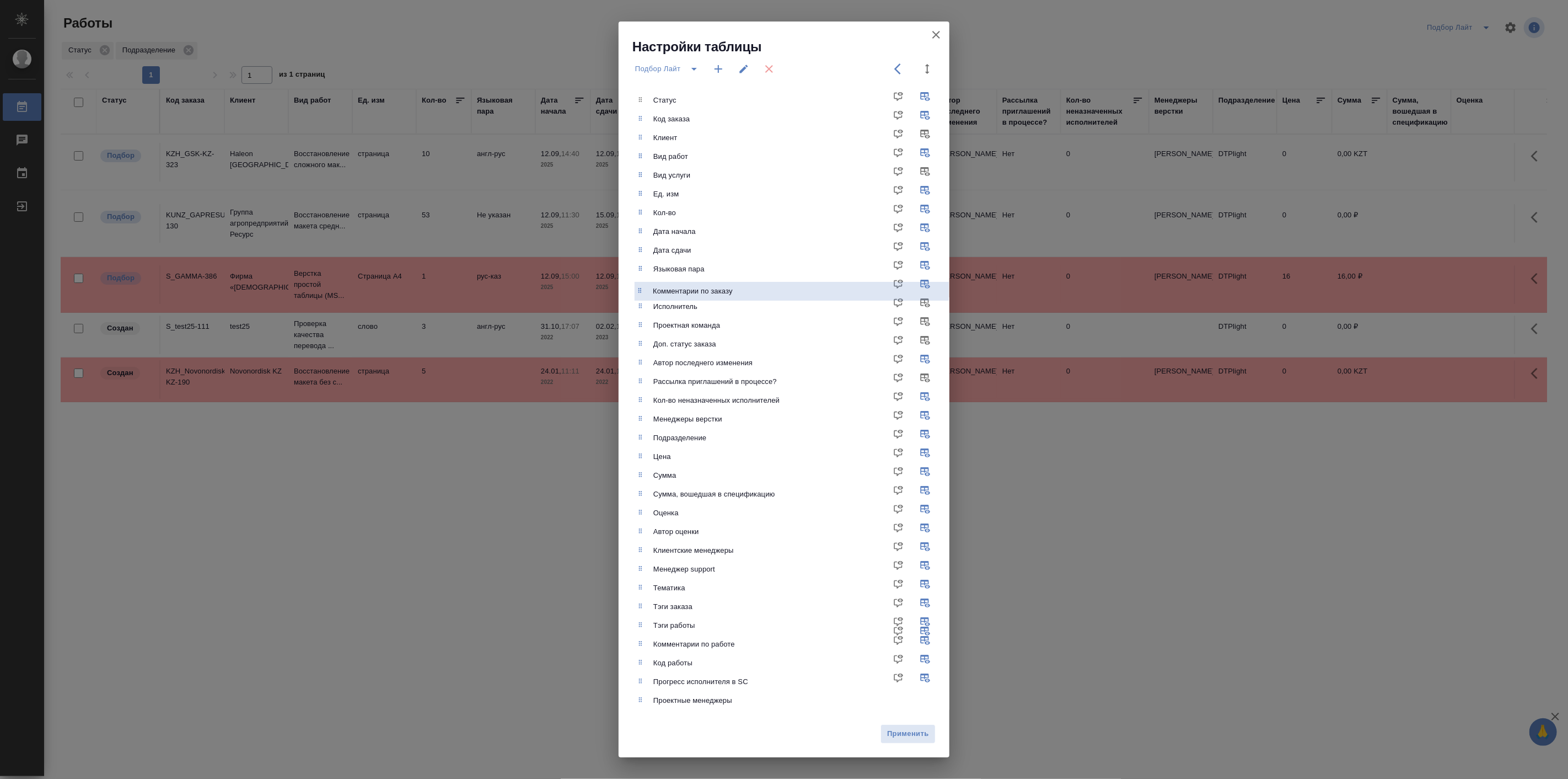
drag, startPoint x: 728, startPoint y: 649, endPoint x: 726, endPoint y: 292, distance: 357.0
click at [726, 292] on ul "Статус Код заказа Клиент Вид работ Вид услуги Ед. изм Кол-во Дата начала Дата с…" at bounding box center [792, 400] width 314 height 628
drag, startPoint x: 723, startPoint y: 647, endPoint x: 729, endPoint y: 289, distance: 358.1
click at [729, 289] on ul "Статус Код заказа Клиент Вид работ Вид услуги Ед. изм Кол-во Дата начала Дата с…" at bounding box center [792, 400] width 314 height 628
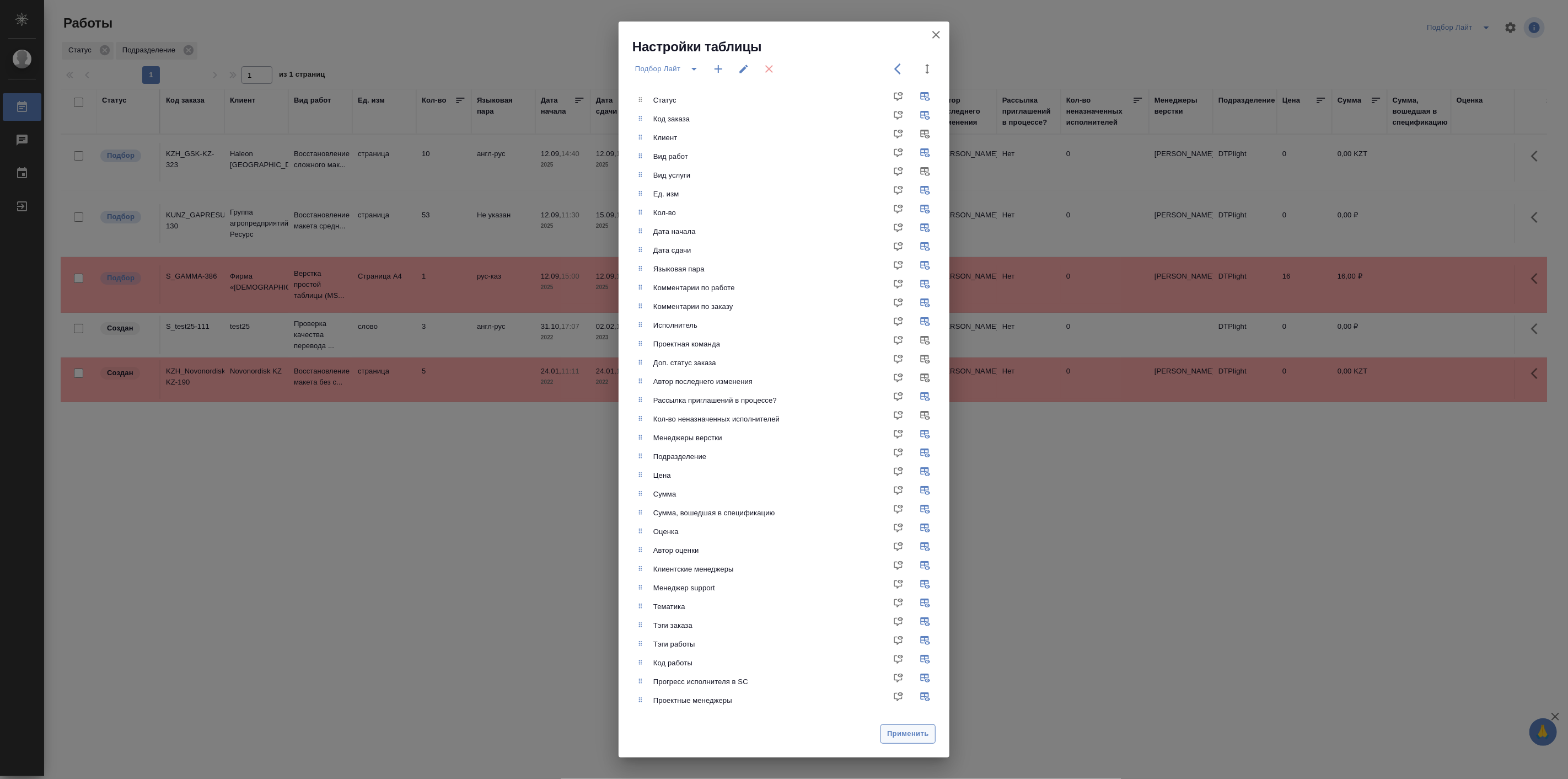
click at [911, 735] on span "Применить" at bounding box center [908, 734] width 43 height 13
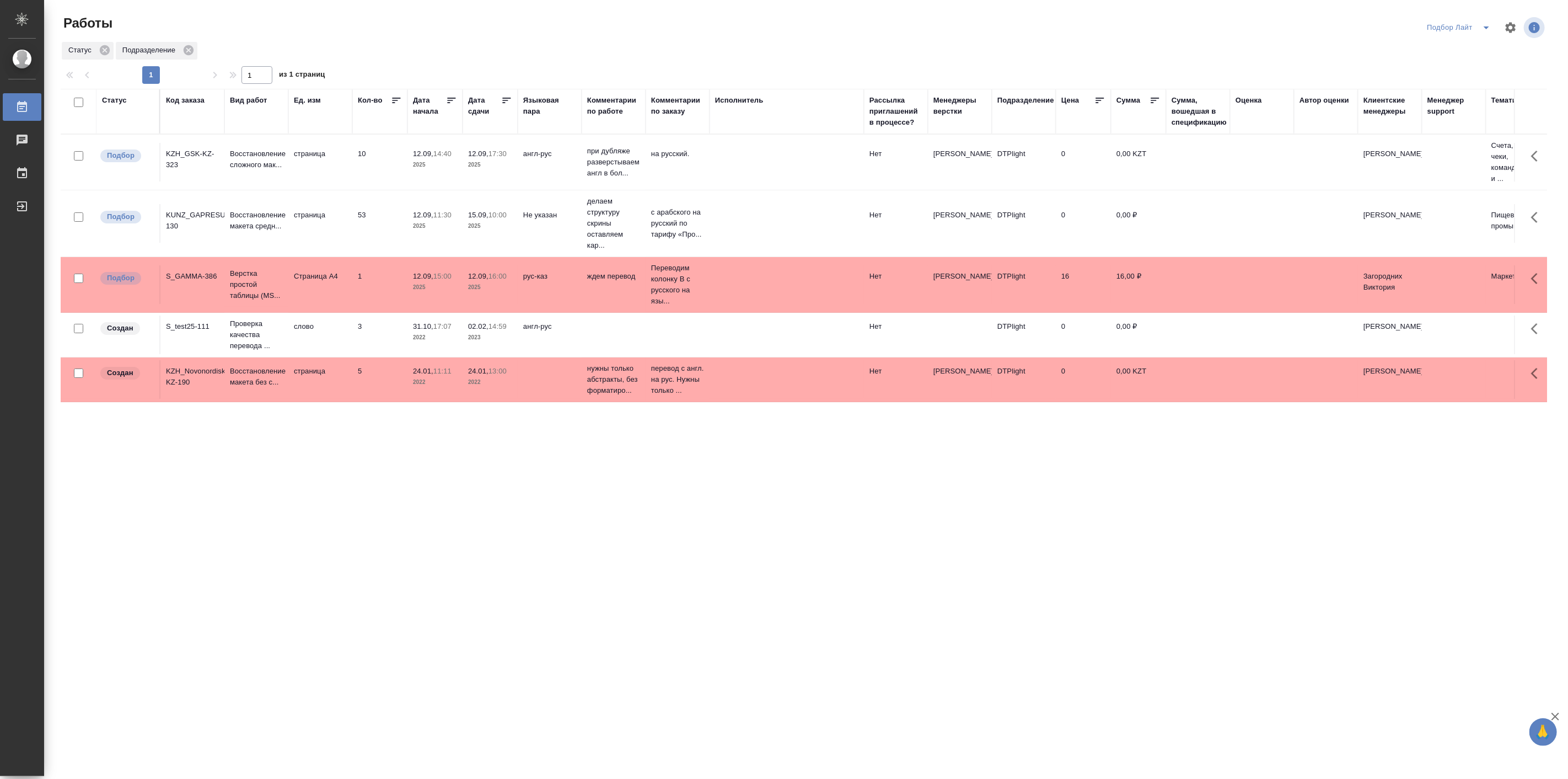
click at [643, 118] on th "Комментарии по работе" at bounding box center [614, 111] width 64 height 45
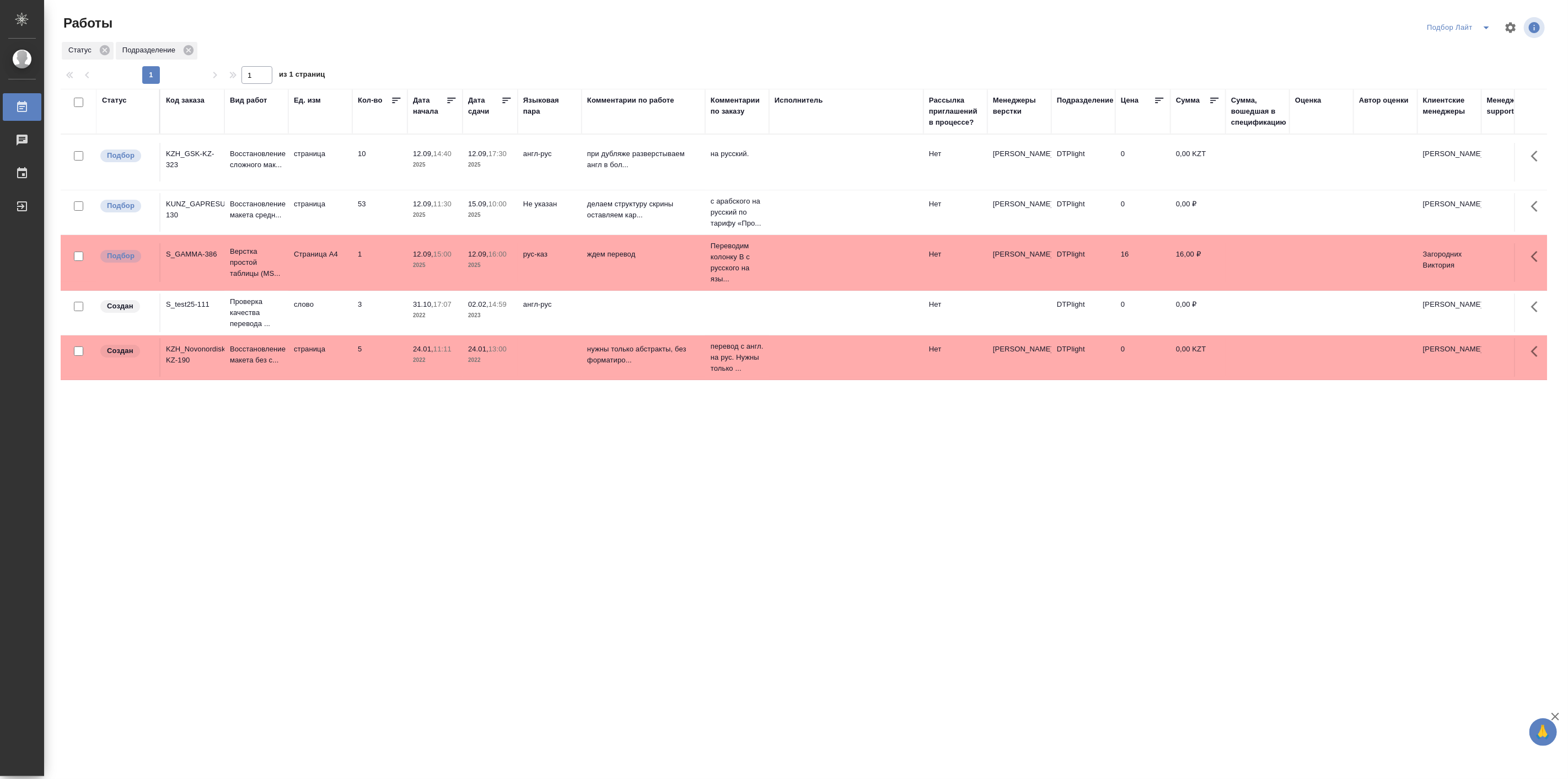
drag, startPoint x: 644, startPoint y: 118, endPoint x: 704, endPoint y: 115, distance: 60.1
click at [705, 115] on div at bounding box center [705, 111] width 1 height 44
click at [768, 109] on th "Комментарии по заказу" at bounding box center [737, 111] width 64 height 45
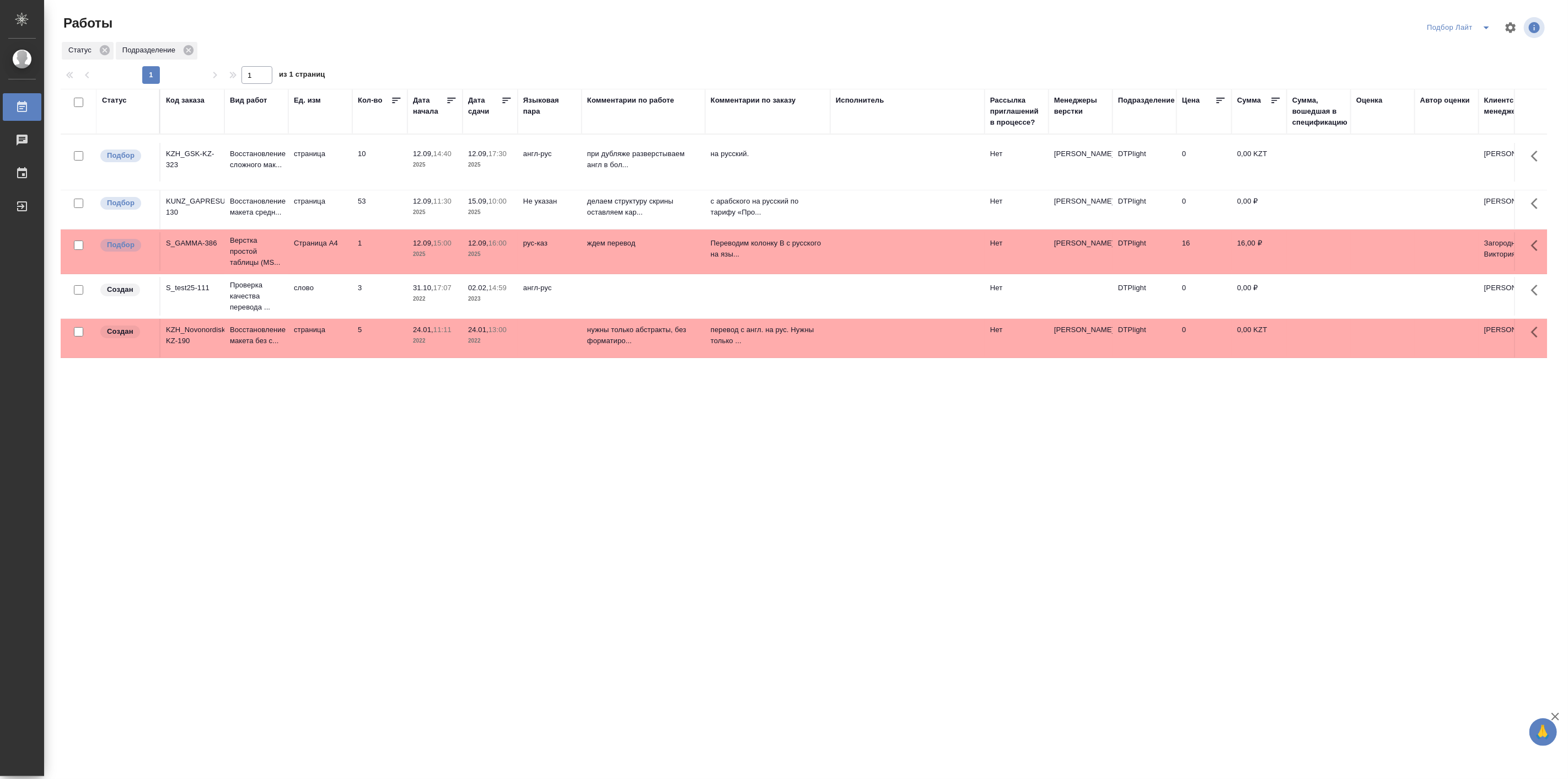
drag, startPoint x: 769, startPoint y: 111, endPoint x: 830, endPoint y: 127, distance: 63.1
click at [830, 127] on div at bounding box center [830, 111] width 1 height 44
click at [1484, 21] on icon "split button" at bounding box center [1486, 27] width 13 height 13
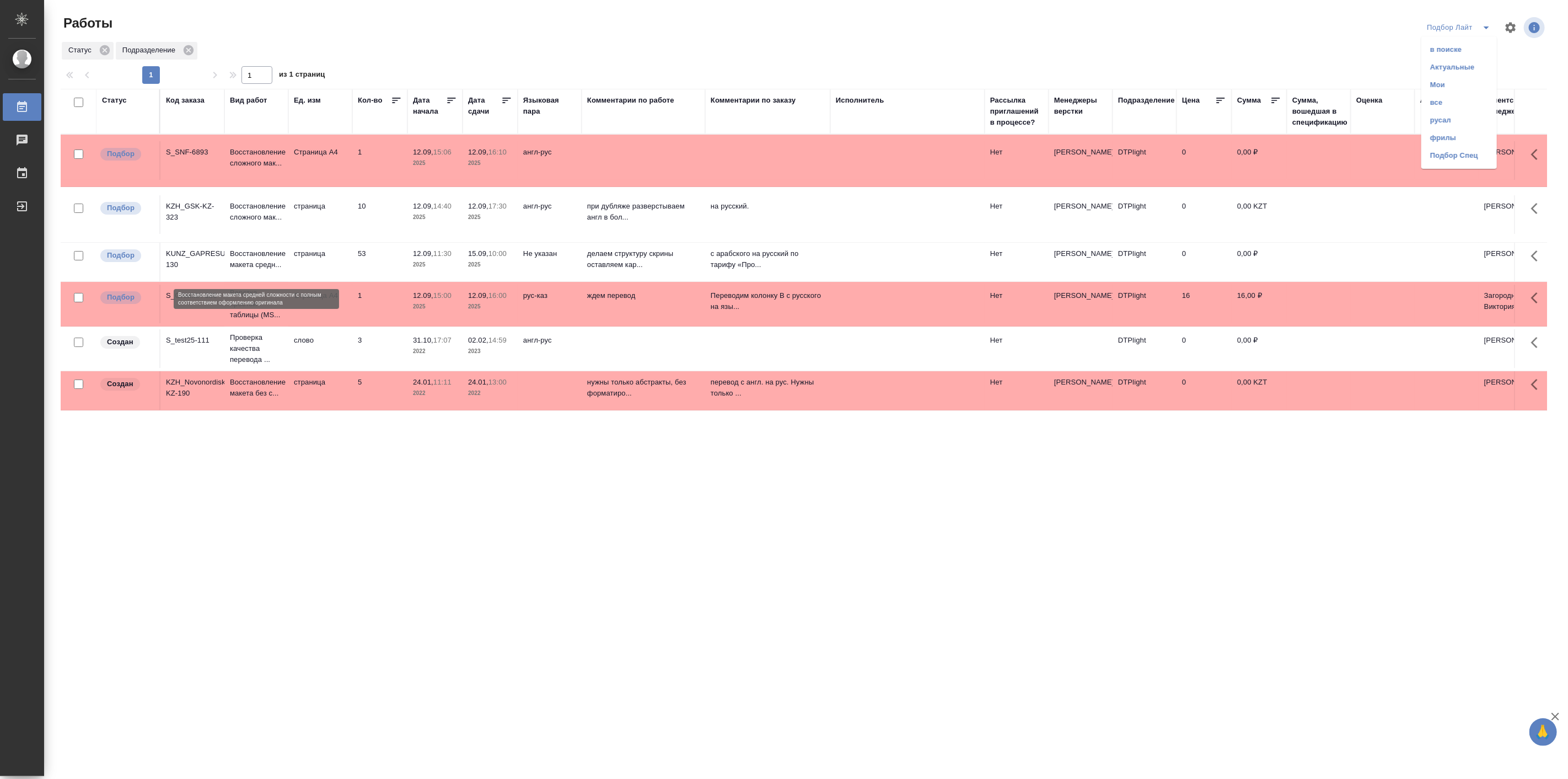
click at [268, 261] on p "Восстановление макета средн..." at bounding box center [256, 259] width 53 height 22
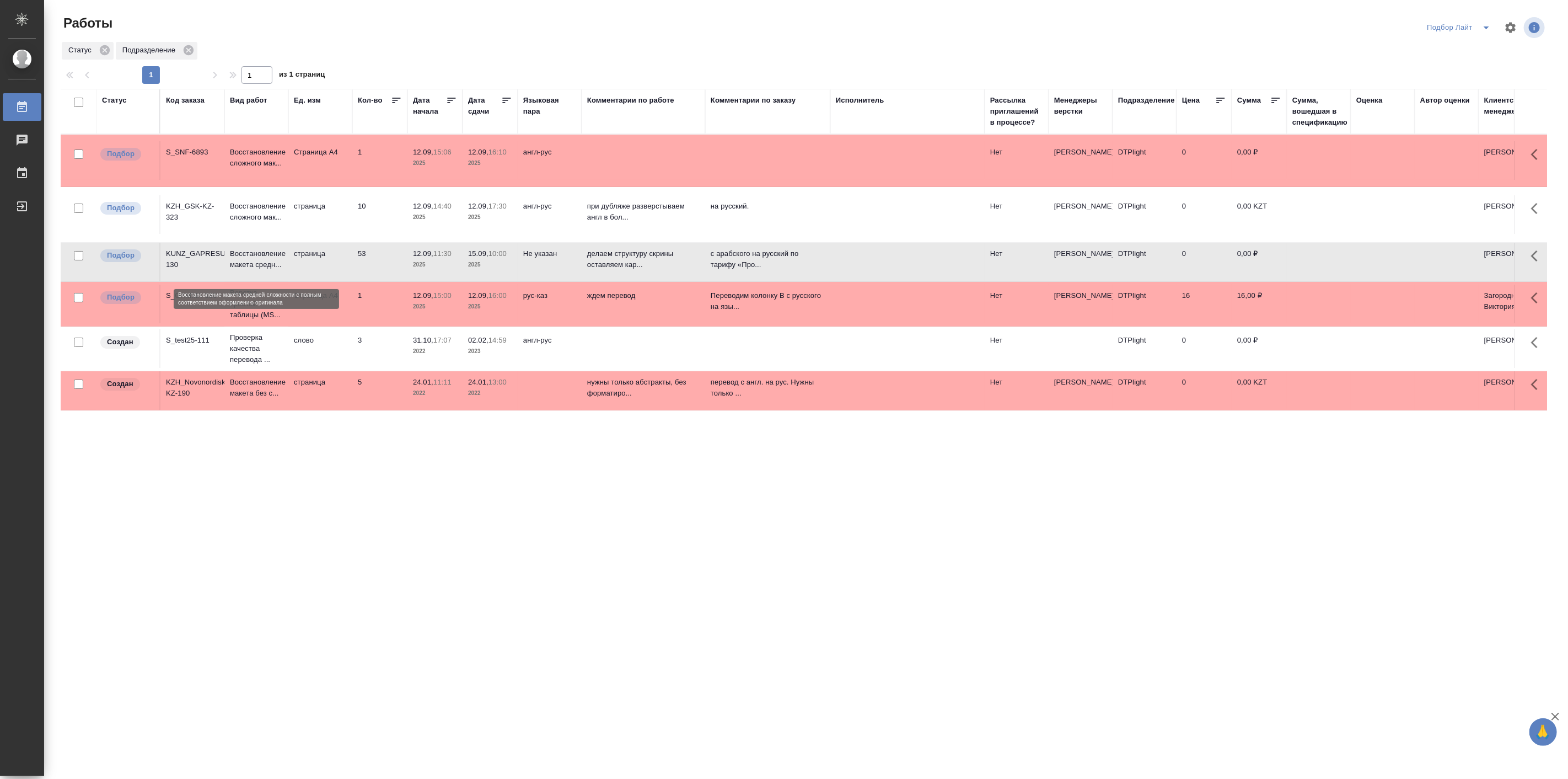
click at [268, 261] on p "Восстановление макета средн..." at bounding box center [256, 259] width 53 height 22
click at [1489, 28] on icon "split button" at bounding box center [1486, 27] width 13 height 13
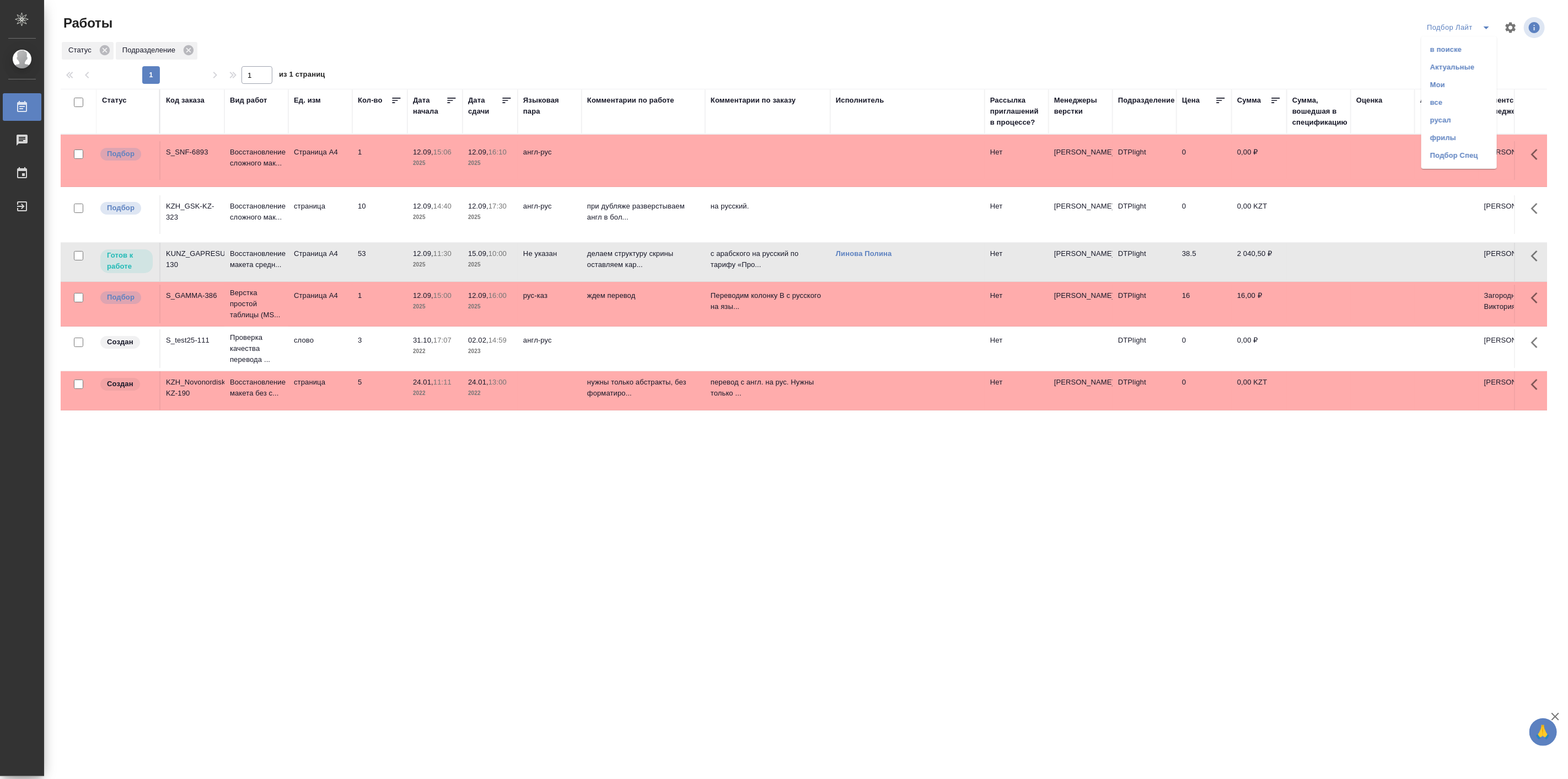
click at [306, 516] on div "Статус Код заказа Вид работ [PERSON_NAME]. изм Кол-во Дата начала Дата сдачи Яз…" at bounding box center [804, 420] width 1486 height 662
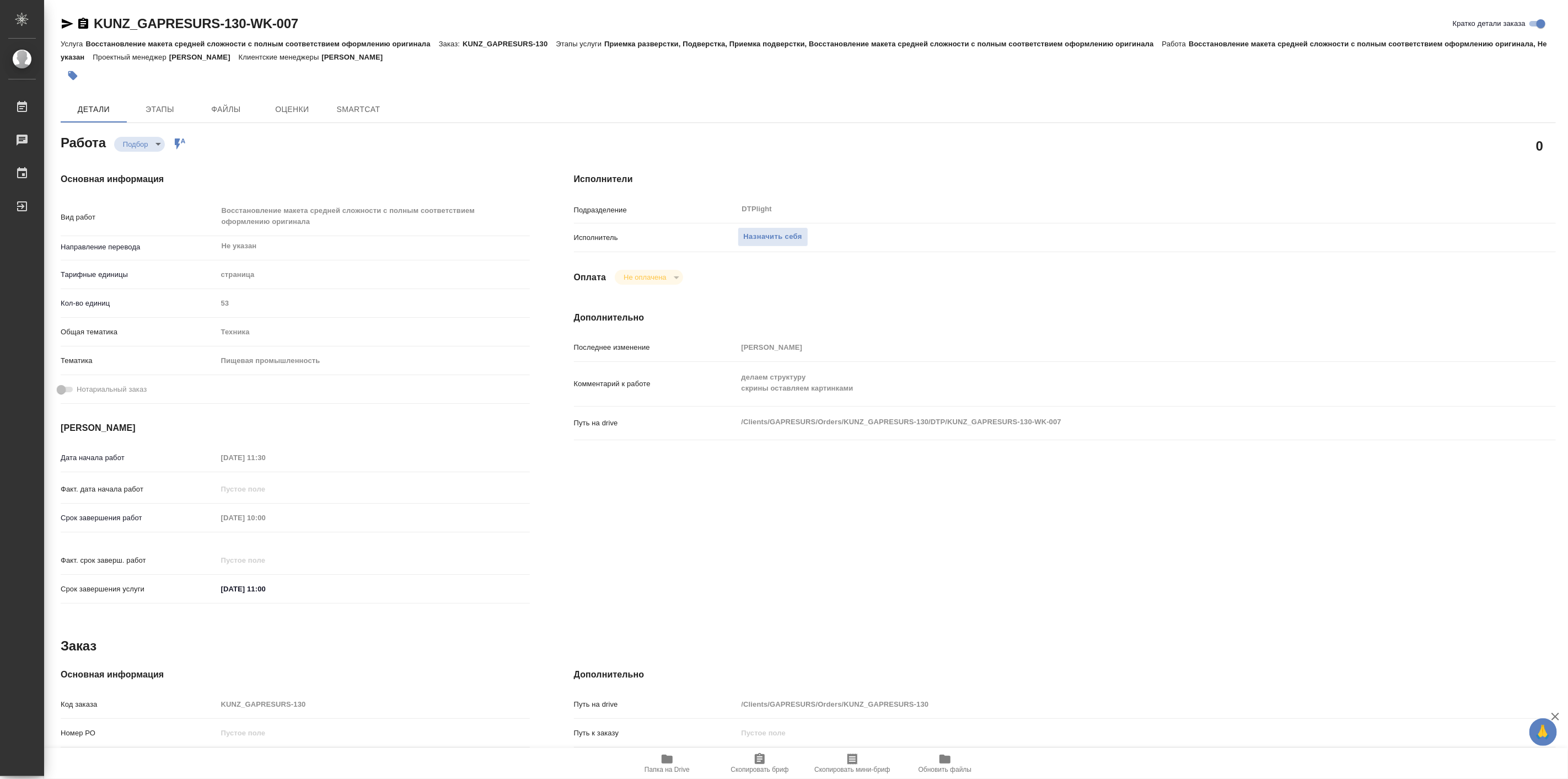
type textarea "x"
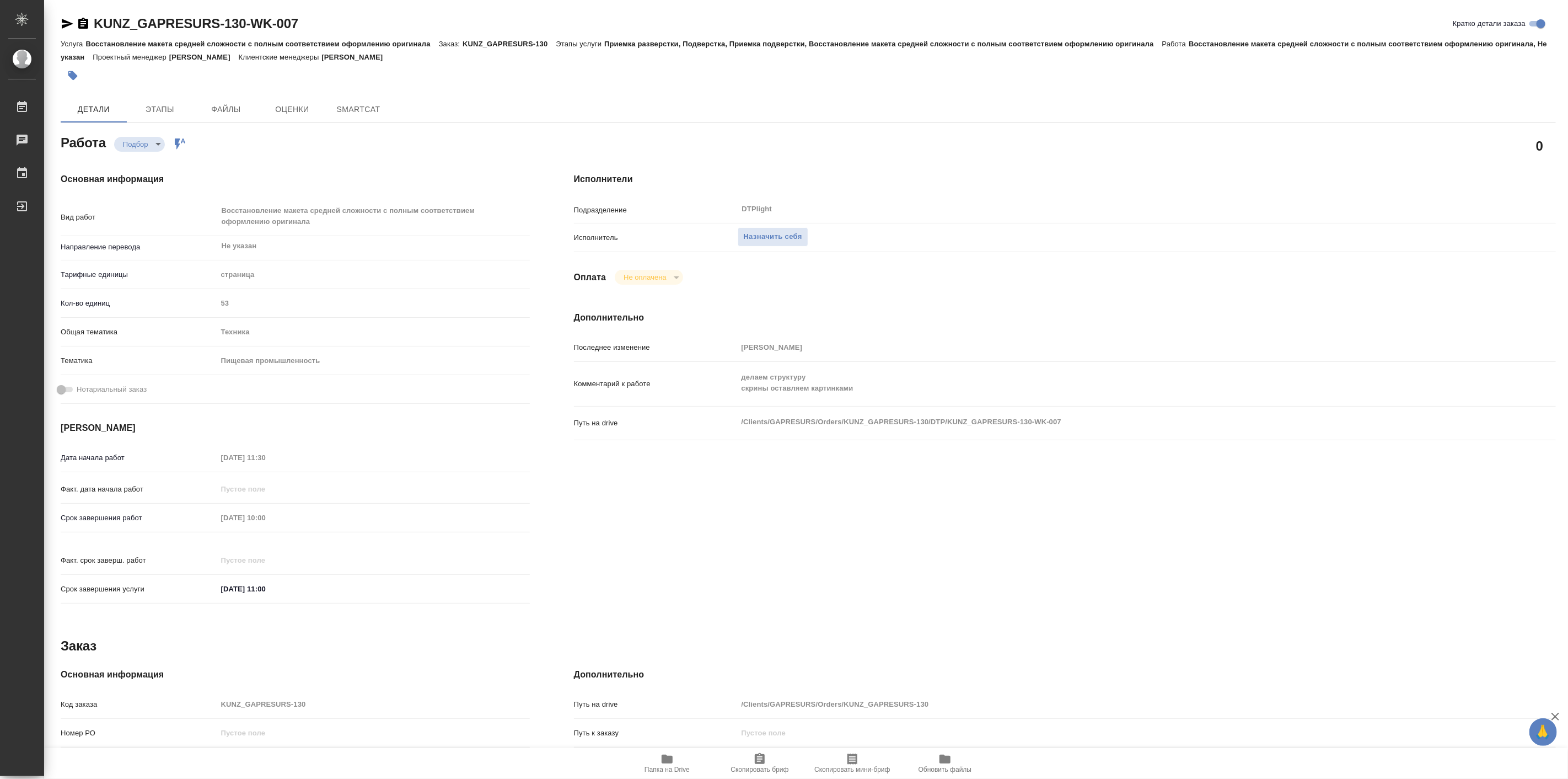
type textarea "x"
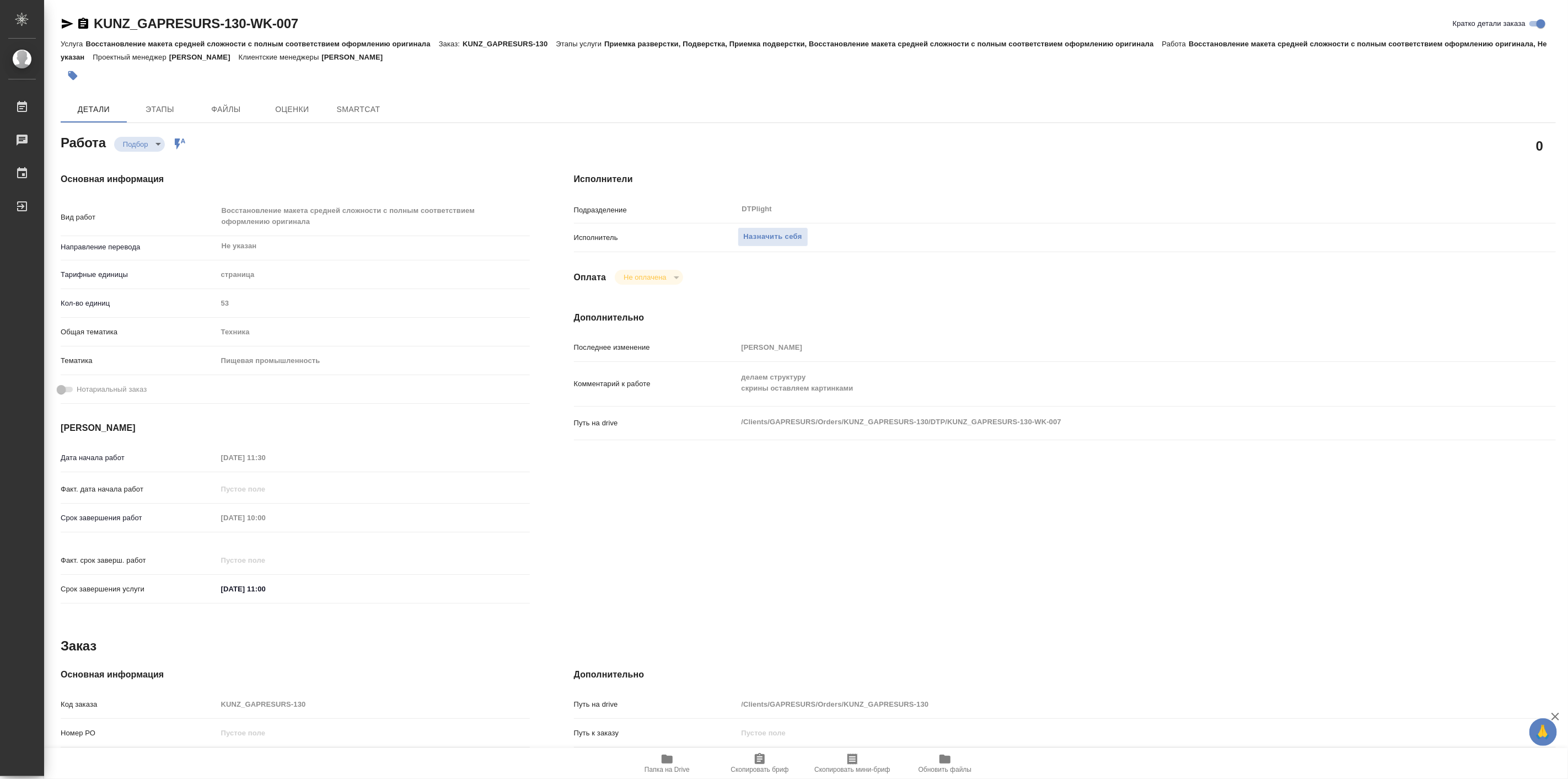
type textarea "x"
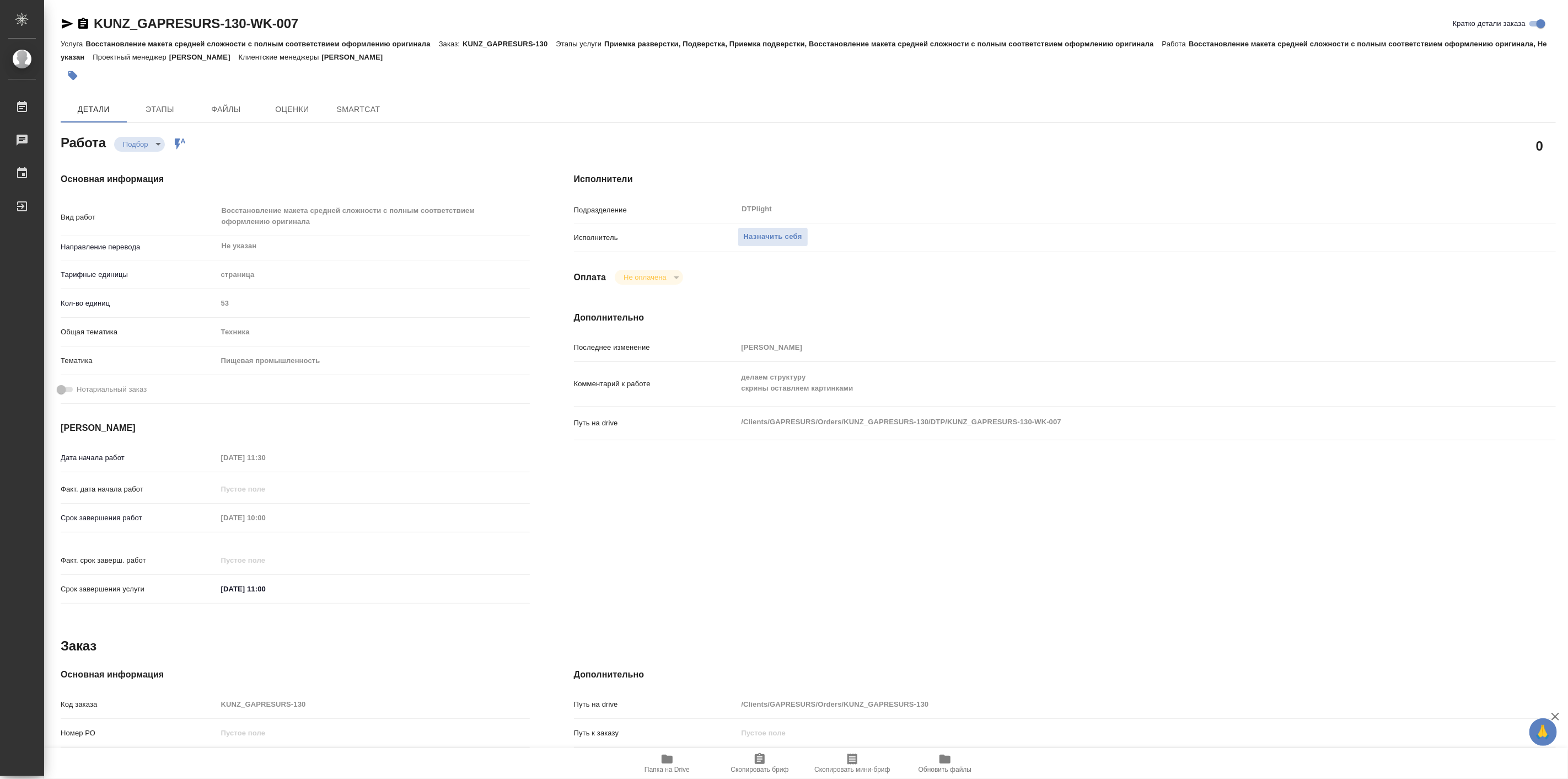
type textarea "x"
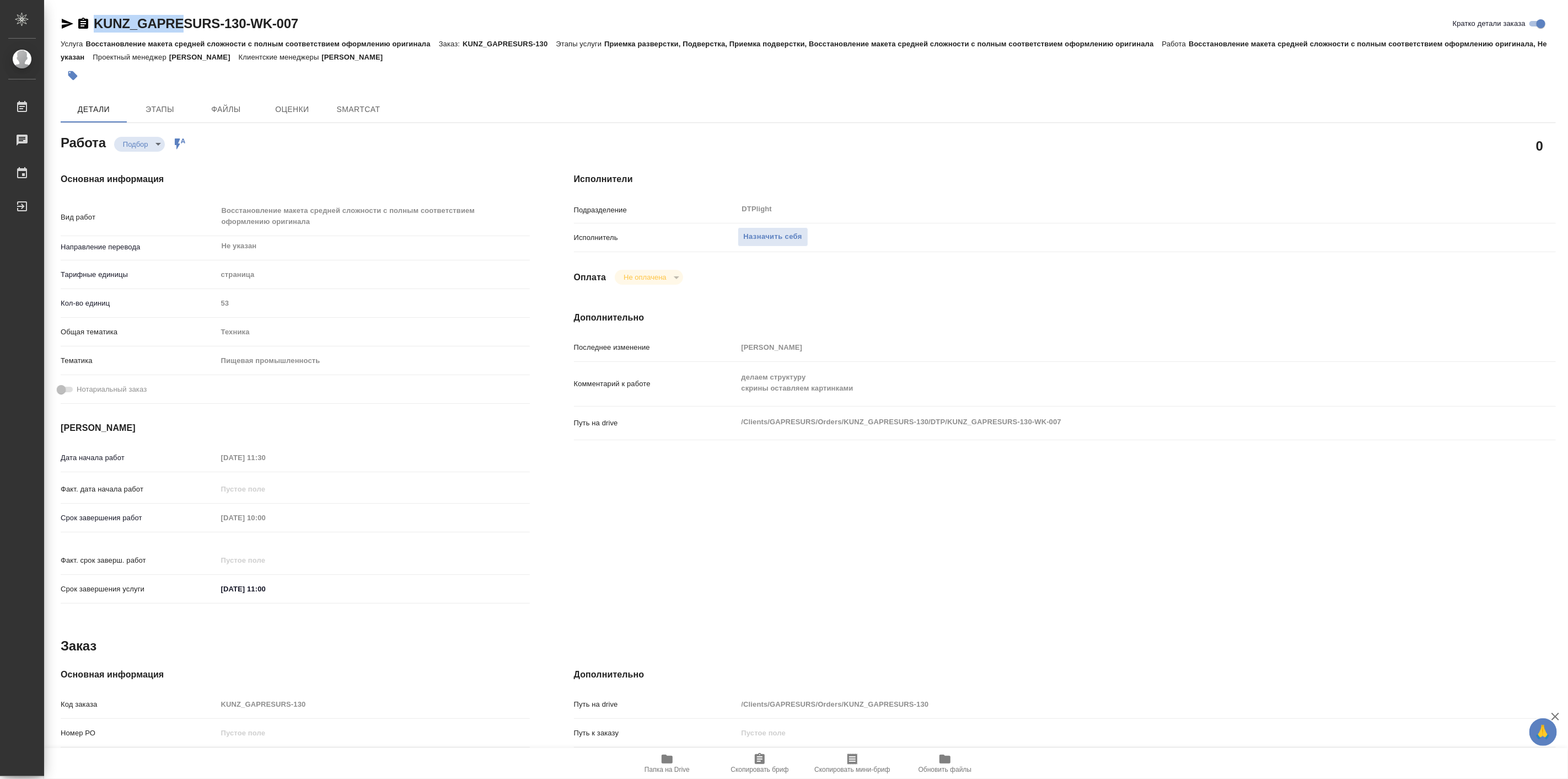
type textarea "x"
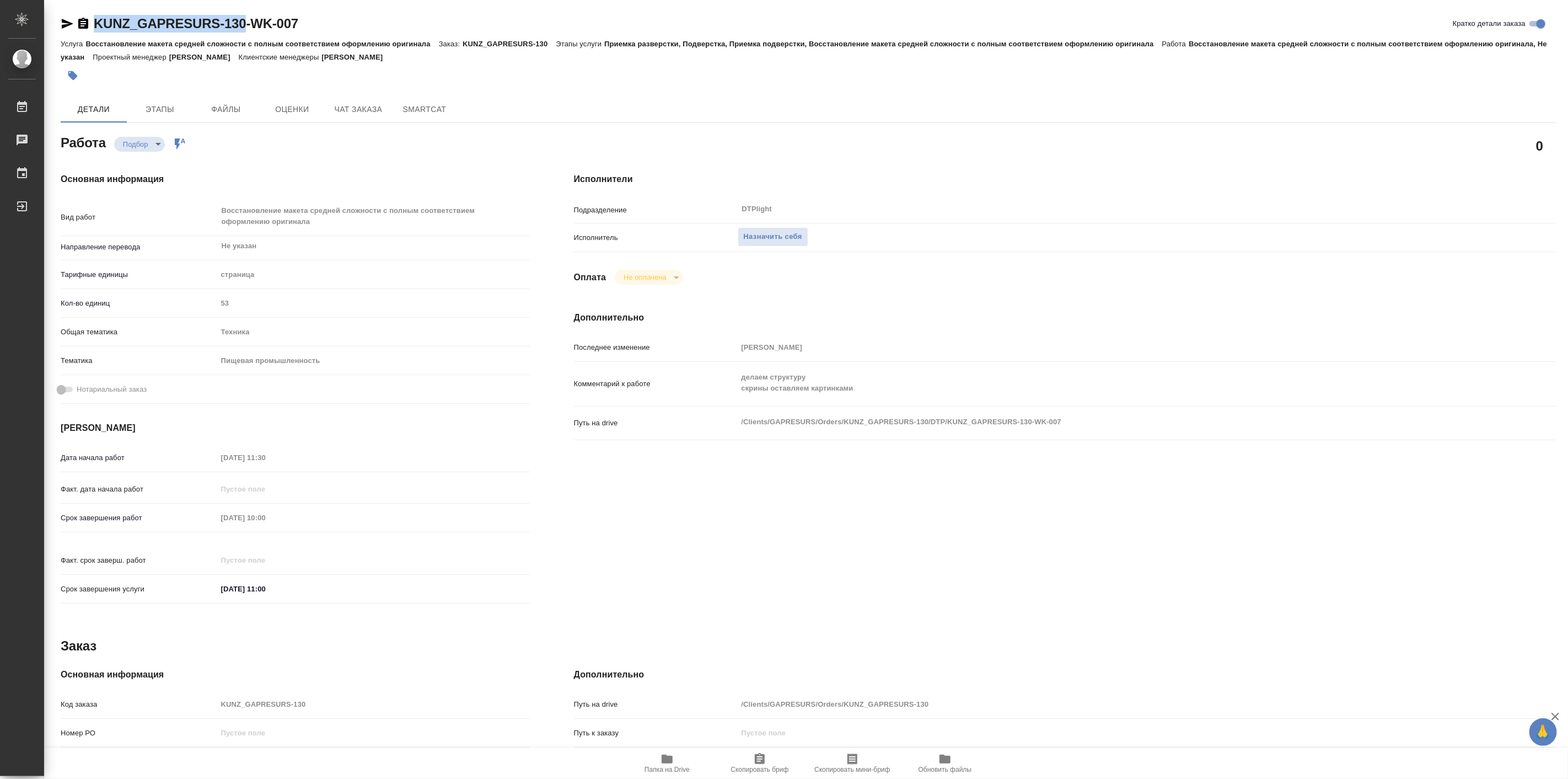
type textarea "x"
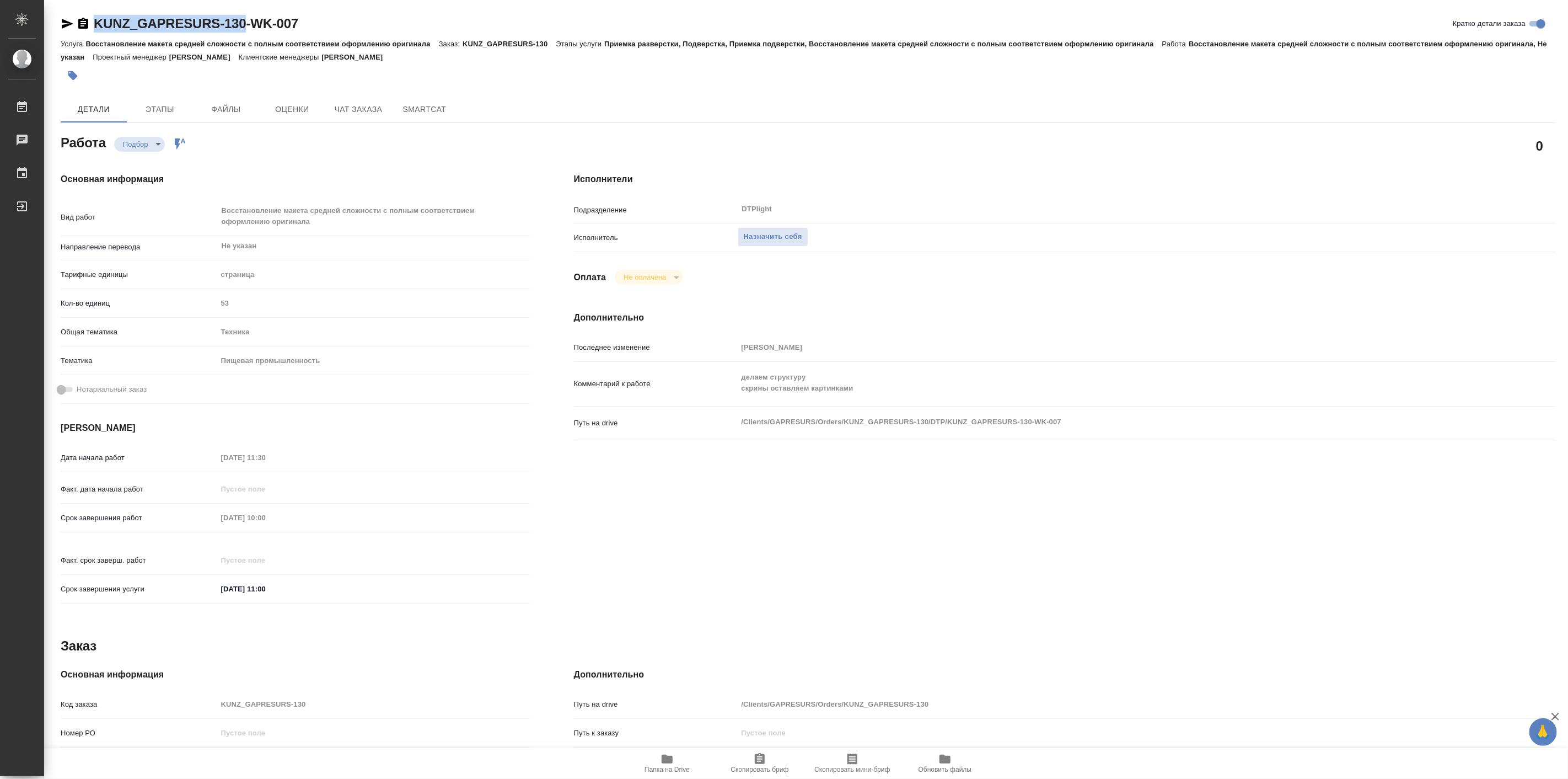
drag, startPoint x: 90, startPoint y: 9, endPoint x: 239, endPoint y: 9, distance: 149.0
click at [239, 9] on div "KUNZ_GAPRESURS-130-WK-007 Кратко детали заказа Услуга Восстановление макета сре…" at bounding box center [808, 481] width 1507 height 963
copy link "KUNZ_GAPRESURS-130"
type textarea "x"
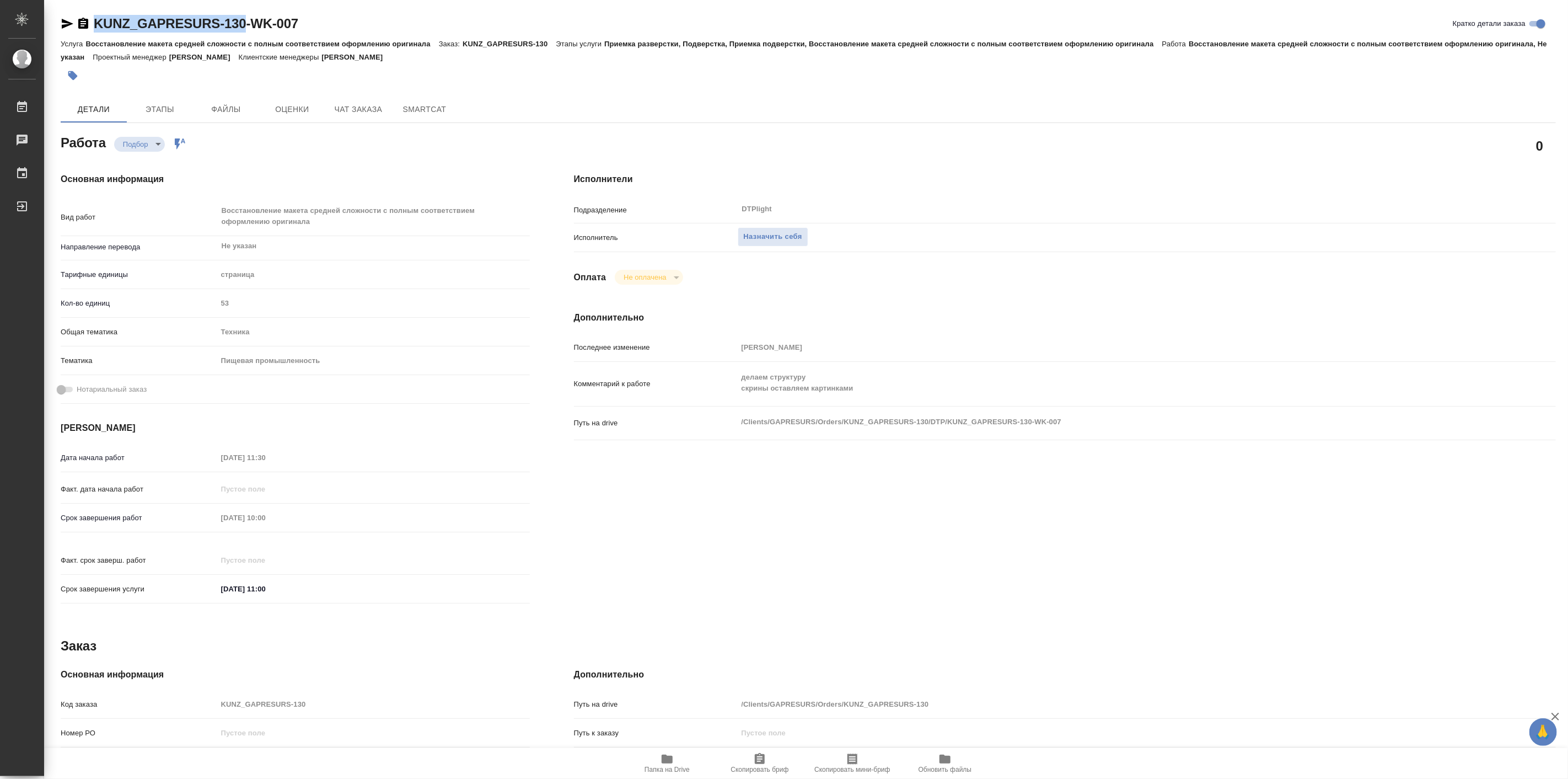
type textarea "x"
click at [663, 761] on icon "button" at bounding box center [667, 759] width 11 height 9
type textarea "x"
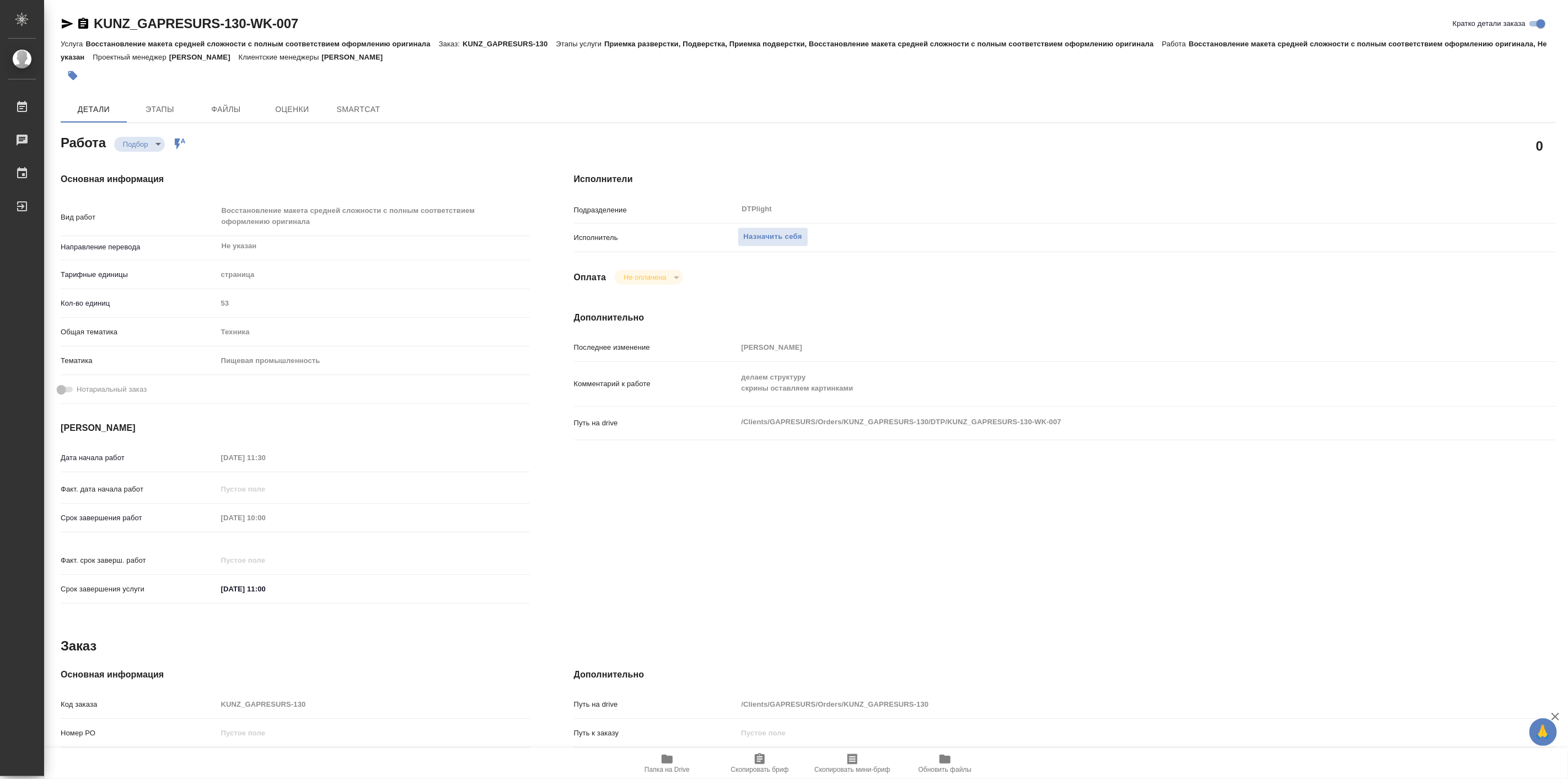
type textarea "x"
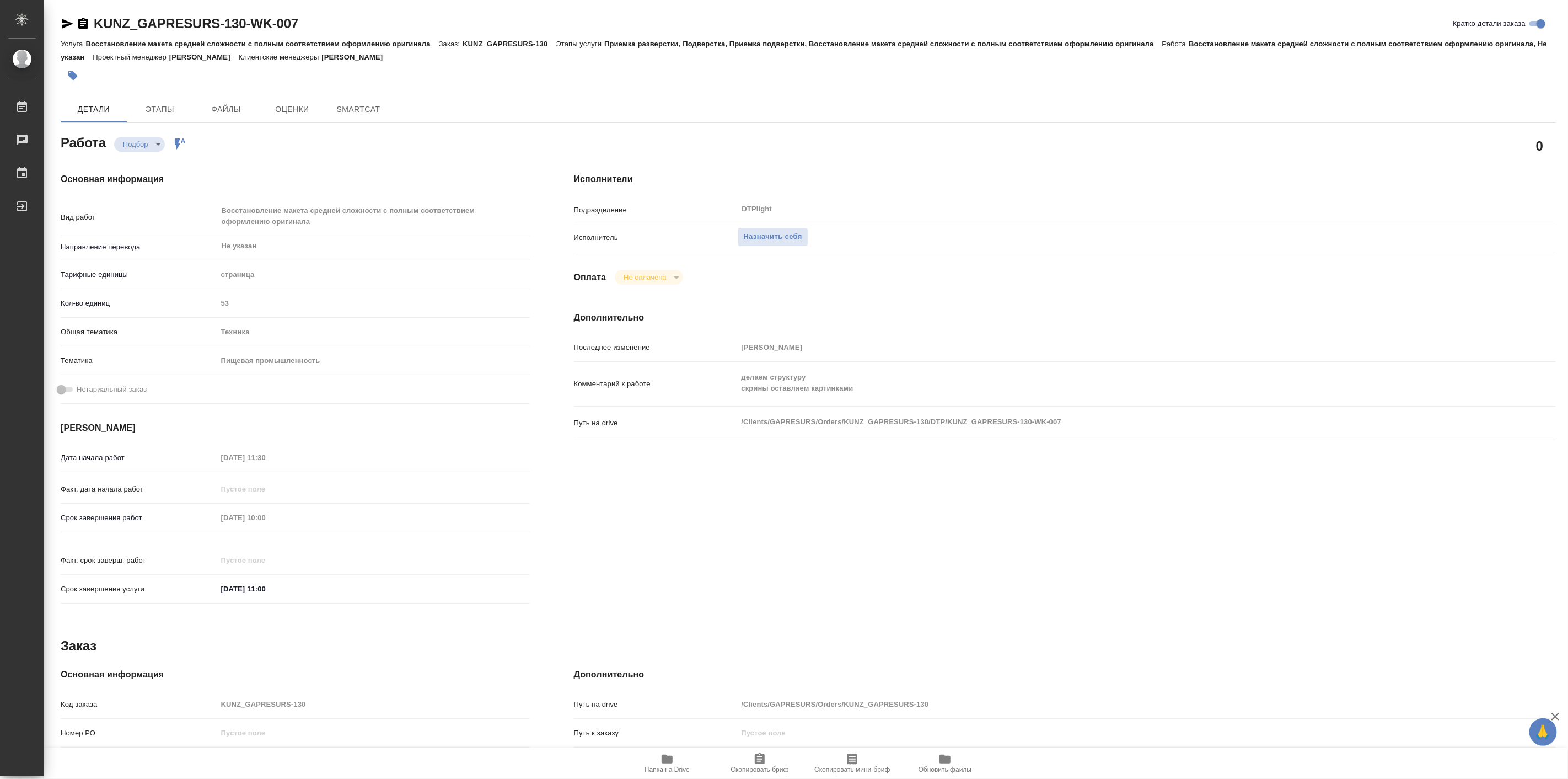
type textarea "x"
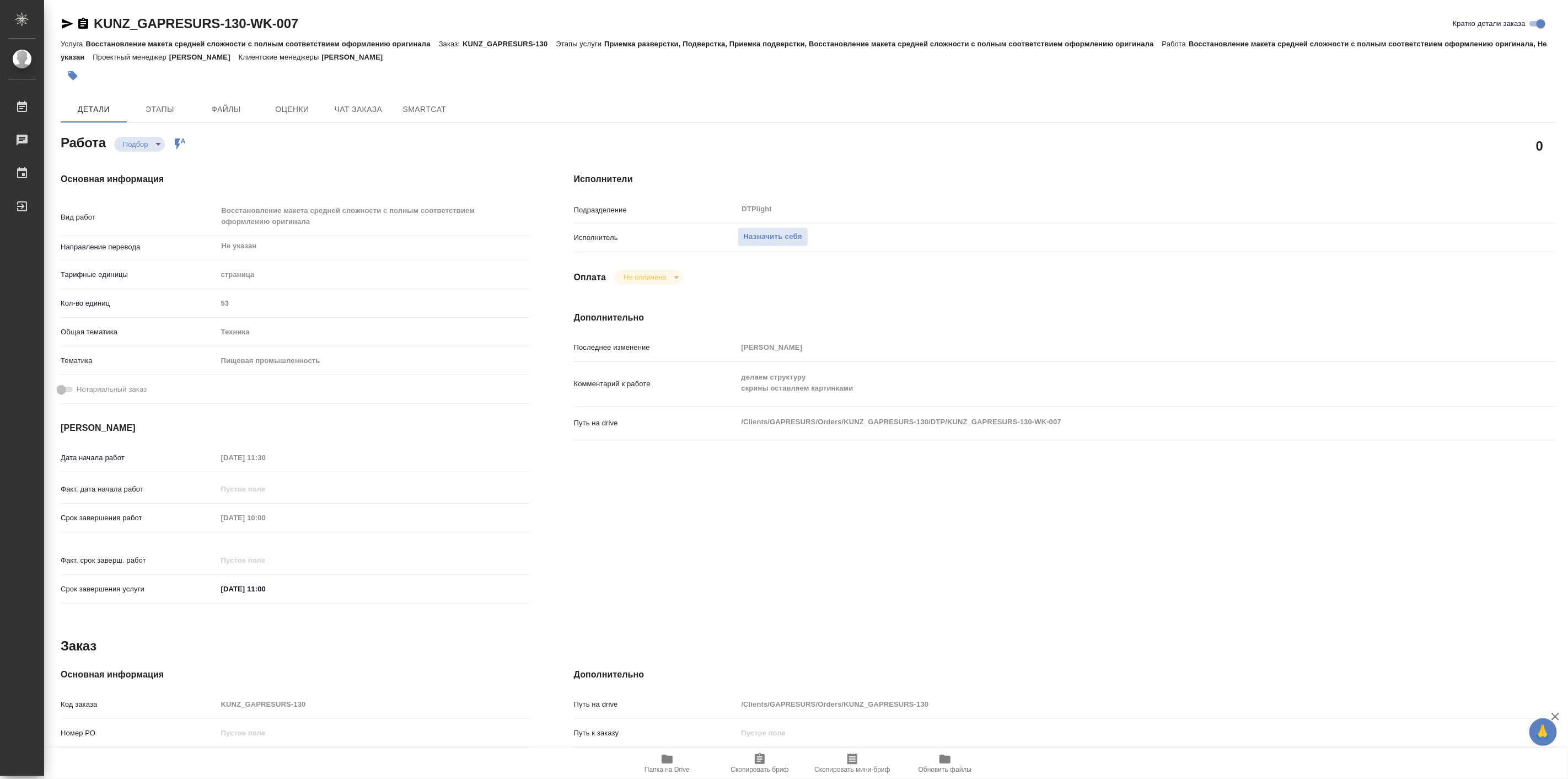
type textarea "x"
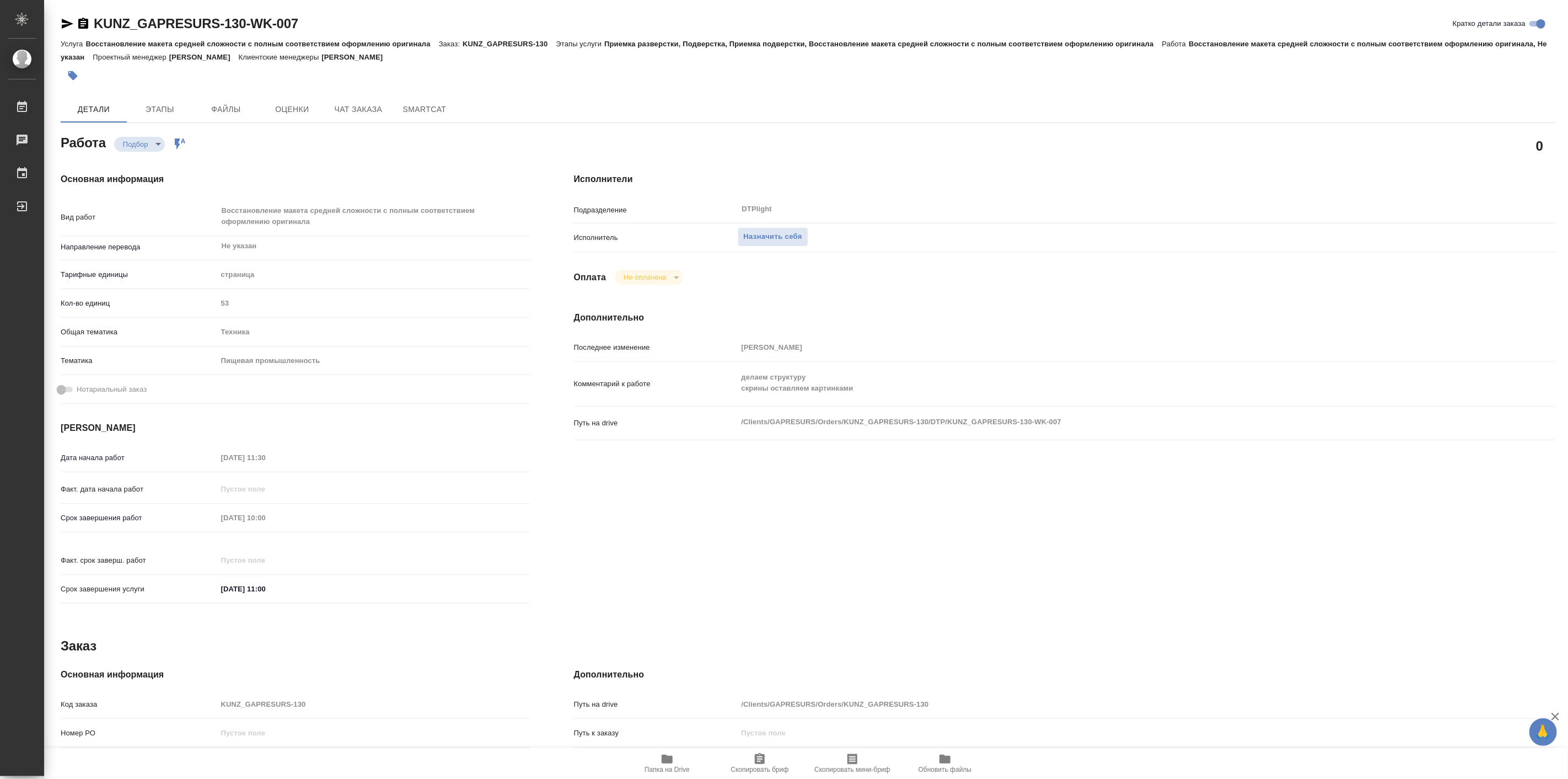
type textarea "x"
click at [514, 177] on h4 "Основная информация" at bounding box center [295, 180] width 469 height 13
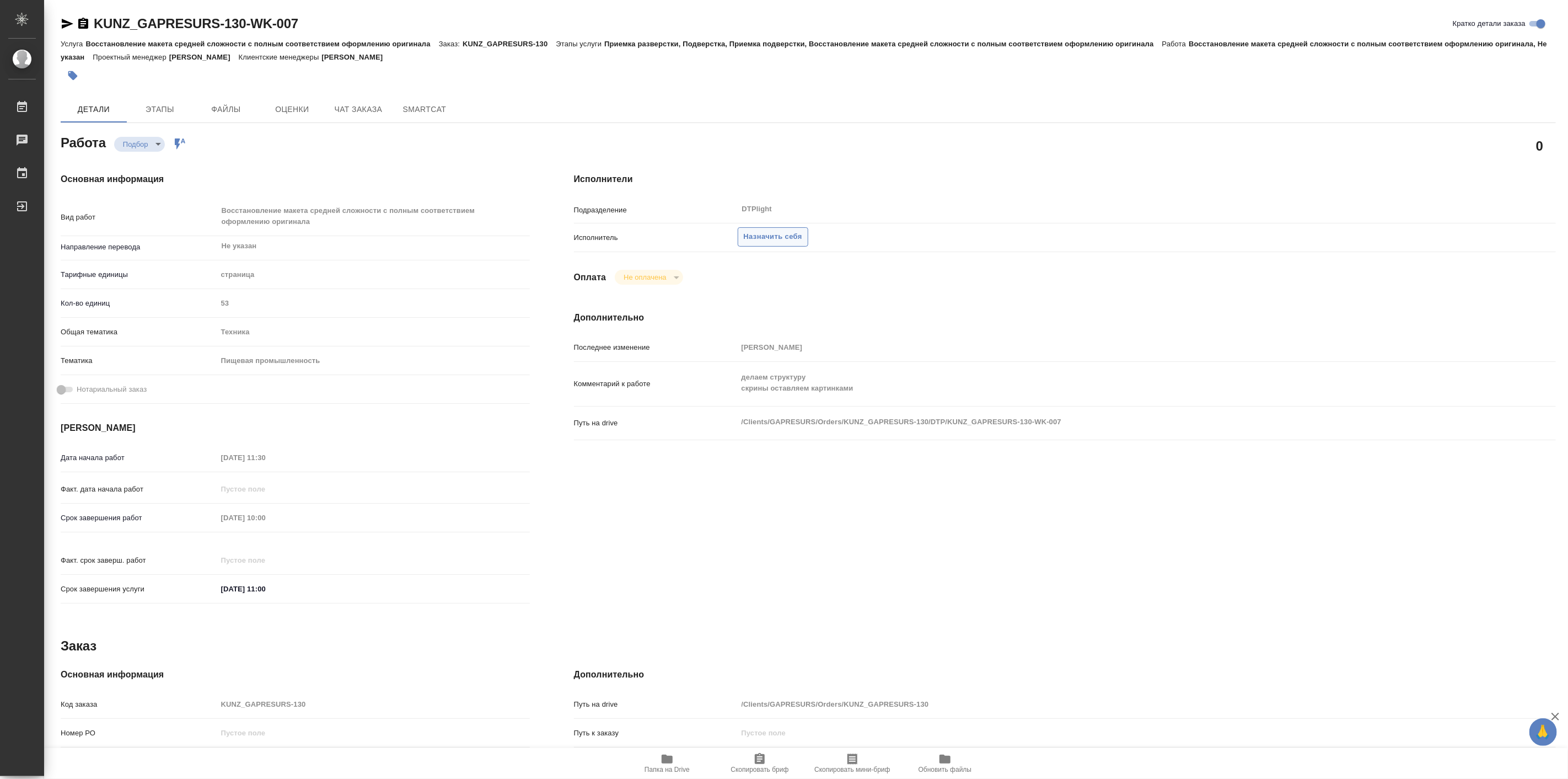
click at [739, 234] on button "Назначить себя" at bounding box center [773, 237] width 71 height 19
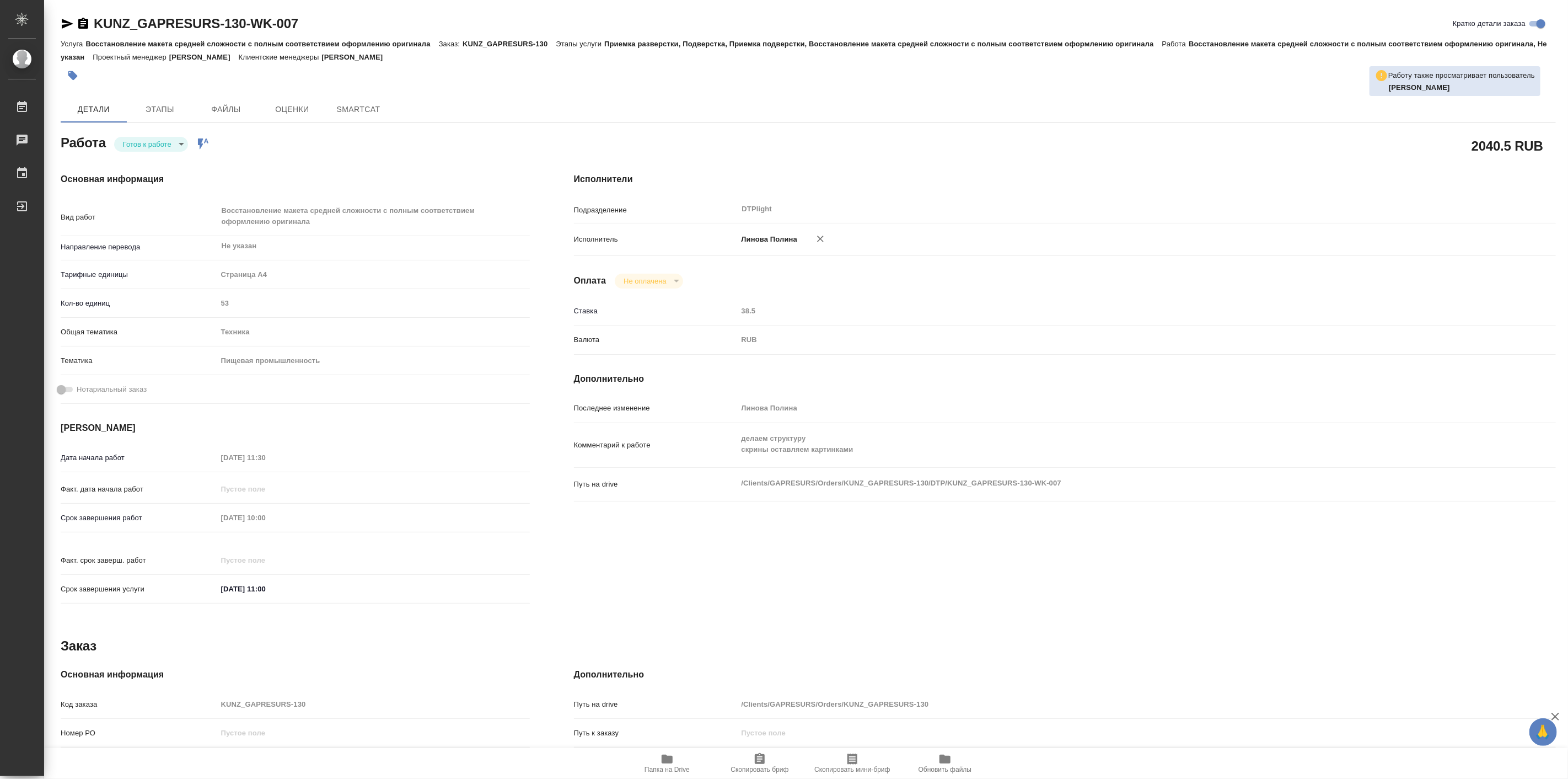
type textarea "x"
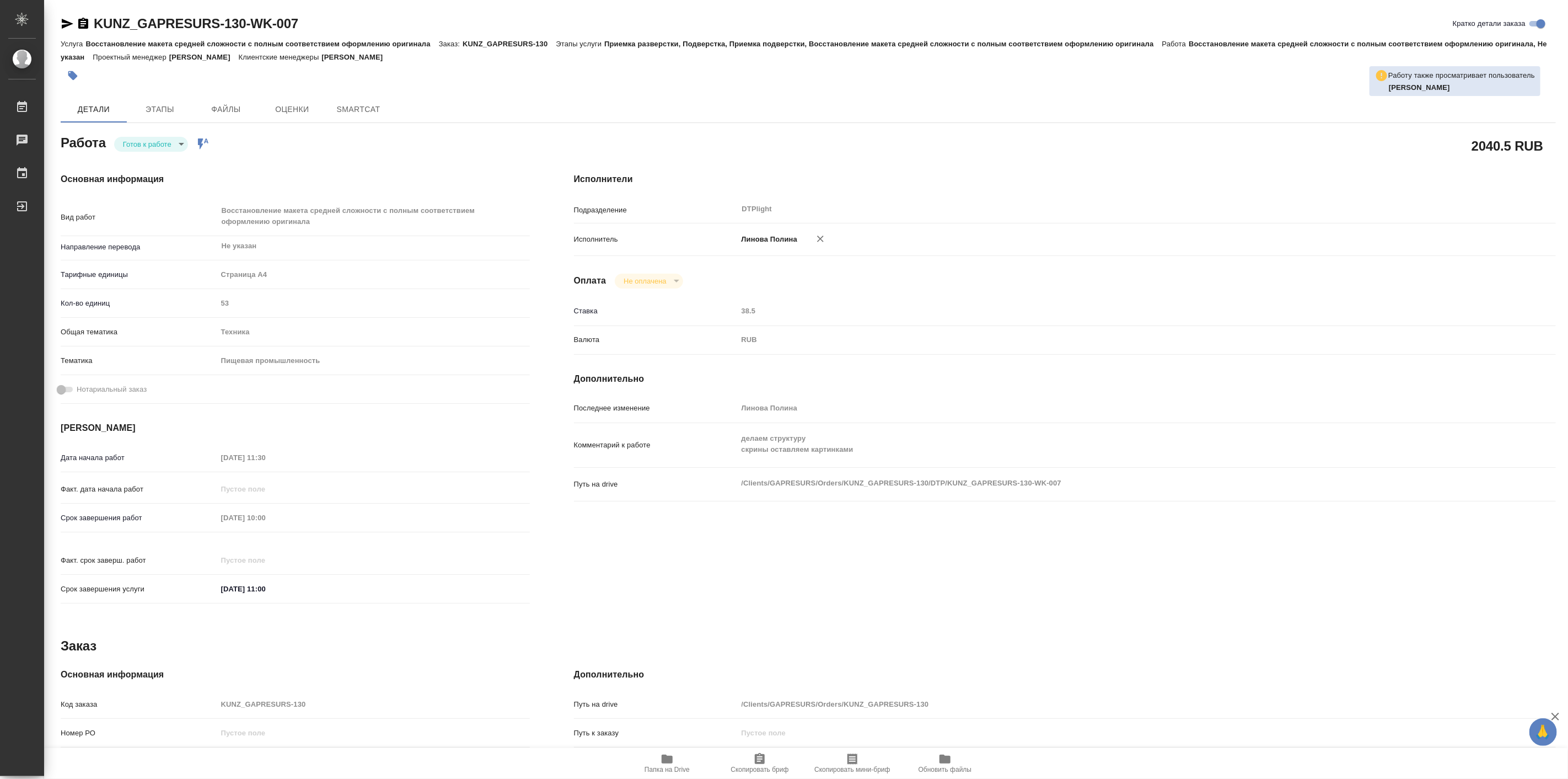
type textarea "x"
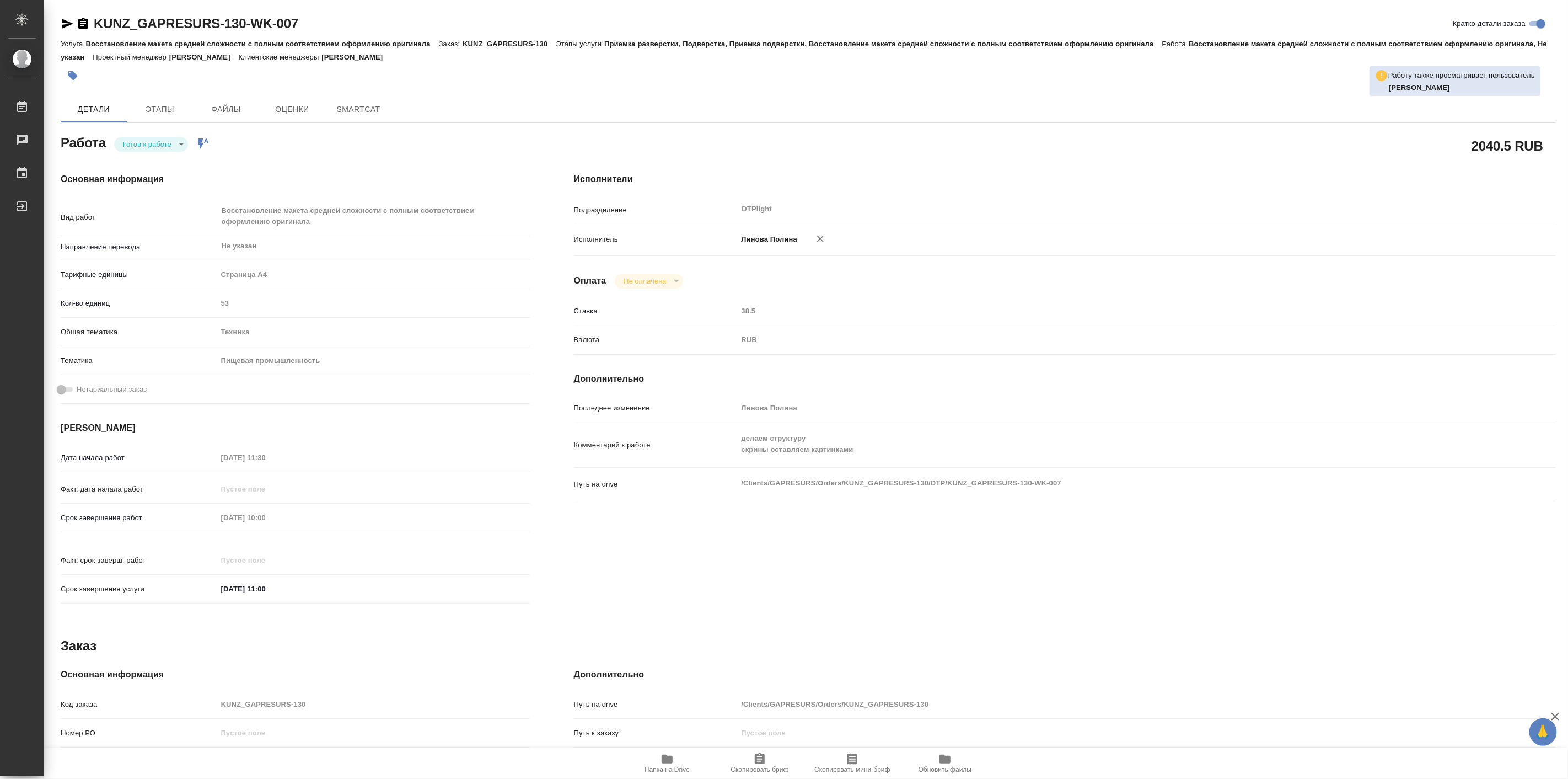
type textarea "x"
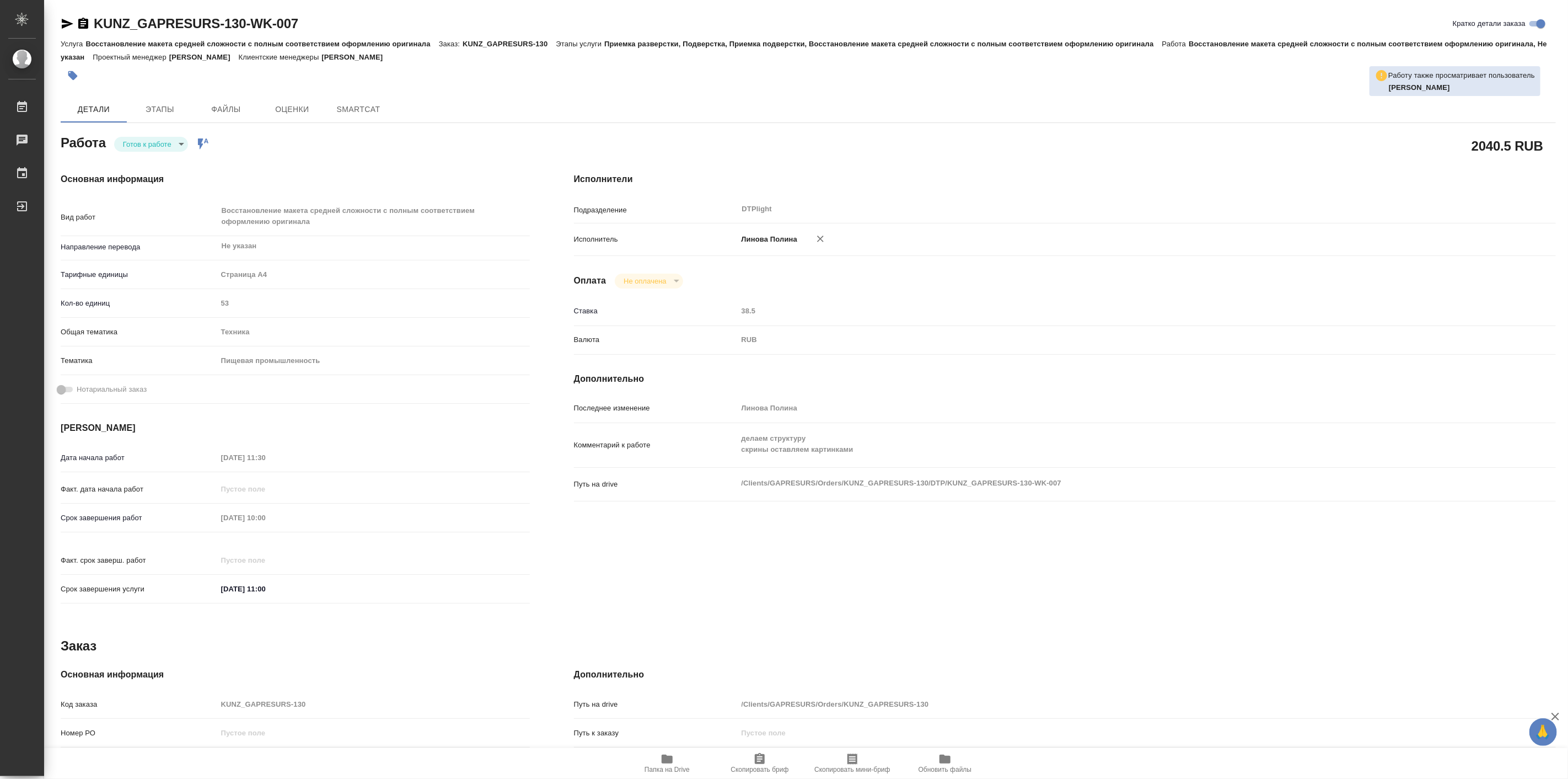
type textarea "x"
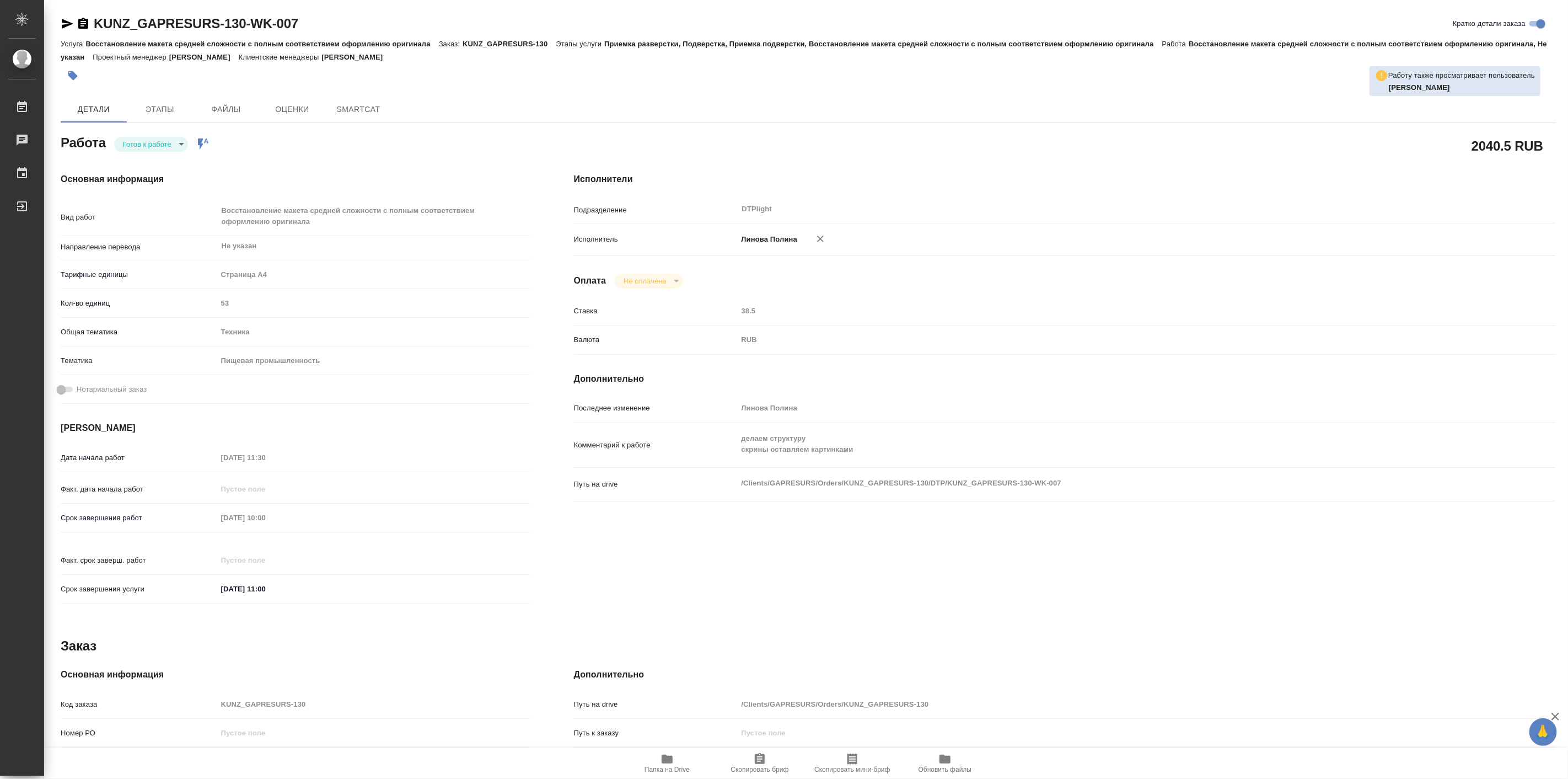
type textarea "x"
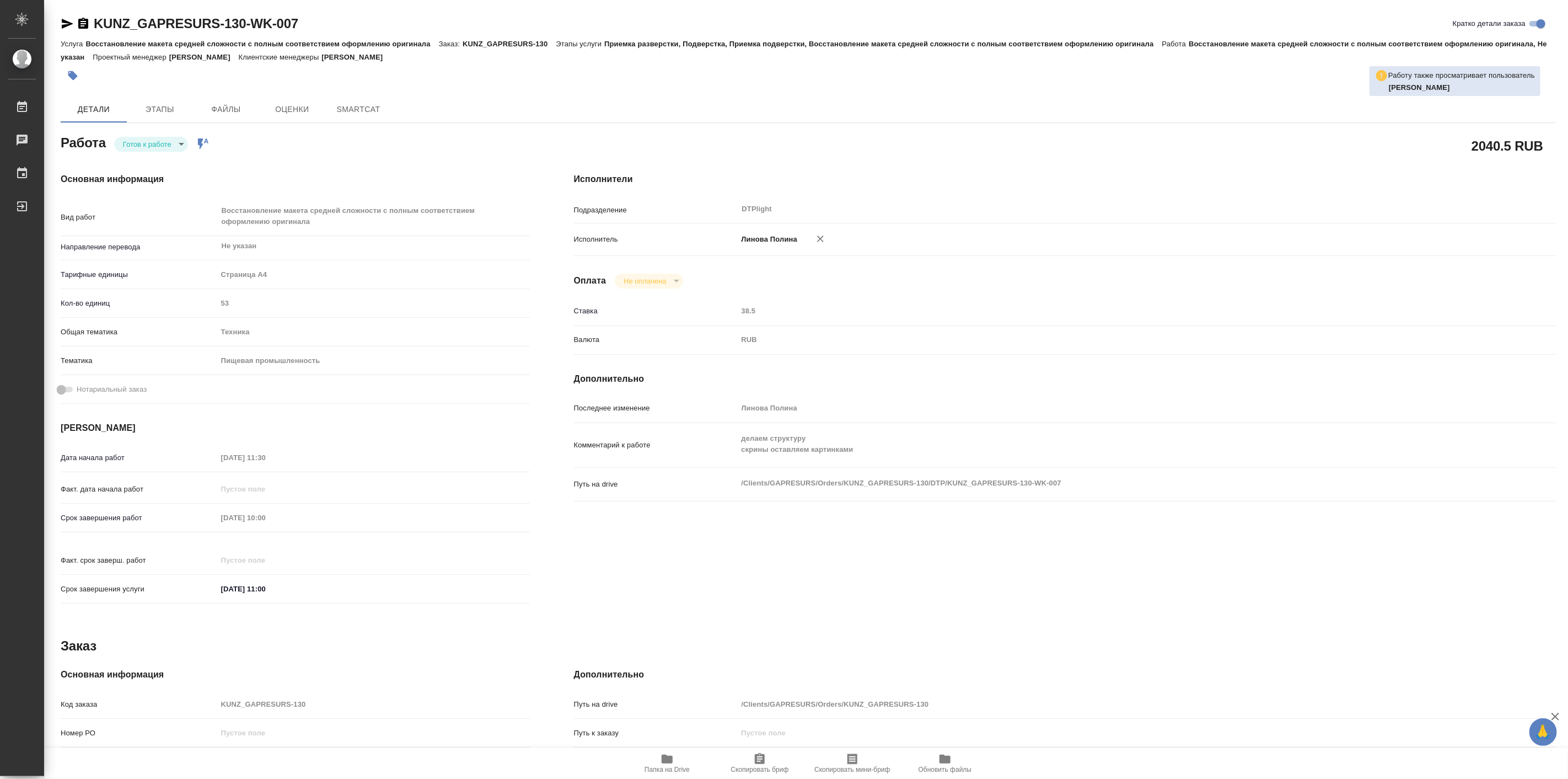
type textarea "x"
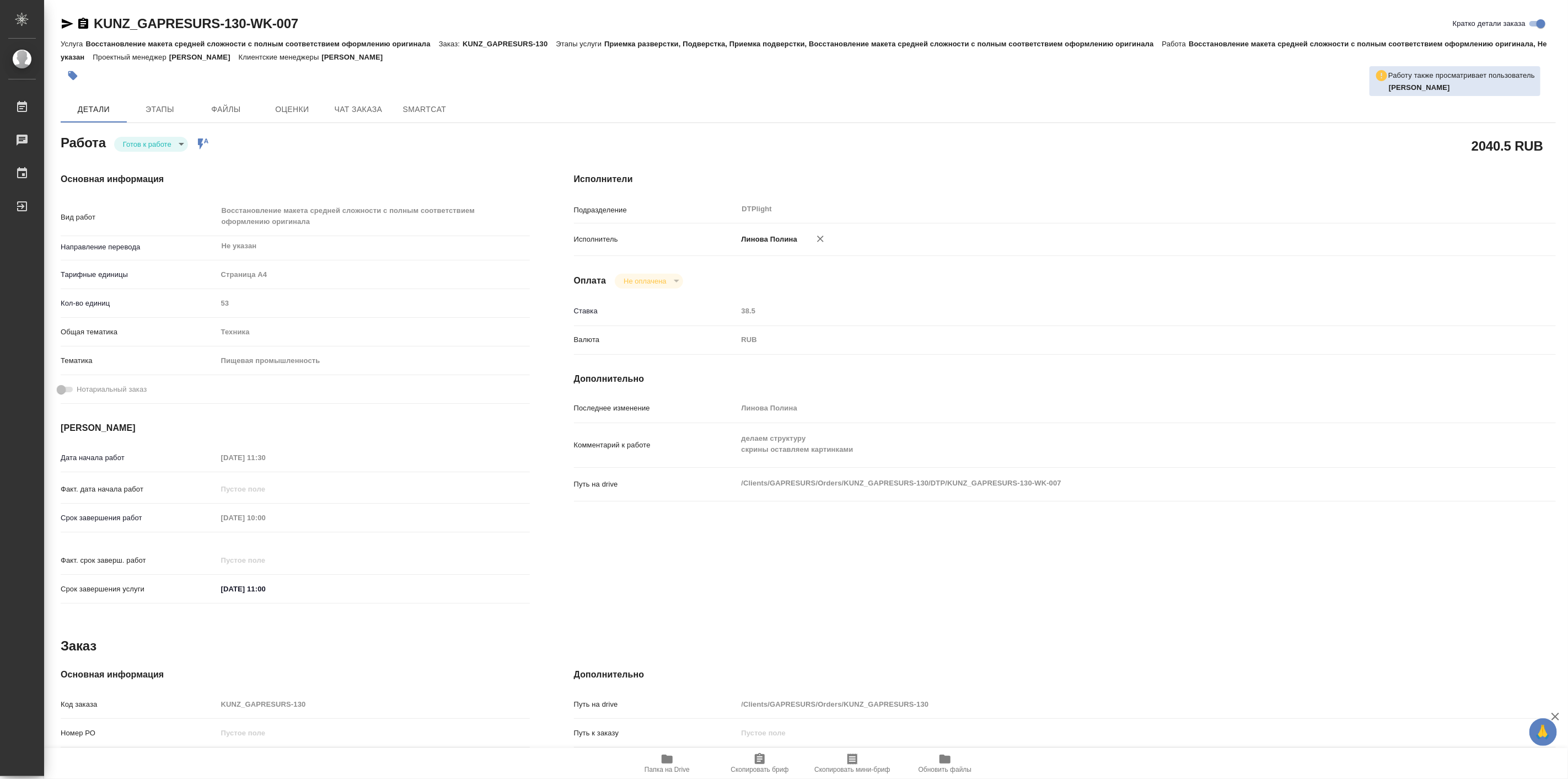
type textarea "x"
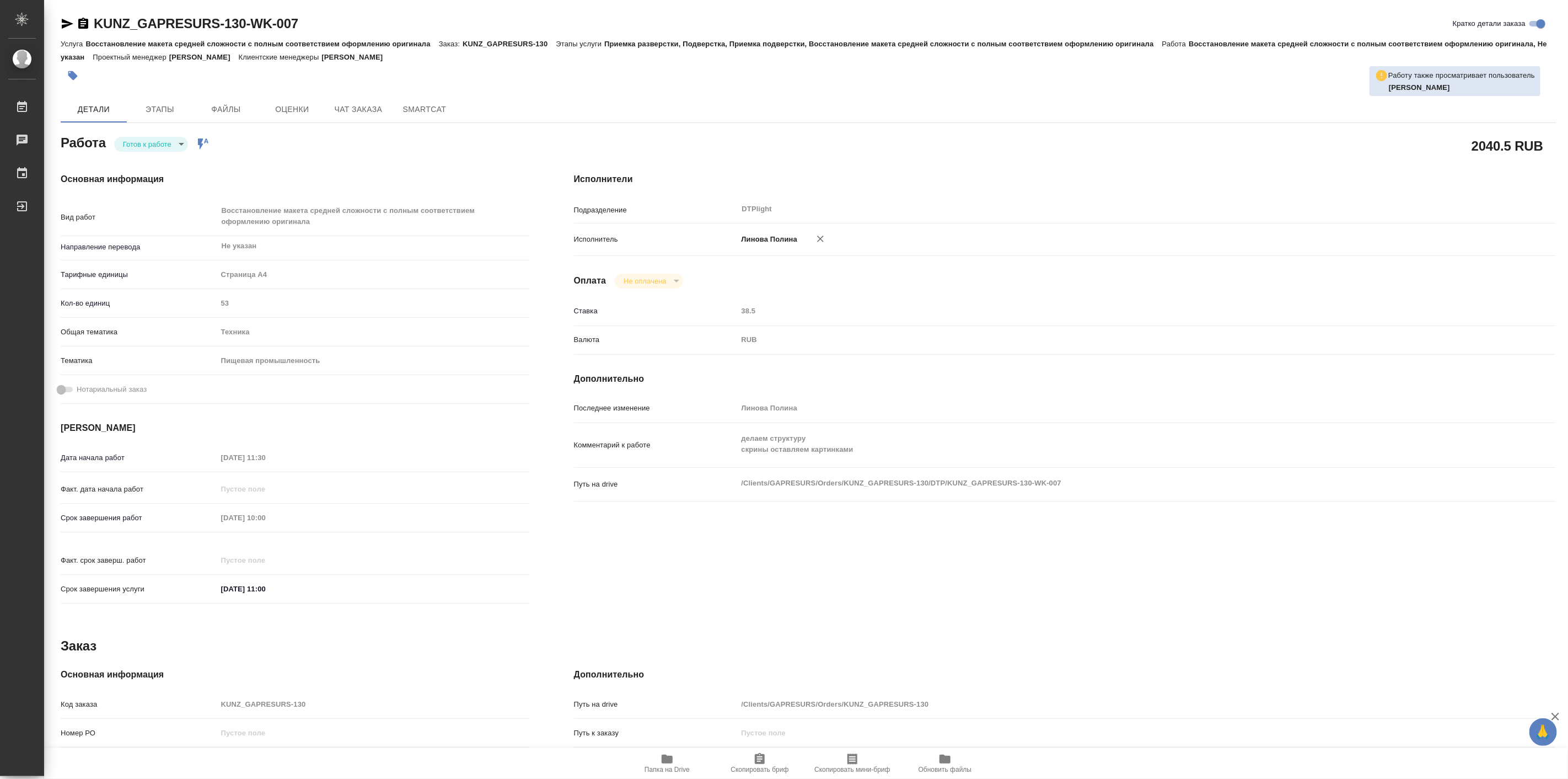
type textarea "x"
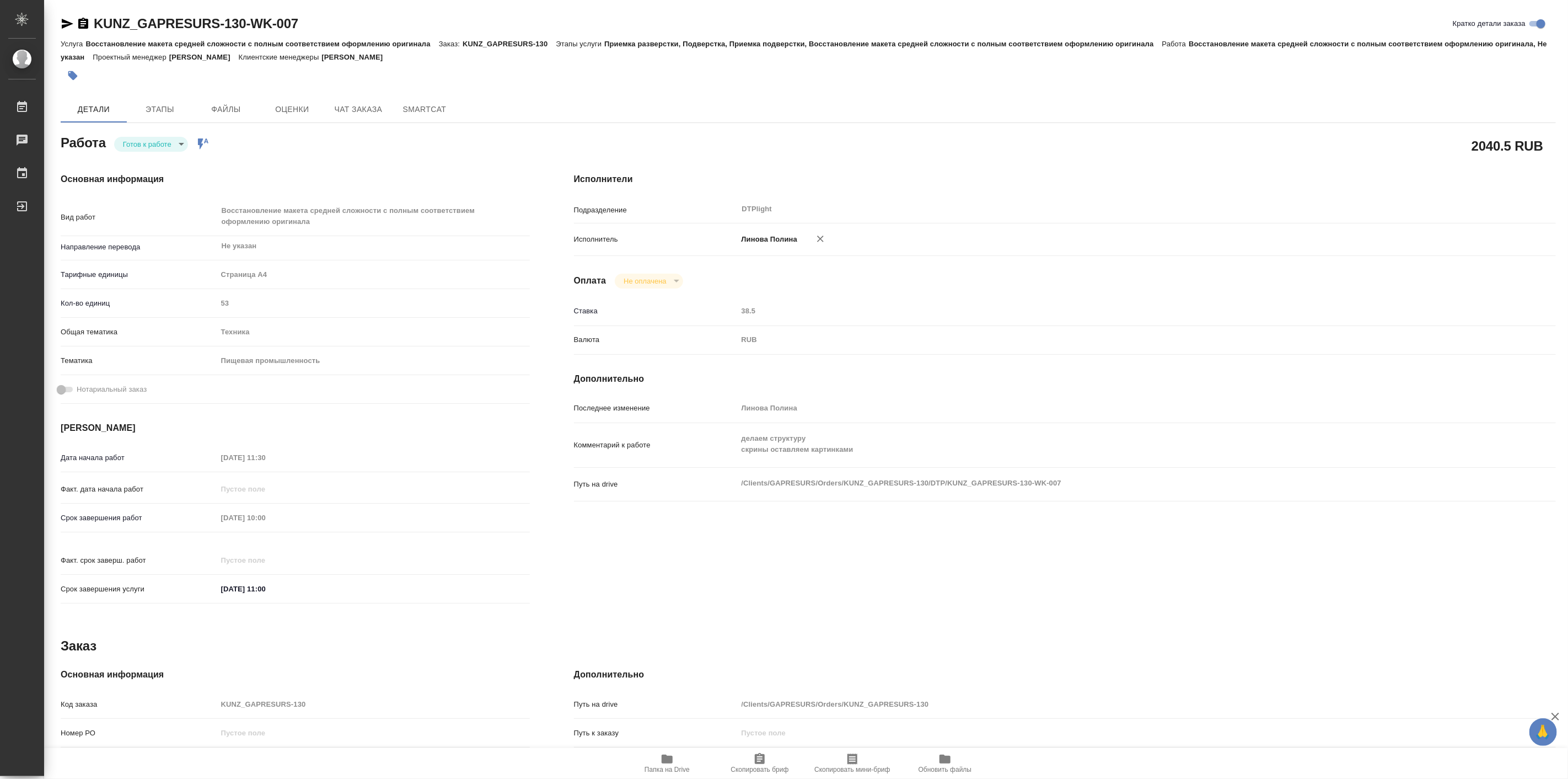
click at [1015, 384] on h4 "Дополнительно" at bounding box center [1065, 379] width 982 height 13
type textarea "x"
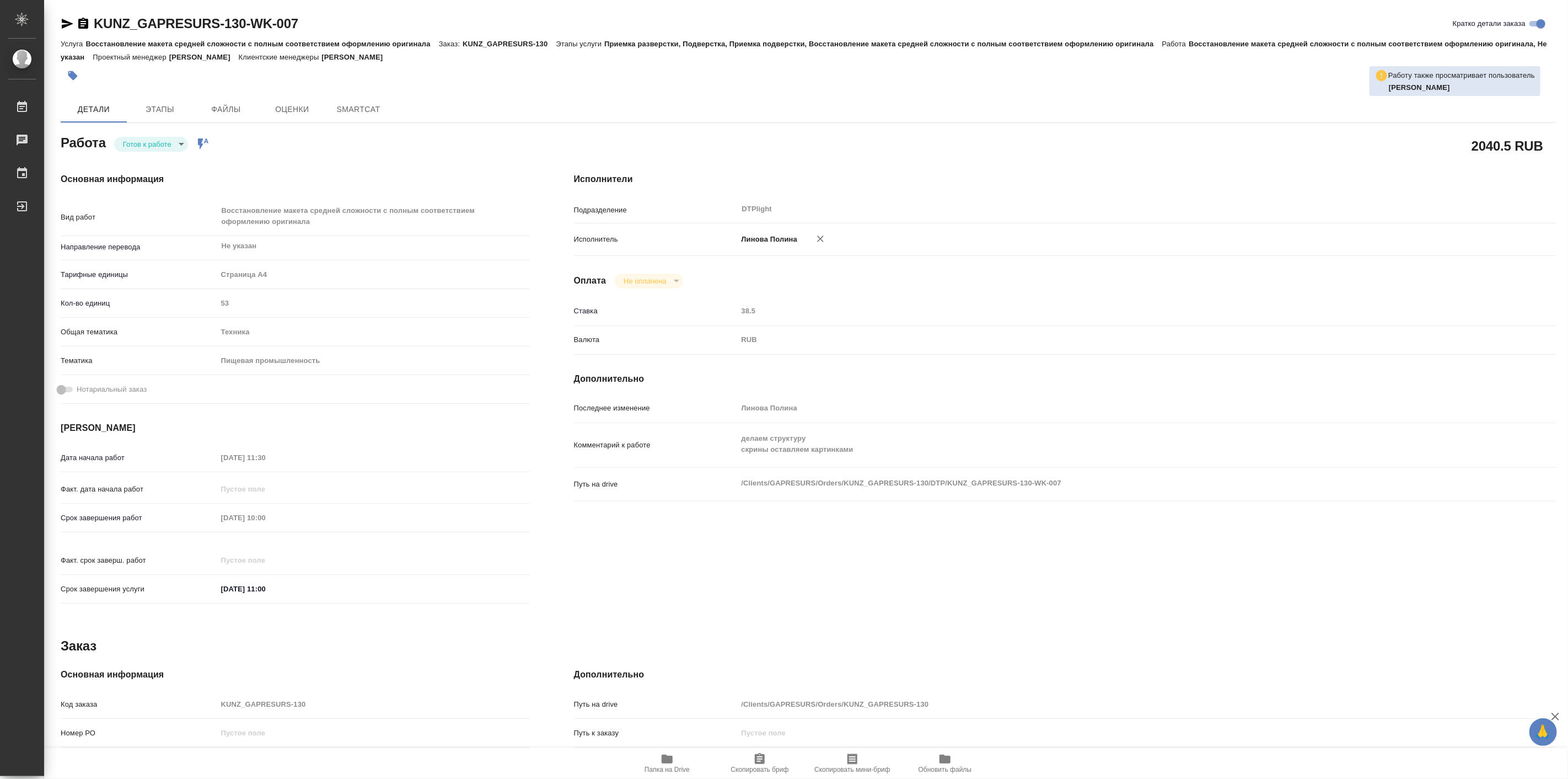
type textarea "x"
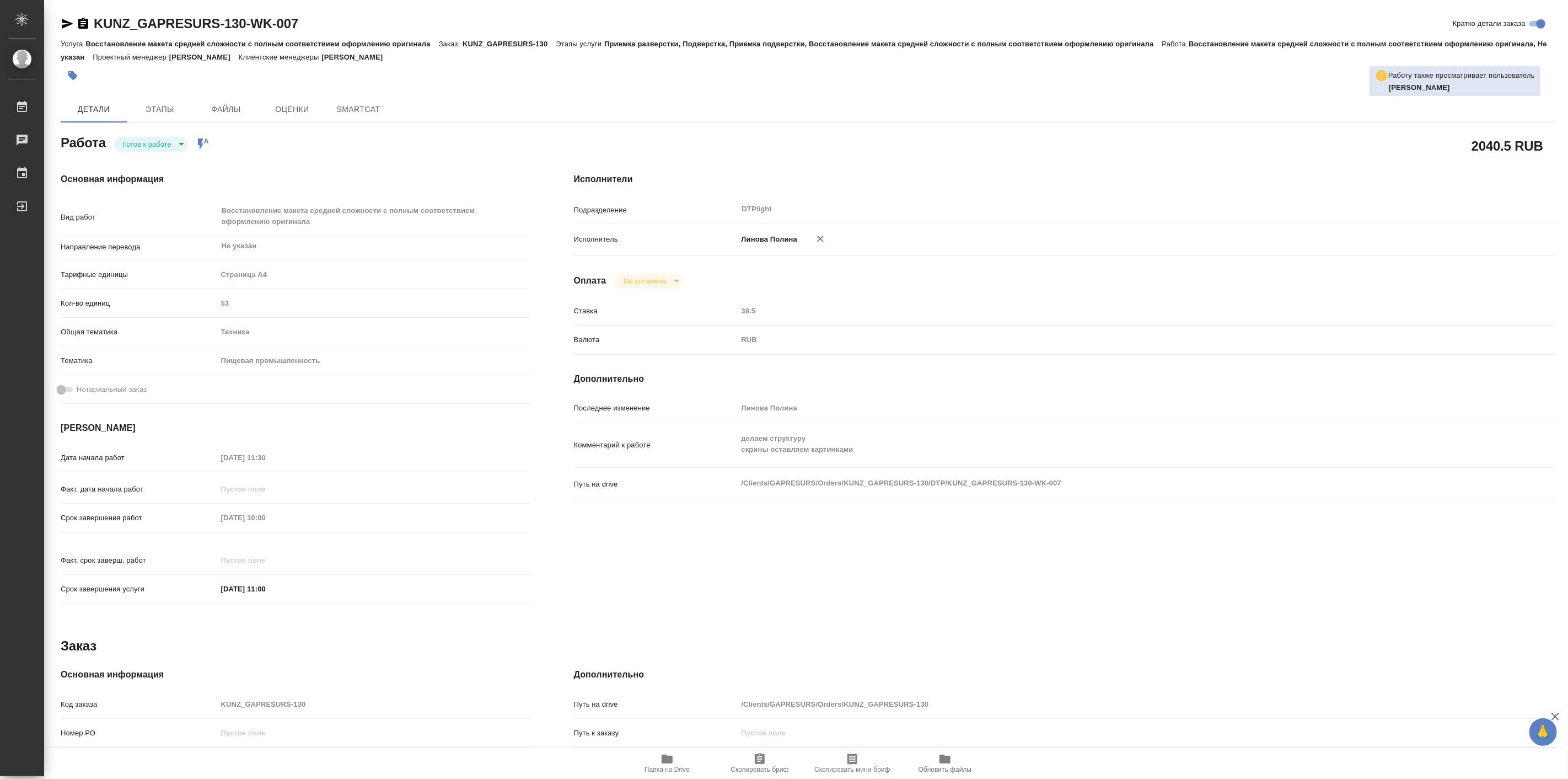
type textarea "x"
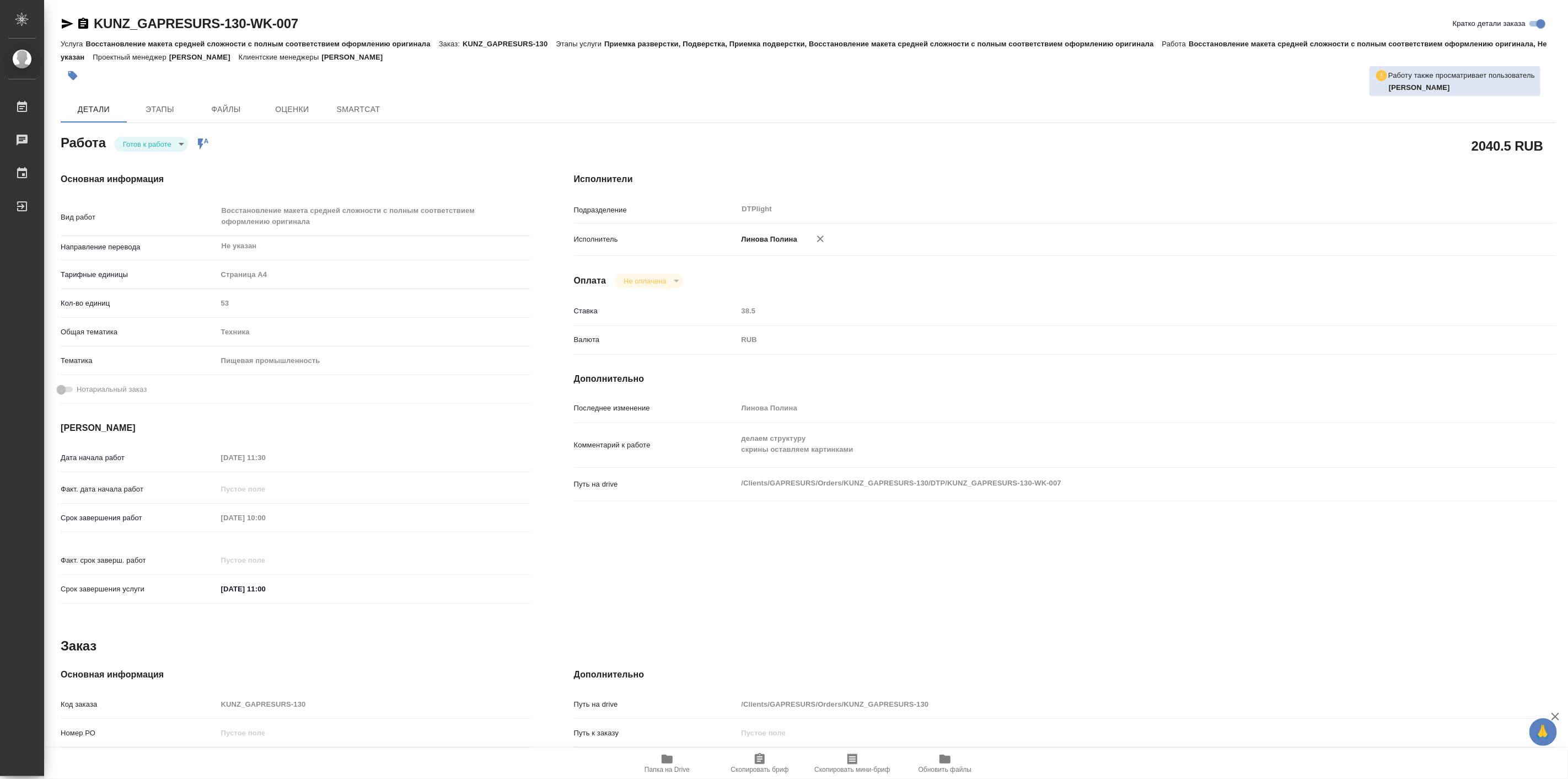
type textarea "x"
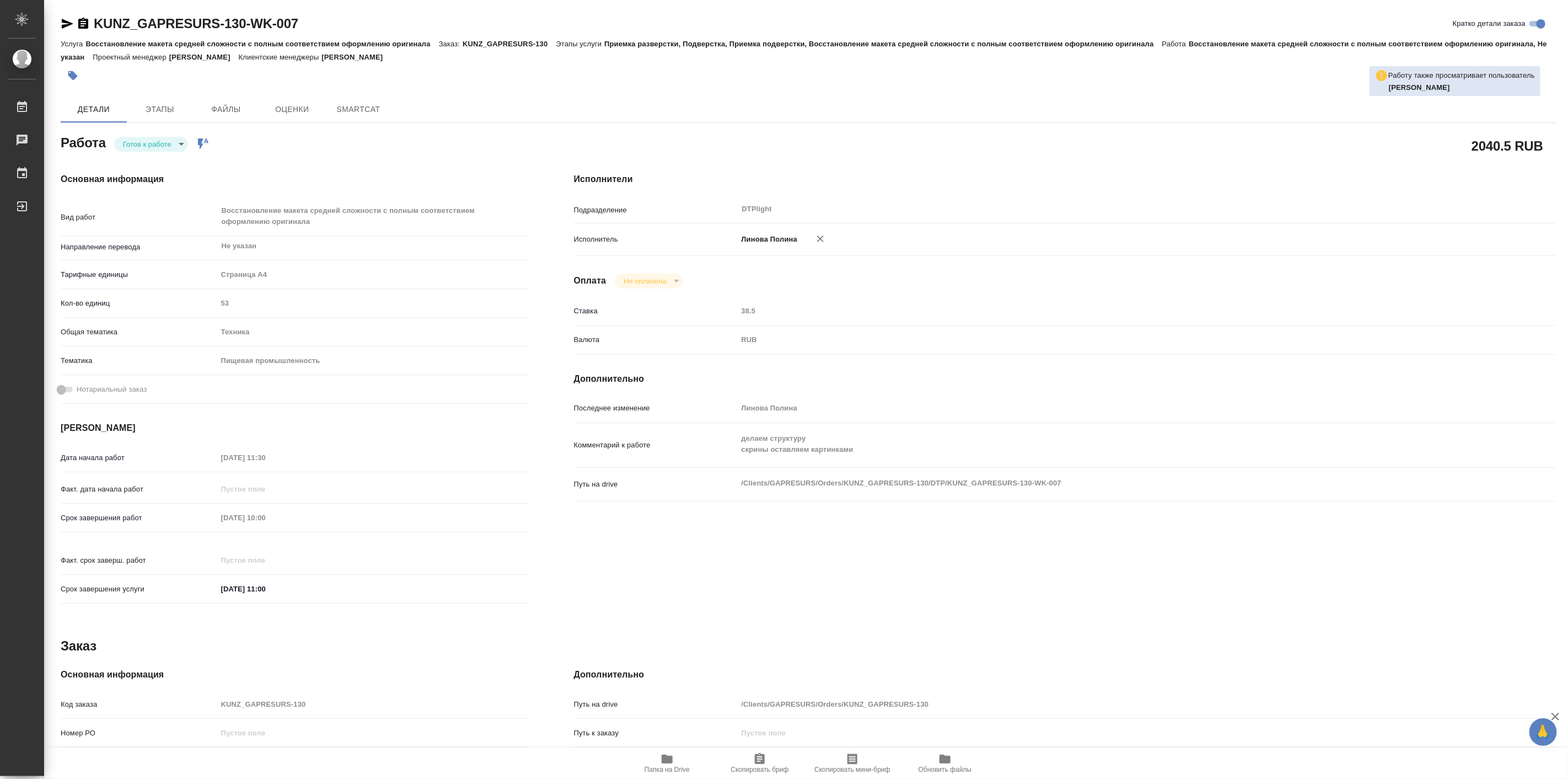
type textarea "x"
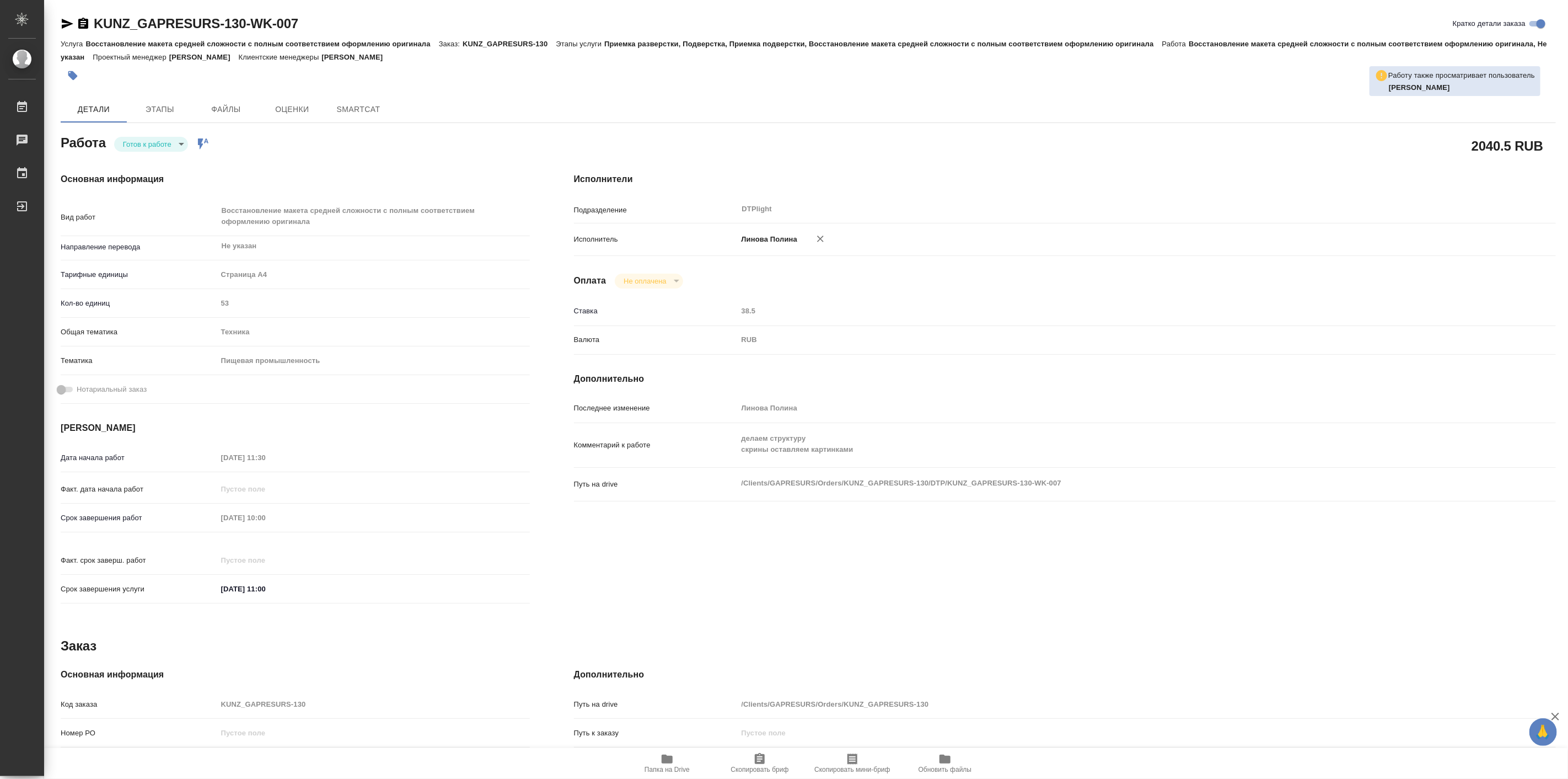
type textarea "x"
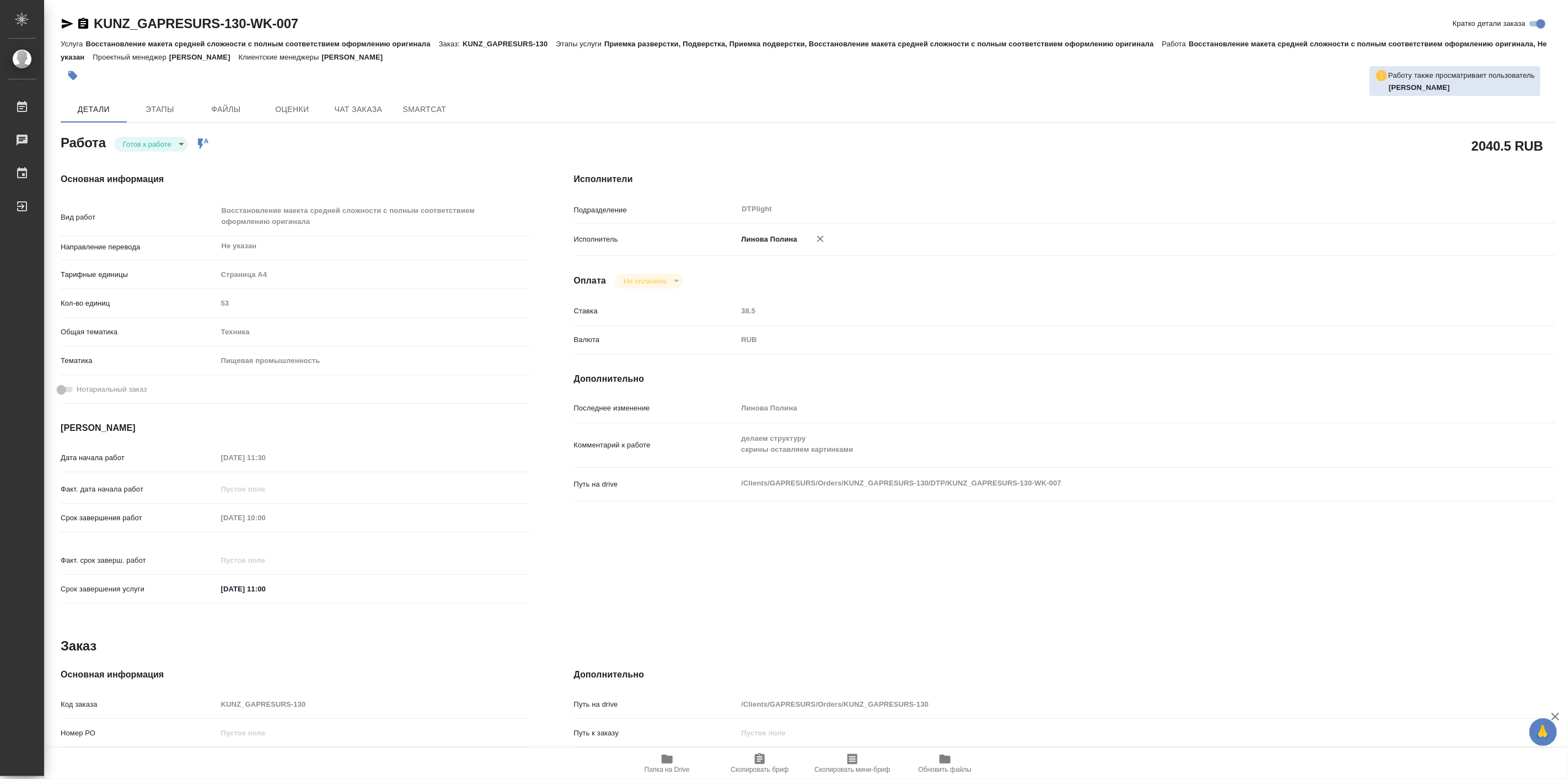
type textarea "x"
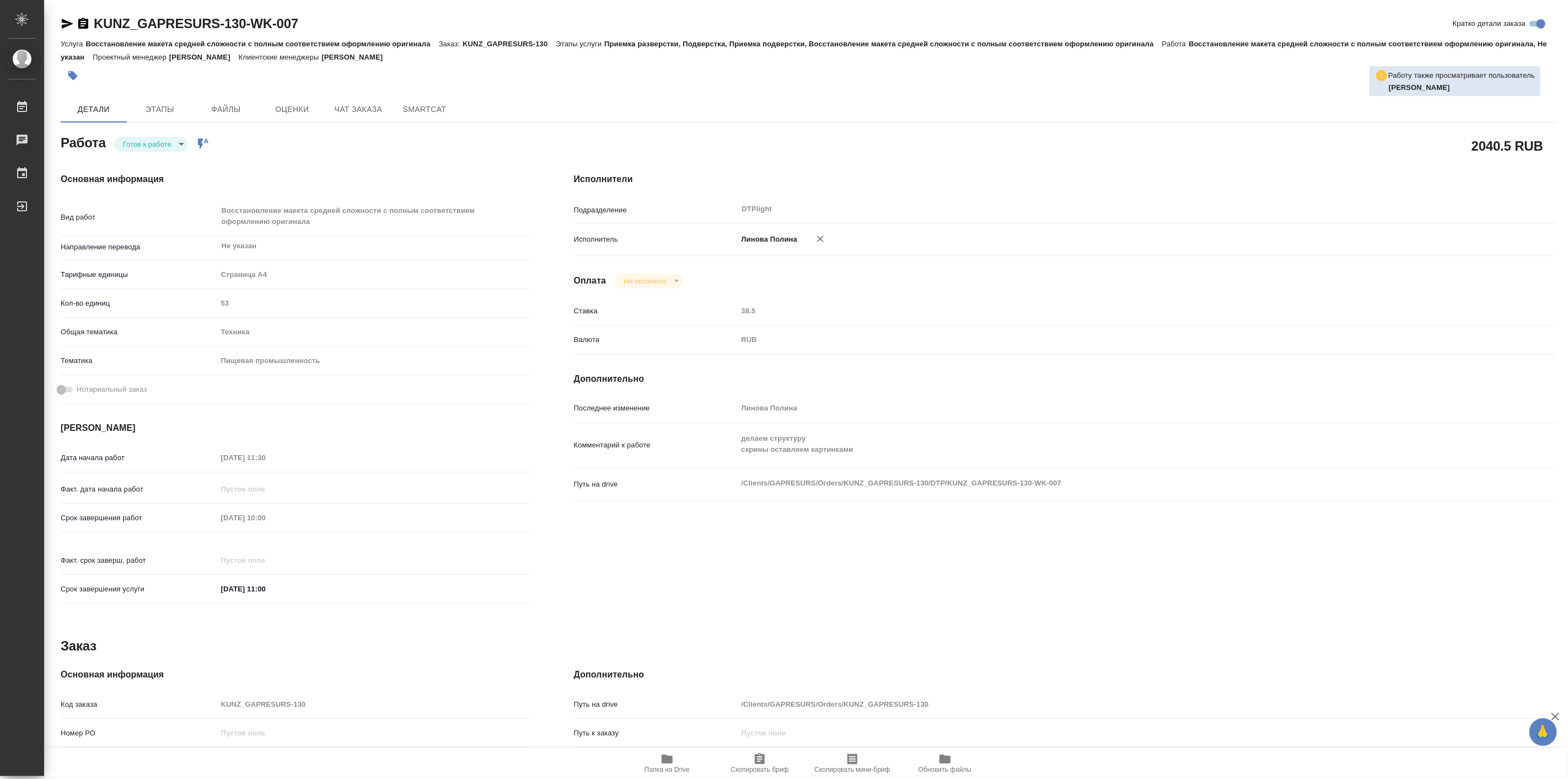
type textarea "x"
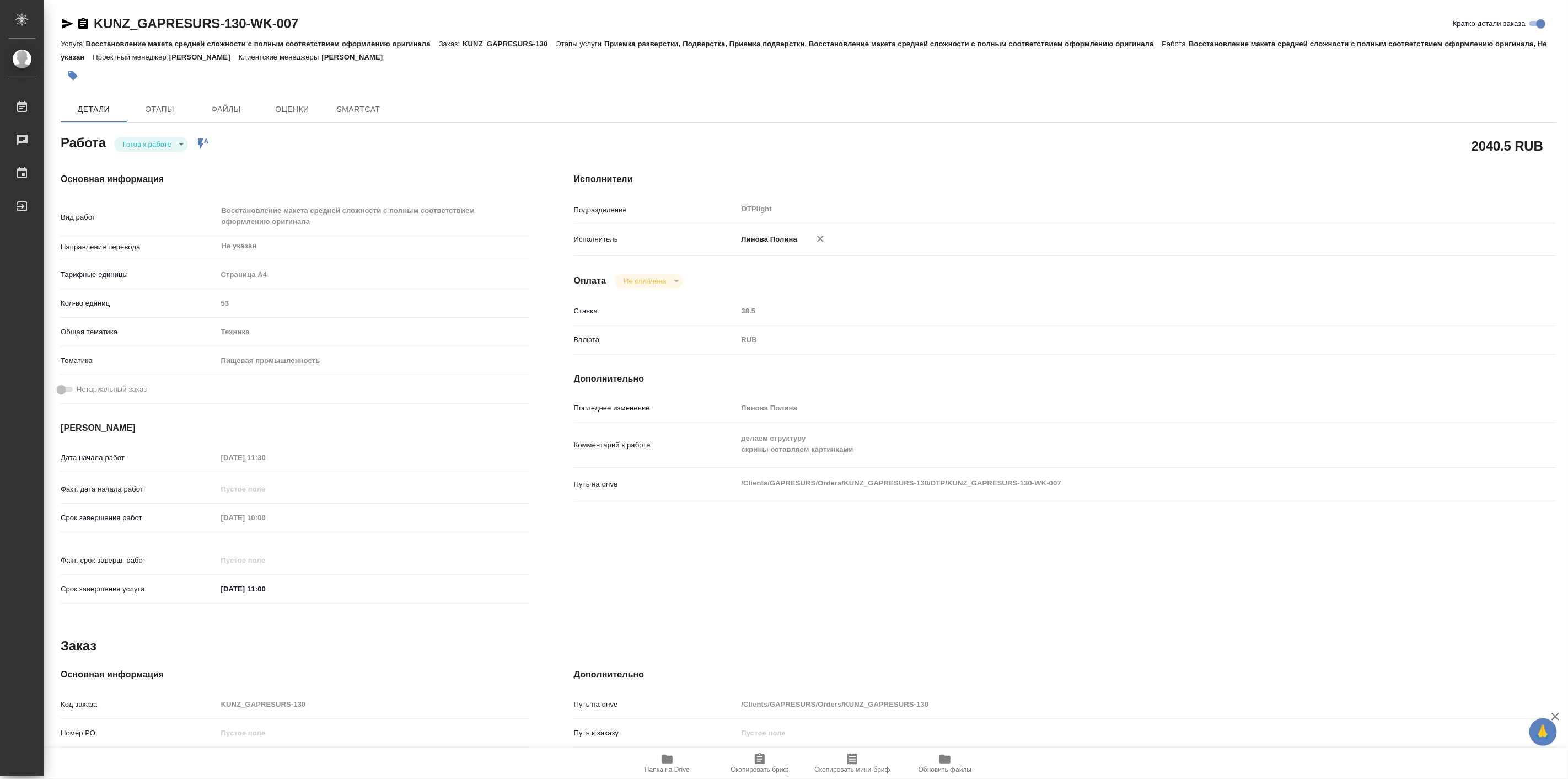
type textarea "x"
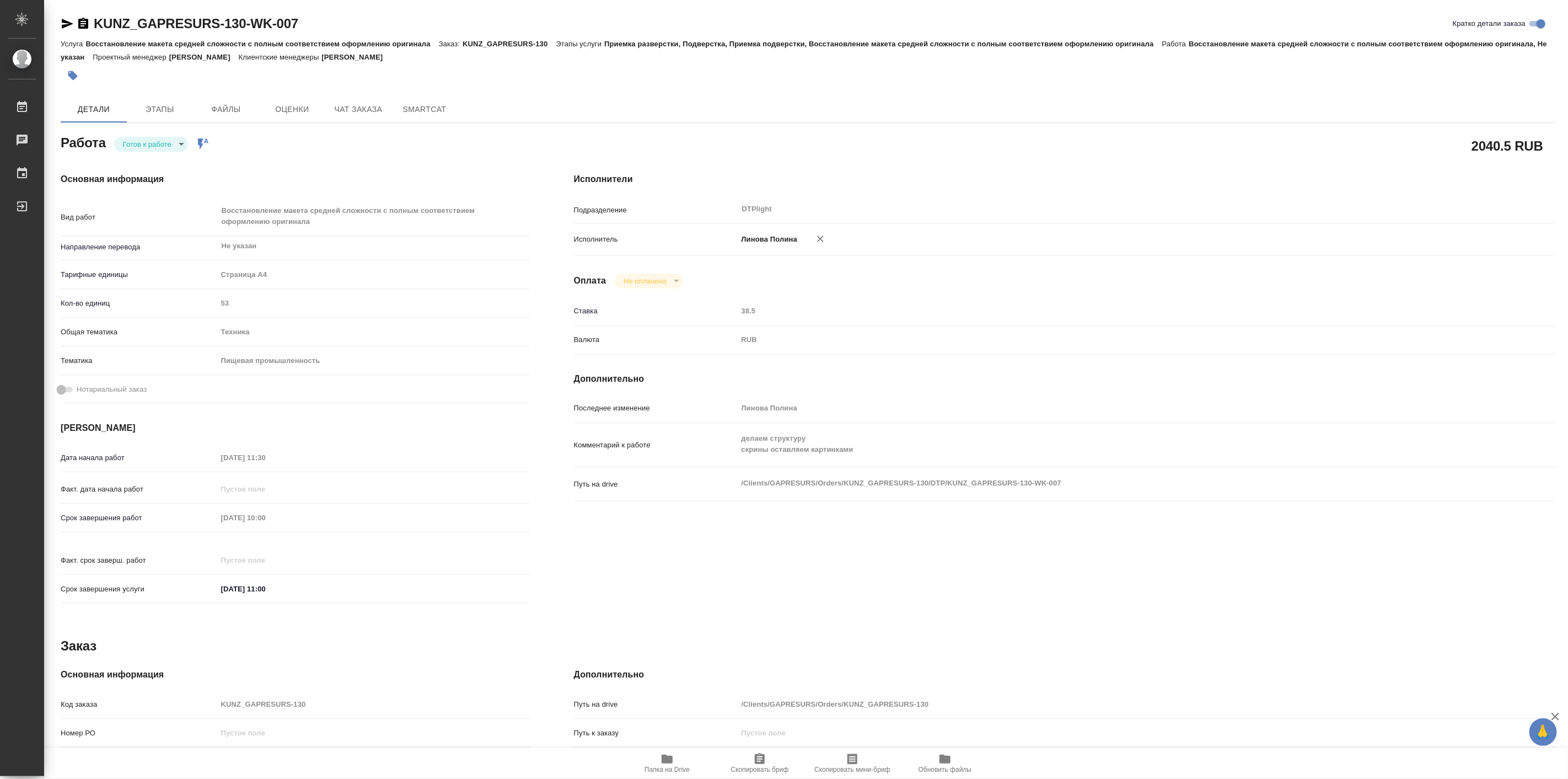
type textarea "x"
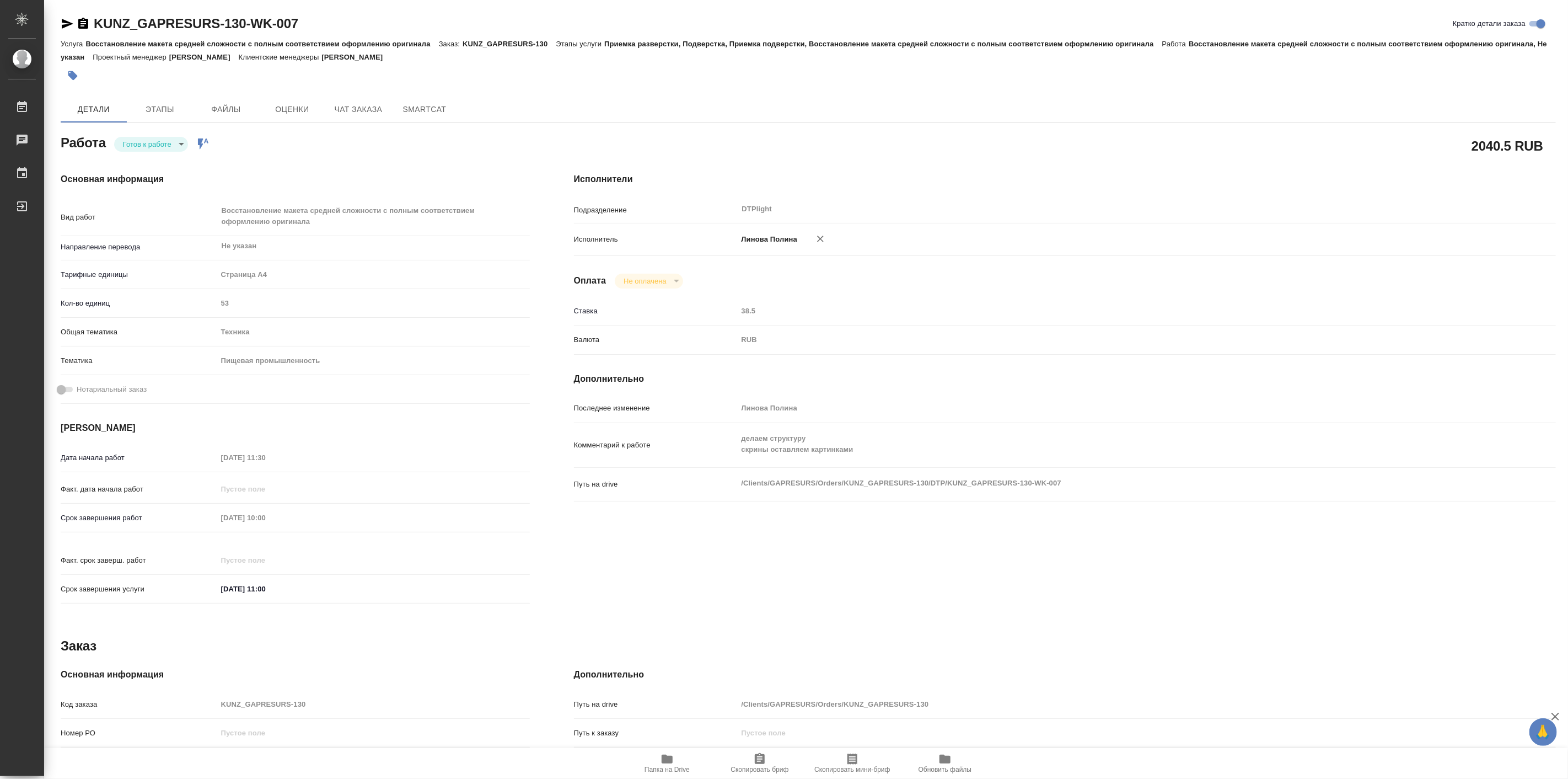
type textarea "x"
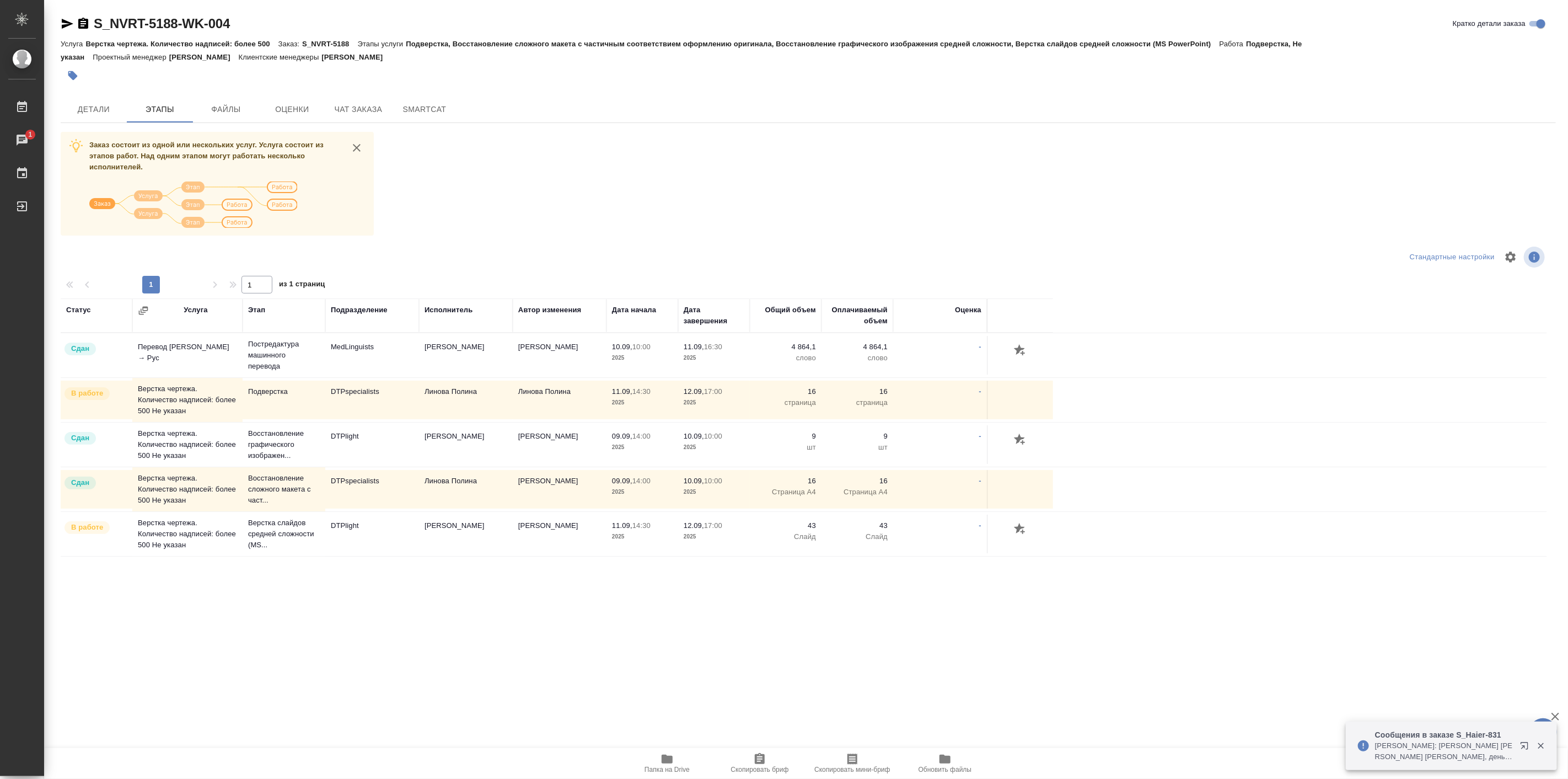
click at [432, 245] on div at bounding box center [310, 256] width 499 height 26
click at [106, 106] on span "Детали" at bounding box center [94, 109] width 53 height 14
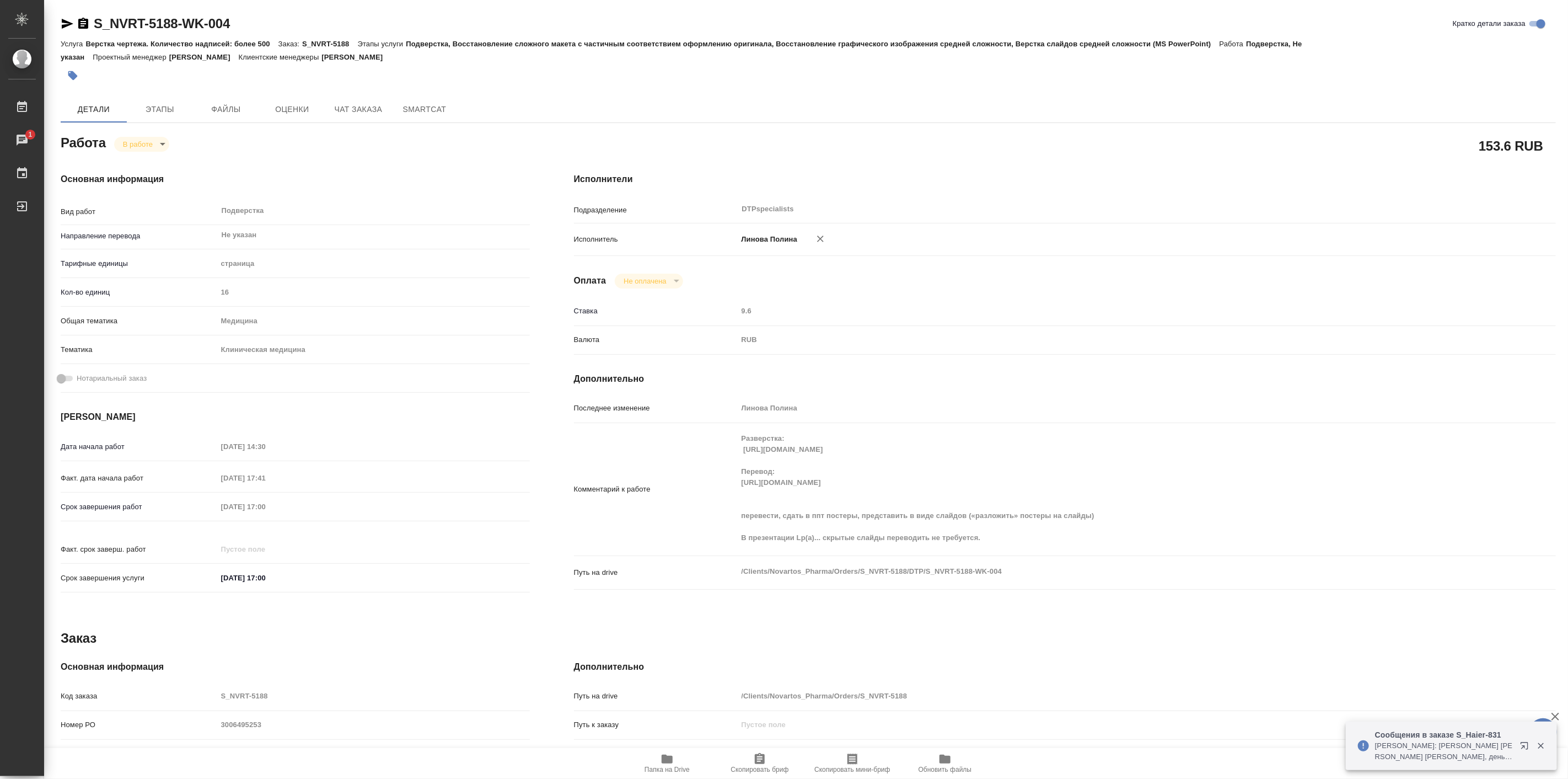
type textarea "x"
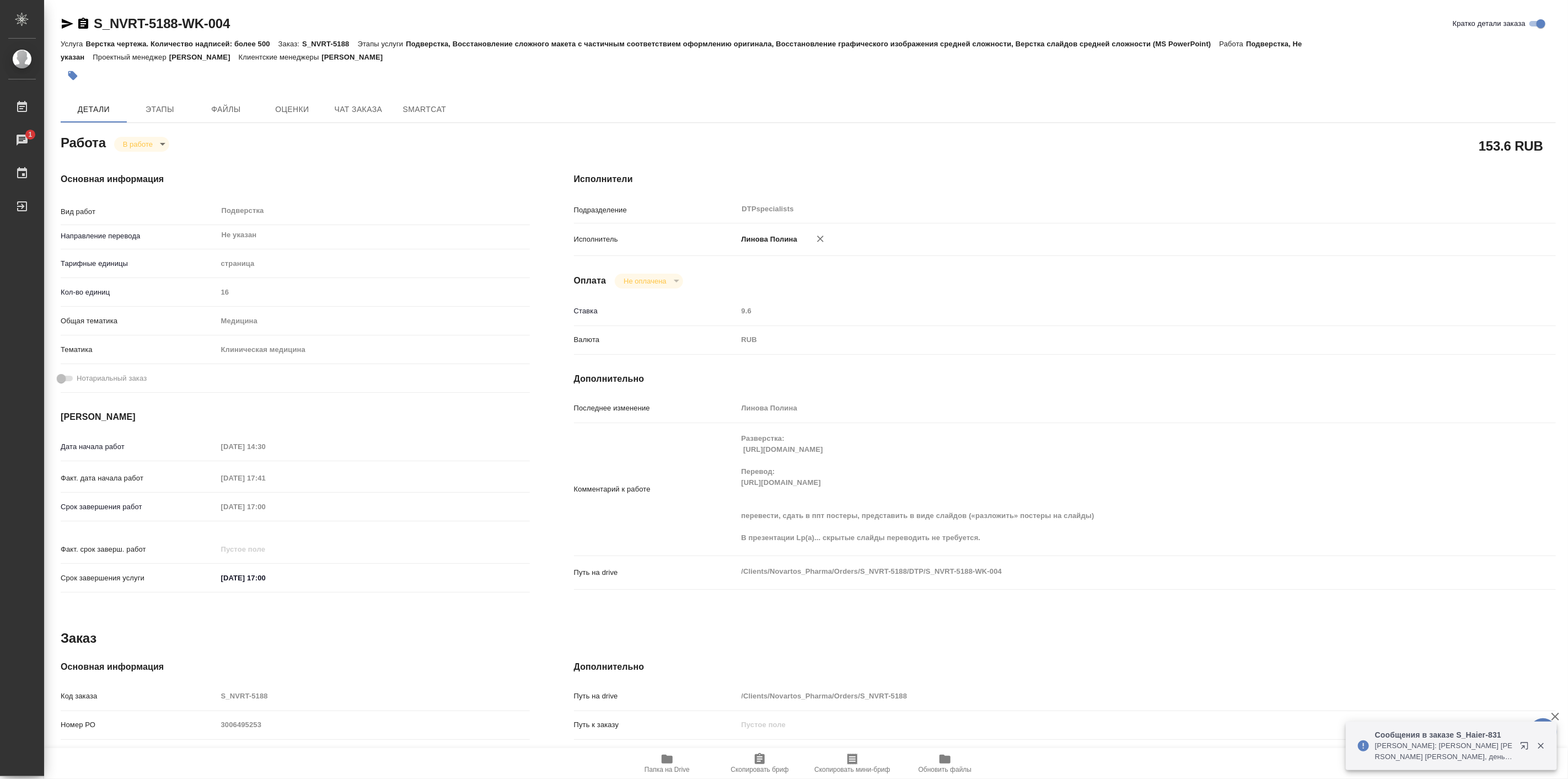
type textarea "x"
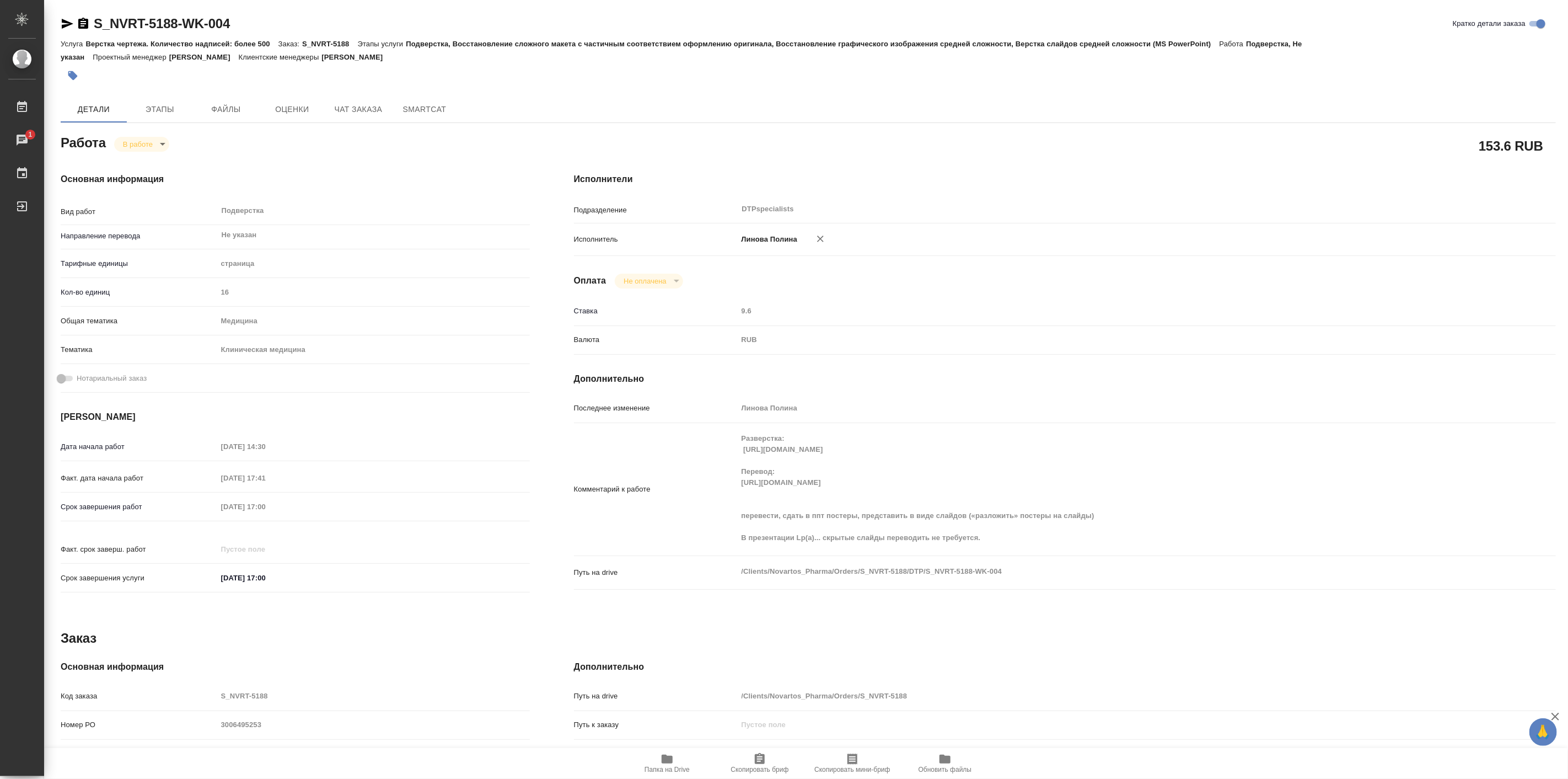
click at [657, 761] on span "Папка на Drive" at bounding box center [667, 763] width 79 height 21
click at [138, 134] on div "Работа В работе inProgress" at bounding box center [295, 141] width 469 height 20
click at [142, 140] on body "🙏 .cls-1 fill:#fff; AWATERA Linova Polina Работы 1 Чаты График Выйти S_NVRT-518…" at bounding box center [784, 389] width 1568 height 779
click at [152, 161] on button "Выполнен" at bounding box center [142, 163] width 40 height 12
type textarea "x"
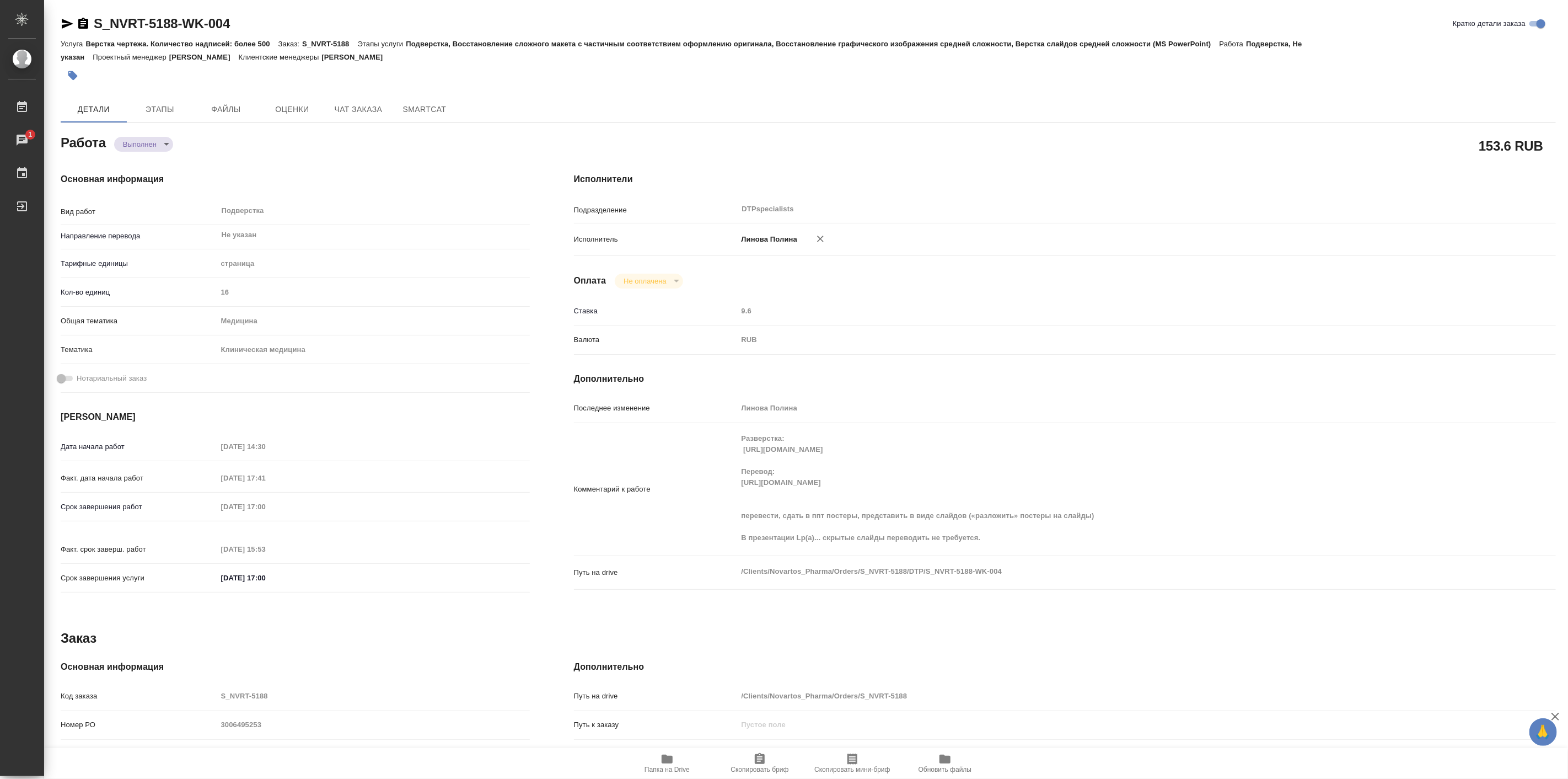
type textarea "x"
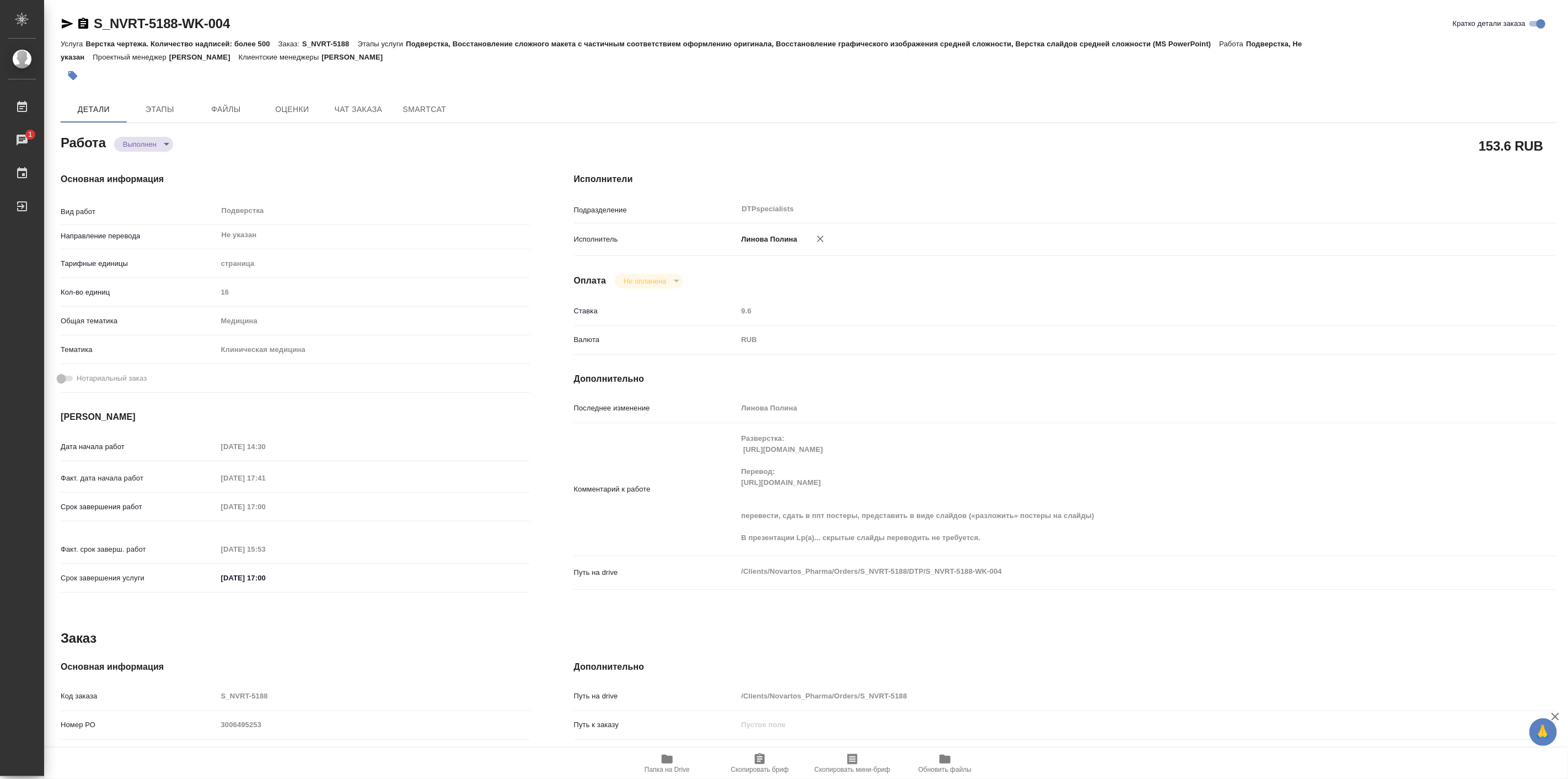
type textarea "x"
click at [674, 754] on icon "button" at bounding box center [667, 759] width 13 height 13
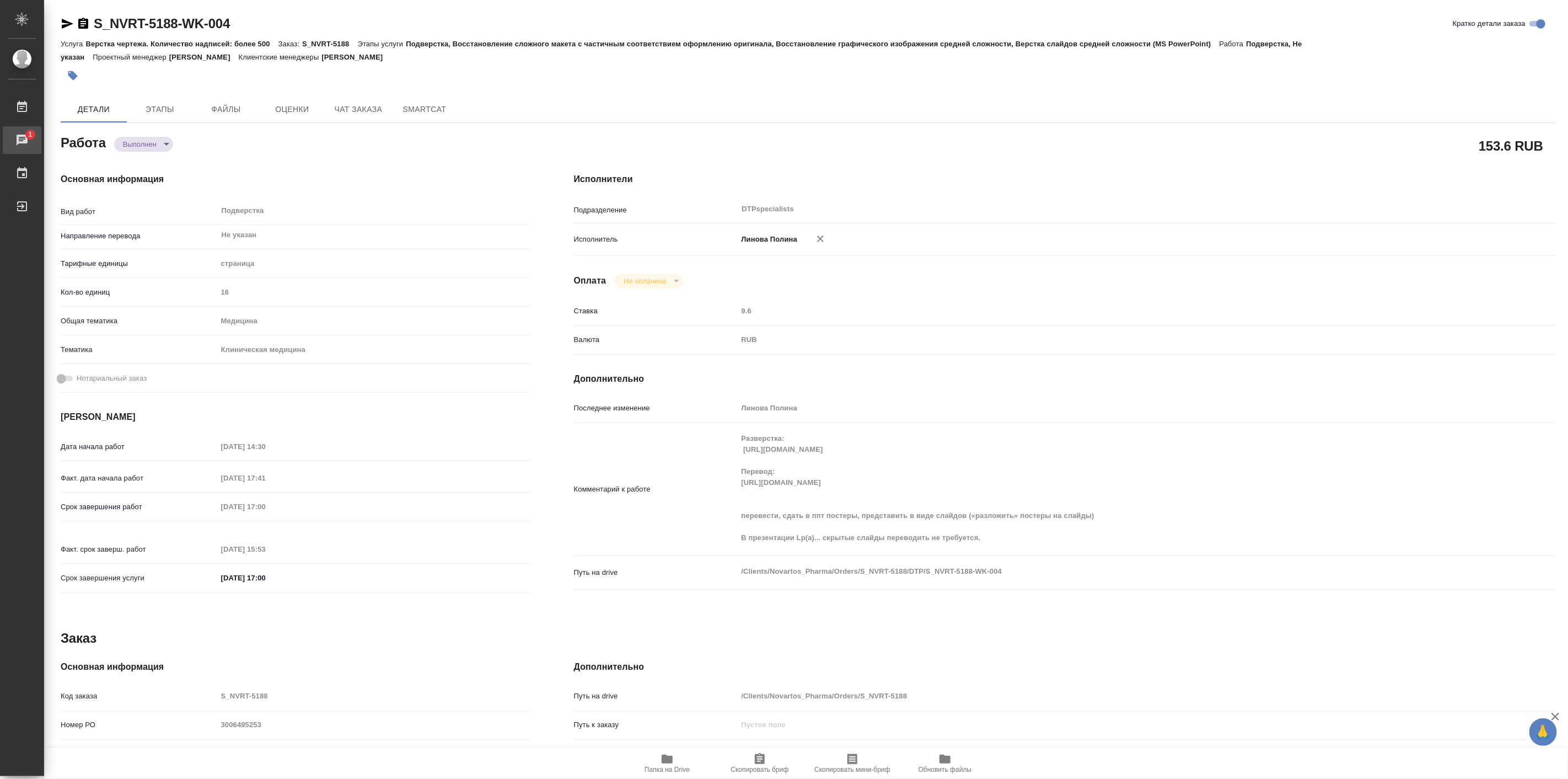
type textarea "x"
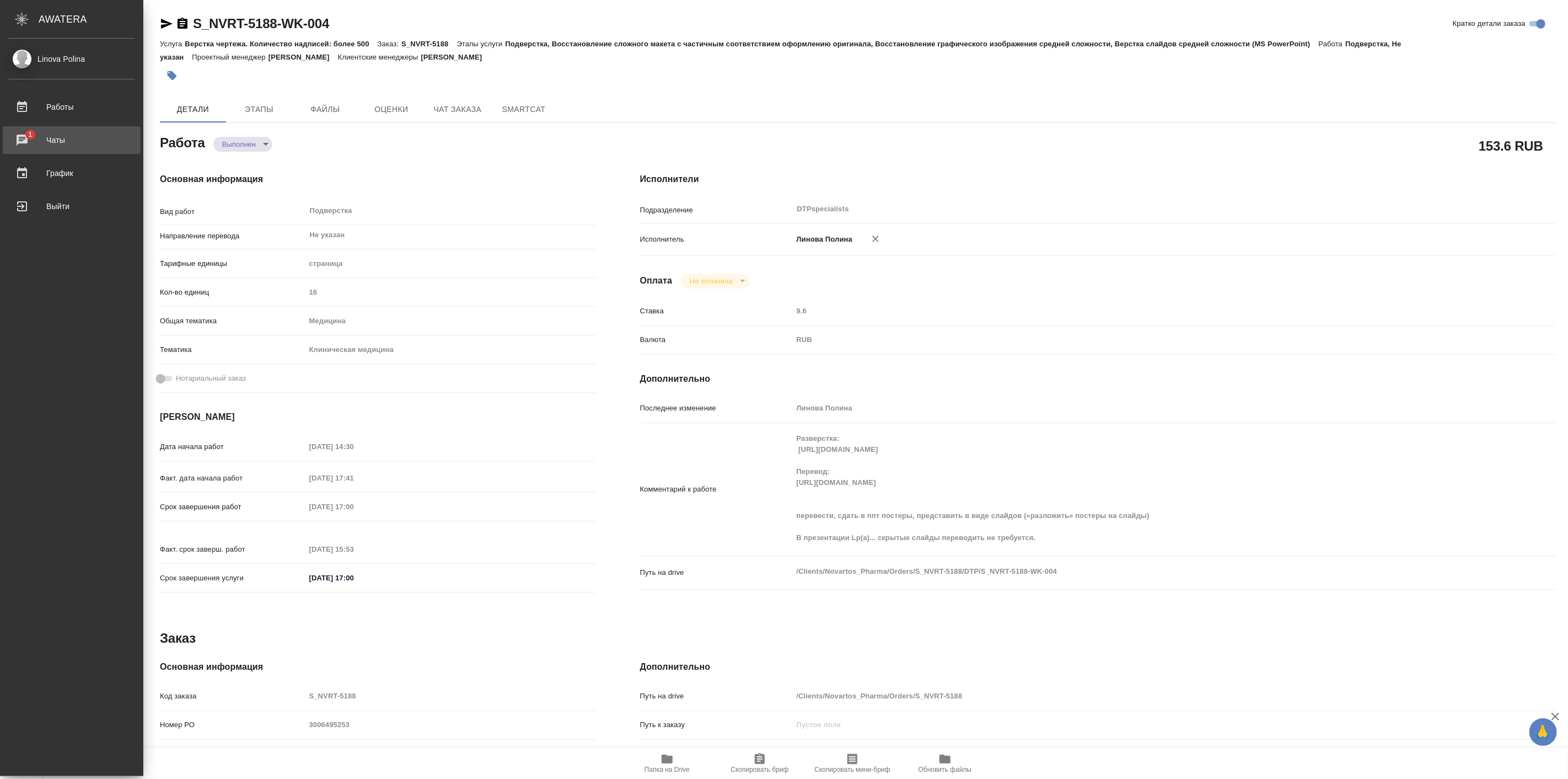
type textarea "x"
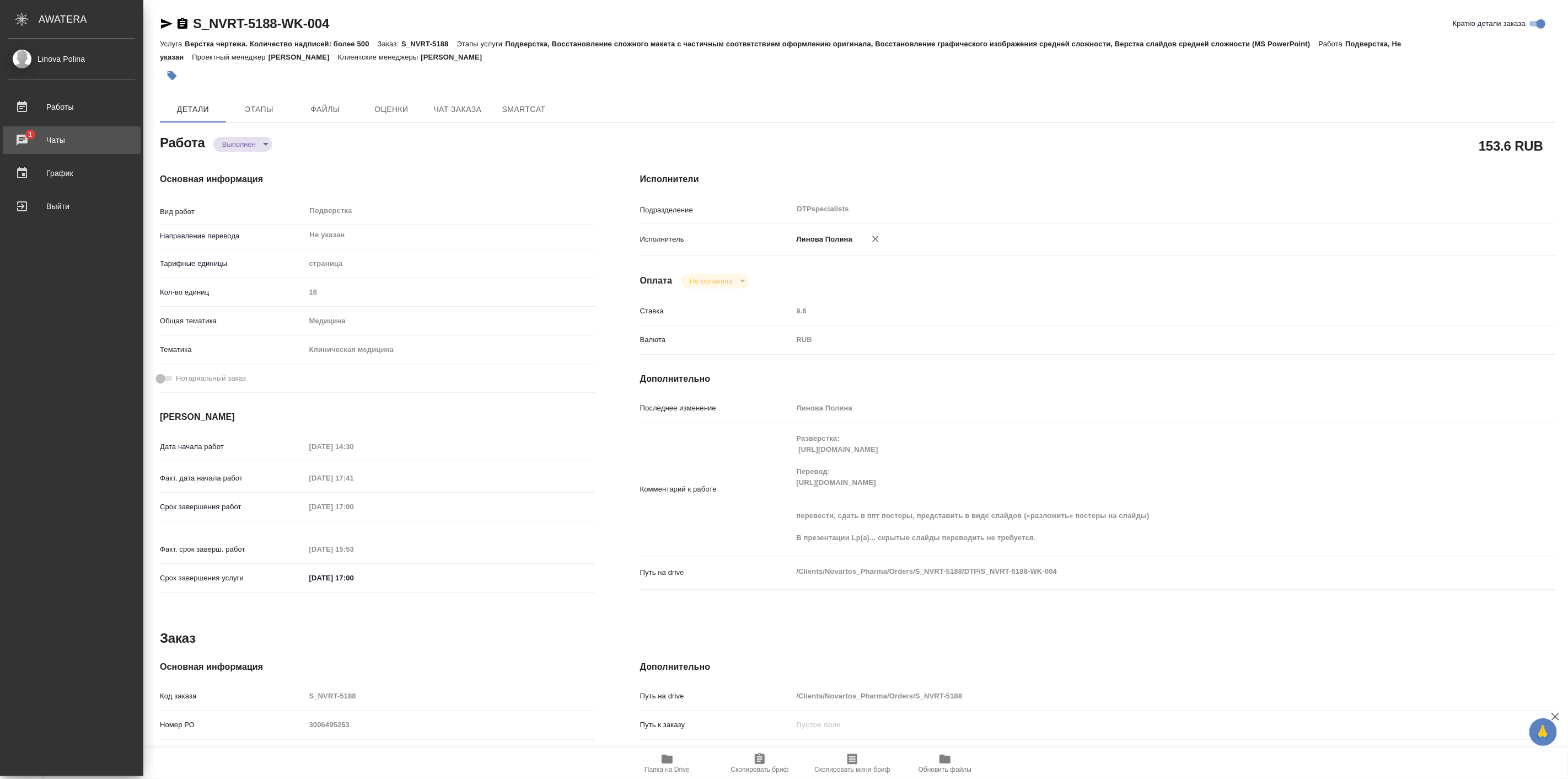
click at [36, 138] on div "Чаты" at bounding box center [72, 139] width 127 height 16
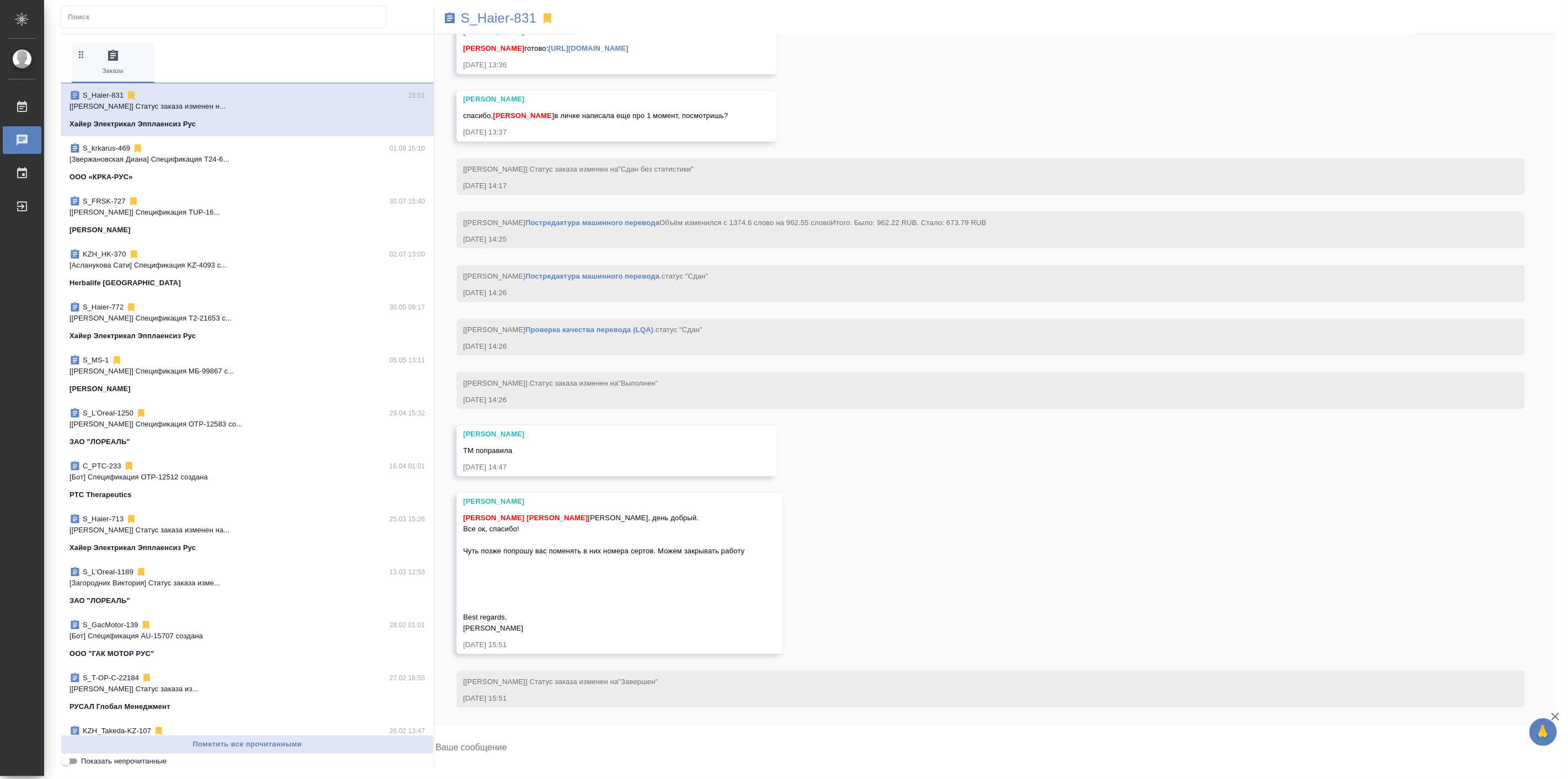
scroll to position [16584, 0]
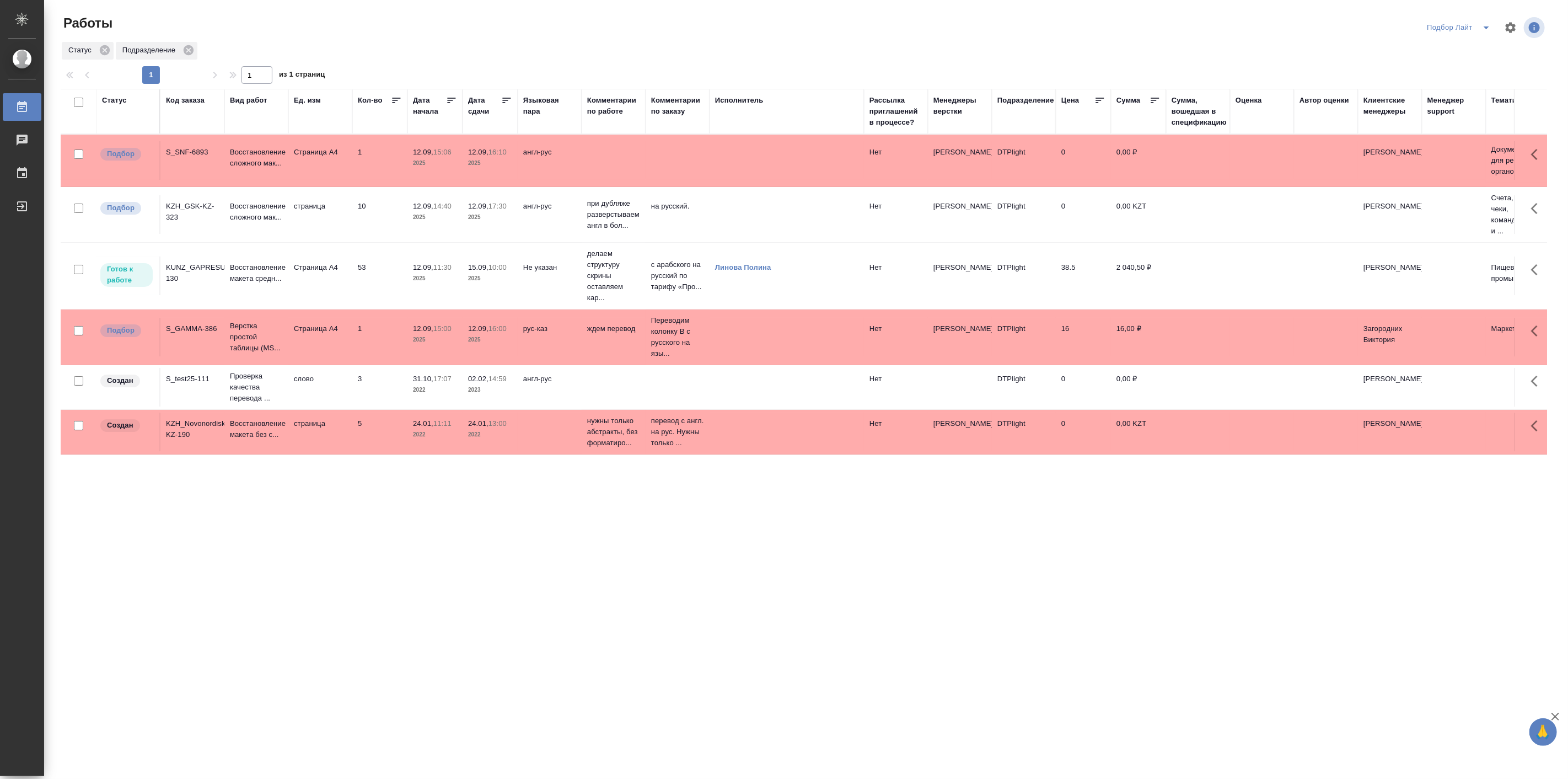
click at [1488, 26] on icon "split button" at bounding box center [1486, 27] width 5 height 3
click at [1451, 66] on li "Актуальные" at bounding box center [1459, 67] width 75 height 18
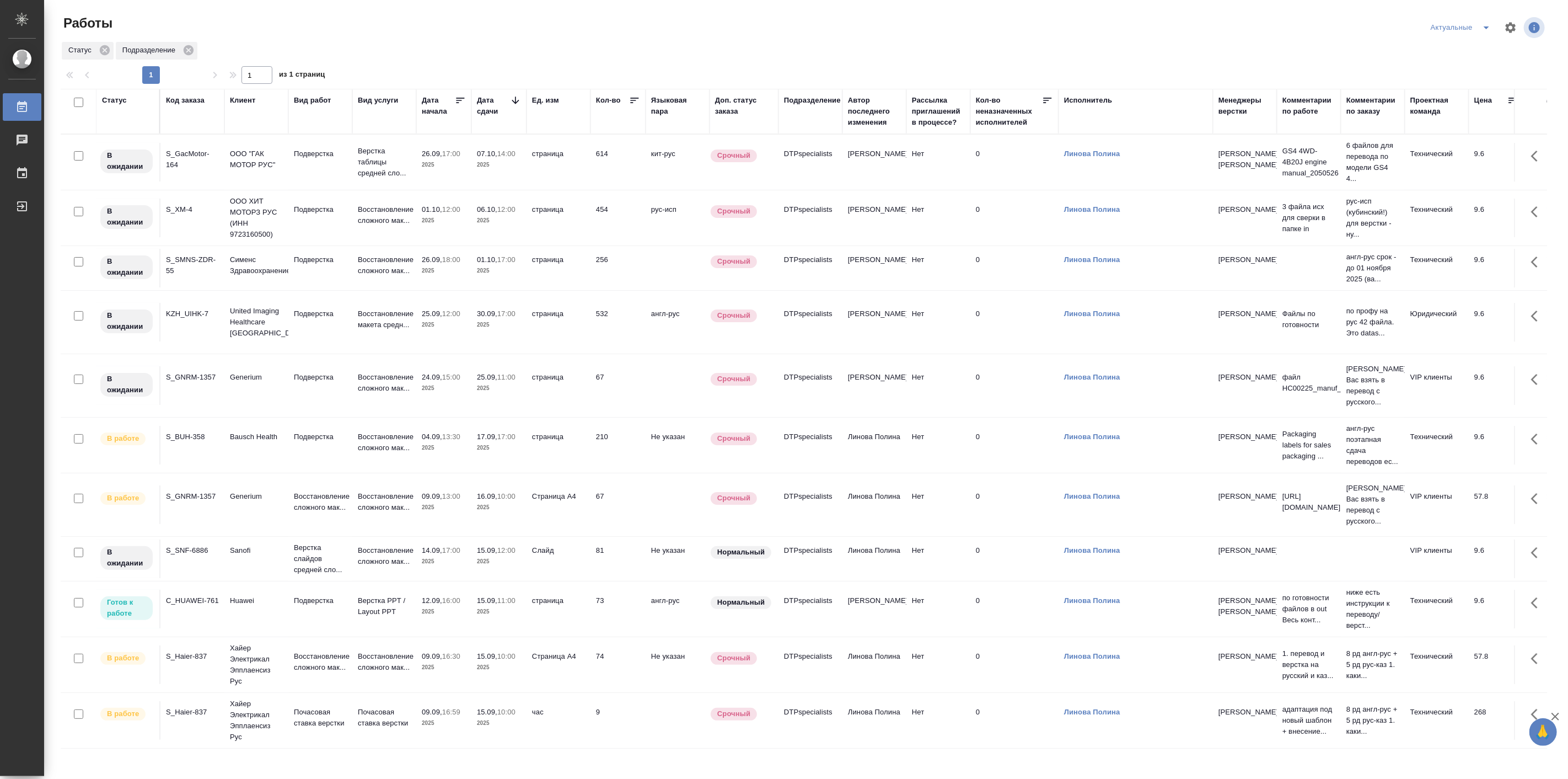
scroll to position [19, 0]
click at [342, 26] on div "Работы" at bounding box center [310, 23] width 499 height 18
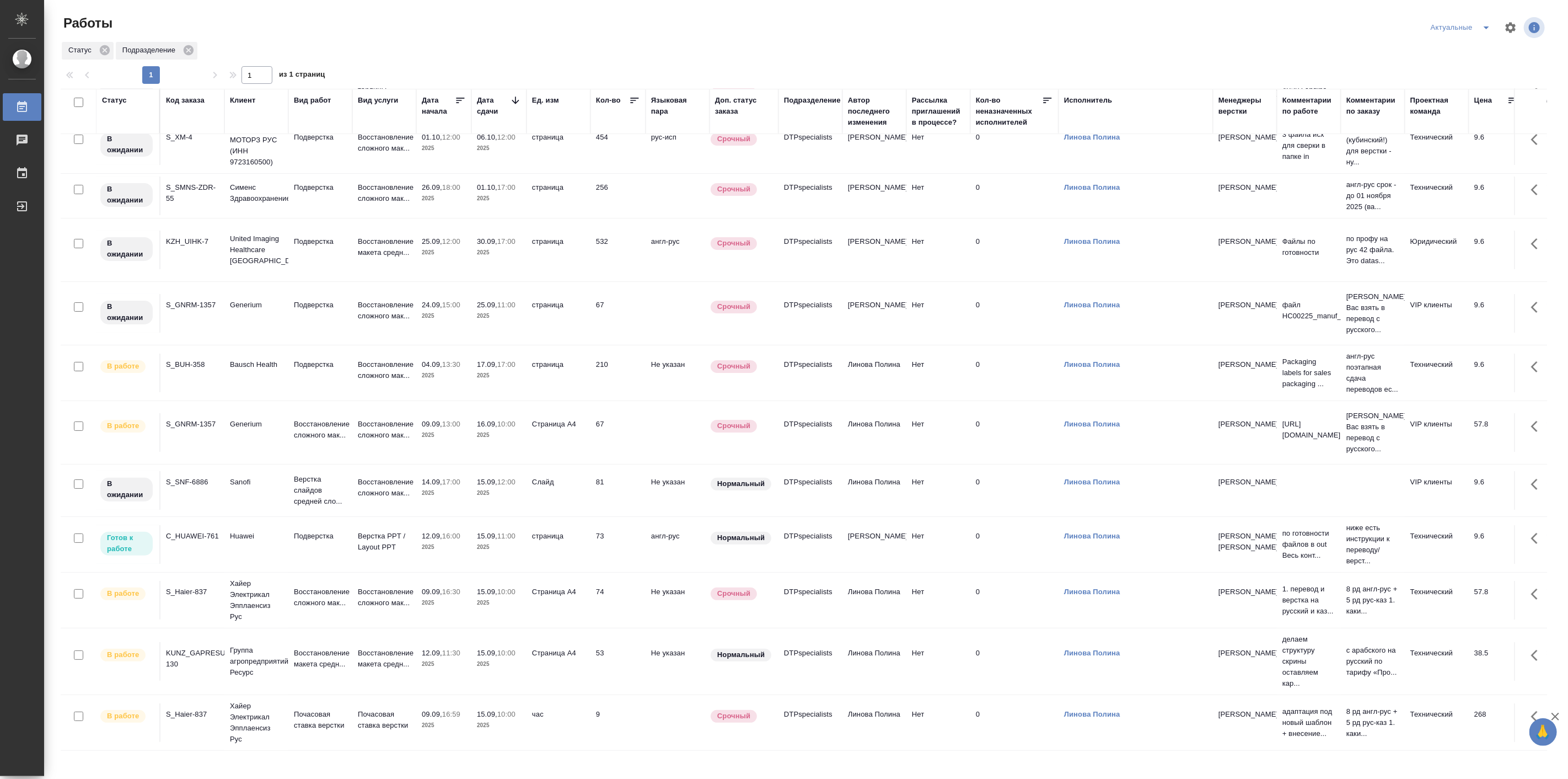
scroll to position [93, 0]
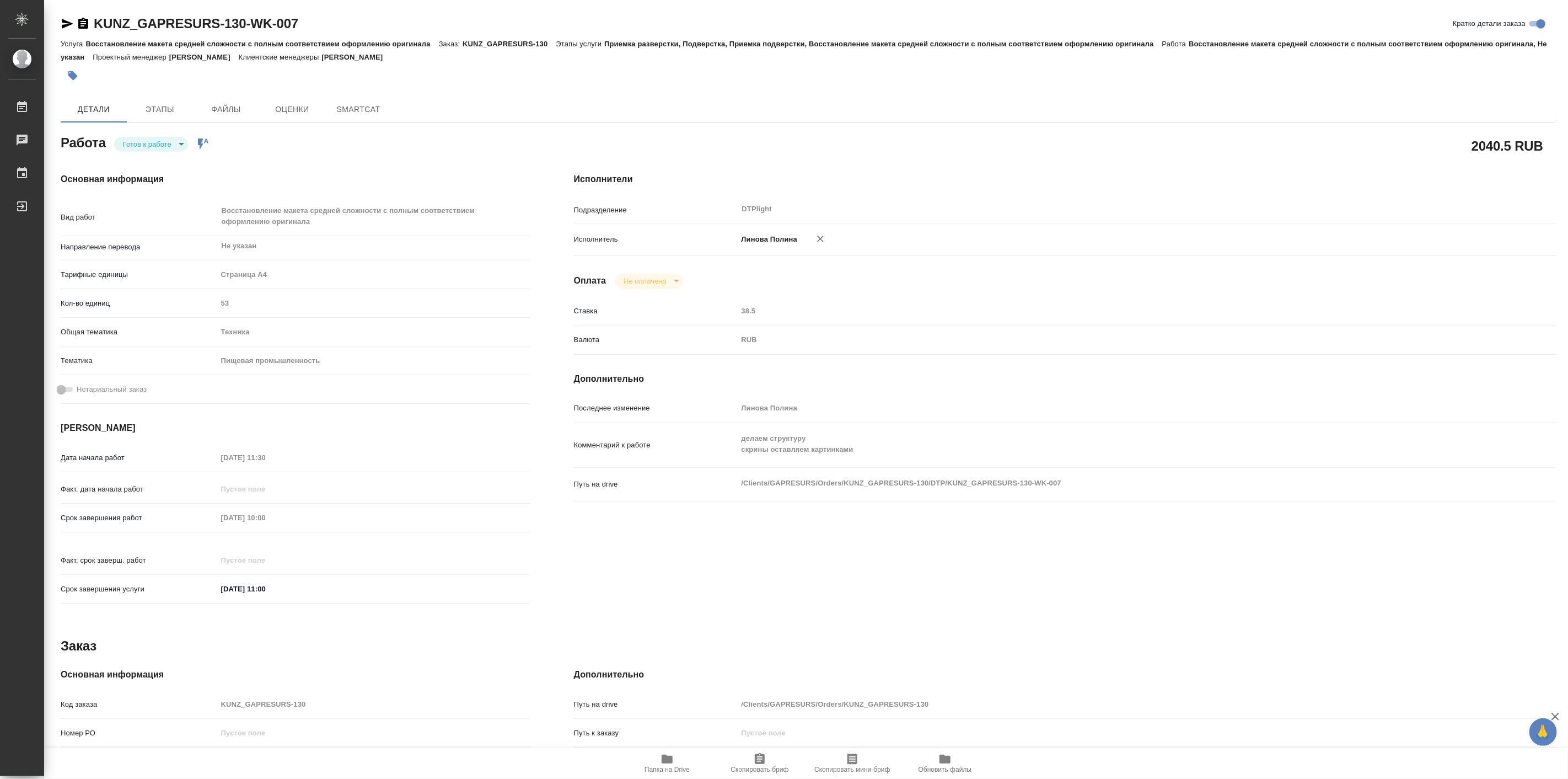
type textarea "x"
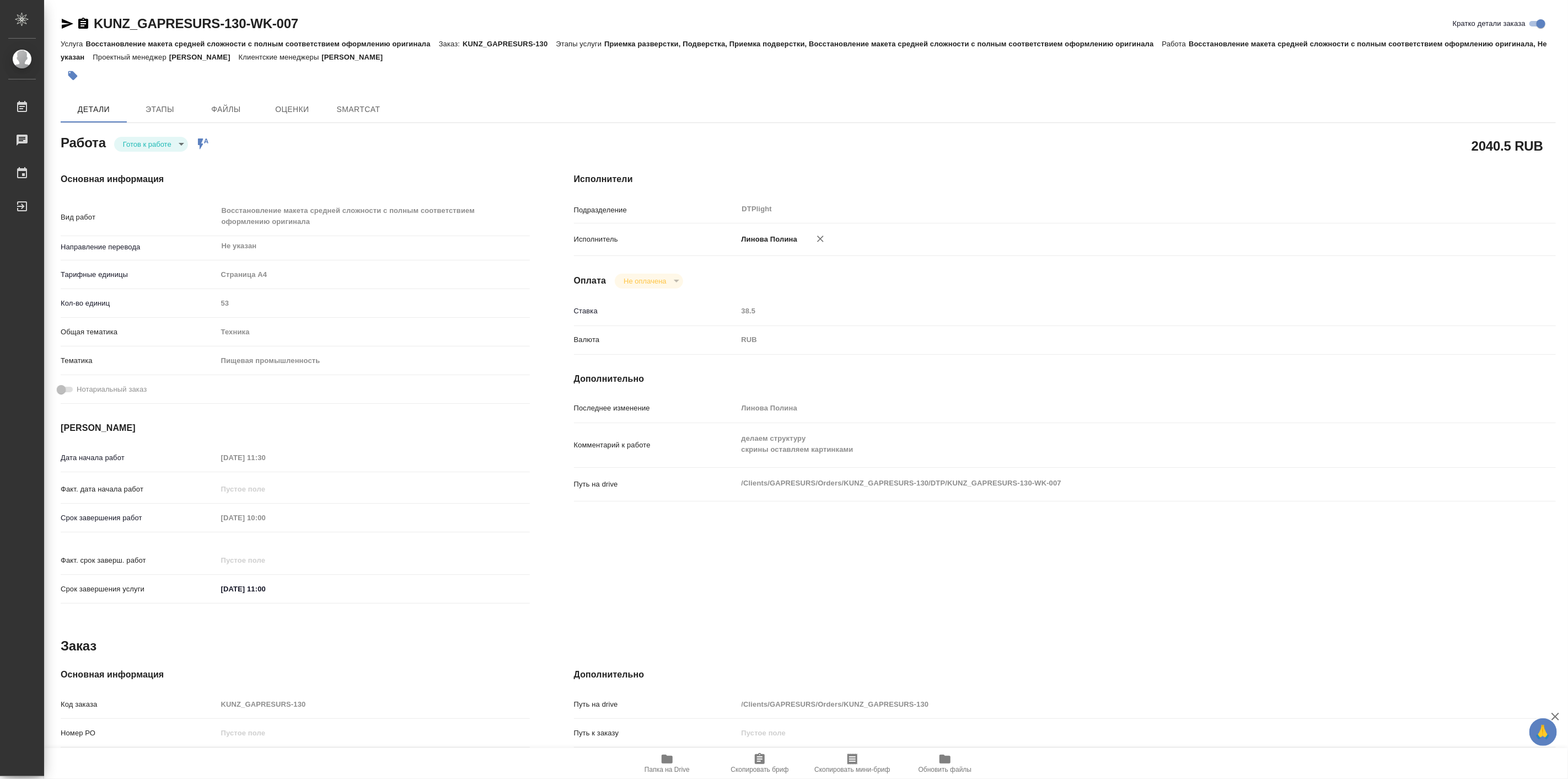
type textarea "x"
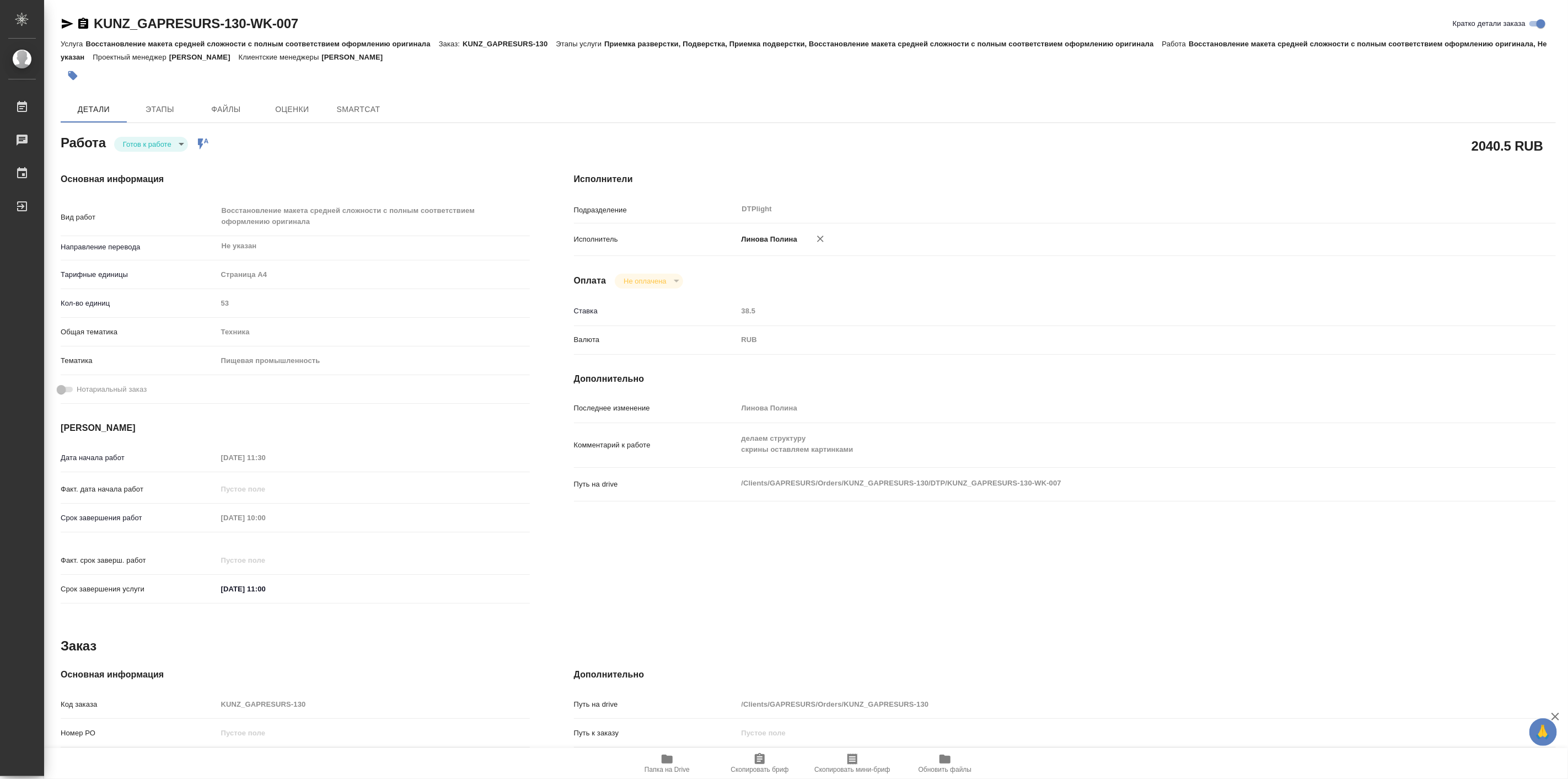
type textarea "x"
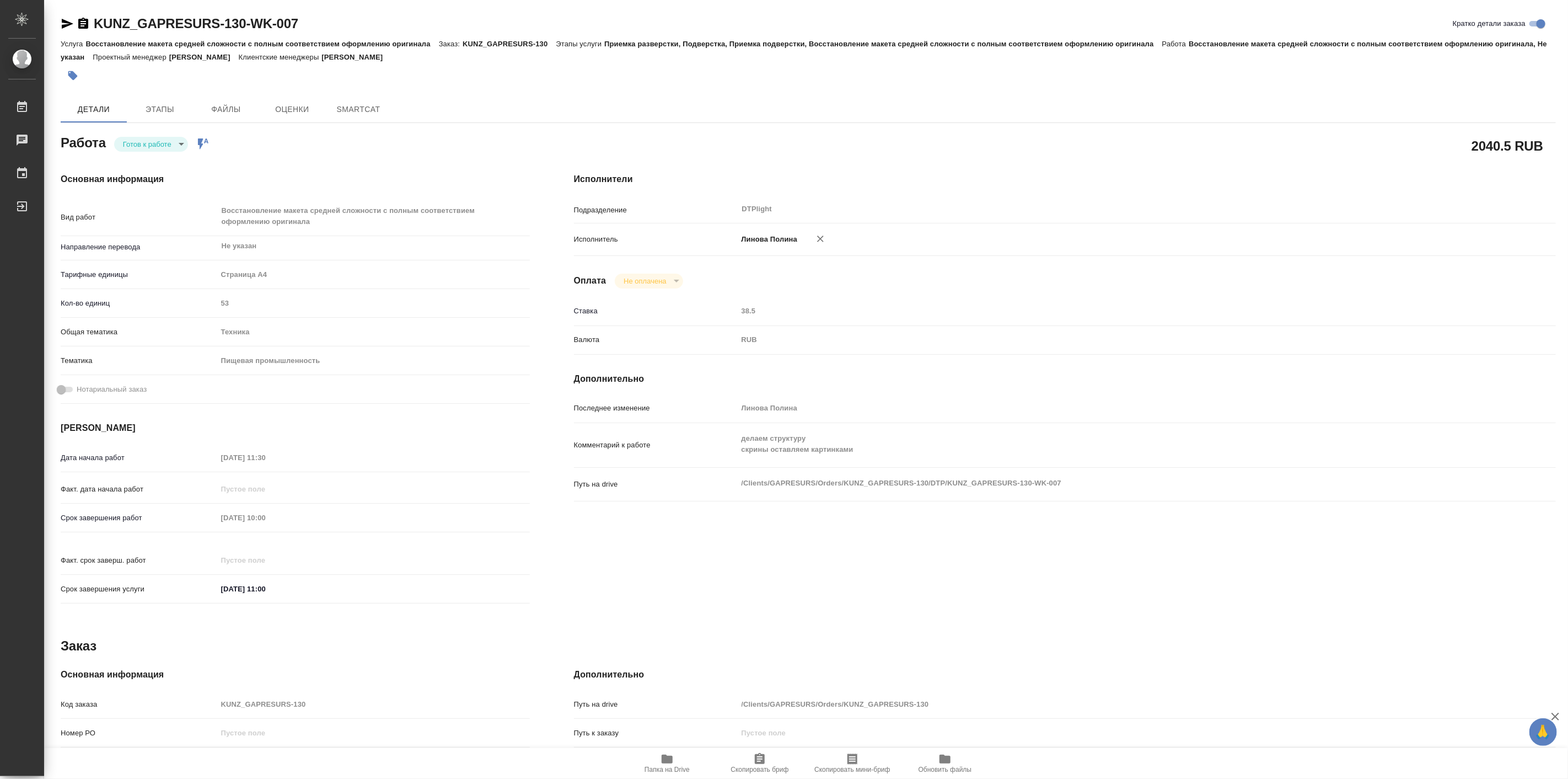
type textarea "x"
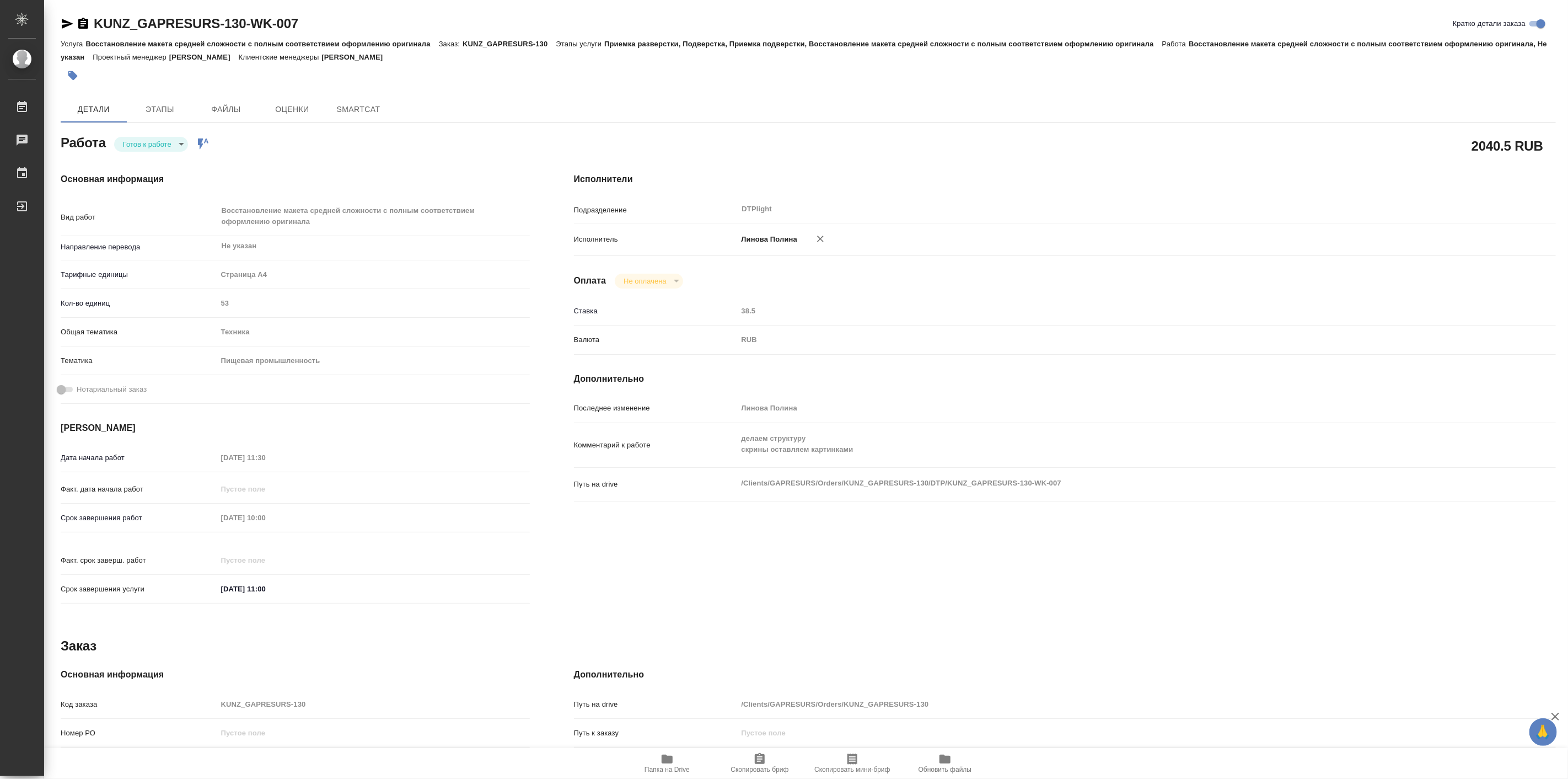
type textarea "x"
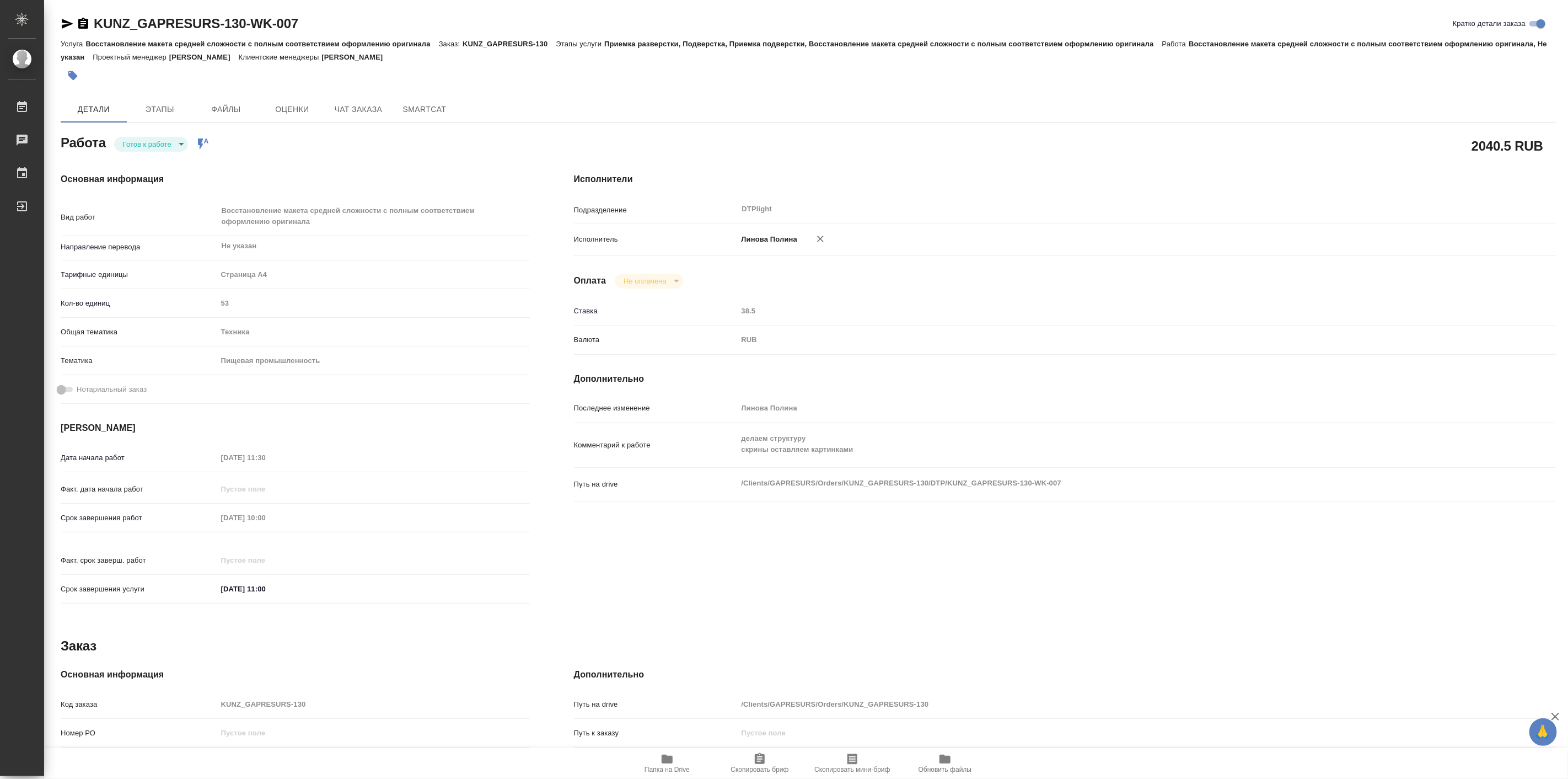
type textarea "x"
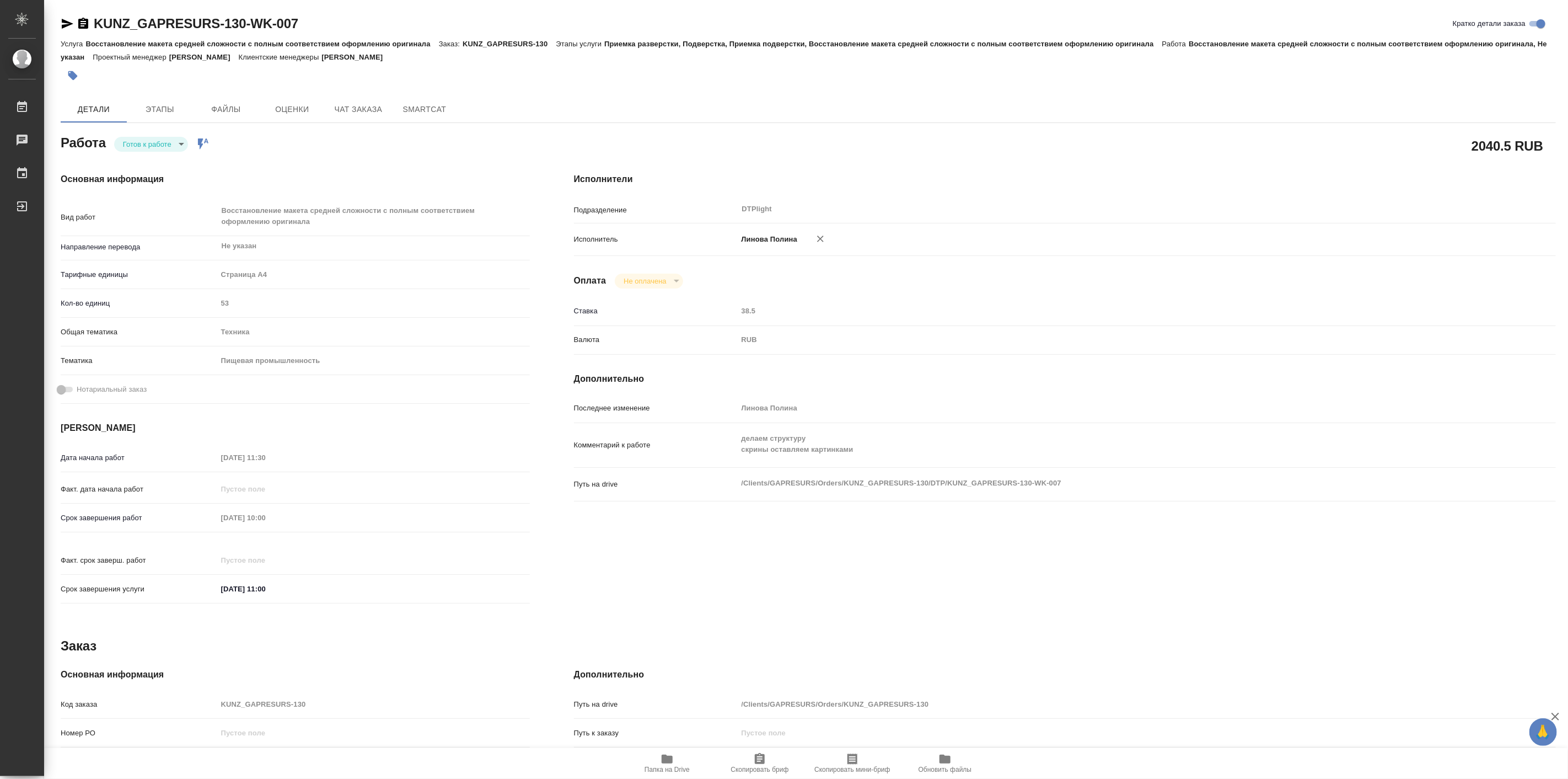
type textarea "x"
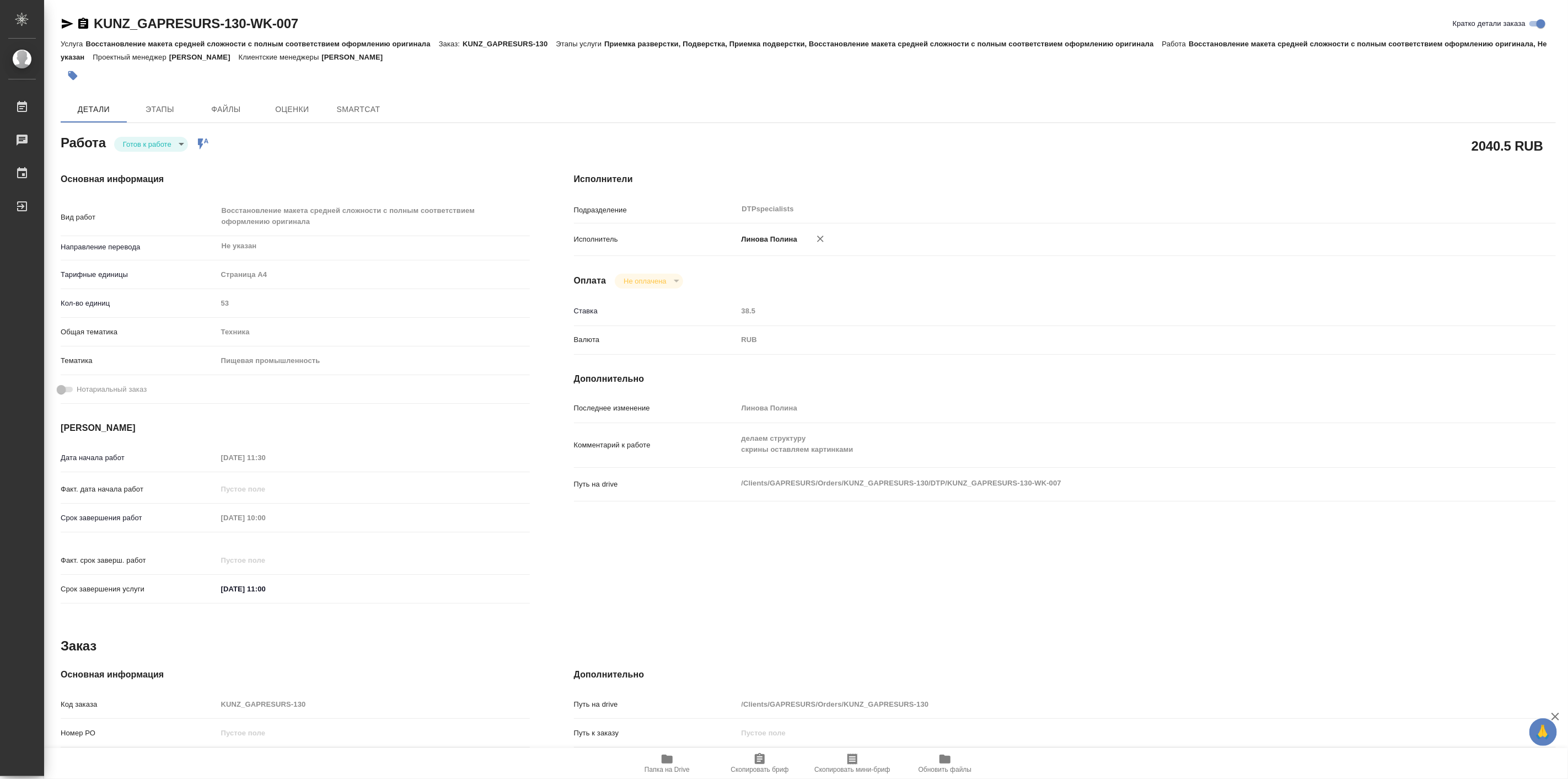
type textarea "x"
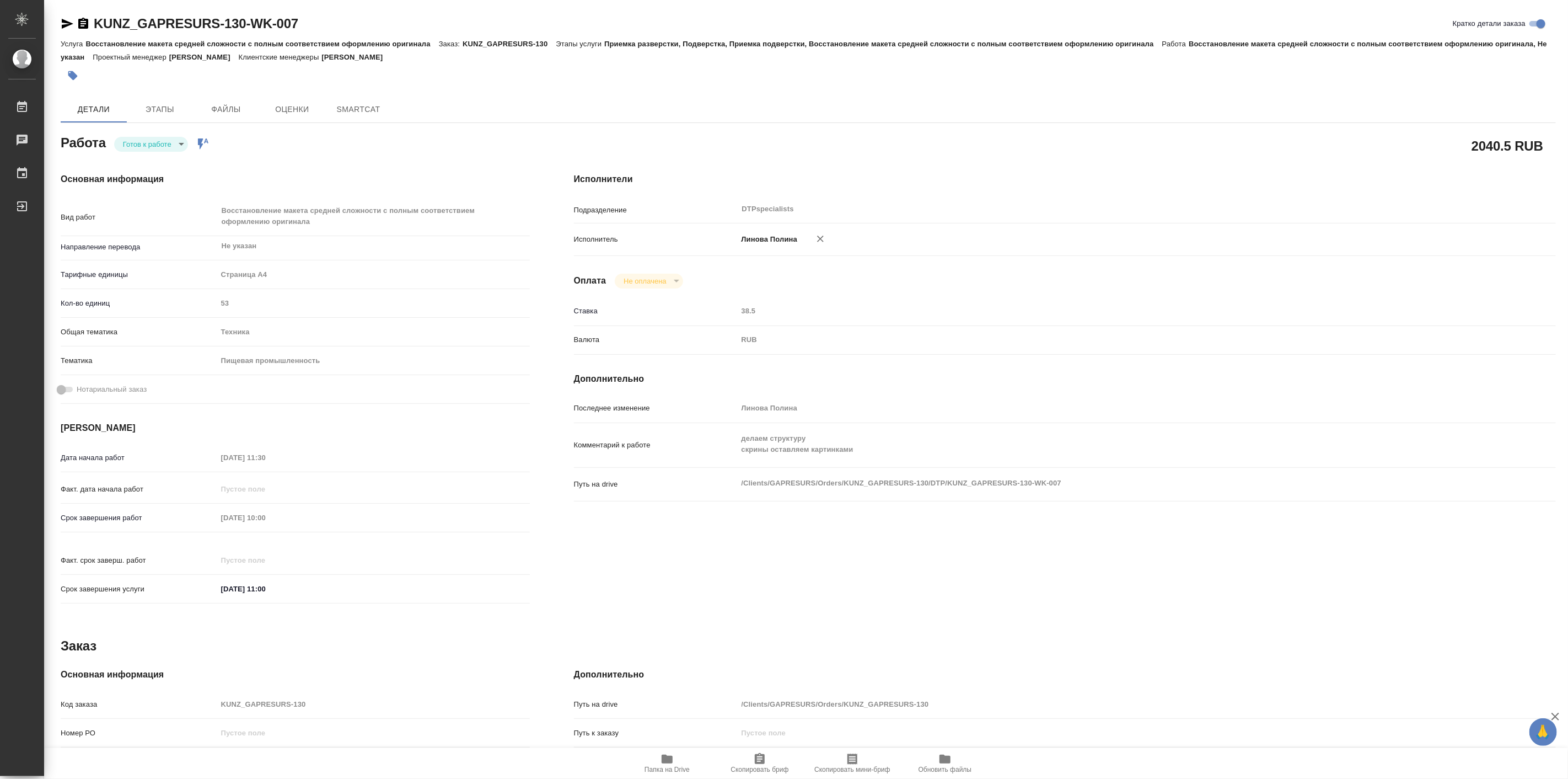
type textarea "x"
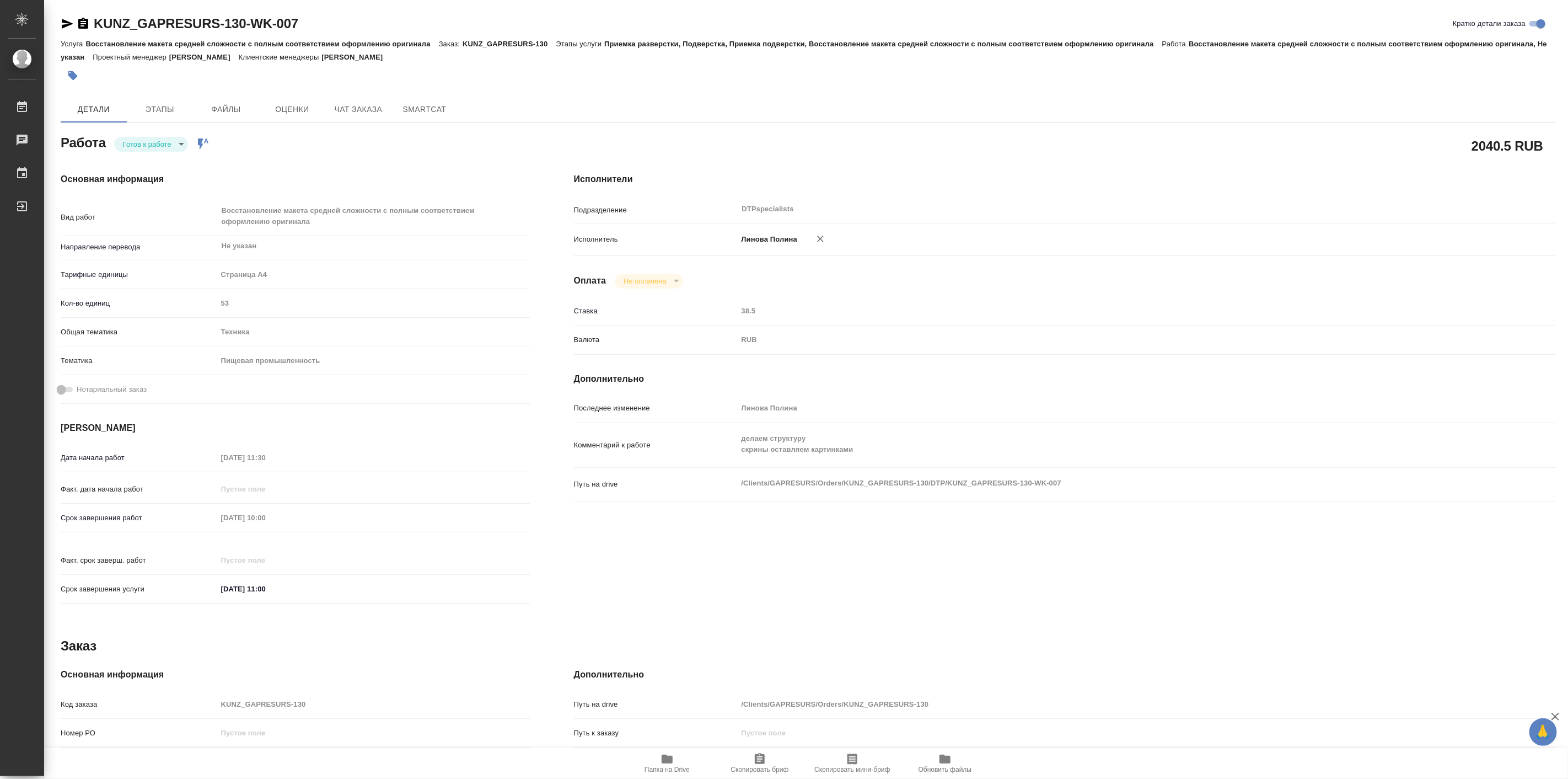
type textarea "x"
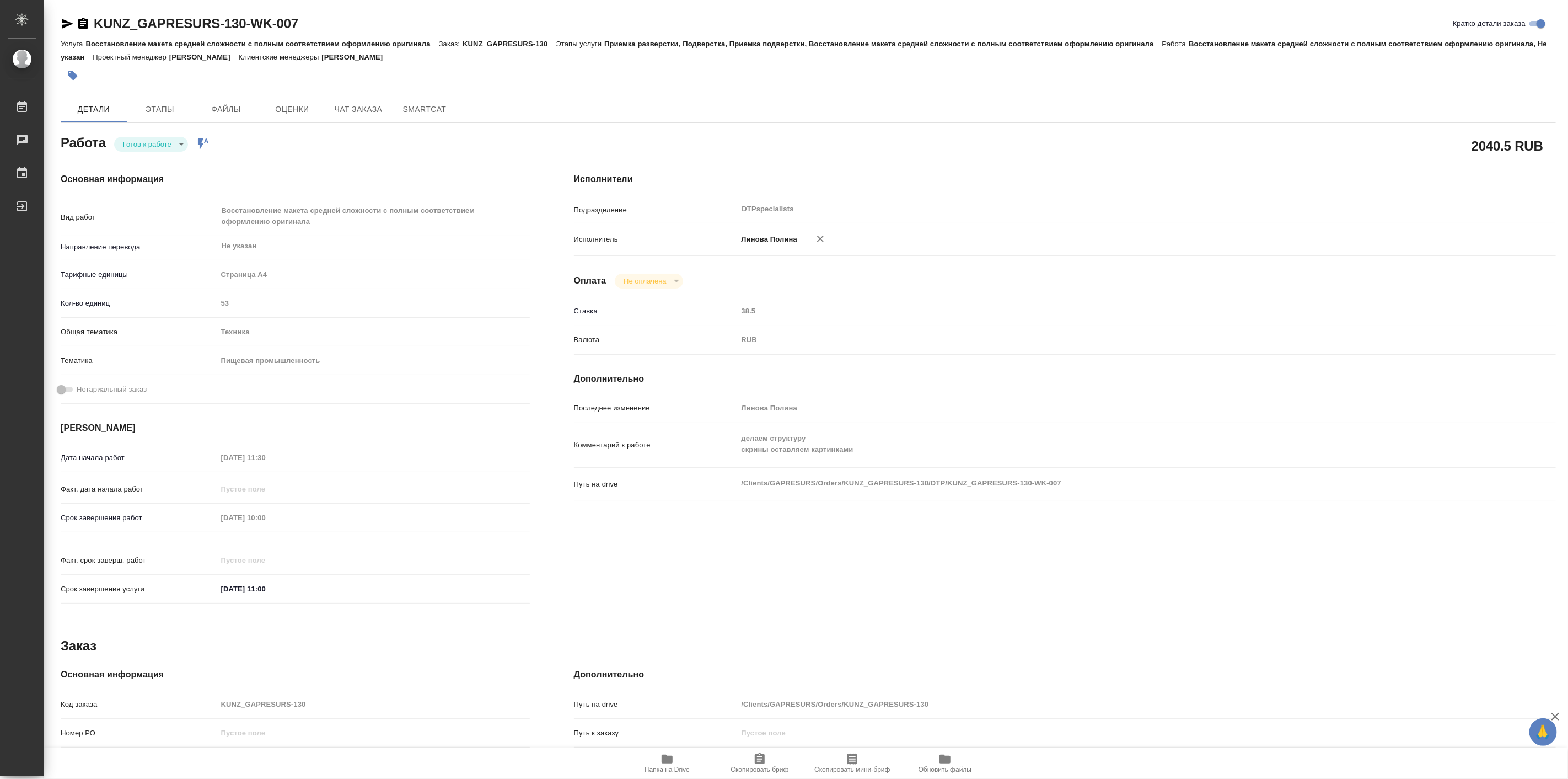
type textarea "x"
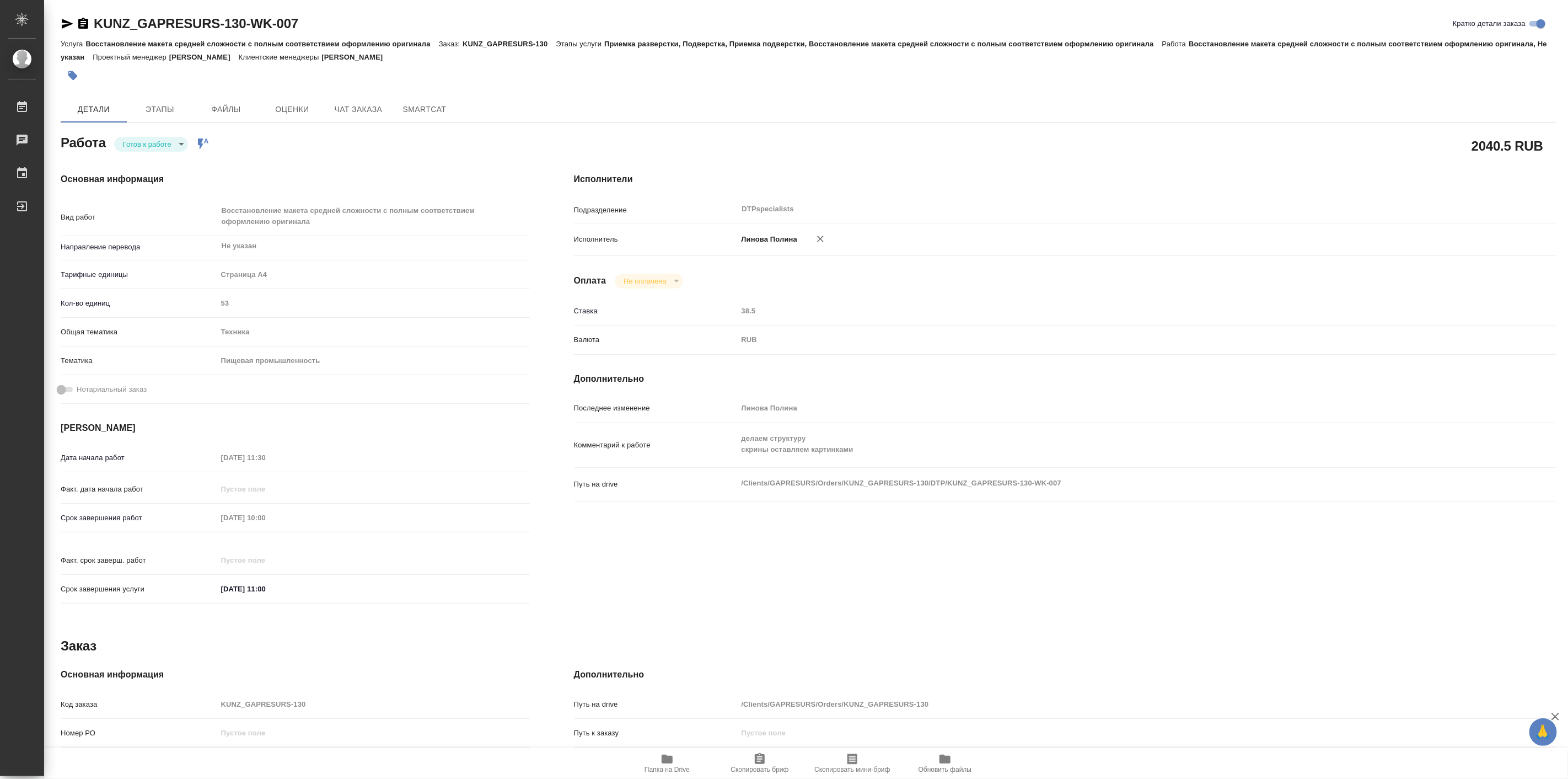
type textarea "x"
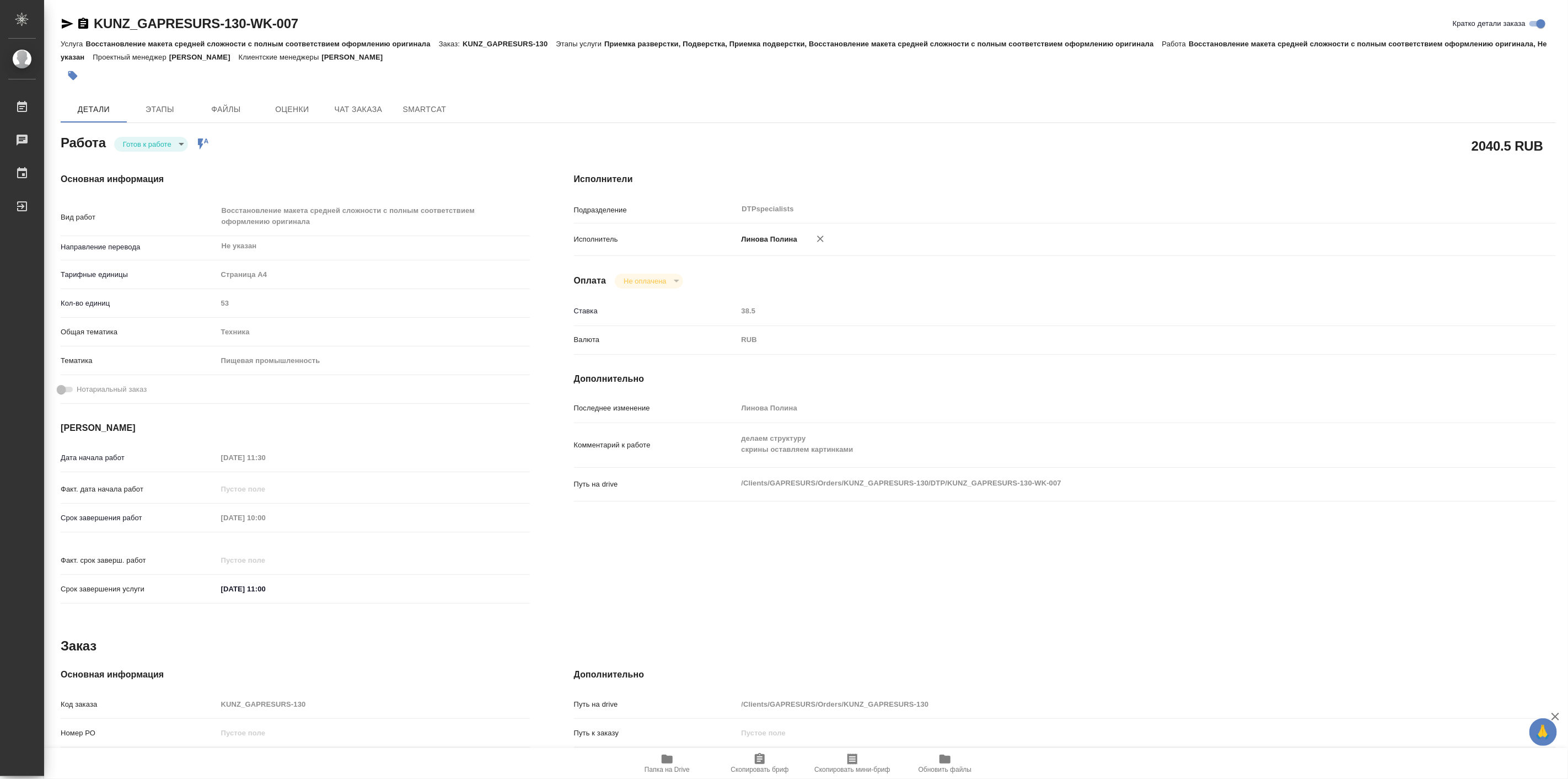
type textarea "x"
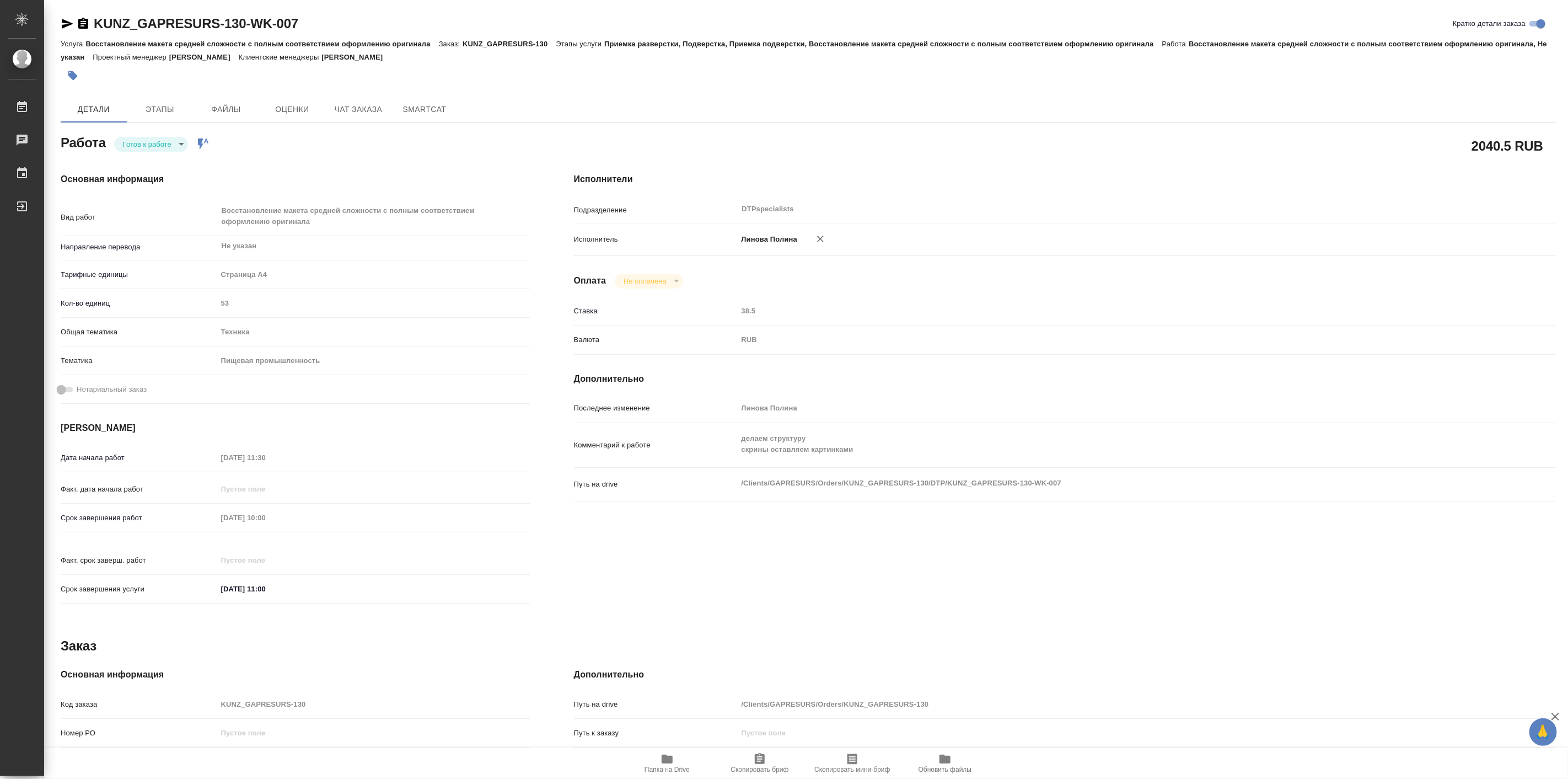
type textarea "x"
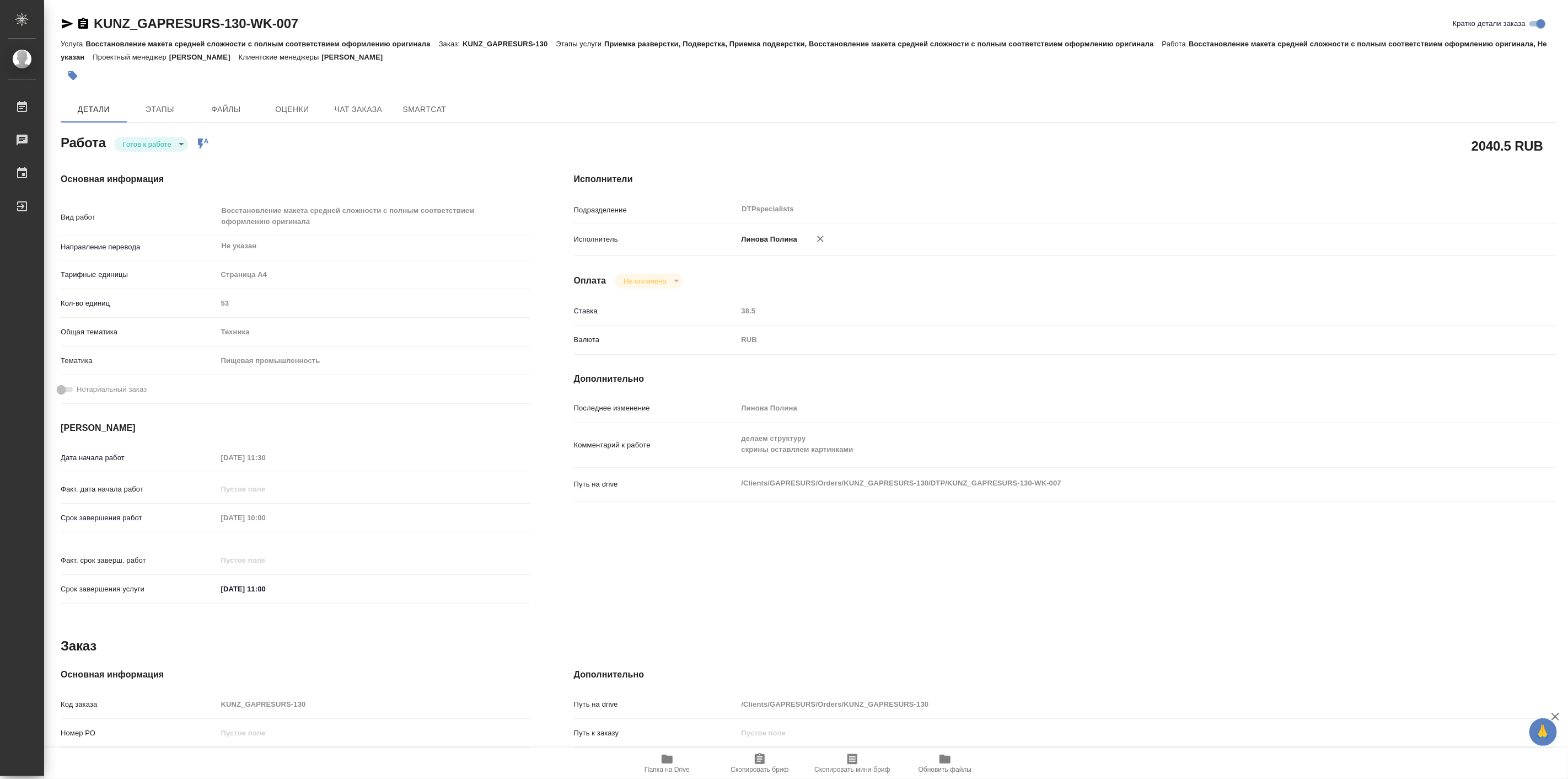
click at [147, 137] on body "🙏 .cls-1 fill:#fff; AWATERA [PERSON_NAME] Работы Чаты График Выйти KUNZ_GAPRESU…" at bounding box center [784, 389] width 1568 height 779
click at [152, 143] on button "В работе" at bounding box center [141, 144] width 37 height 12
type textarea "x"
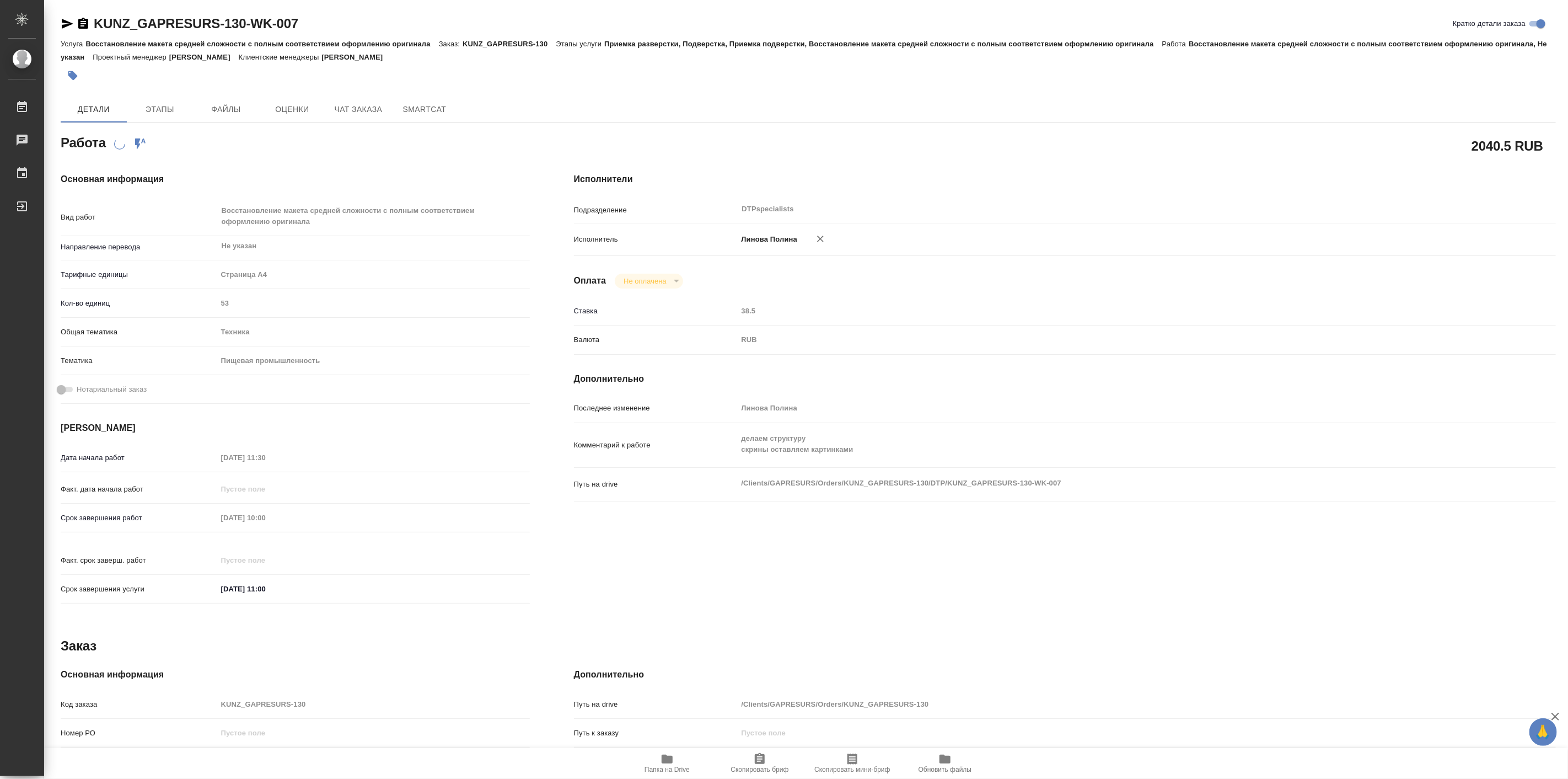
type textarea "x"
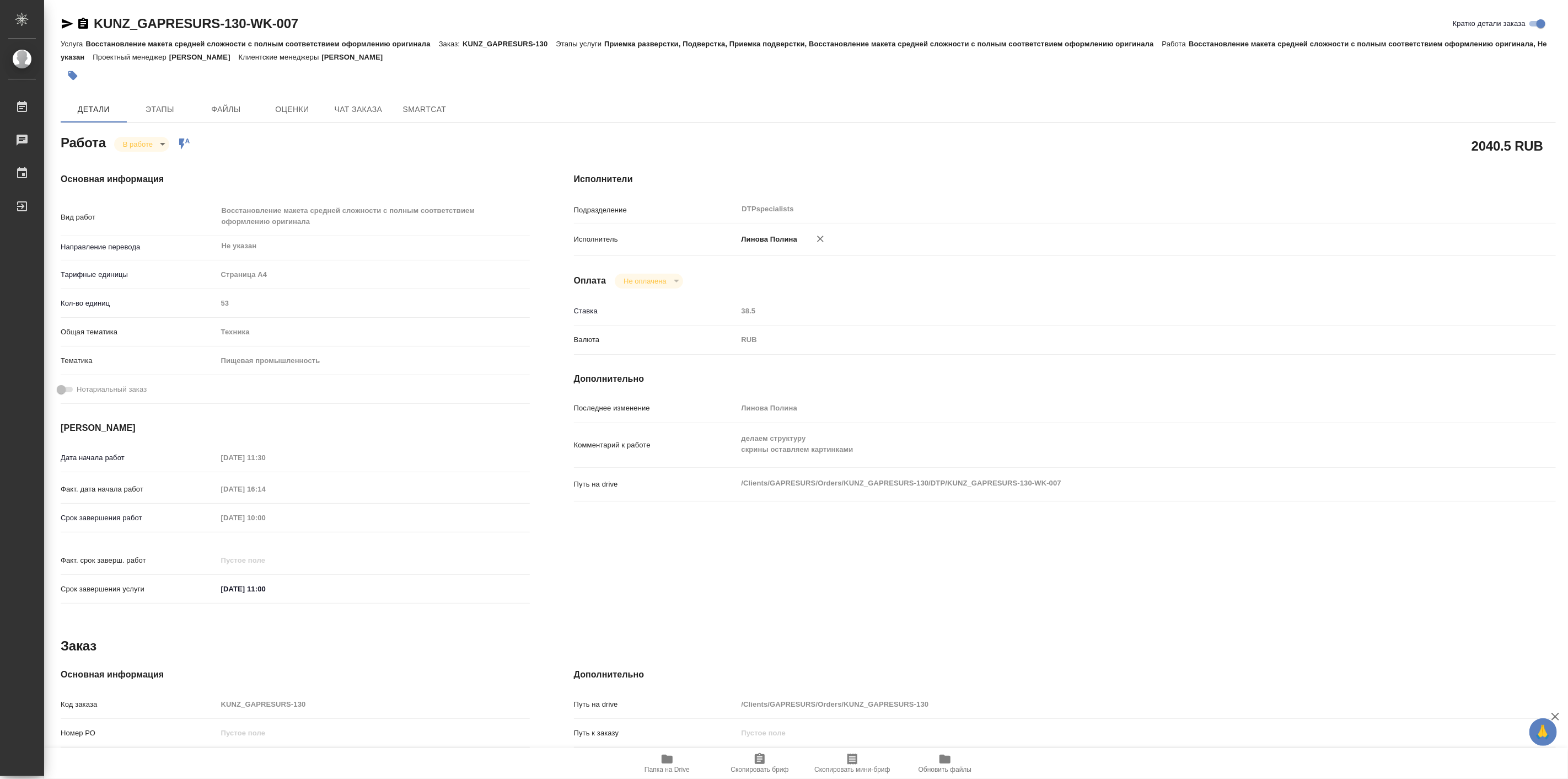
type textarea "x"
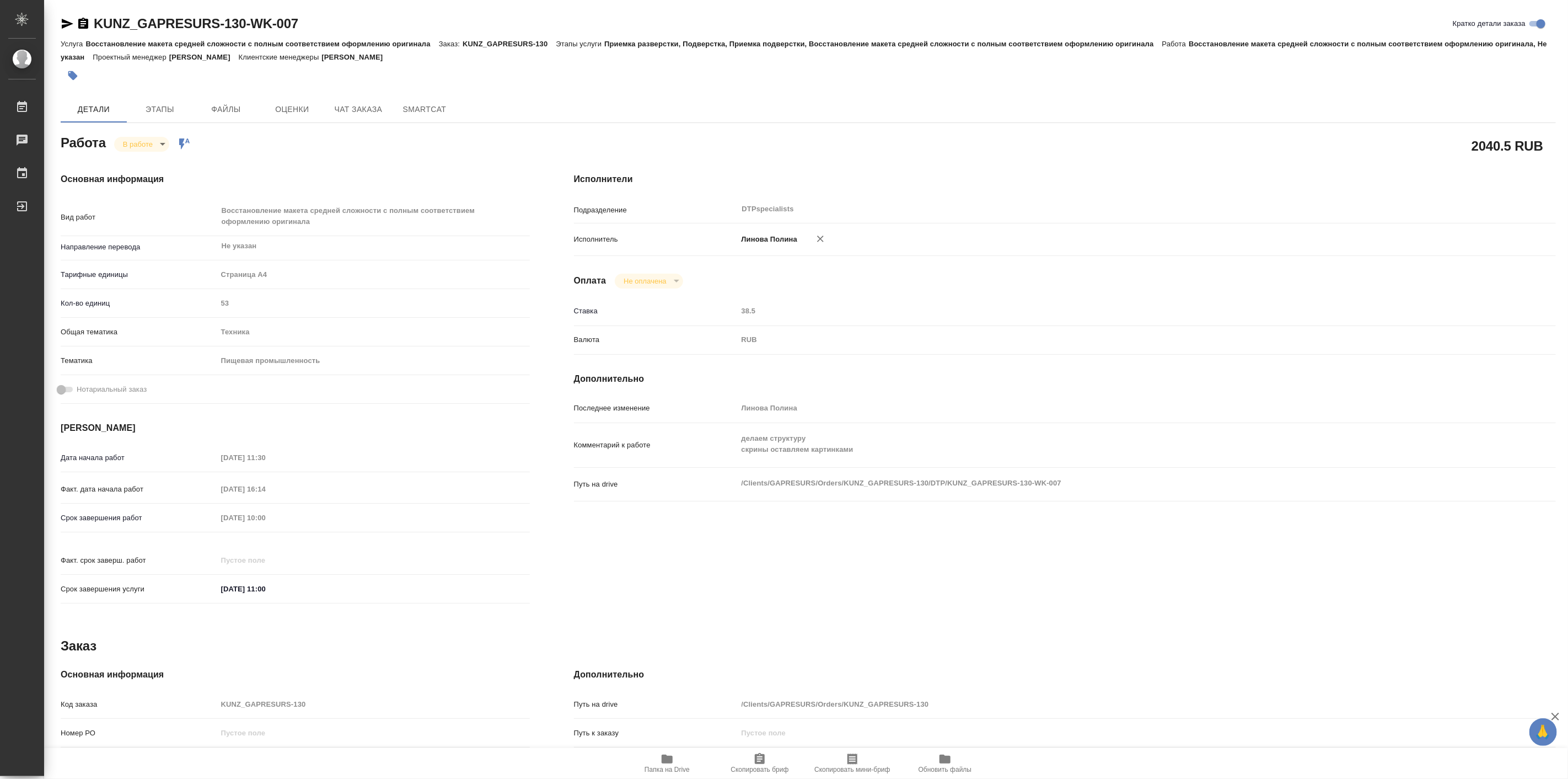
type textarea "x"
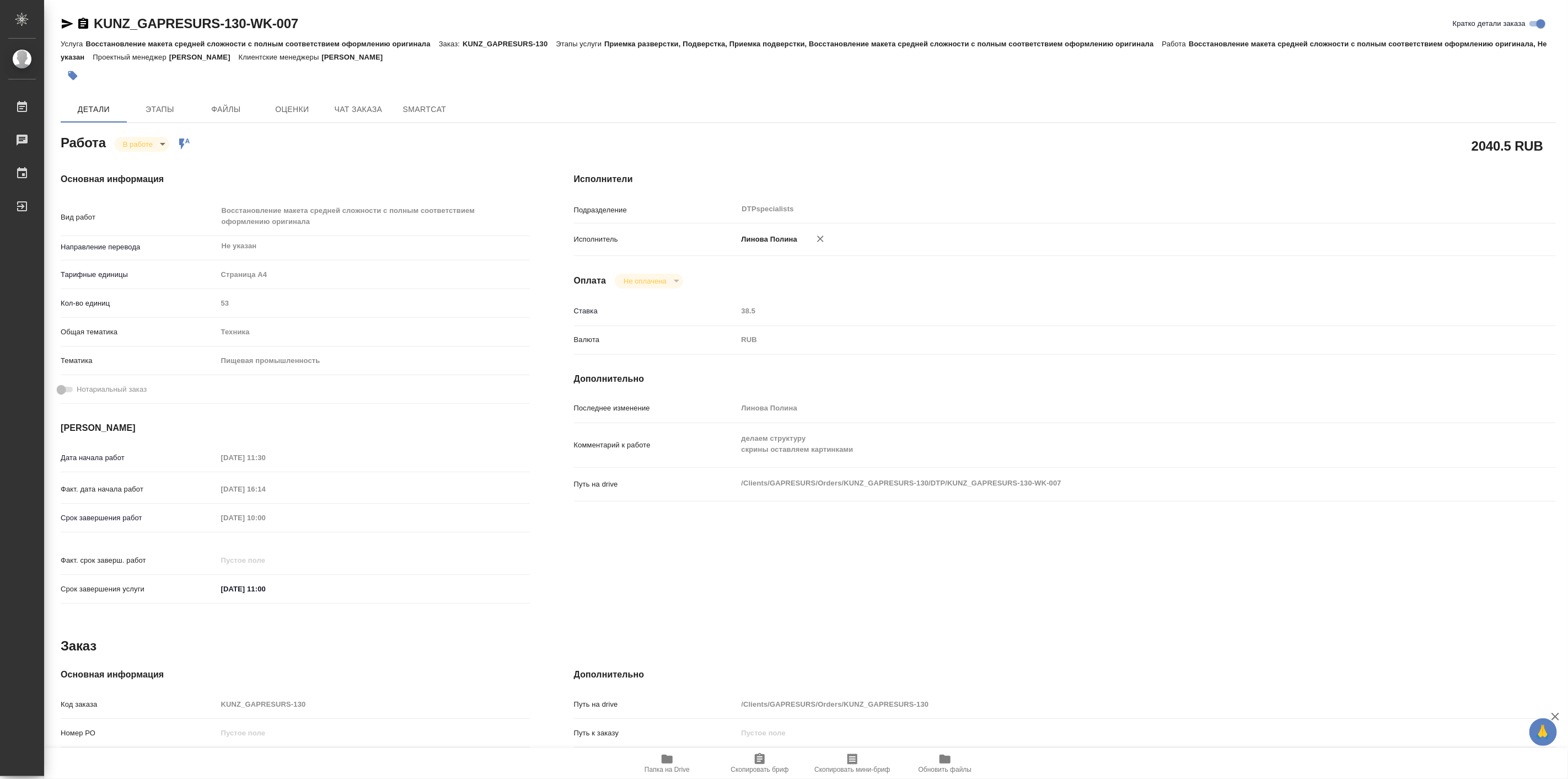
type textarea "x"
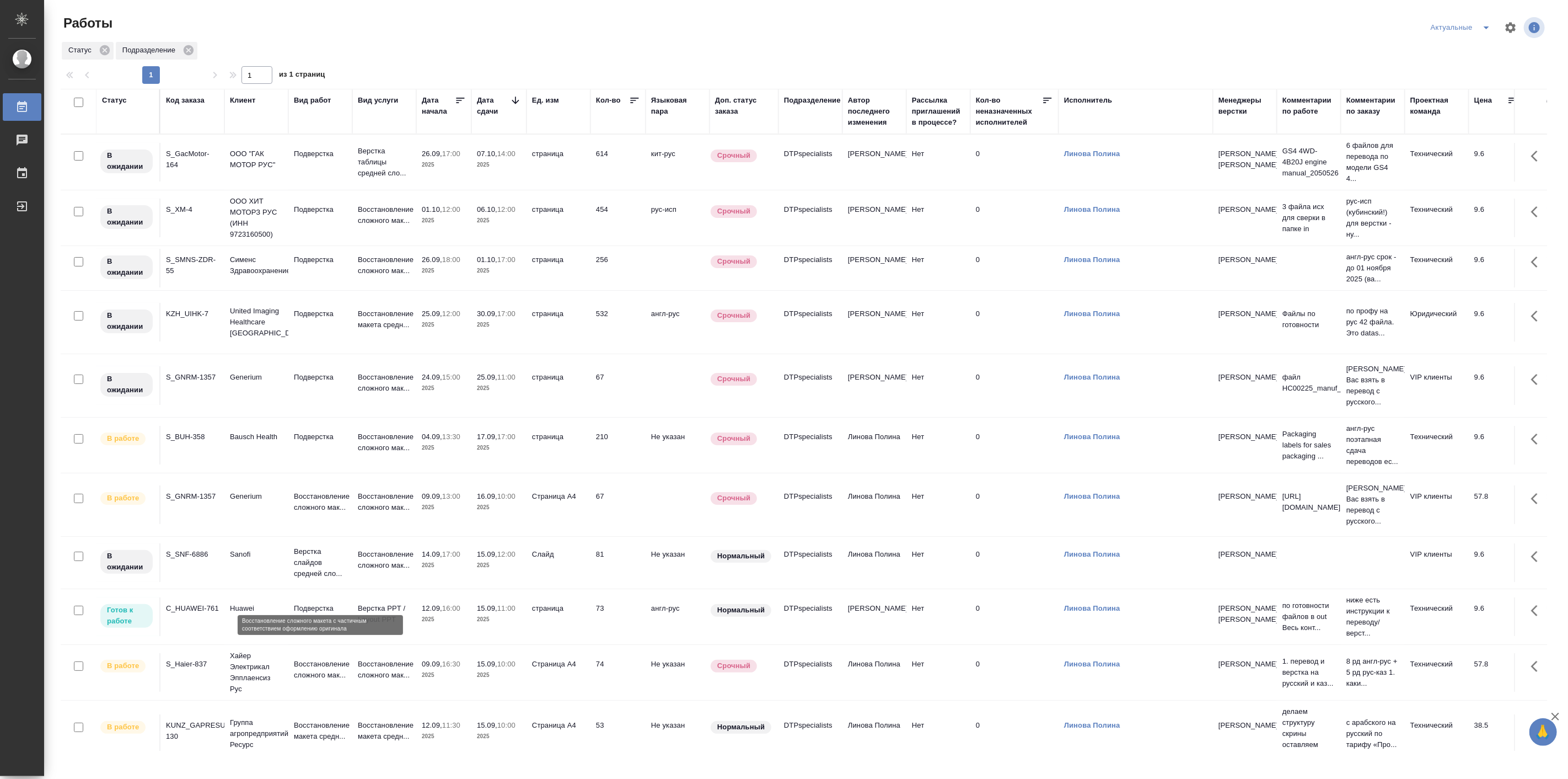
scroll to position [93, 0]
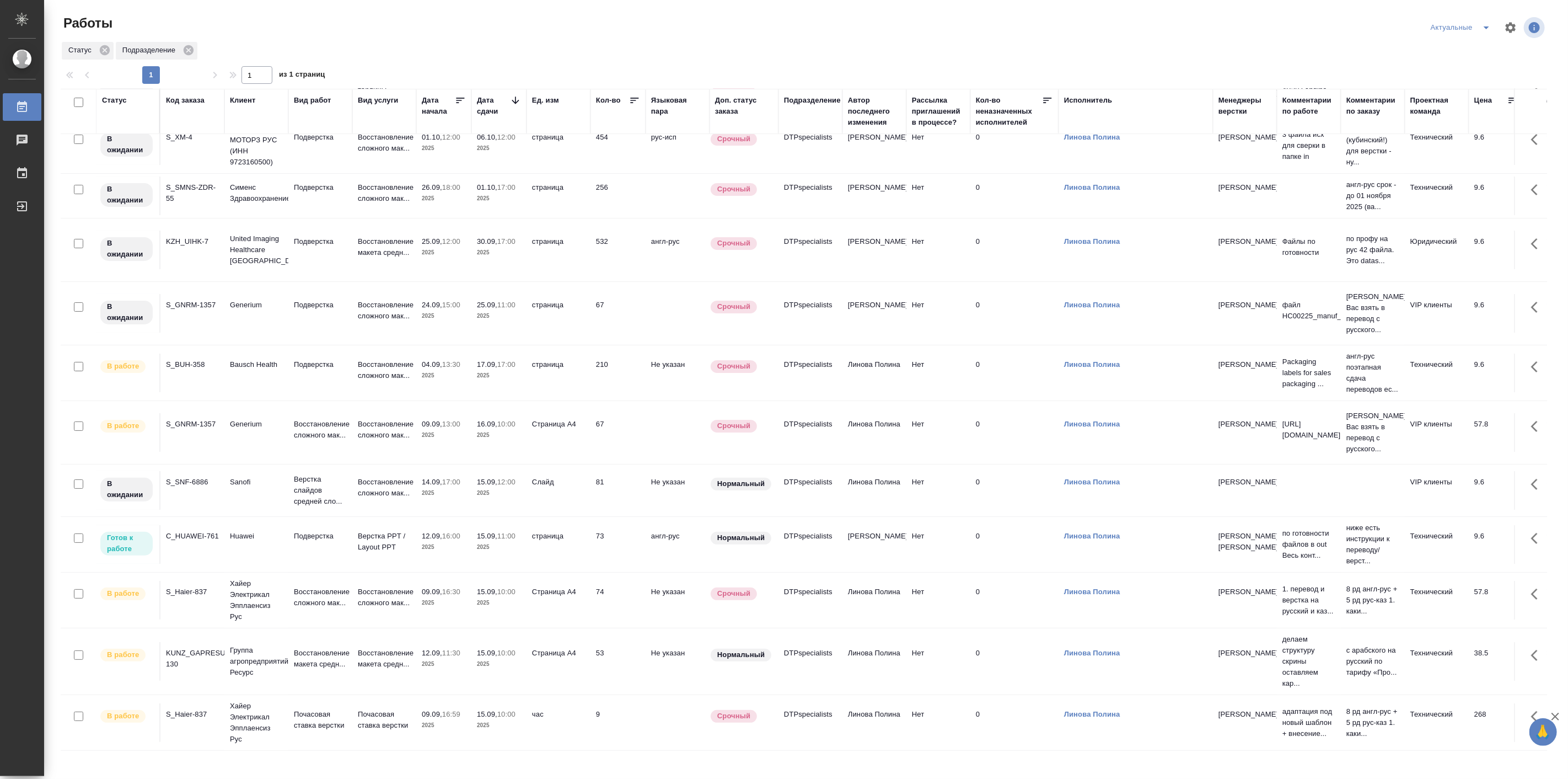
click at [364, 57] on div "Статус Подразделение" at bounding box center [804, 51] width 1486 height 20
